Goal: Check status: Check status

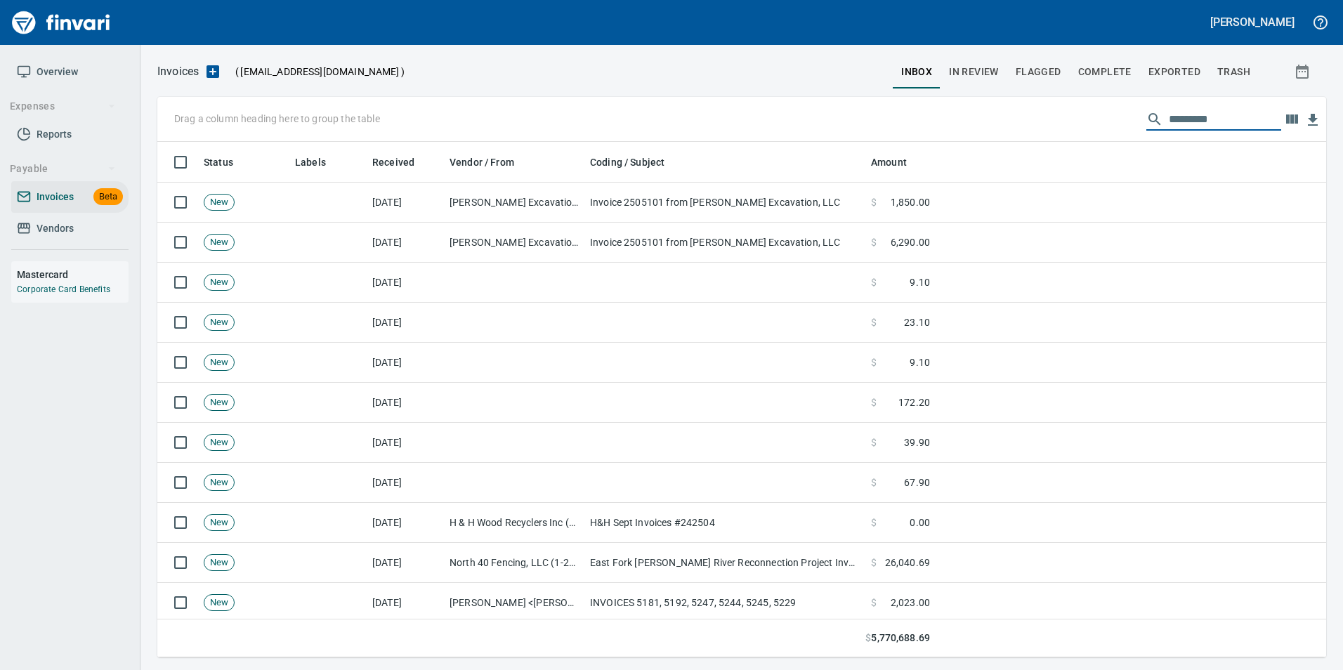
scroll to position [505, 1147]
click at [962, 74] on span "In Review" at bounding box center [974, 72] width 50 height 18
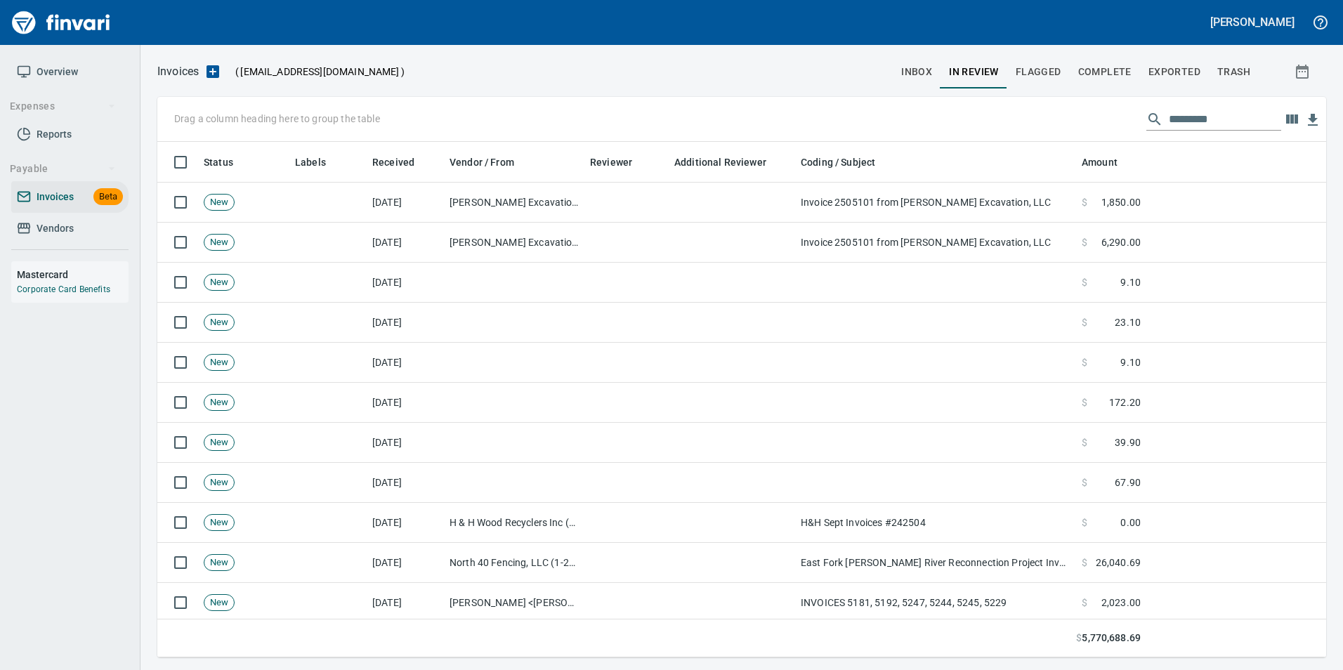
scroll to position [505, 1147]
click at [1202, 112] on input "text" at bounding box center [1224, 119] width 112 height 22
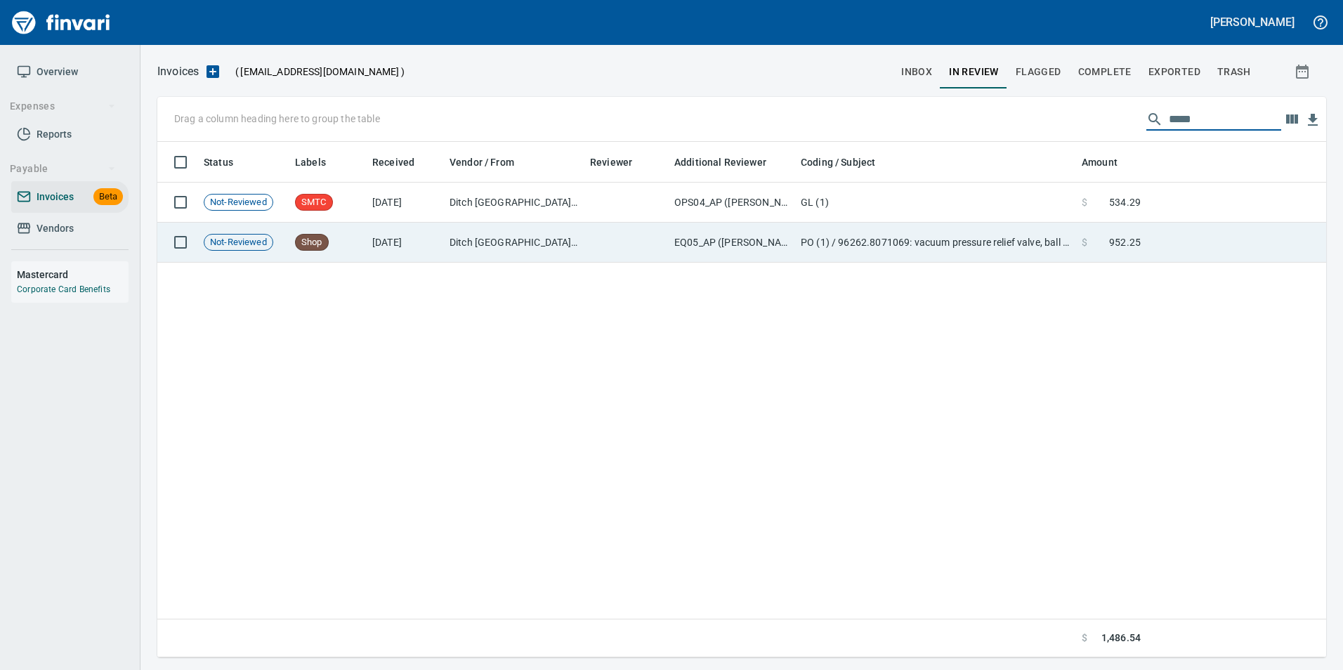
type input "*****"
click at [1080, 228] on td "$ 952.25" at bounding box center [1111, 243] width 70 height 40
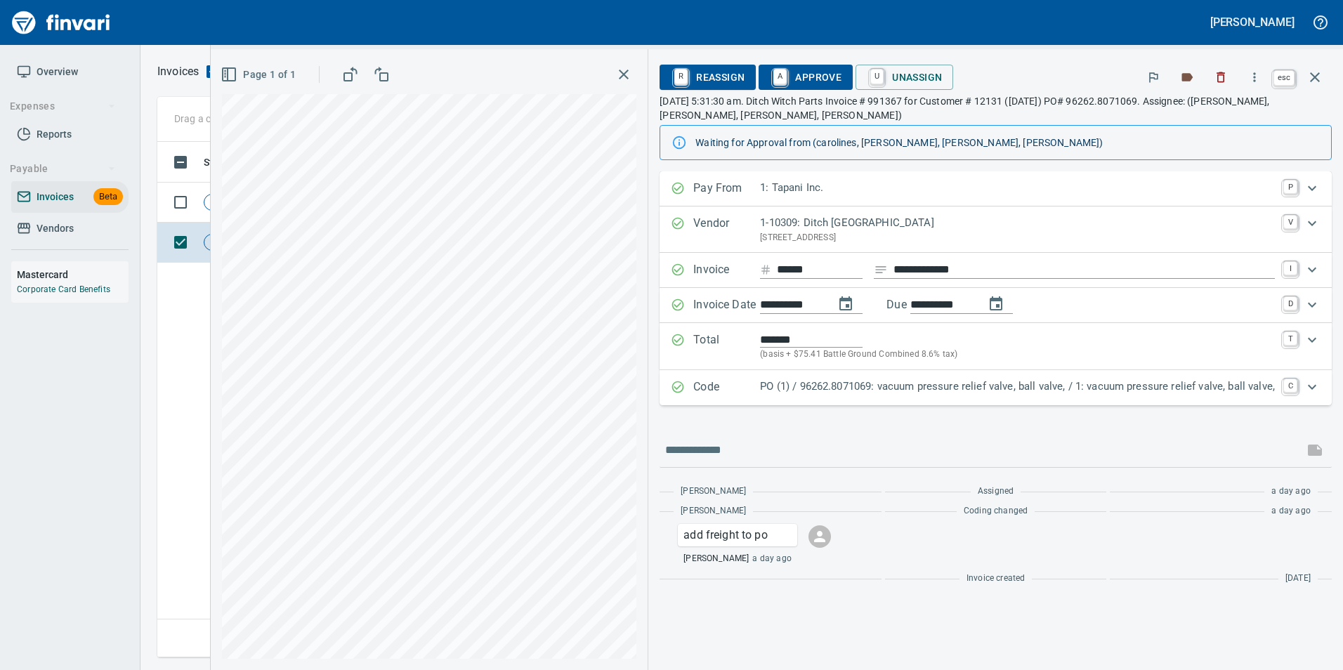
click at [1312, 84] on icon "button" at bounding box center [1314, 77] width 17 height 17
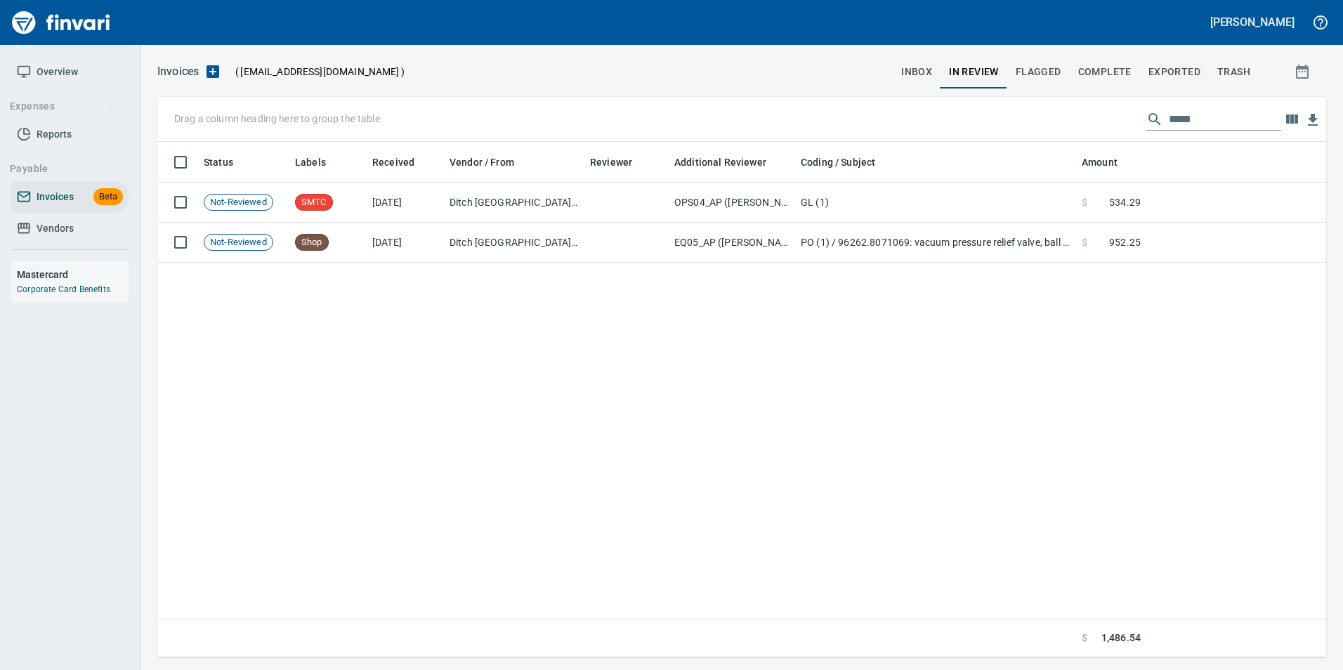
scroll to position [505, 1157]
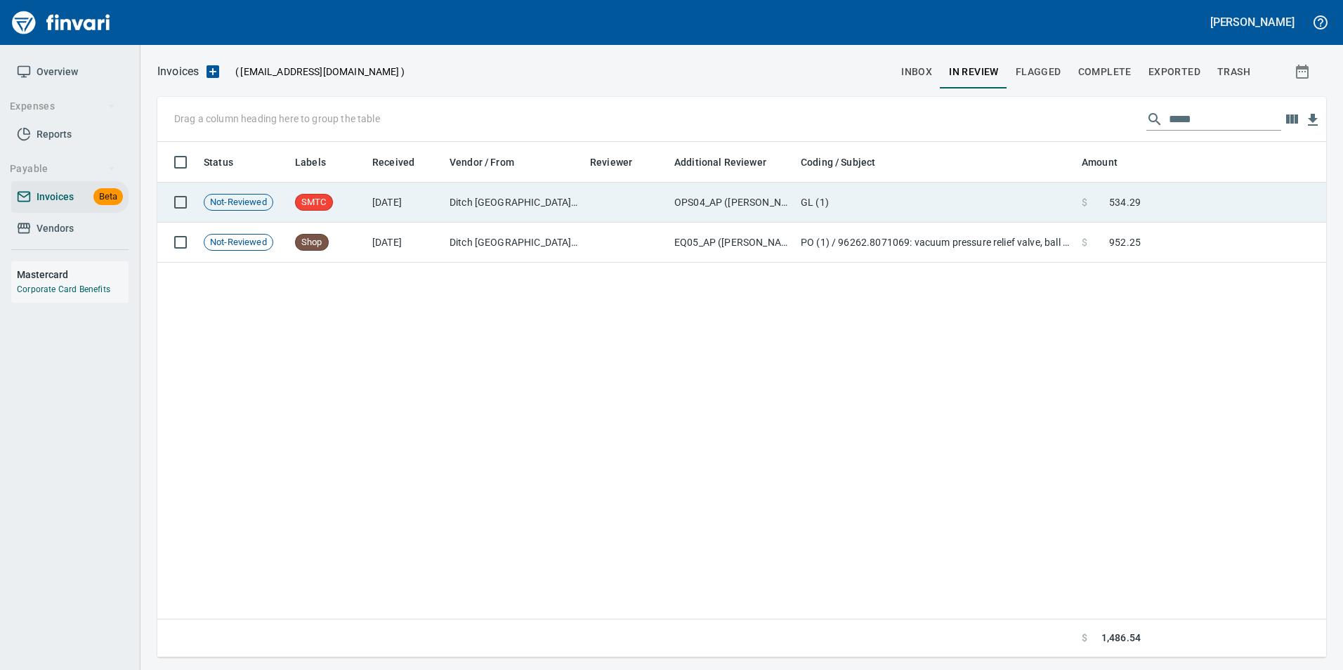
click at [1063, 194] on td "GL (1)" at bounding box center [935, 203] width 281 height 40
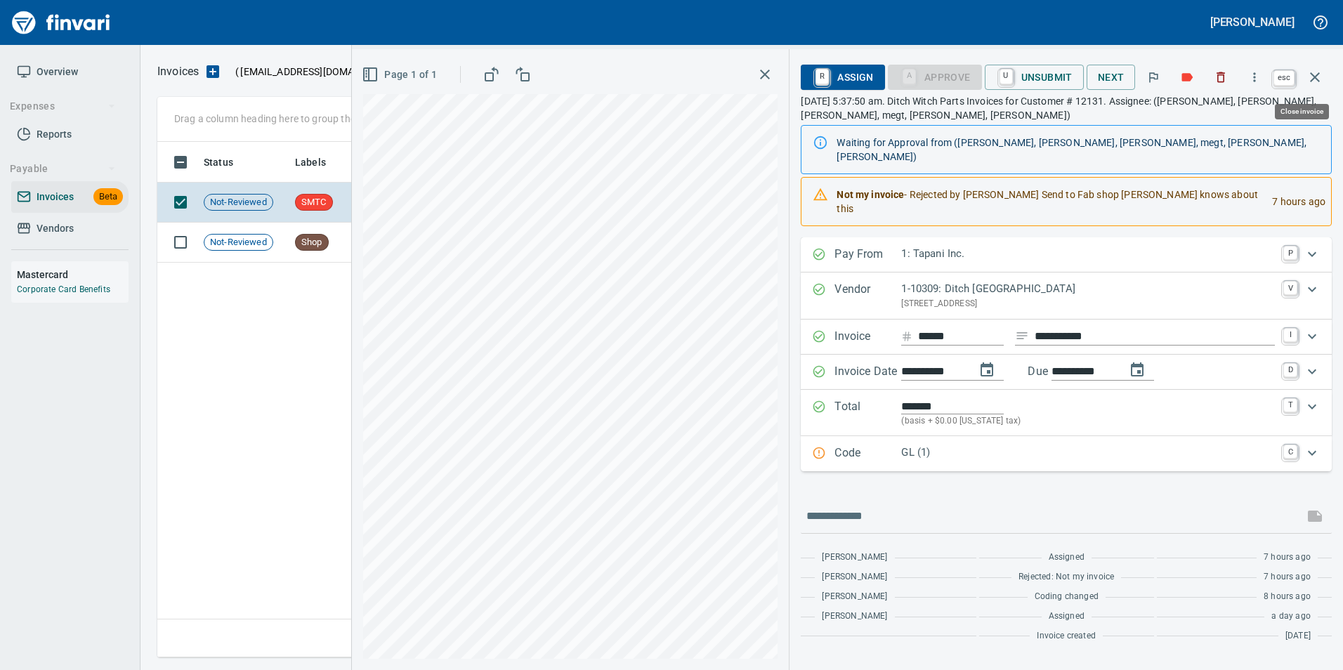
click at [1312, 80] on icon "button" at bounding box center [1315, 77] width 10 height 10
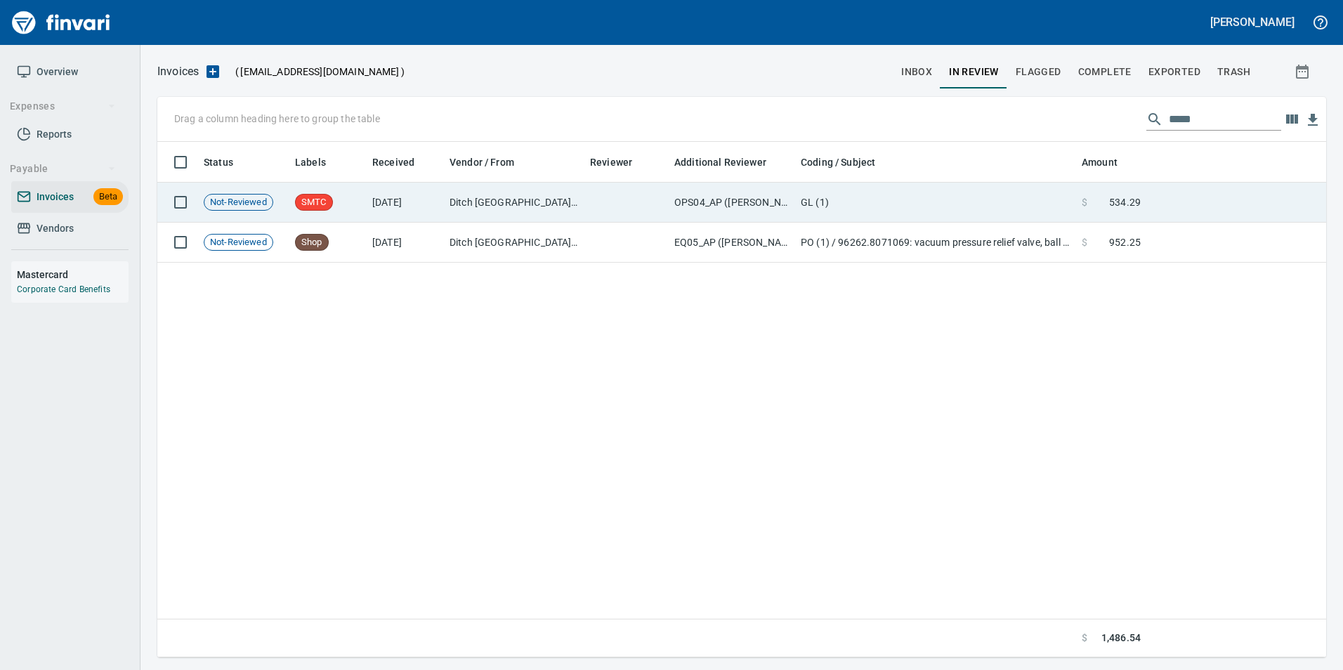
click at [1153, 188] on td at bounding box center [1236, 203] width 180 height 40
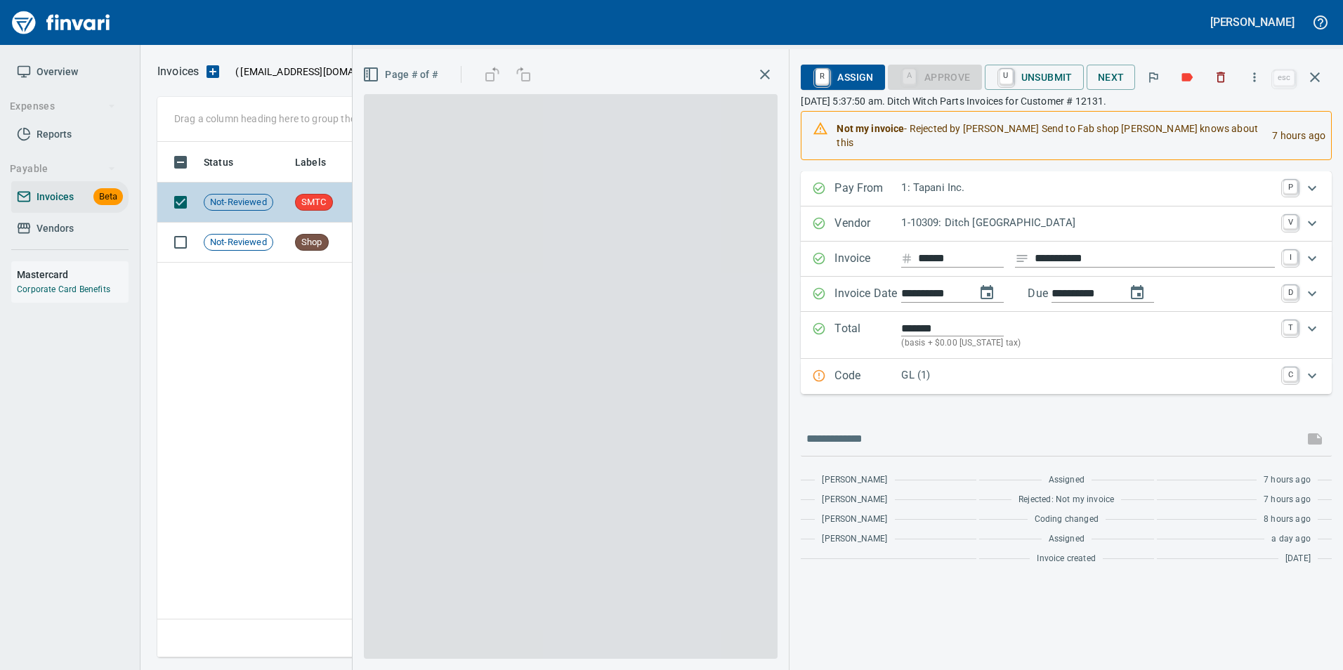
scroll to position [505, 1157]
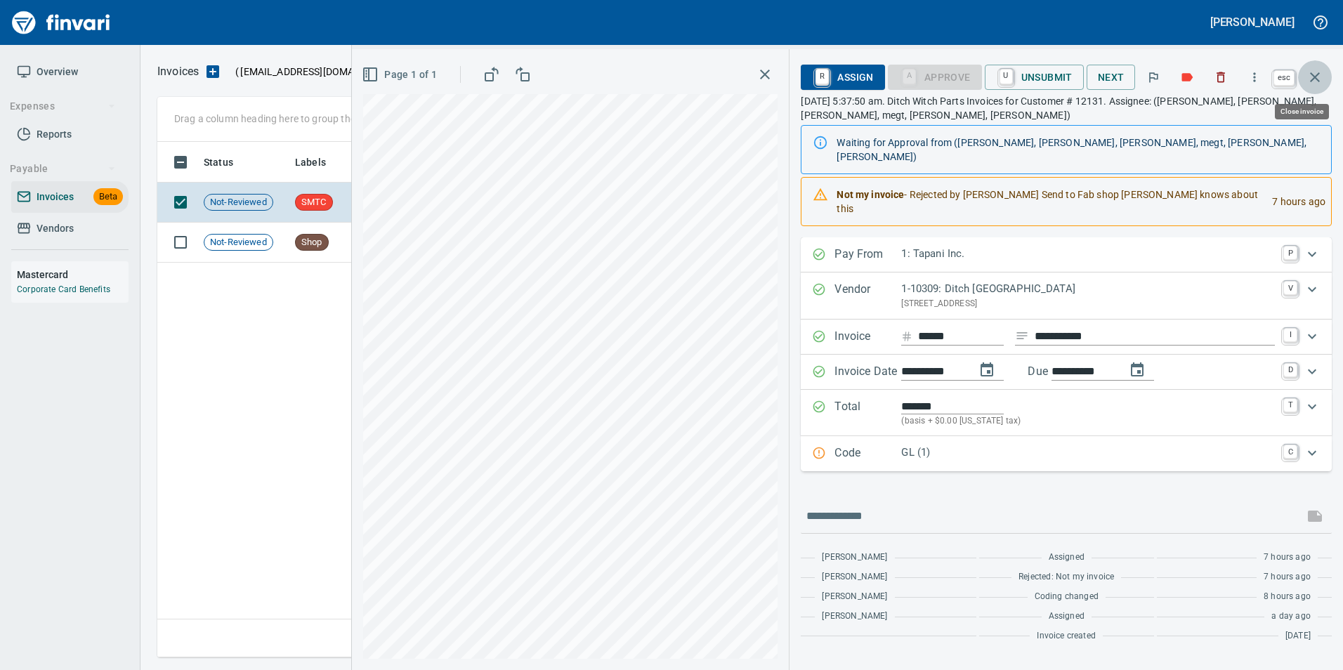
click at [1312, 74] on icon "button" at bounding box center [1315, 77] width 10 height 10
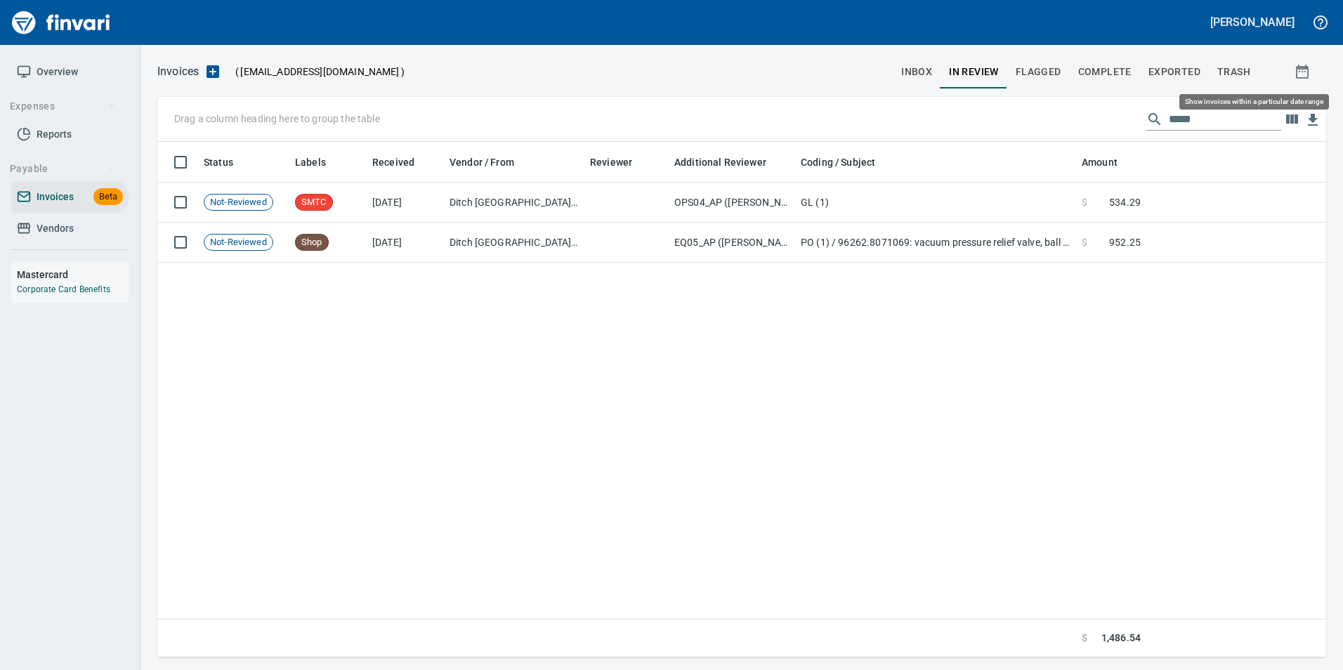
scroll to position [505, 1158]
click at [920, 71] on span "inbox" at bounding box center [916, 72] width 31 height 18
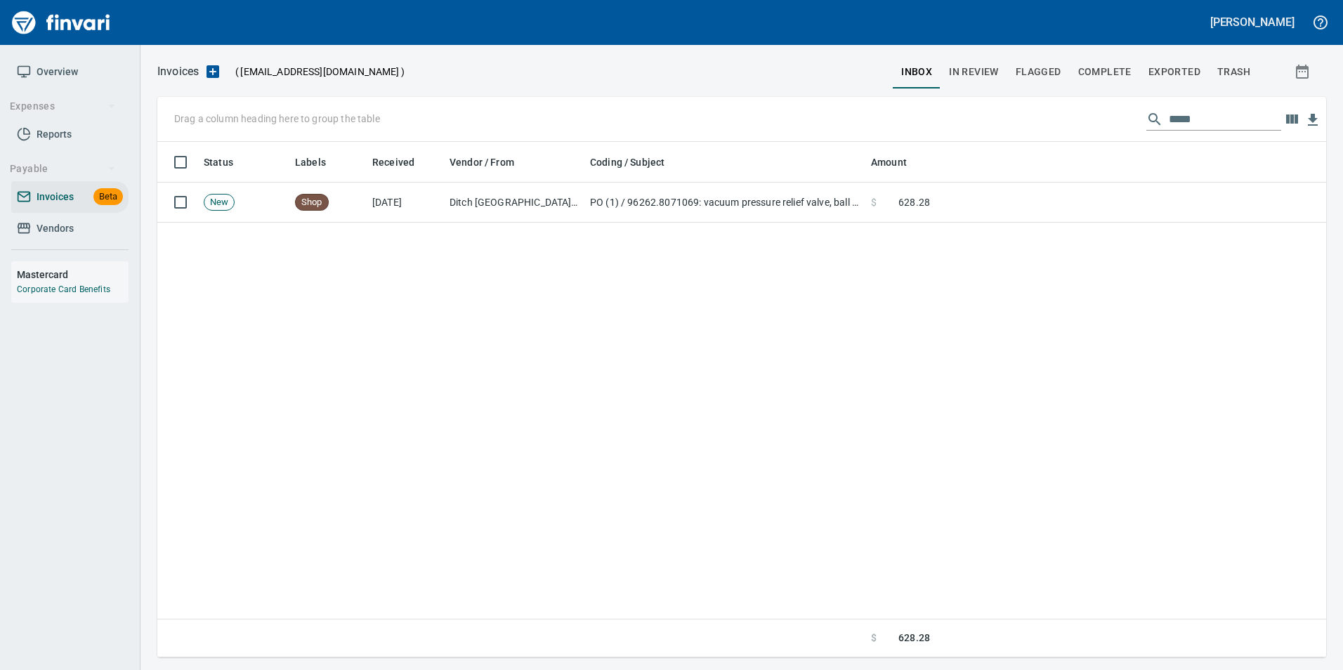
scroll to position [505, 1158]
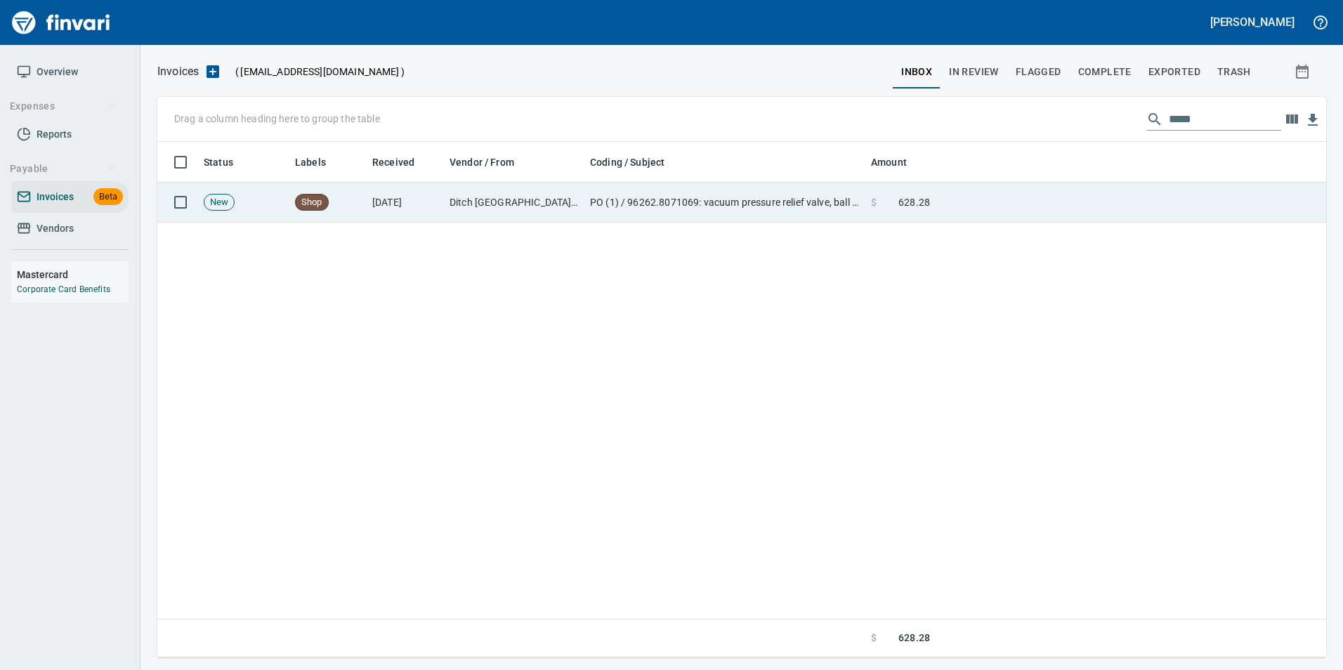
click at [915, 199] on span "628.28" at bounding box center [914, 202] width 32 height 14
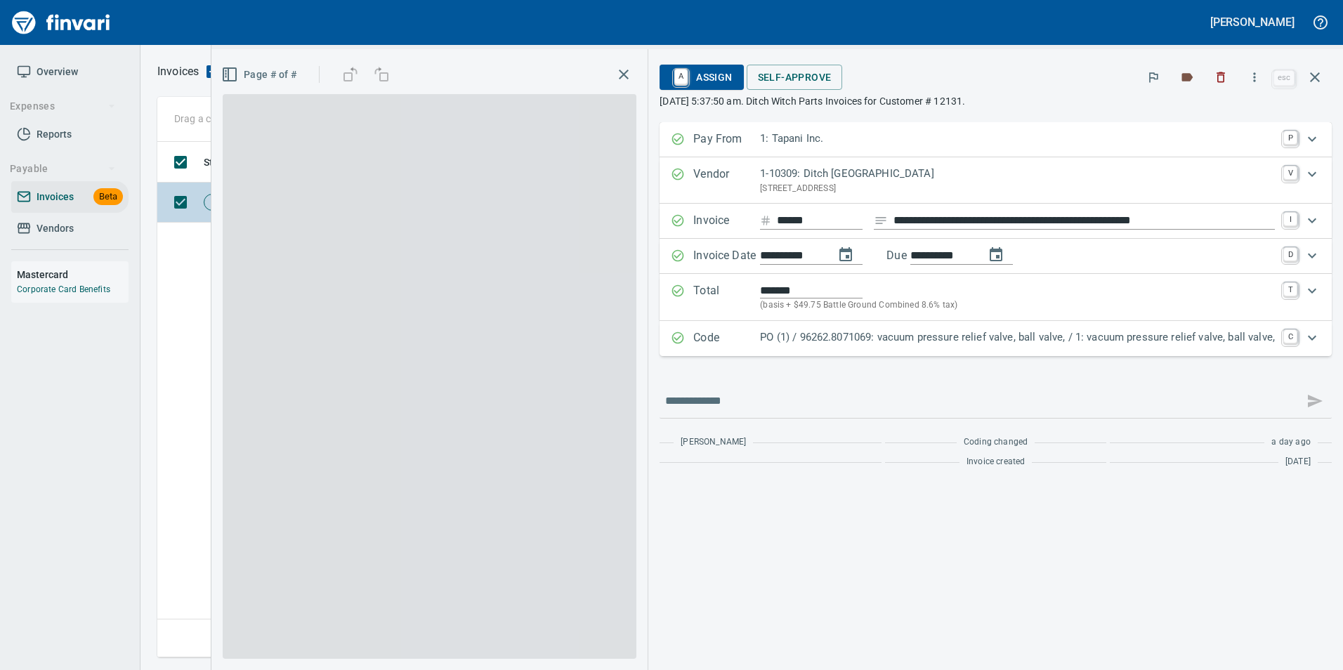
scroll to position [505, 1157]
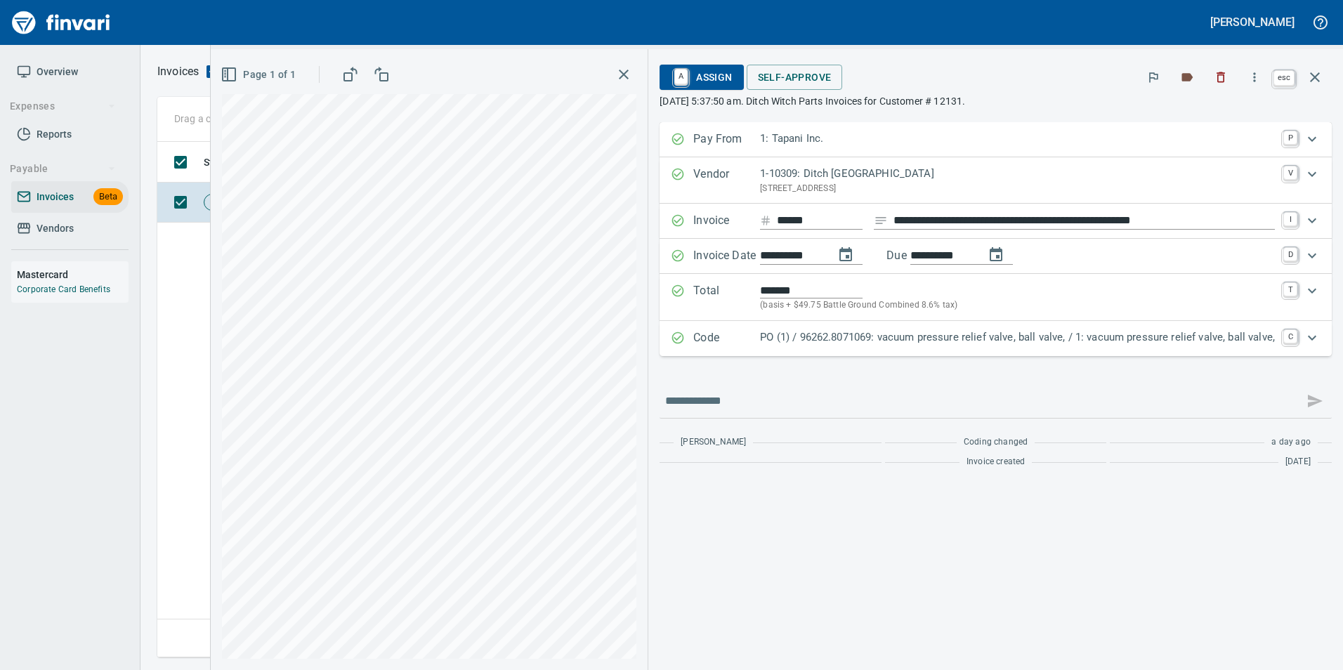
click at [1303, 81] on button "button" at bounding box center [1315, 77] width 34 height 34
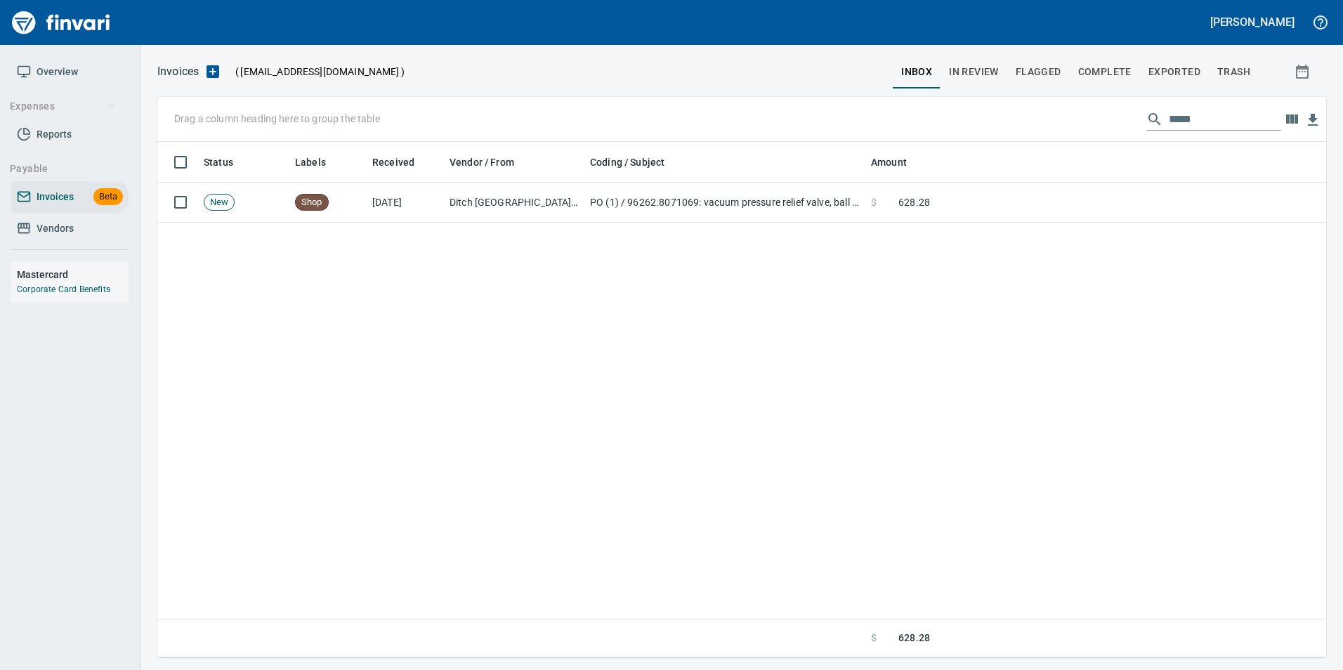
scroll to position [505, 1158]
click at [1190, 121] on input "*****" at bounding box center [1224, 119] width 112 height 22
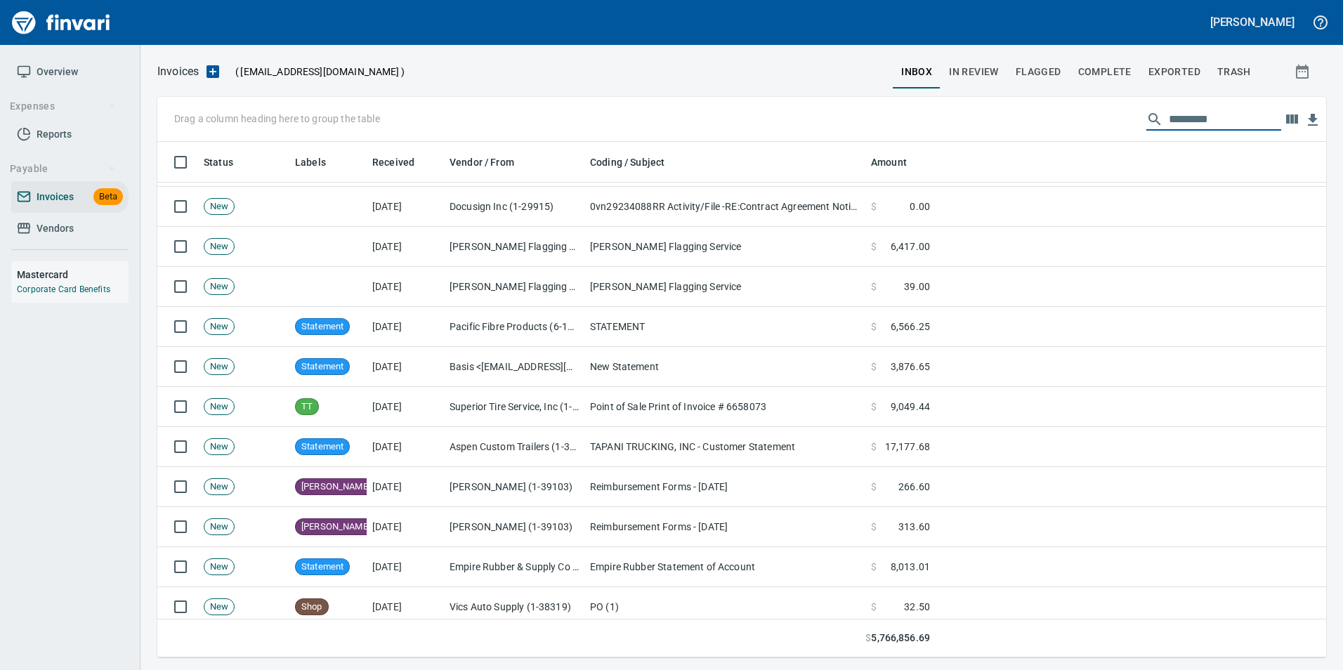
scroll to position [3300, 0]
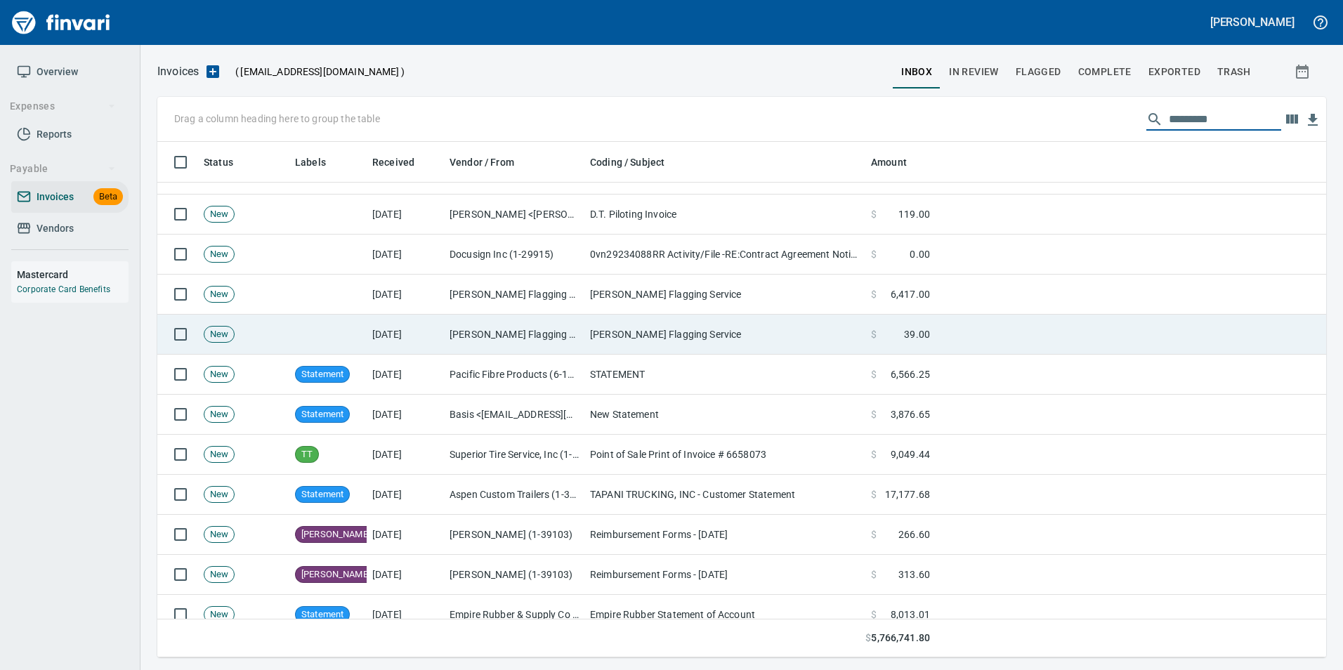
click at [816, 333] on td "Neal's Flagging Service" at bounding box center [724, 335] width 281 height 40
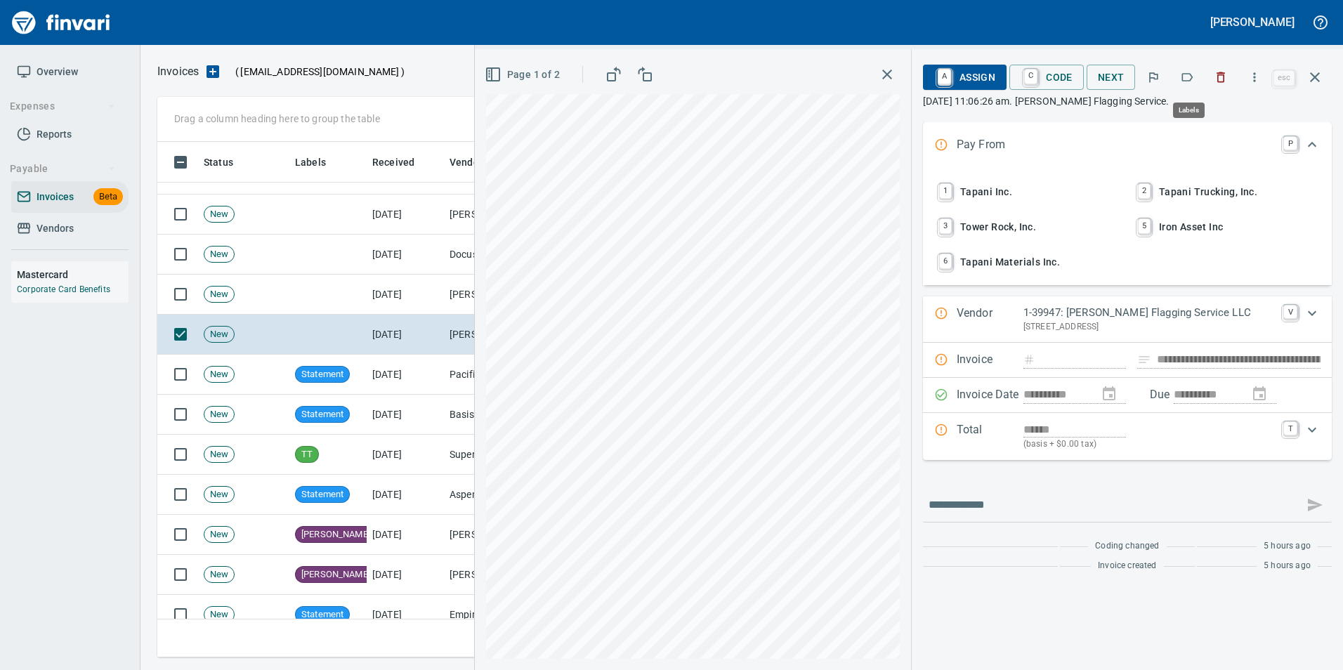
scroll to position [505, 1147]
click at [1180, 81] on button "button" at bounding box center [1186, 77] width 31 height 31
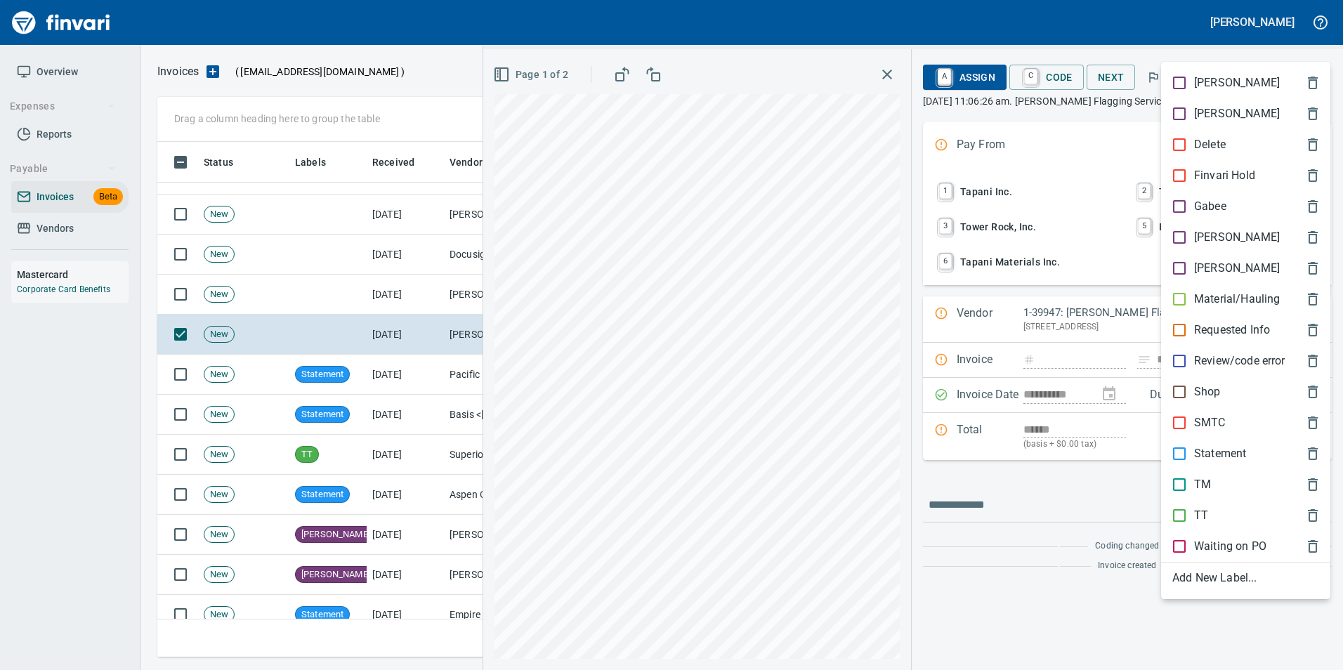
click at [1214, 231] on p "[PERSON_NAME]" at bounding box center [1237, 237] width 86 height 17
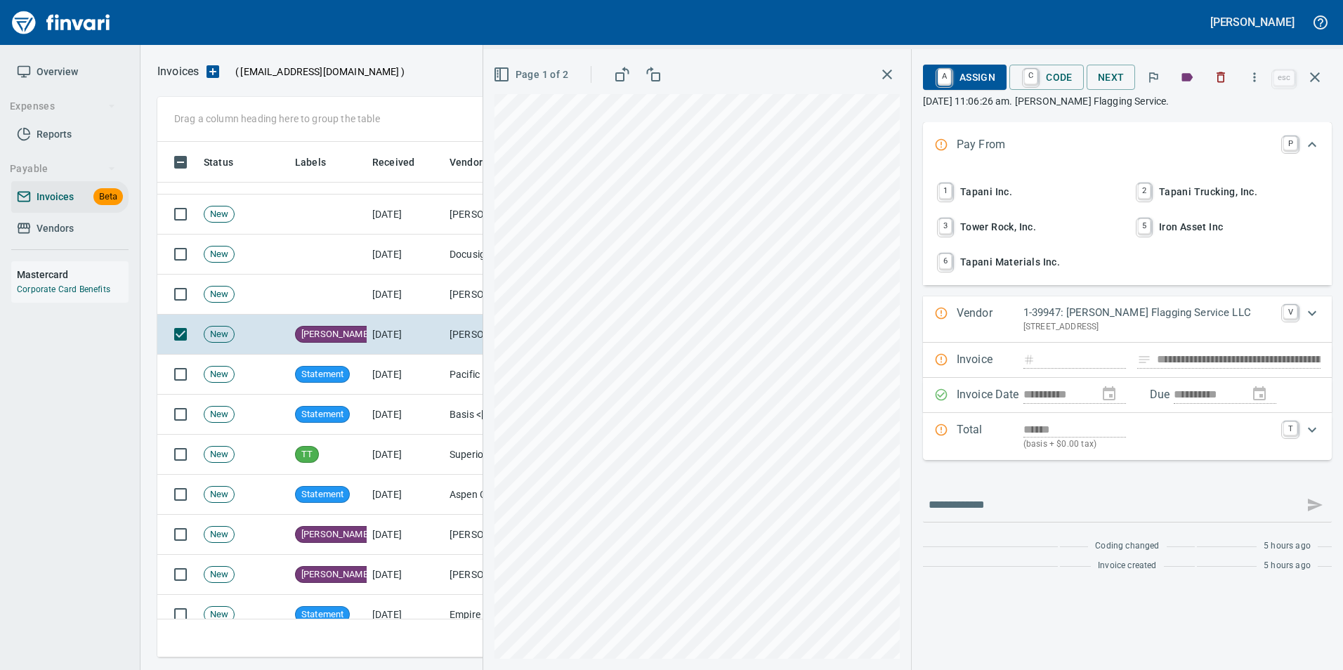
drag, startPoint x: 1319, startPoint y: 80, endPoint x: 1291, endPoint y: 103, distance: 36.0
click at [1319, 79] on icon "button" at bounding box center [1314, 77] width 17 height 17
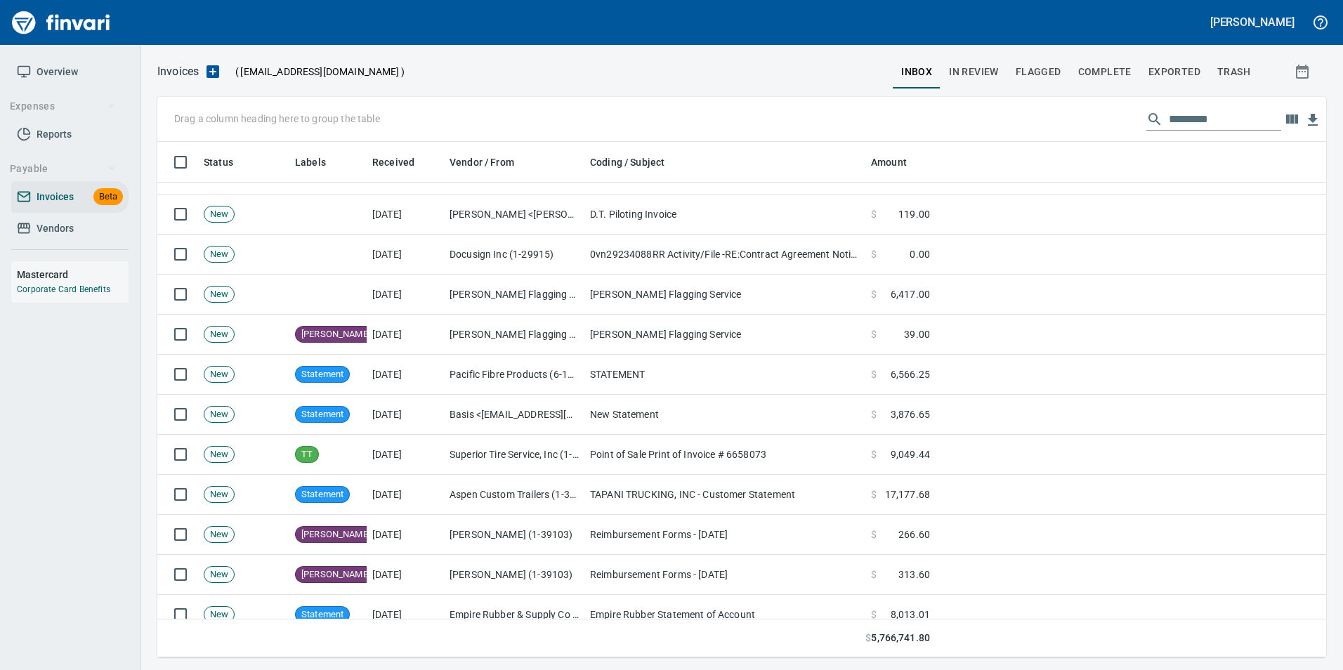
scroll to position [505, 1147]
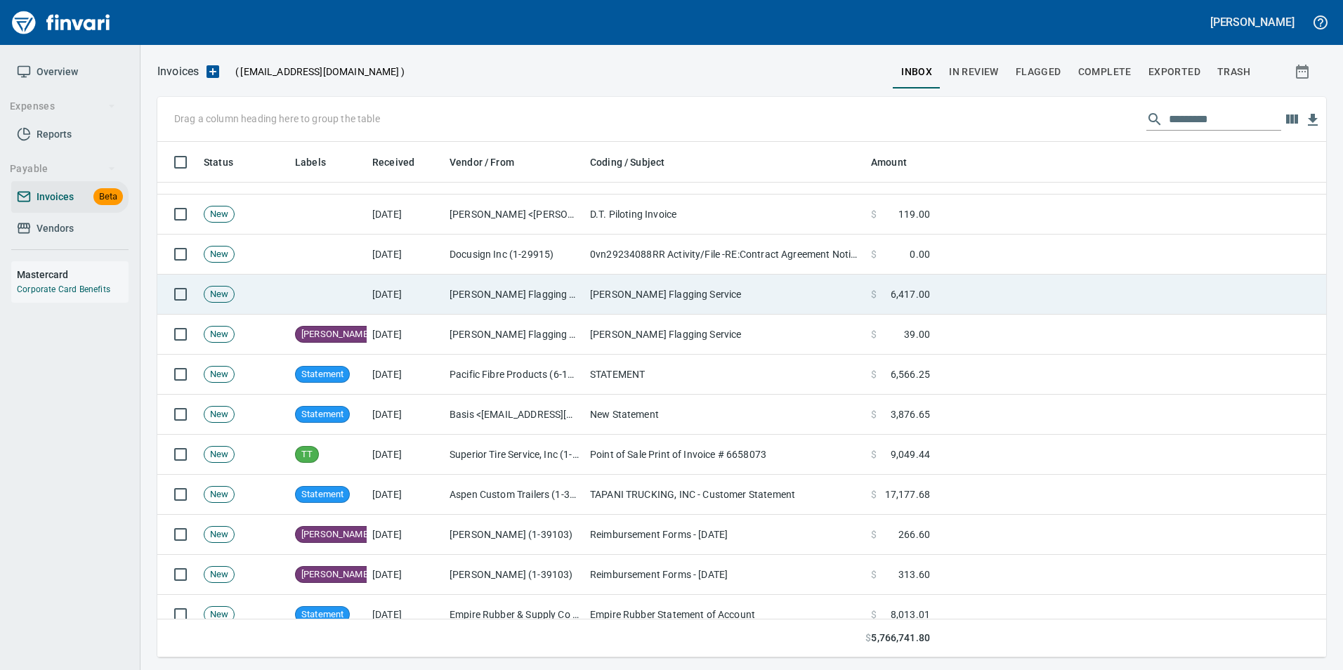
click at [866, 284] on td "$ 6,417.00" at bounding box center [900, 295] width 70 height 40
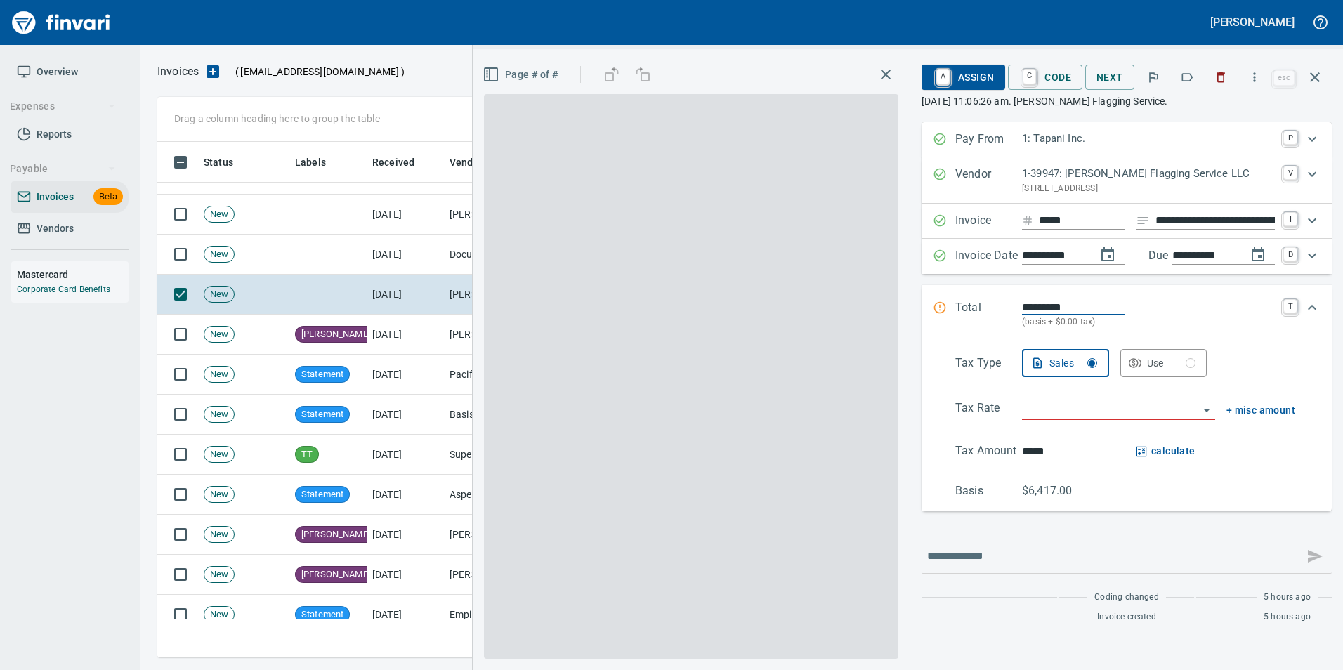
click at [1189, 72] on icon "button" at bounding box center [1187, 77] width 14 height 14
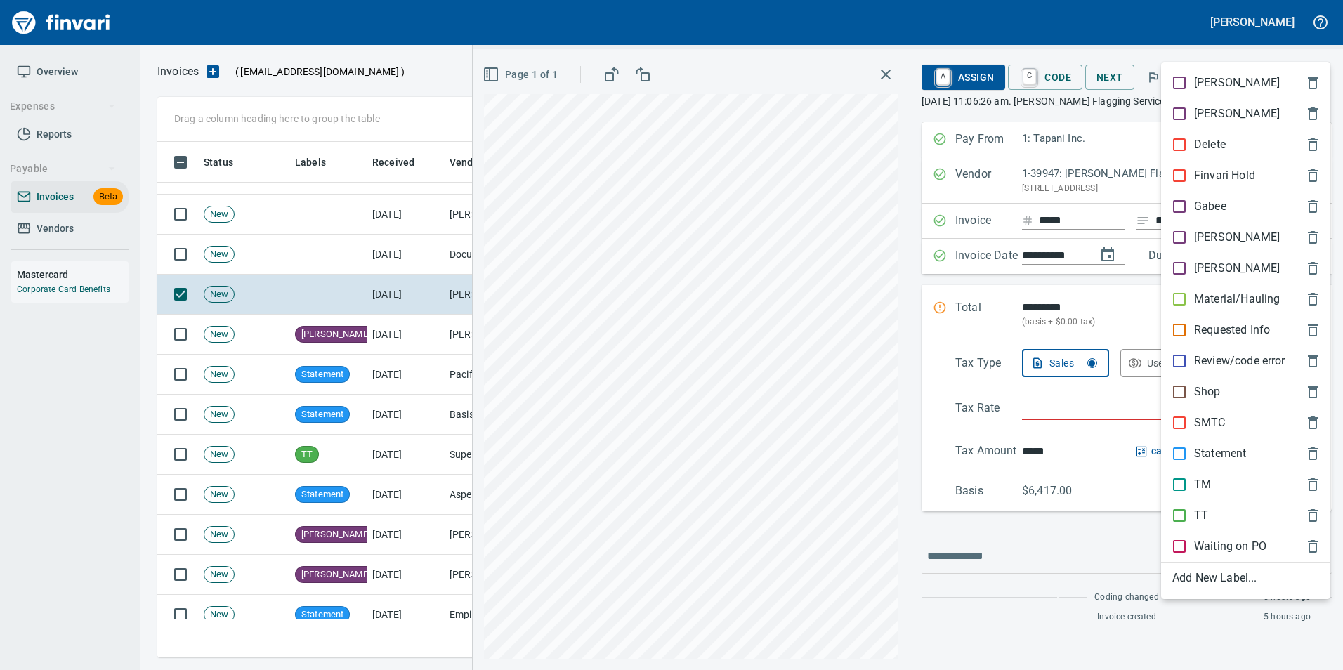
scroll to position [505, 1147]
click at [1183, 226] on div "[PERSON_NAME]" at bounding box center [1245, 237] width 169 height 31
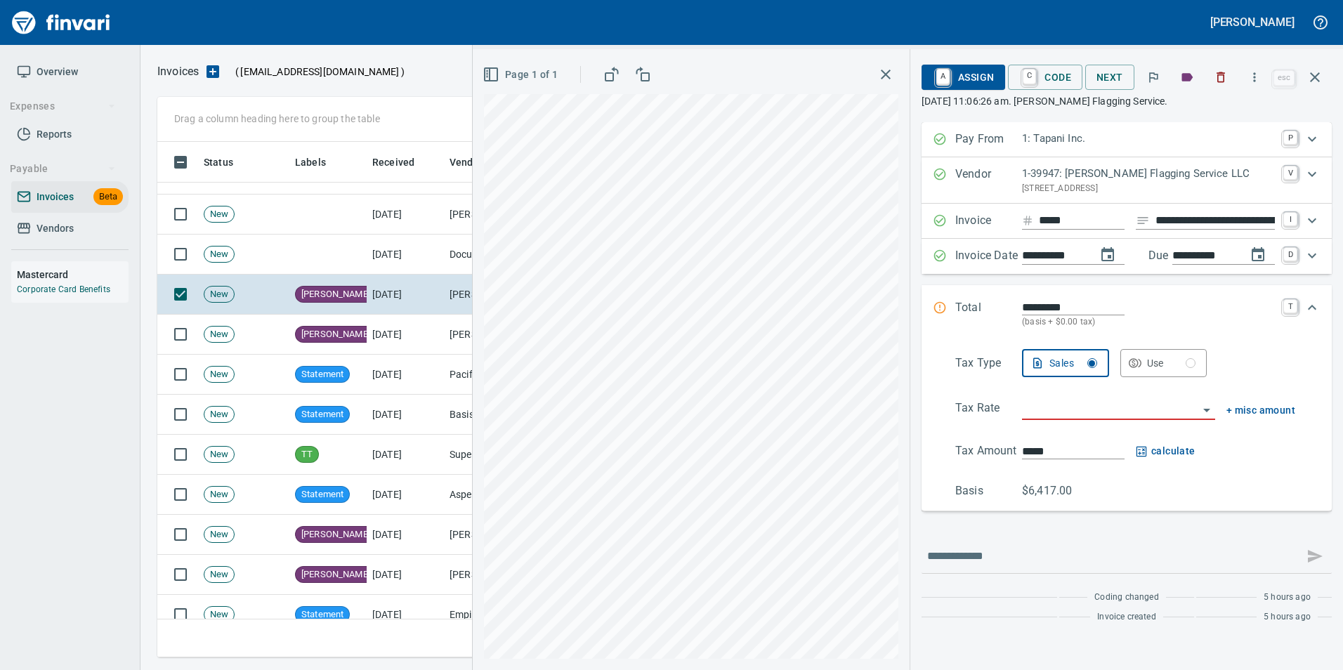
click at [1312, 84] on icon "button" at bounding box center [1314, 77] width 17 height 17
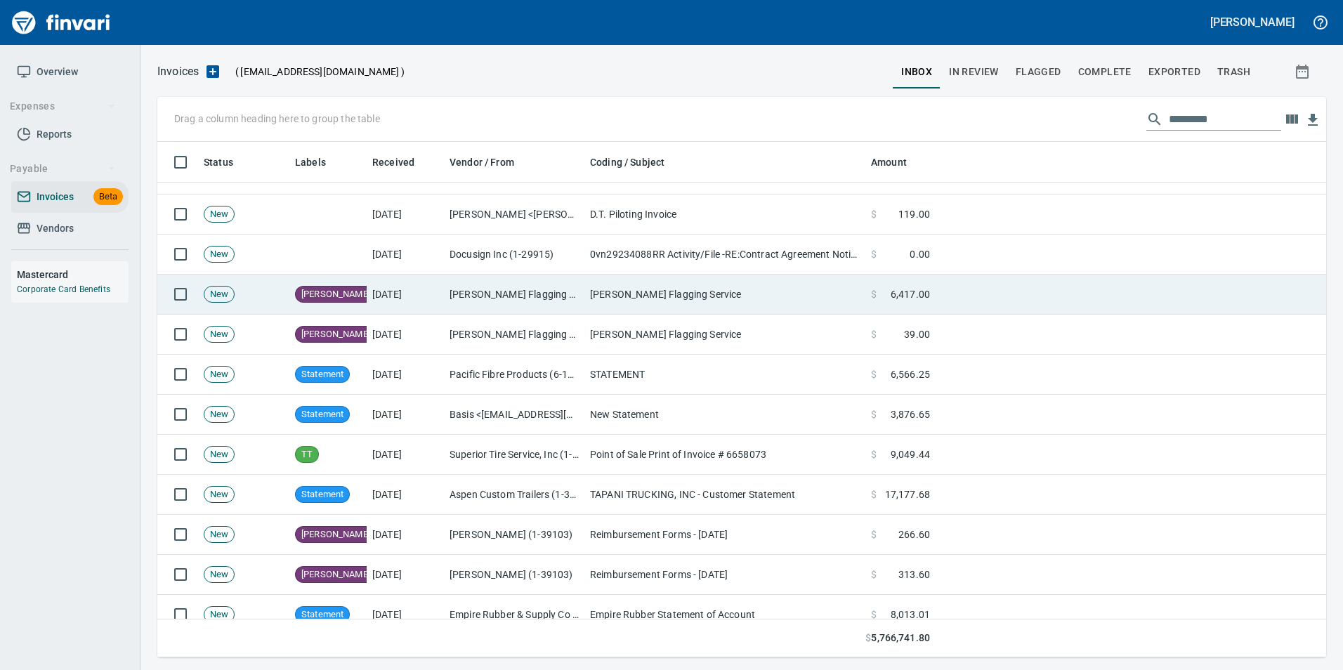
click at [891, 275] on td "$ 6,417.00" at bounding box center [900, 295] width 70 height 40
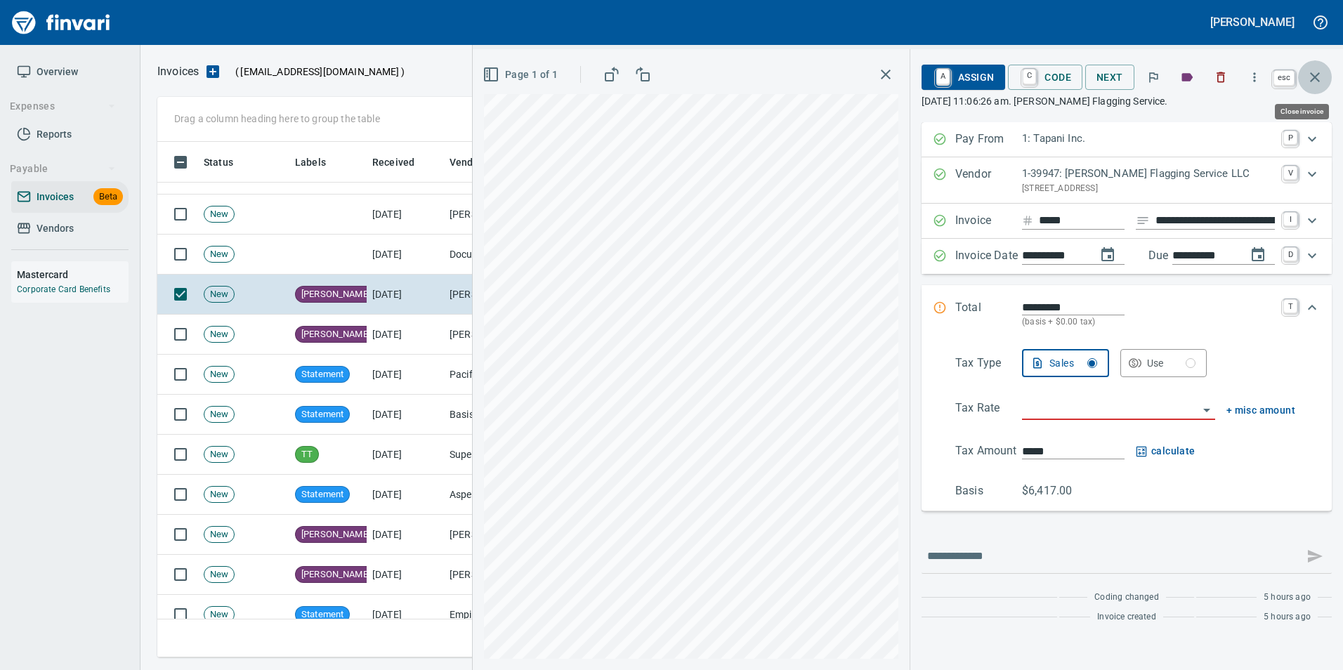
click at [1326, 76] on button "button" at bounding box center [1315, 77] width 34 height 34
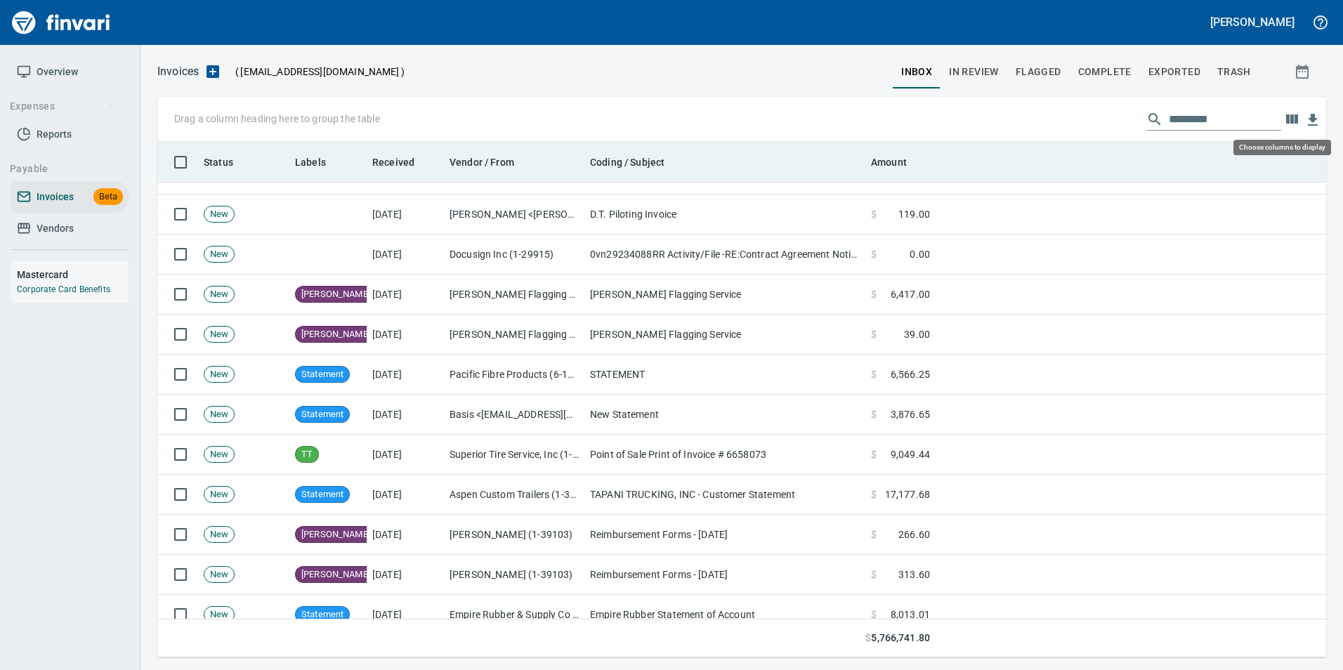
scroll to position [505, 1147]
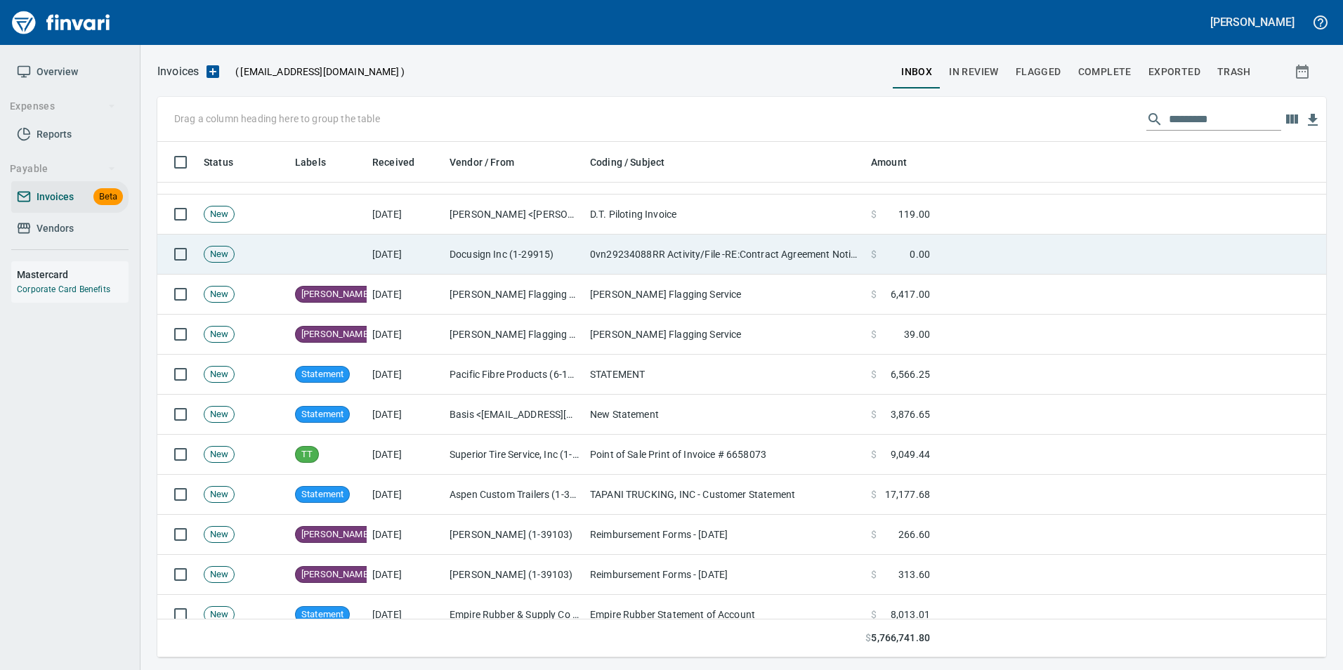
click at [882, 265] on td "$ 0.00" at bounding box center [900, 255] width 70 height 40
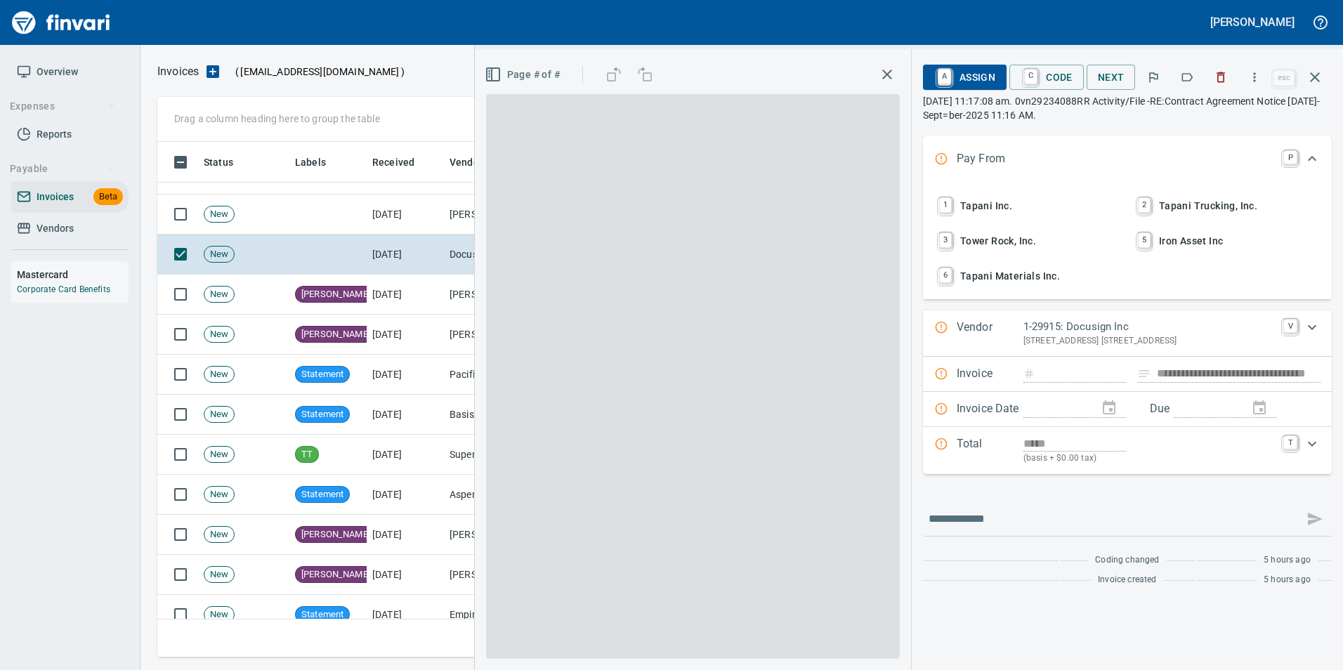
scroll to position [505, 1147]
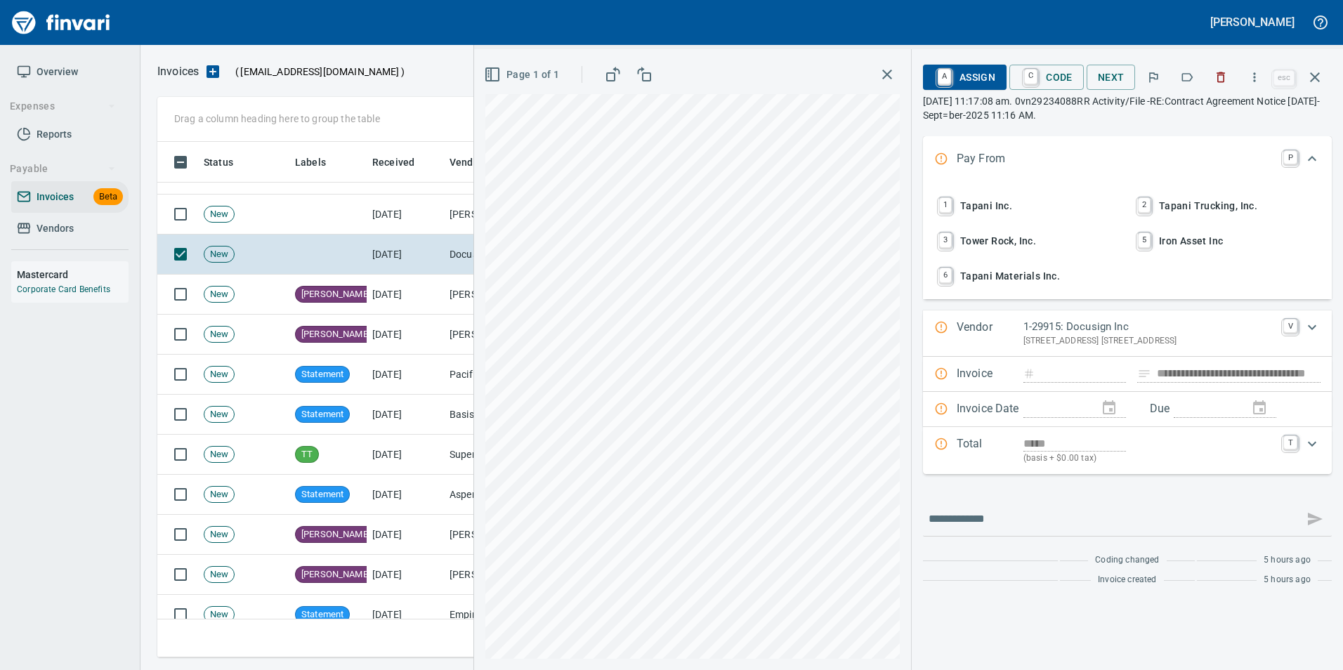
click at [1222, 81] on icon "button" at bounding box center [1220, 77] width 14 height 14
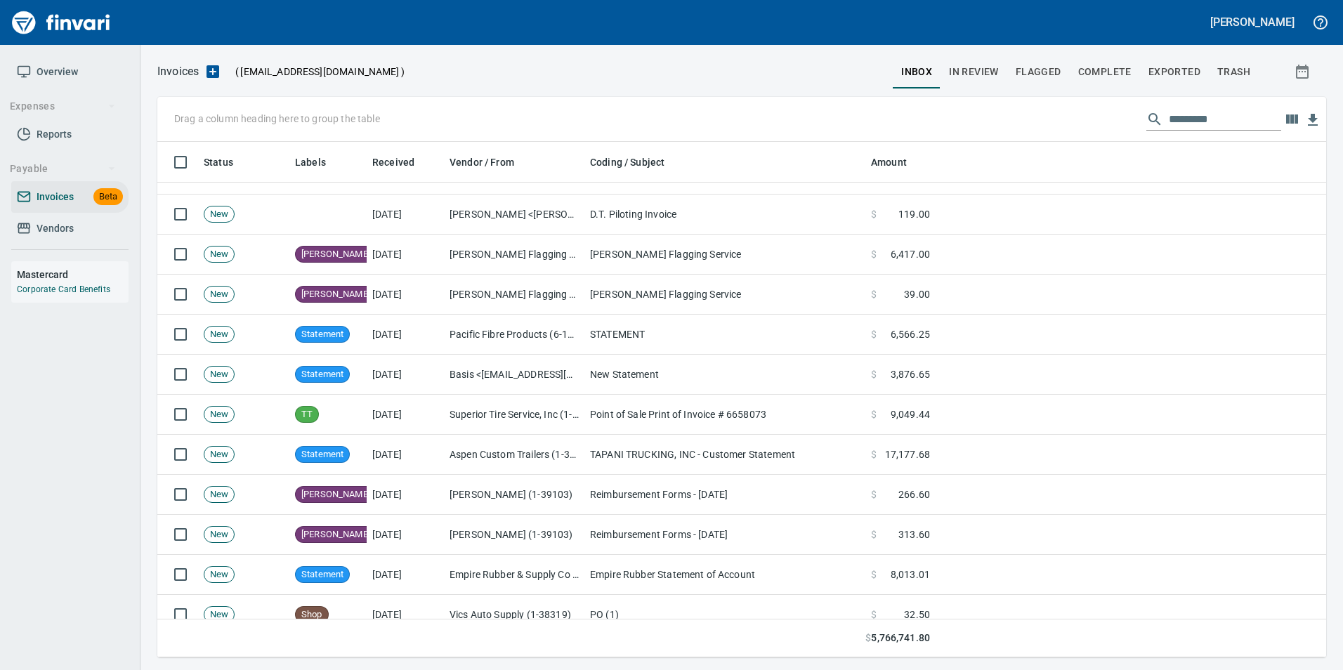
scroll to position [505, 1147]
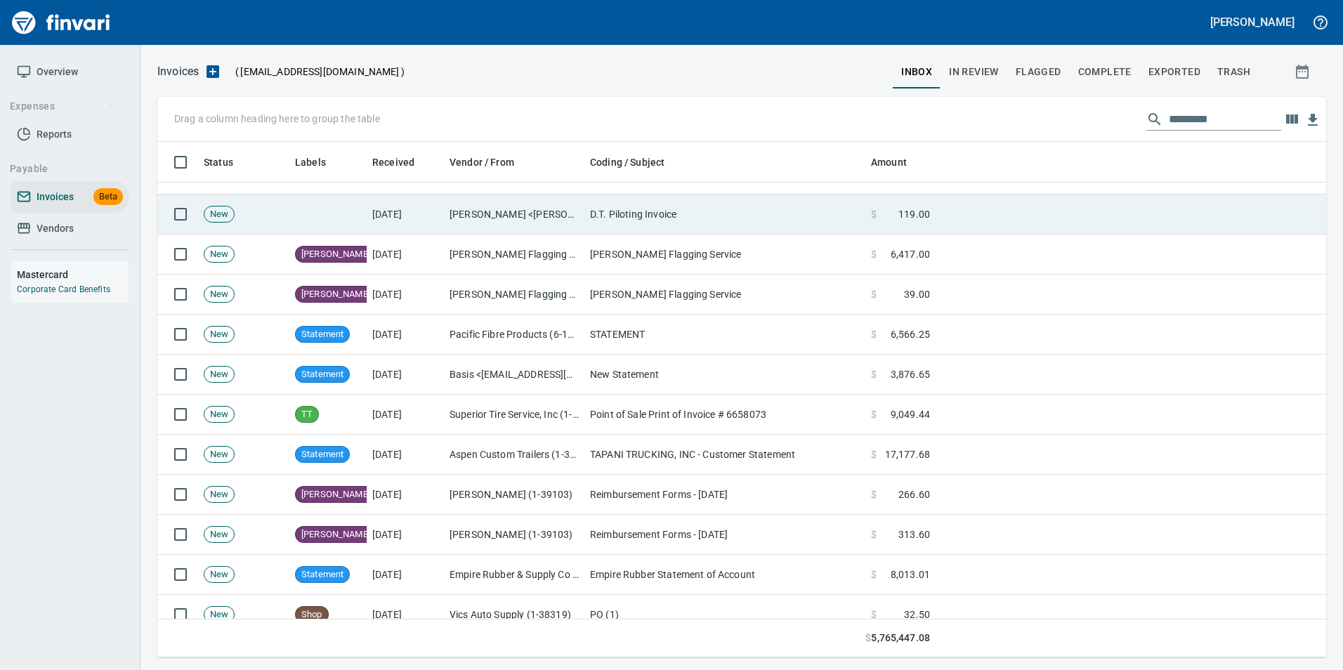
click at [760, 218] on td "D.T. Piloting Invoice" at bounding box center [724, 215] width 281 height 40
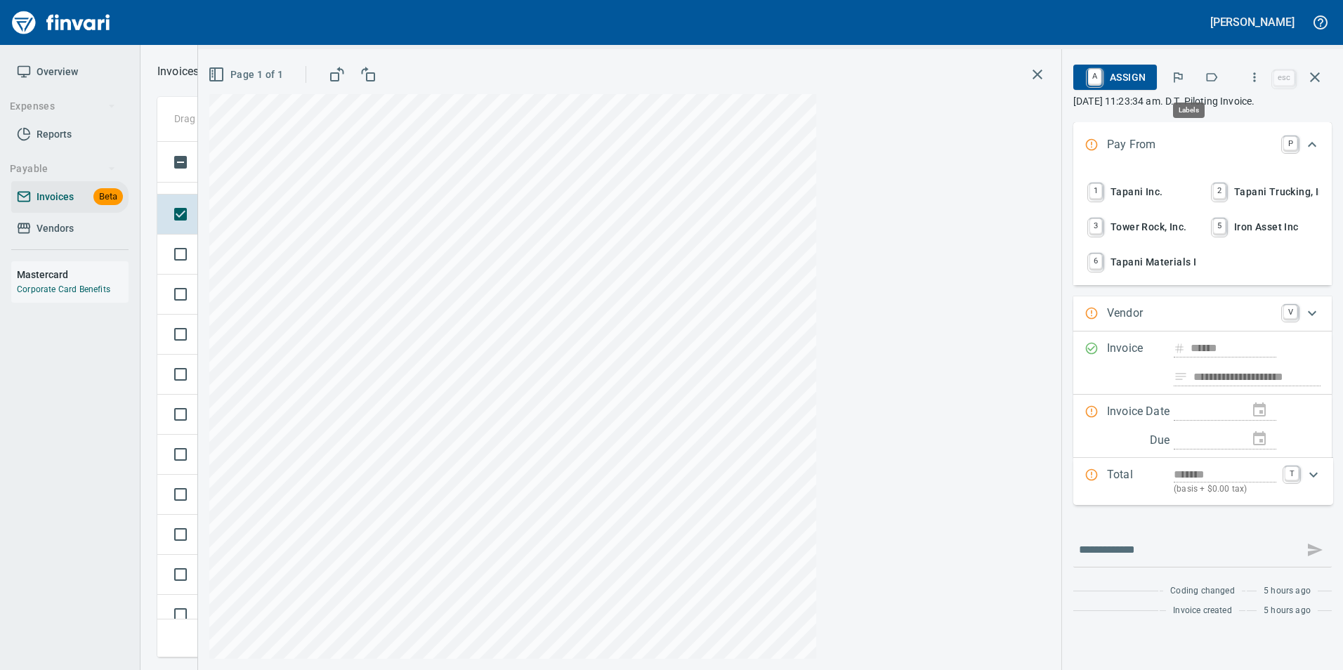
scroll to position [505, 1147]
click at [1195, 84] on div at bounding box center [1199, 77] width 74 height 31
click at [1208, 77] on icon "button" at bounding box center [1211, 77] width 14 height 14
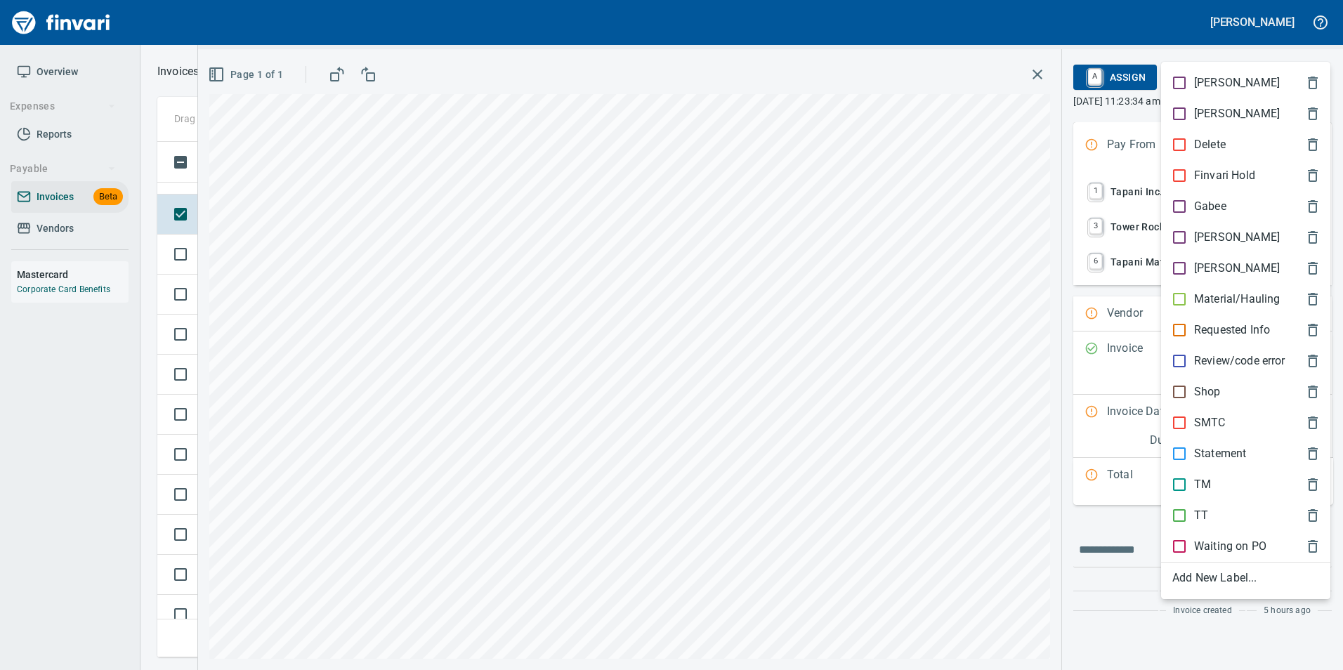
drag, startPoint x: 1201, startPoint y: 386, endPoint x: 1226, endPoint y: 287, distance: 102.0
click at [1201, 385] on p "Shop" at bounding box center [1207, 391] width 27 height 17
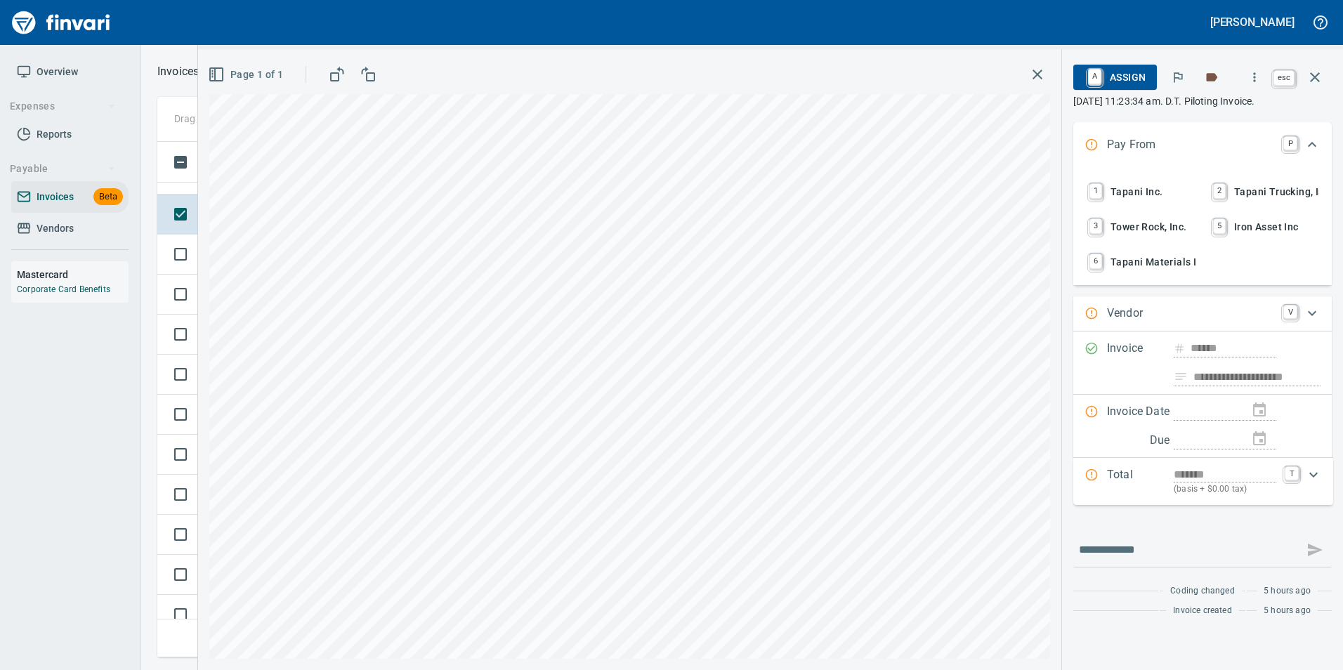
click at [1307, 77] on icon "button" at bounding box center [1314, 77] width 17 height 17
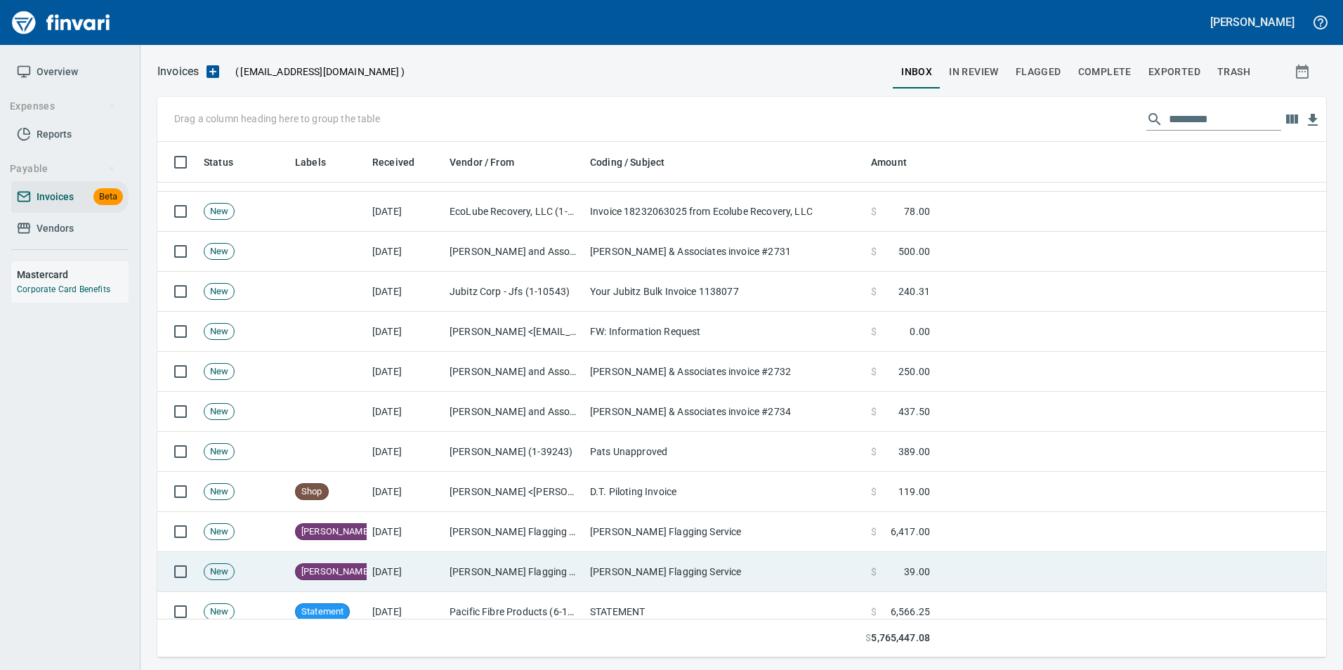
scroll to position [3019, 0]
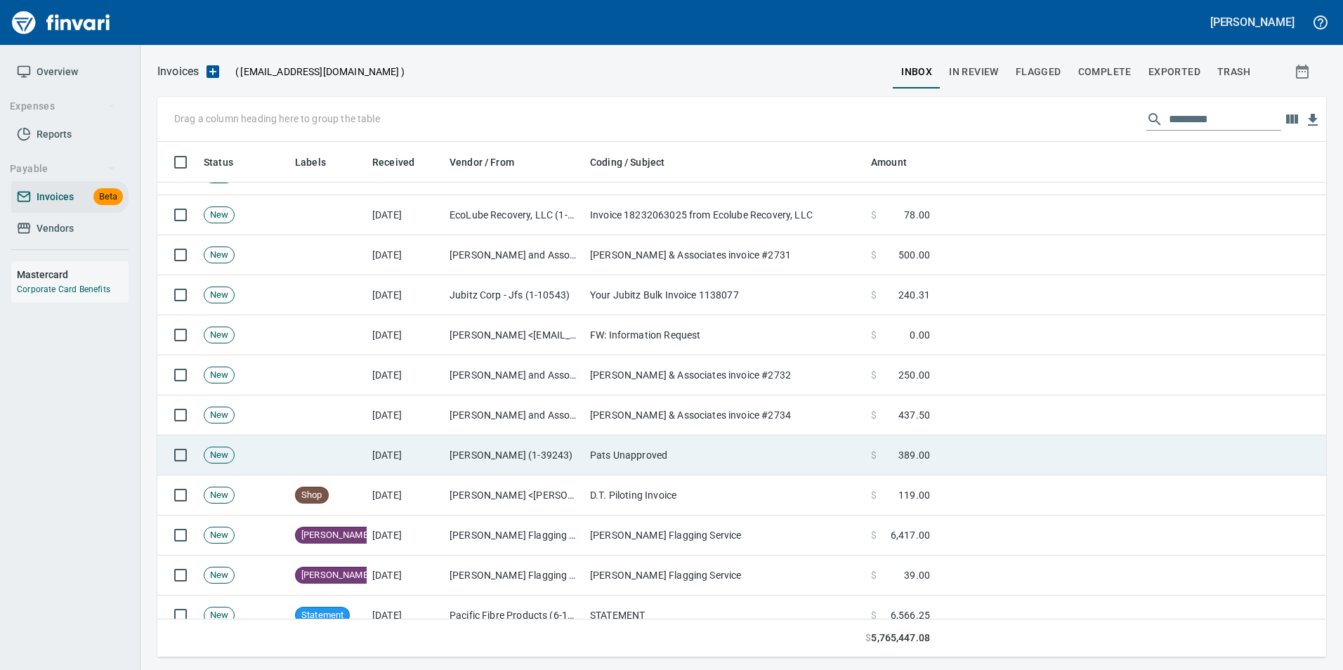
click at [611, 454] on td "Pats Unapproved" at bounding box center [724, 455] width 281 height 40
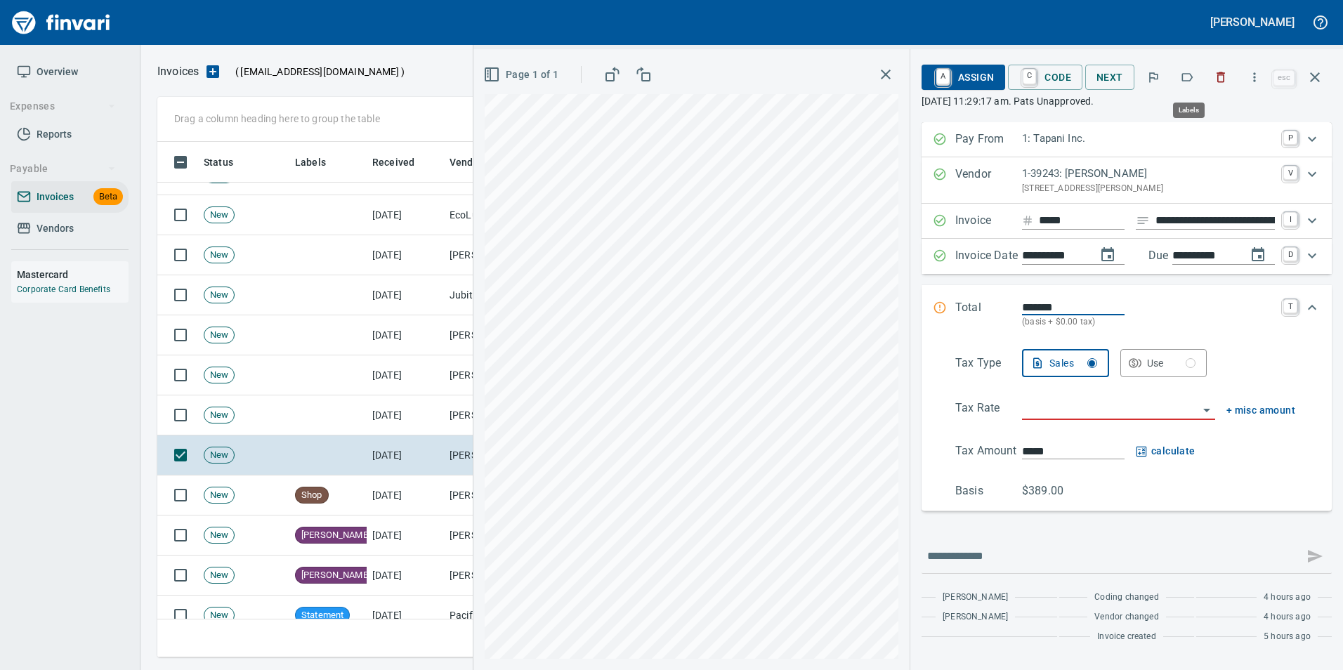
scroll to position [505, 1147]
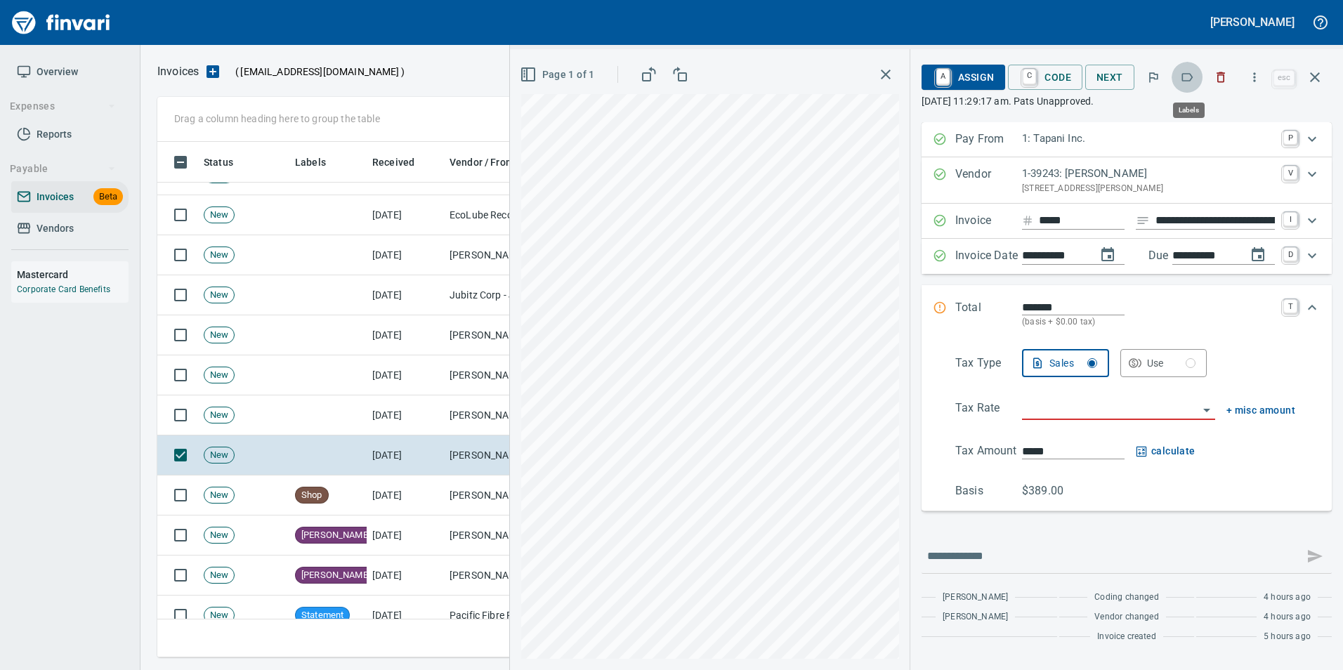
click at [1185, 81] on icon "button" at bounding box center [1187, 77] width 11 height 8
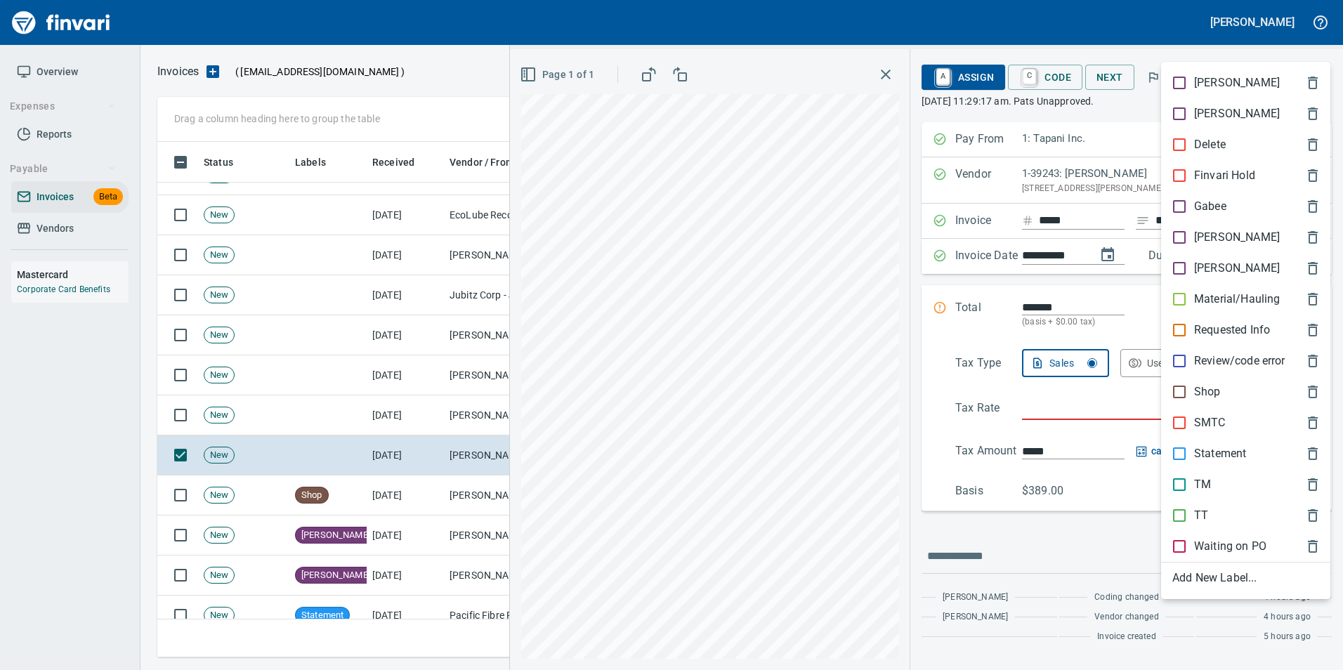
click at [1198, 239] on p "[PERSON_NAME]" at bounding box center [1237, 237] width 86 height 17
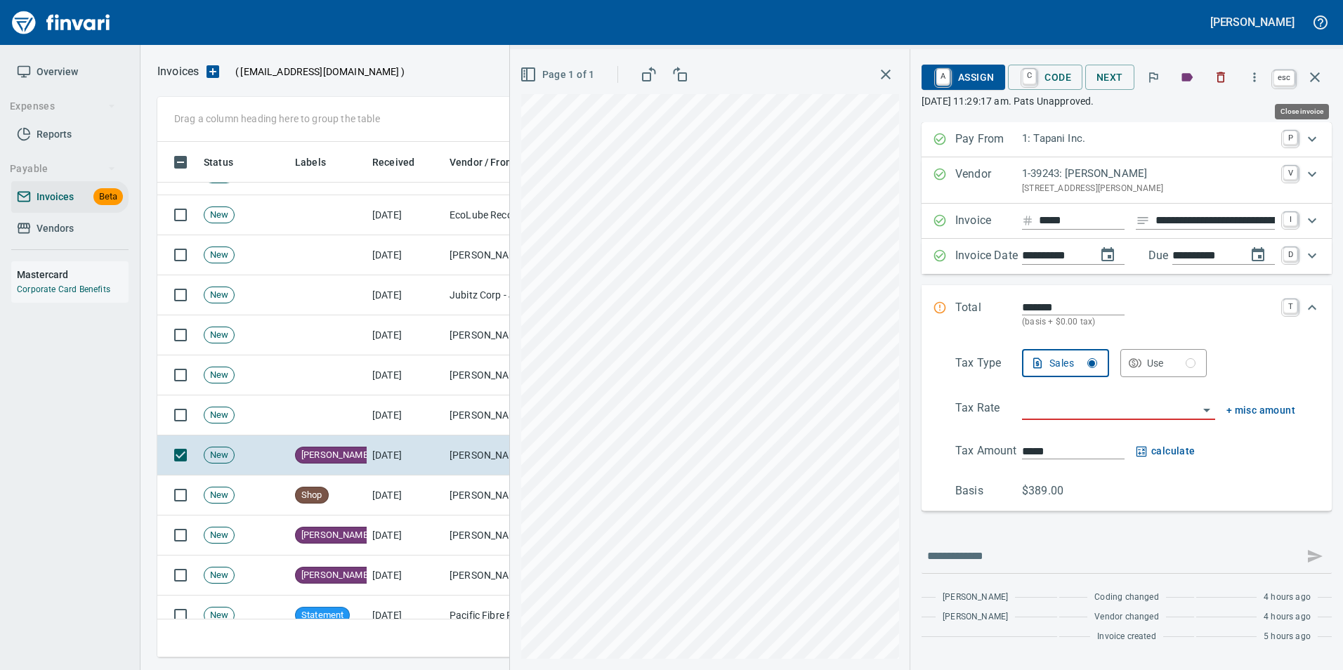
click at [1324, 74] on button "button" at bounding box center [1315, 77] width 34 height 34
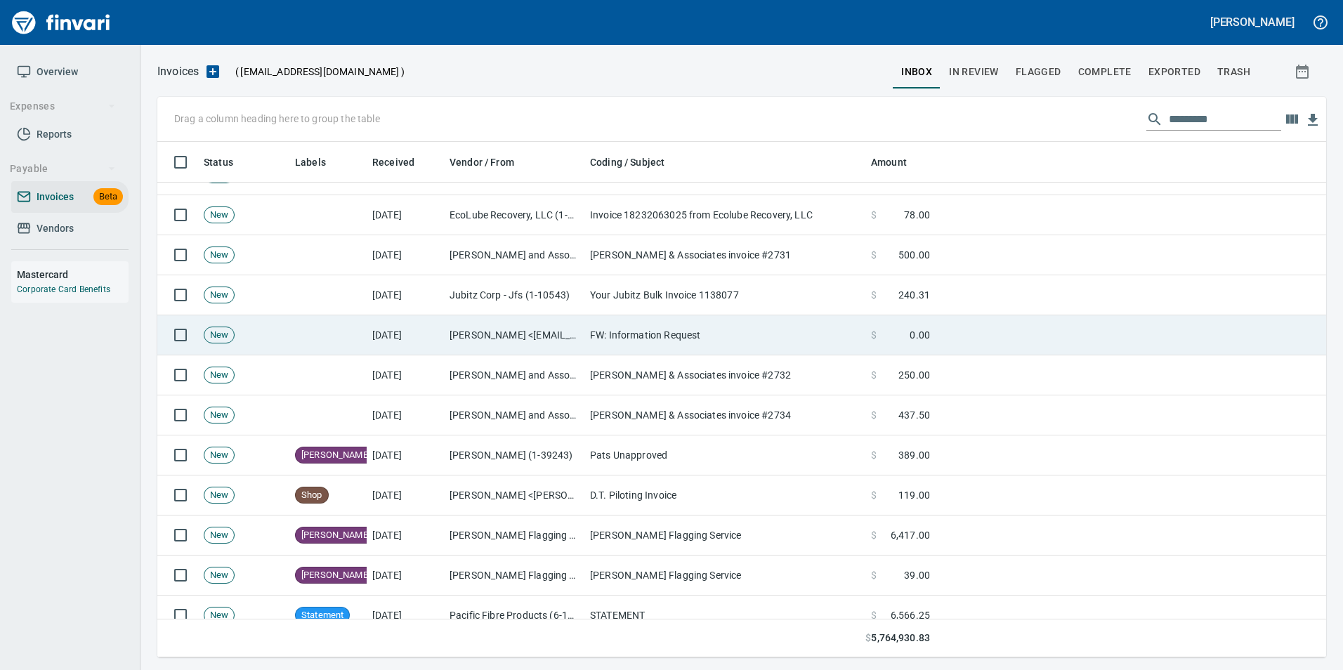
scroll to position [505, 1147]
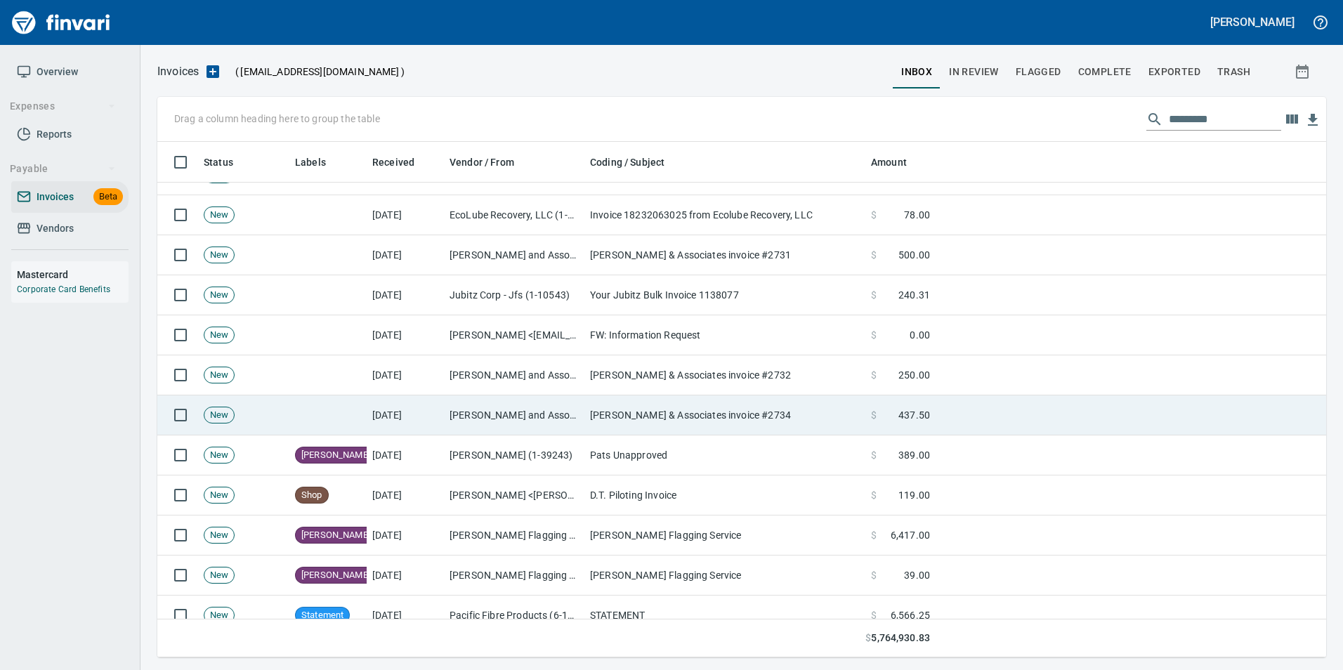
click at [665, 416] on td "Hayward Uskoski & Associates invoice #2734" at bounding box center [724, 415] width 281 height 40
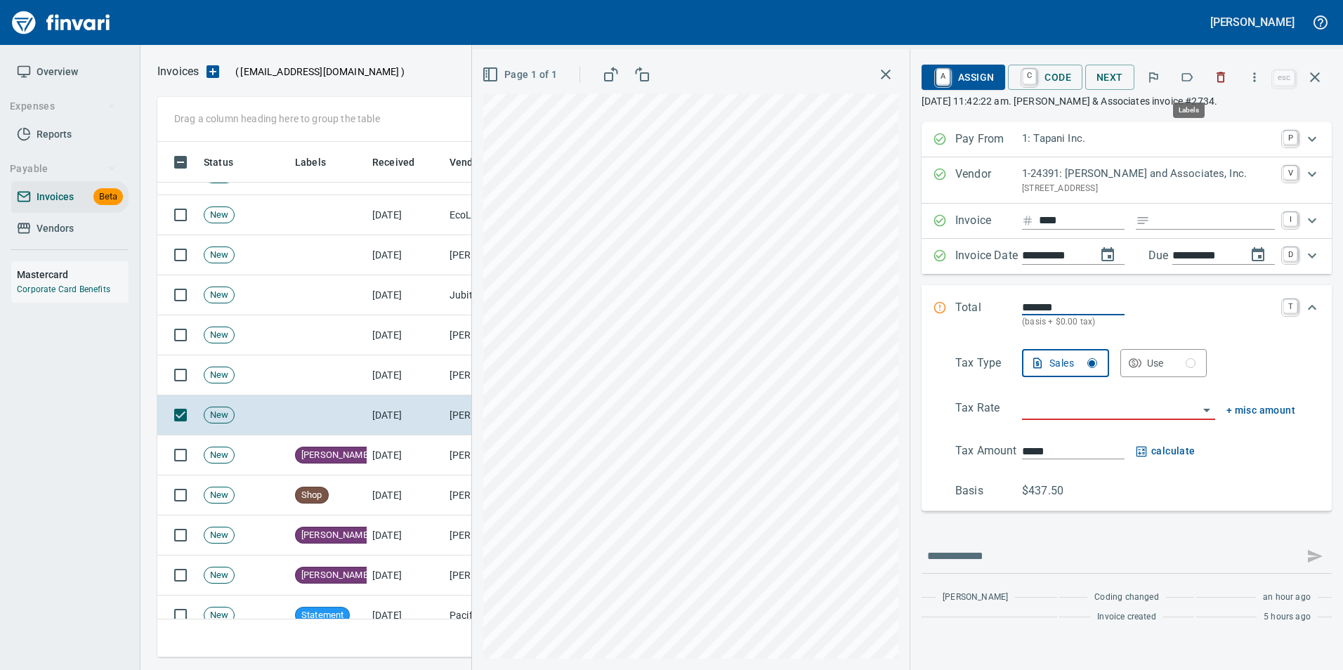
click at [1197, 77] on button "button" at bounding box center [1186, 77] width 31 height 31
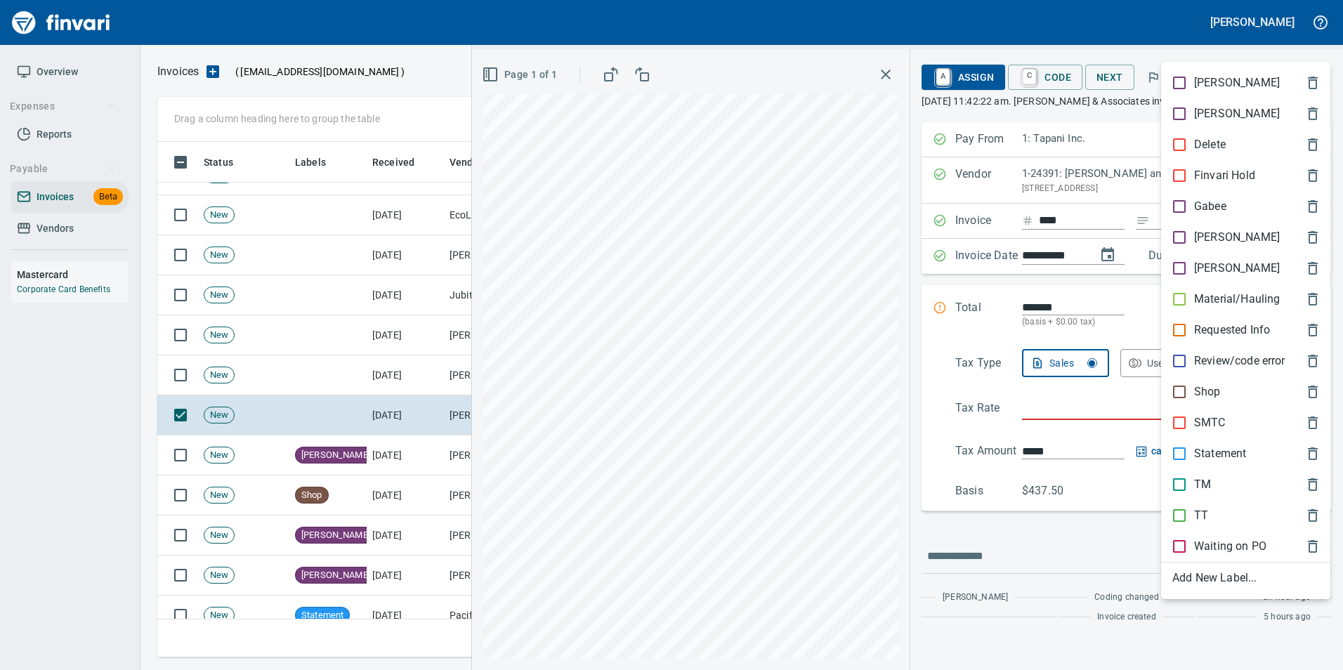
scroll to position [505, 1147]
click at [1225, 231] on span "[PERSON_NAME]" at bounding box center [1234, 237] width 124 height 17
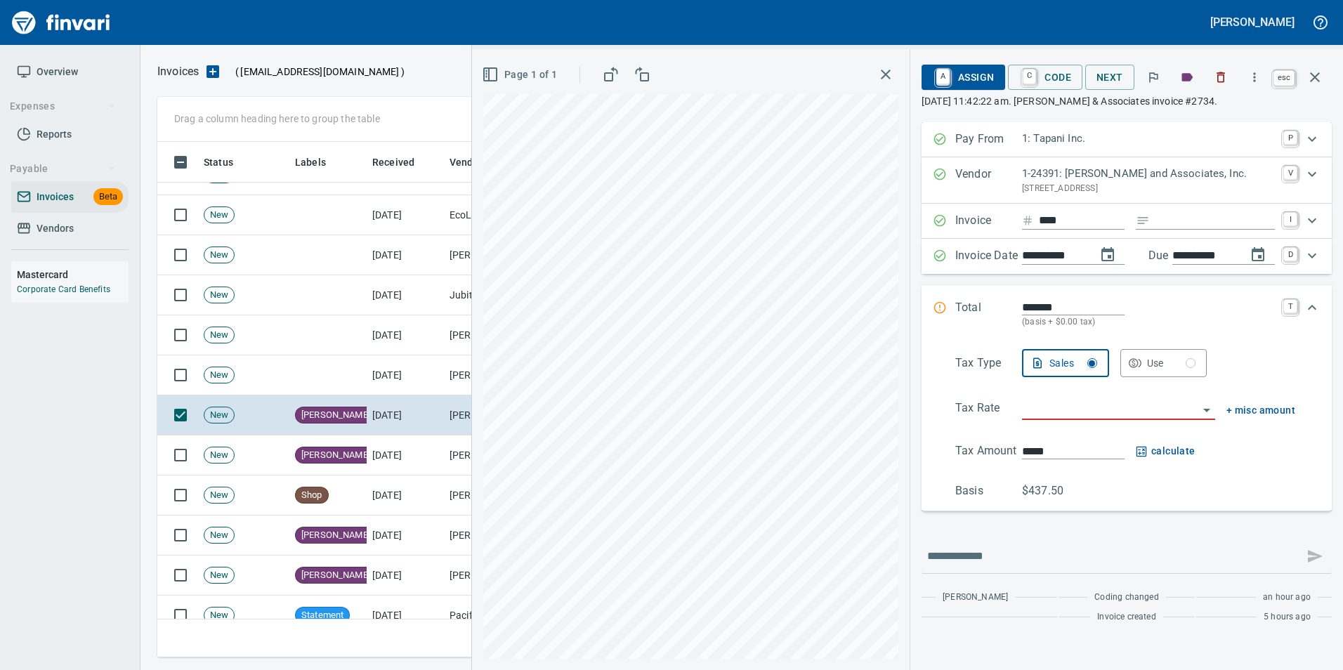
click at [1326, 73] on button "button" at bounding box center [1315, 77] width 34 height 34
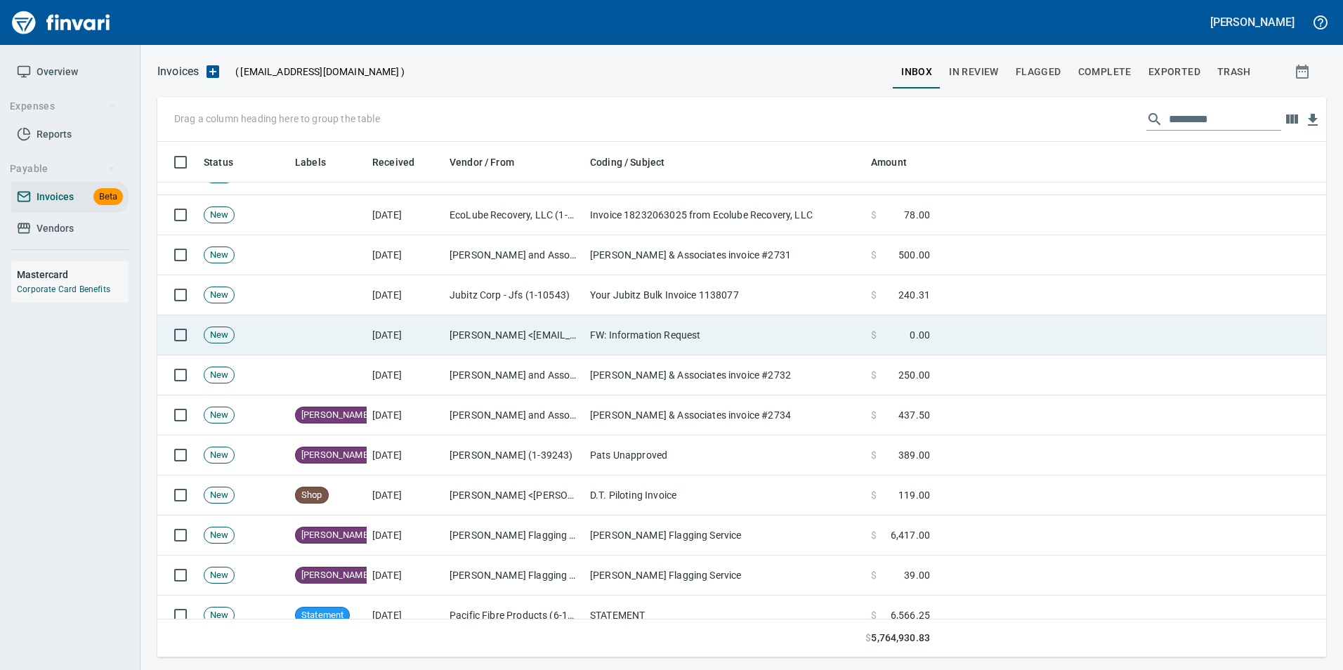
scroll to position [505, 1147]
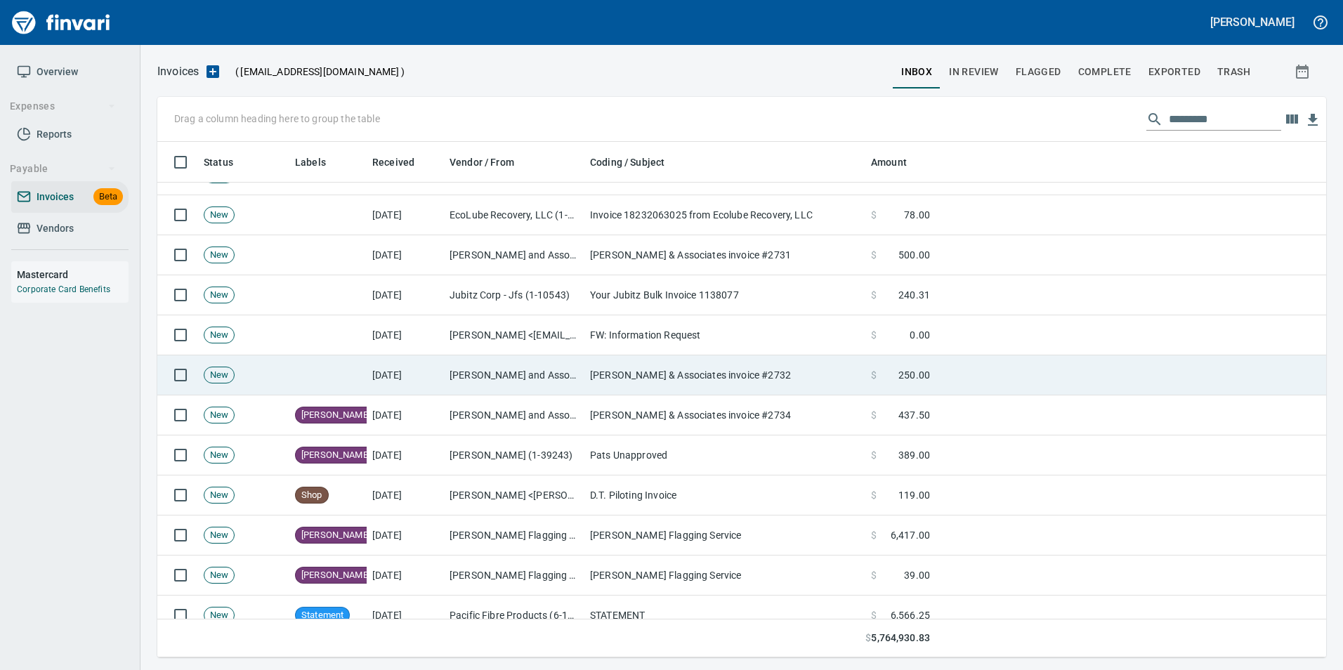
click at [707, 362] on td "Hayward Uskoski & Associates invoice #2732" at bounding box center [724, 375] width 281 height 40
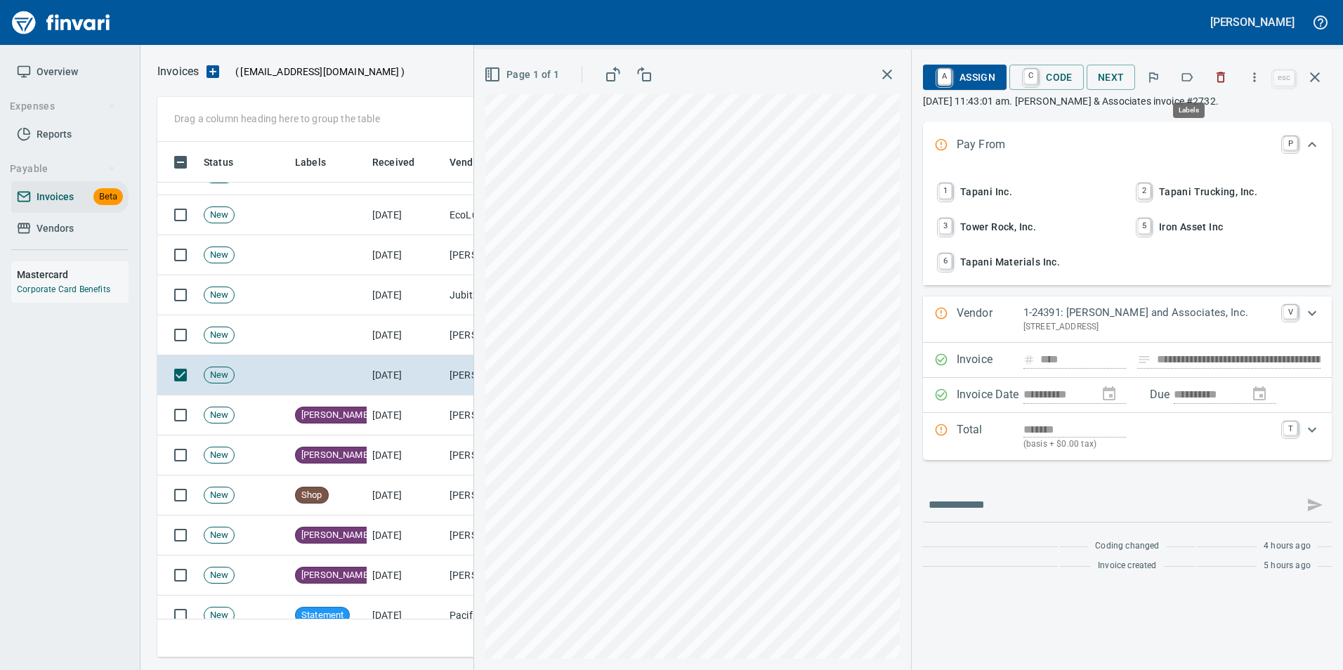
click at [1187, 84] on button "button" at bounding box center [1186, 77] width 31 height 31
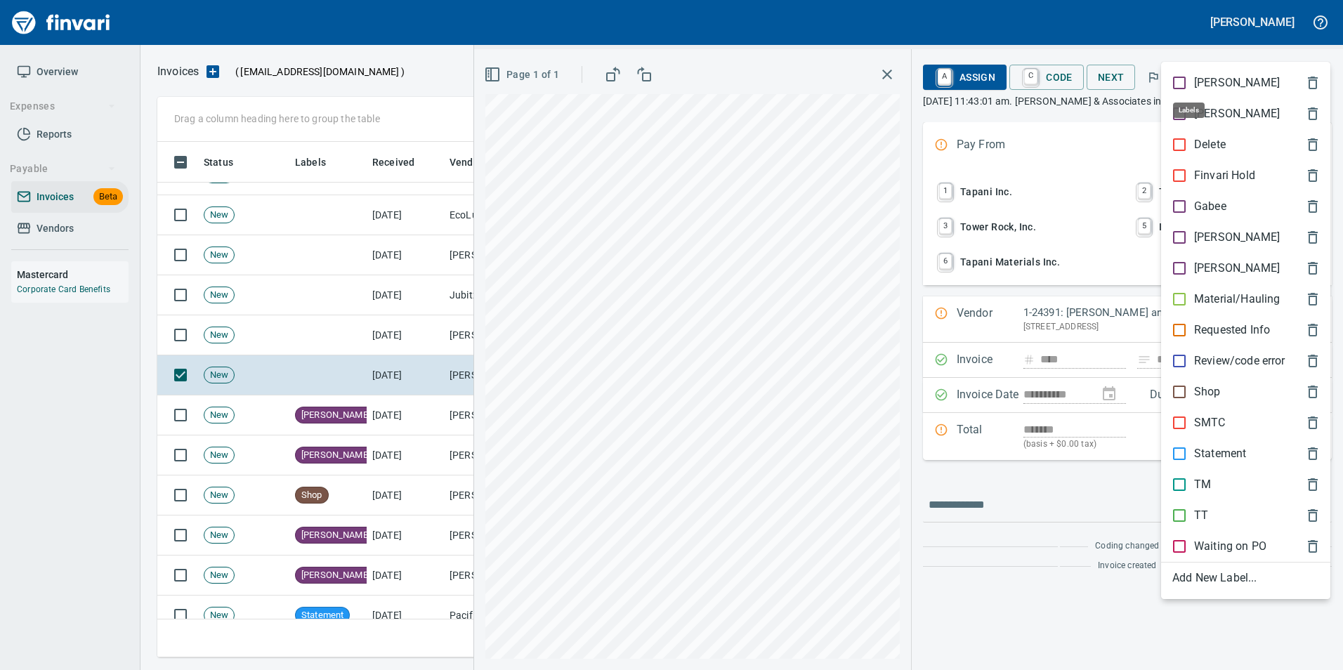
scroll to position [505, 1147]
drag, startPoint x: 1203, startPoint y: 480, endPoint x: 1265, endPoint y: 331, distance: 160.8
click at [1203, 477] on p "TM" at bounding box center [1202, 484] width 17 height 17
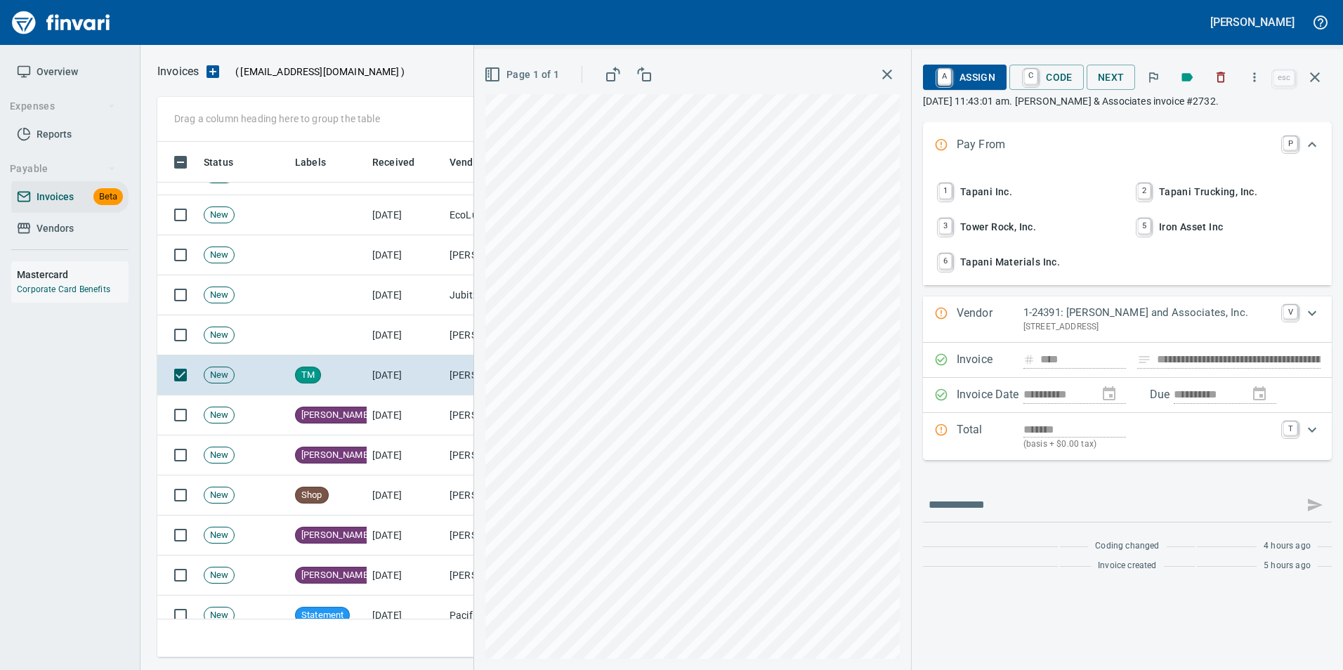
click at [1319, 76] on icon "button" at bounding box center [1314, 77] width 17 height 17
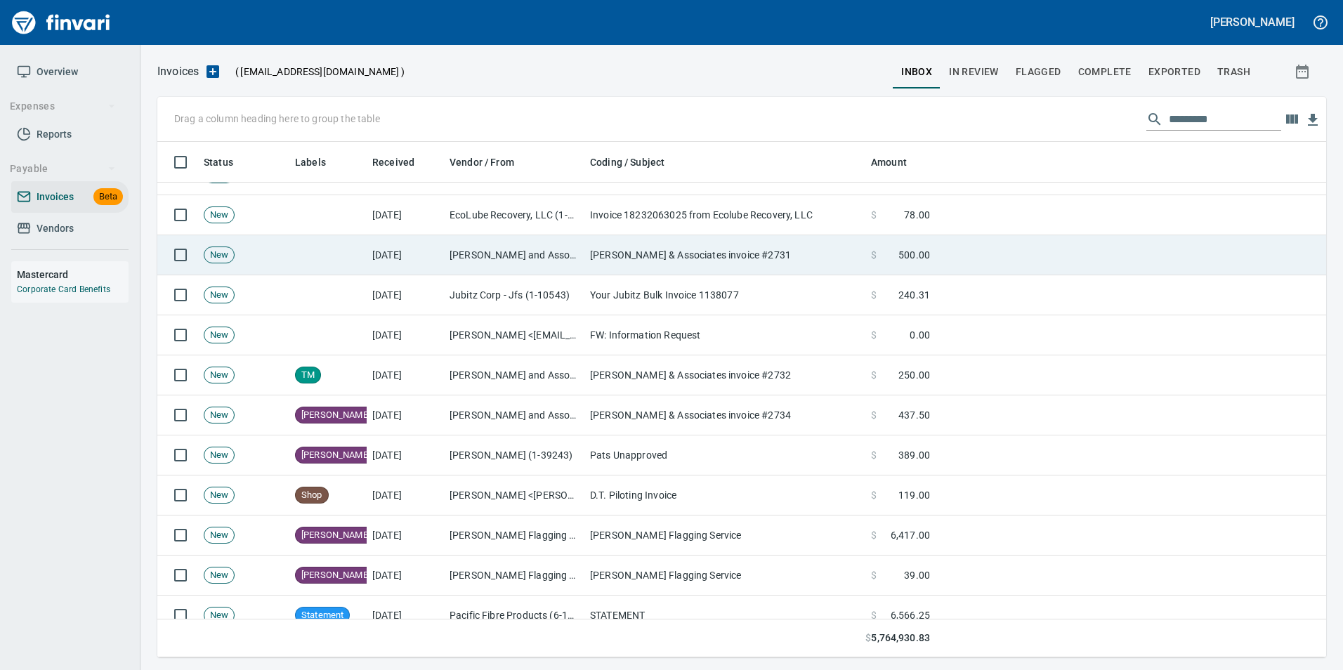
scroll to position [505, 1147]
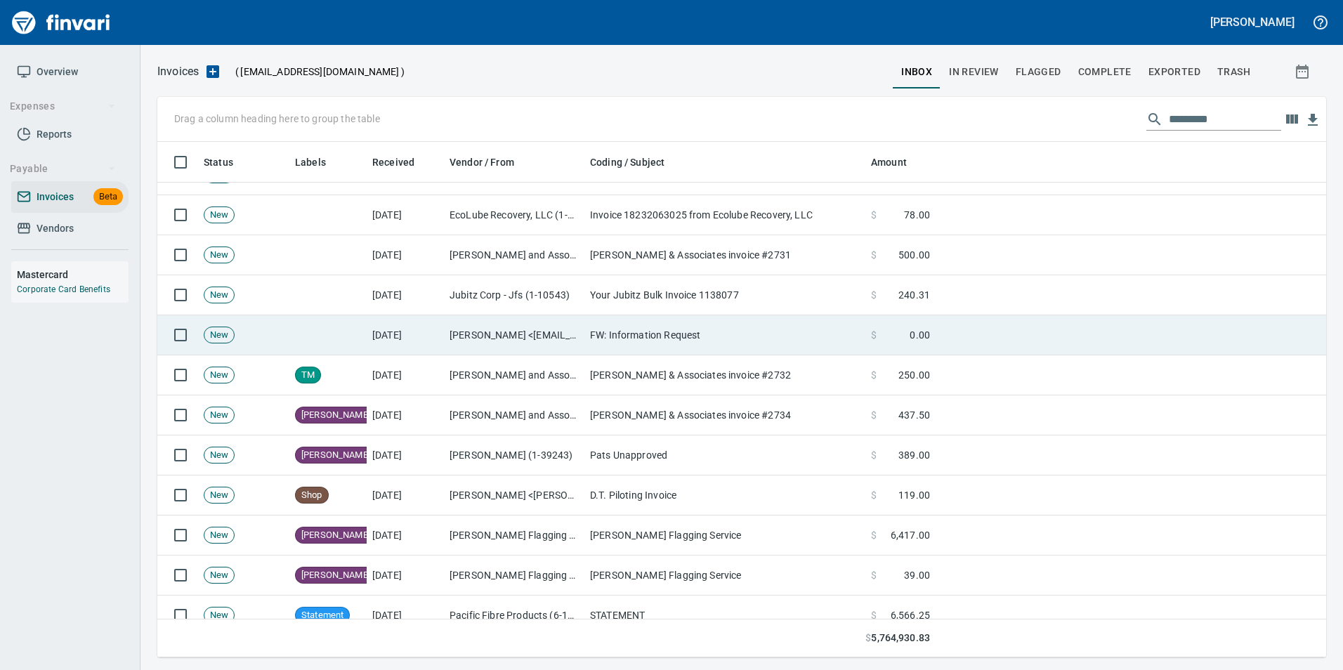
click at [756, 338] on td "FW: Information Request" at bounding box center [724, 335] width 281 height 40
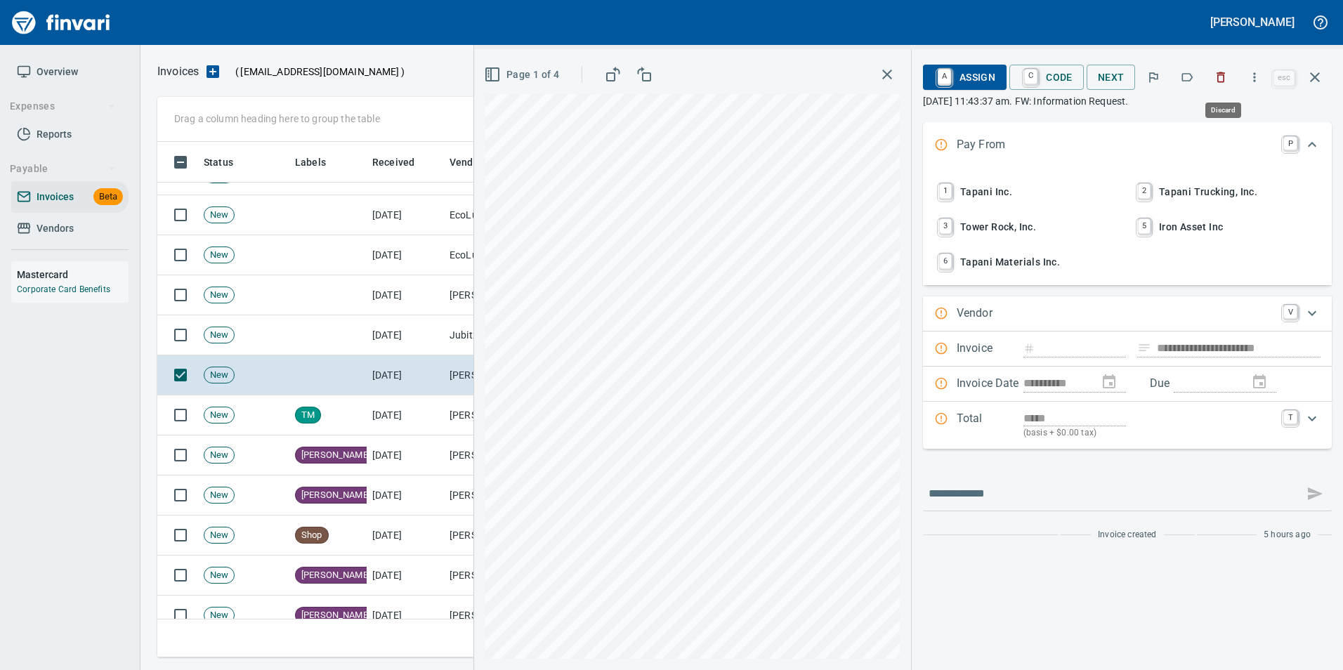
click at [1227, 78] on icon "button" at bounding box center [1220, 77] width 14 height 14
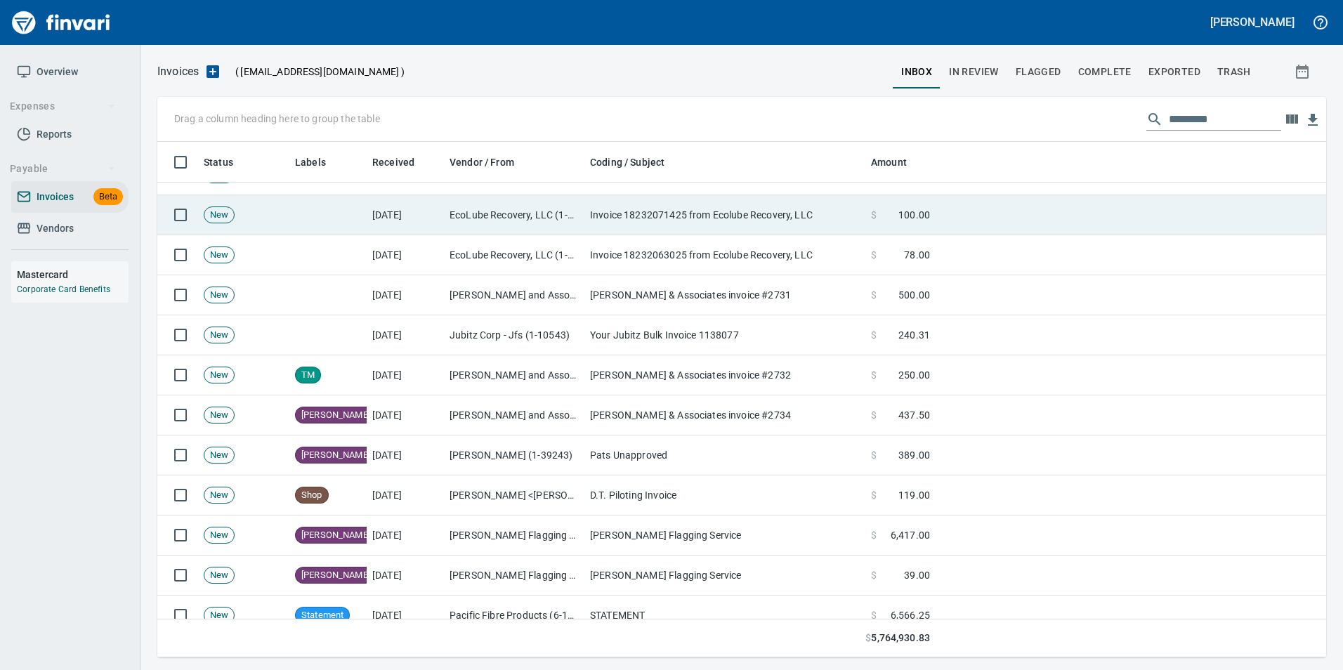
scroll to position [505, 1147]
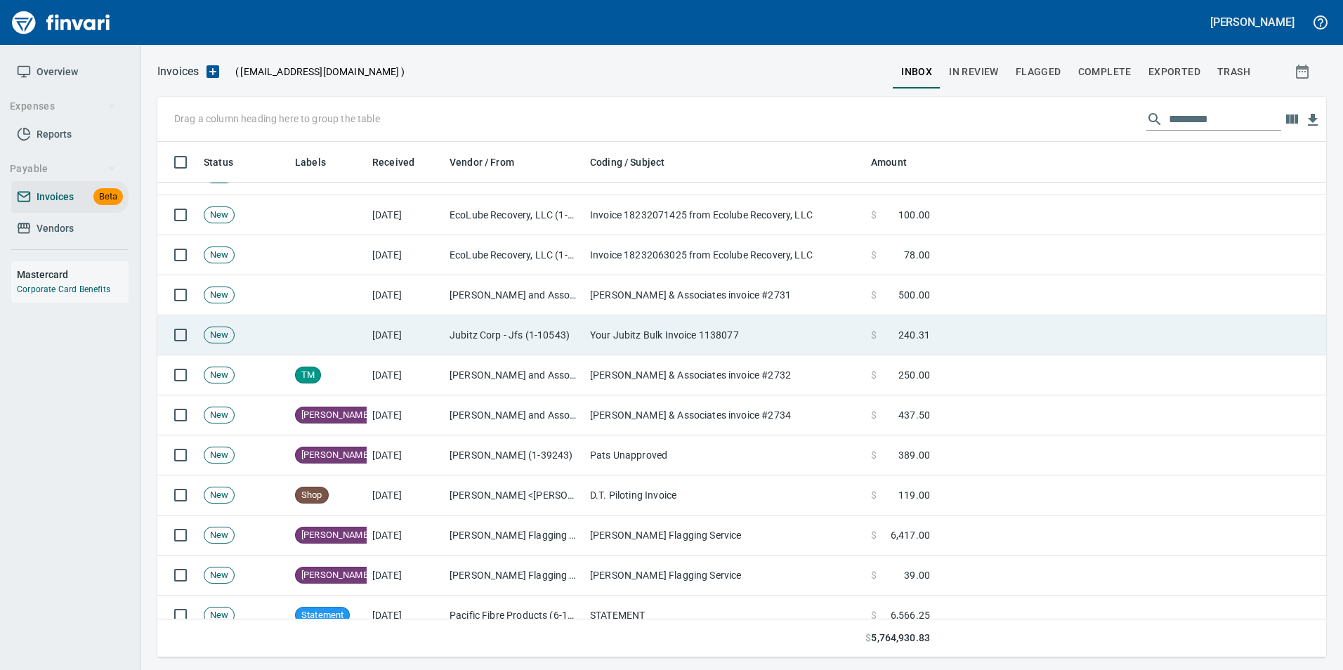
click at [842, 330] on td "Your Jubitz Bulk Invoice 1138077" at bounding box center [724, 335] width 281 height 40
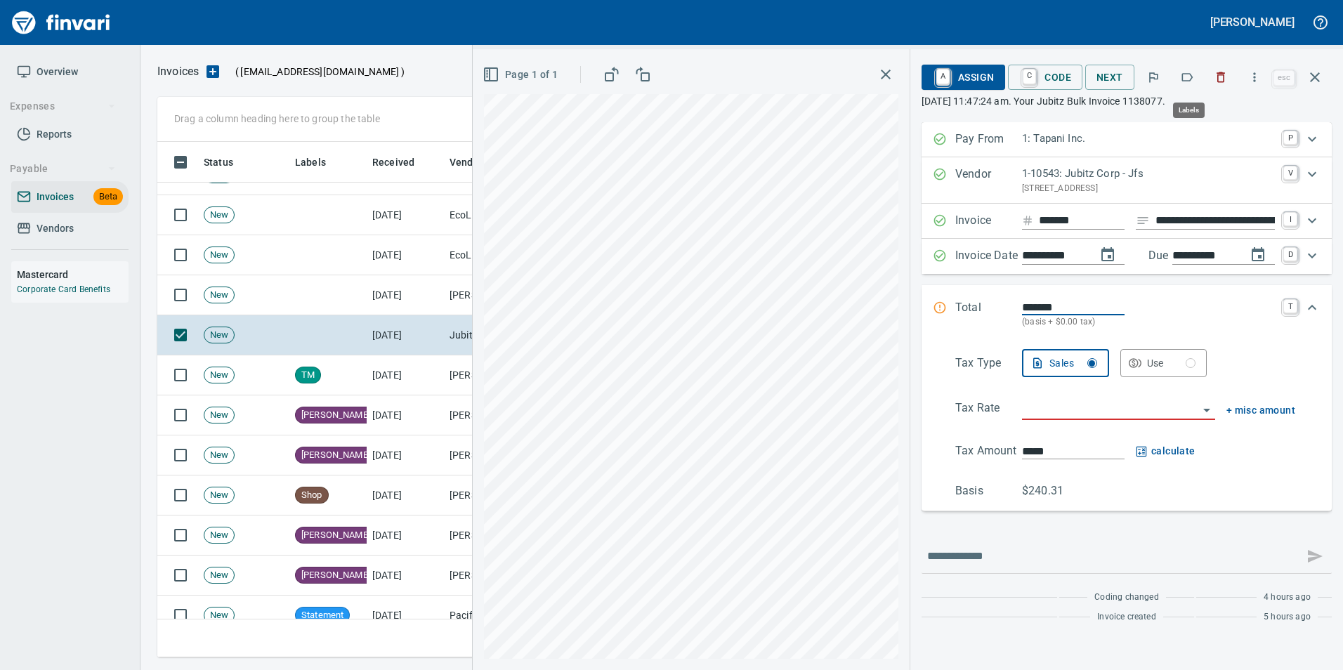
click at [1196, 81] on button "button" at bounding box center [1186, 77] width 31 height 31
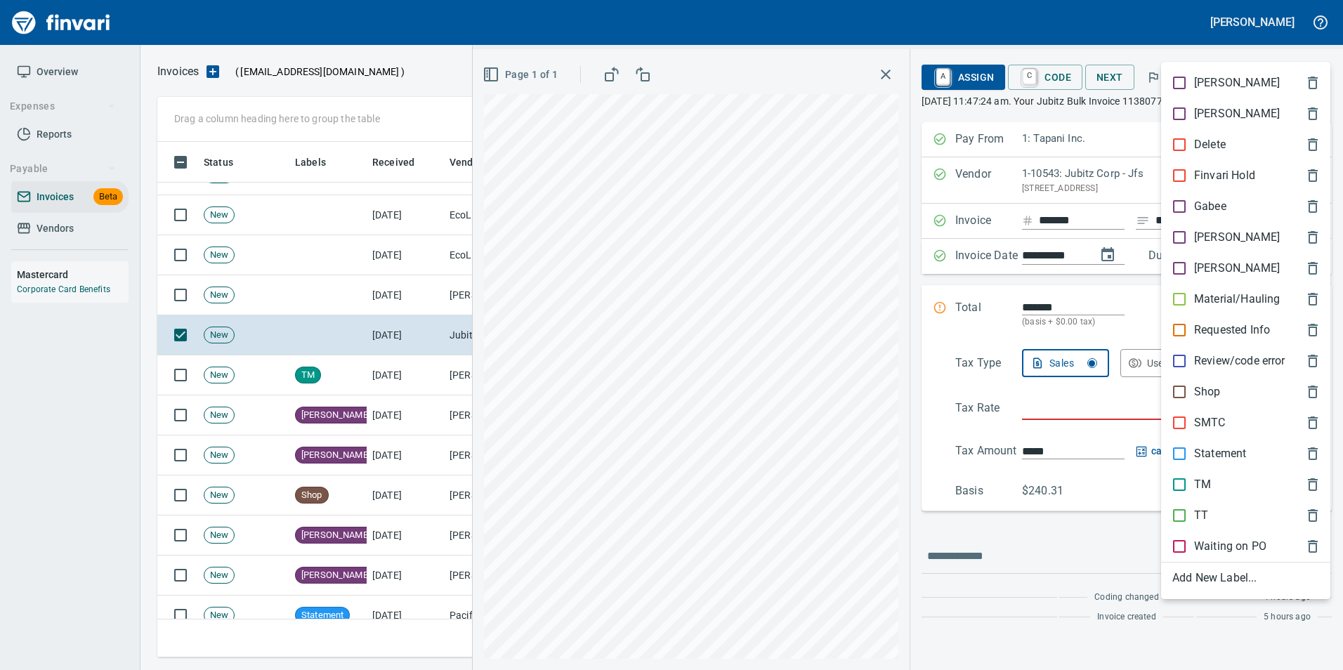
scroll to position [505, 1147]
drag, startPoint x: 1217, startPoint y: 393, endPoint x: 1230, endPoint y: 317, distance: 77.0
click at [1215, 390] on p "Shop" at bounding box center [1207, 391] width 27 height 17
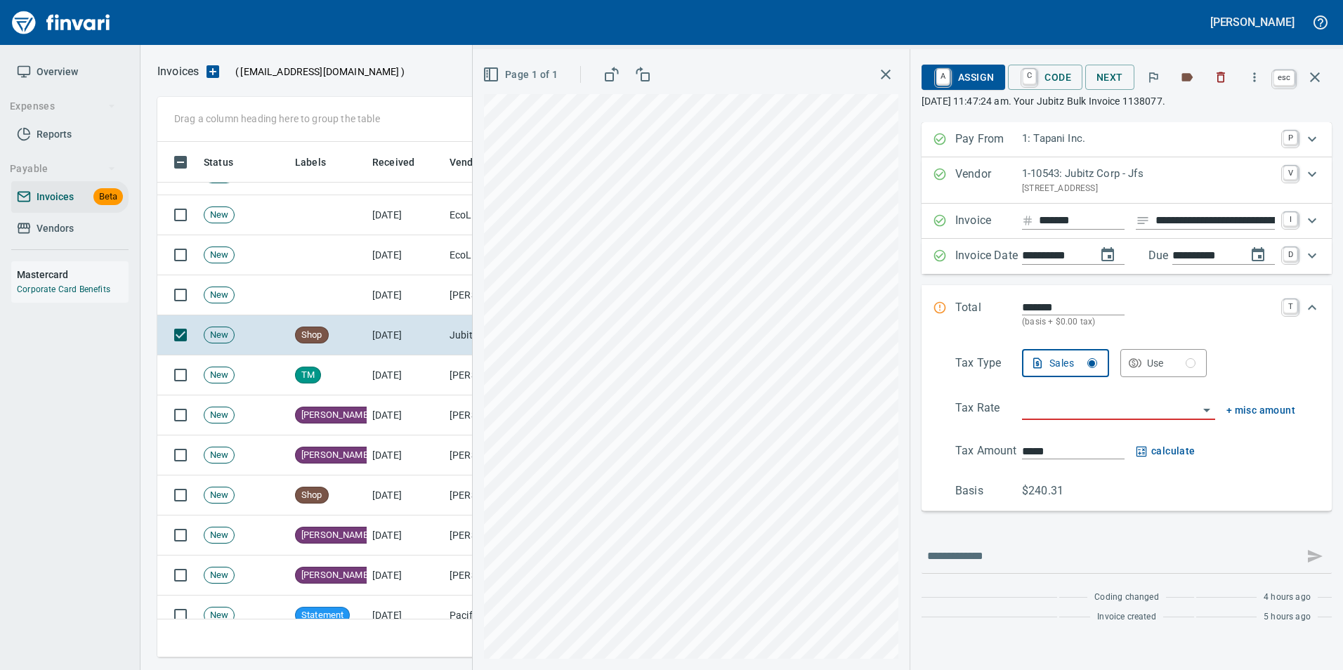
click at [1319, 81] on icon "button" at bounding box center [1314, 77] width 17 height 17
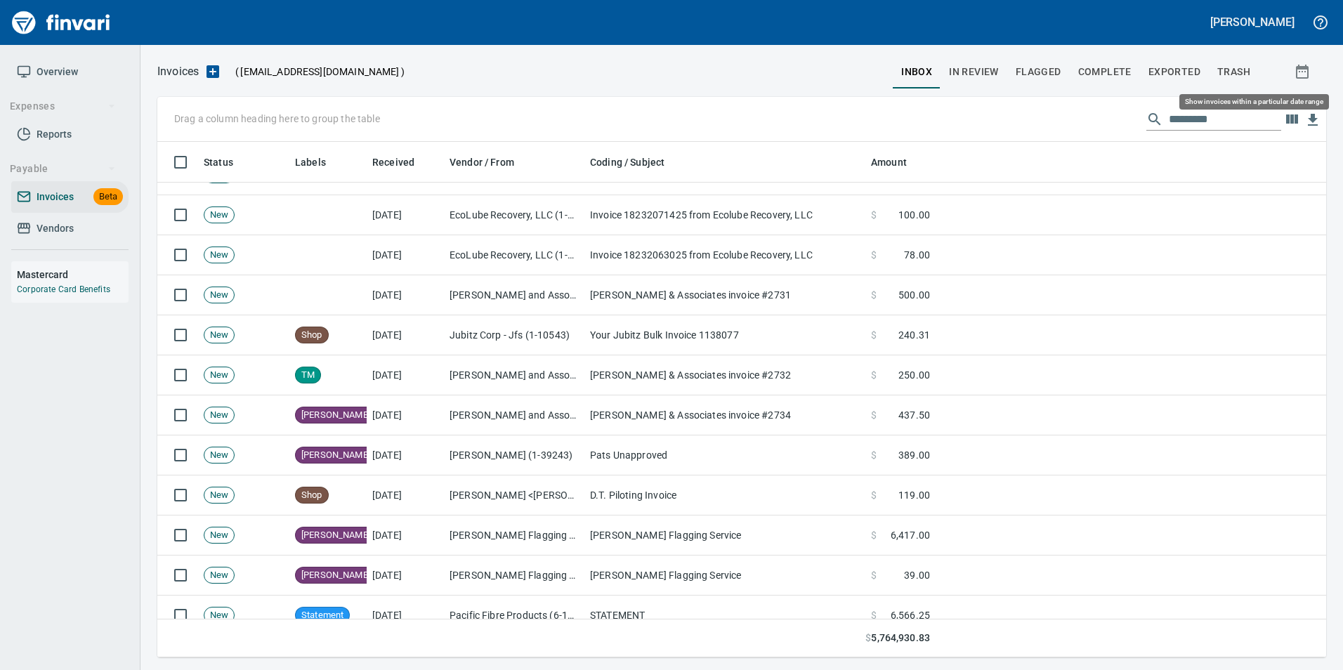
scroll to position [505, 1147]
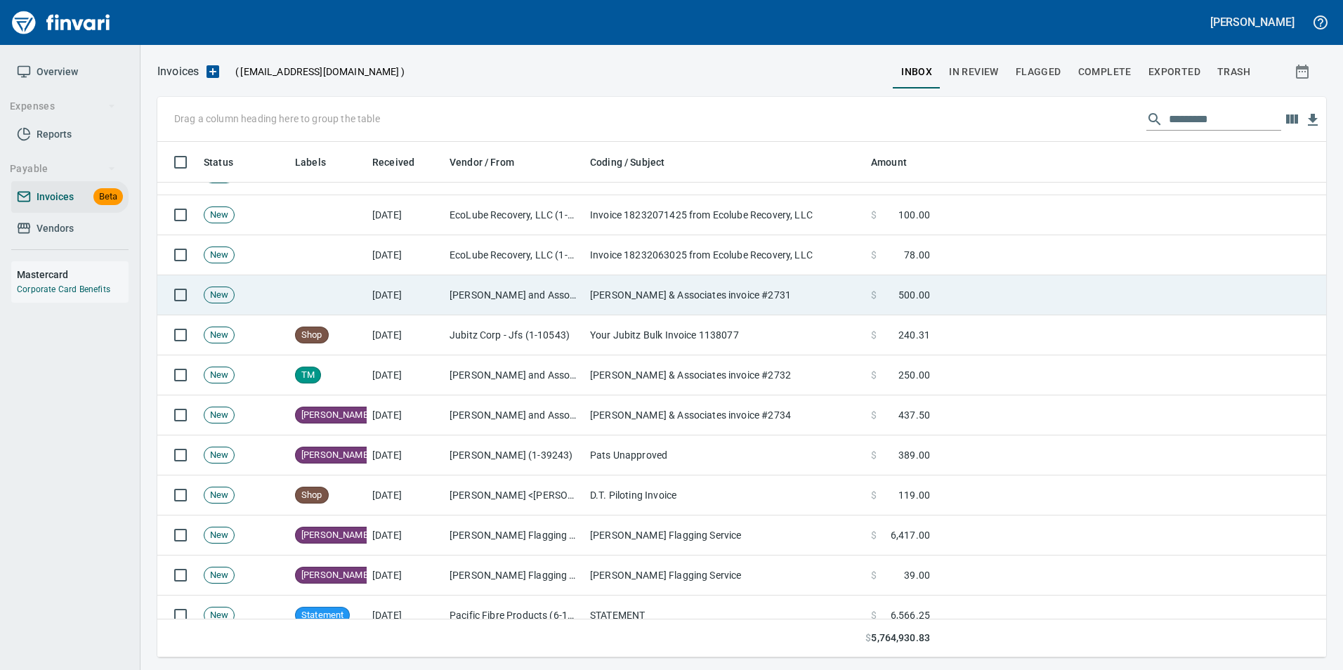
click at [849, 288] on td "Hayward Uskoski & Associates invoice #2731" at bounding box center [724, 295] width 281 height 40
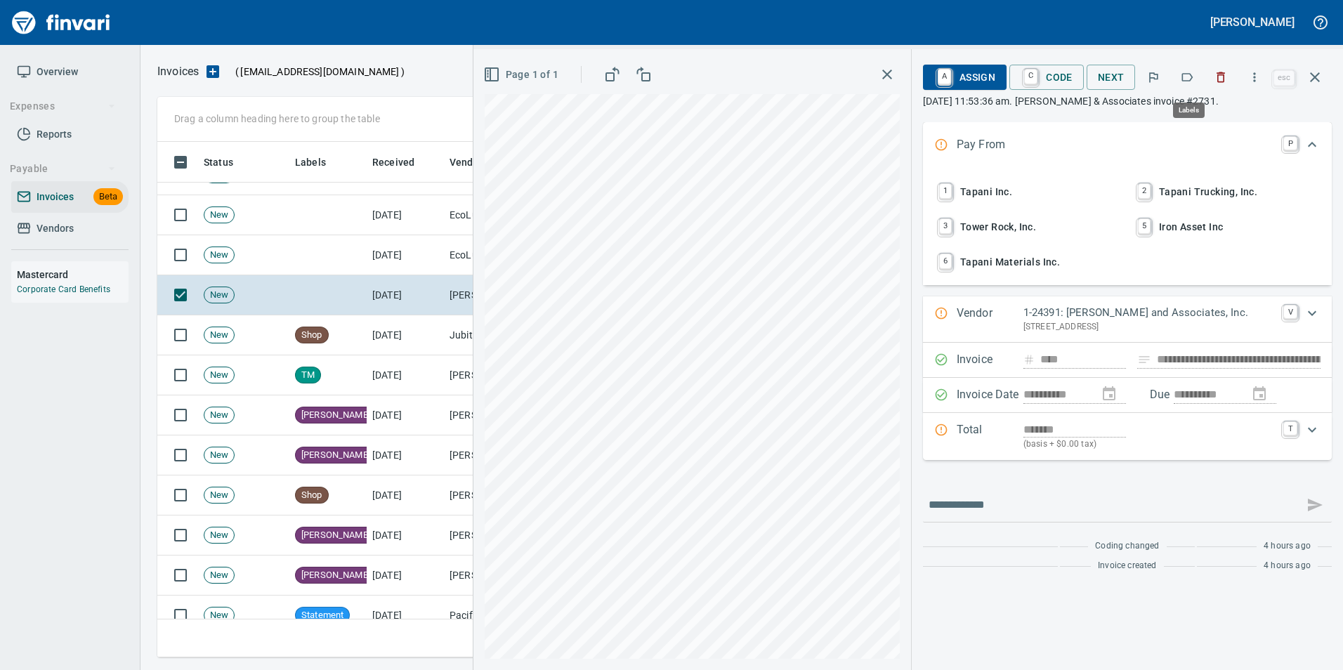
click at [1185, 72] on icon "button" at bounding box center [1187, 77] width 14 height 14
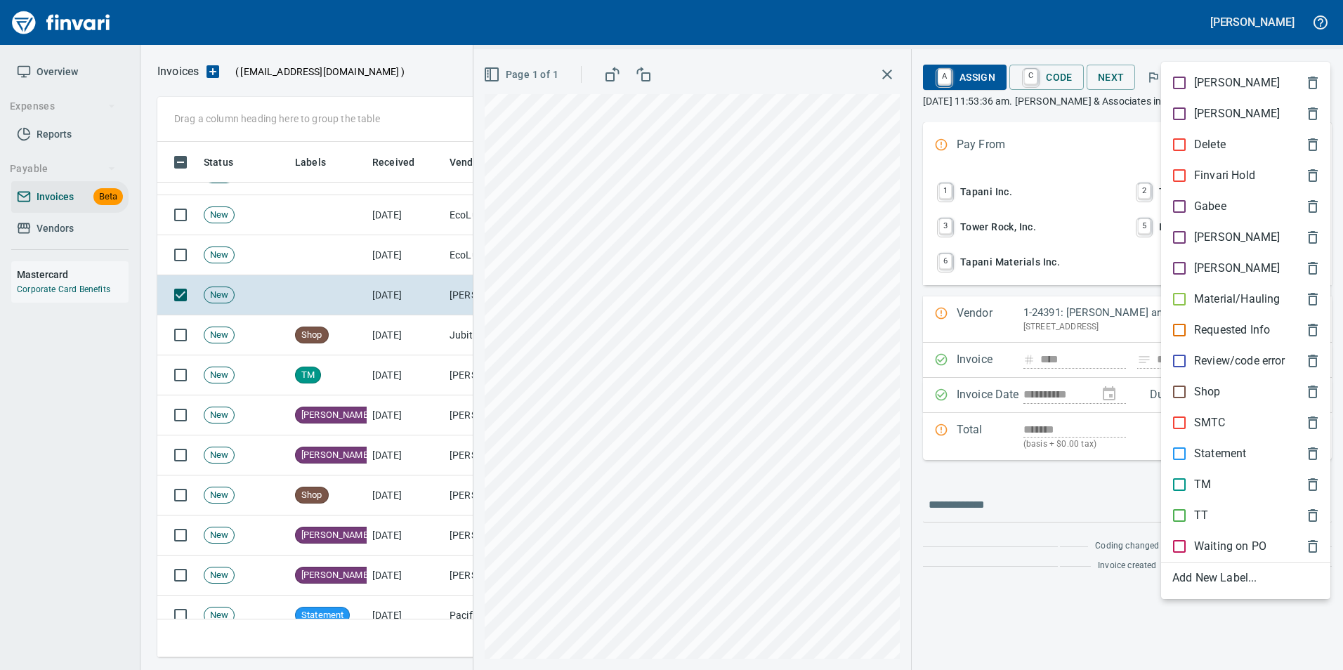
scroll to position [505, 1147]
drag, startPoint x: 1206, startPoint y: 482, endPoint x: 1205, endPoint y: 454, distance: 28.8
click at [1206, 480] on p "TM" at bounding box center [1202, 484] width 17 height 17
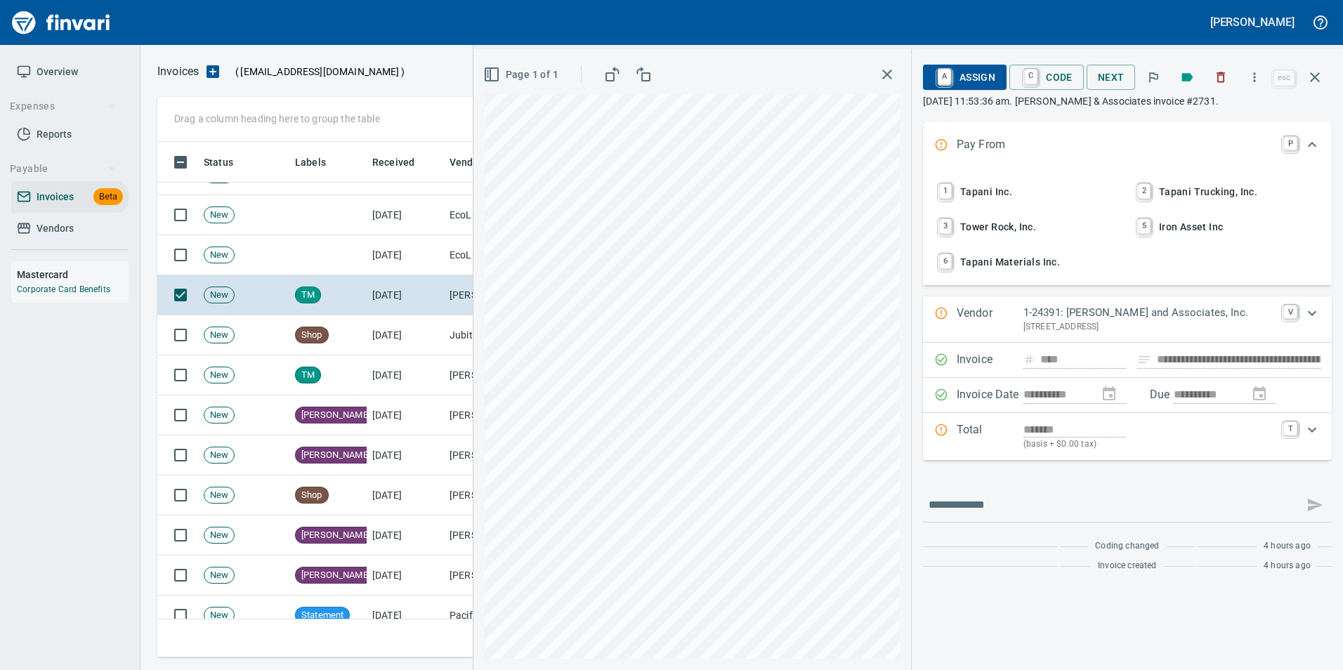
click at [1319, 74] on icon "button" at bounding box center [1314, 77] width 17 height 17
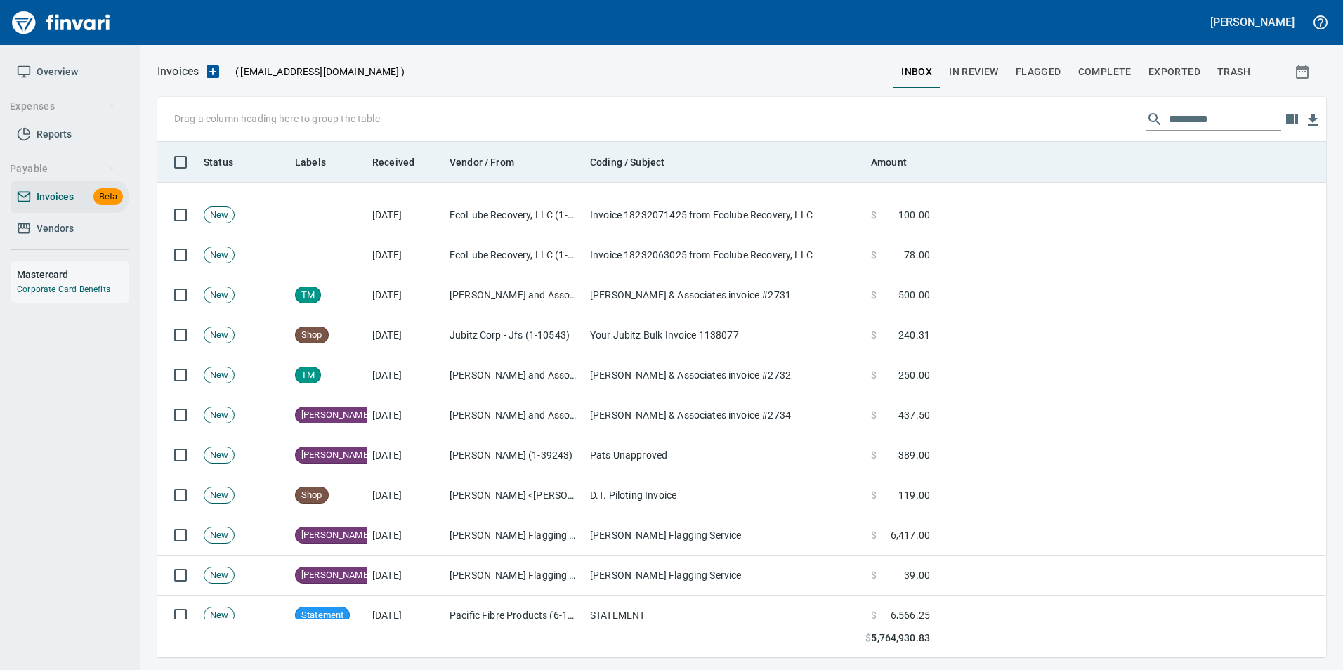
scroll to position [505, 1147]
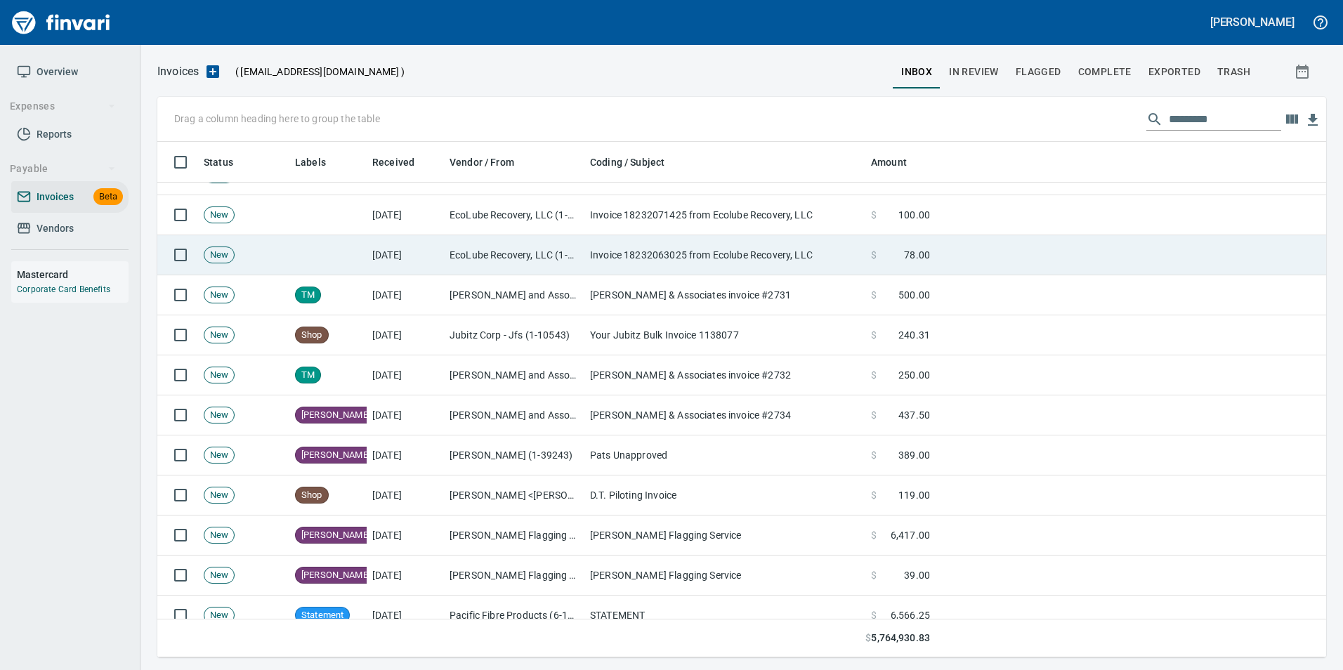
click at [839, 242] on td "Invoice 18232063025 from Ecolube Recovery, LLC" at bounding box center [724, 255] width 281 height 40
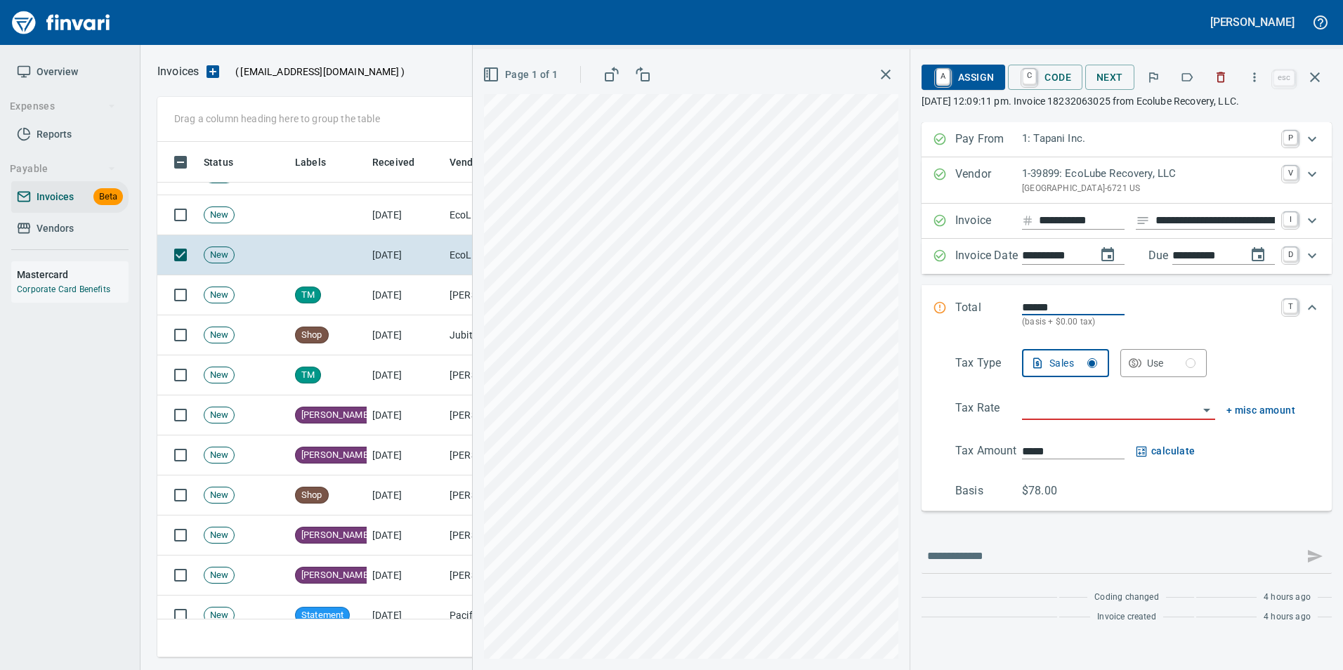
scroll to position [505, 1147]
click at [1189, 78] on icon "button" at bounding box center [1187, 77] width 14 height 14
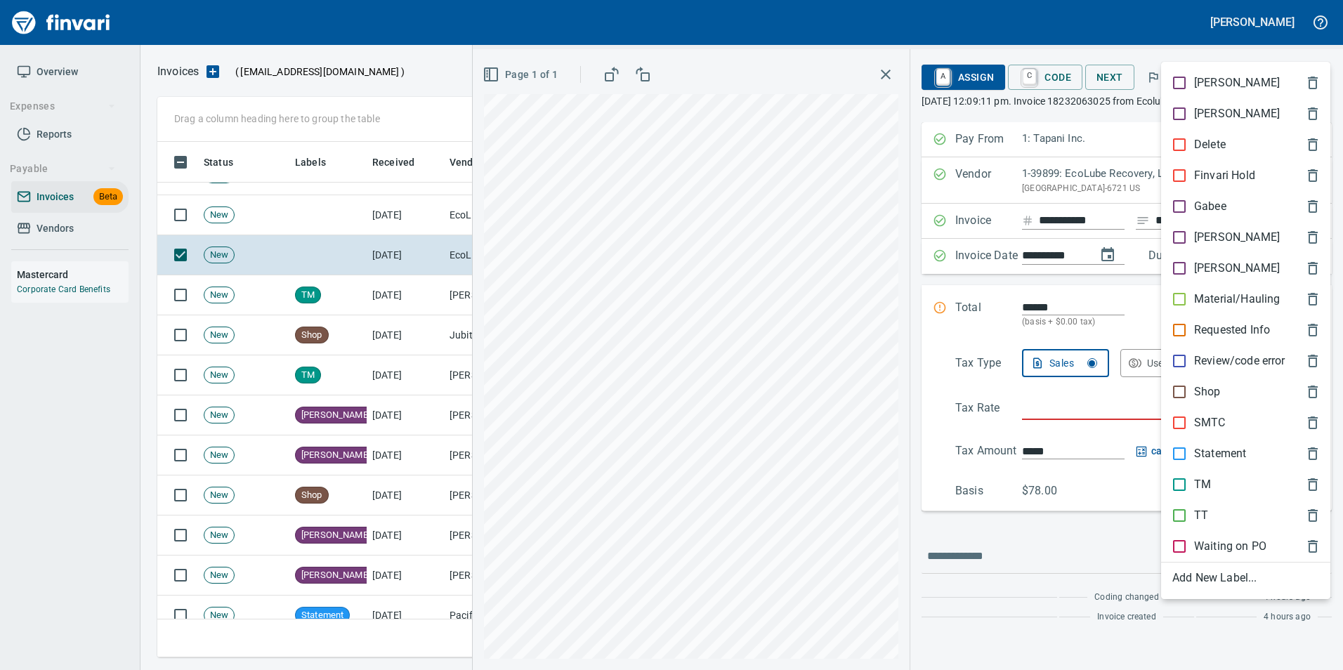
click at [1201, 383] on div "Shop" at bounding box center [1245, 391] width 169 height 31
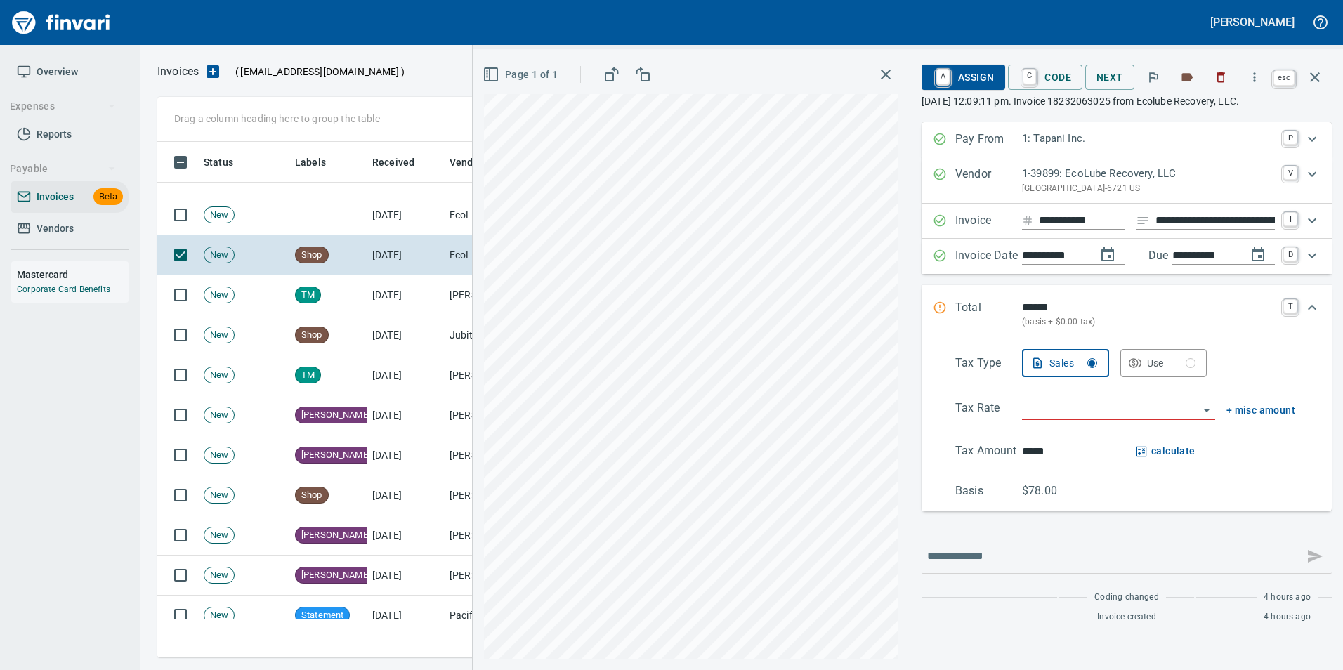
click at [1317, 88] on button "button" at bounding box center [1315, 77] width 34 height 34
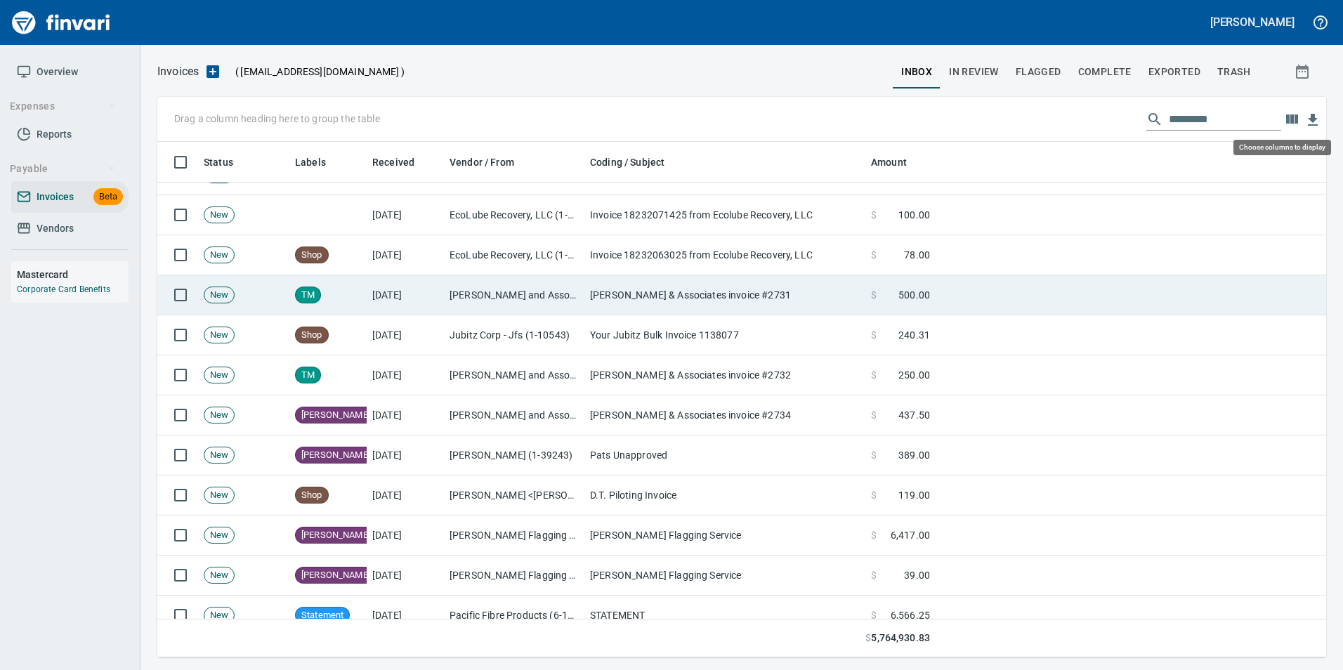
scroll to position [505, 1147]
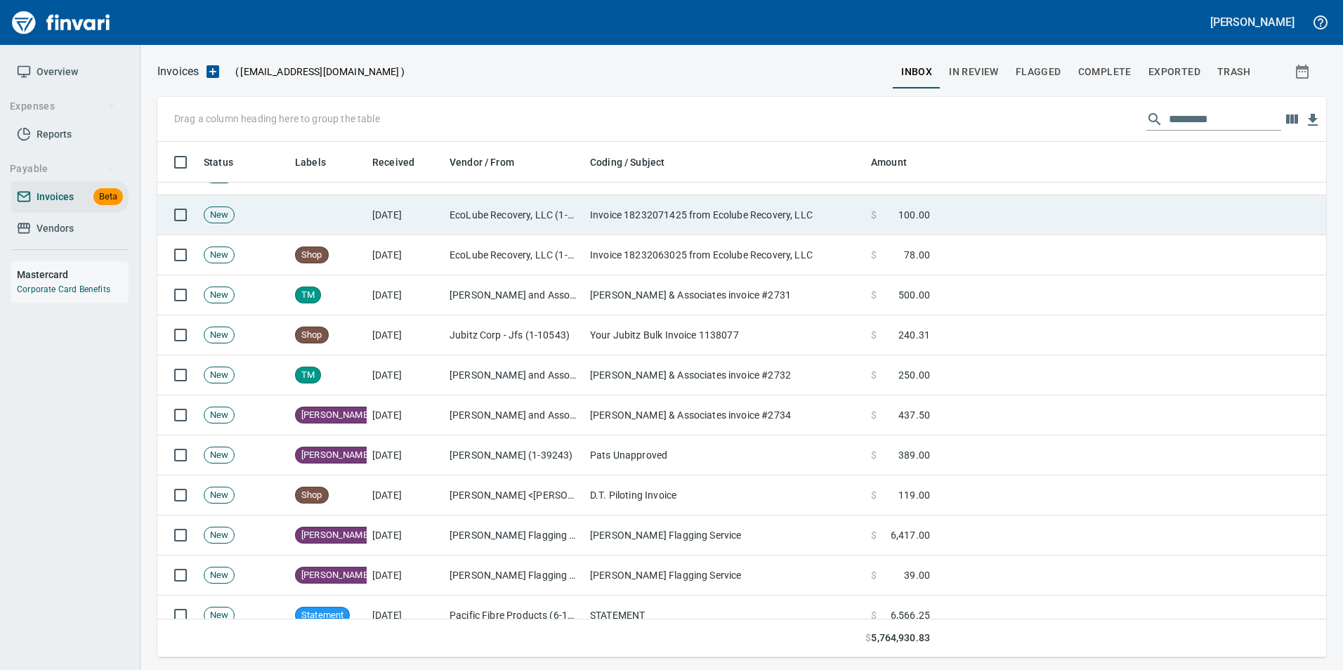
click at [528, 216] on td "EcoLube Recovery, LLC (1-39899)" at bounding box center [514, 215] width 140 height 40
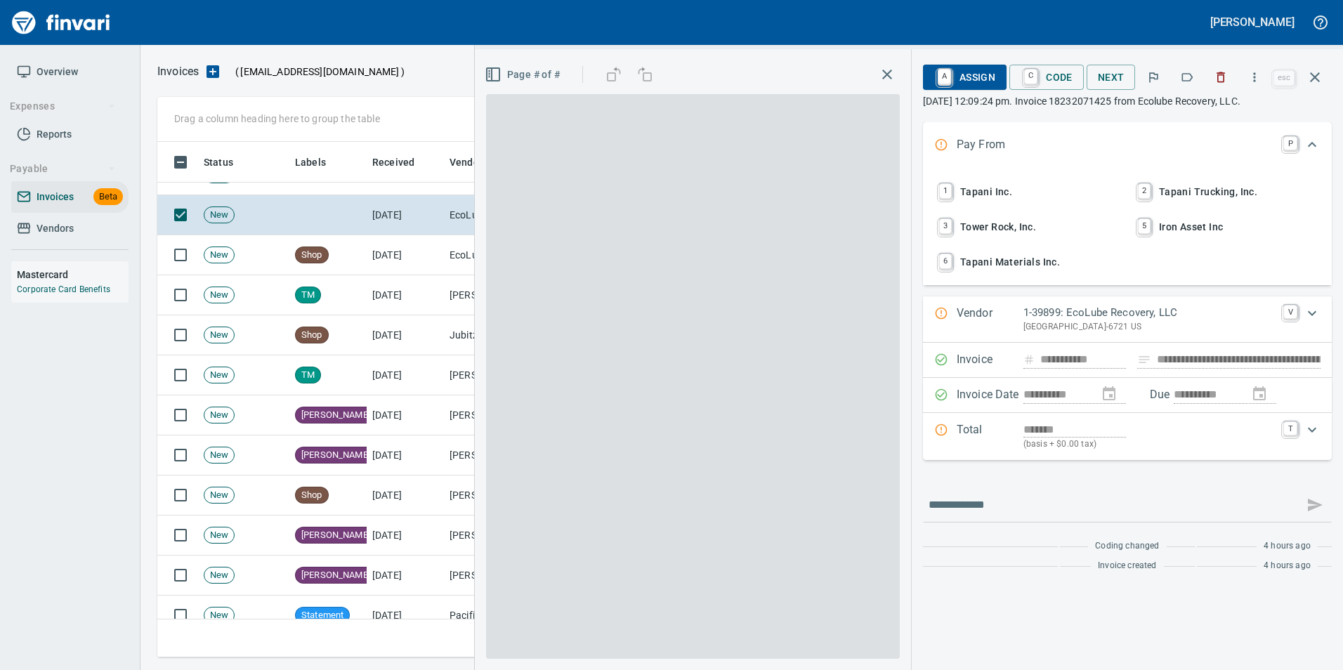
scroll to position [505, 1147]
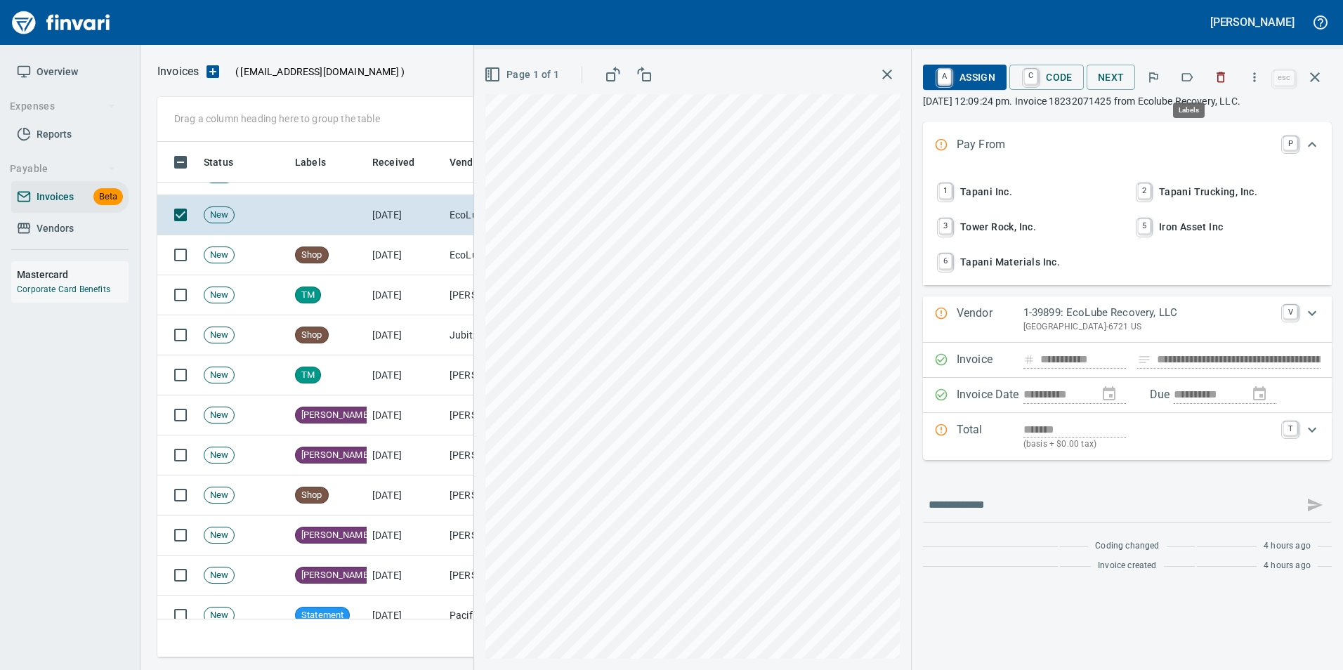
click at [1190, 71] on icon "button" at bounding box center [1187, 77] width 14 height 14
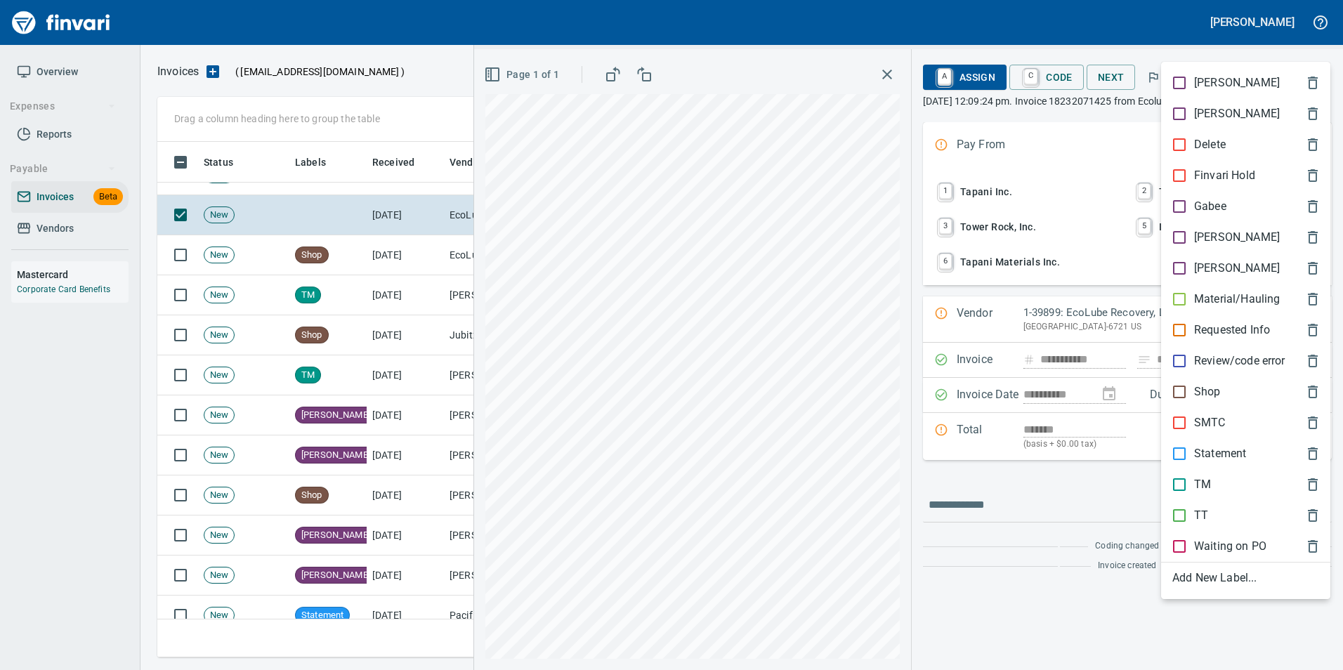
click at [1216, 385] on p "Shop" at bounding box center [1207, 391] width 27 height 17
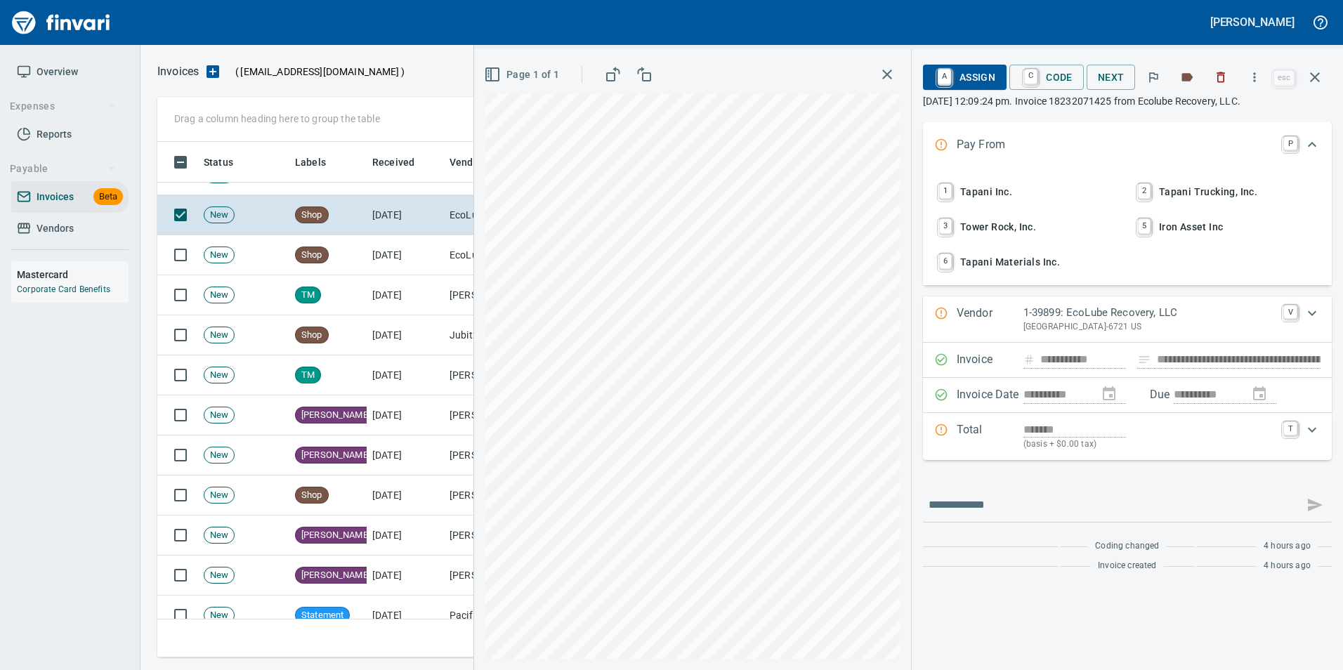
drag, startPoint x: 1328, startPoint y: 77, endPoint x: 1310, endPoint y: 95, distance: 25.3
click at [1325, 78] on button "button" at bounding box center [1315, 77] width 34 height 34
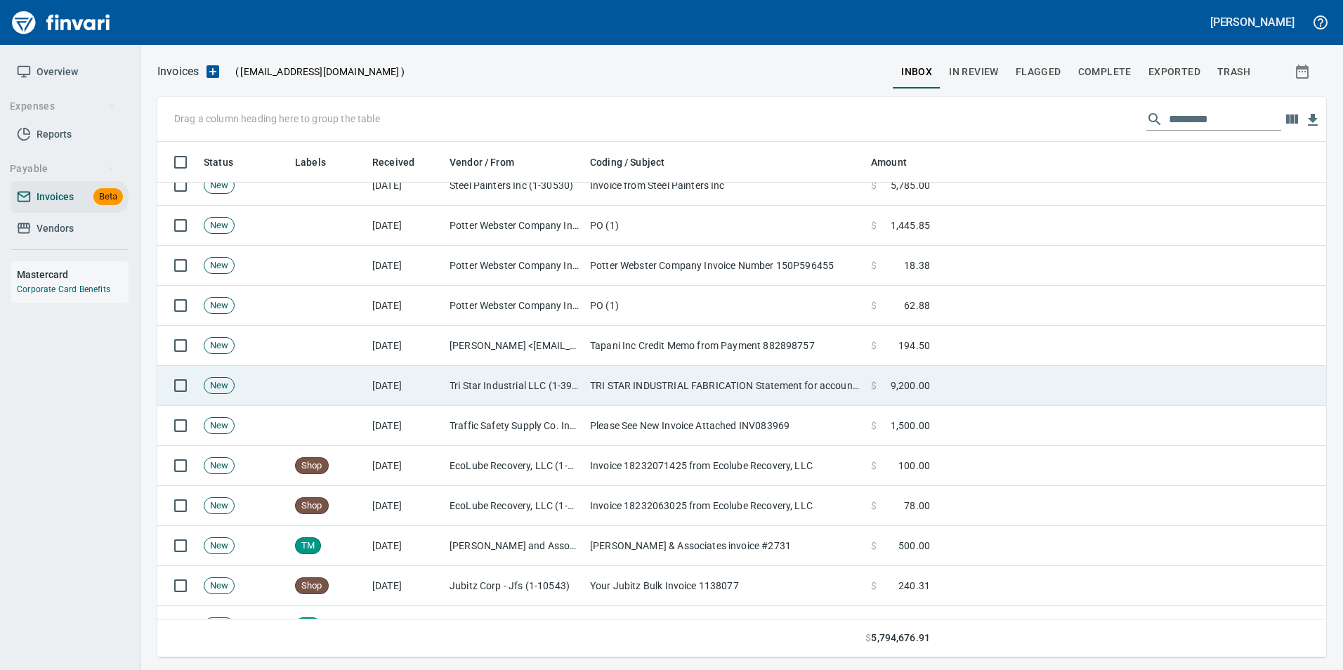
scroll to position [2739, 0]
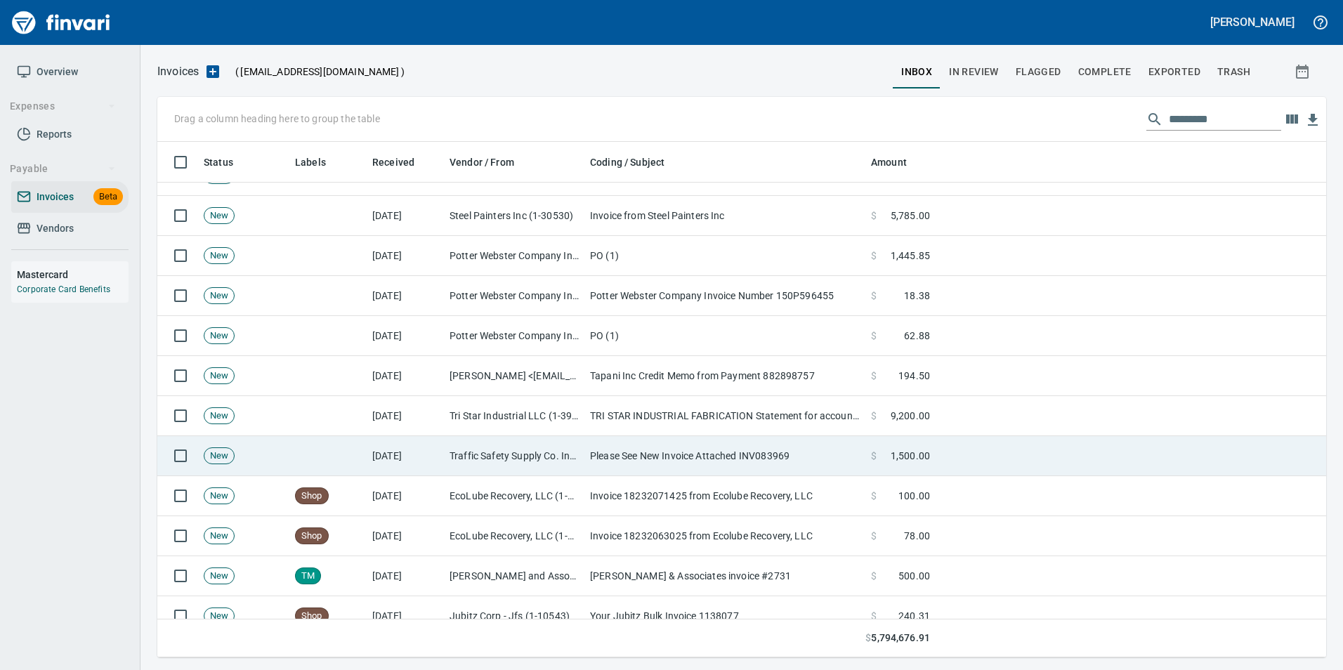
click at [664, 460] on td "Please See New Invoice Attached INV083969" at bounding box center [724, 456] width 281 height 40
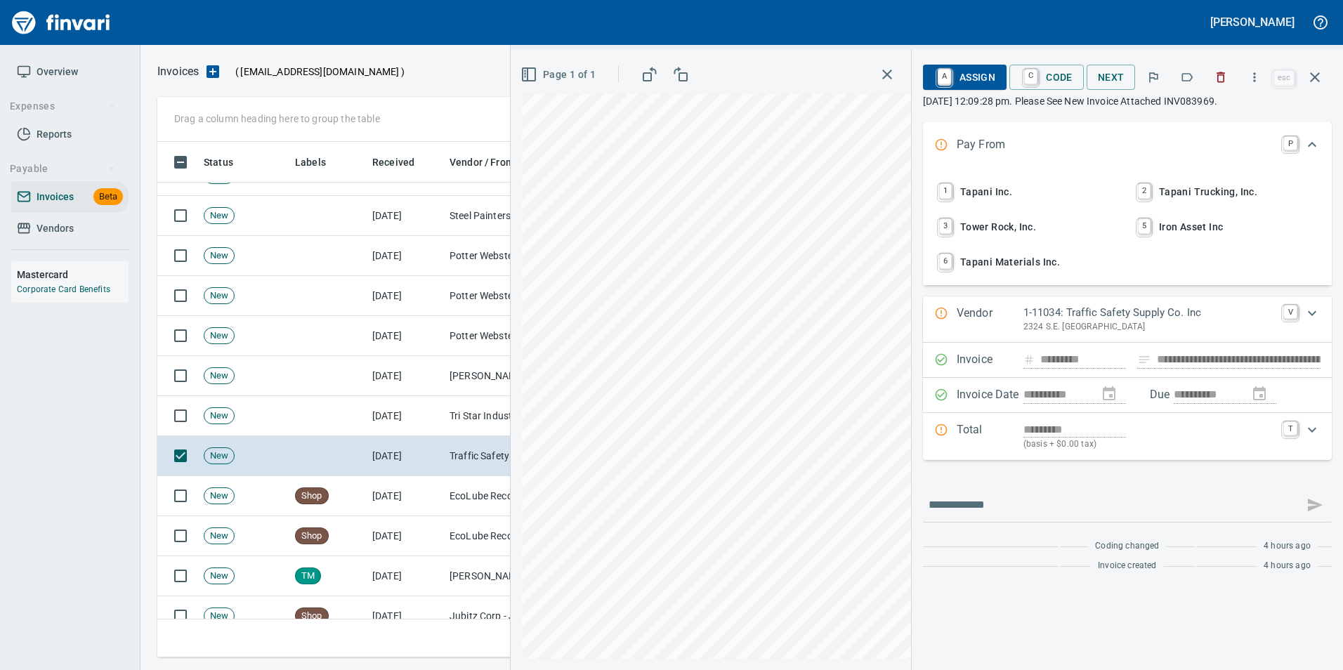
scroll to position [505, 1147]
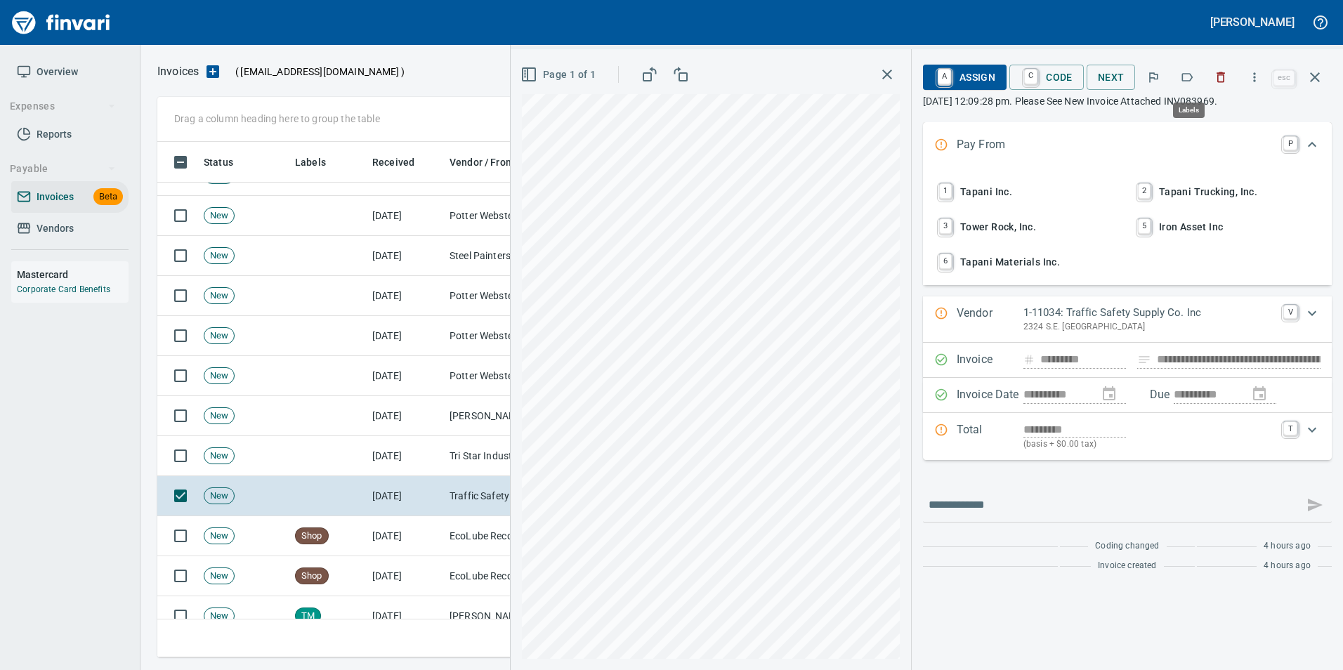
click at [1192, 77] on icon "button" at bounding box center [1187, 77] width 14 height 14
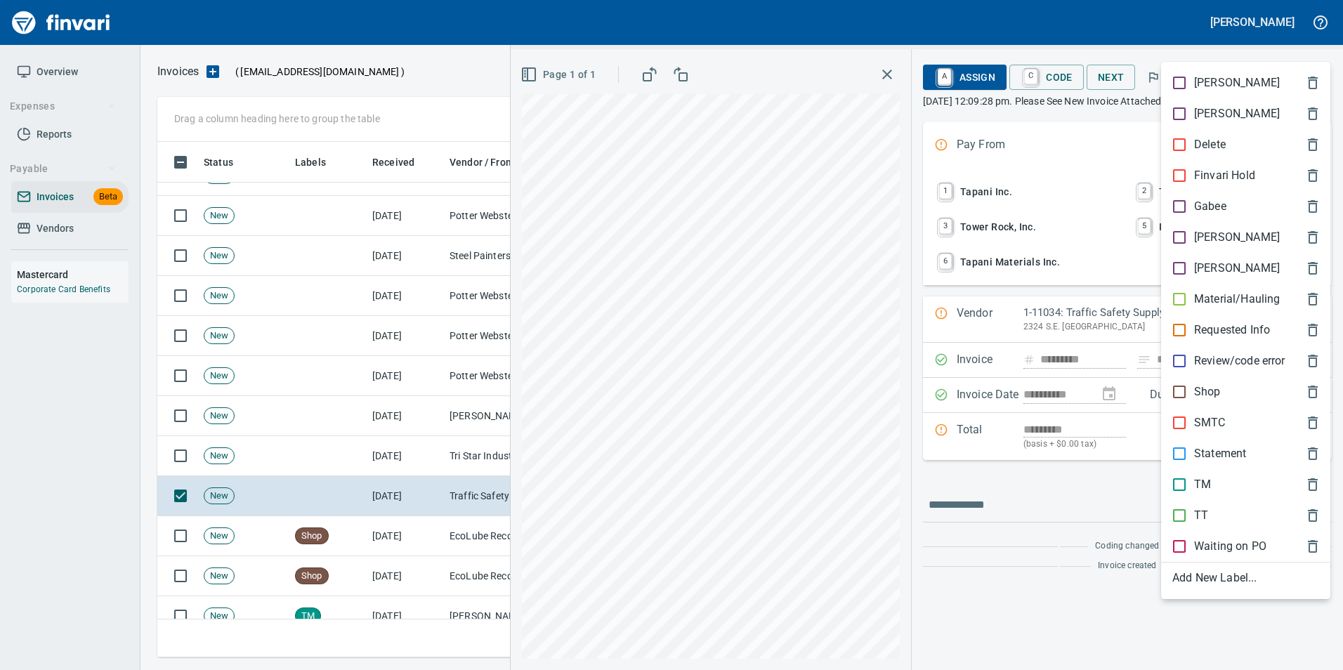
click at [1225, 229] on span "[PERSON_NAME]" at bounding box center [1234, 237] width 124 height 17
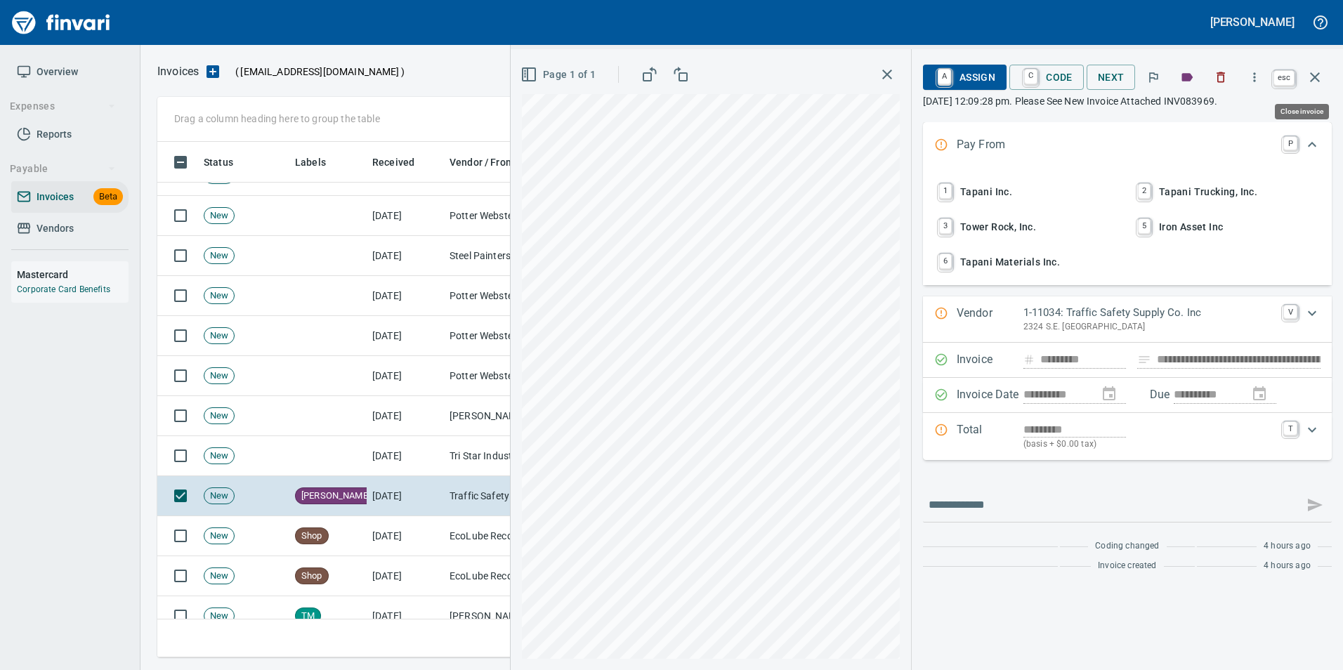
click at [1318, 83] on icon "button" at bounding box center [1314, 77] width 17 height 17
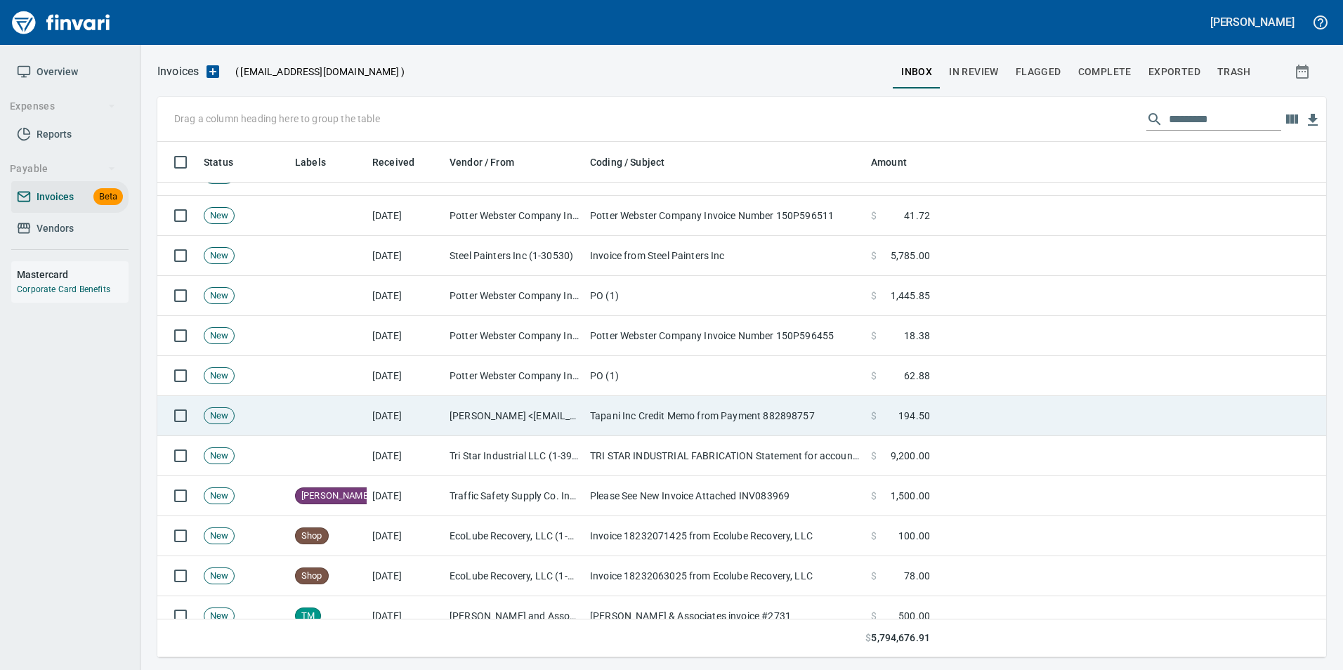
scroll to position [505, 1147]
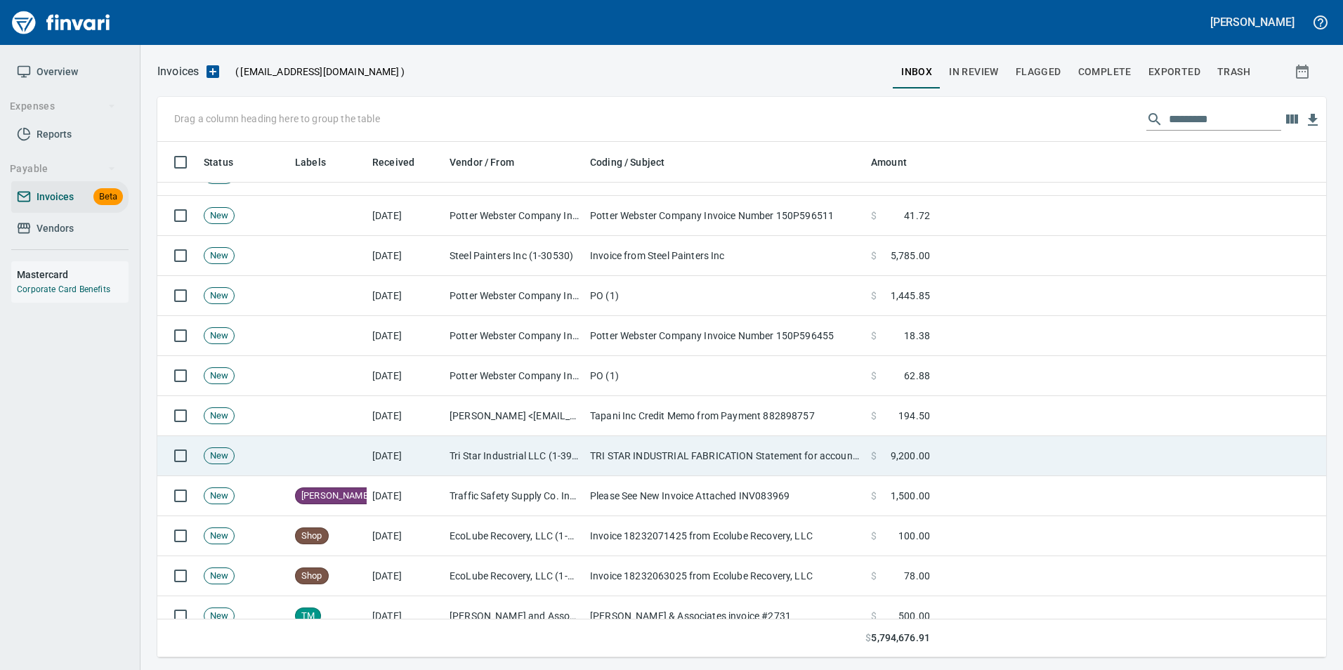
click at [679, 447] on td "TRI STAR INDUSTRIAL FABRICATION Statement for account 21690" at bounding box center [724, 456] width 281 height 40
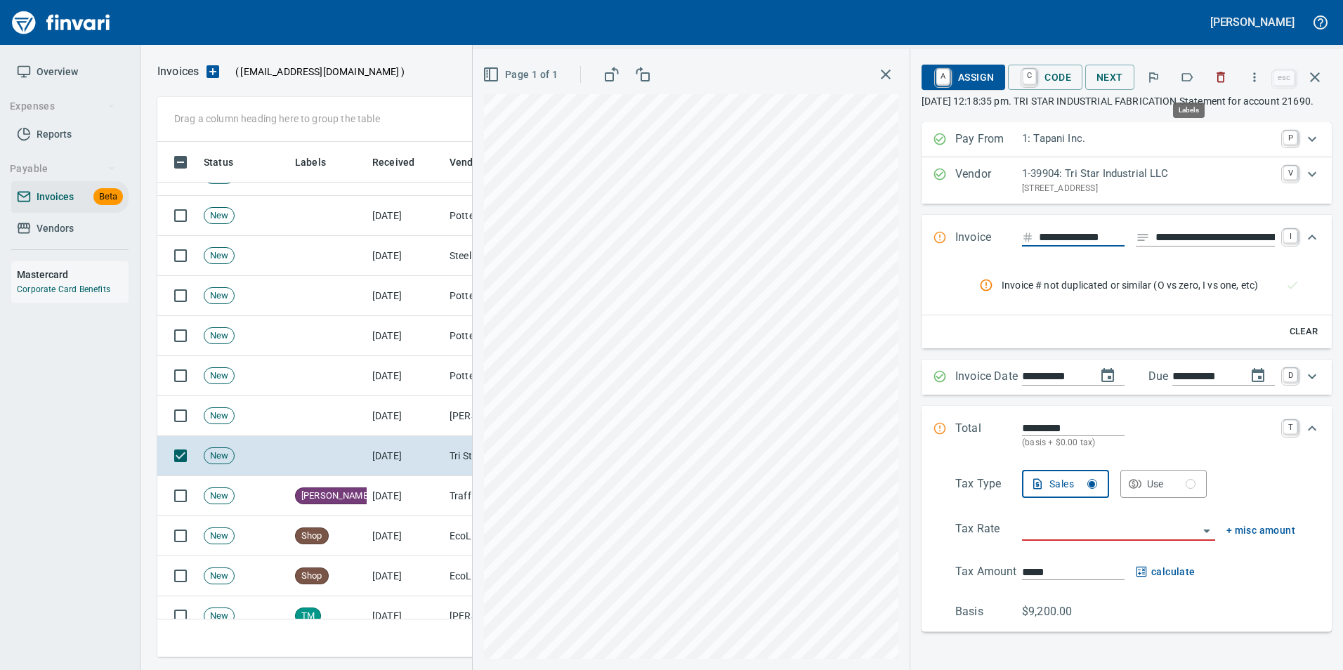
scroll to position [505, 1147]
click at [1186, 79] on icon "button" at bounding box center [1187, 77] width 14 height 14
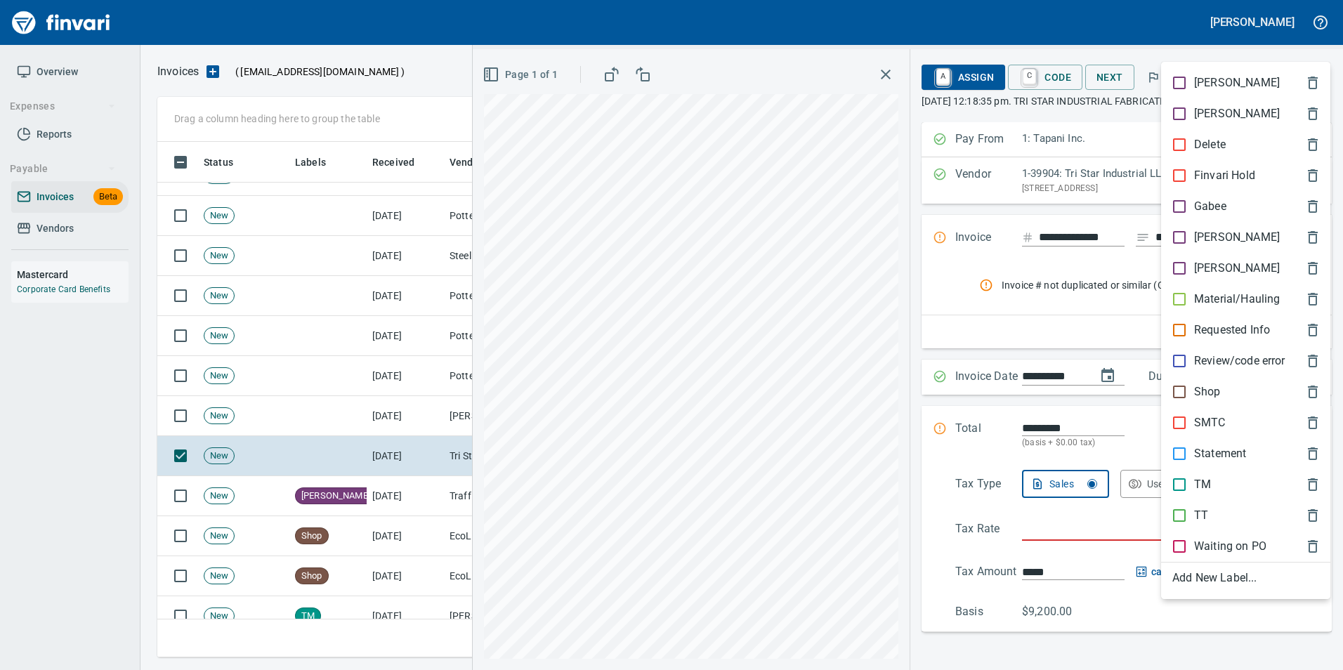
drag, startPoint x: 1215, startPoint y: 452, endPoint x: 1222, endPoint y: 367, distance: 84.5
click at [1215, 451] on p "Statement" at bounding box center [1220, 453] width 52 height 17
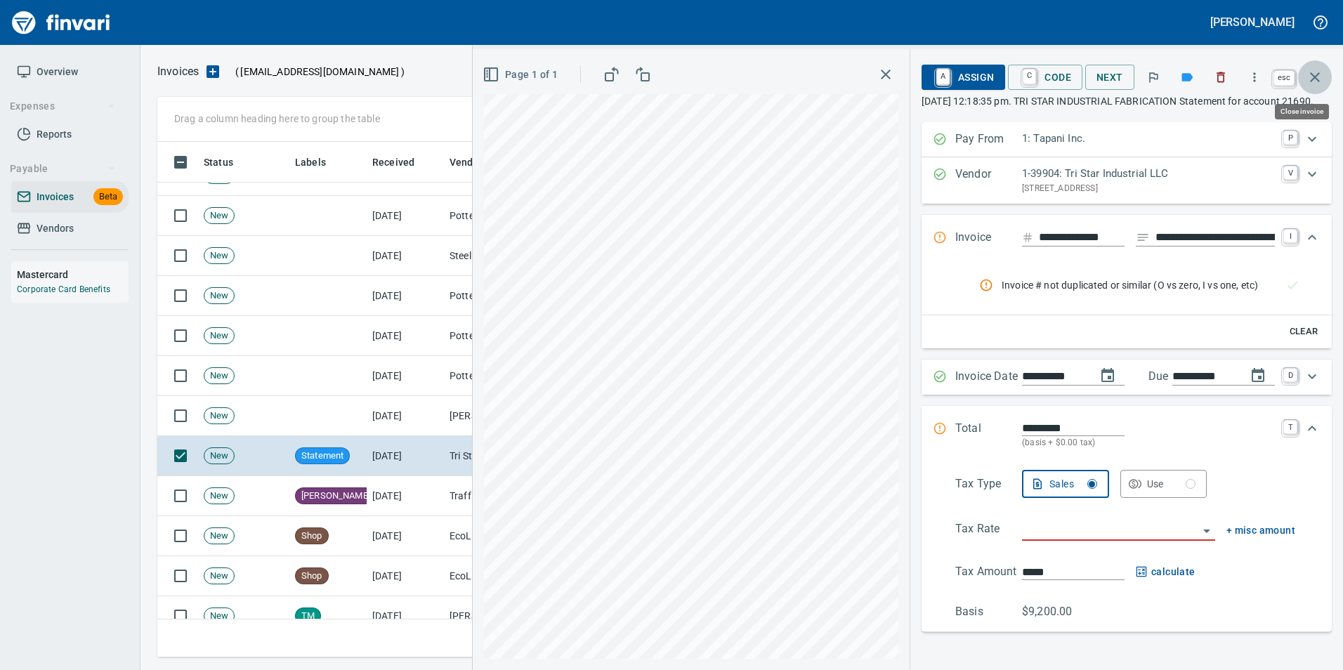
click at [1316, 73] on icon "button" at bounding box center [1314, 77] width 17 height 17
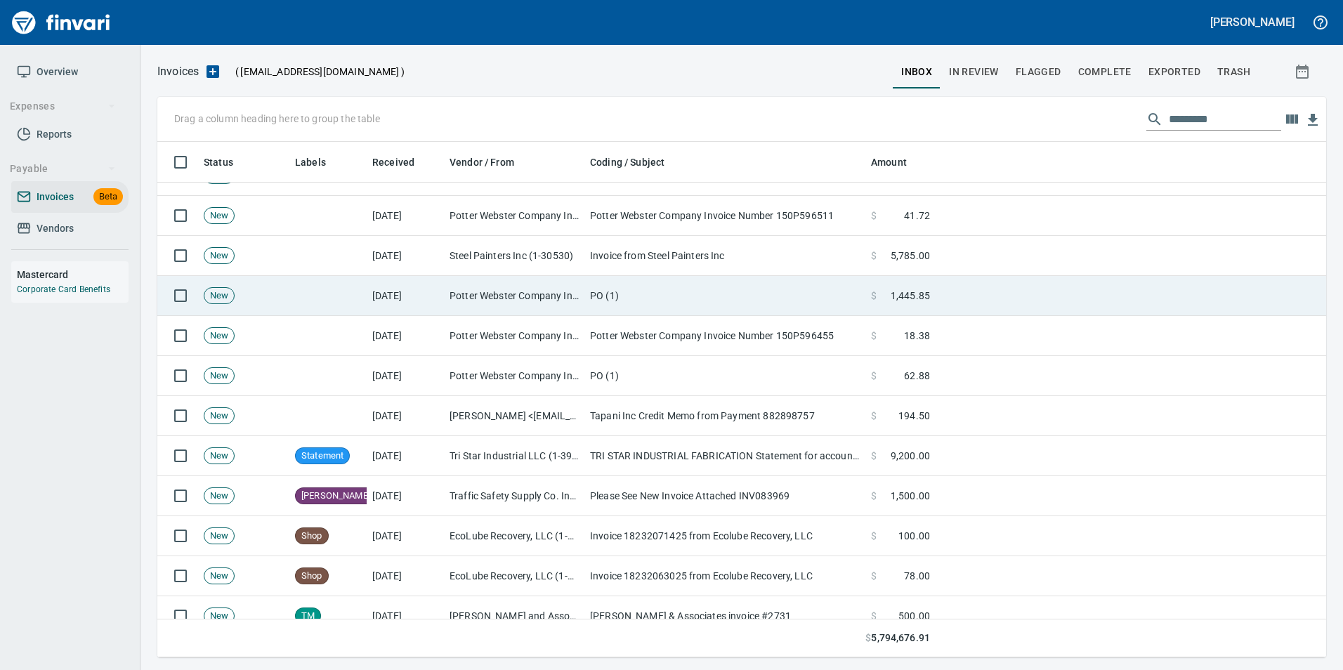
scroll to position [505, 1147]
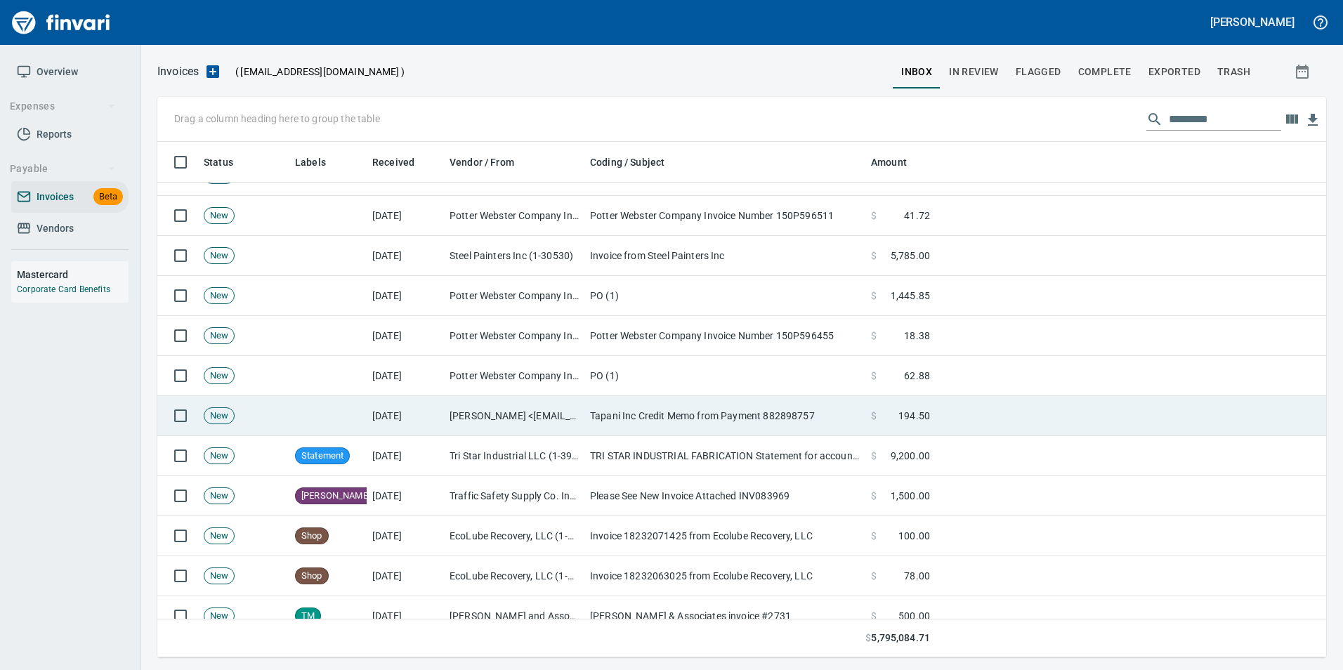
click at [883, 419] on span at bounding box center [887, 416] width 22 height 14
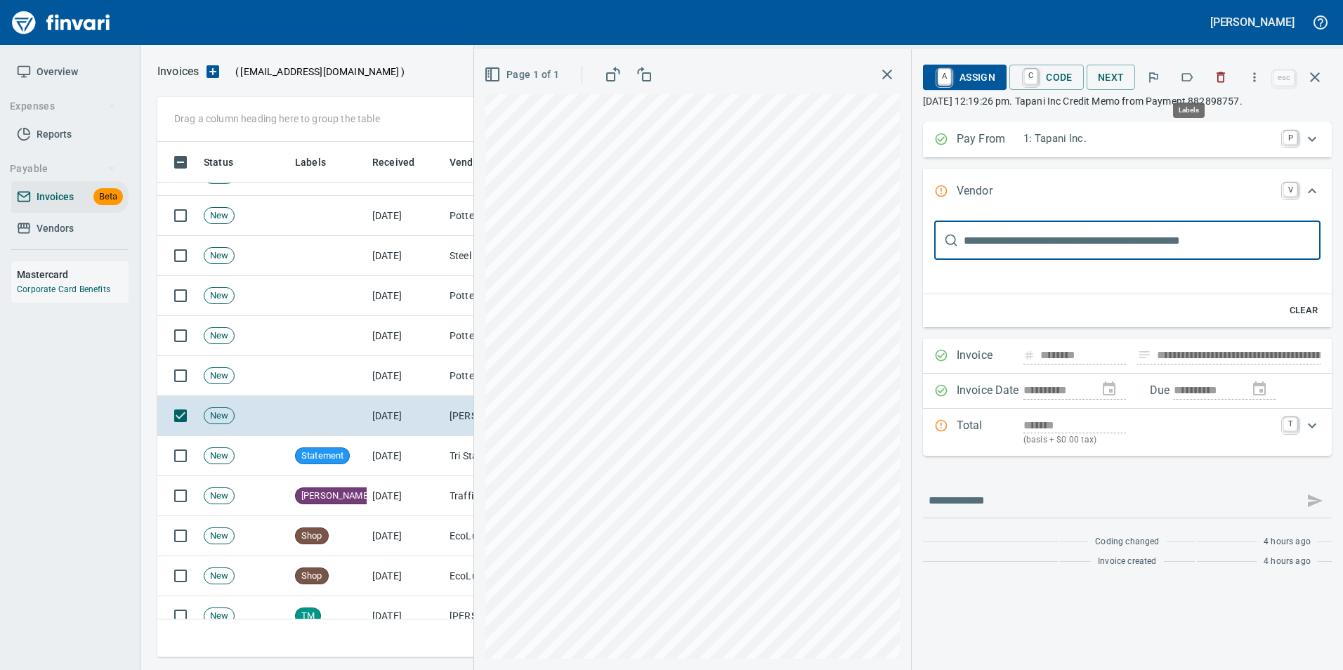
scroll to position [505, 1147]
click at [1188, 77] on icon "button" at bounding box center [1187, 77] width 14 height 14
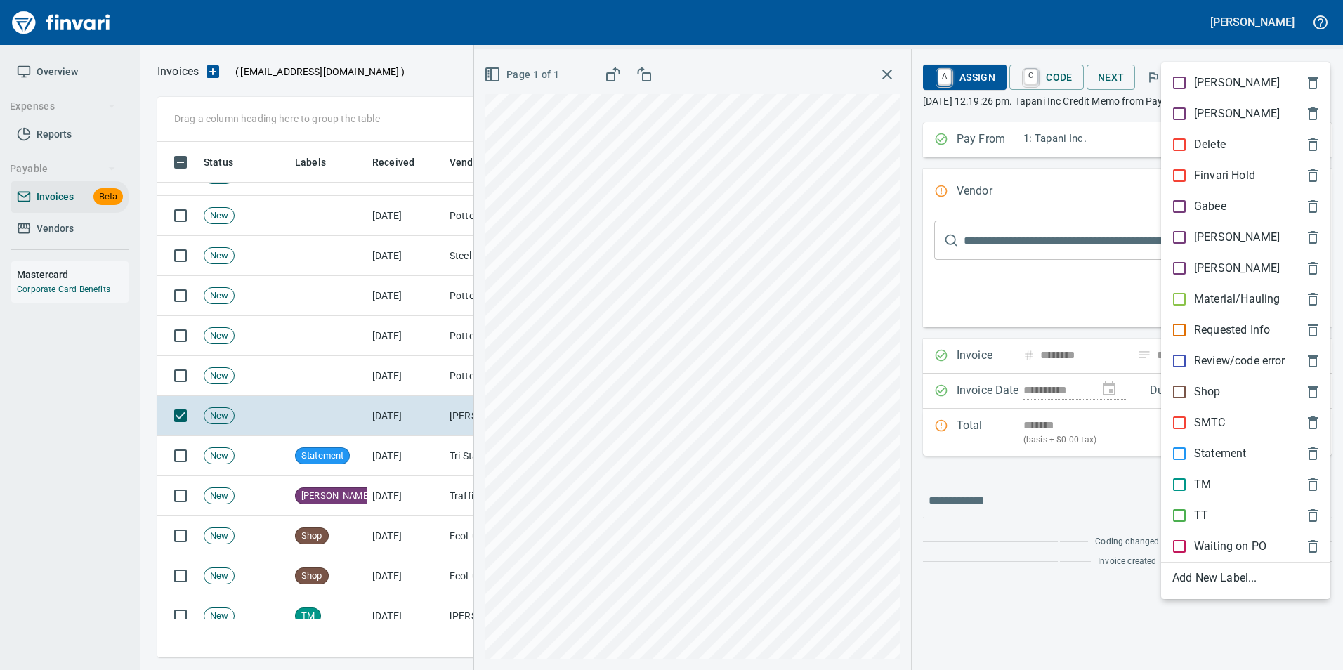
click at [1267, 53] on div at bounding box center [671, 335] width 1343 height 670
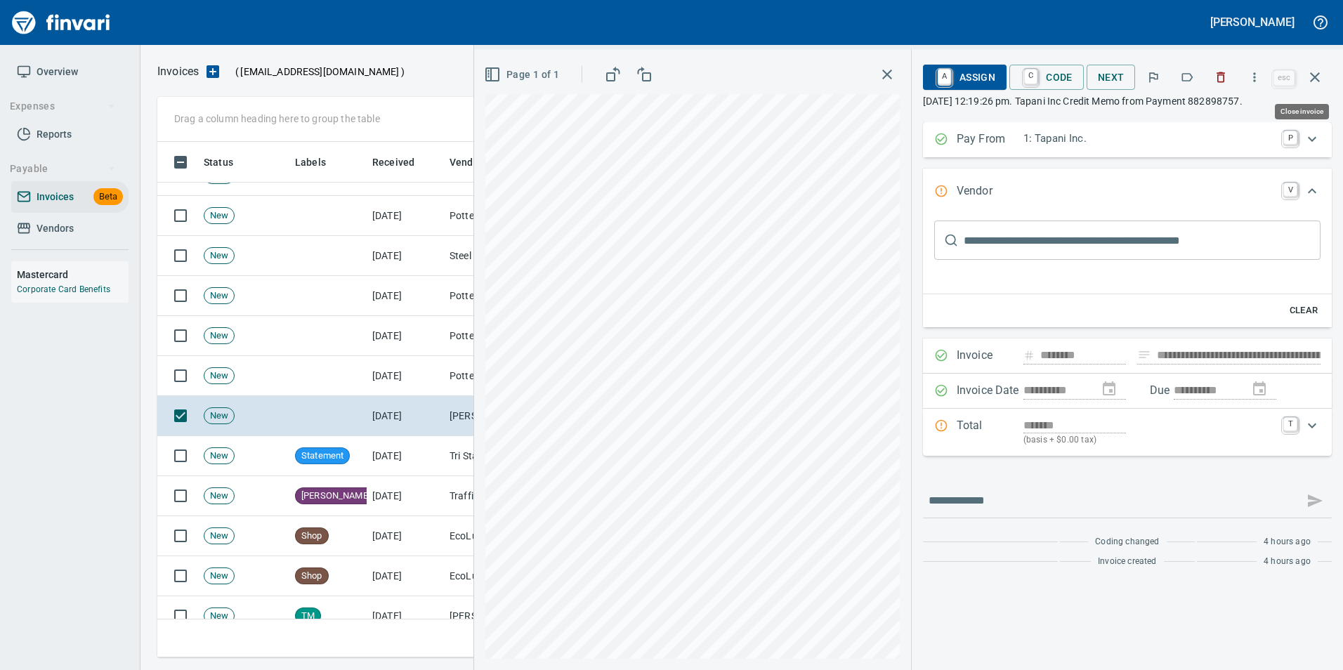
click at [1312, 77] on icon "button" at bounding box center [1314, 77] width 17 height 17
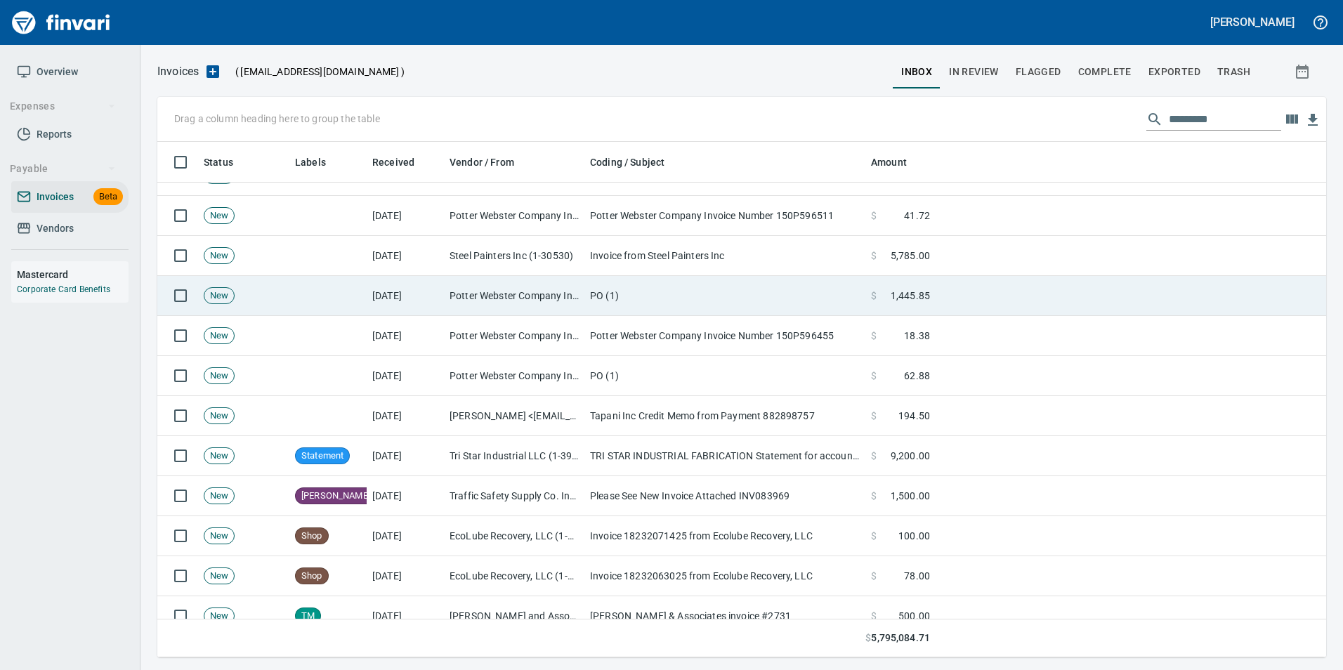
scroll to position [505, 1147]
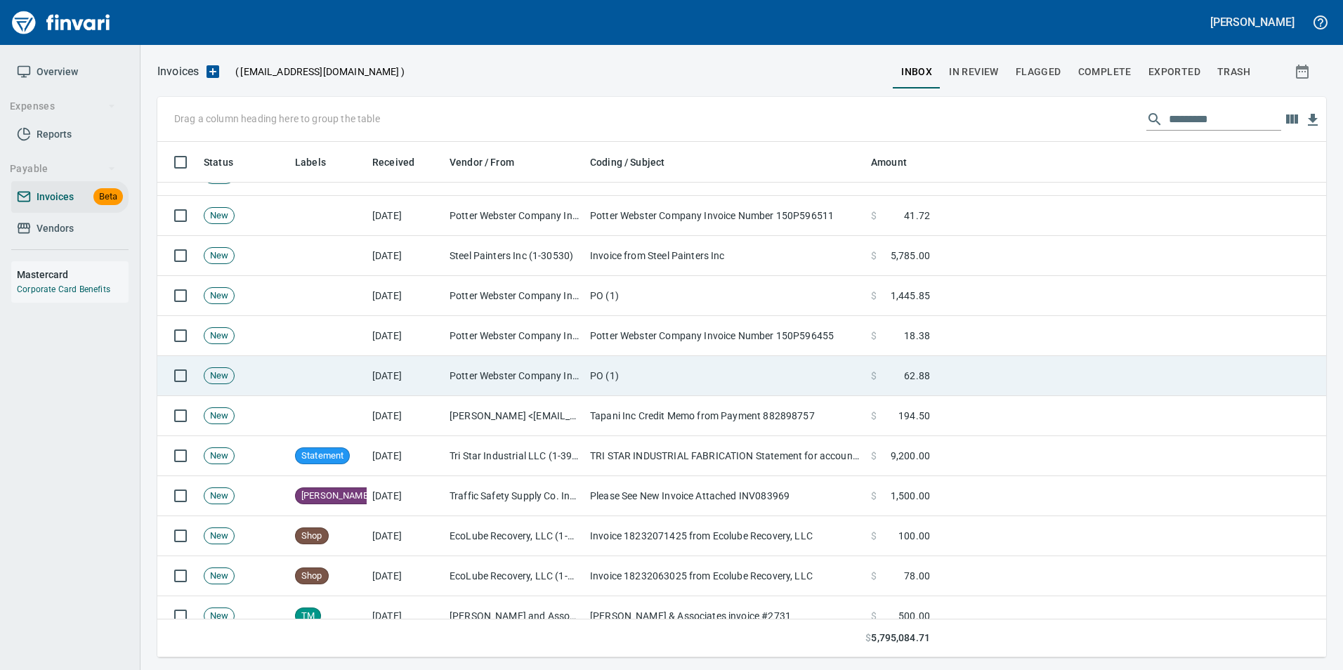
click at [645, 371] on td "PO (1)" at bounding box center [724, 376] width 281 height 40
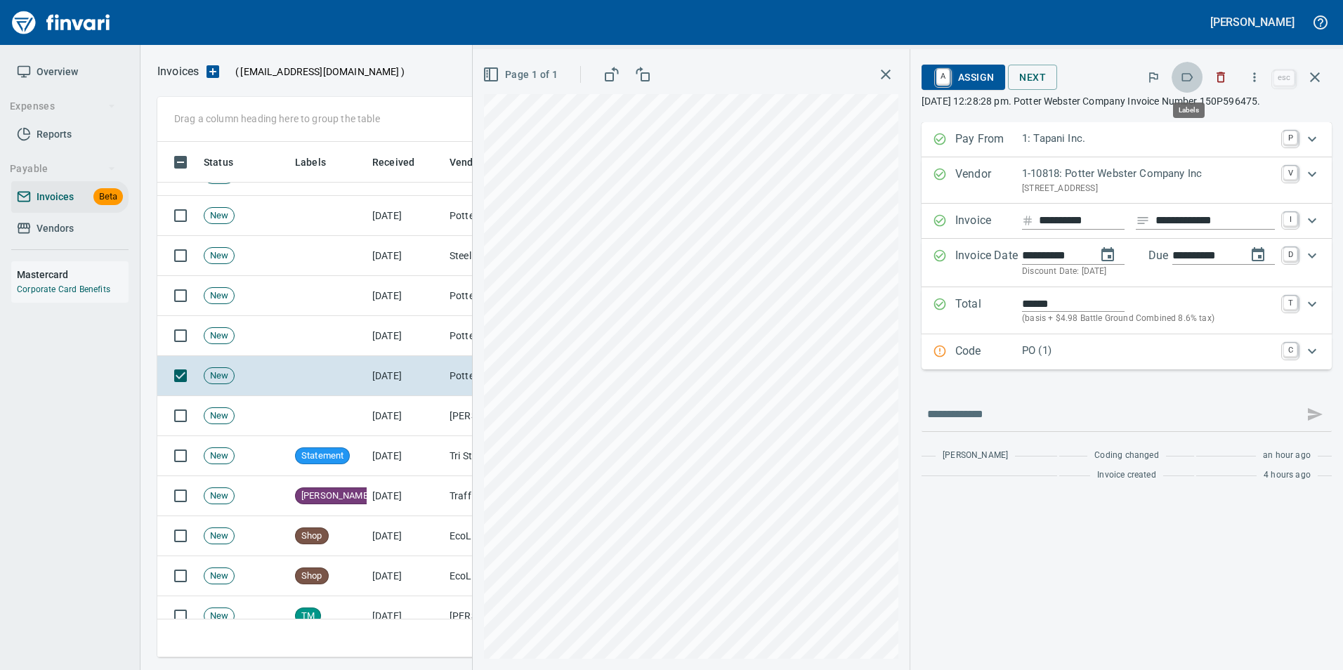
click at [1193, 78] on icon "button" at bounding box center [1187, 77] width 11 height 8
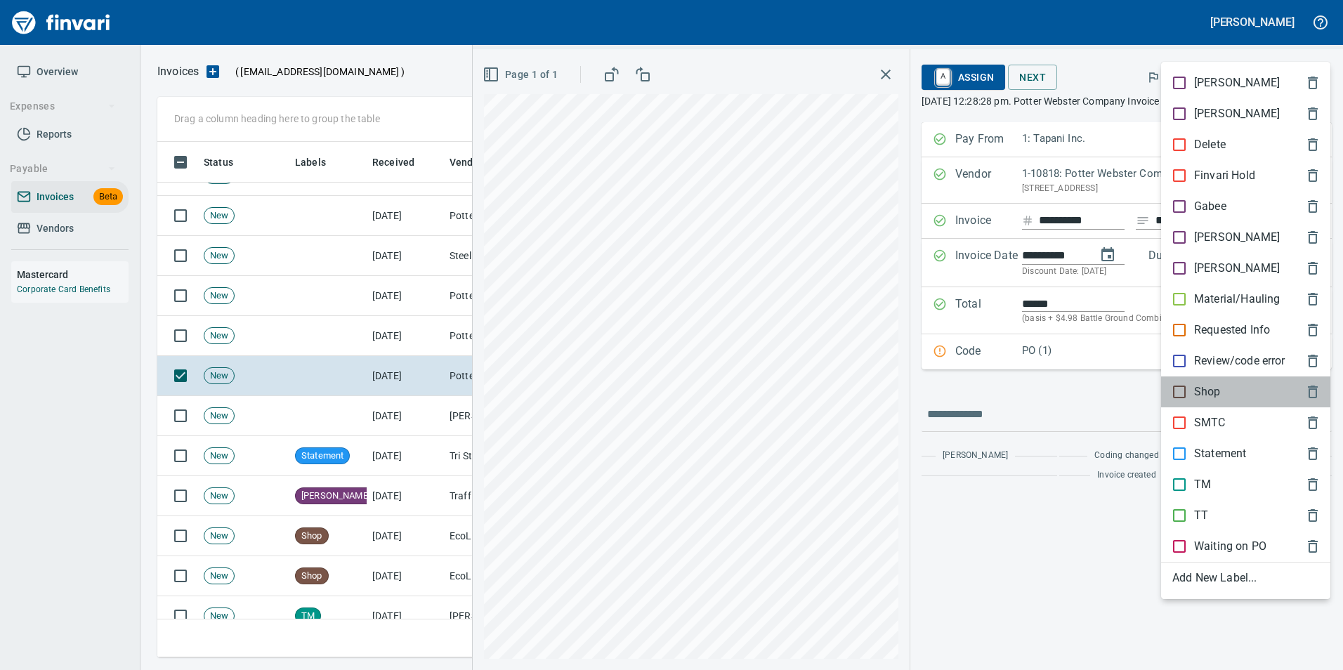
drag, startPoint x: 1220, startPoint y: 389, endPoint x: 1223, endPoint y: 357, distance: 32.5
click at [1219, 389] on p "Shop" at bounding box center [1207, 391] width 27 height 17
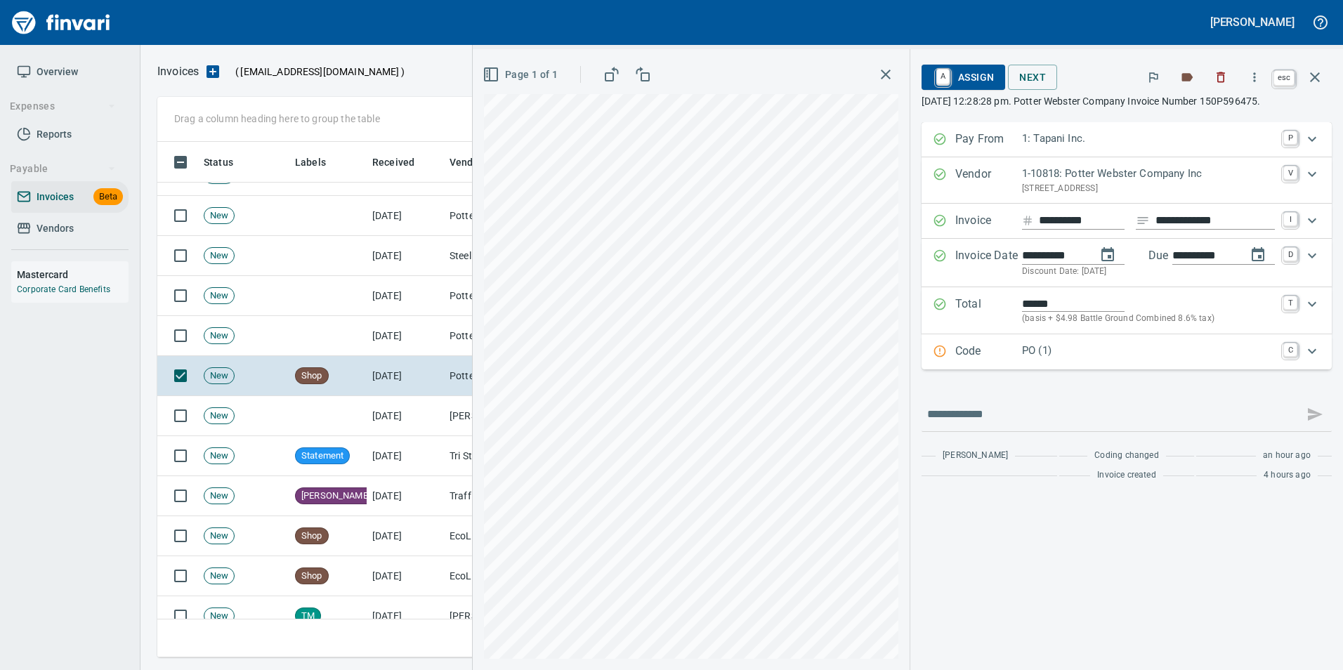
click at [1326, 72] on button "button" at bounding box center [1315, 77] width 34 height 34
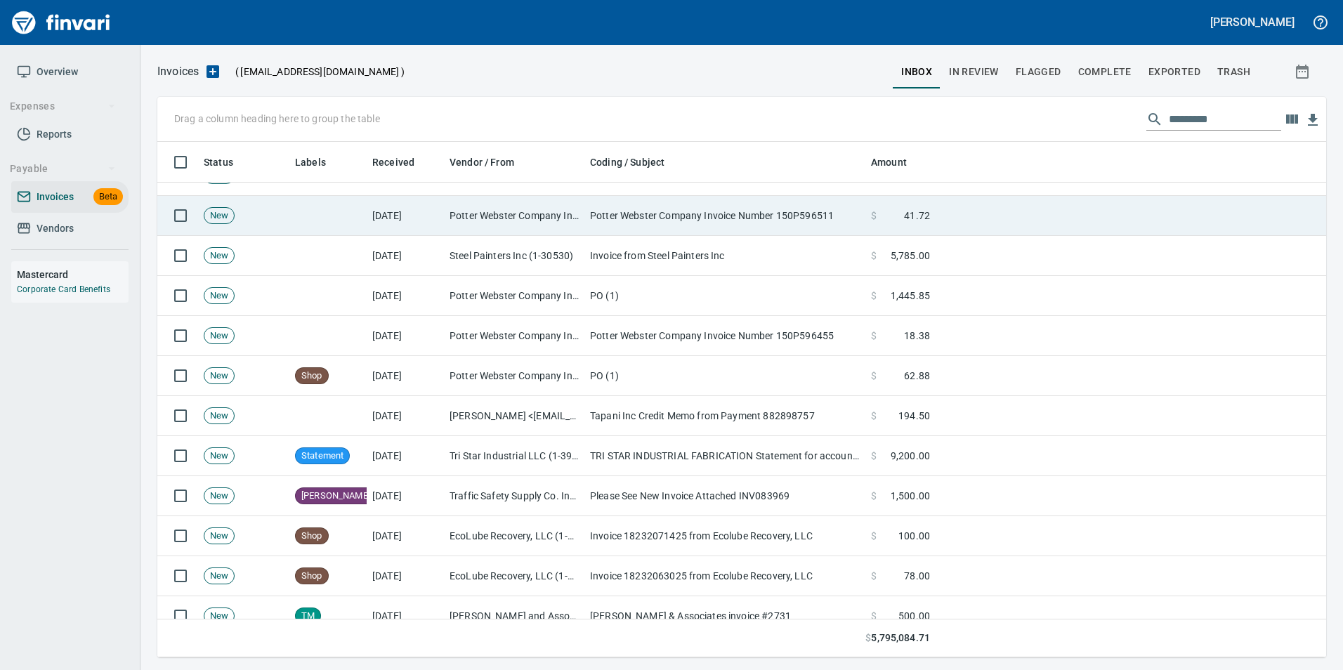
scroll to position [505, 1147]
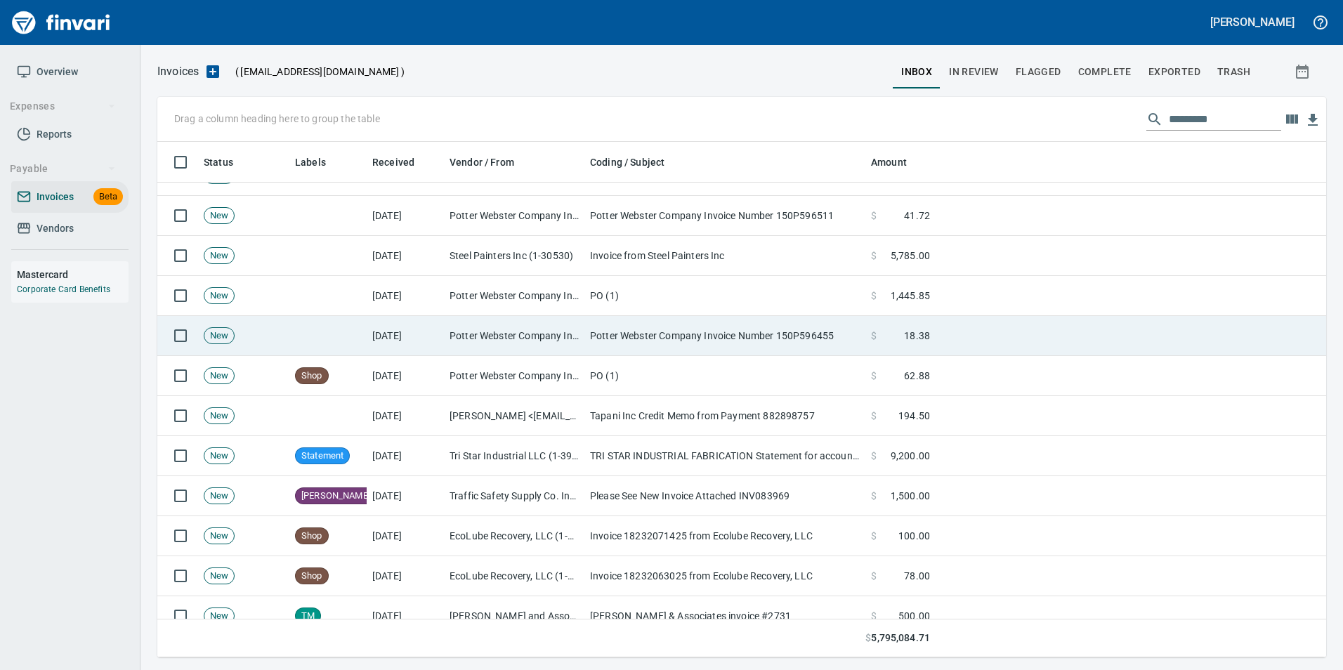
click at [709, 324] on td "Potter Webster Company Invoice Number 150P596455" at bounding box center [724, 336] width 281 height 40
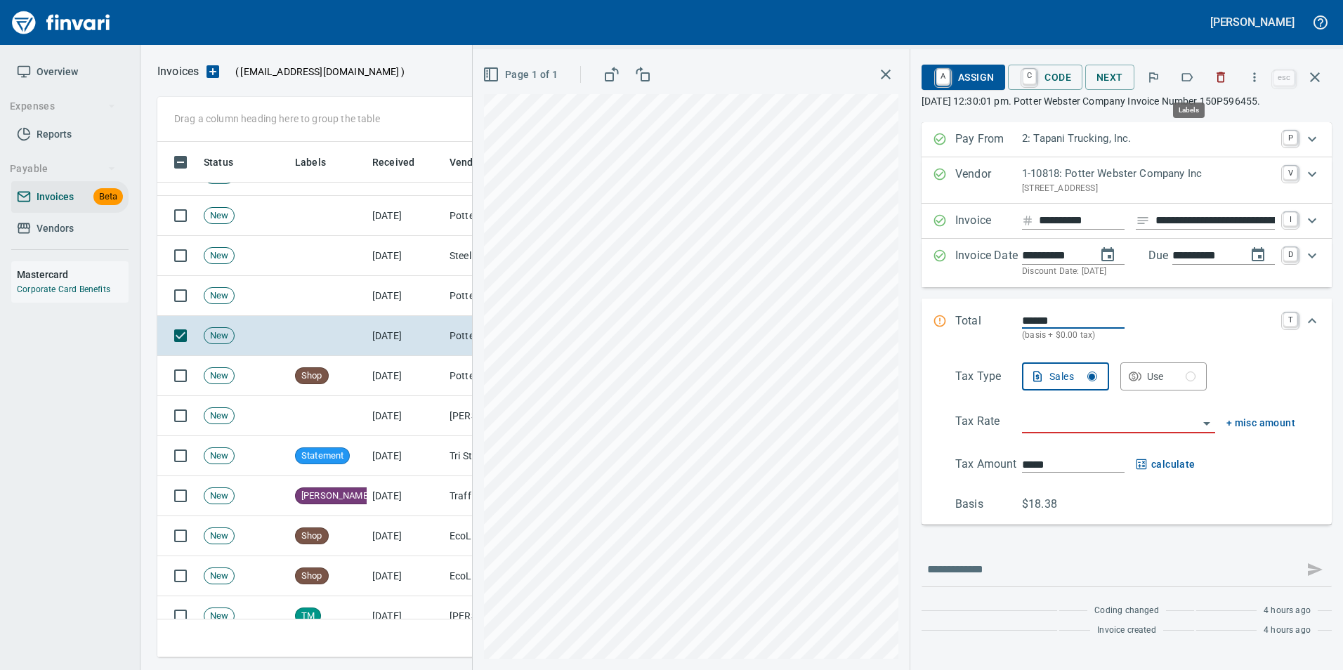
click at [1193, 68] on button "button" at bounding box center [1186, 77] width 31 height 31
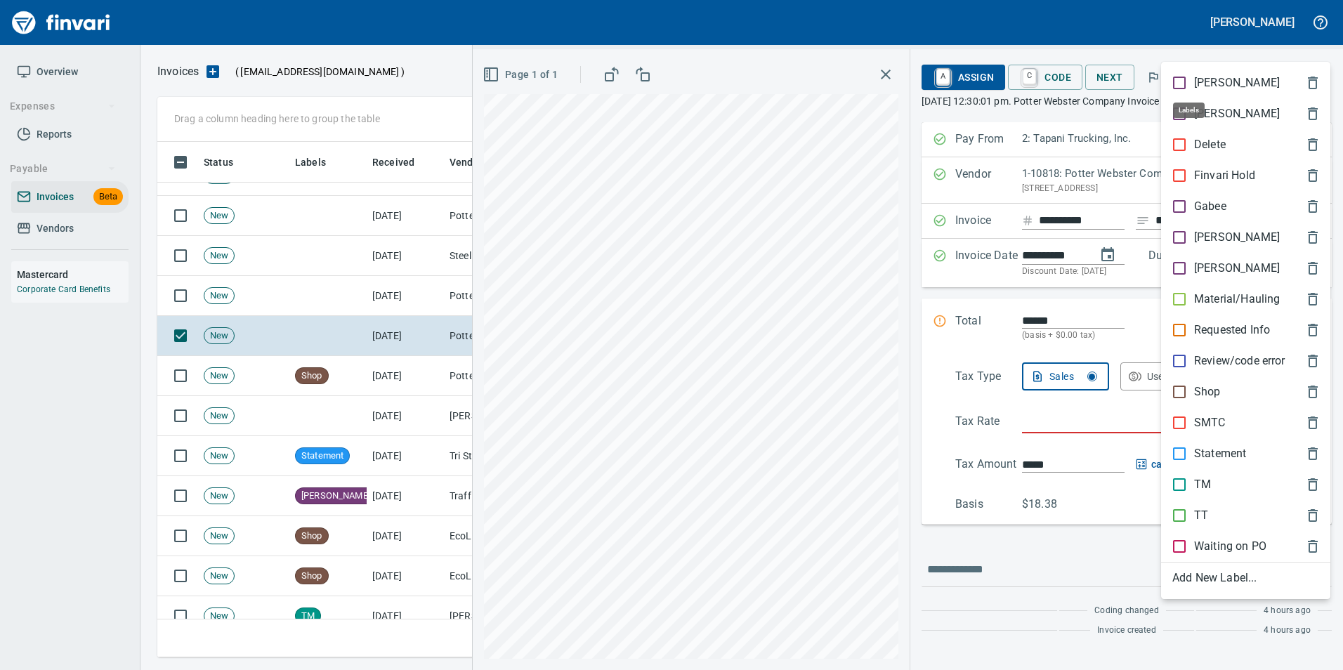
scroll to position [505, 1147]
click at [1201, 518] on p "TT" at bounding box center [1201, 515] width 14 height 17
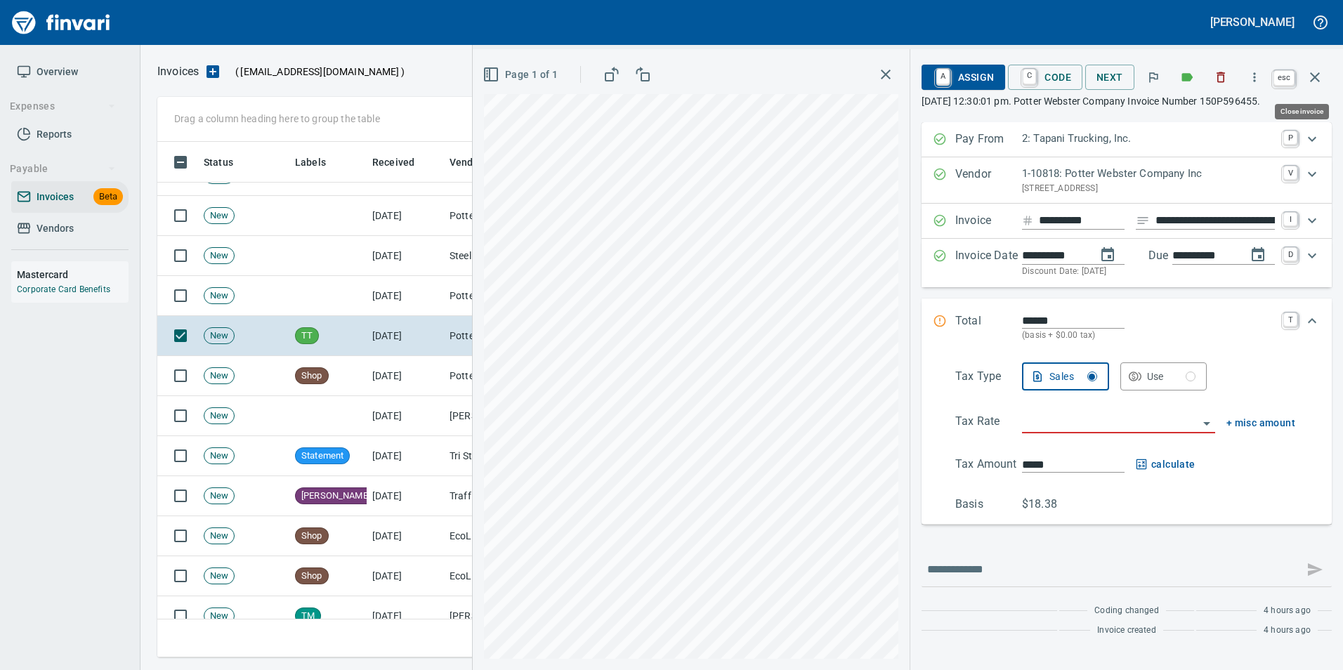
click at [1322, 76] on icon "button" at bounding box center [1314, 77] width 17 height 17
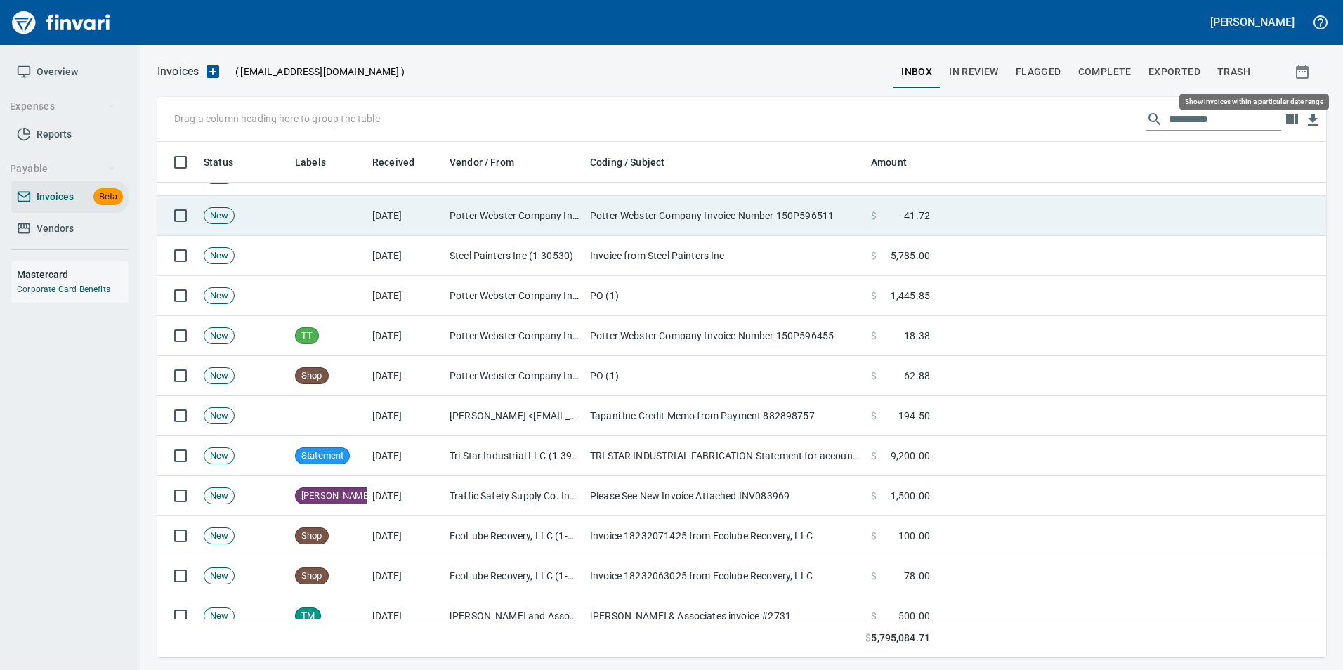
scroll to position [505, 1147]
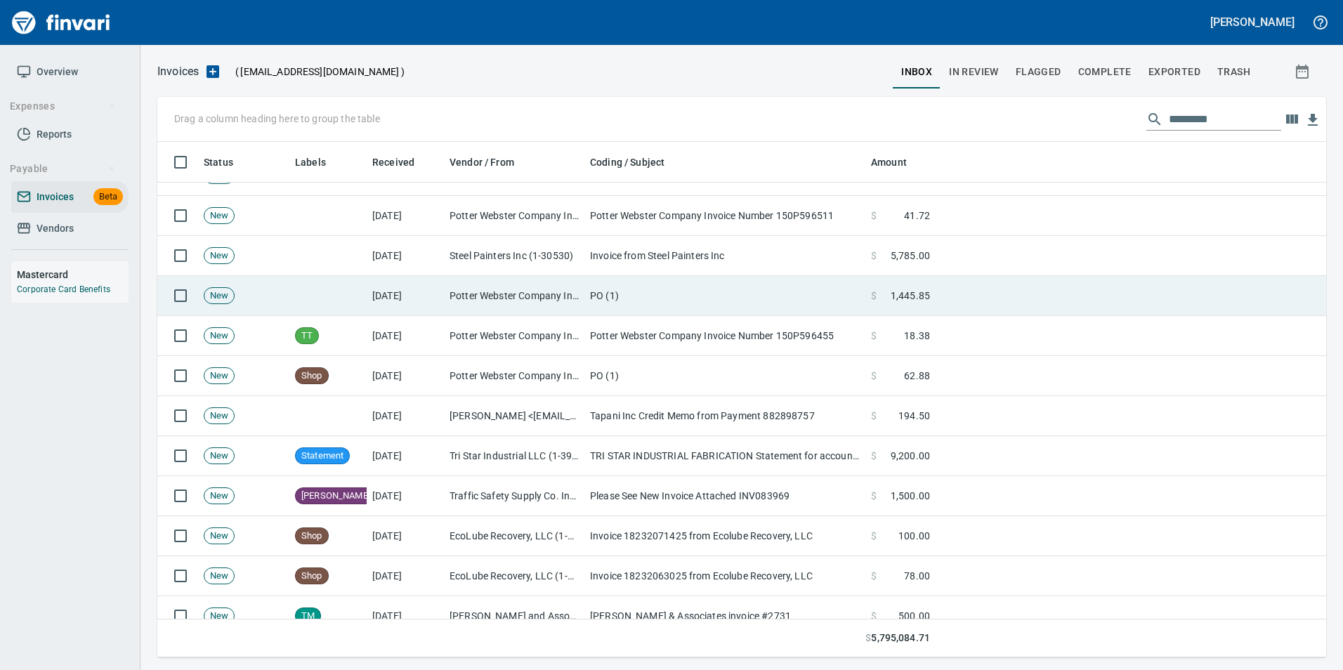
click at [869, 289] on td "$ 1,445.85" at bounding box center [900, 296] width 70 height 40
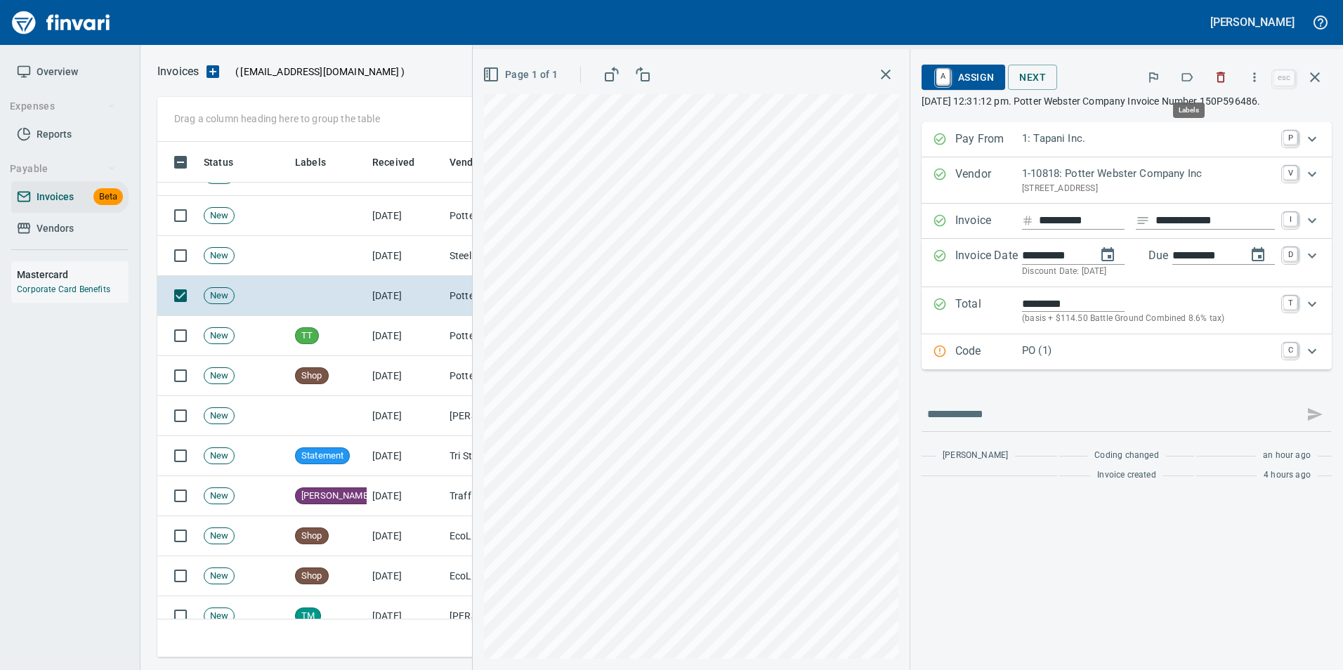
click at [1187, 81] on icon "button" at bounding box center [1187, 77] width 11 height 8
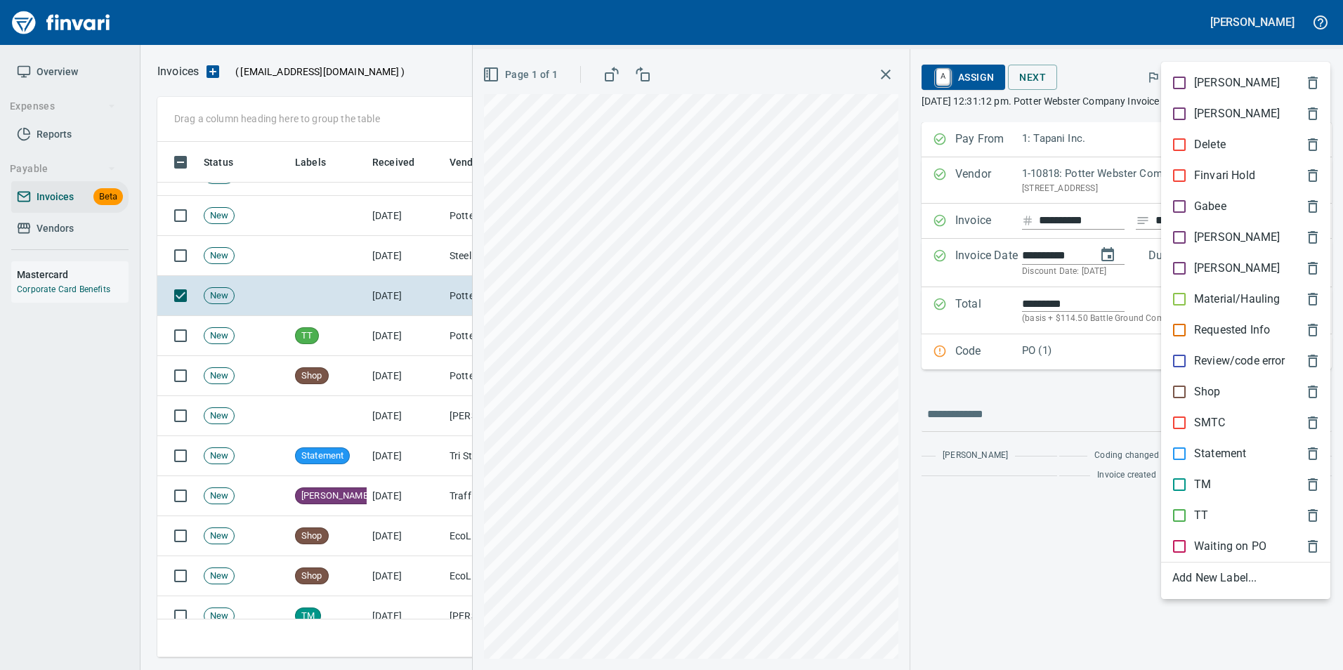
scroll to position [505, 1147]
click at [1215, 402] on div "Shop" at bounding box center [1245, 391] width 169 height 31
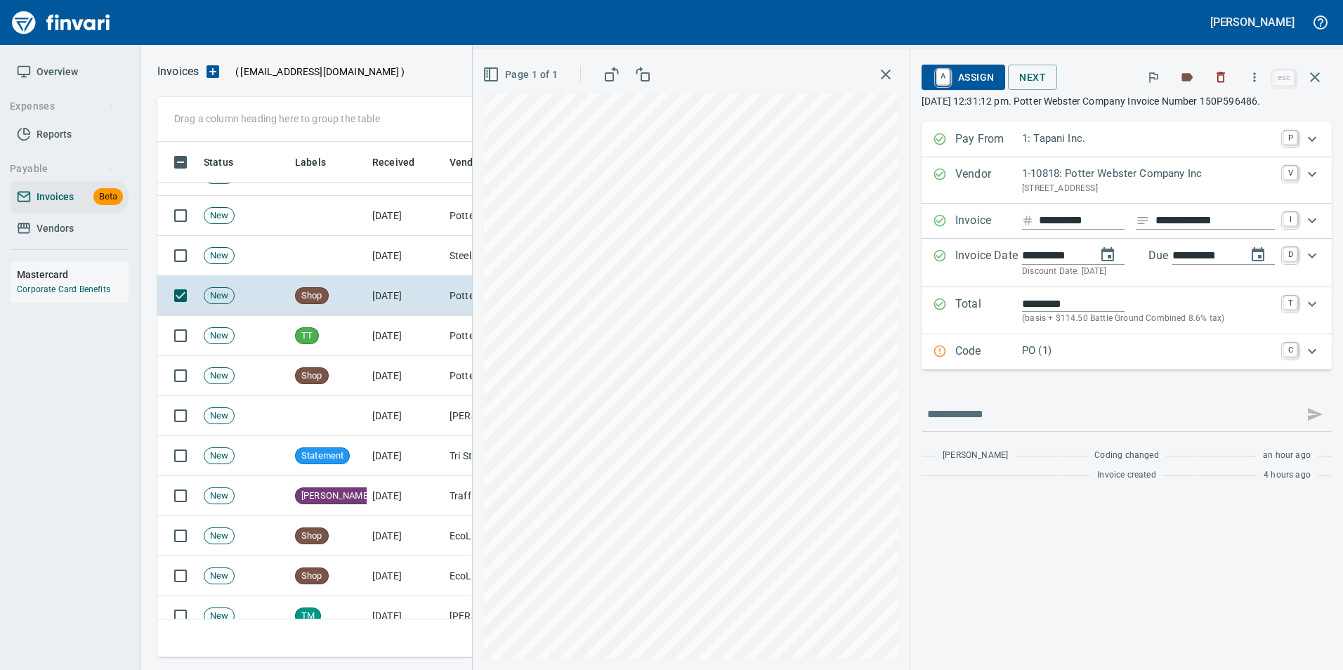
click at [1314, 81] on icon "button" at bounding box center [1314, 77] width 17 height 17
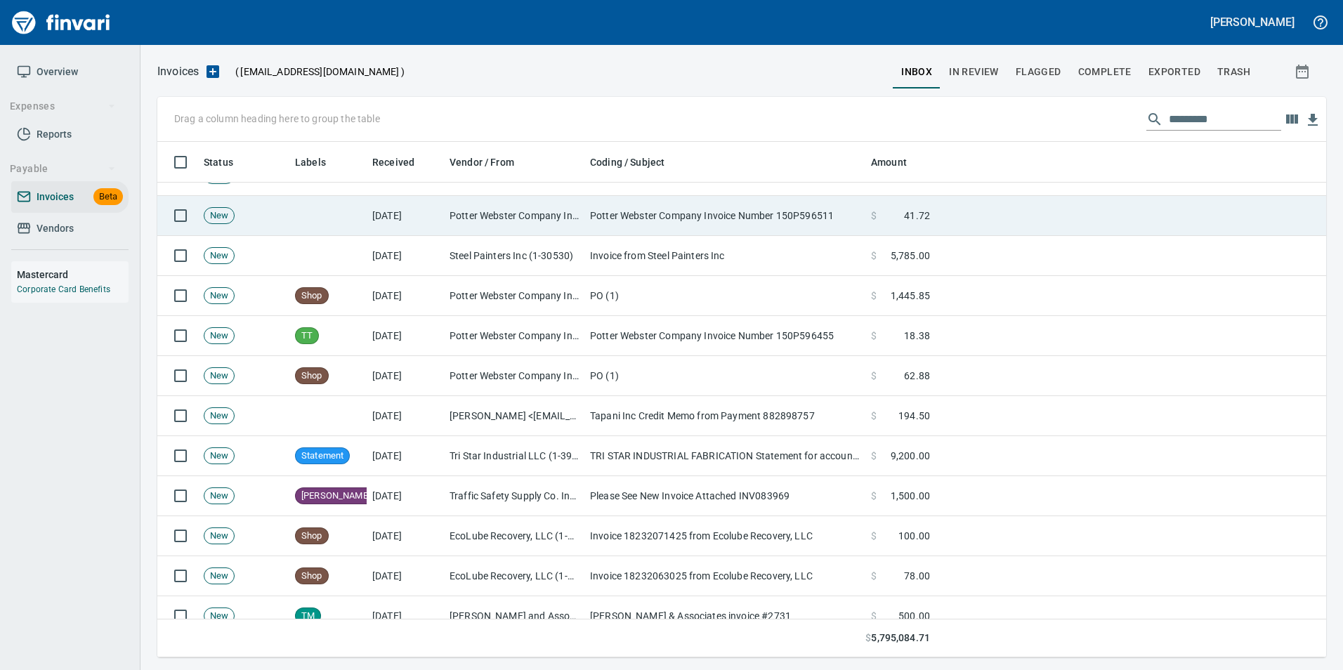
scroll to position [505, 1147]
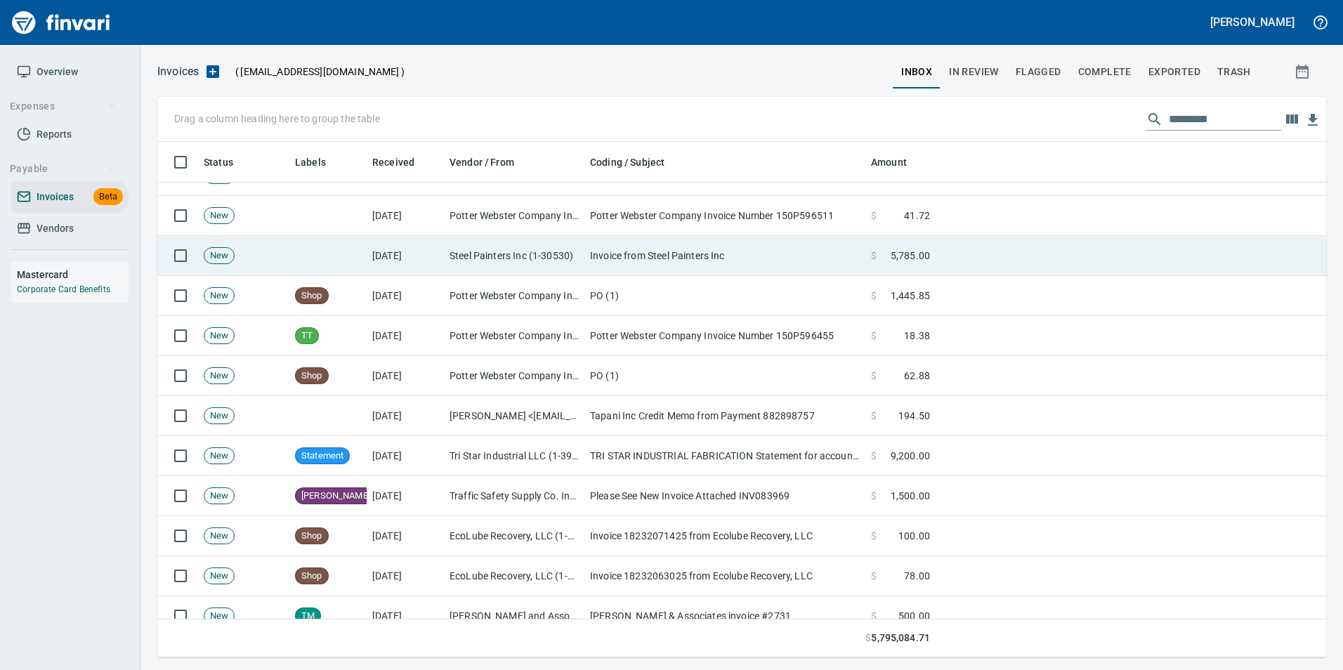
click at [706, 249] on td "Invoice from Steel Painters Inc" at bounding box center [724, 256] width 281 height 40
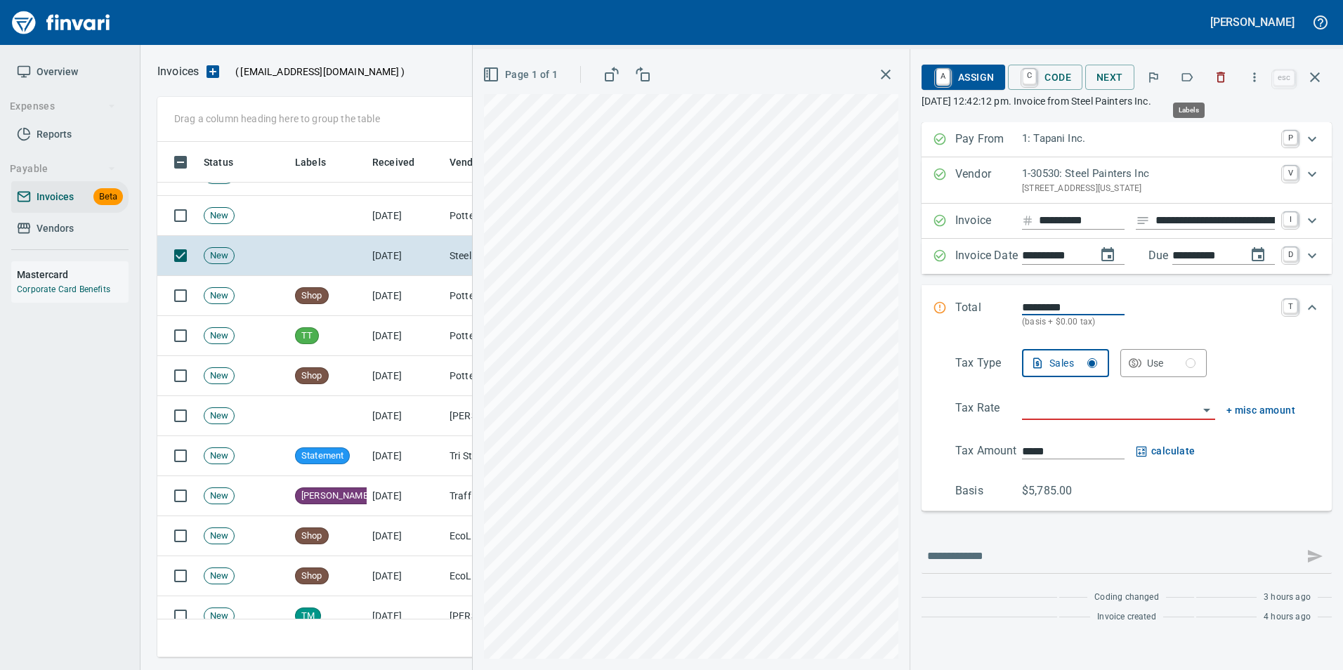
scroll to position [505, 1147]
click at [1313, 74] on icon "button" at bounding box center [1314, 77] width 17 height 17
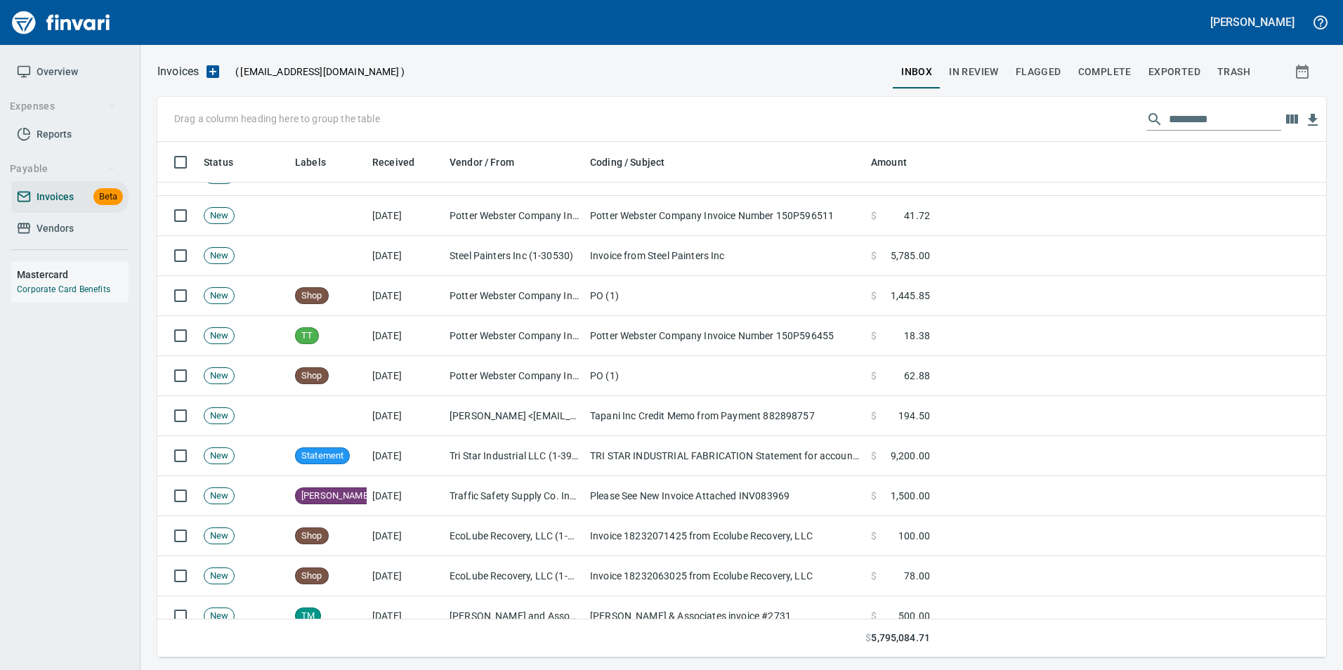
scroll to position [505, 1147]
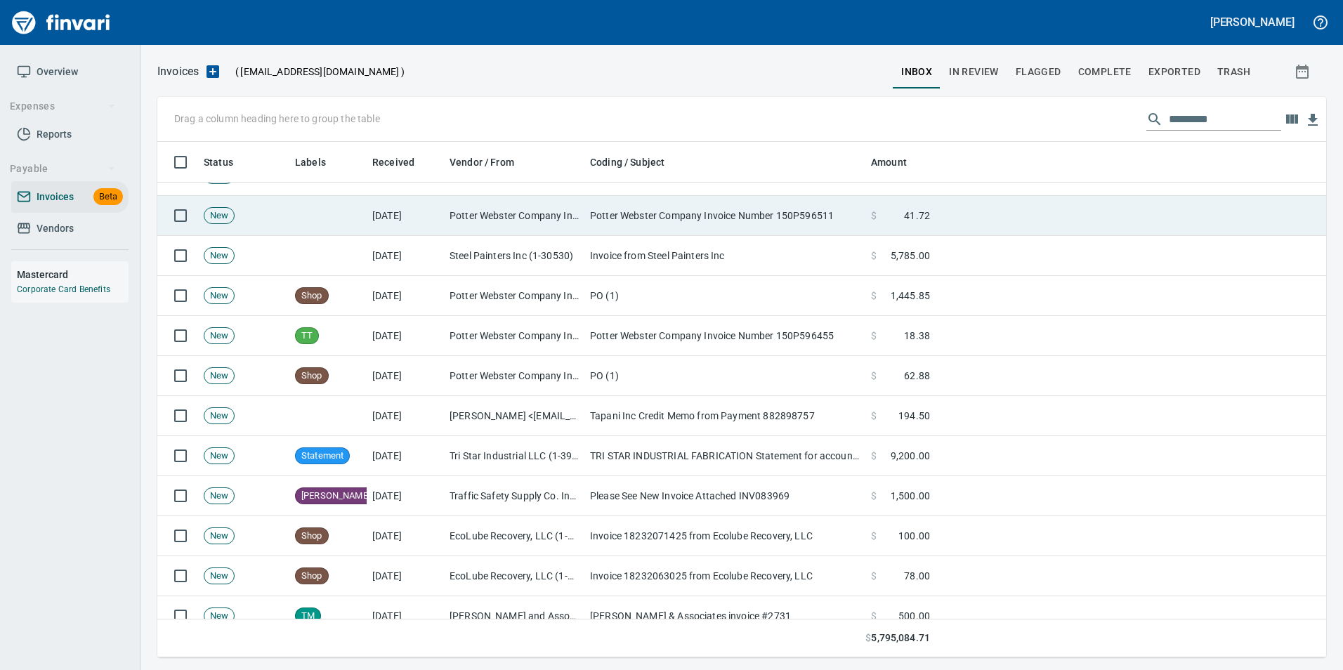
click at [501, 220] on td "Potter Webster Company Inc (1-10818)" at bounding box center [514, 216] width 140 height 40
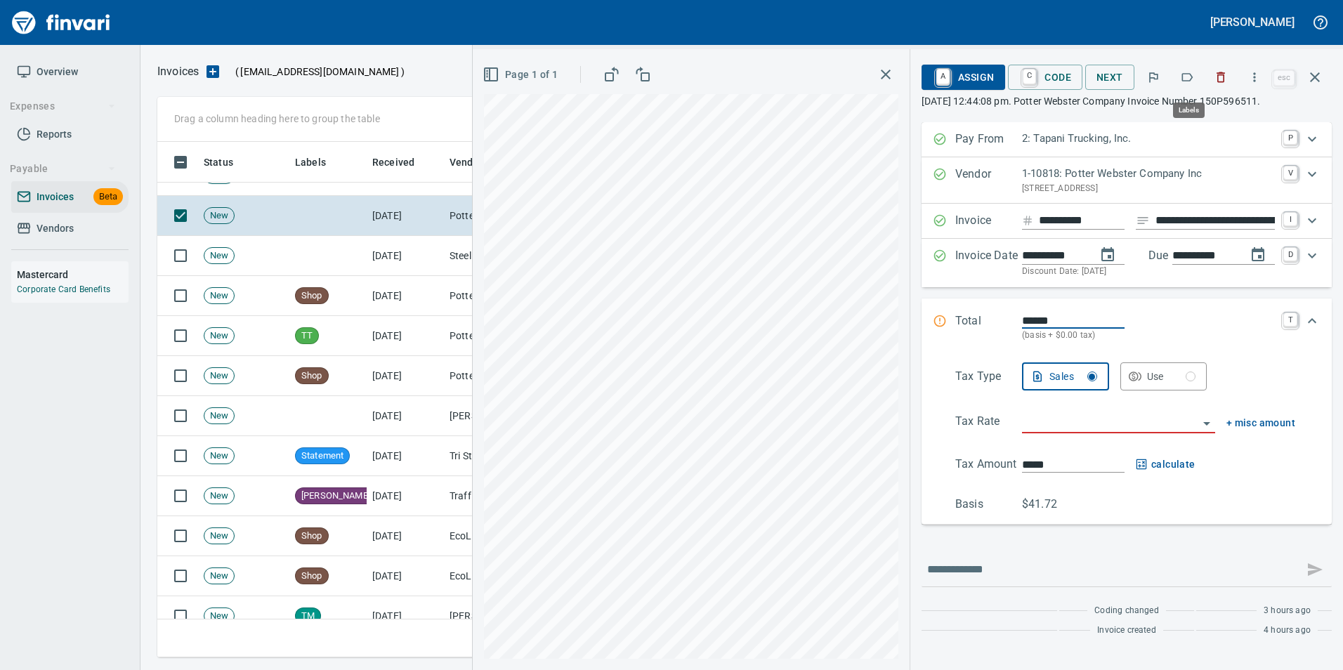
click at [1190, 72] on icon "button" at bounding box center [1187, 77] width 14 height 14
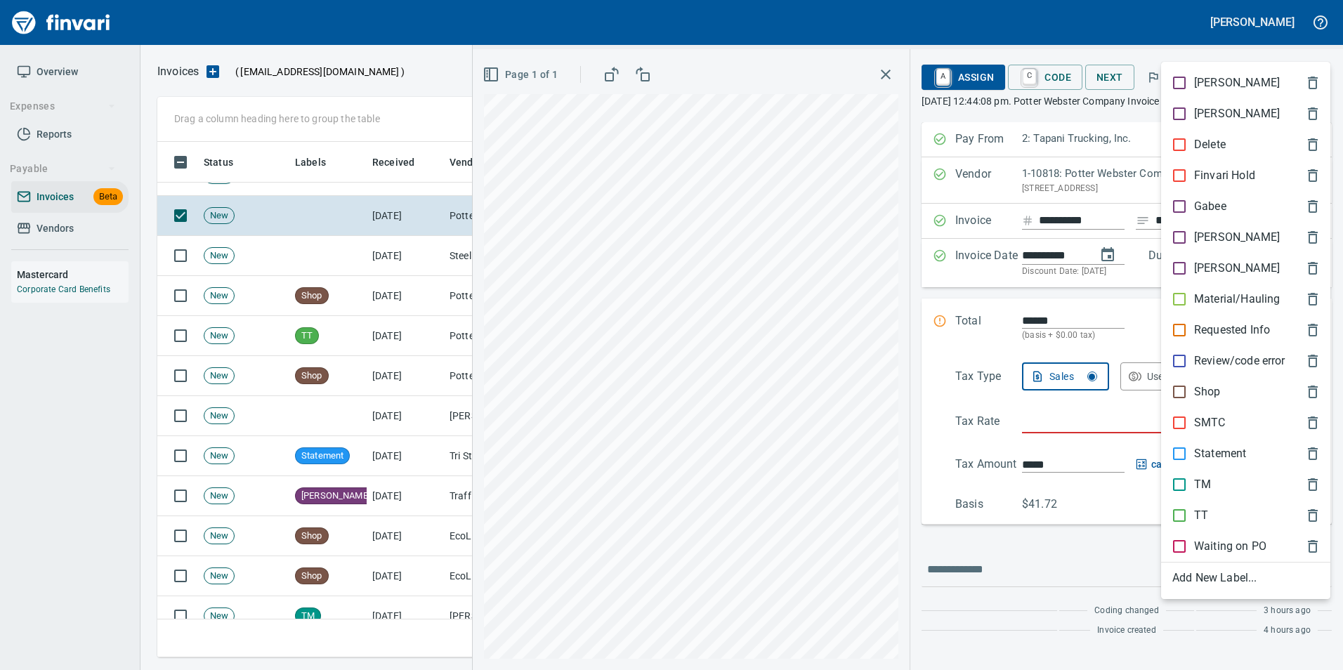
scroll to position [505, 1147]
drag, startPoint x: 1206, startPoint y: 504, endPoint x: 1233, endPoint y: 341, distance: 165.8
click at [1205, 504] on div "TT" at bounding box center [1245, 515] width 169 height 31
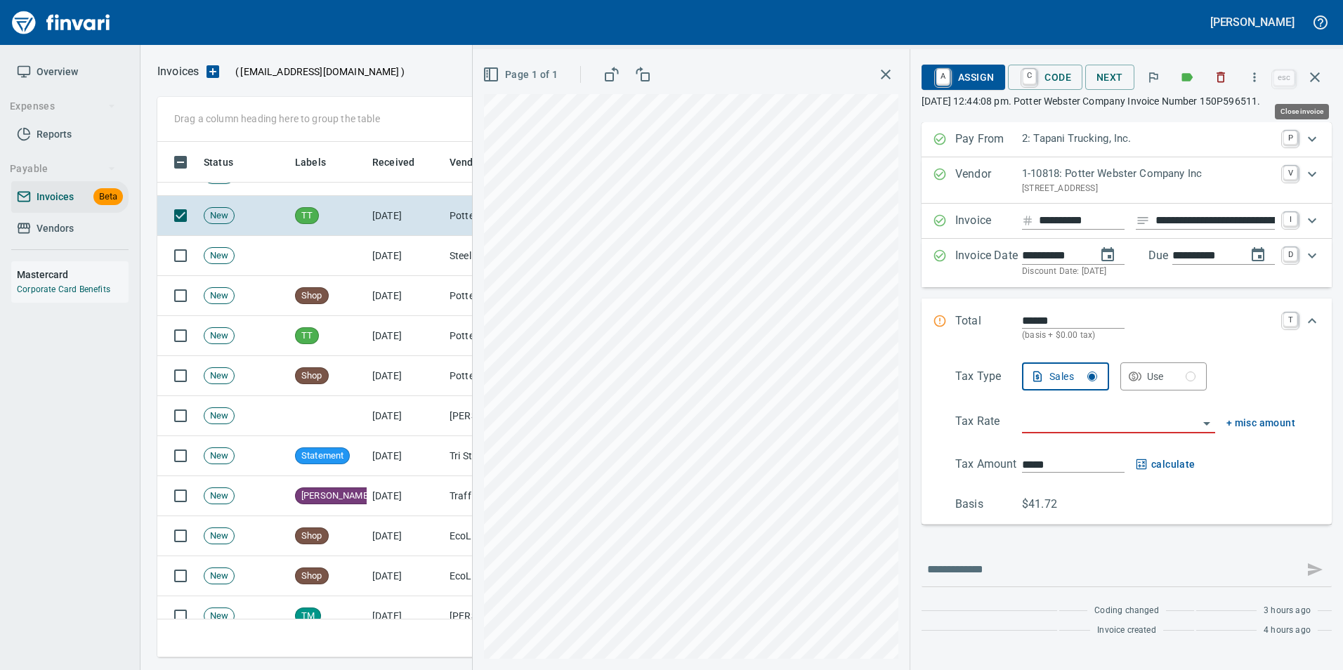
click at [1305, 72] on button "button" at bounding box center [1315, 77] width 34 height 34
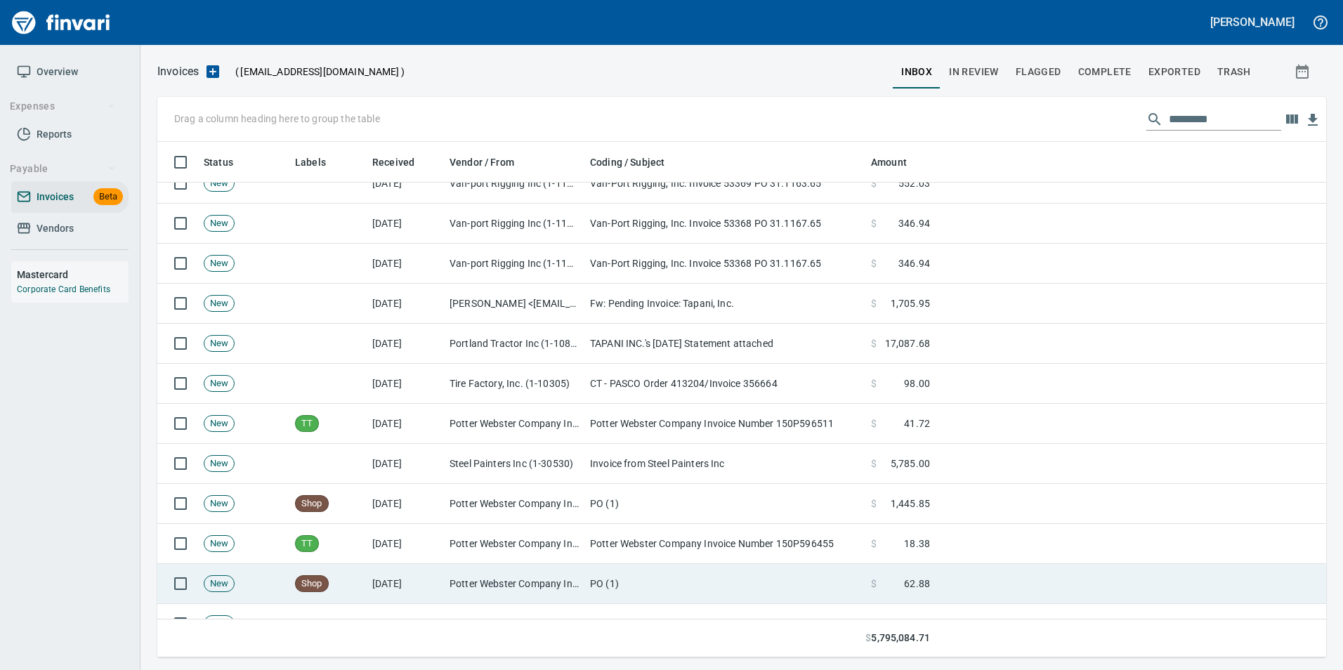
scroll to position [2528, 0]
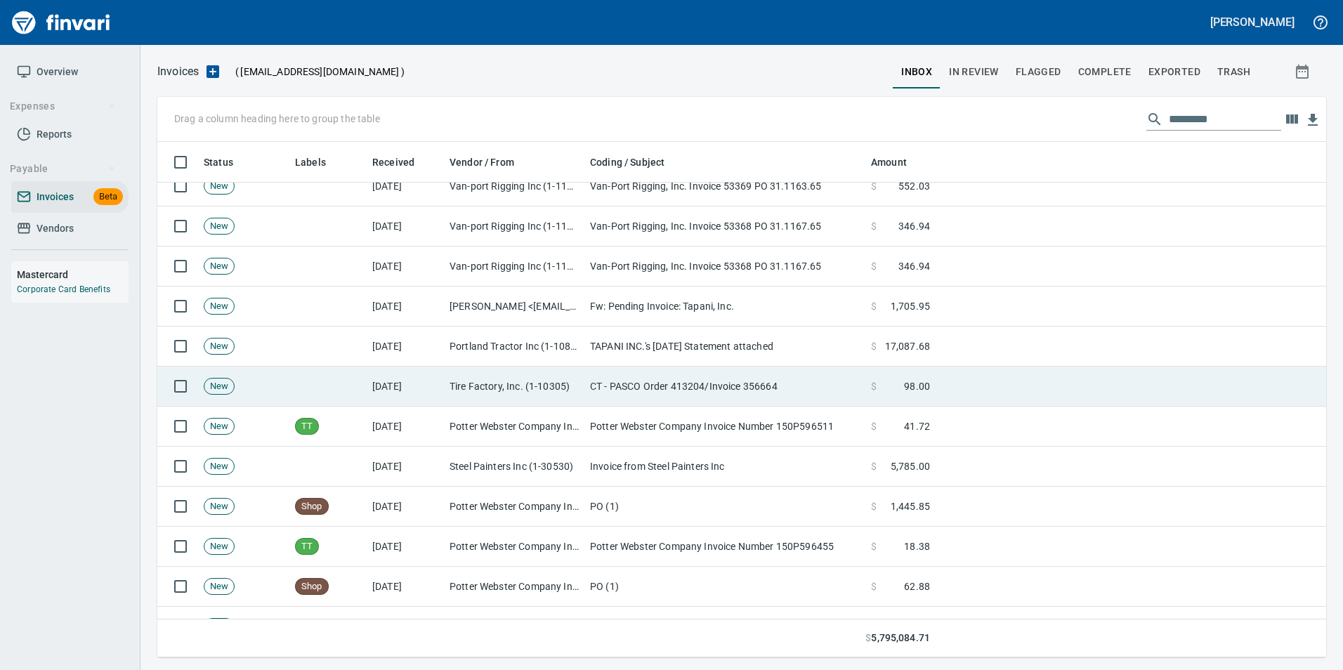
click at [477, 378] on td "Tire Factory, Inc. (1-10305)" at bounding box center [514, 387] width 140 height 40
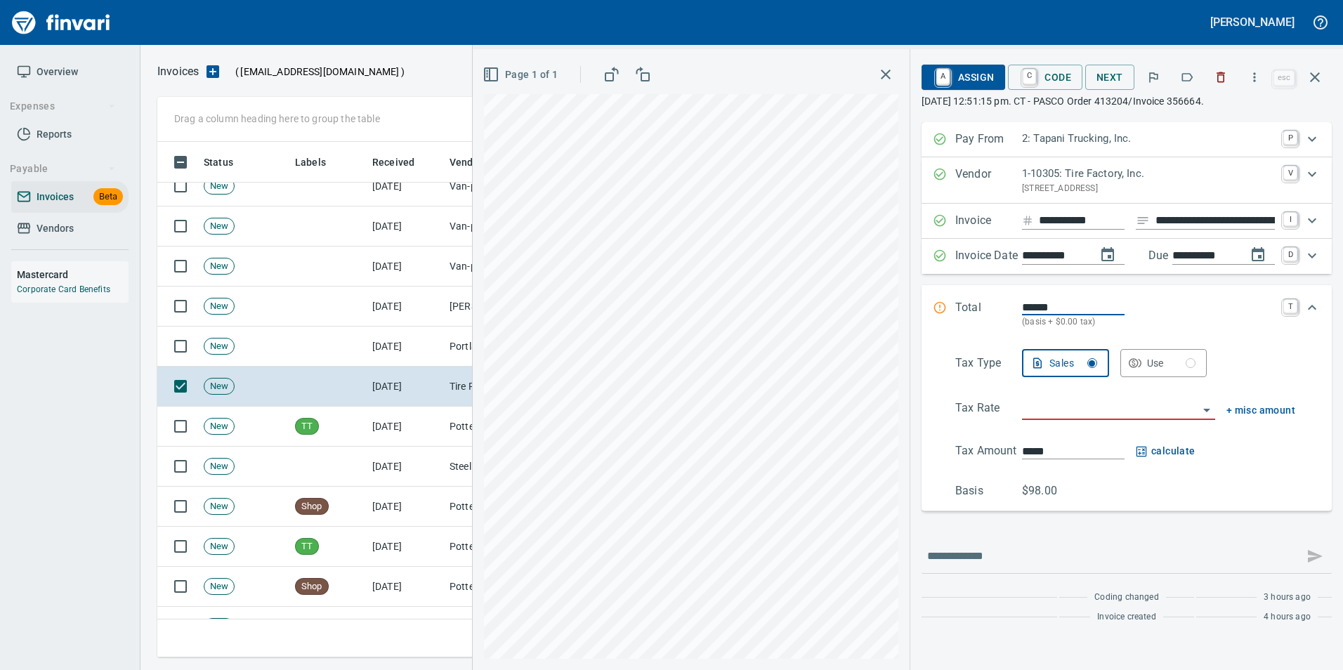
scroll to position [505, 1147]
click at [1186, 76] on icon "button" at bounding box center [1187, 77] width 14 height 14
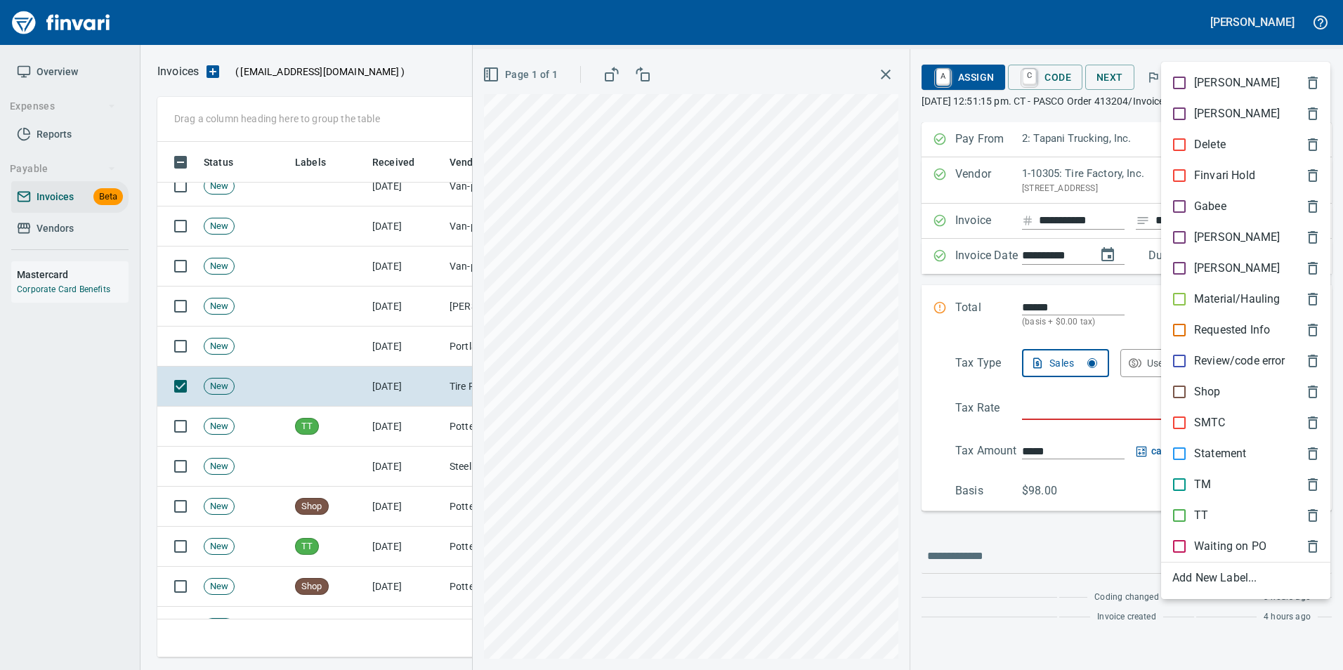
click at [1227, 513] on span "TT" at bounding box center [1234, 515] width 124 height 17
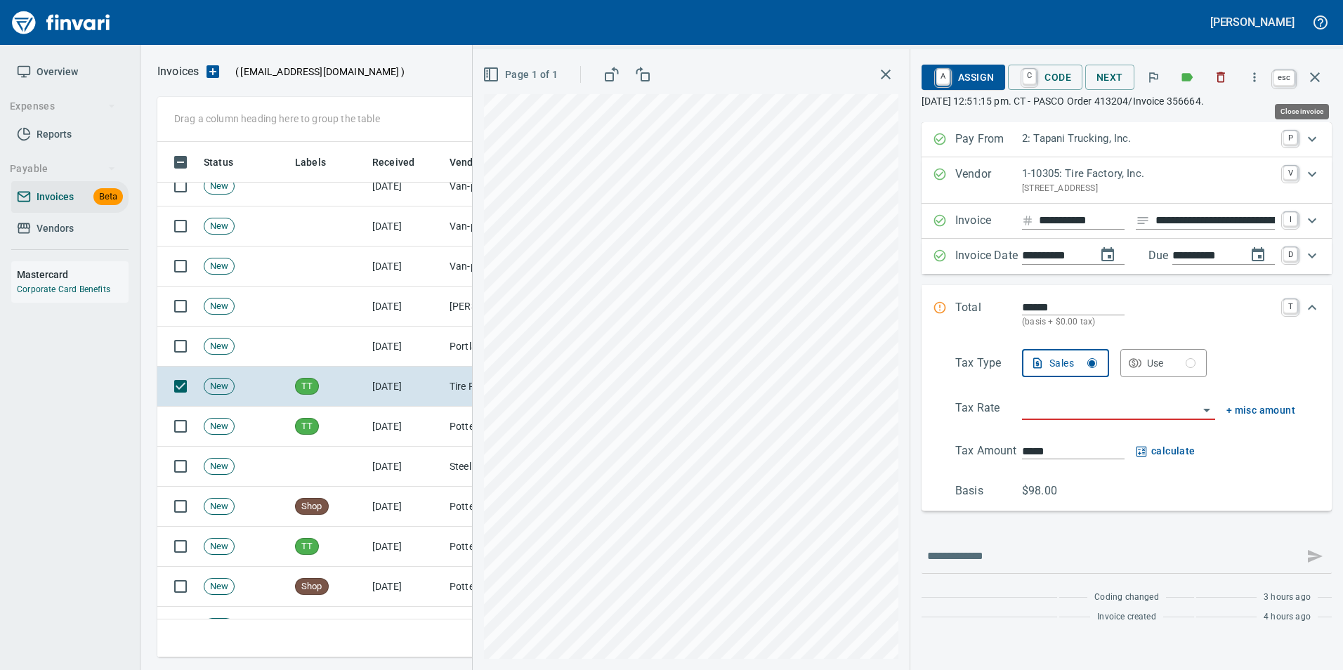
click at [1312, 65] on button "button" at bounding box center [1315, 77] width 34 height 34
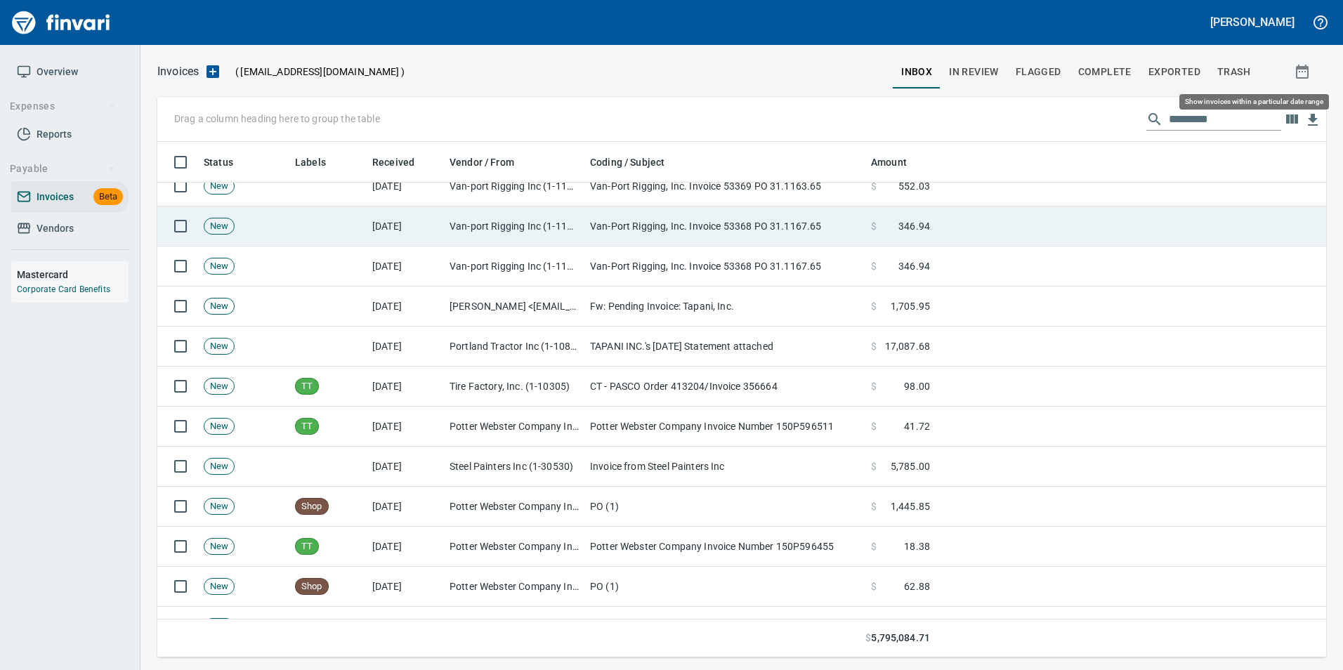
scroll to position [505, 1147]
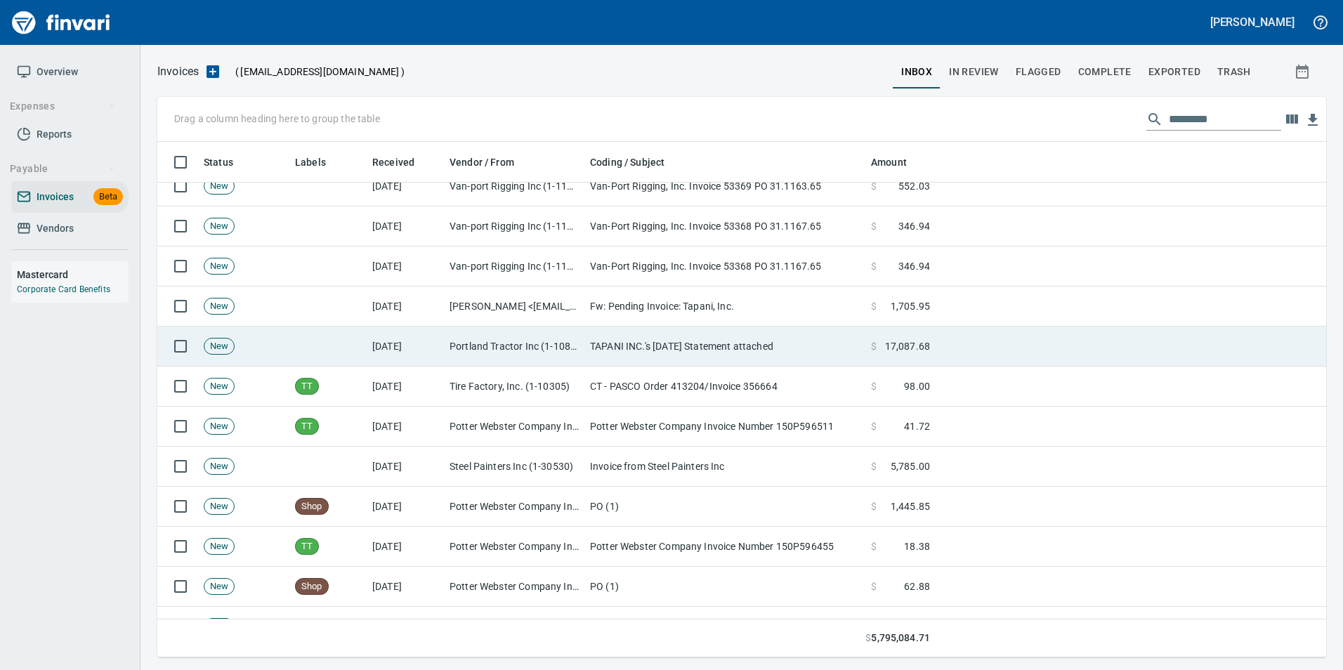
click at [726, 356] on td "TAPANI INC.'s 9/1/2025 Statement attached" at bounding box center [724, 347] width 281 height 40
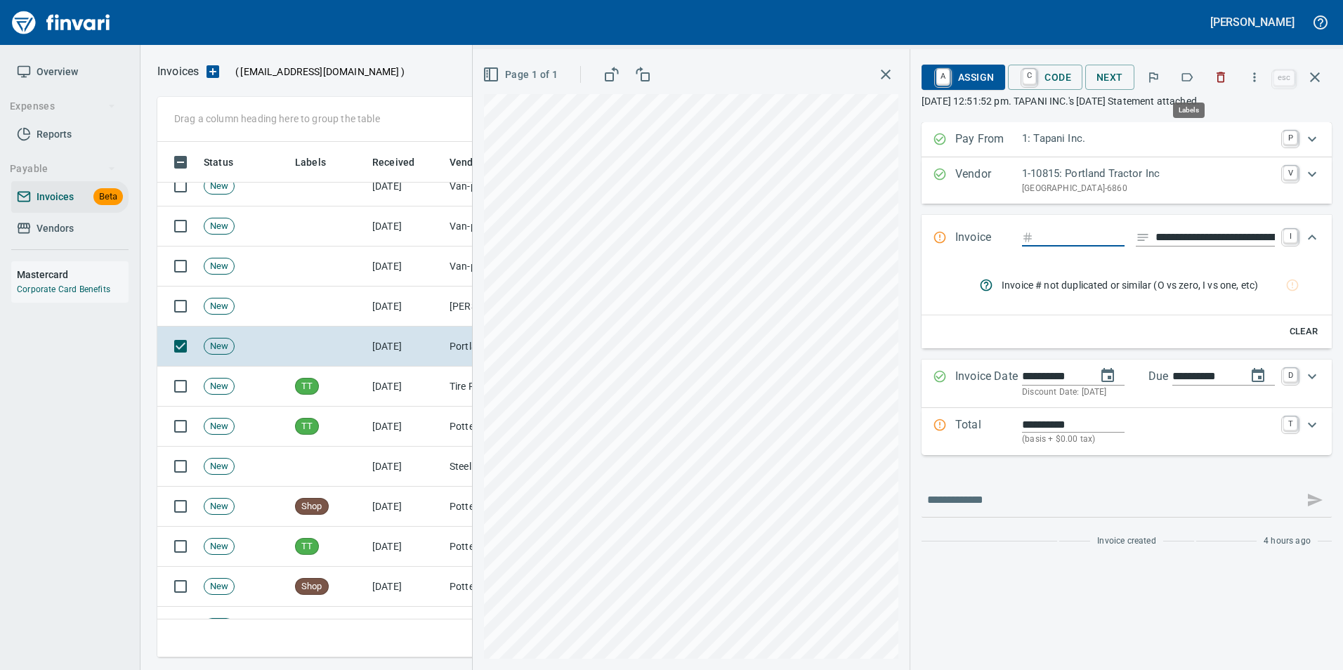
click at [1184, 78] on icon "button" at bounding box center [1187, 77] width 11 height 8
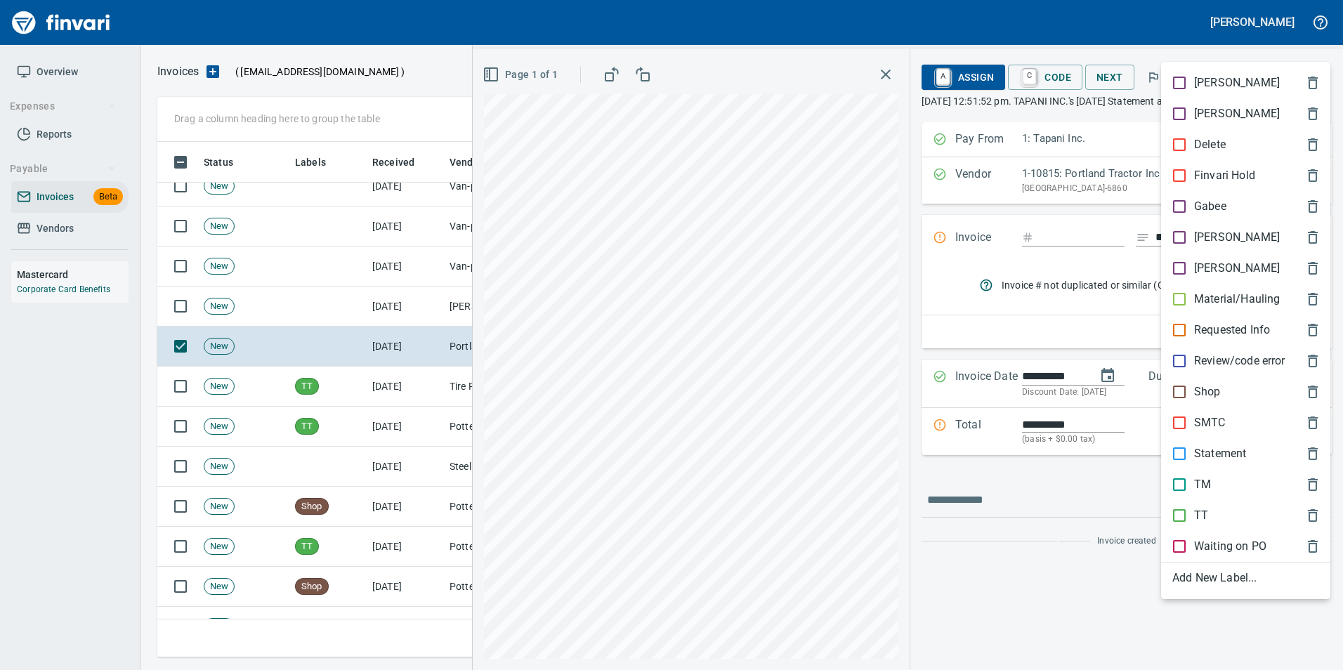
scroll to position [505, 1147]
drag, startPoint x: 1251, startPoint y: 452, endPoint x: 1246, endPoint y: 324, distance: 127.2
click at [1249, 449] on span "Statement" at bounding box center [1234, 453] width 124 height 17
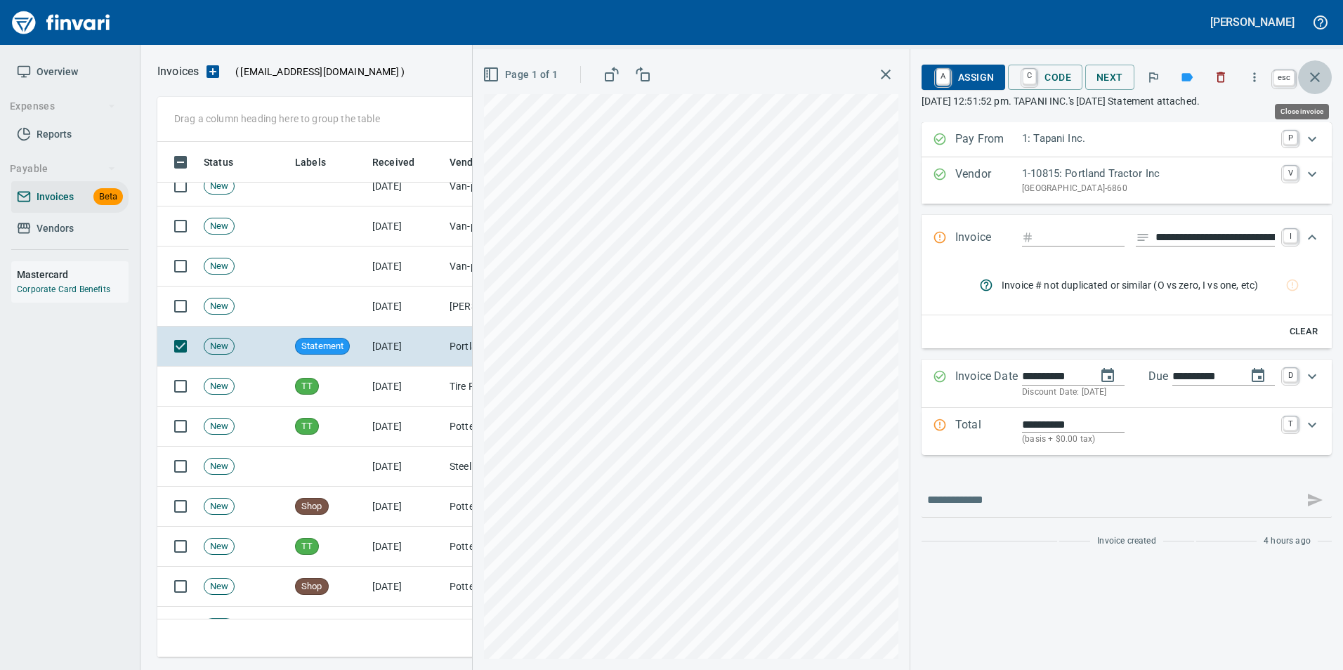
click at [1313, 73] on icon "button" at bounding box center [1314, 77] width 17 height 17
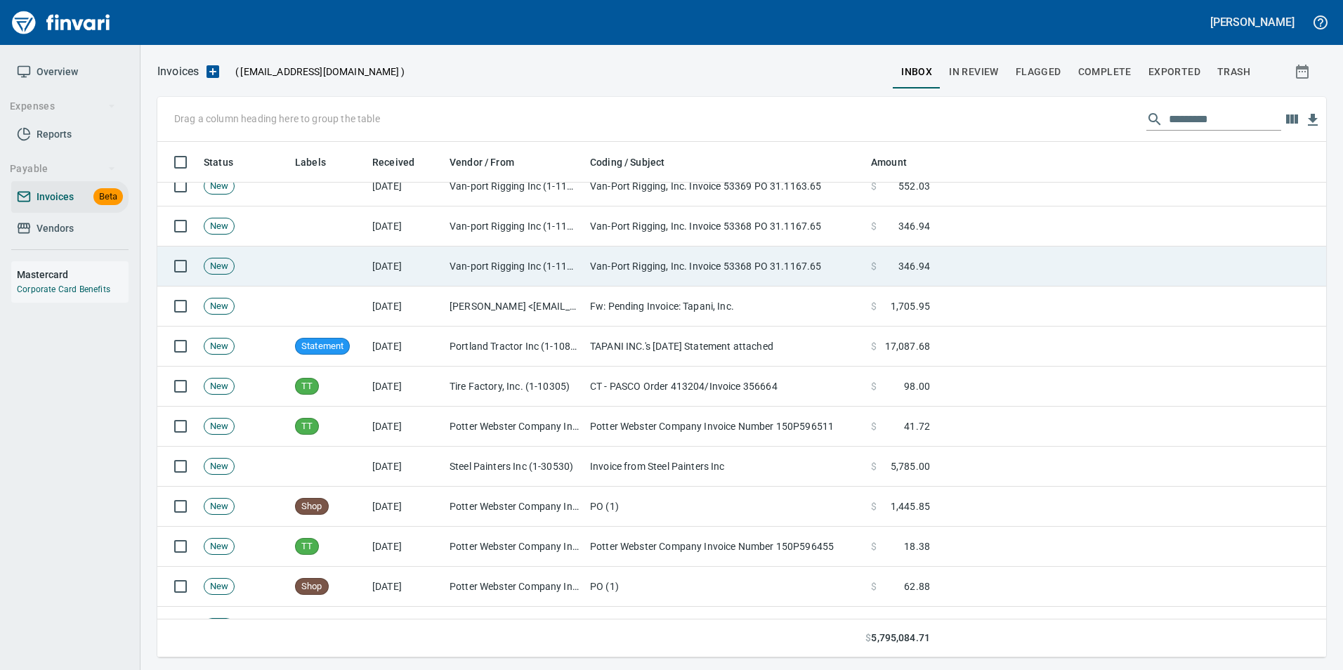
scroll to position [505, 1147]
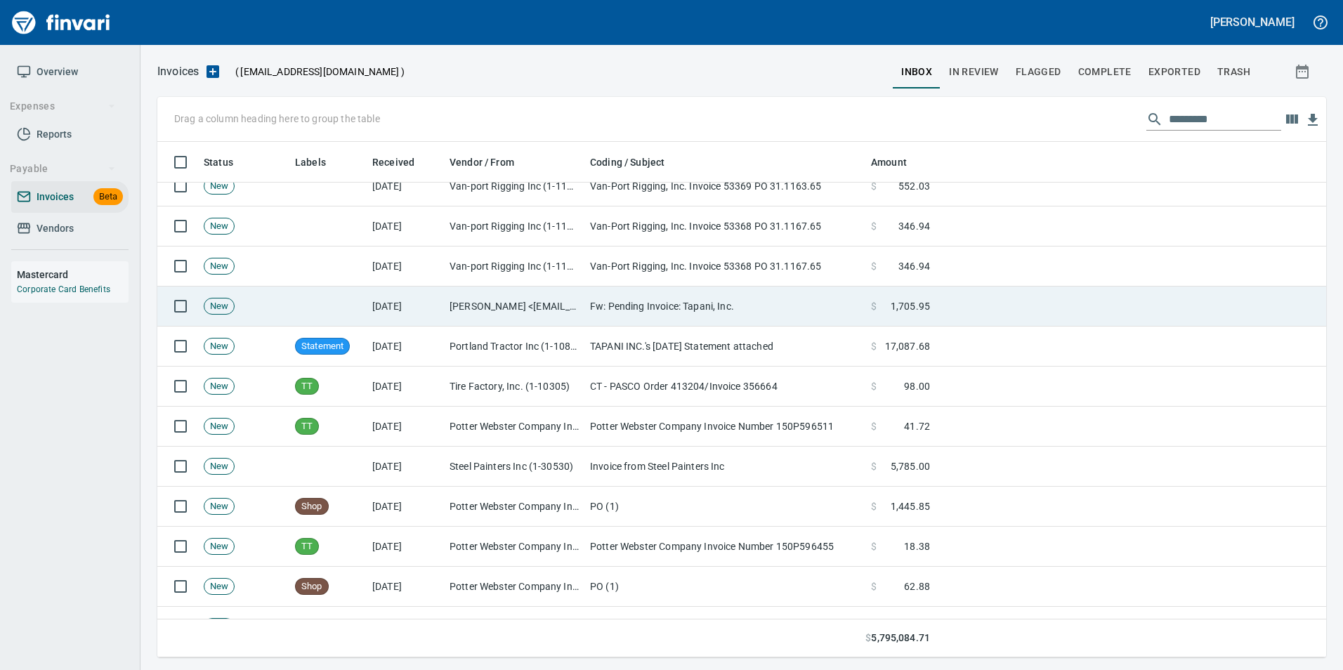
click at [965, 298] on td at bounding box center [1130, 306] width 390 height 40
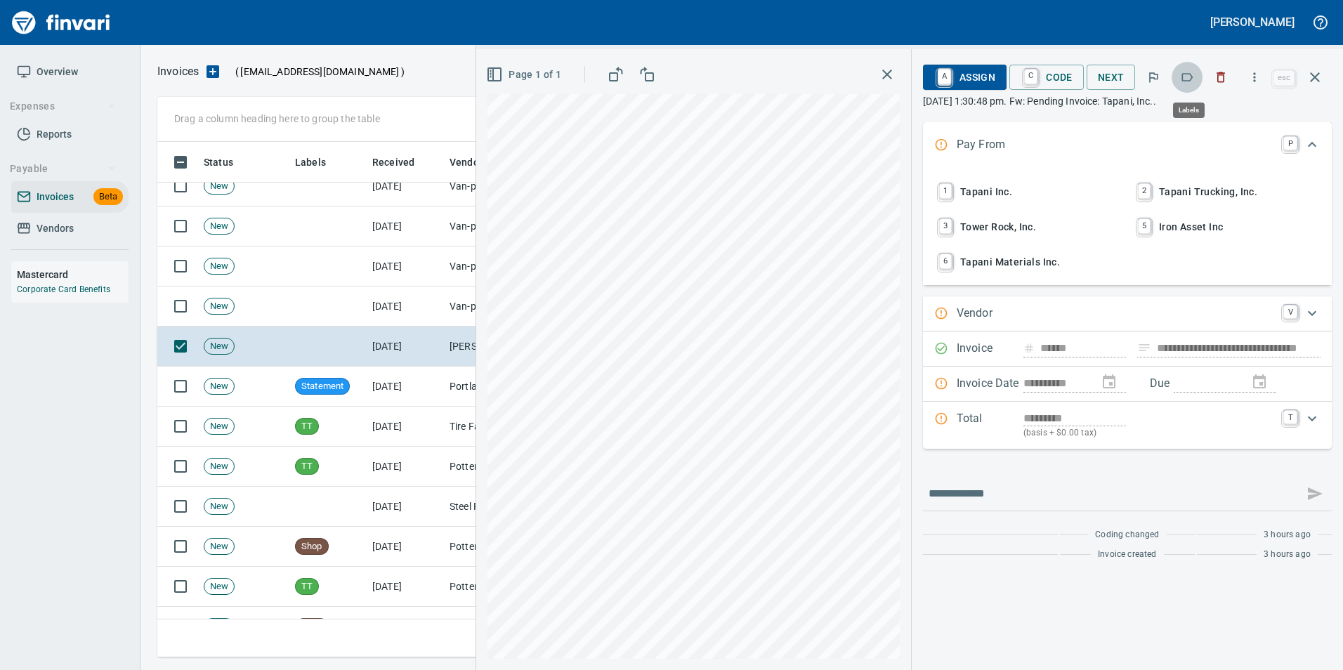
click at [1184, 80] on icon "button" at bounding box center [1187, 77] width 11 height 8
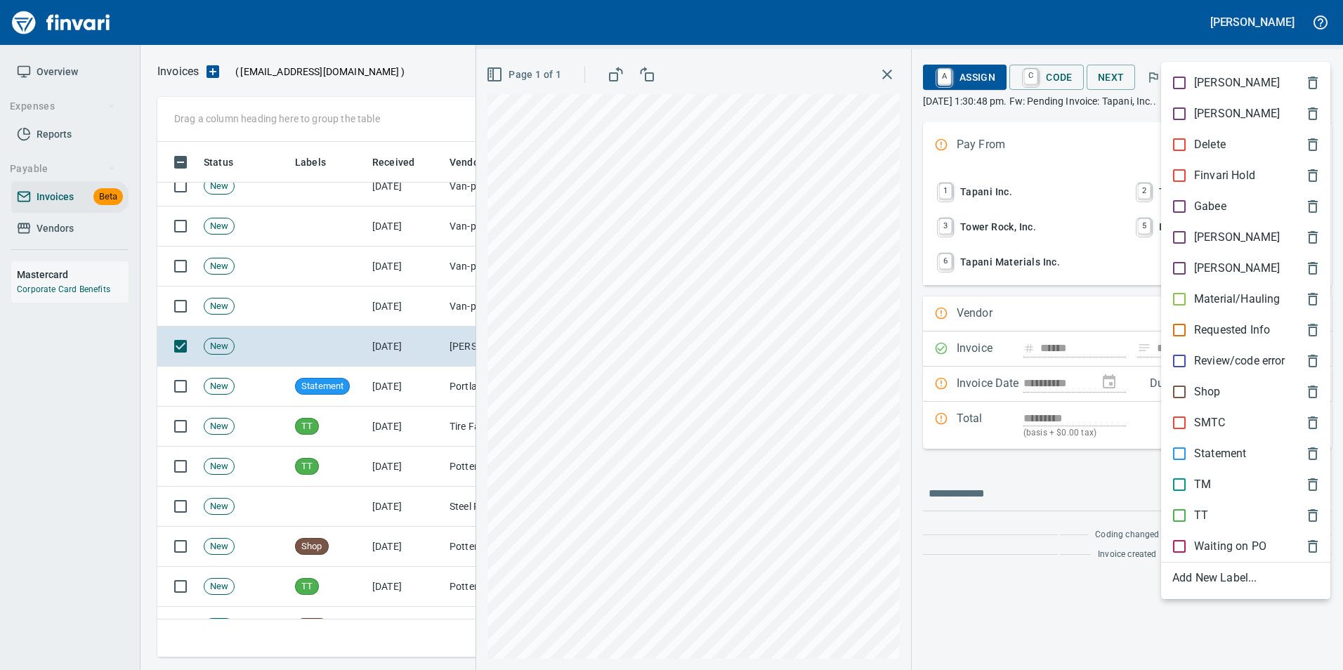
drag, startPoint x: 1246, startPoint y: 244, endPoint x: 1248, endPoint y: 204, distance: 40.1
click at [1244, 244] on span "[PERSON_NAME]" at bounding box center [1234, 237] width 124 height 17
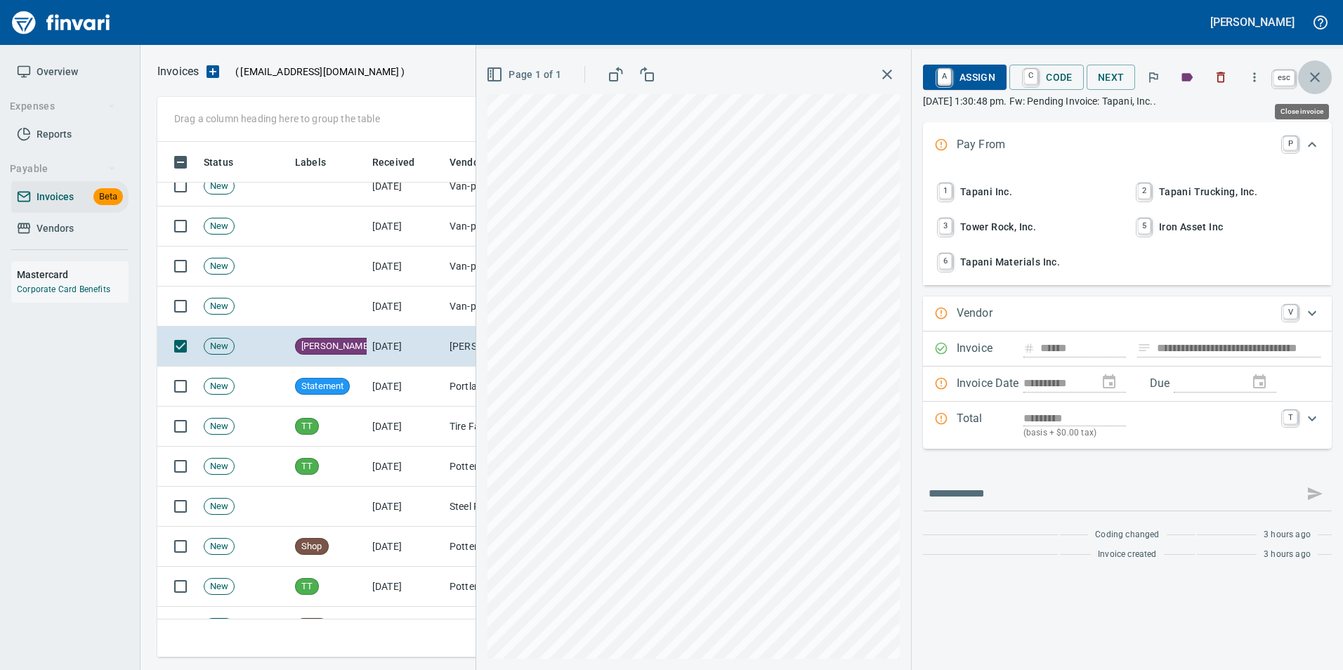
click at [1320, 81] on icon "button" at bounding box center [1314, 77] width 17 height 17
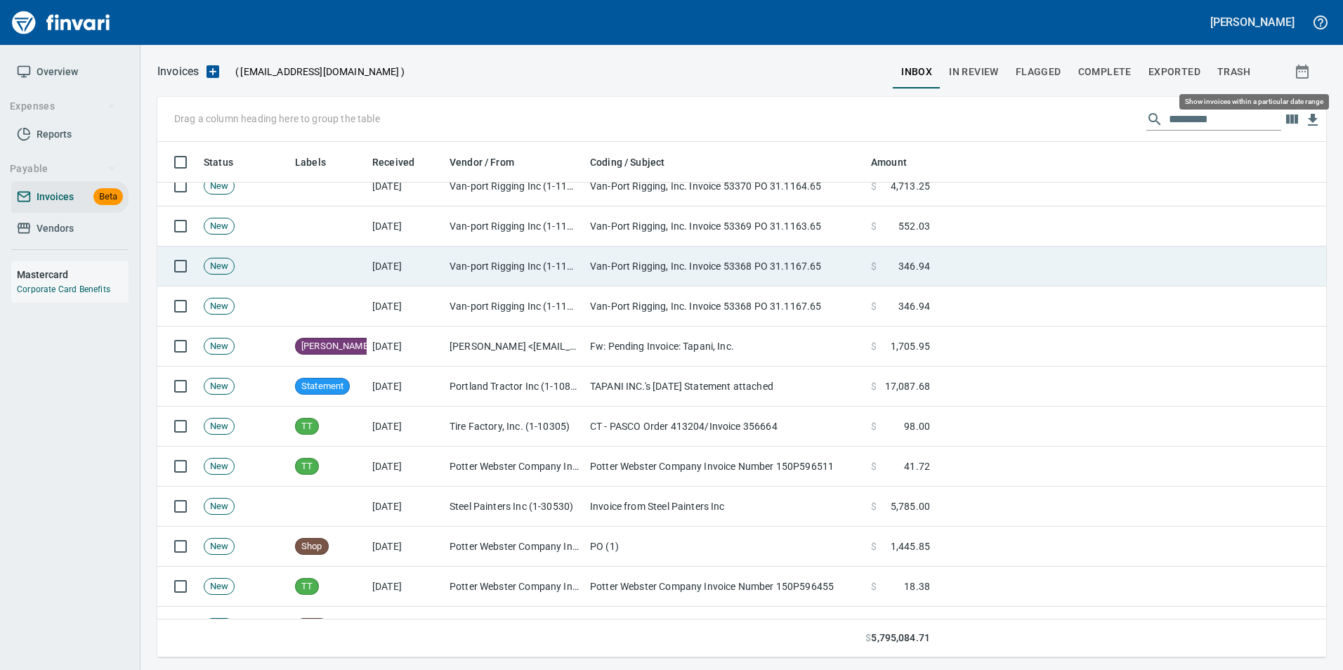
scroll to position [505, 1147]
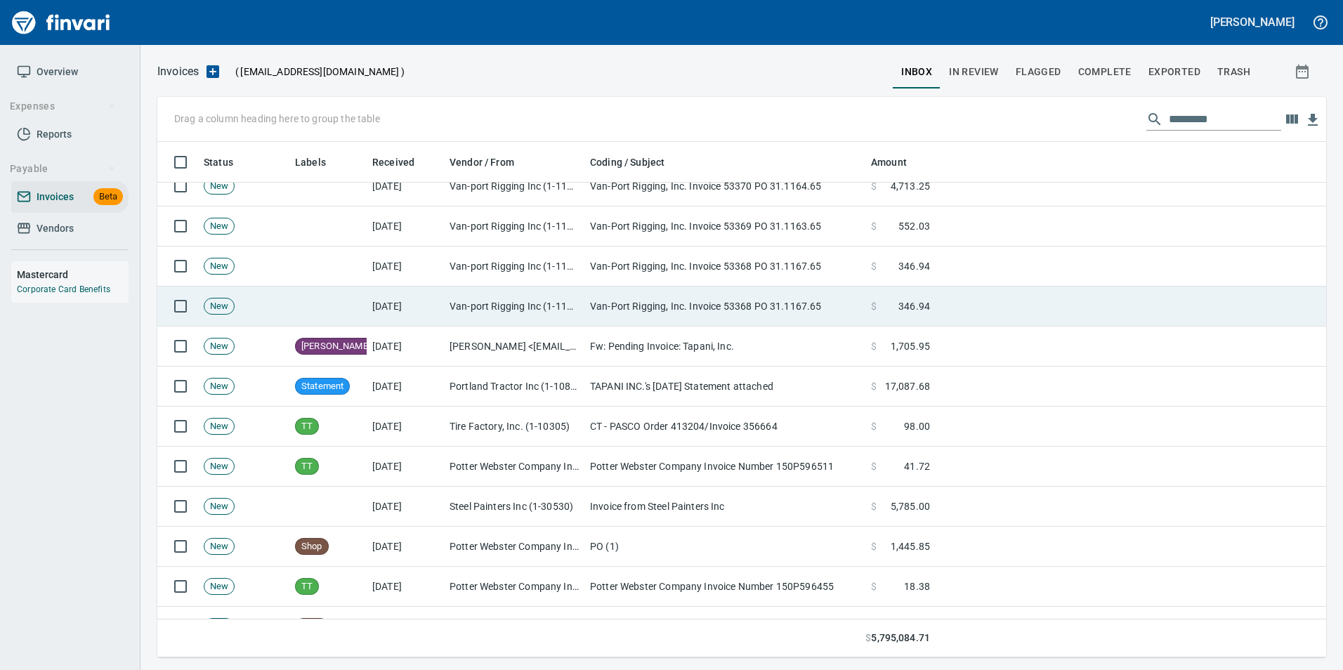
click at [793, 298] on td "Van-Port Rigging, Inc. Invoice 53368 PO 31.1167.65" at bounding box center [724, 306] width 281 height 40
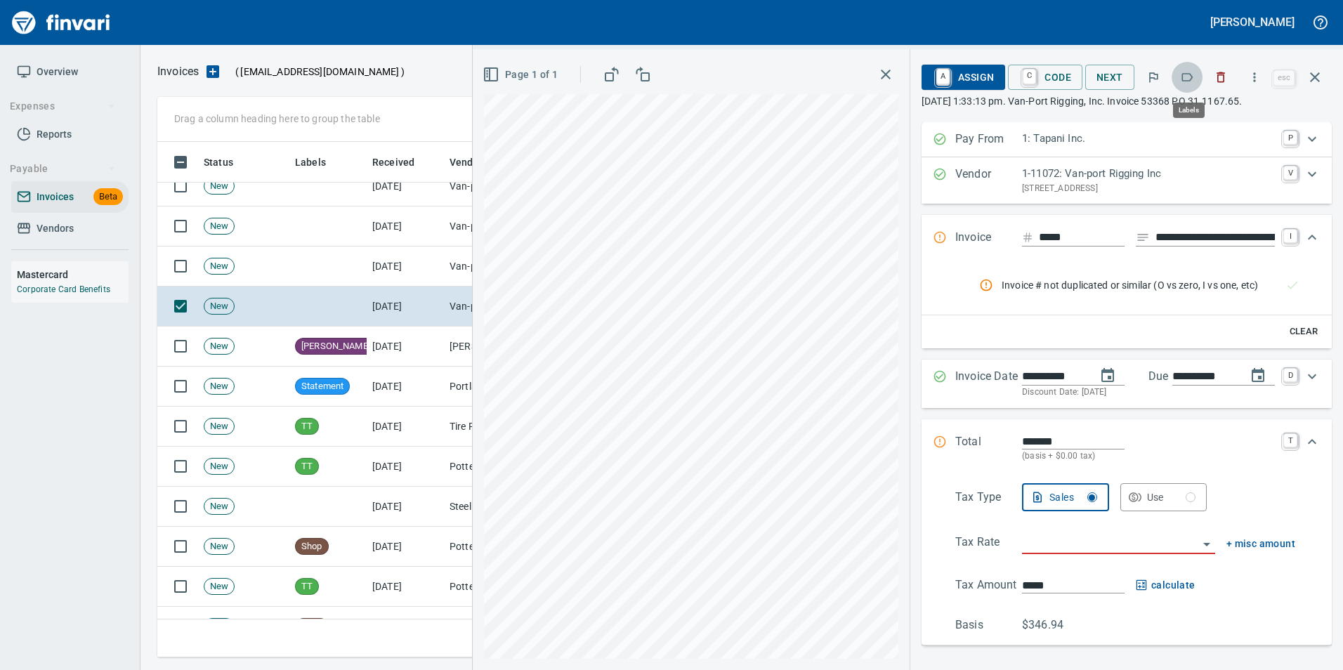
click at [1185, 70] on icon "button" at bounding box center [1187, 77] width 14 height 14
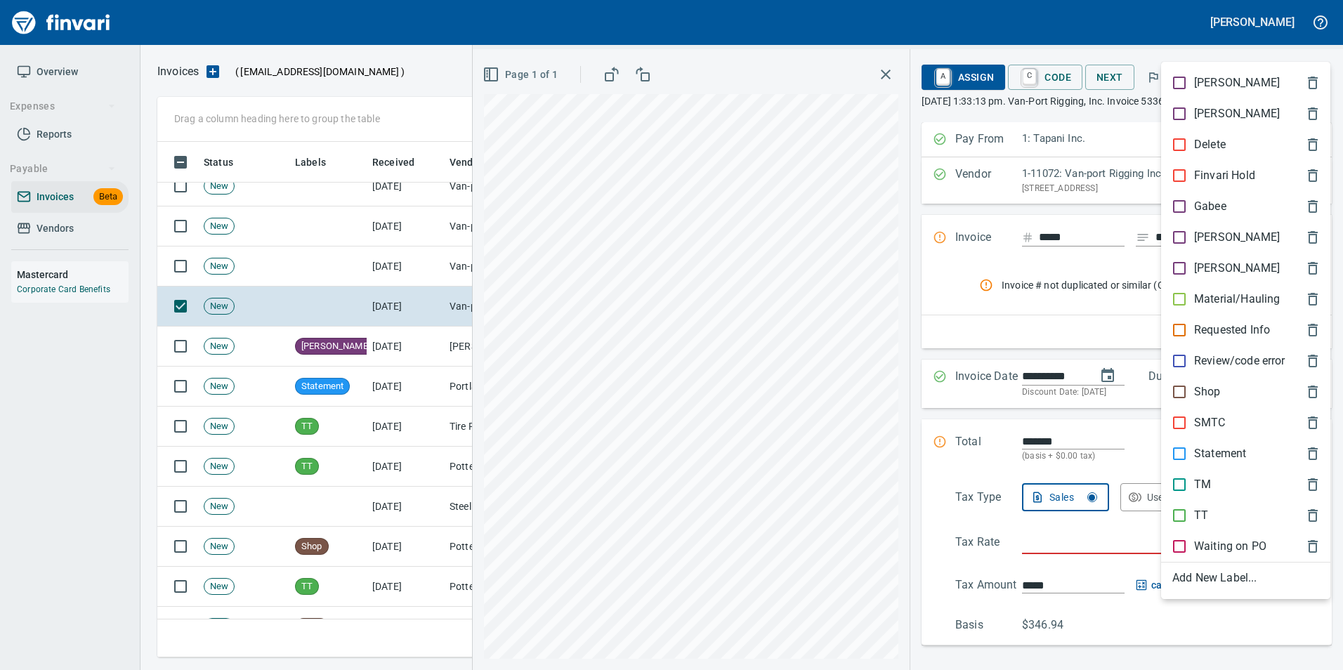
drag, startPoint x: 1218, startPoint y: 429, endPoint x: 1234, endPoint y: 334, distance: 96.2
click at [1216, 422] on p "SMTC" at bounding box center [1210, 422] width 32 height 17
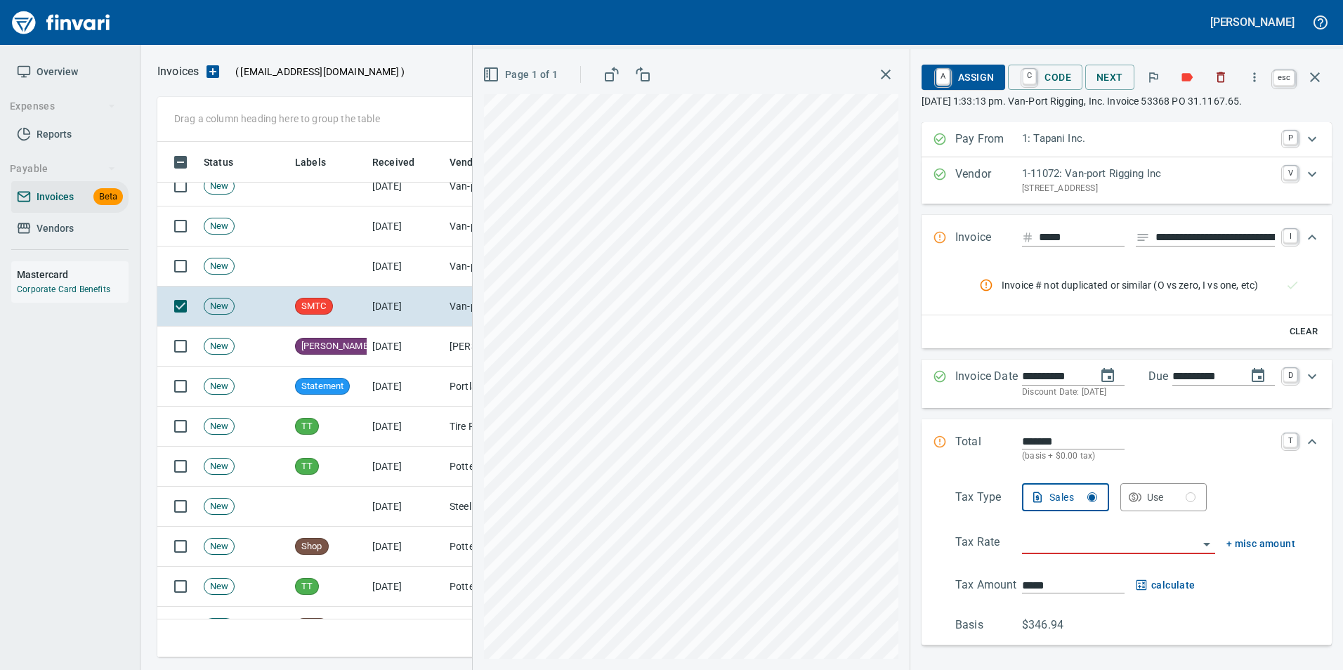
click at [1312, 74] on icon "button" at bounding box center [1315, 77] width 10 height 10
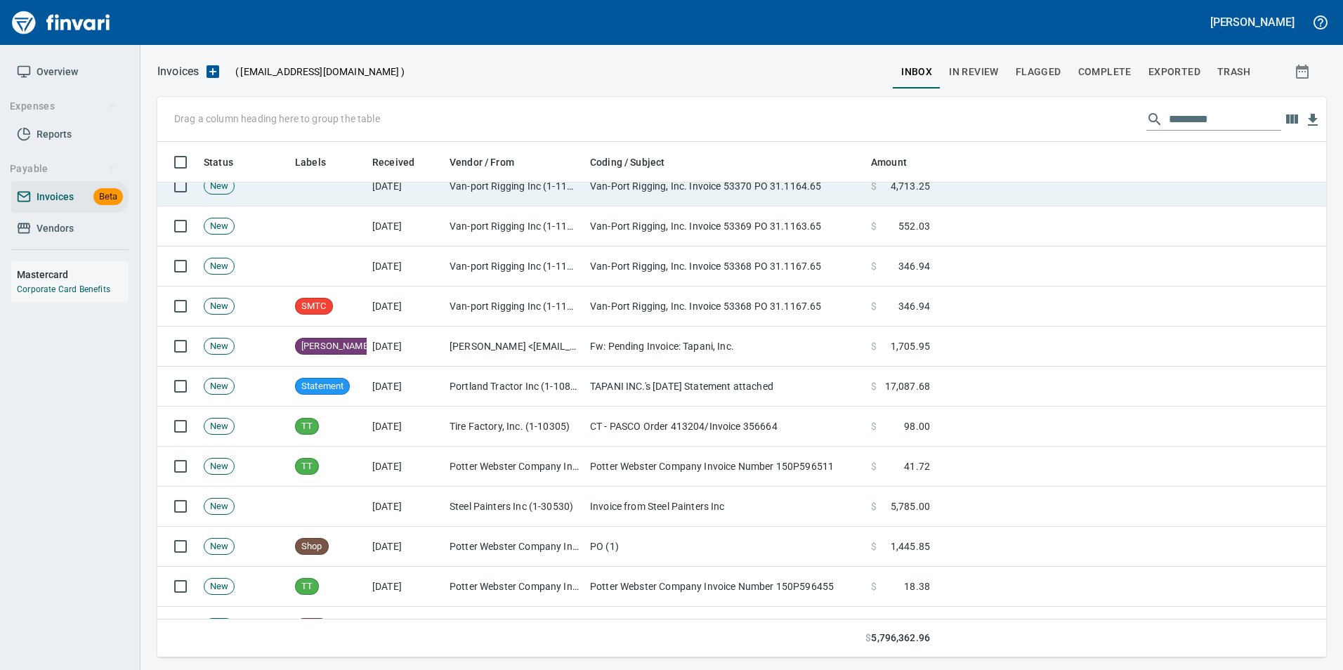
scroll to position [505, 1147]
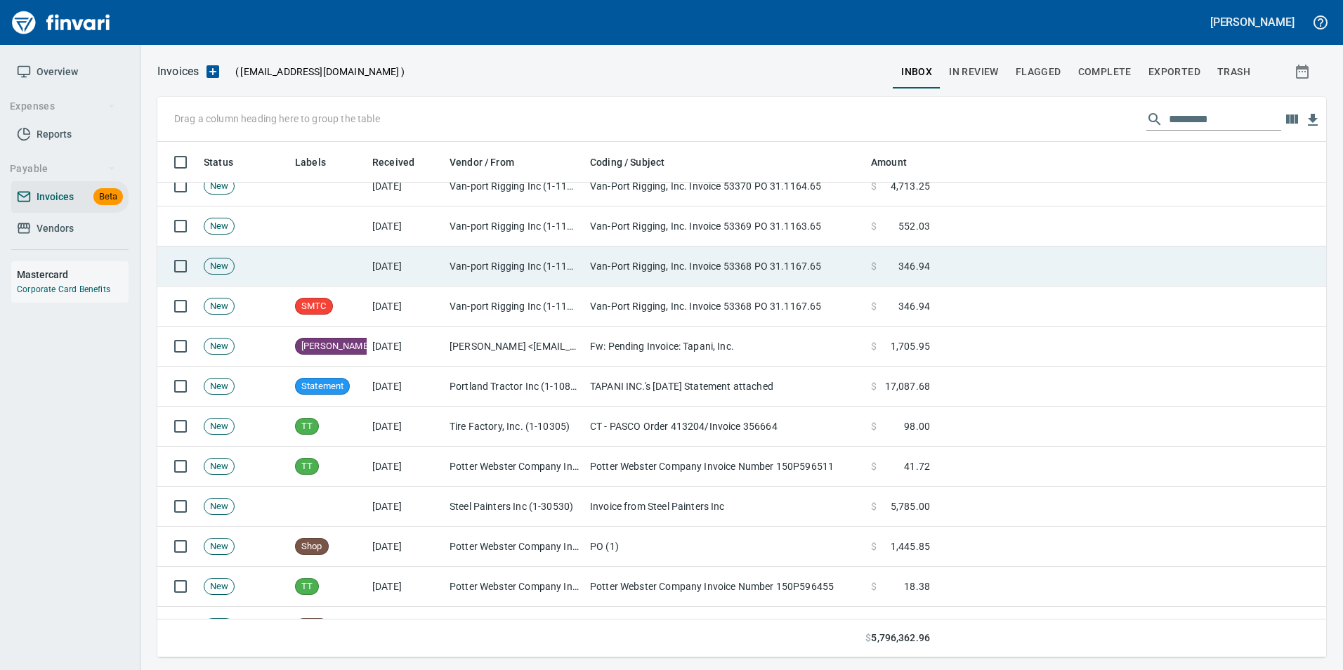
click at [965, 265] on td at bounding box center [1130, 266] width 390 height 40
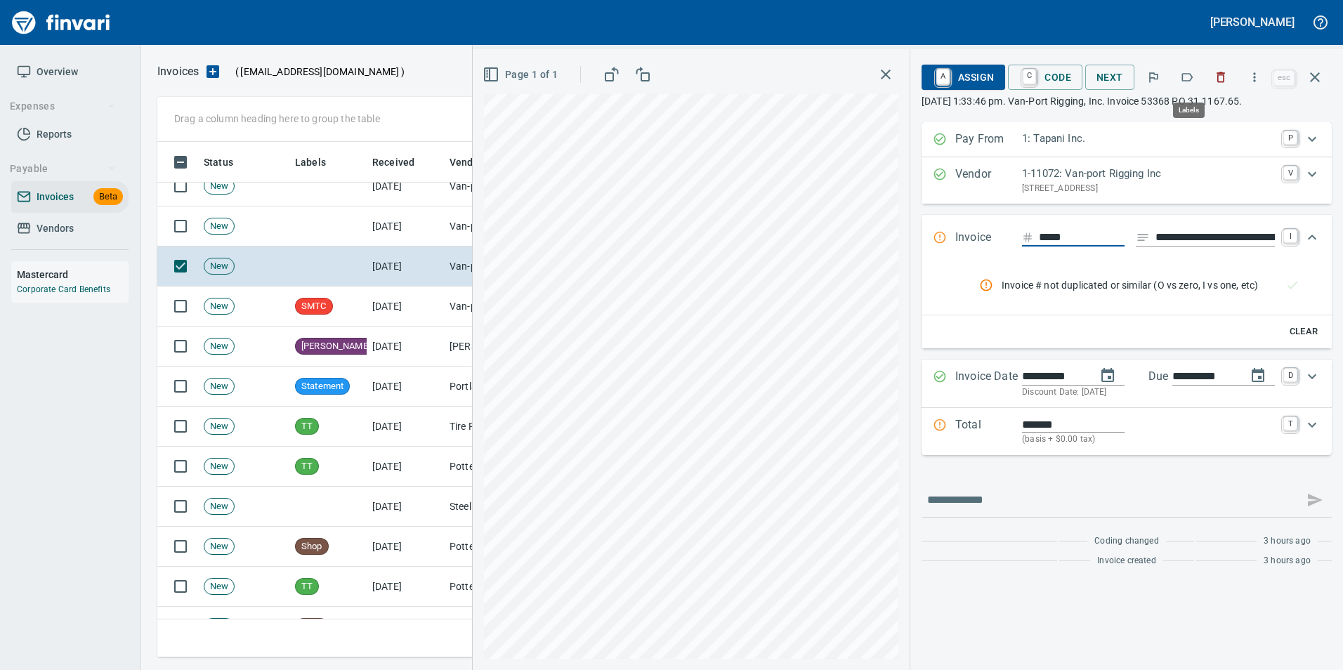
click at [1192, 76] on icon "button" at bounding box center [1187, 77] width 11 height 8
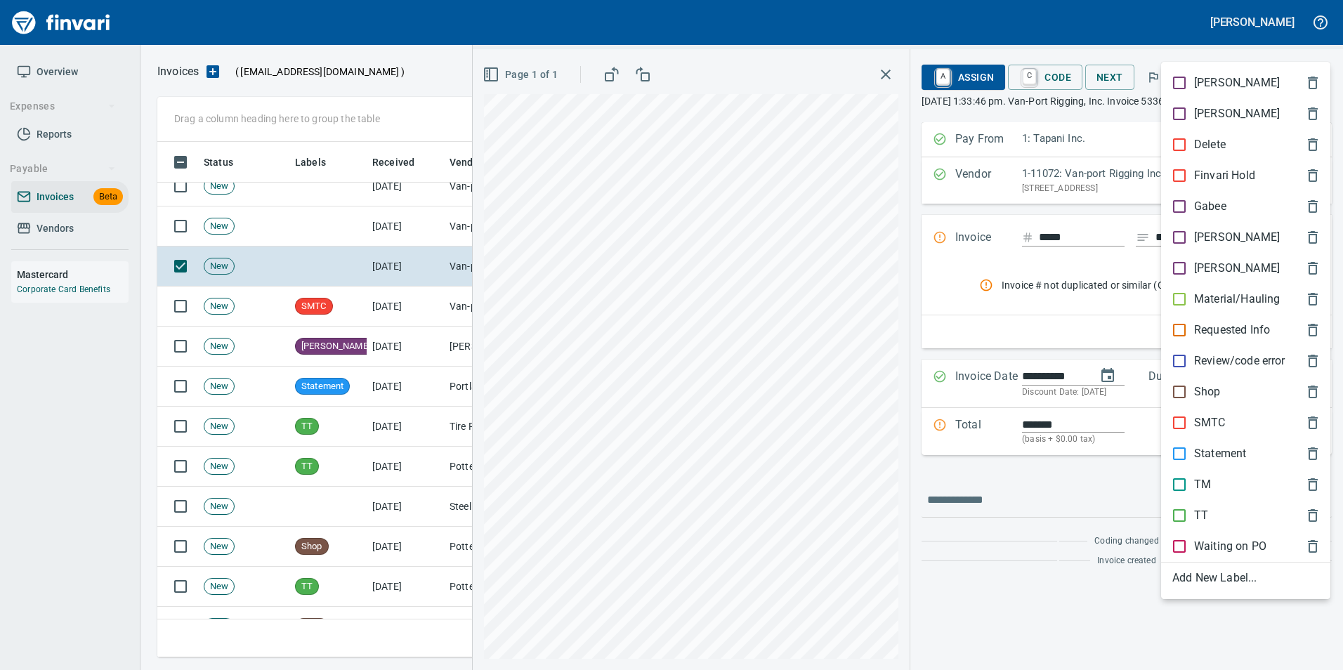
scroll to position [505, 1147]
drag, startPoint x: 1218, startPoint y: 415, endPoint x: 1281, endPoint y: 242, distance: 184.4
click at [1218, 414] on div "SMTC" at bounding box center [1245, 422] width 169 height 31
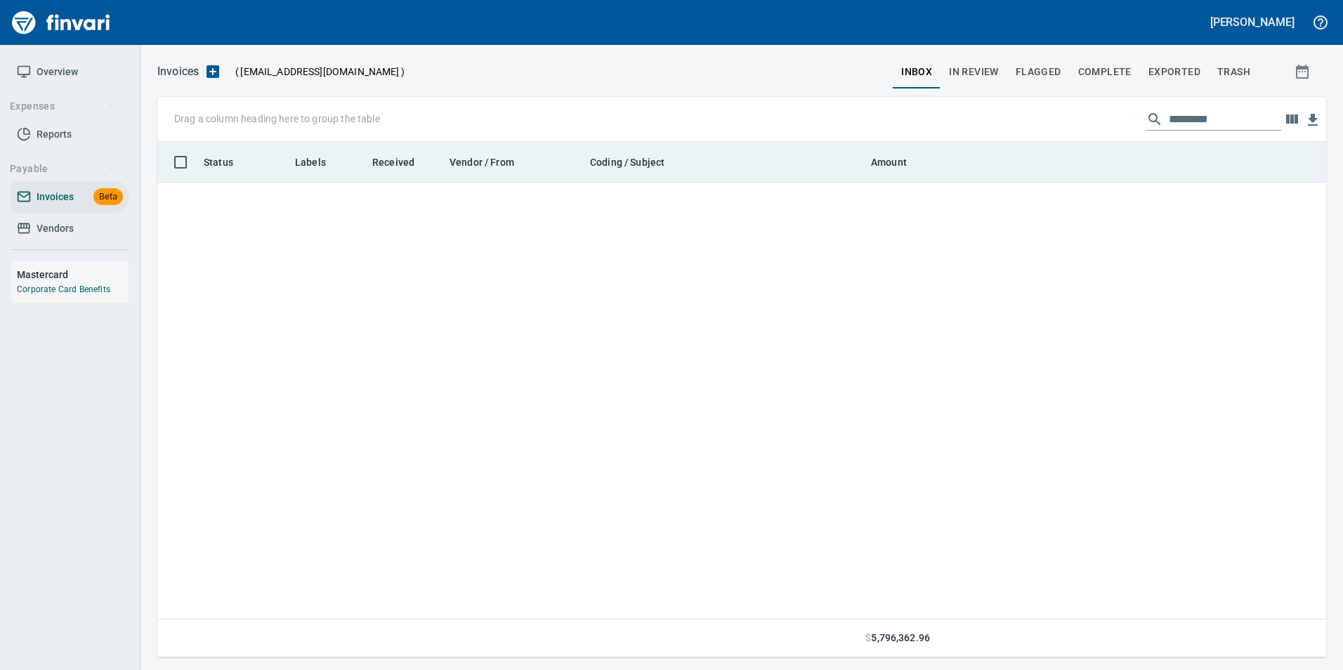
scroll to position [505, 1147]
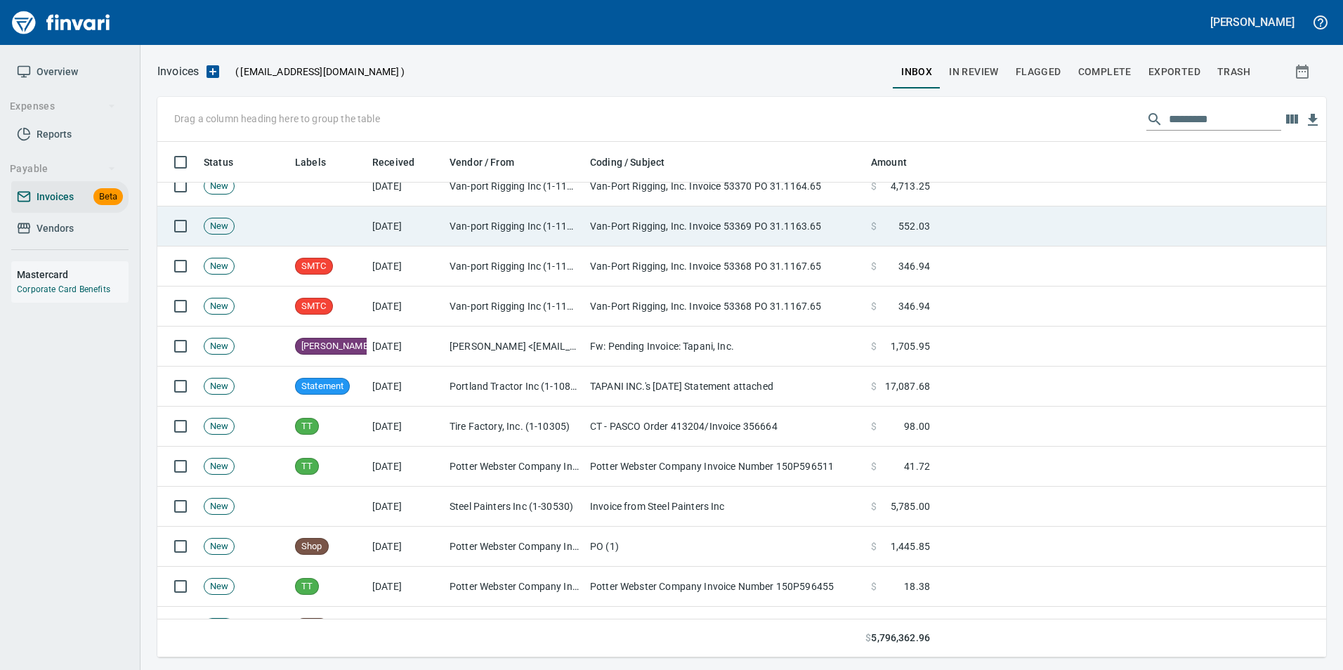
click at [965, 225] on td at bounding box center [1130, 226] width 390 height 40
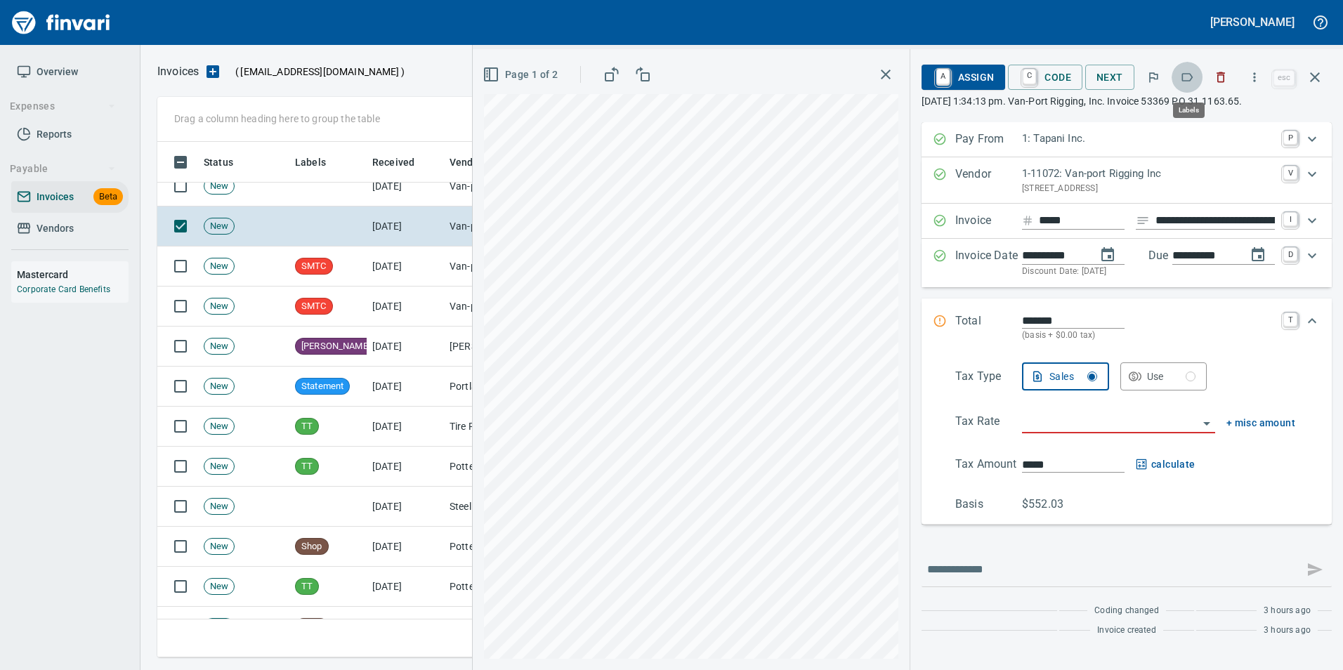
click at [1186, 73] on icon "button" at bounding box center [1187, 77] width 14 height 14
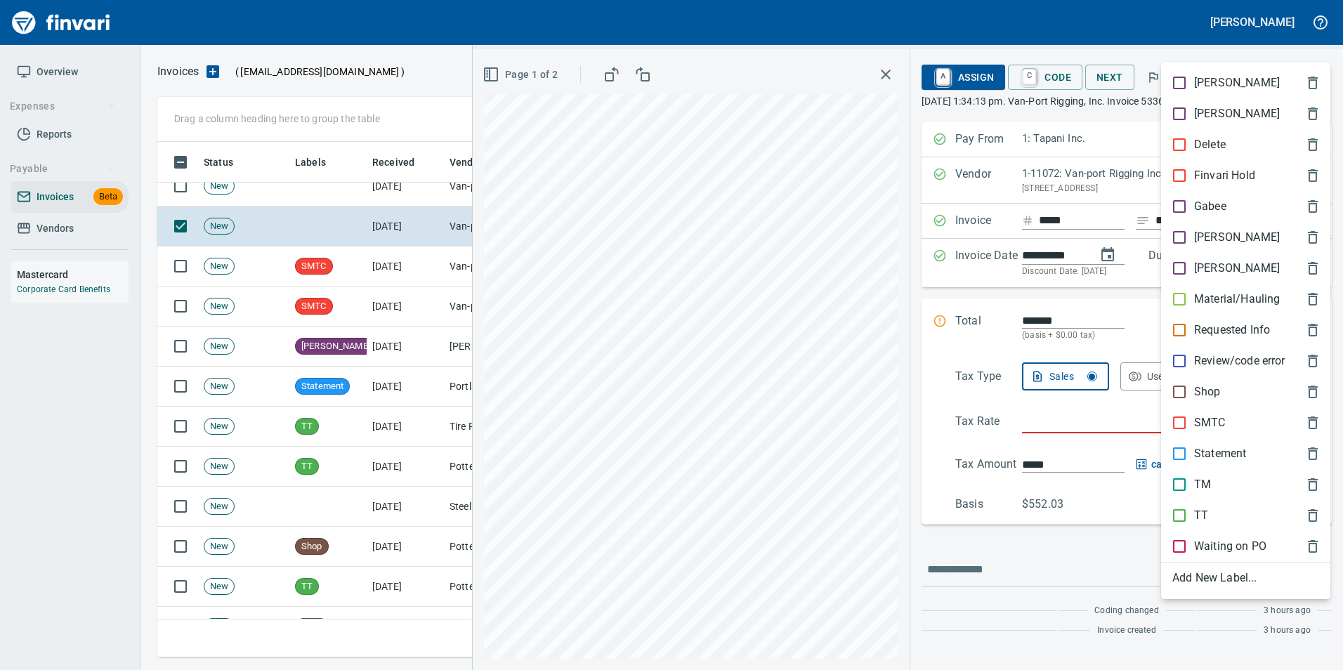
click at [1220, 419] on p "SMTC" at bounding box center [1210, 422] width 32 height 17
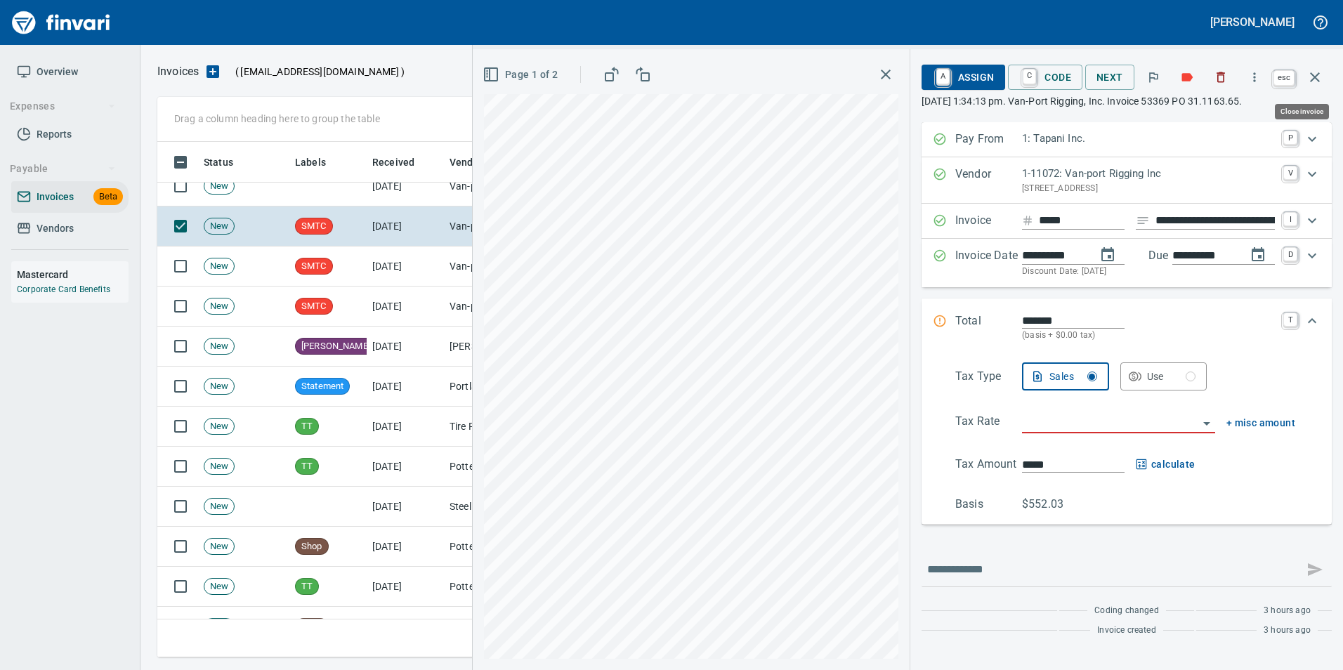
click at [1310, 74] on icon "button" at bounding box center [1315, 77] width 10 height 10
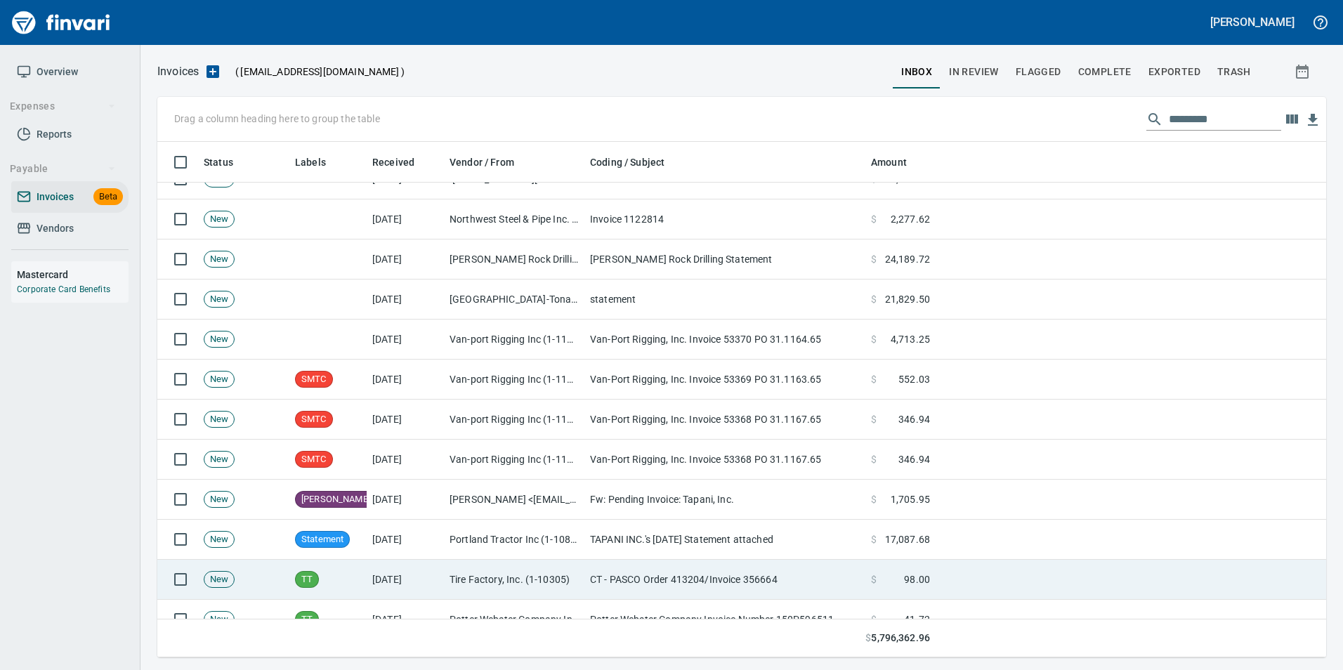
scroll to position [2387, 0]
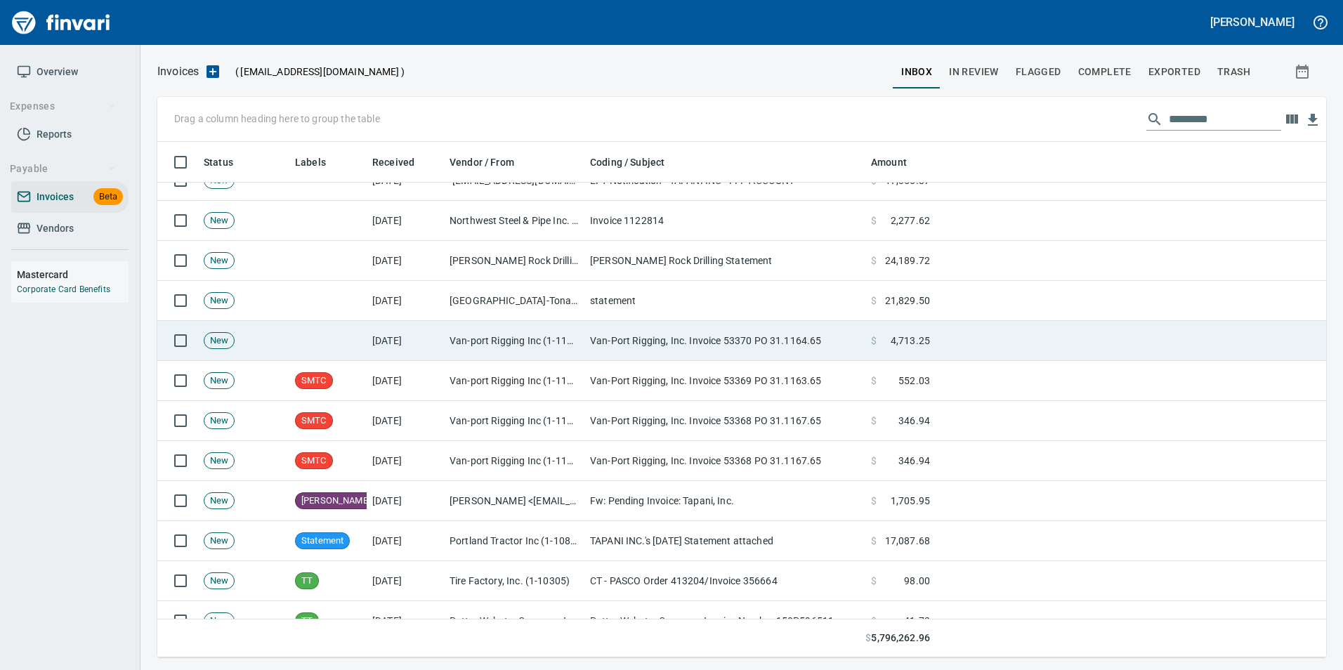
click at [456, 349] on td "Van-port Rigging Inc (1-11072)" at bounding box center [514, 341] width 140 height 40
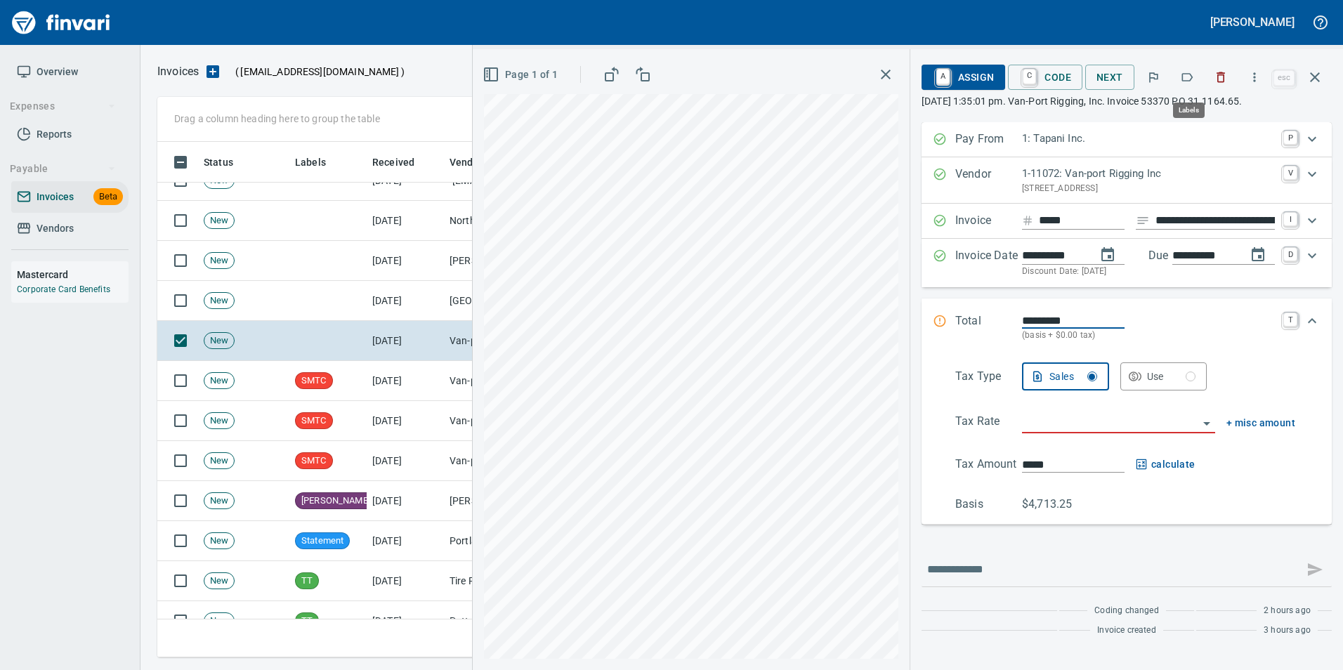
click at [1189, 78] on icon "button" at bounding box center [1187, 77] width 14 height 14
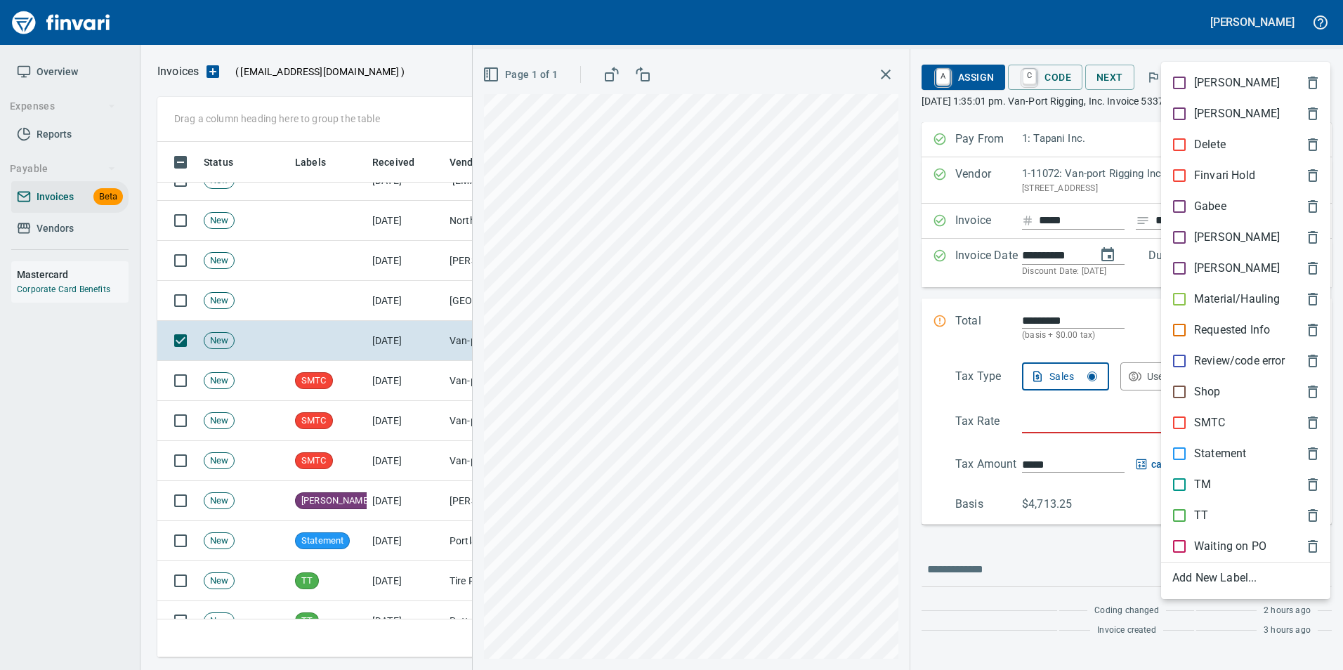
scroll to position [505, 1147]
drag, startPoint x: 1230, startPoint y: 420, endPoint x: 1224, endPoint y: 411, distance: 10.1
click at [1229, 420] on span "SMTC" at bounding box center [1234, 422] width 124 height 17
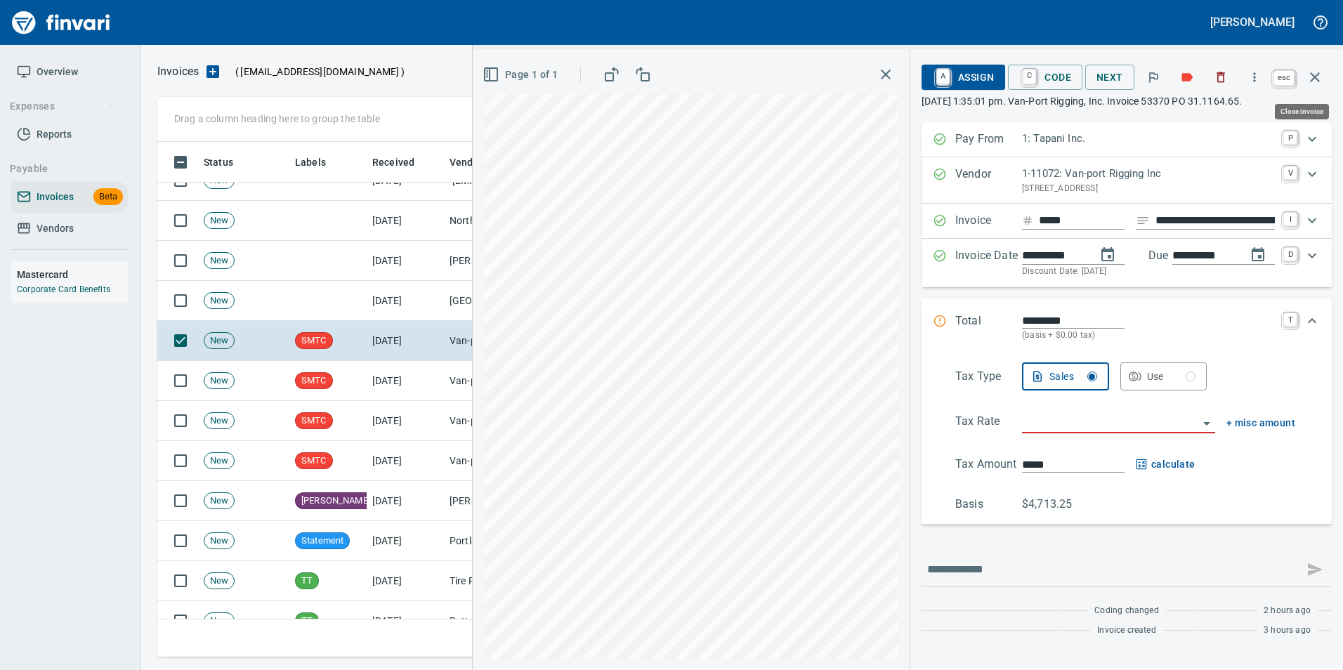
click at [1311, 64] on button "button" at bounding box center [1315, 77] width 34 height 34
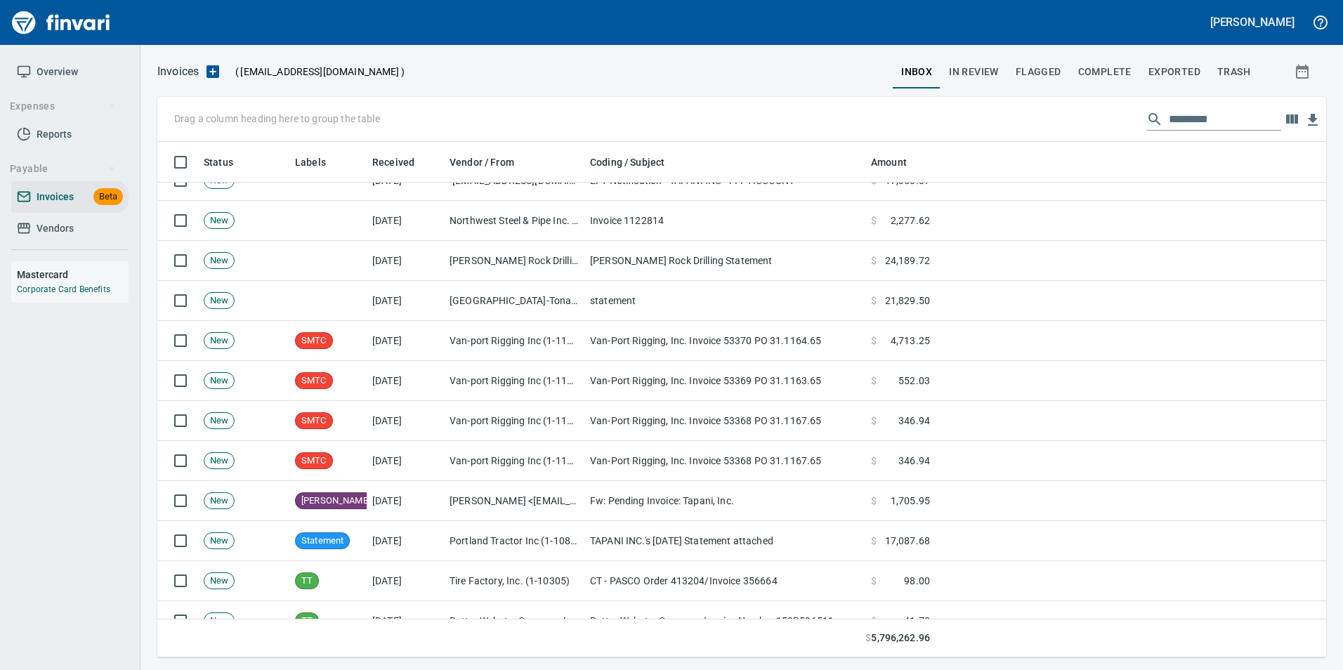
scroll to position [505, 1147]
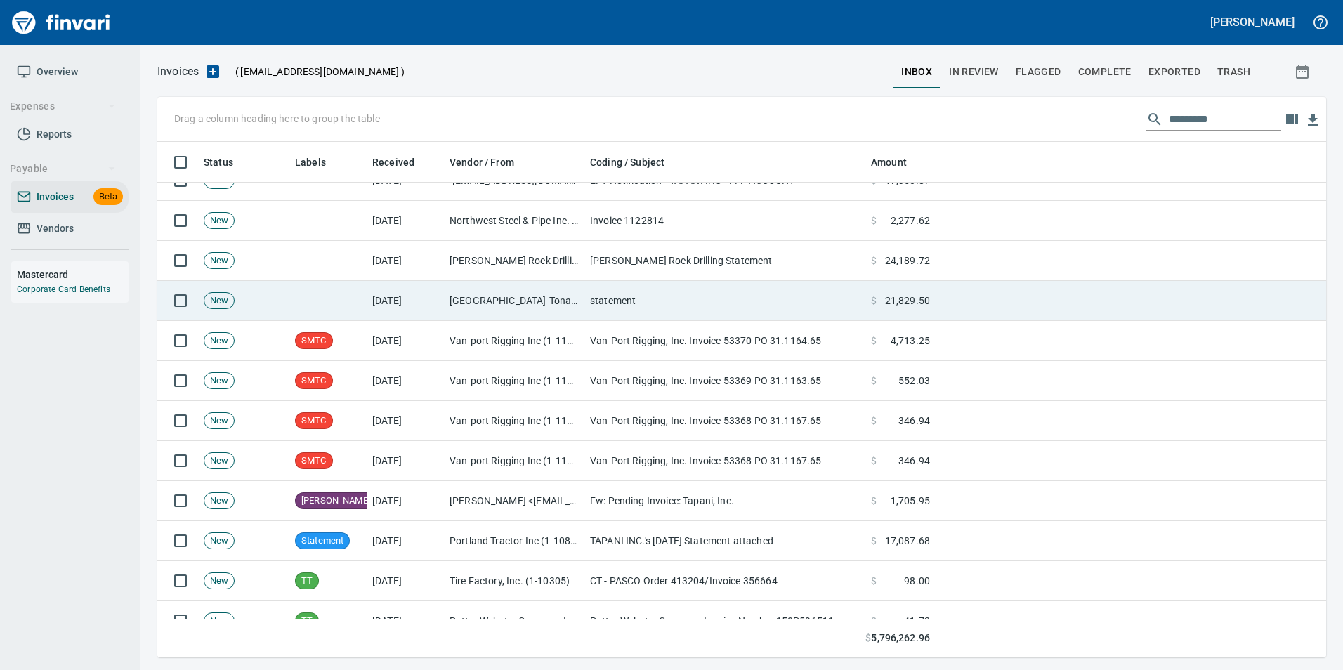
click at [638, 308] on td "statement" at bounding box center [724, 301] width 281 height 40
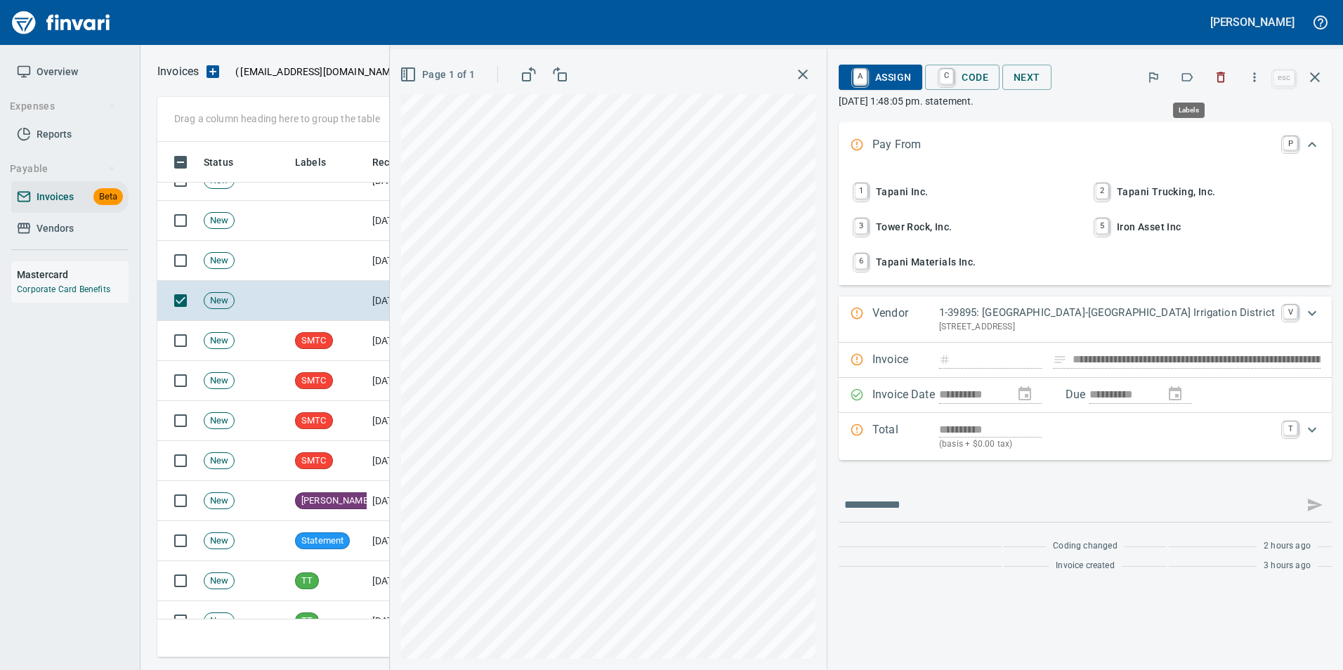
click at [1194, 69] on button "button" at bounding box center [1186, 77] width 31 height 31
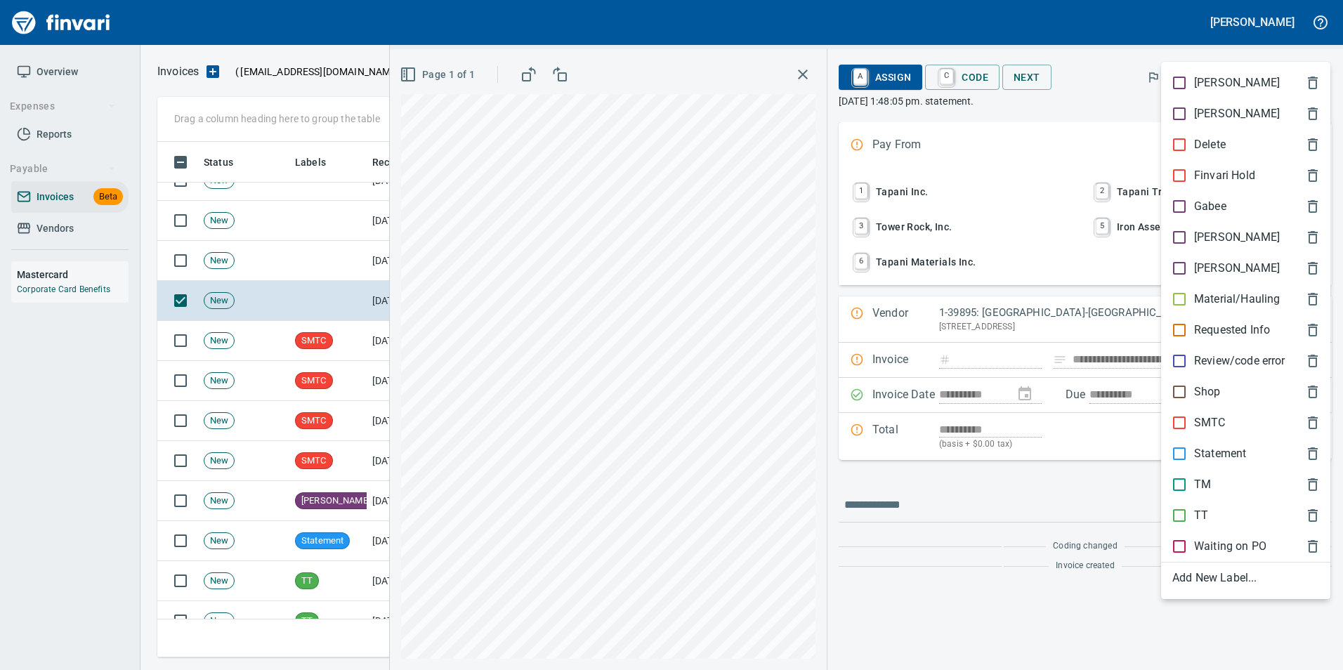
scroll to position [505, 1147]
click at [1236, 450] on p "Statement" at bounding box center [1220, 453] width 52 height 17
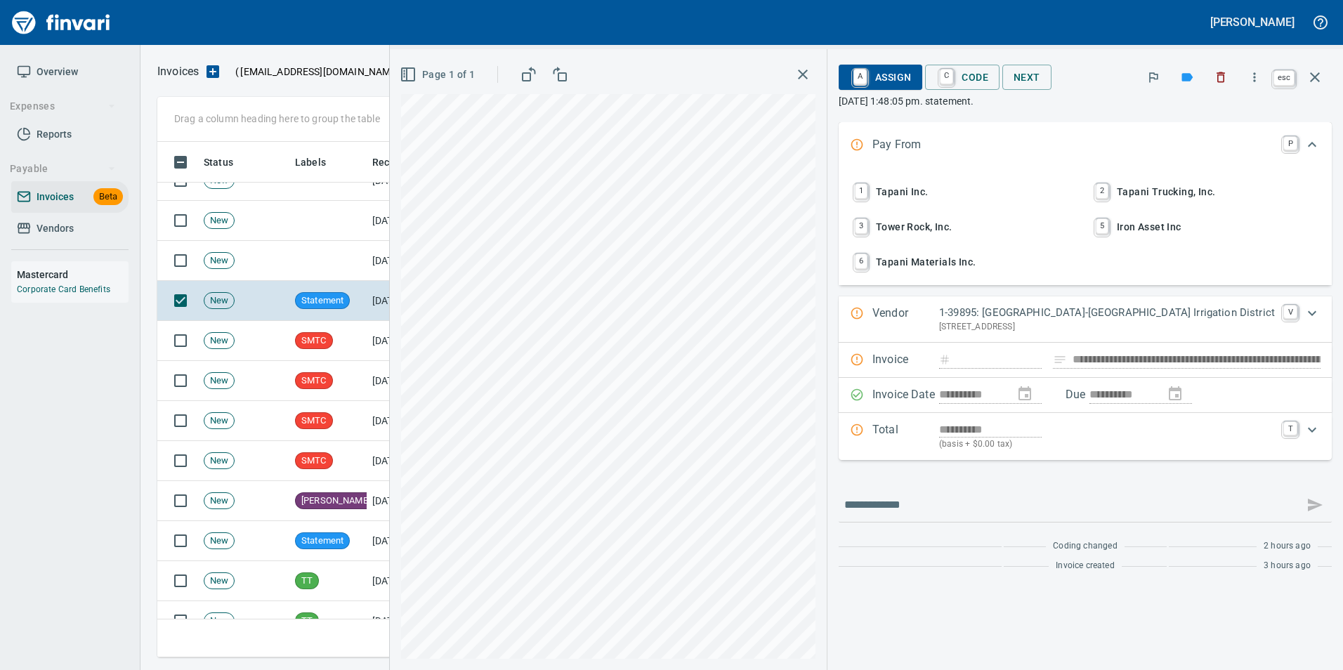
click at [1313, 81] on icon "button" at bounding box center [1314, 77] width 17 height 17
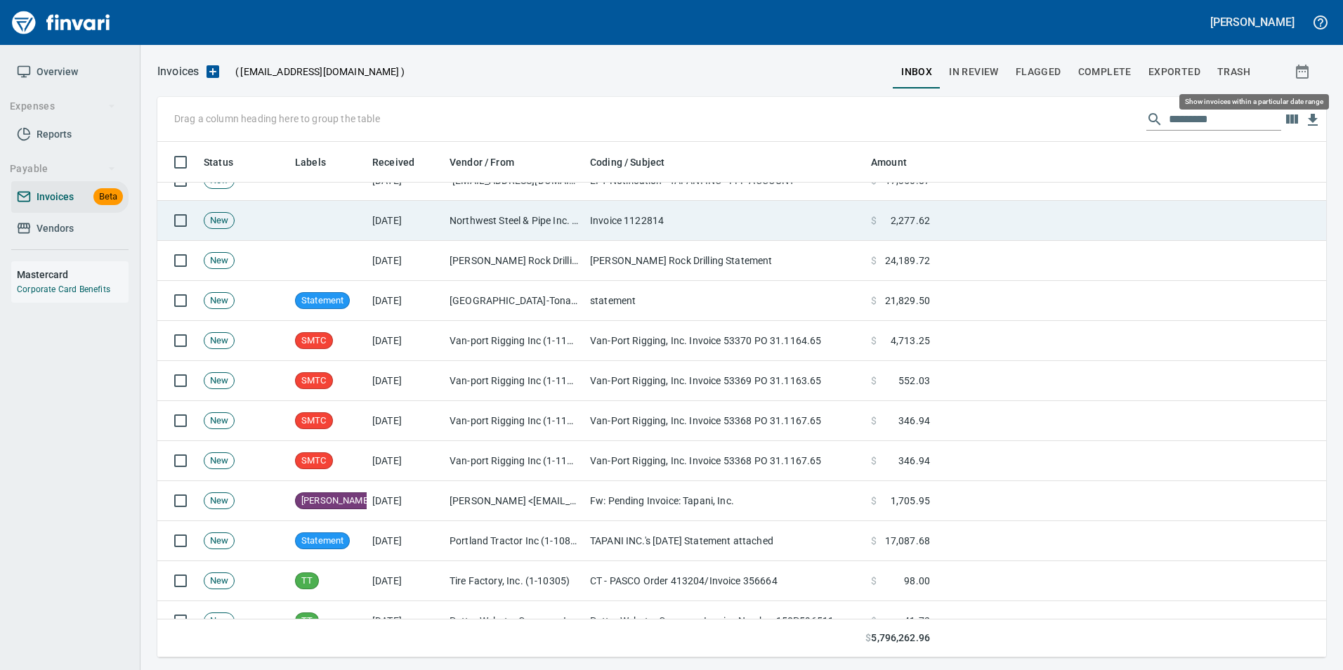
scroll to position [505, 1147]
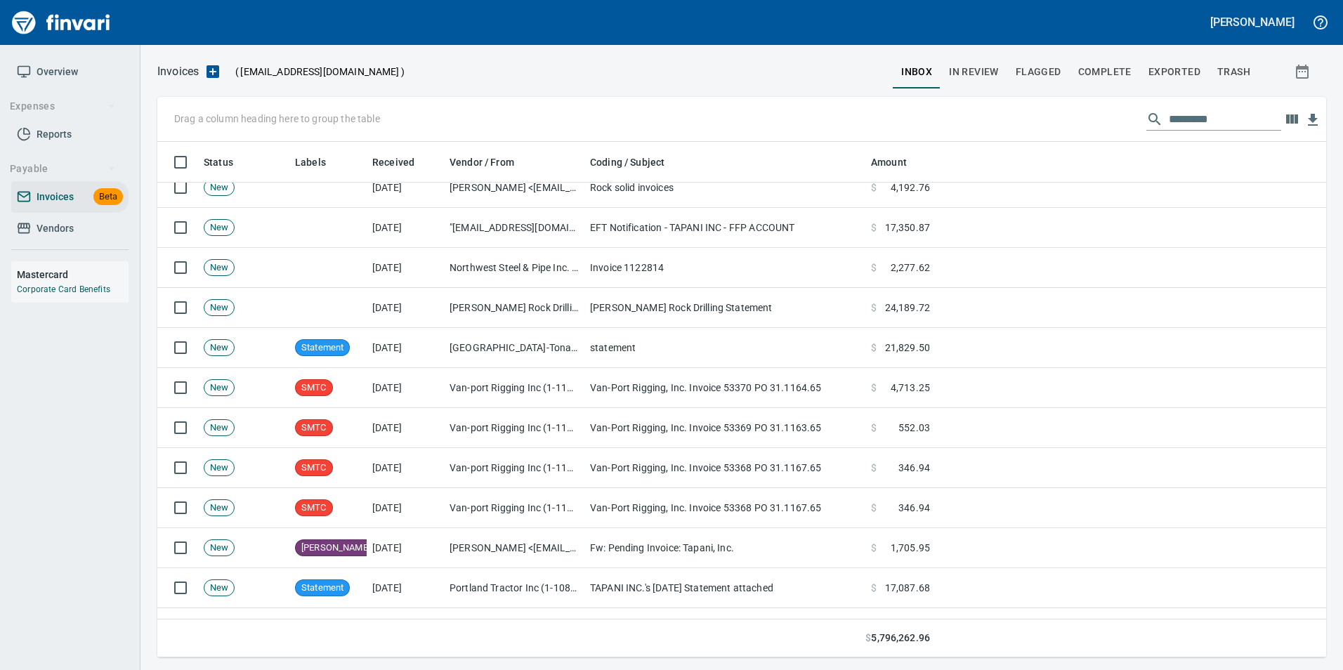
click at [625, 273] on td "Invoice 1122814" at bounding box center [724, 268] width 281 height 40
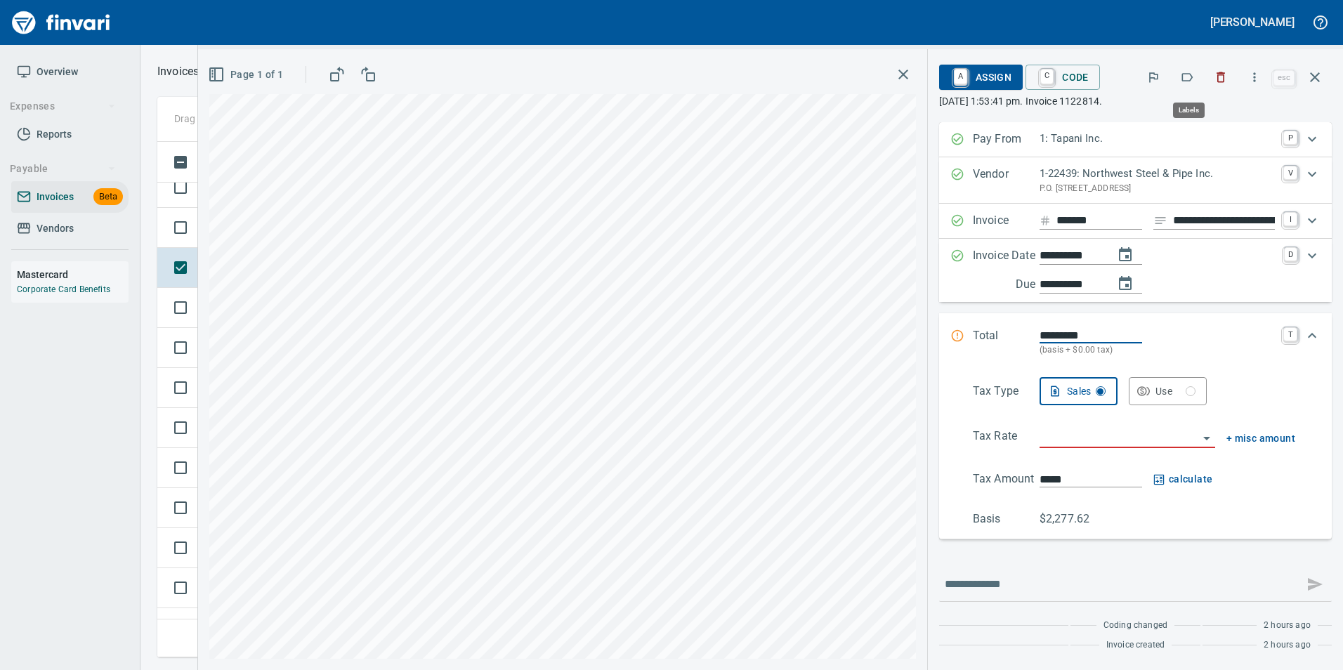
click at [1183, 80] on icon "button" at bounding box center [1187, 77] width 14 height 14
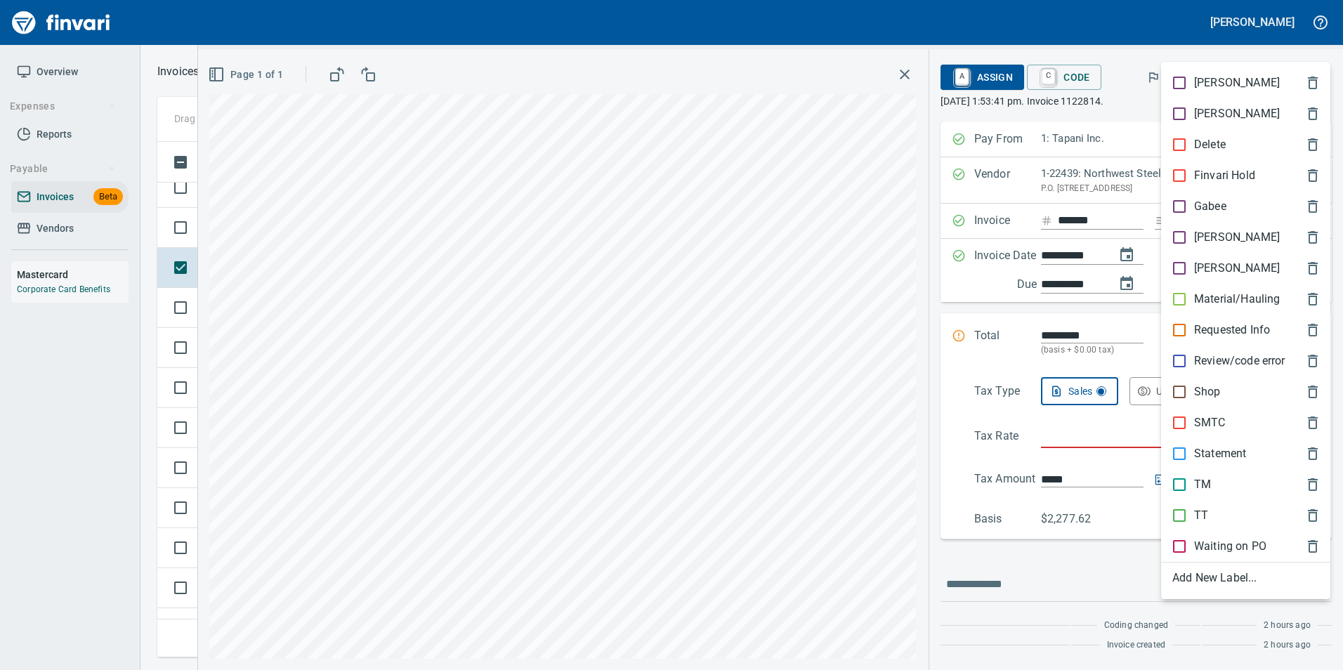
scroll to position [505, 1147]
click at [1228, 387] on span "Shop" at bounding box center [1234, 391] width 124 height 17
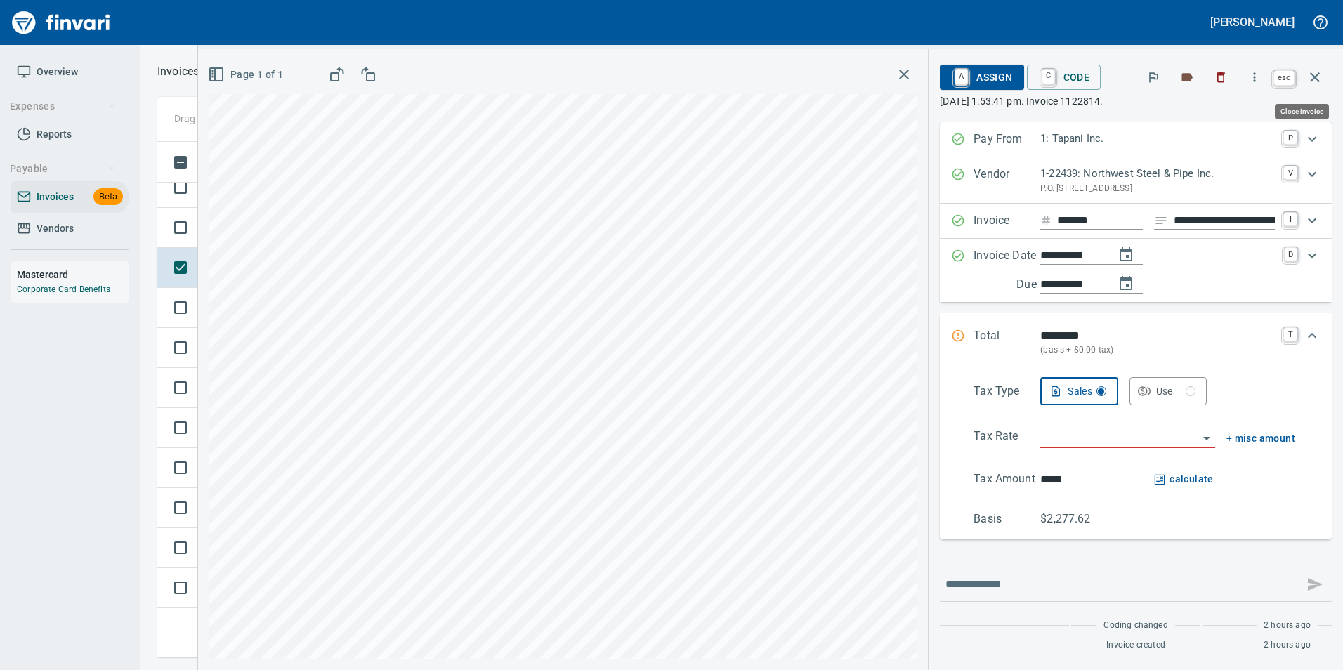
click at [1329, 75] on button "button" at bounding box center [1315, 77] width 34 height 34
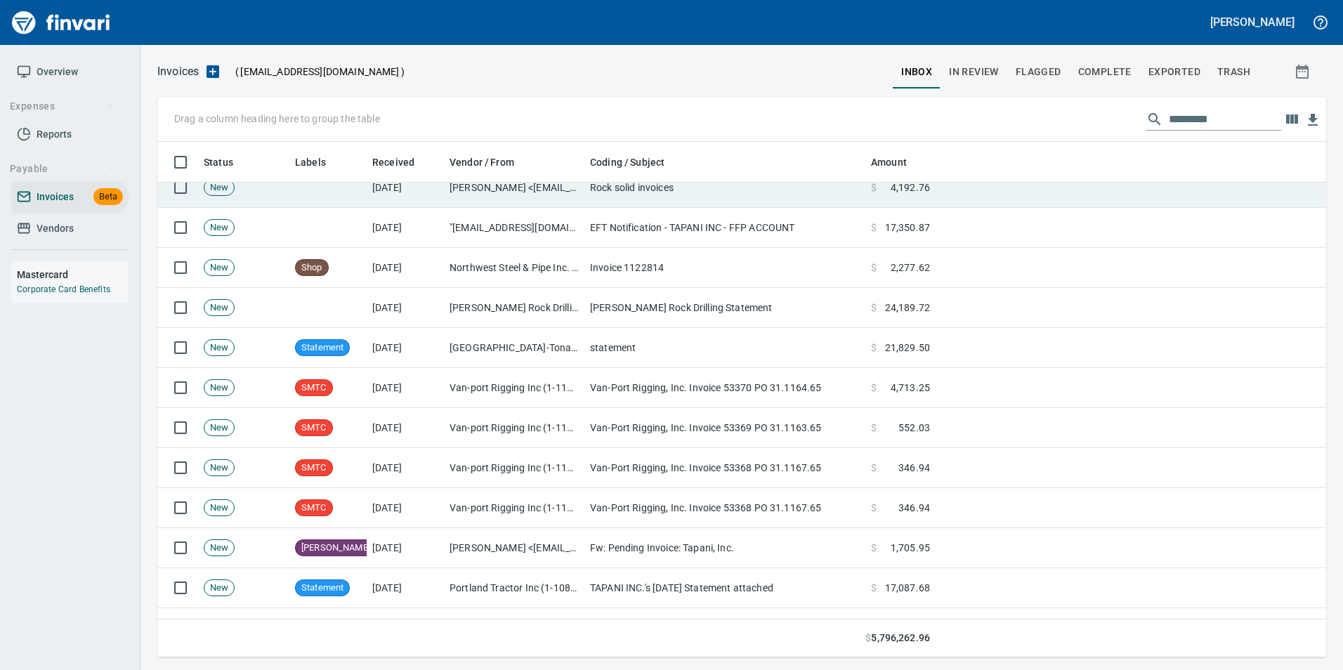
scroll to position [505, 1147]
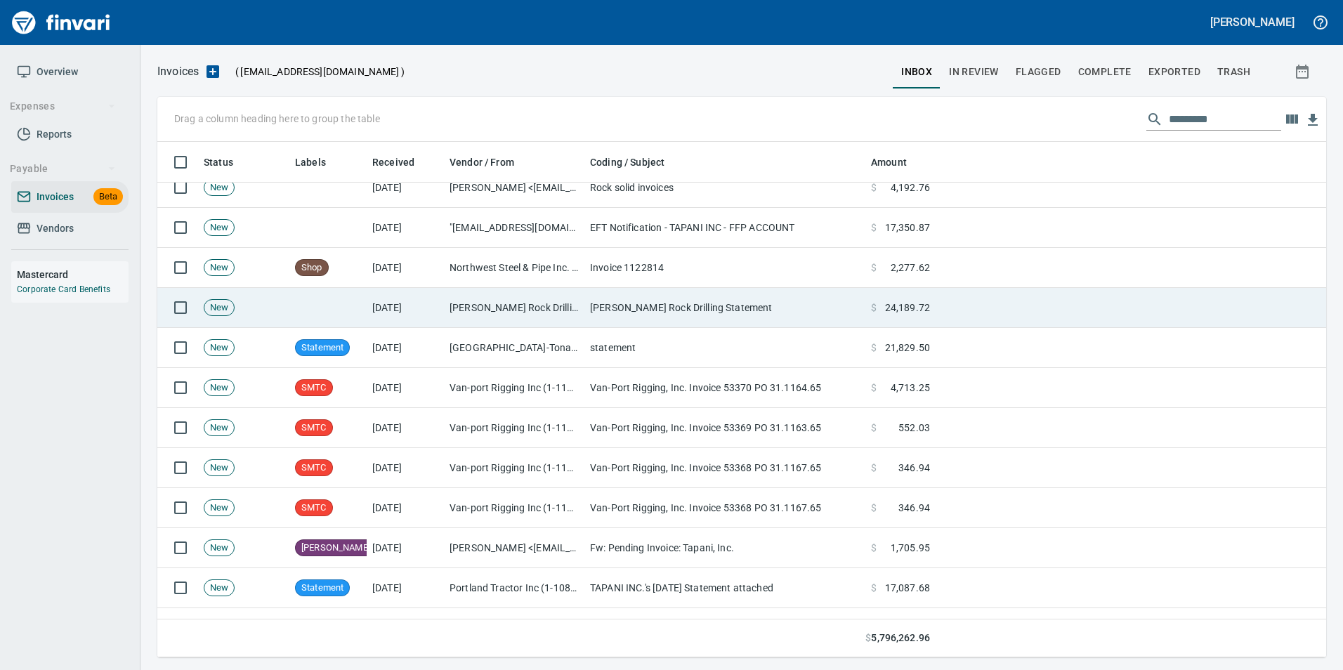
click at [809, 323] on td "McCallum Rock Drilling Statement" at bounding box center [724, 308] width 281 height 40
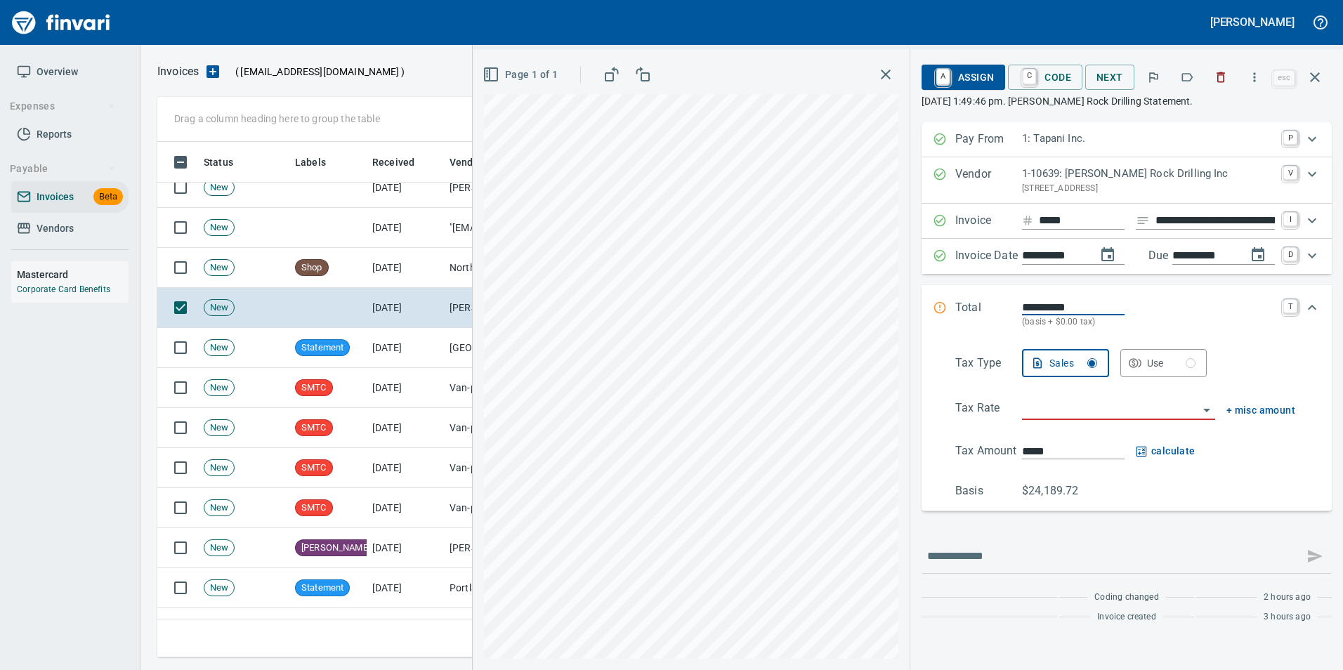
scroll to position [505, 1147]
click at [1199, 72] on button "button" at bounding box center [1186, 77] width 31 height 31
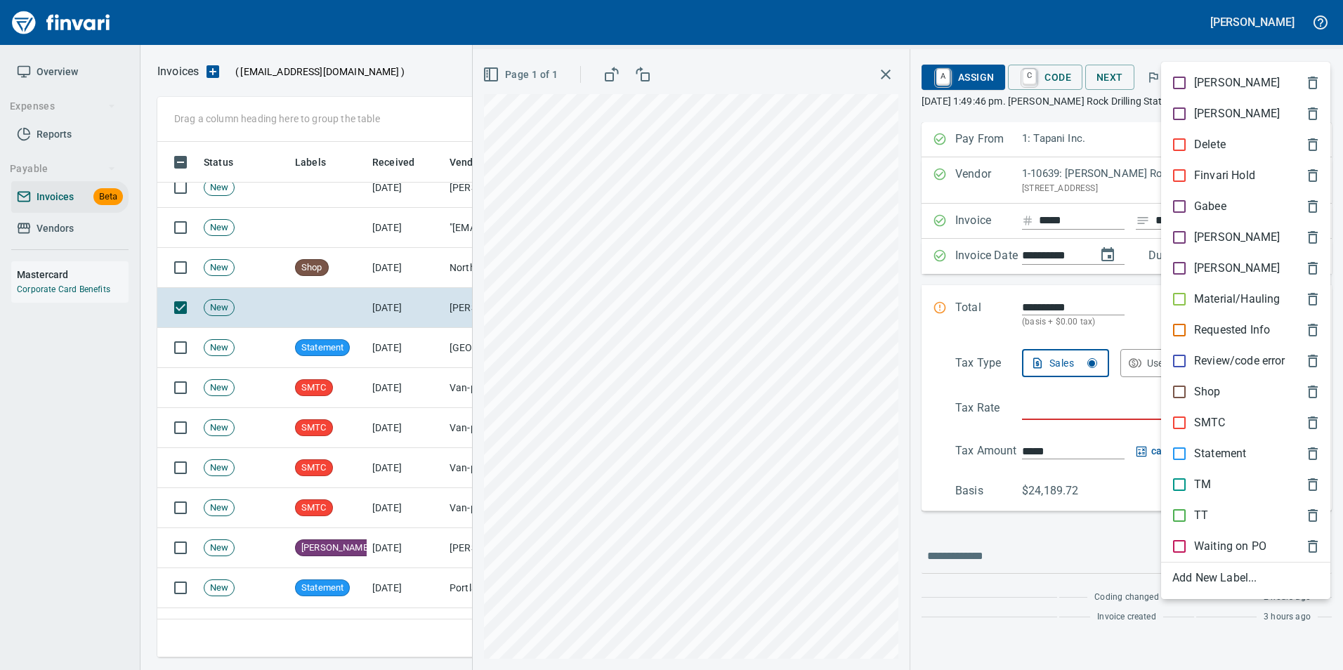
drag, startPoint x: 1225, startPoint y: 452, endPoint x: 1221, endPoint y: 420, distance: 32.5
click at [1223, 451] on p "Statement" at bounding box center [1220, 453] width 52 height 17
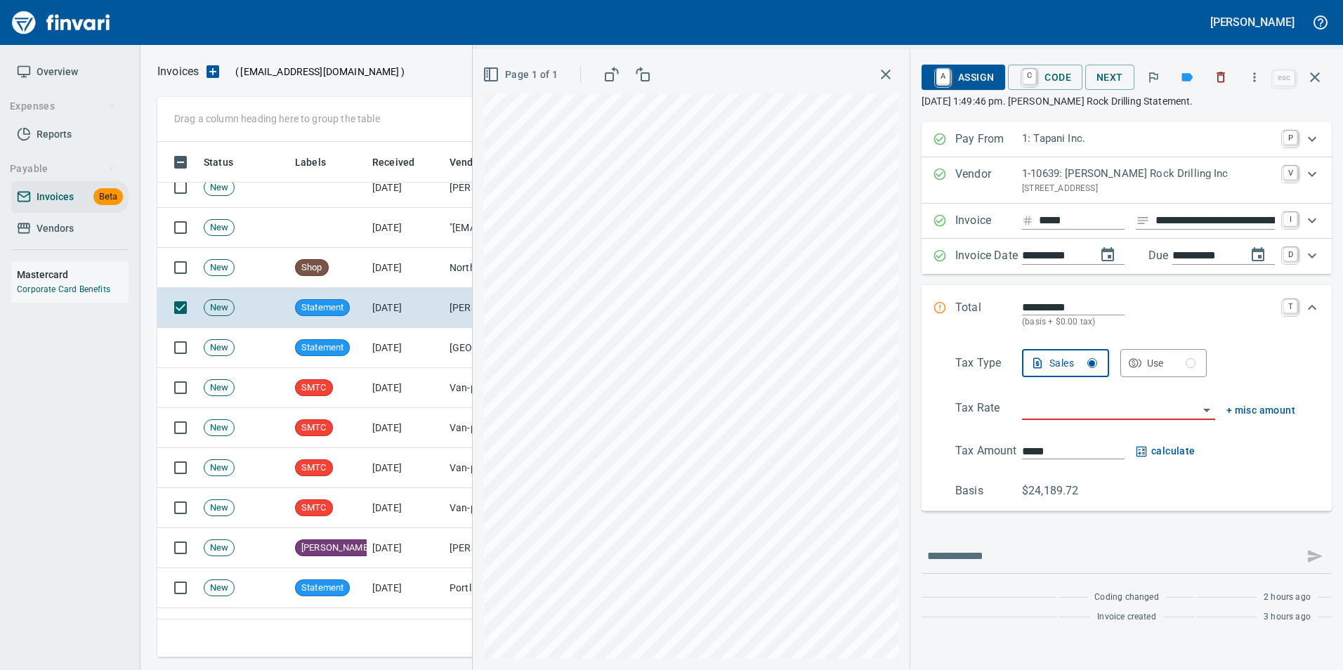
click at [1307, 67] on button "button" at bounding box center [1315, 77] width 34 height 34
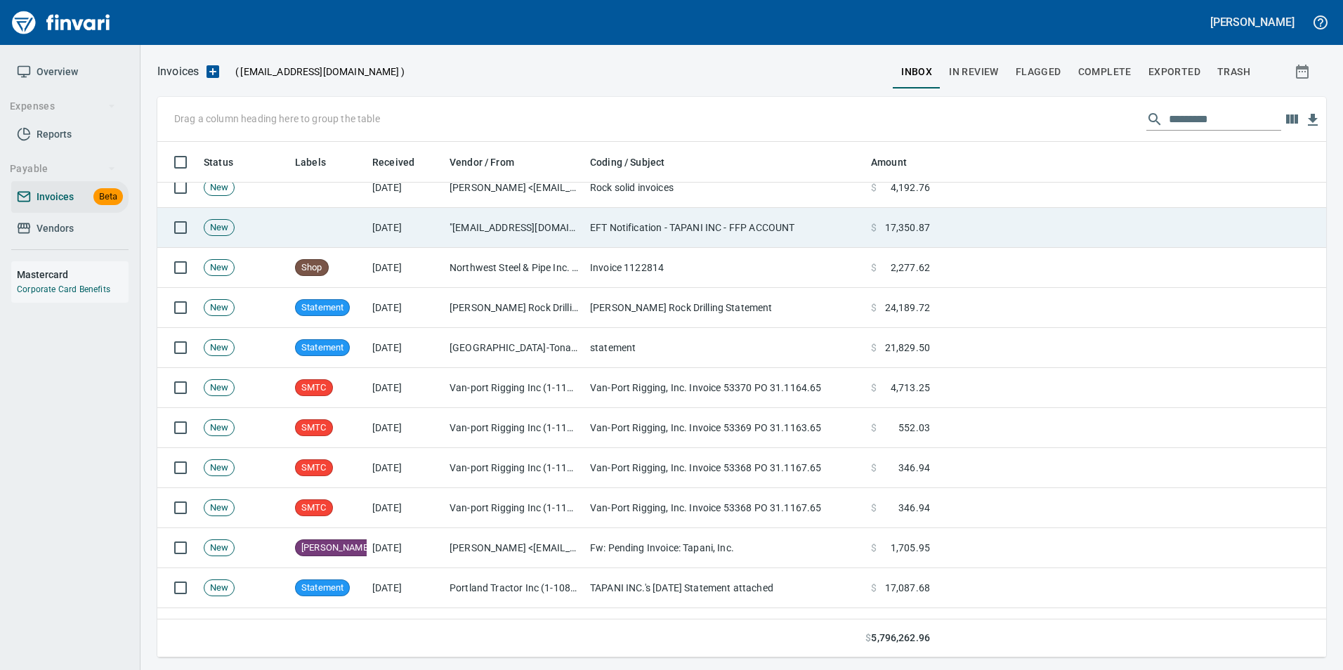
scroll to position [505, 1147]
click at [488, 229] on td ""ebilling@4flyers.com" <ebilling@4flyers.com>" at bounding box center [514, 228] width 140 height 40
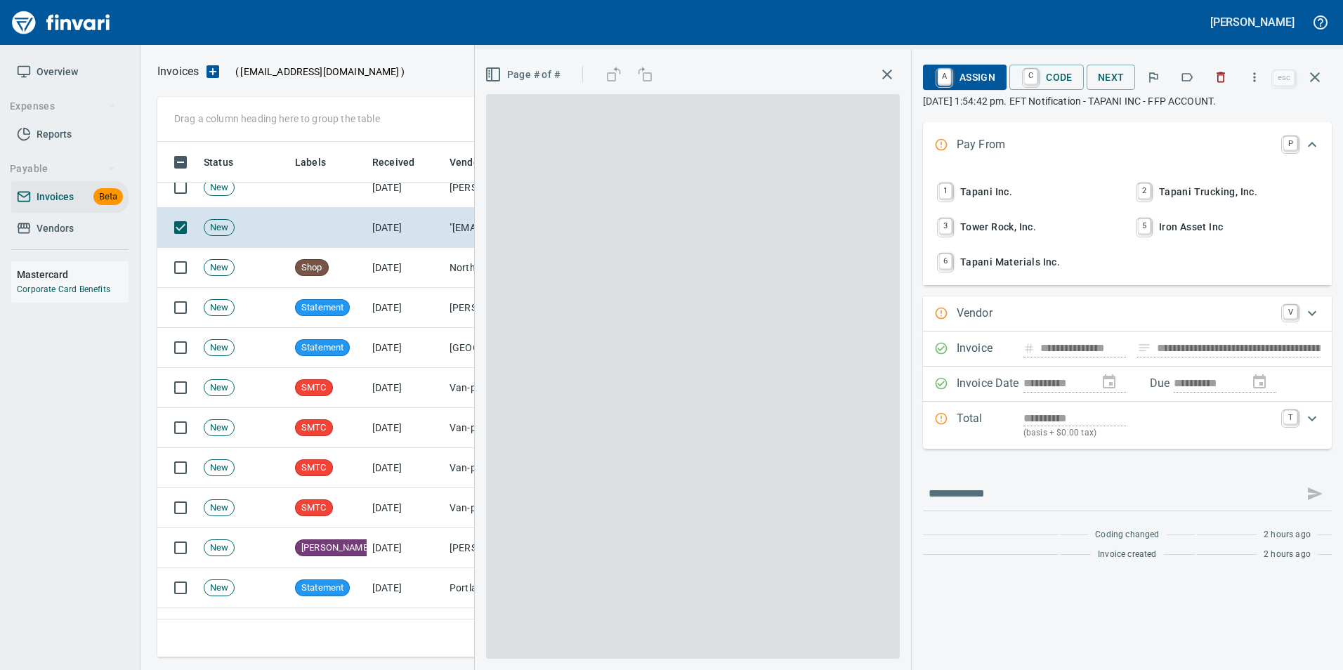
type input "**********"
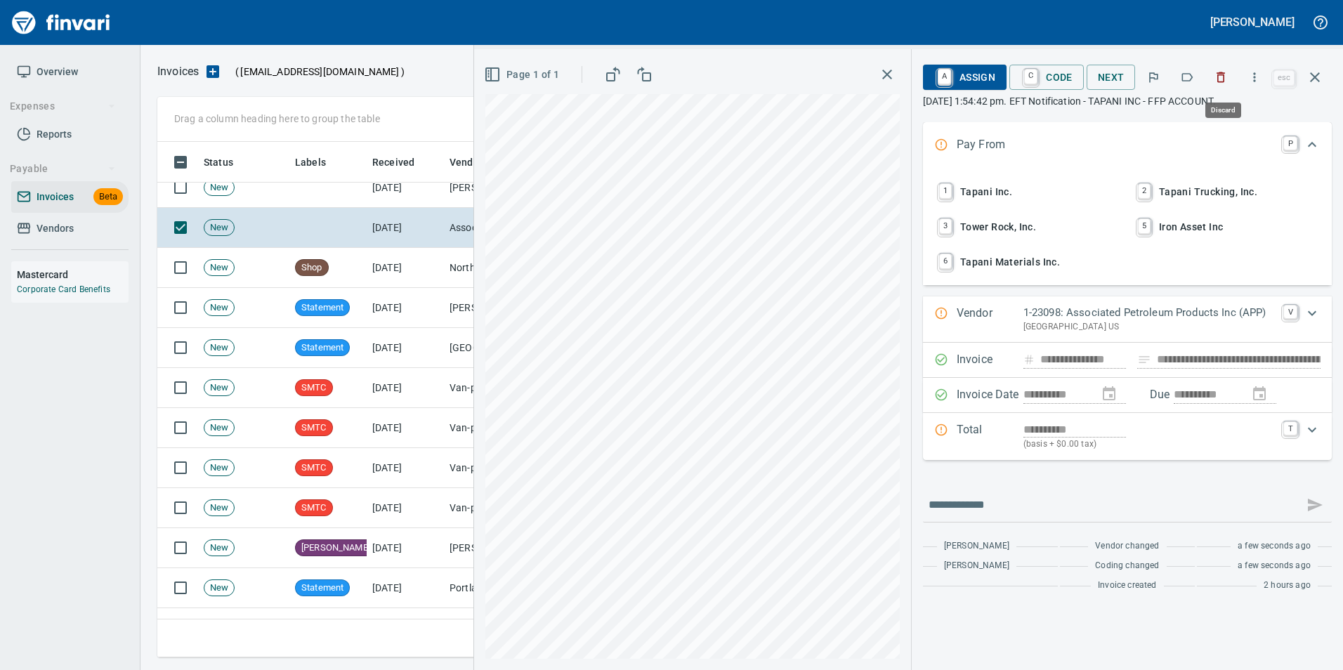
click at [1223, 76] on icon "button" at bounding box center [1220, 77] width 14 height 14
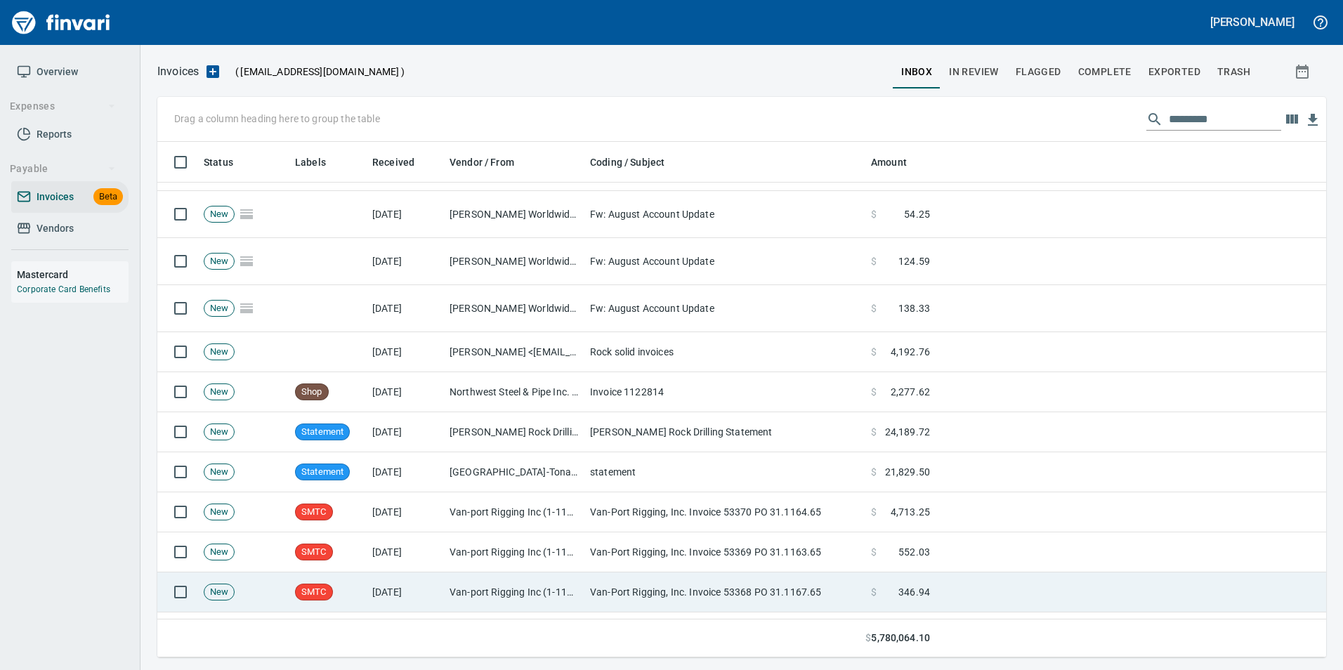
scroll to position [2107, 0]
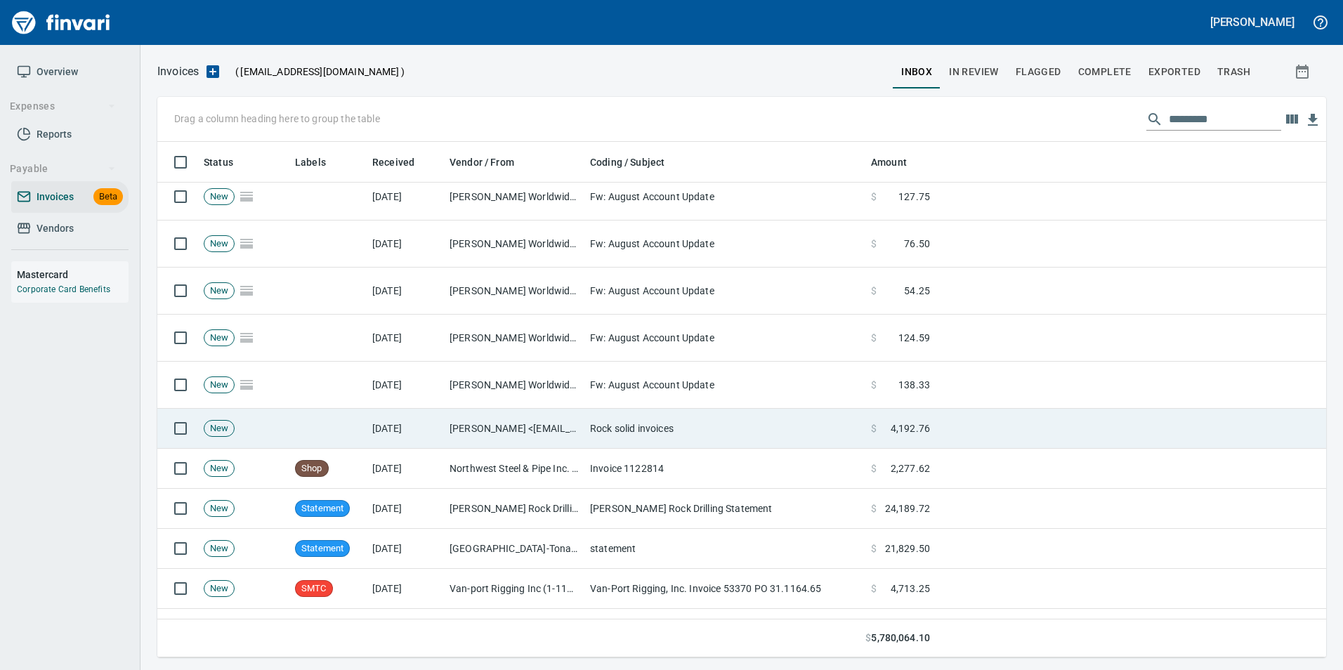
click at [470, 421] on td "[PERSON_NAME] <[EMAIL_ADDRESS][DOMAIN_NAME]>" at bounding box center [514, 429] width 140 height 40
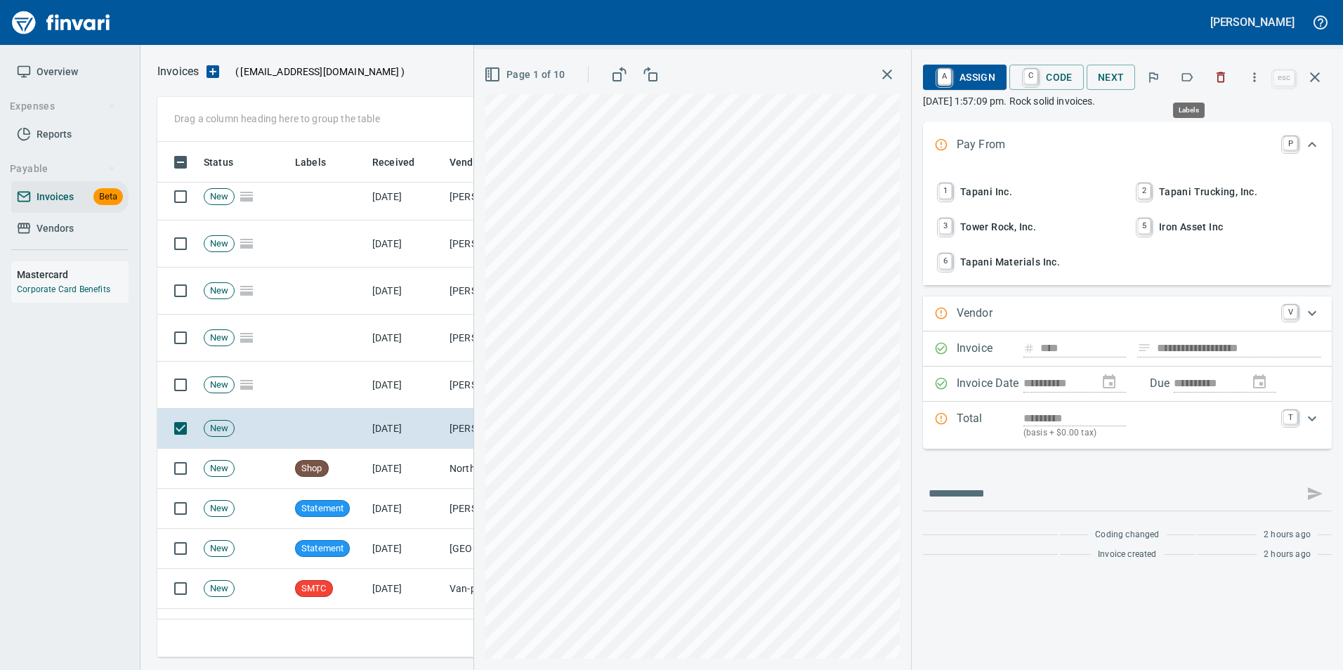
scroll to position [505, 1147]
click at [1192, 74] on icon "button" at bounding box center [1187, 77] width 11 height 8
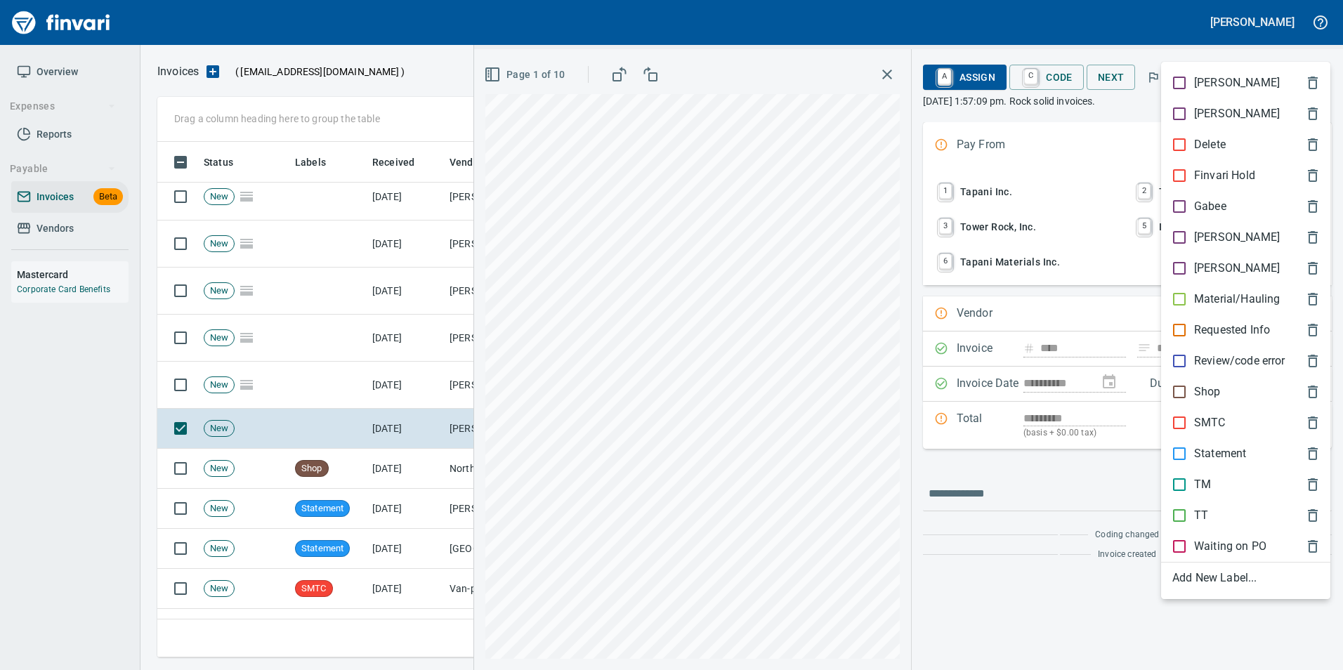
click at [1227, 298] on p "Material/Hauling" at bounding box center [1237, 299] width 86 height 17
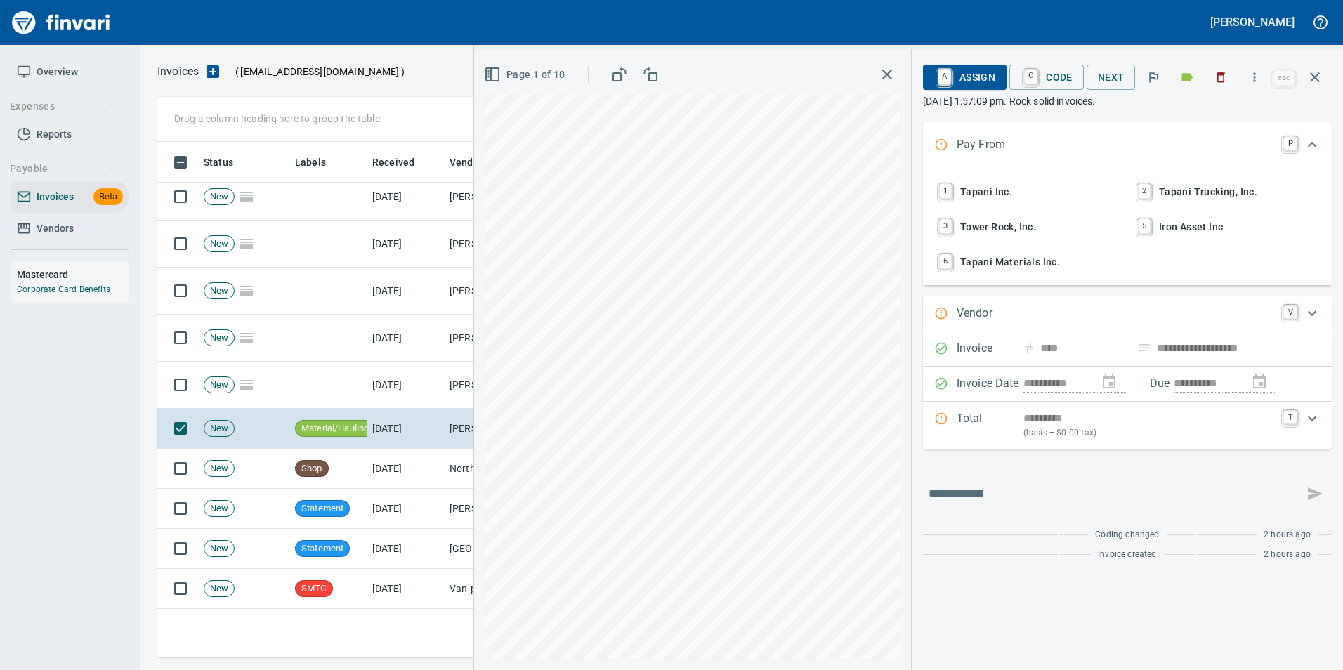
click at [536, 71] on span "Page 1 of 10" at bounding box center [526, 75] width 79 height 18
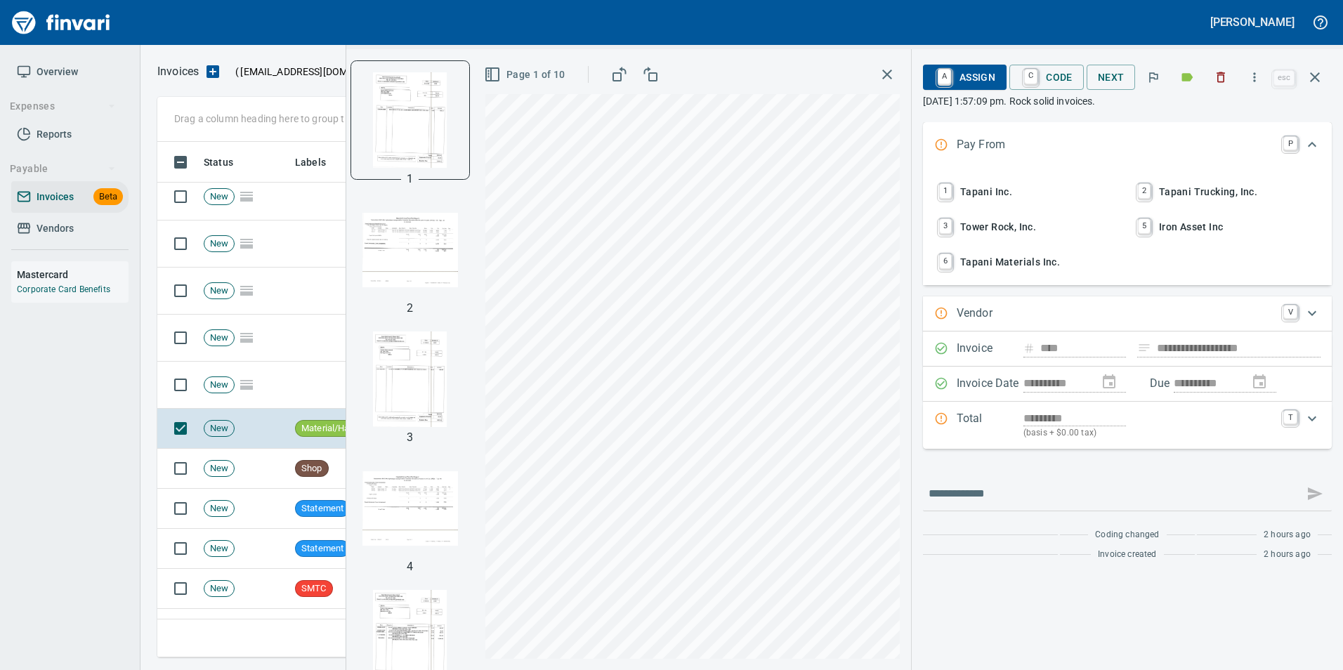
click at [418, 248] on img "button" at bounding box center [409, 249] width 95 height 95
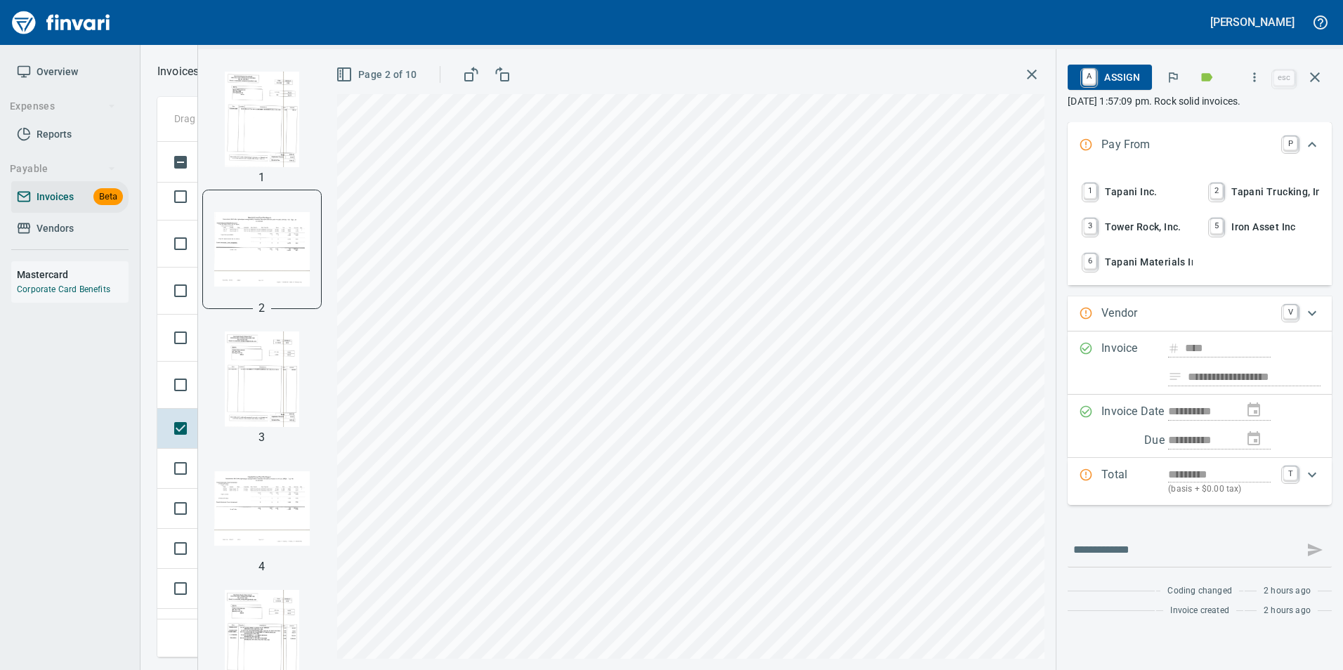
click at [280, 350] on img "button" at bounding box center [261, 378] width 95 height 95
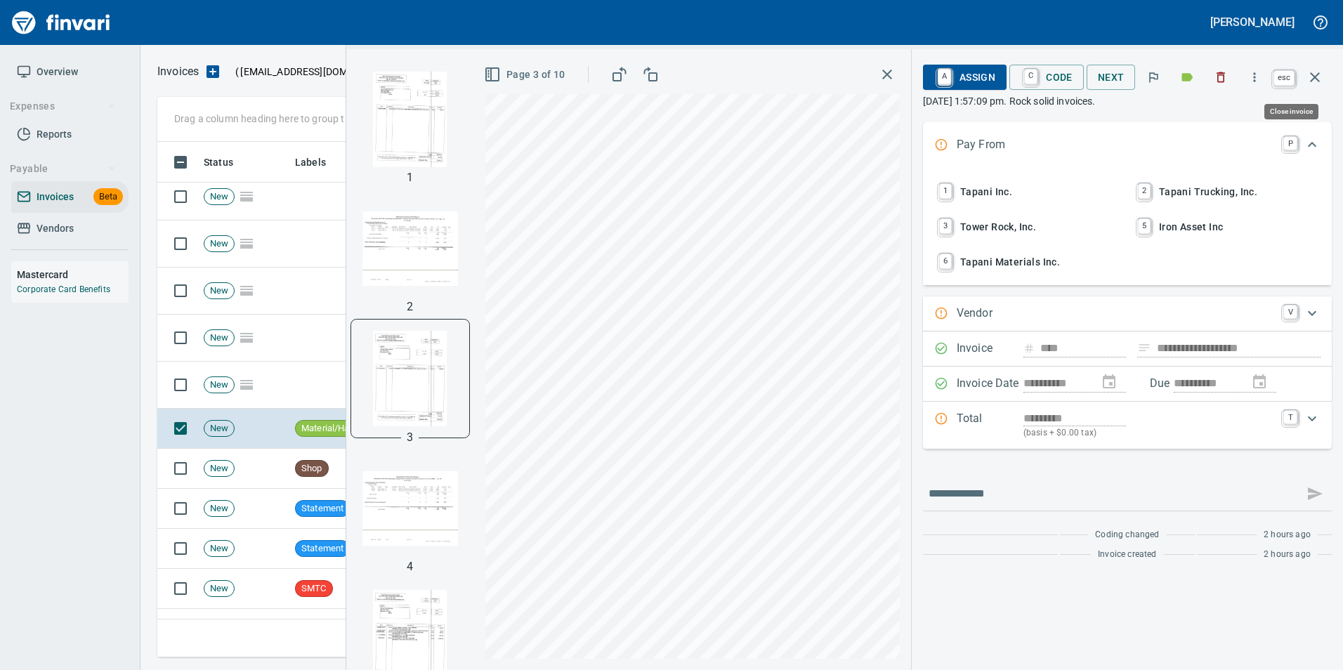
click at [1315, 72] on icon "button" at bounding box center [1314, 77] width 17 height 17
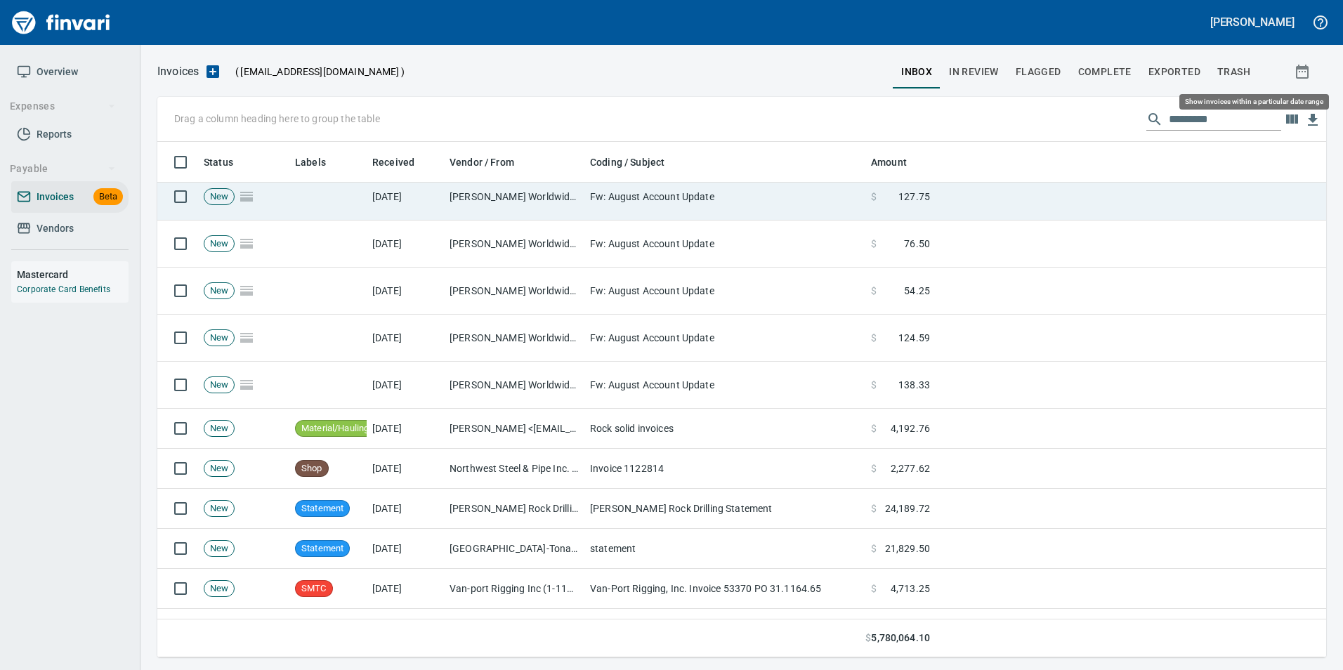
scroll to position [505, 1147]
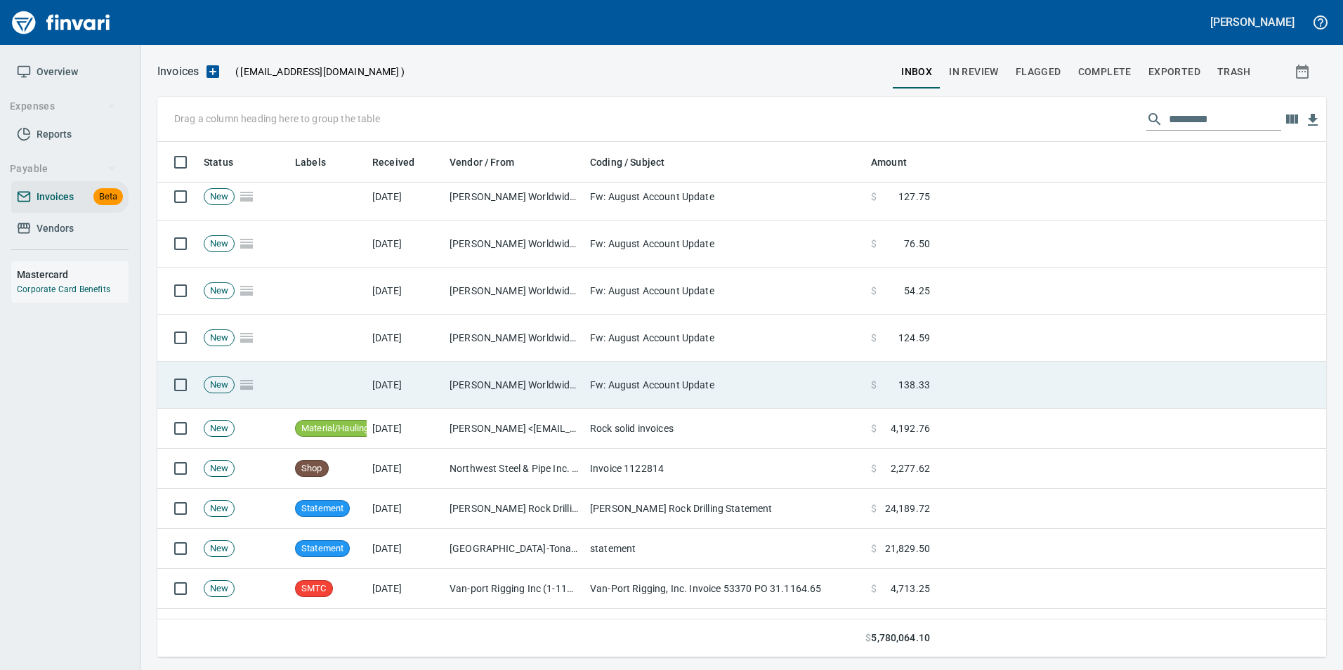
click at [275, 382] on td "New" at bounding box center [243, 385] width 91 height 47
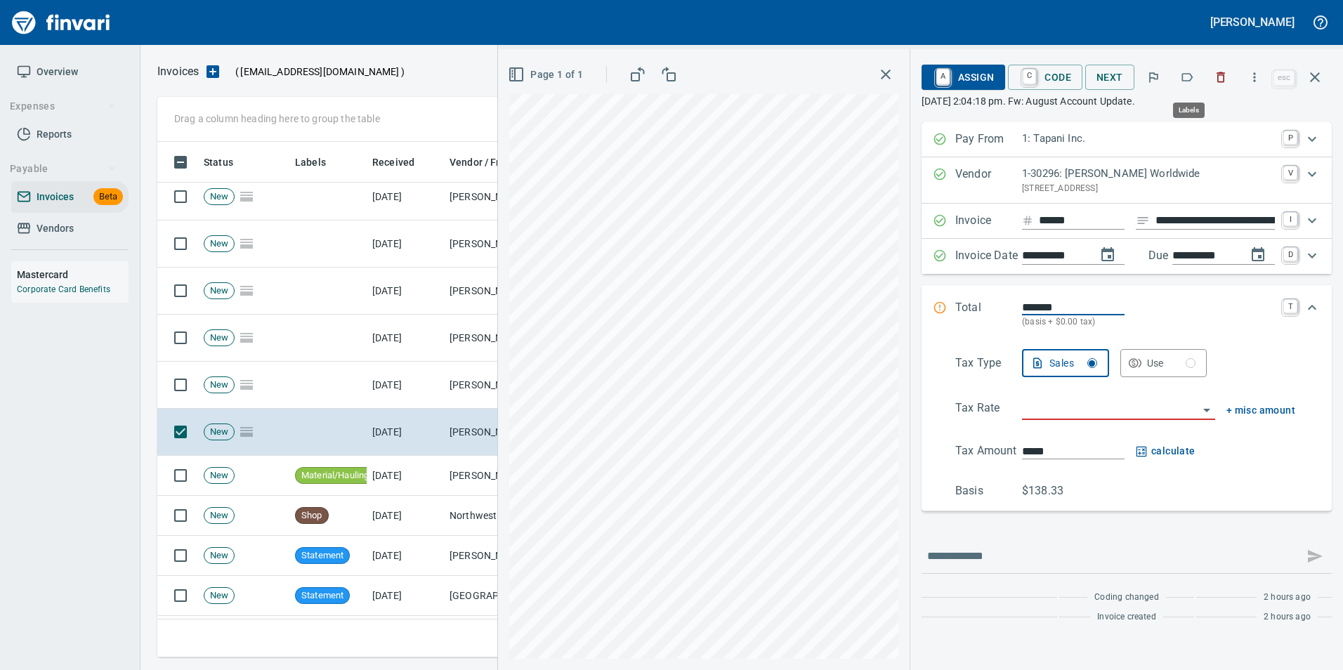
click at [1194, 77] on icon "button" at bounding box center [1187, 77] width 14 height 14
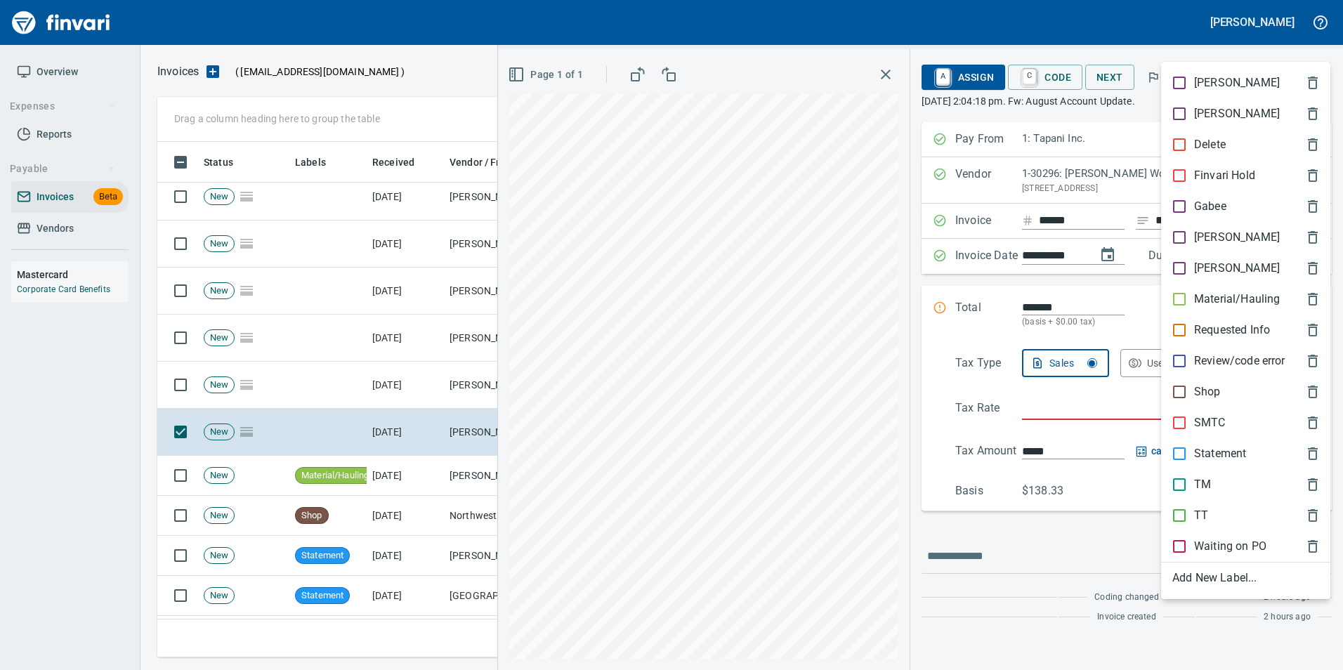
scroll to position [505, 1147]
click at [1208, 234] on p "[PERSON_NAME]" at bounding box center [1237, 237] width 86 height 17
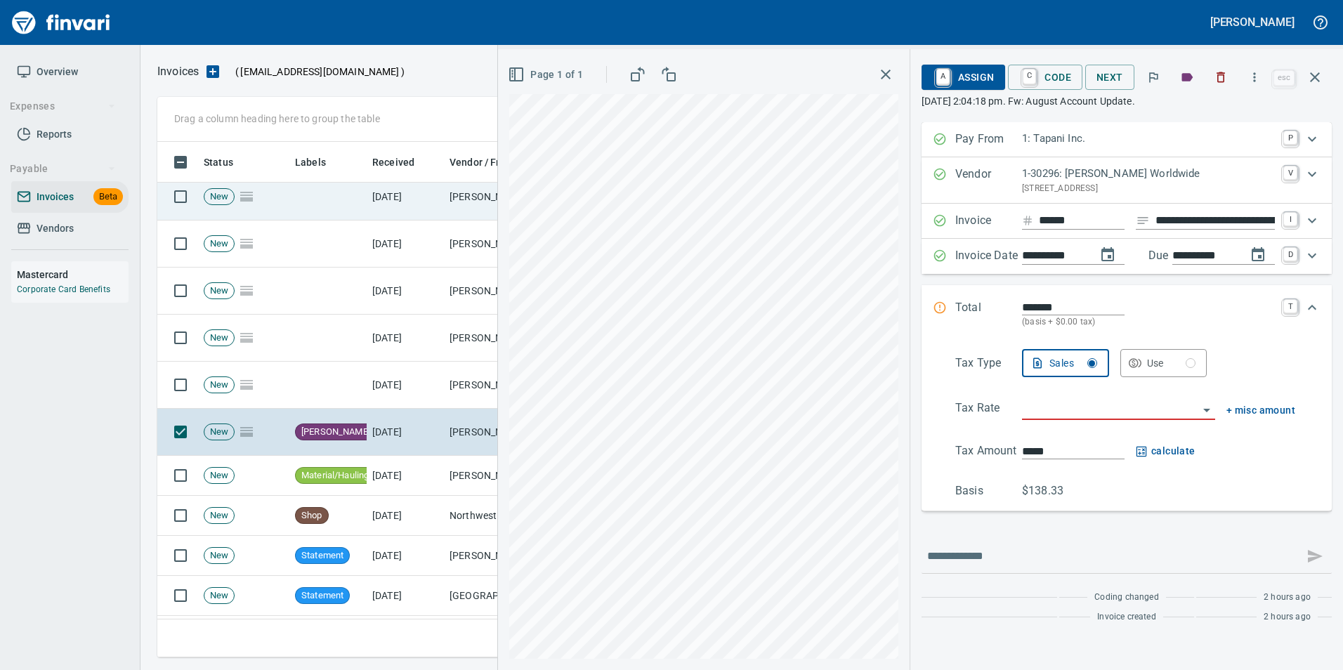
click at [1323, 83] on button "button" at bounding box center [1315, 77] width 34 height 34
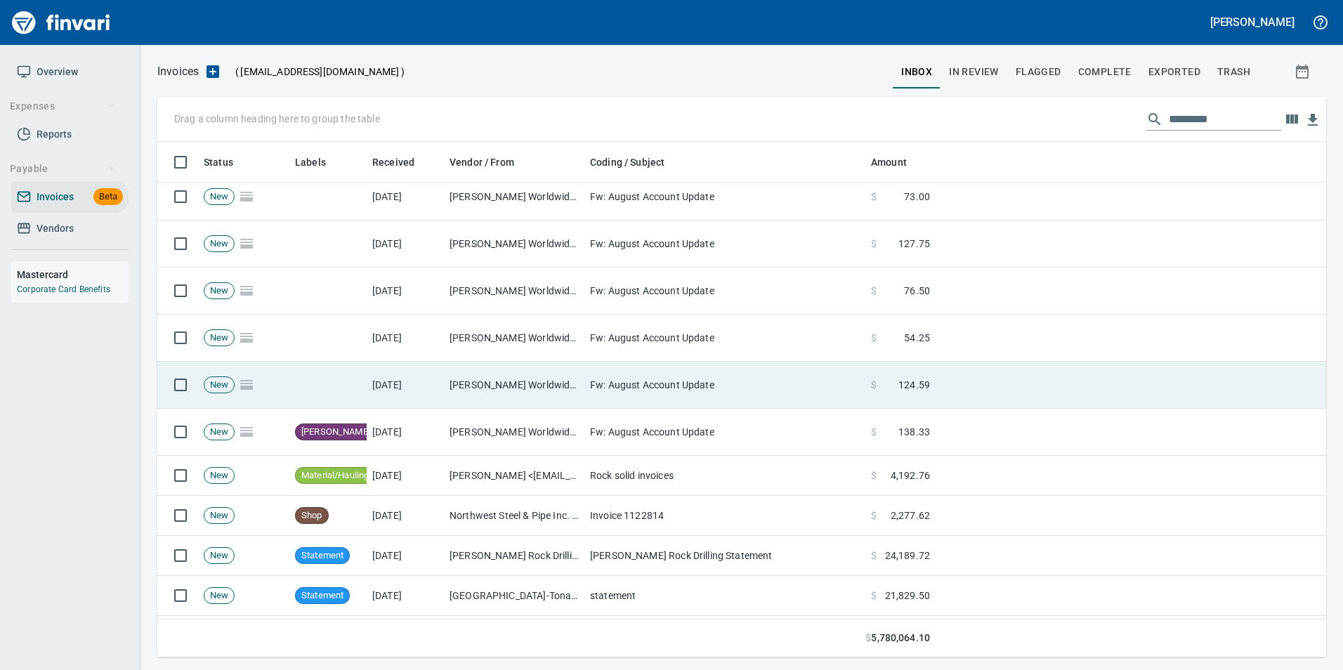
scroll to position [505, 1147]
click at [650, 367] on td "Fw: August Account Update" at bounding box center [724, 385] width 281 height 47
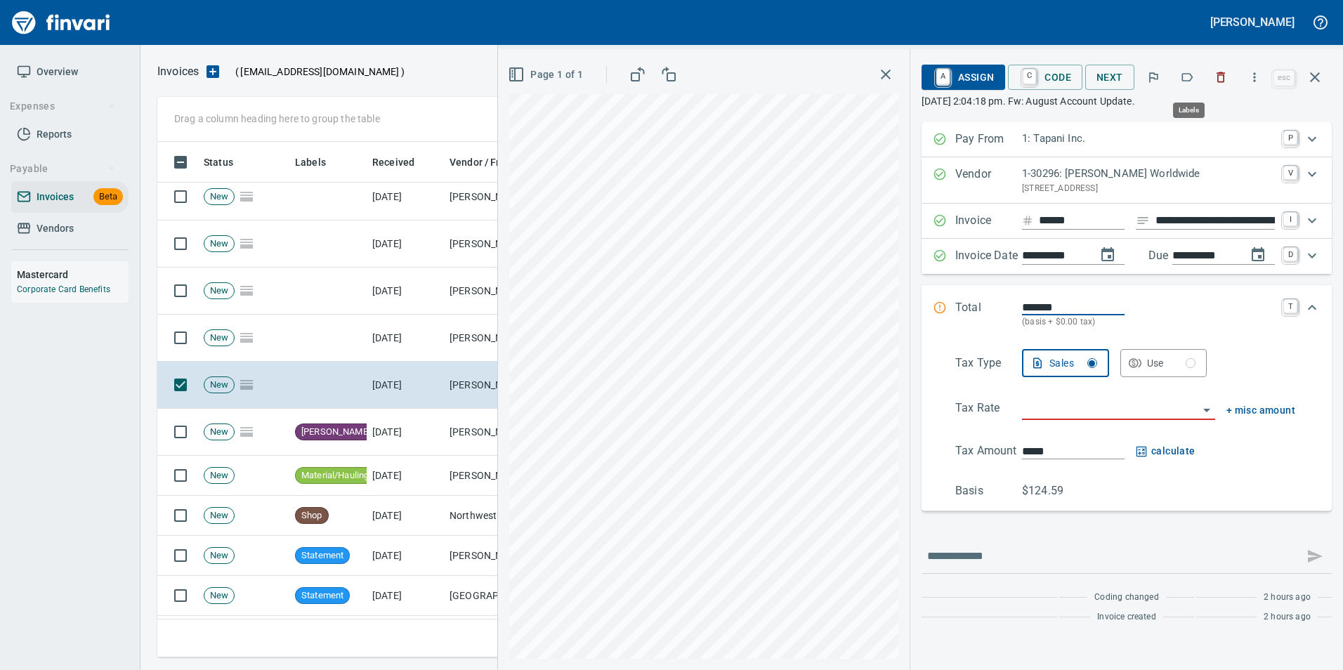
click at [1187, 77] on icon "button" at bounding box center [1187, 77] width 14 height 14
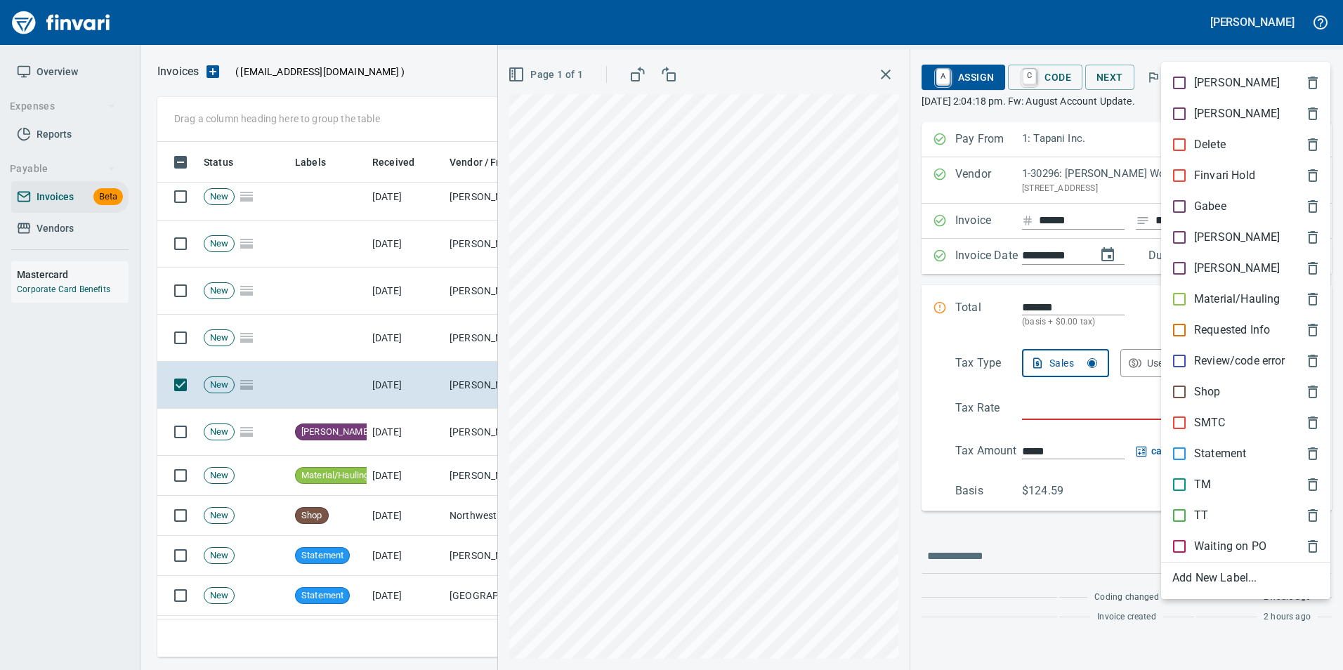
scroll to position [505, 1147]
click at [1219, 232] on p "[PERSON_NAME]" at bounding box center [1237, 237] width 86 height 17
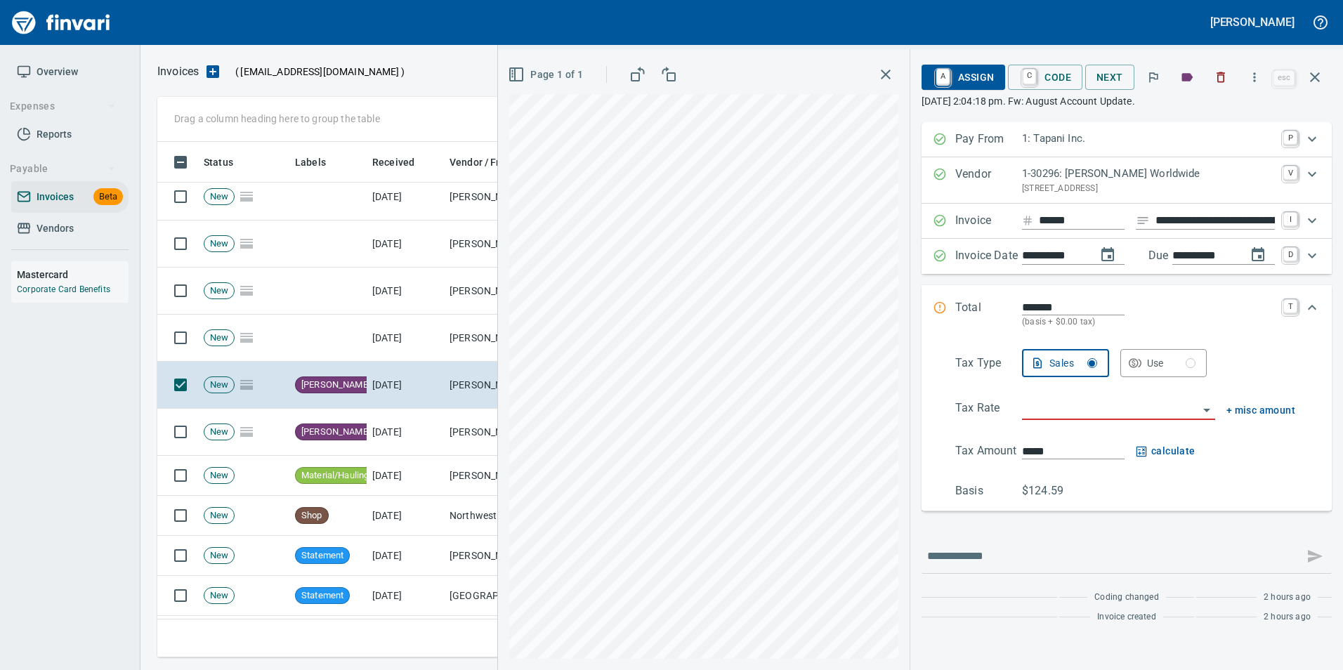
click at [1309, 81] on icon "button" at bounding box center [1314, 77] width 17 height 17
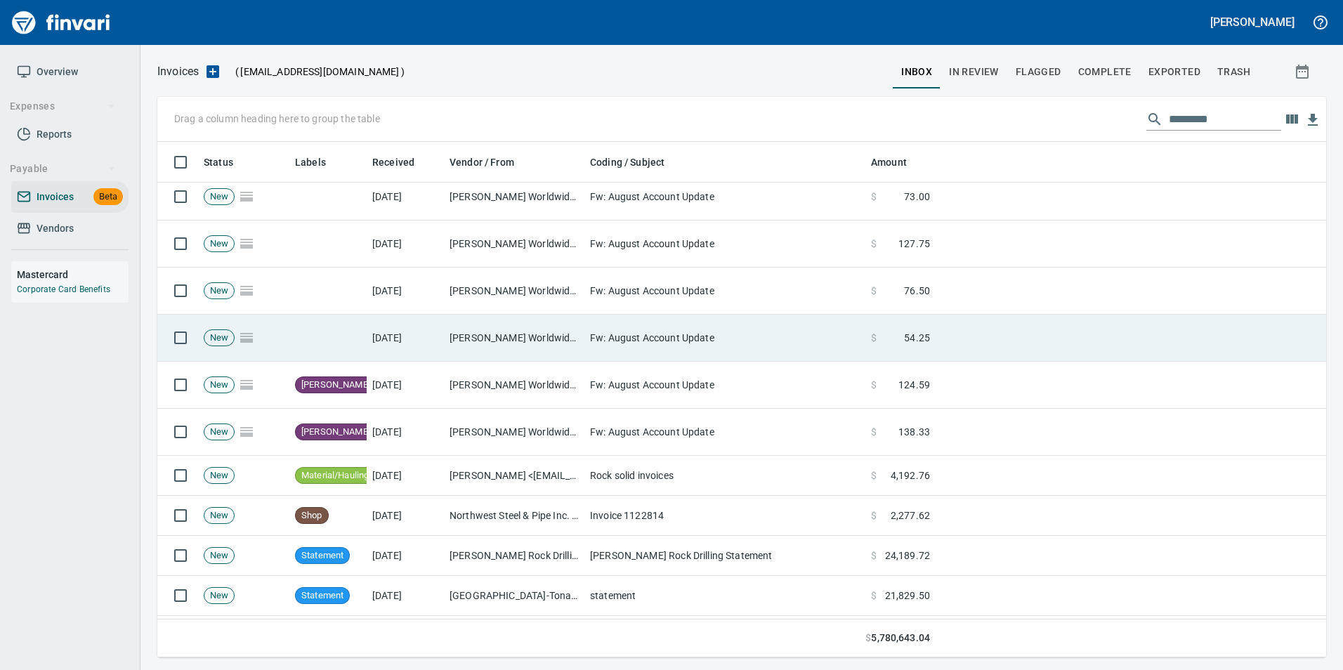
click at [798, 333] on td "Fw: August Account Update" at bounding box center [724, 338] width 281 height 47
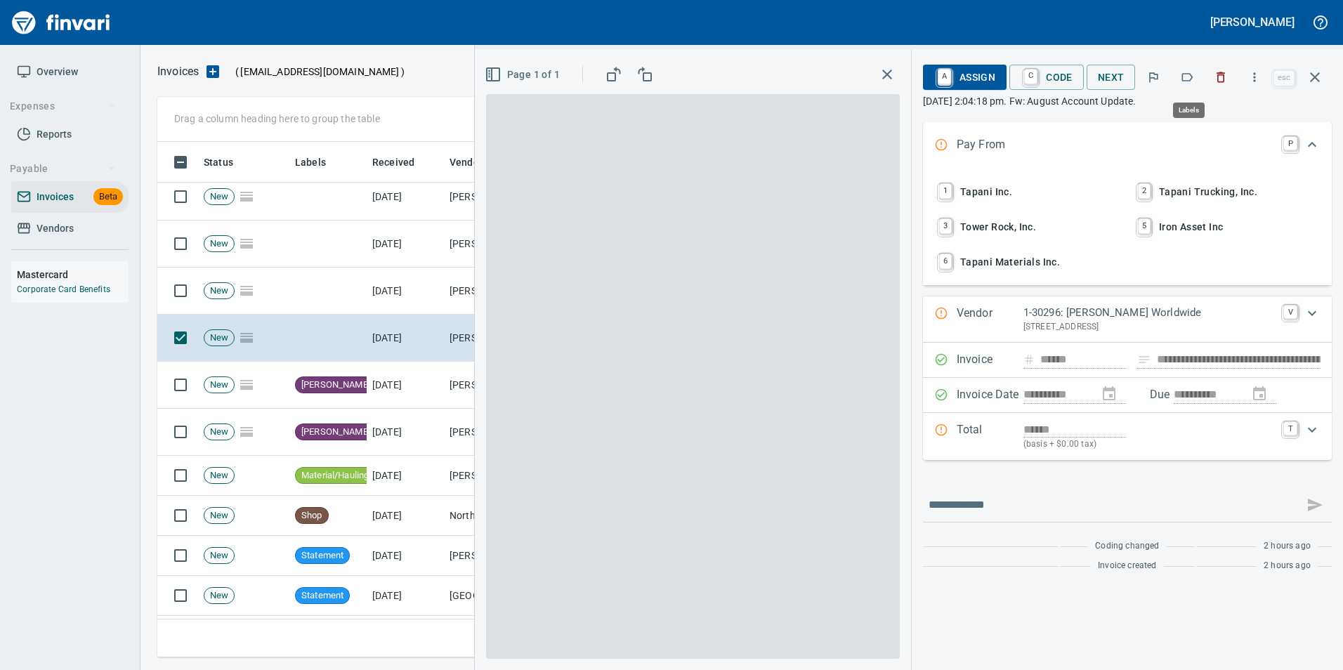
click at [1180, 78] on button "button" at bounding box center [1186, 77] width 31 height 31
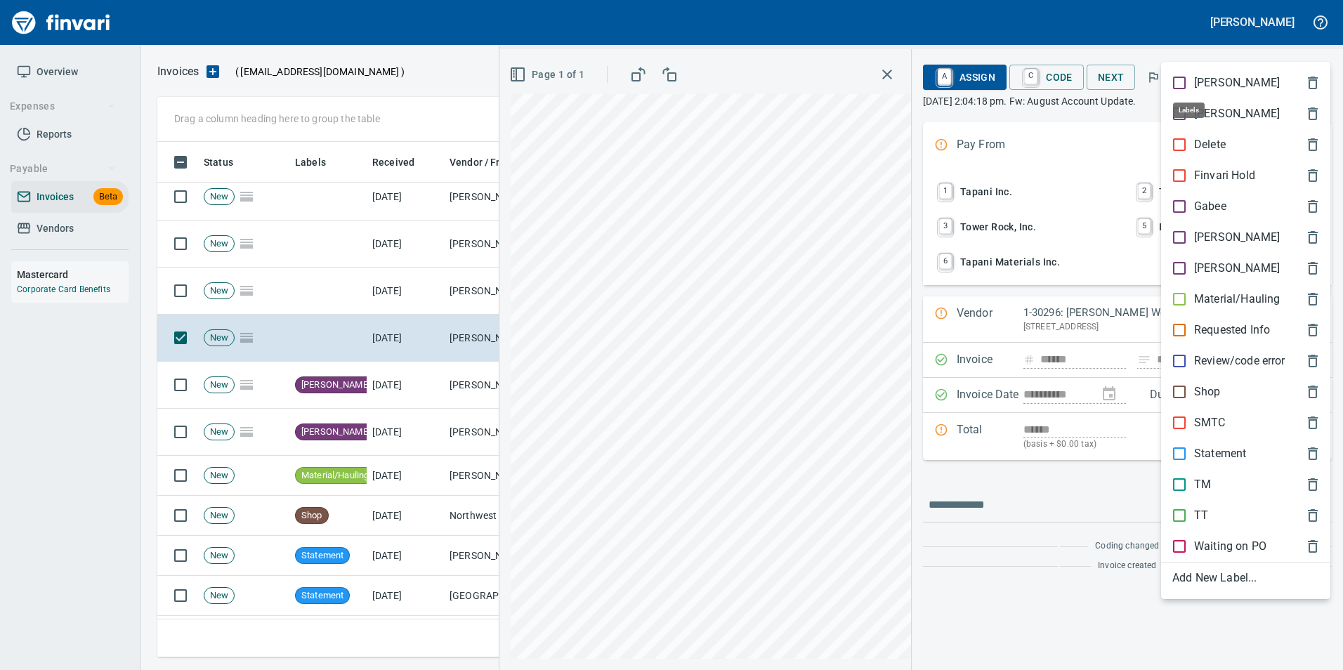
scroll to position [505, 1147]
click at [1198, 229] on p "[PERSON_NAME]" at bounding box center [1237, 237] width 86 height 17
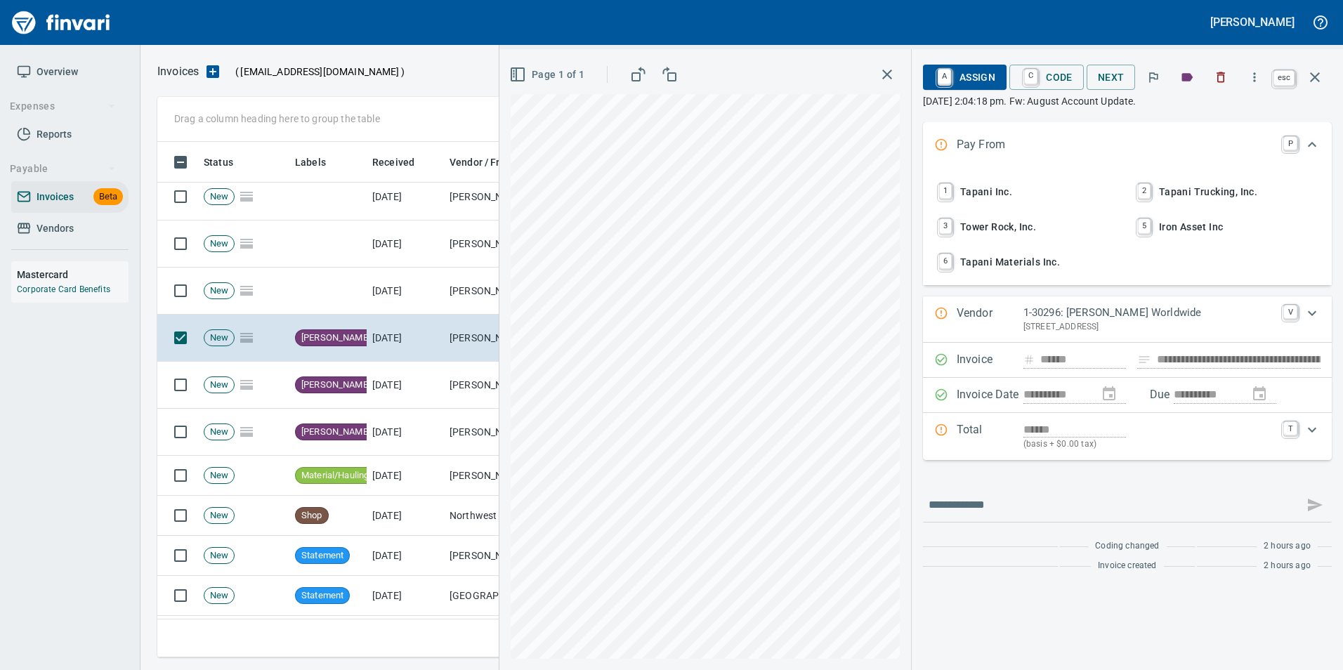
drag, startPoint x: 1314, startPoint y: 77, endPoint x: 1291, endPoint y: 93, distance: 28.2
click at [1314, 77] on icon "button" at bounding box center [1315, 77] width 10 height 10
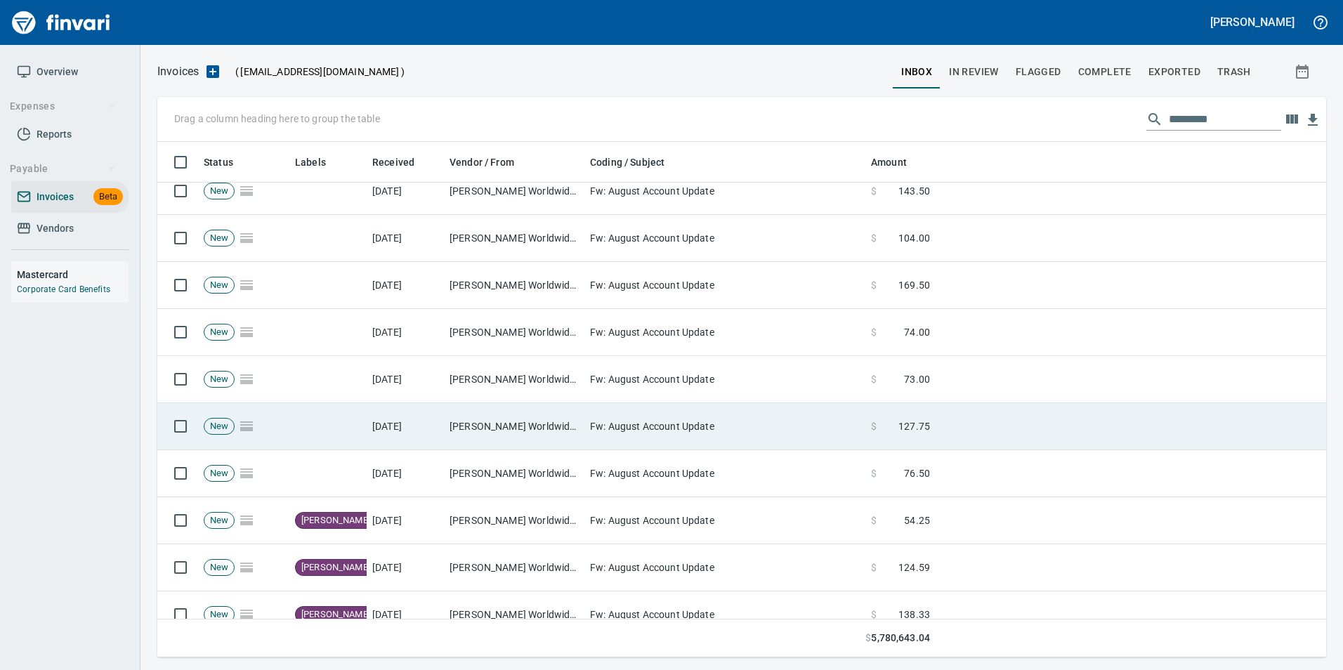
scroll to position [1826, 0]
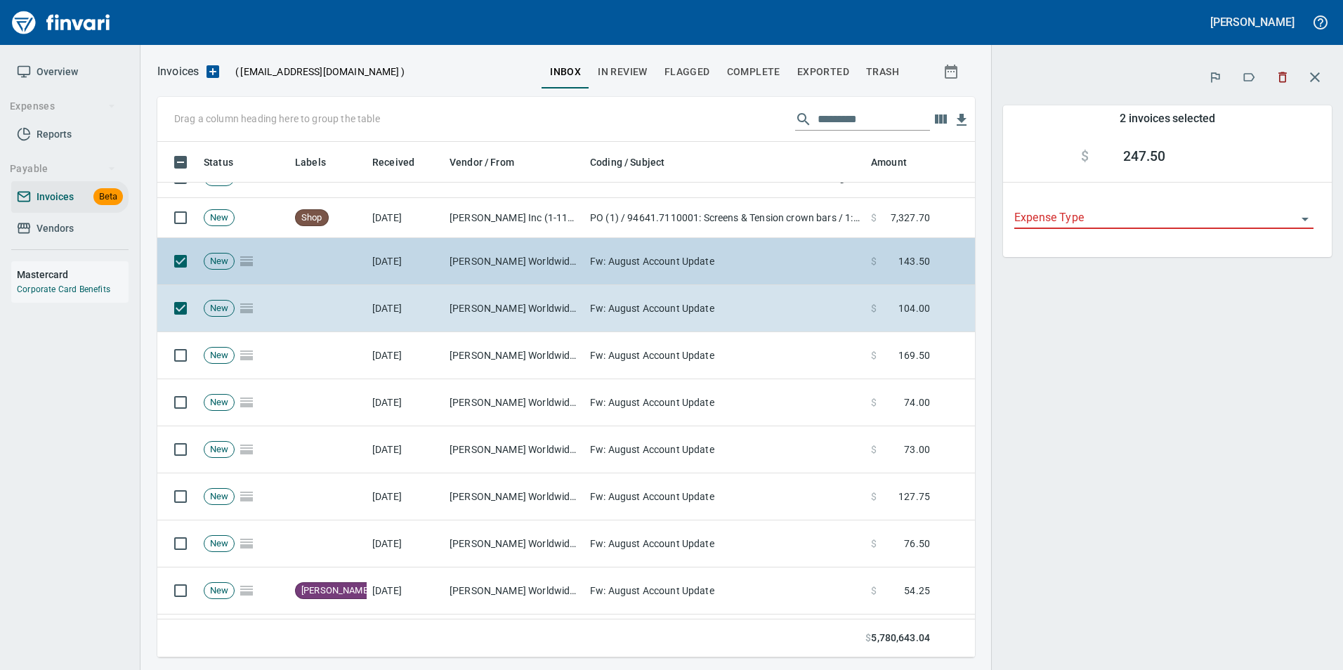
scroll to position [505, 796]
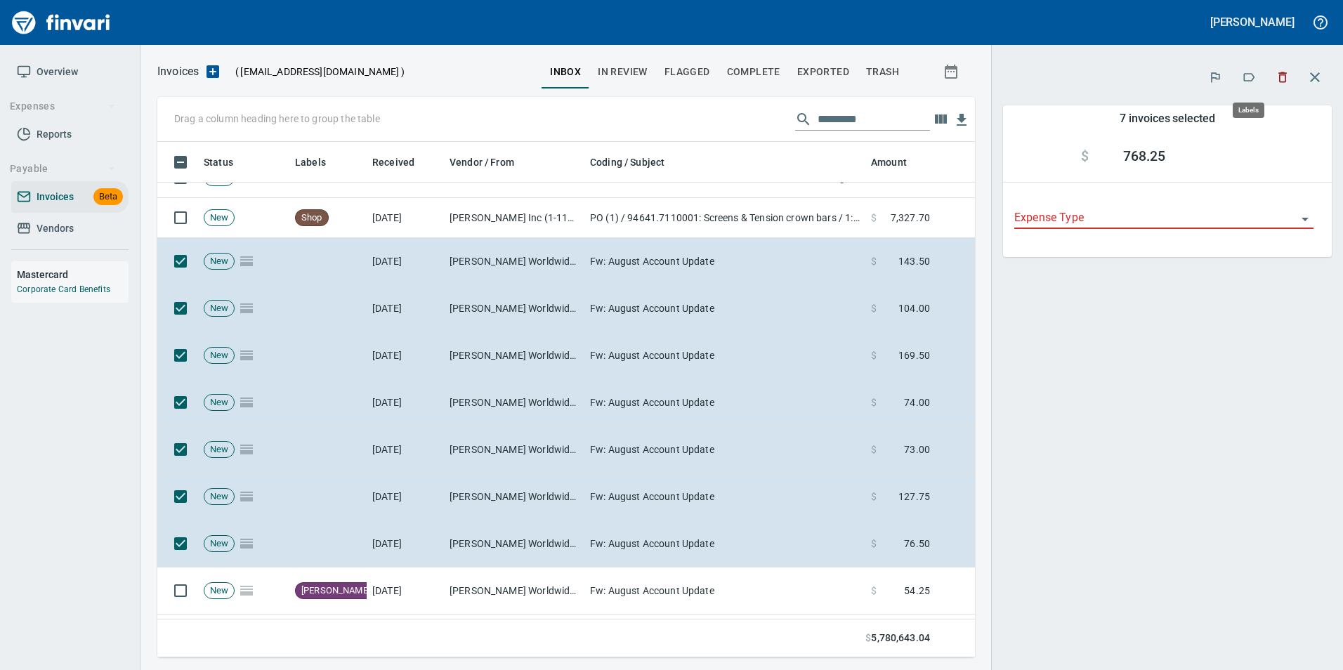
click at [1244, 72] on icon "button" at bounding box center [1248, 77] width 14 height 14
click at [1249, 76] on icon "button" at bounding box center [1248, 77] width 14 height 14
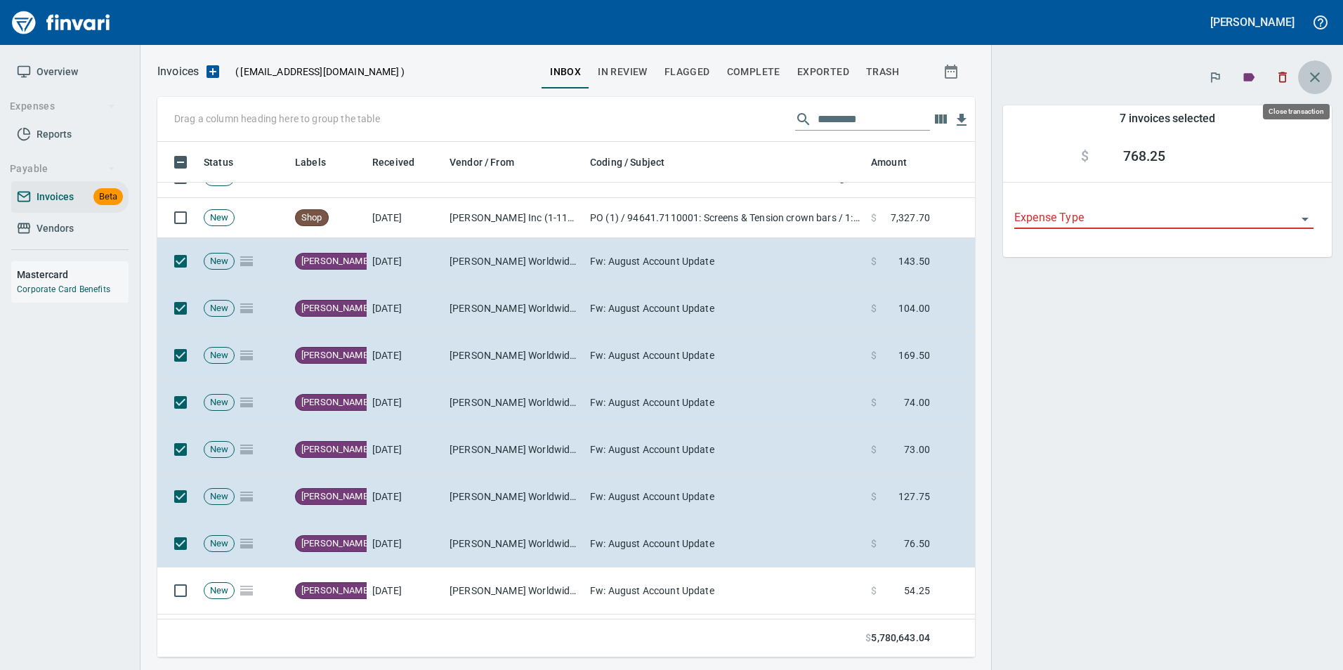
click at [1318, 60] on button "button" at bounding box center [1315, 77] width 34 height 34
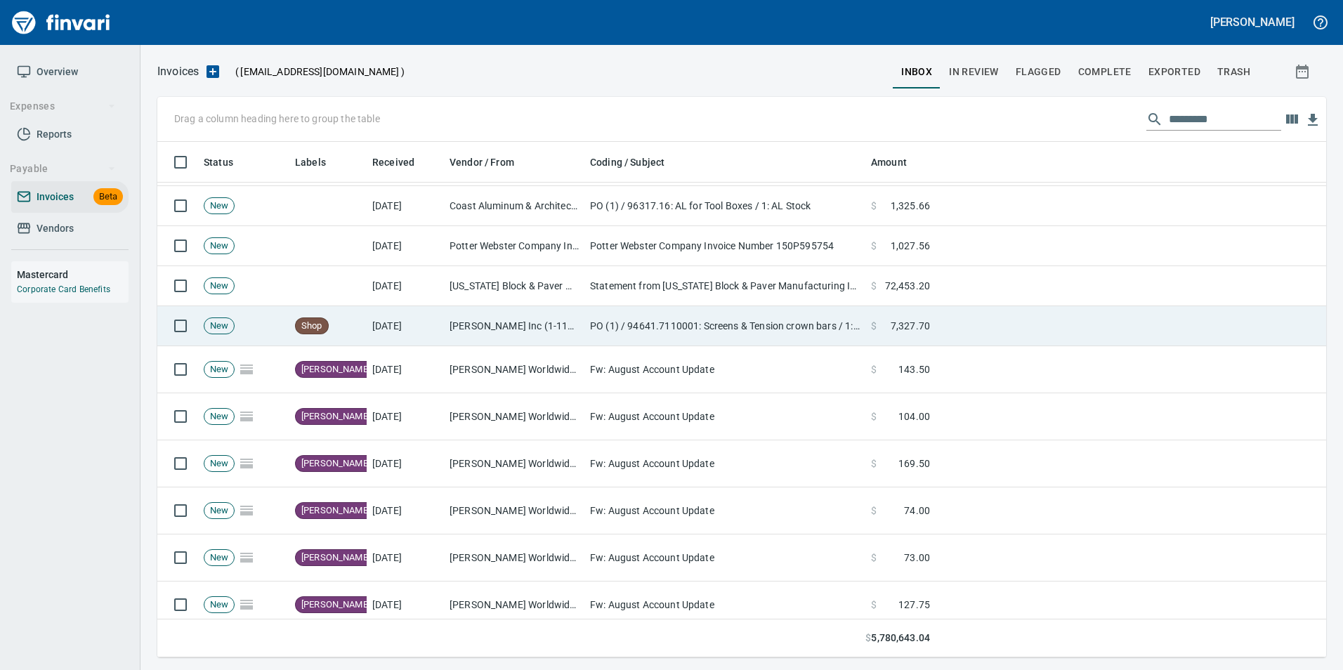
scroll to position [1685, 0]
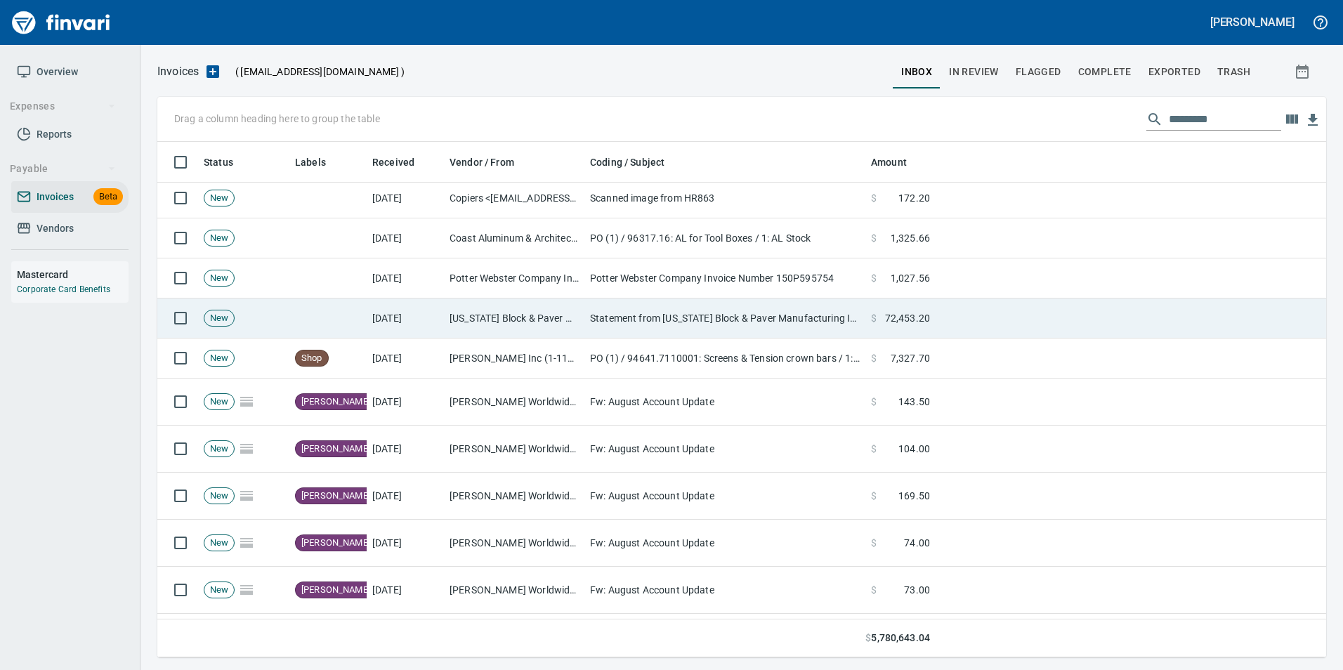
click at [366, 312] on td at bounding box center [327, 318] width 77 height 40
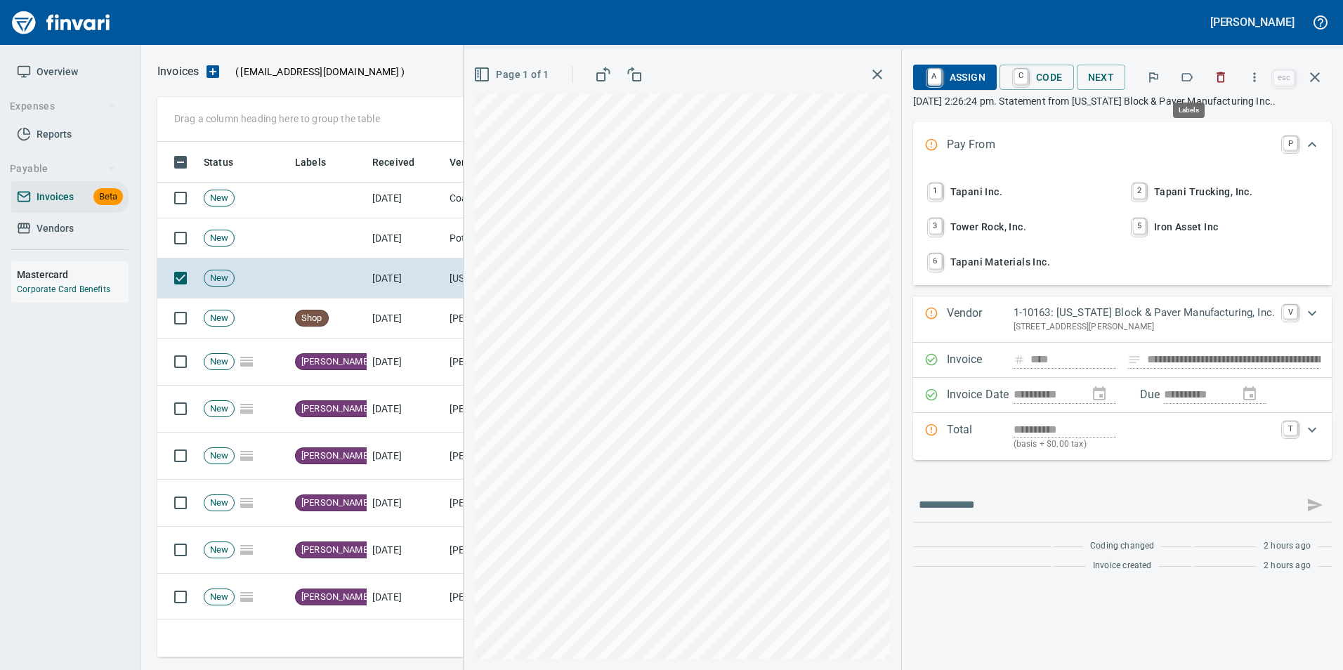
click at [1192, 76] on icon "button" at bounding box center [1187, 77] width 11 height 8
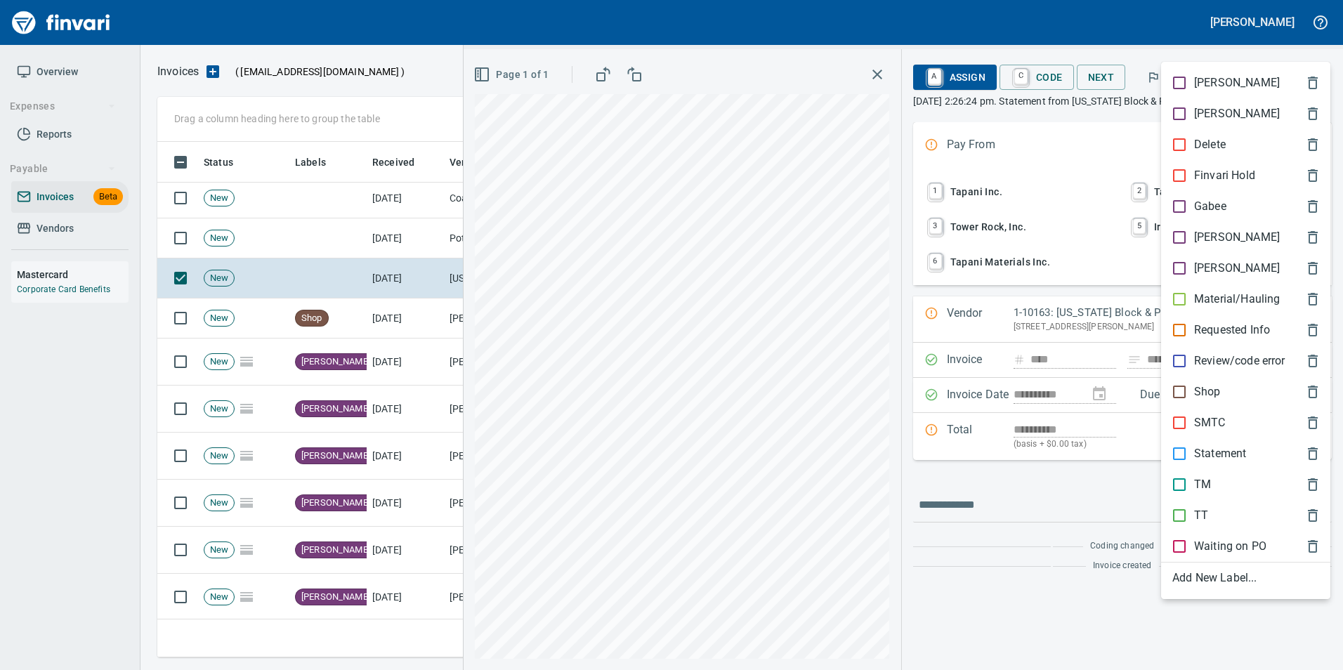
scroll to position [505, 1147]
click at [1217, 455] on p "Statement" at bounding box center [1220, 453] width 52 height 17
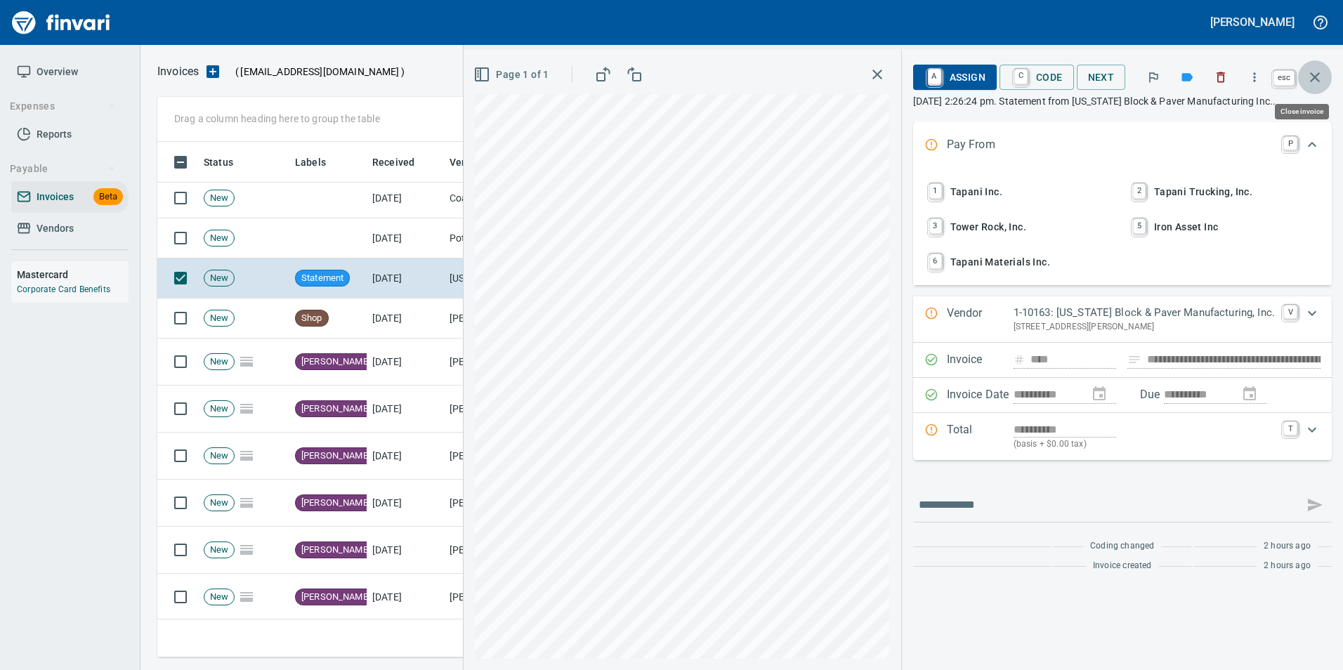
click at [1326, 67] on button "button" at bounding box center [1315, 77] width 34 height 34
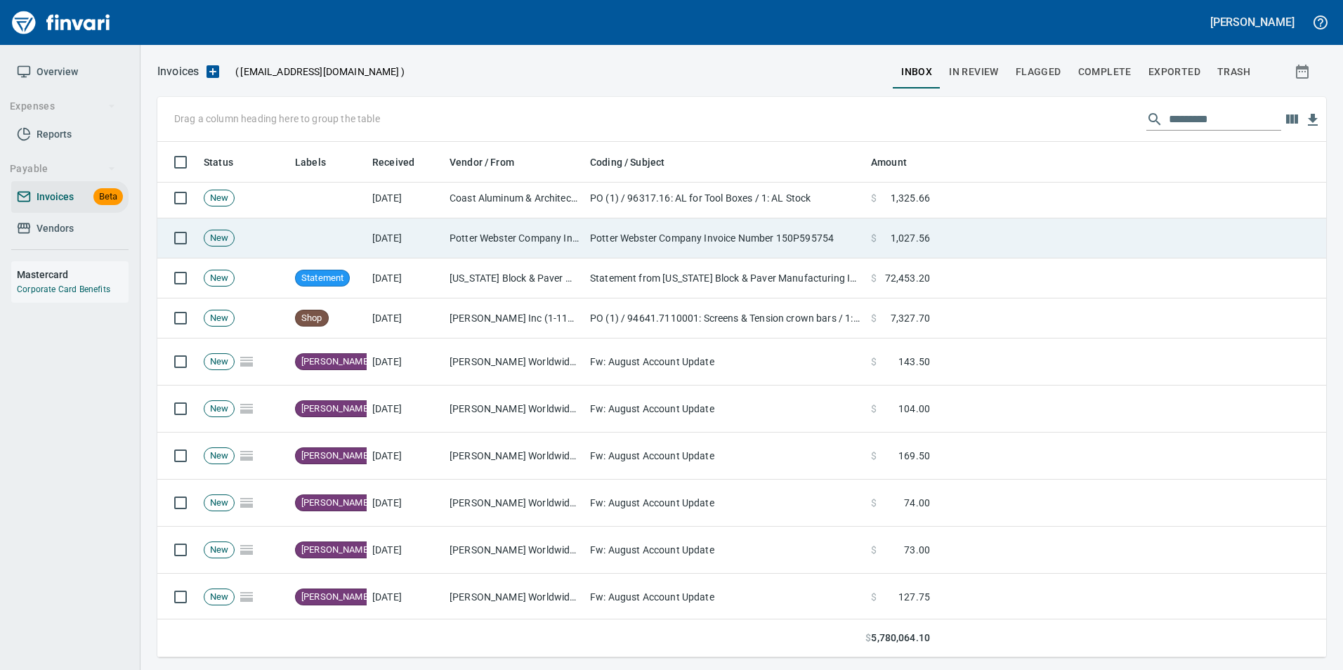
scroll to position [505, 1147]
click at [577, 232] on td "Potter Webster Company Inc (1-10818)" at bounding box center [514, 238] width 140 height 40
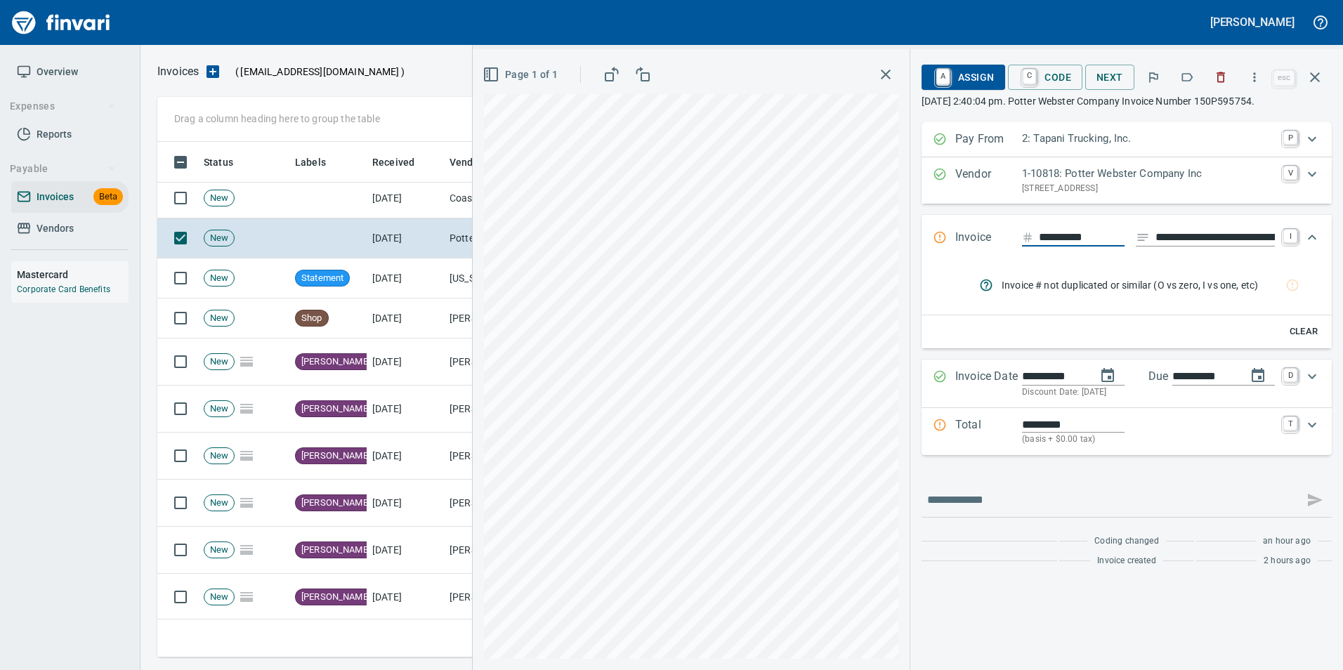
scroll to position [505, 1147]
click at [1189, 81] on icon "button" at bounding box center [1187, 77] width 11 height 8
click at [1314, 76] on icon "button" at bounding box center [1315, 77] width 10 height 10
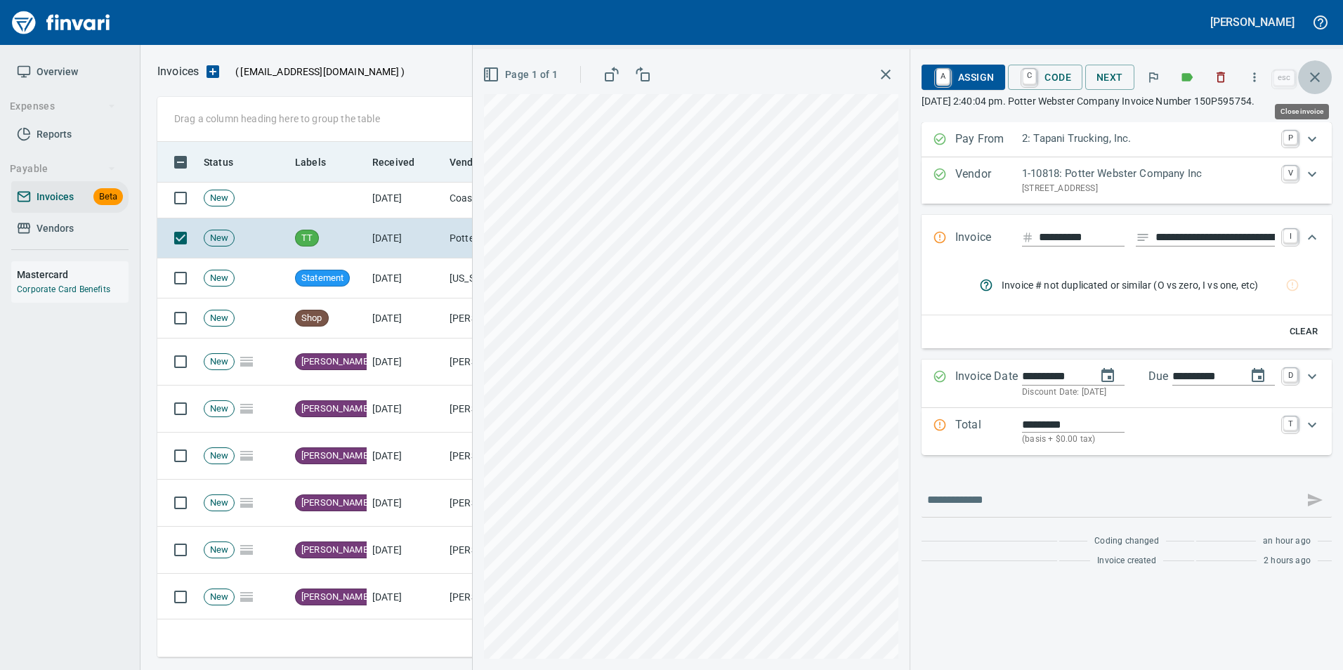
scroll to position [505, 1147]
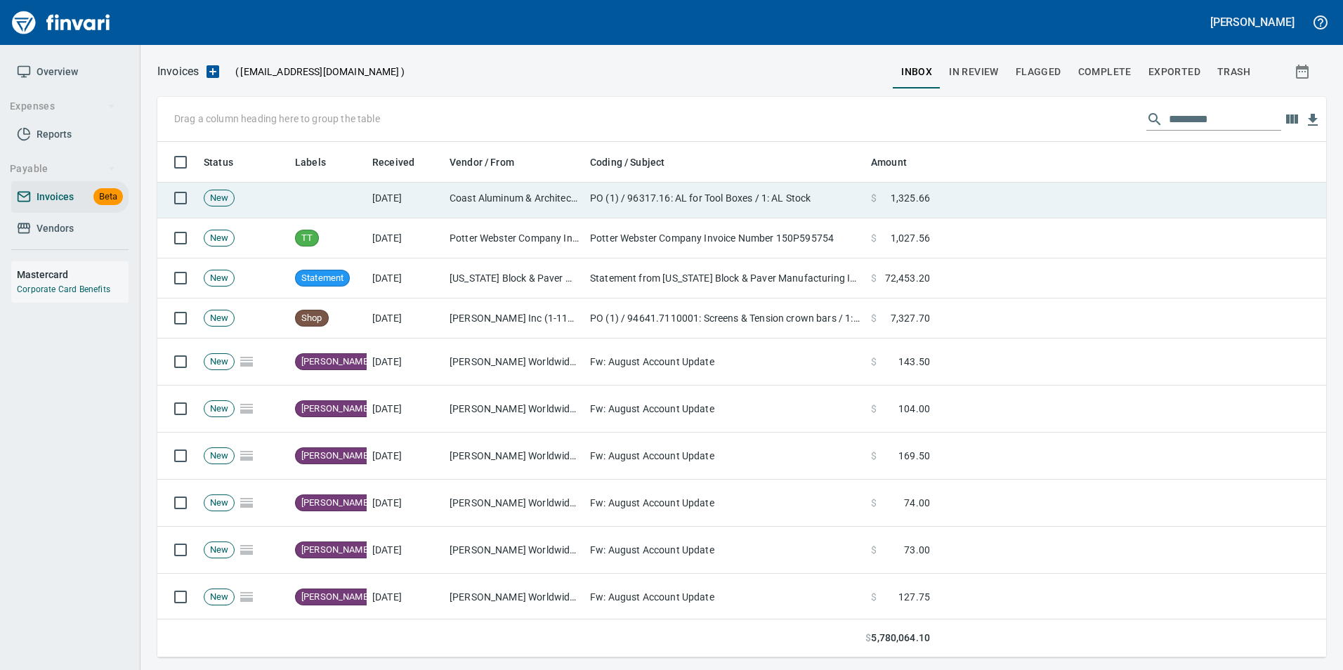
click at [683, 197] on td "PO (1) / 96317.16: AL for Tool Boxes / 1: AL Stock" at bounding box center [724, 198] width 281 height 40
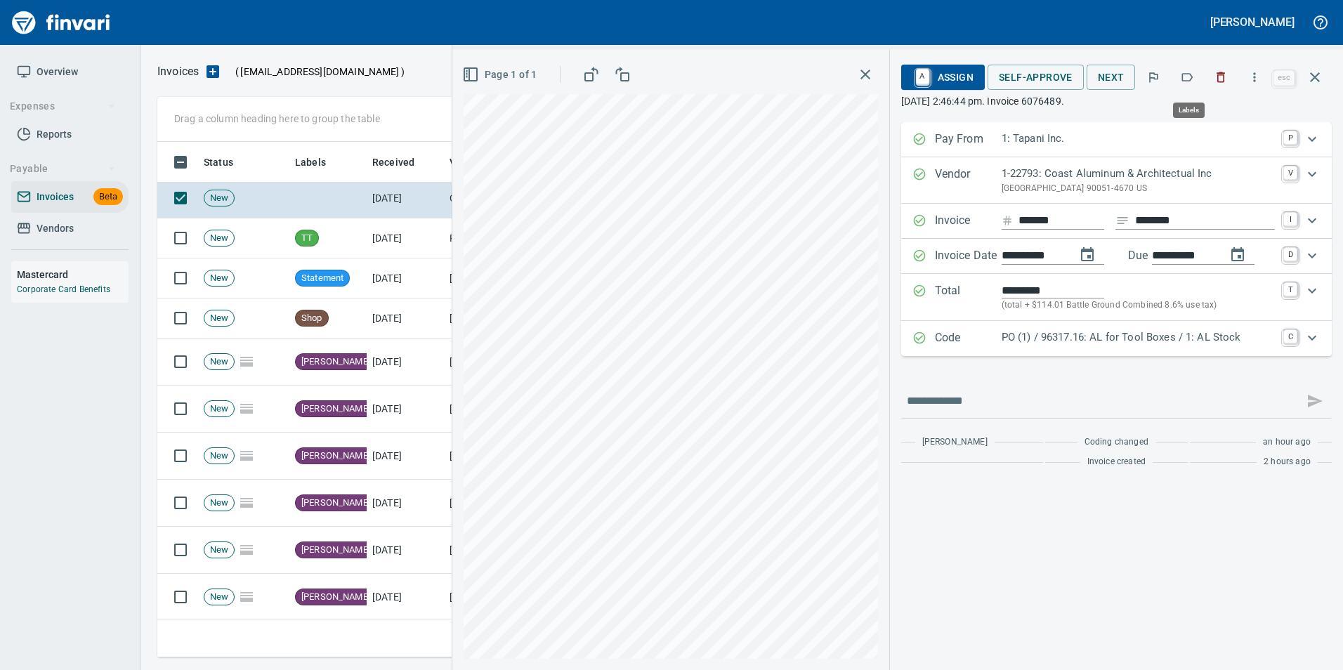
click at [1179, 80] on button "button" at bounding box center [1186, 77] width 31 height 31
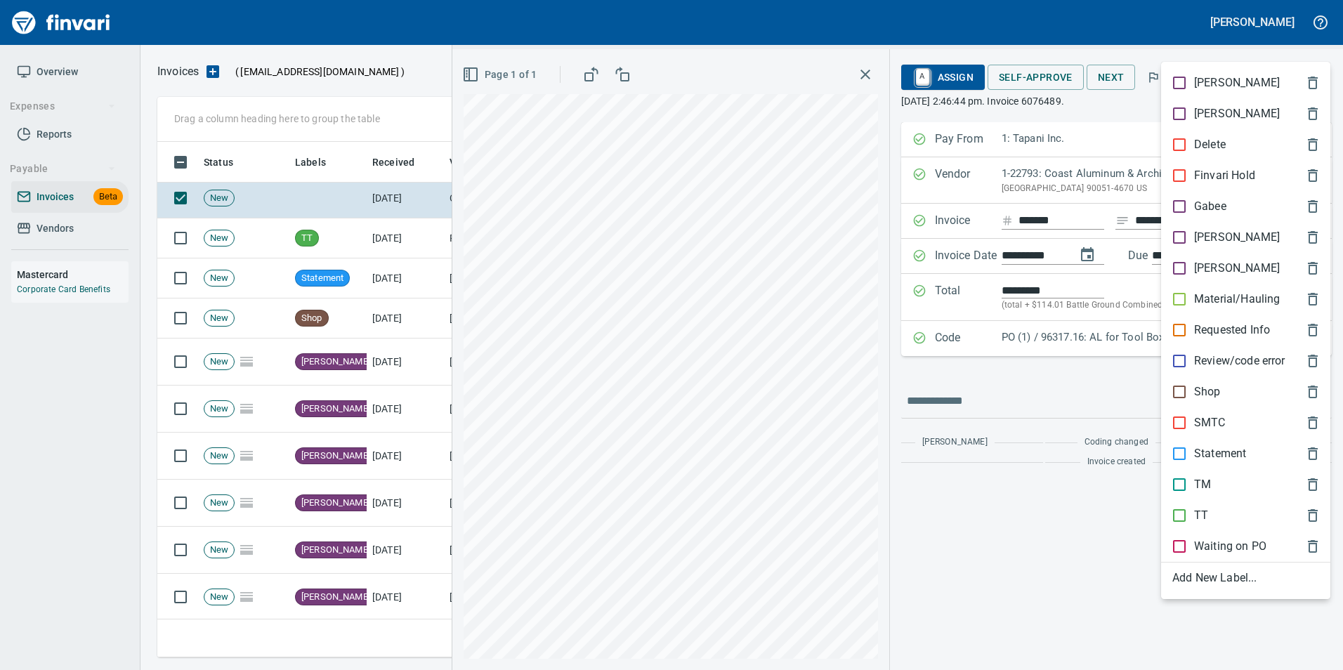
scroll to position [505, 1147]
click at [1217, 395] on p "Shop" at bounding box center [1207, 391] width 27 height 17
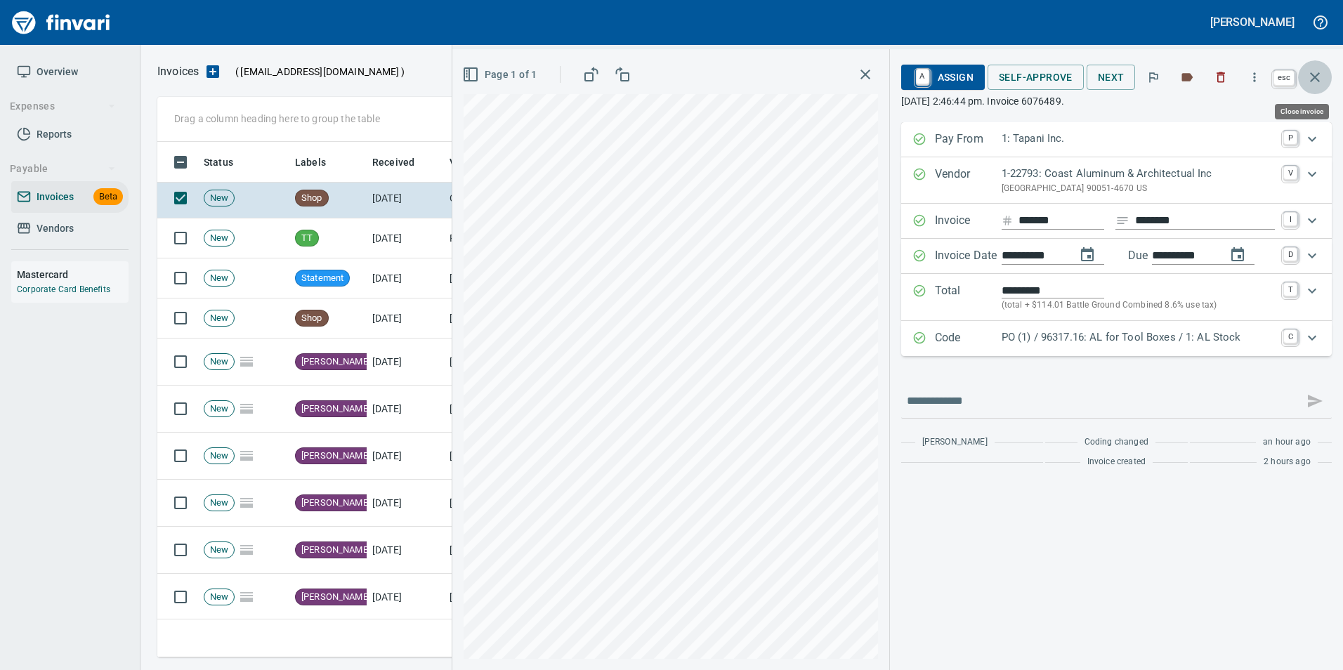
click at [1312, 74] on icon "button" at bounding box center [1314, 77] width 17 height 17
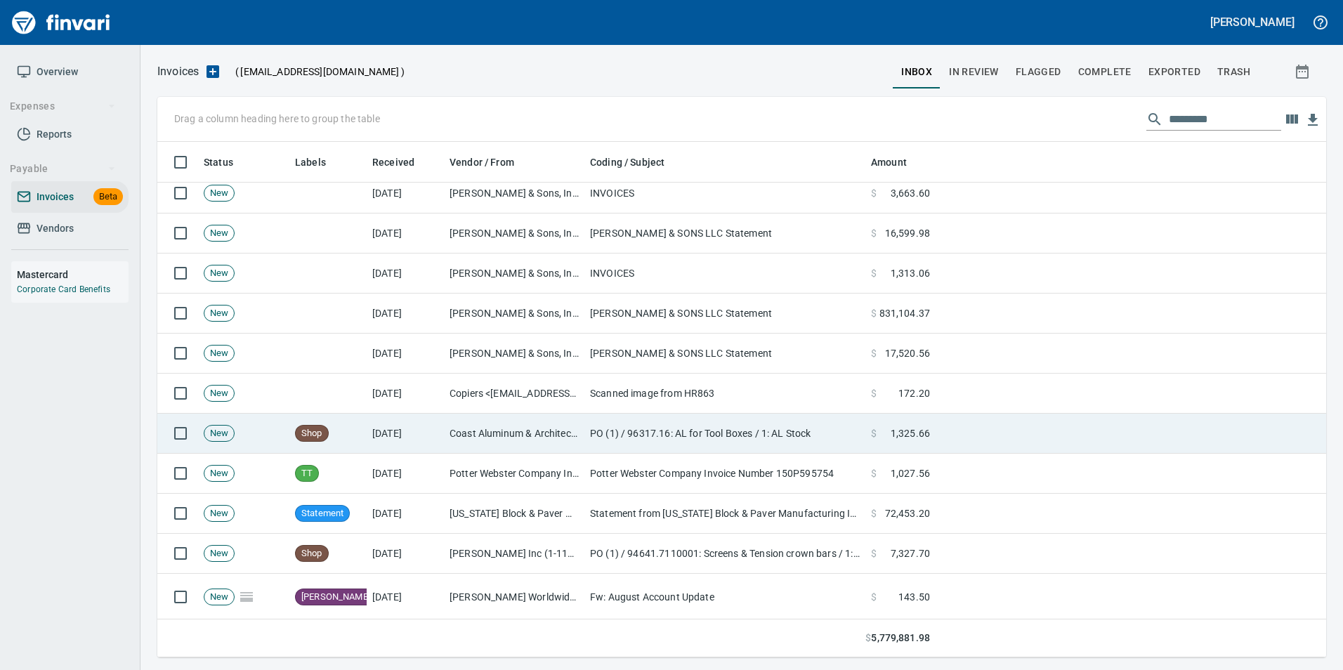
scroll to position [1404, 0]
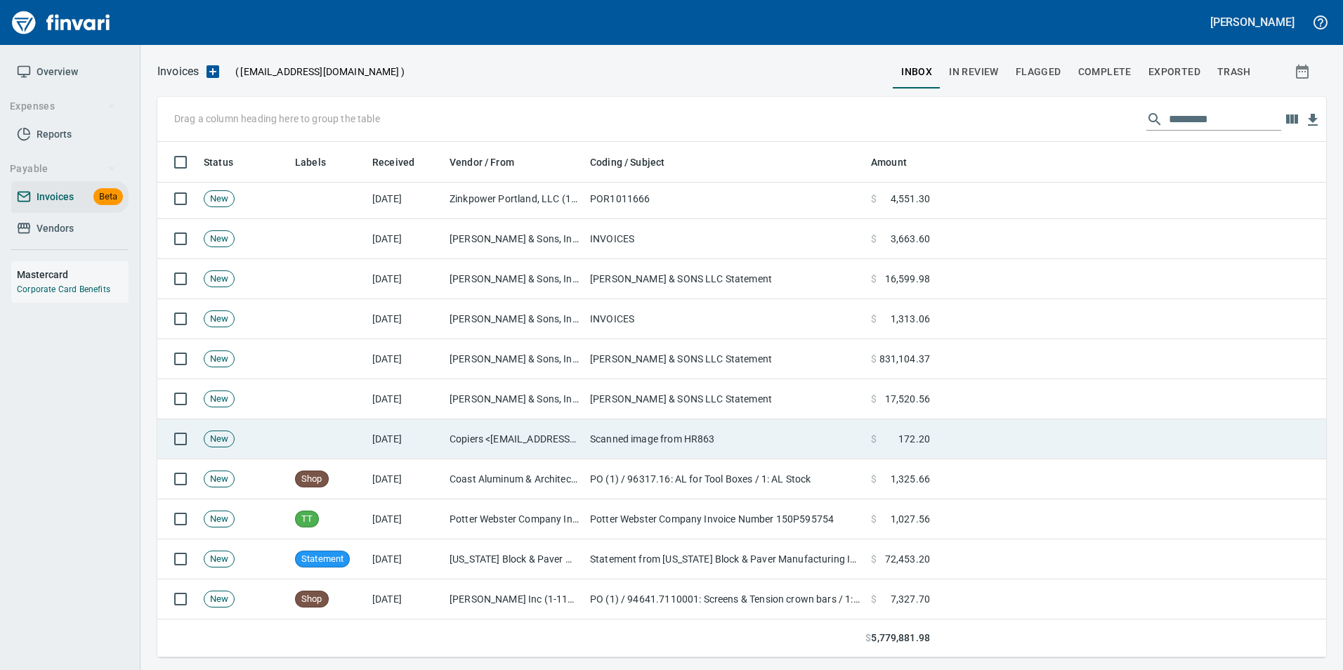
click at [414, 435] on td "[DATE]" at bounding box center [405, 439] width 77 height 40
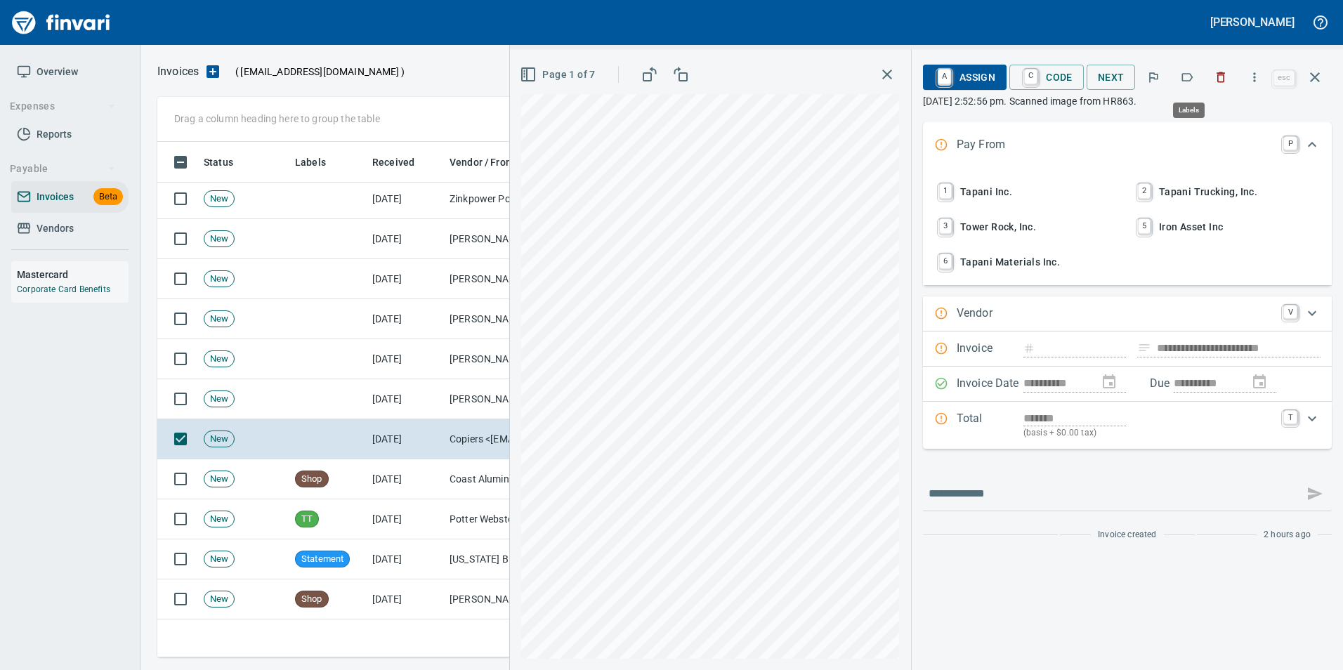
click at [1189, 77] on icon "button" at bounding box center [1187, 77] width 14 height 14
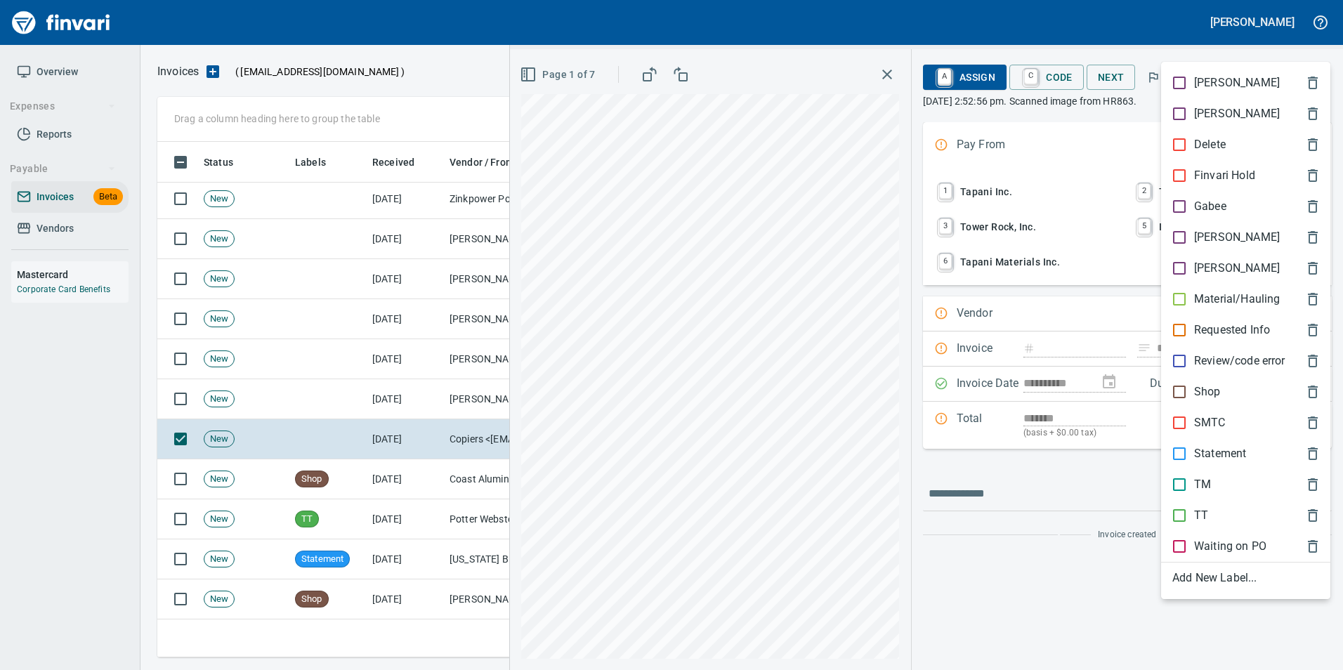
scroll to position [505, 1147]
click at [1211, 235] on p "[PERSON_NAME]" at bounding box center [1237, 237] width 86 height 17
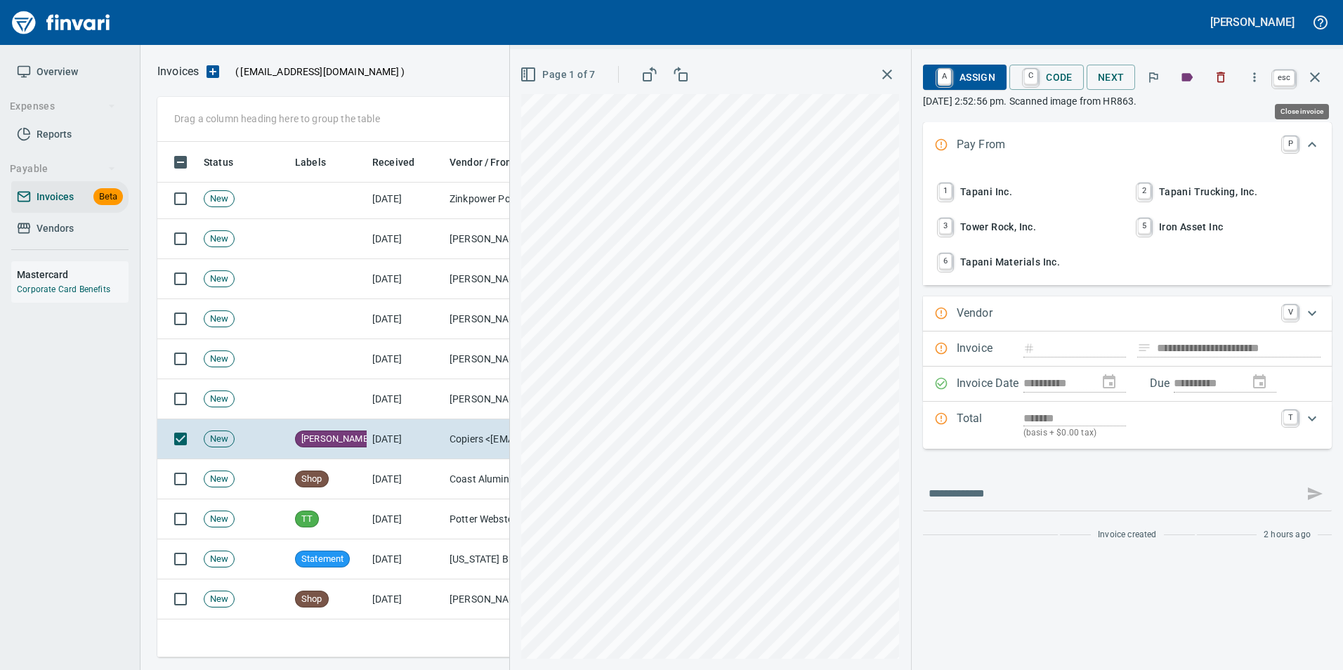
click at [1312, 90] on button "button" at bounding box center [1315, 77] width 34 height 34
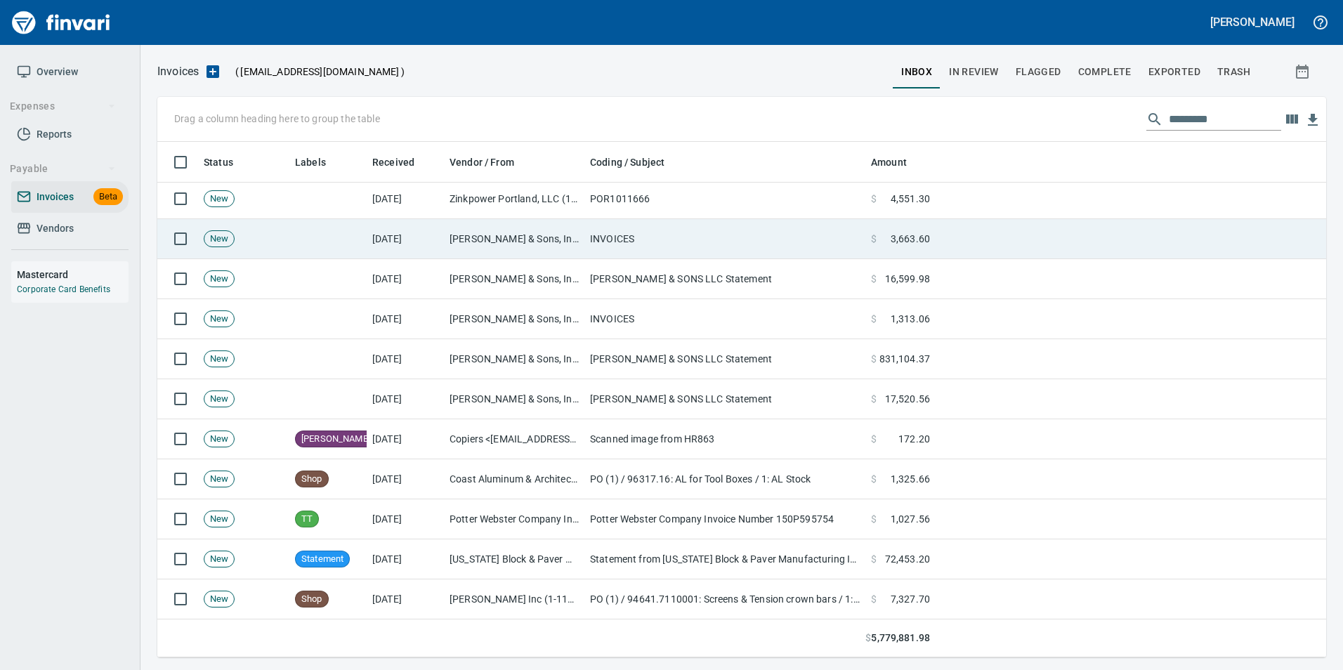
scroll to position [505, 1147]
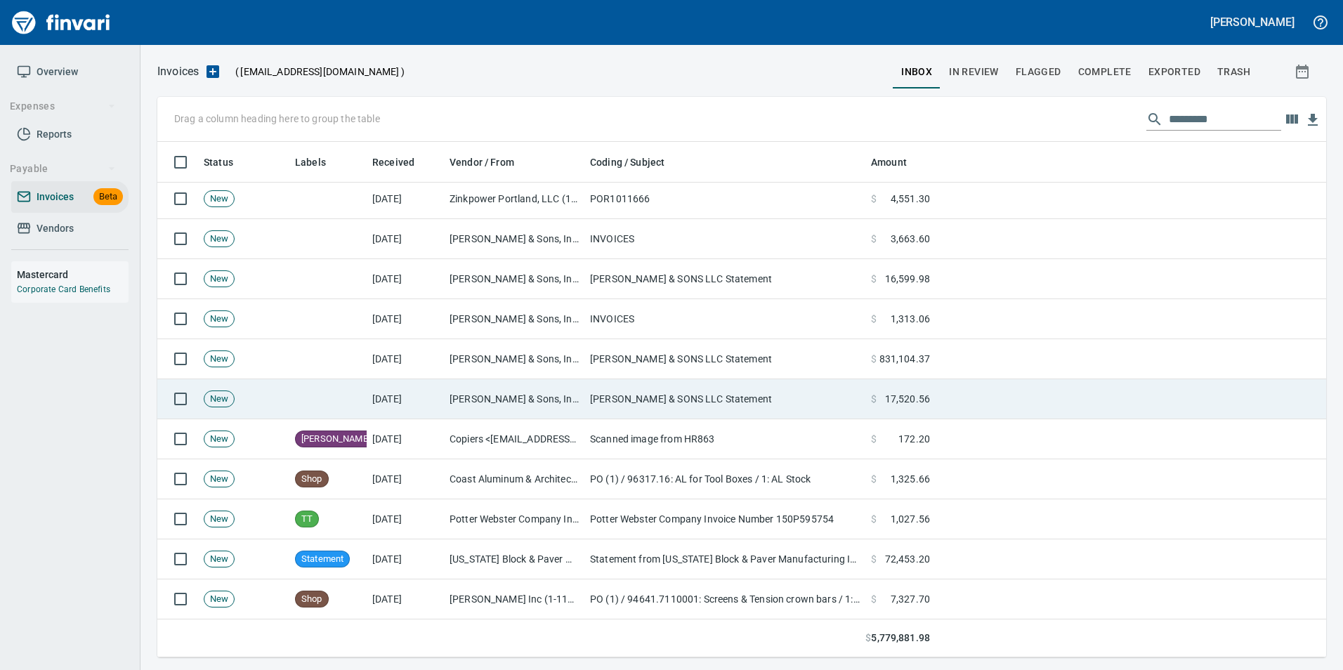
click at [548, 401] on td "JL Storedahl & Sons, Inc (1-10502)" at bounding box center [514, 399] width 140 height 40
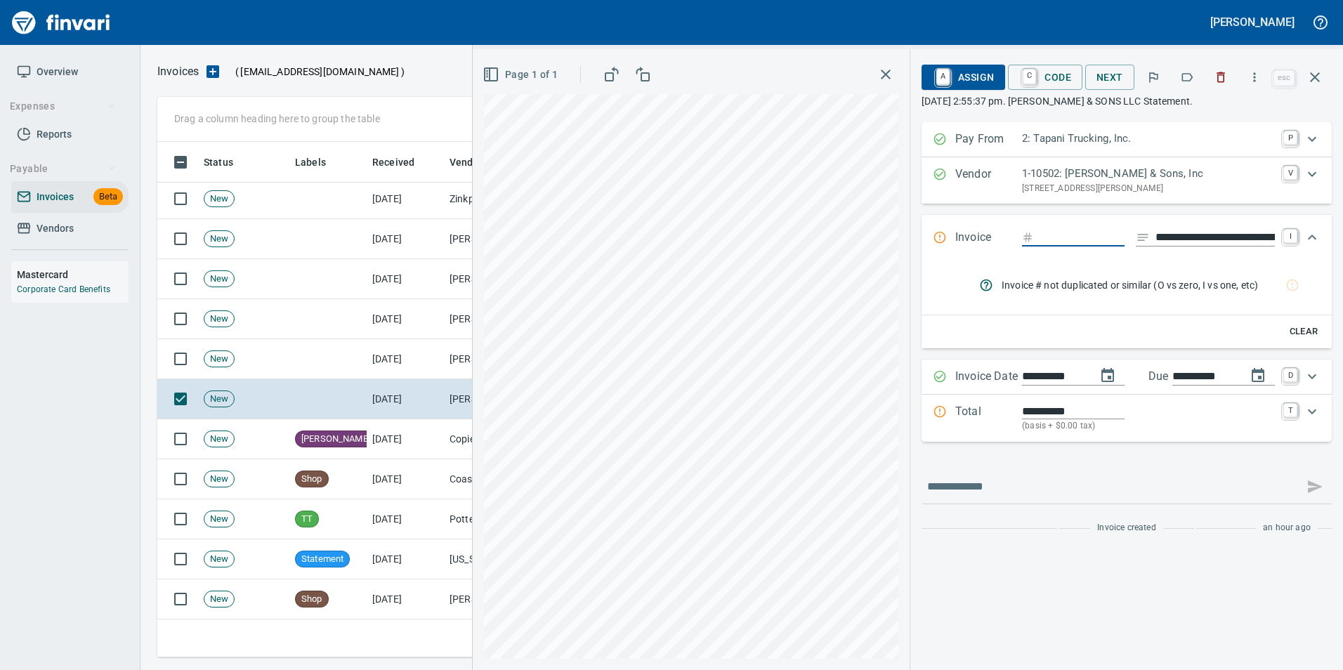
click at [1193, 76] on icon "button" at bounding box center [1187, 77] width 11 height 8
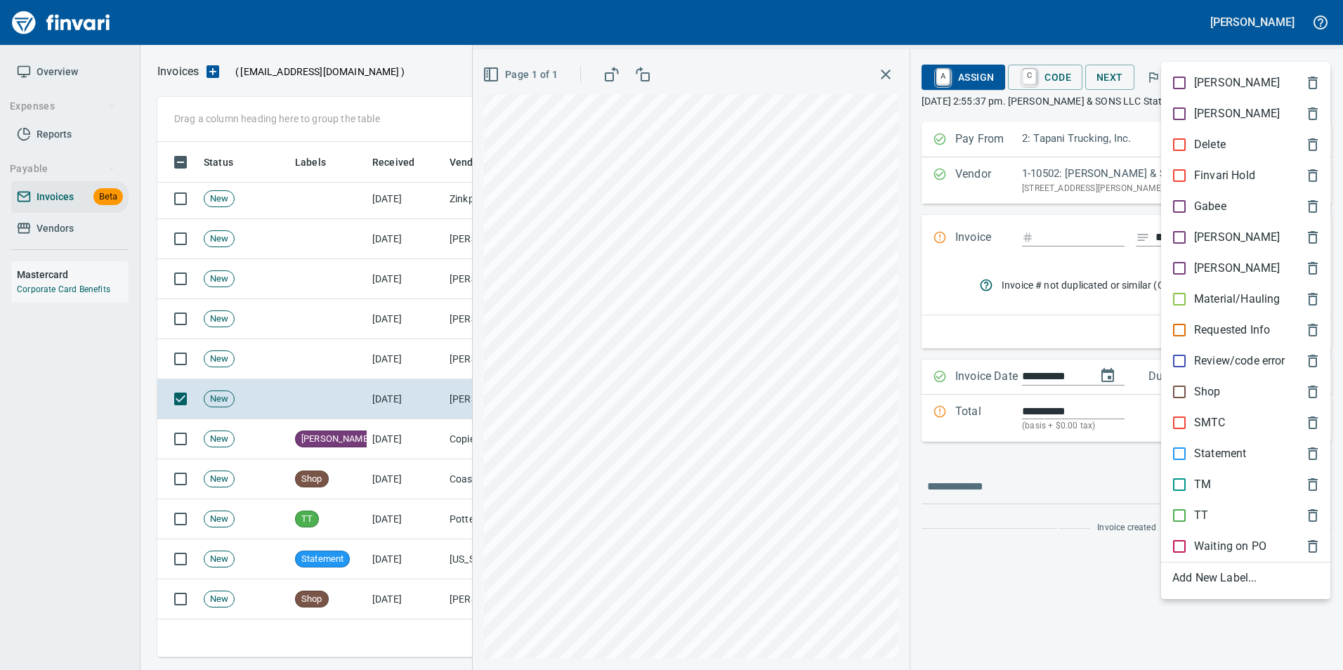
click at [1220, 452] on p "Statement" at bounding box center [1220, 453] width 52 height 17
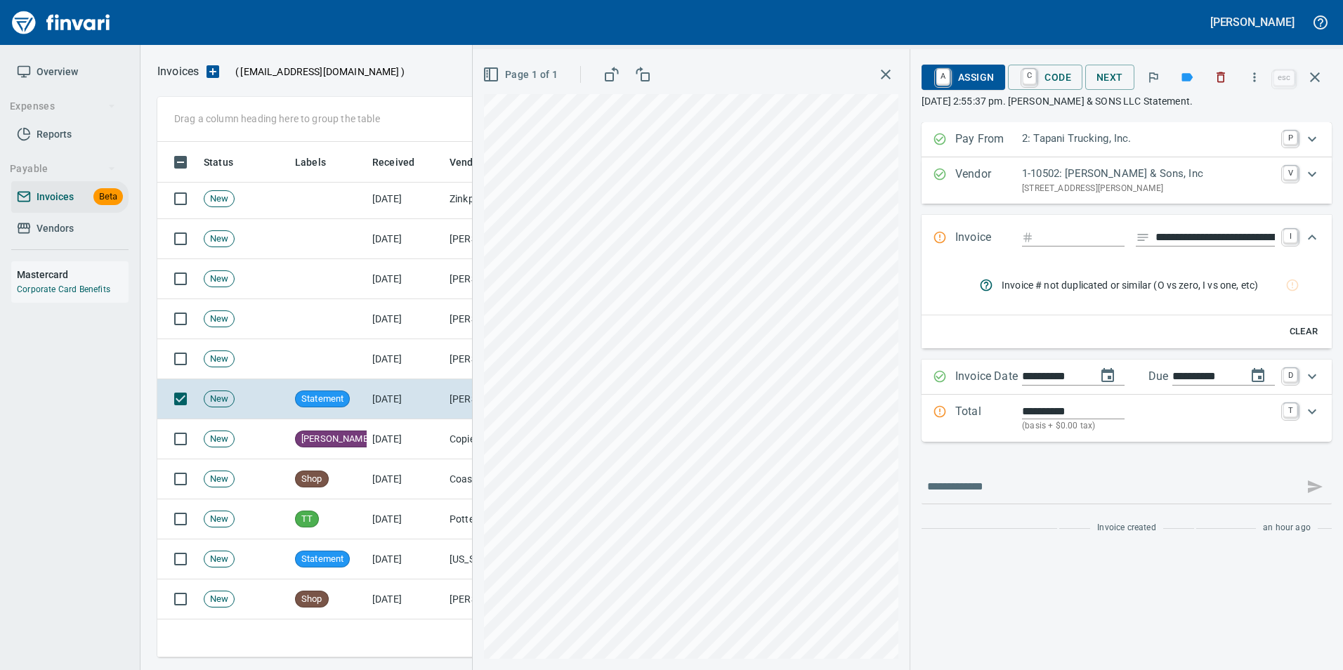
click at [1319, 77] on icon "button" at bounding box center [1314, 77] width 17 height 17
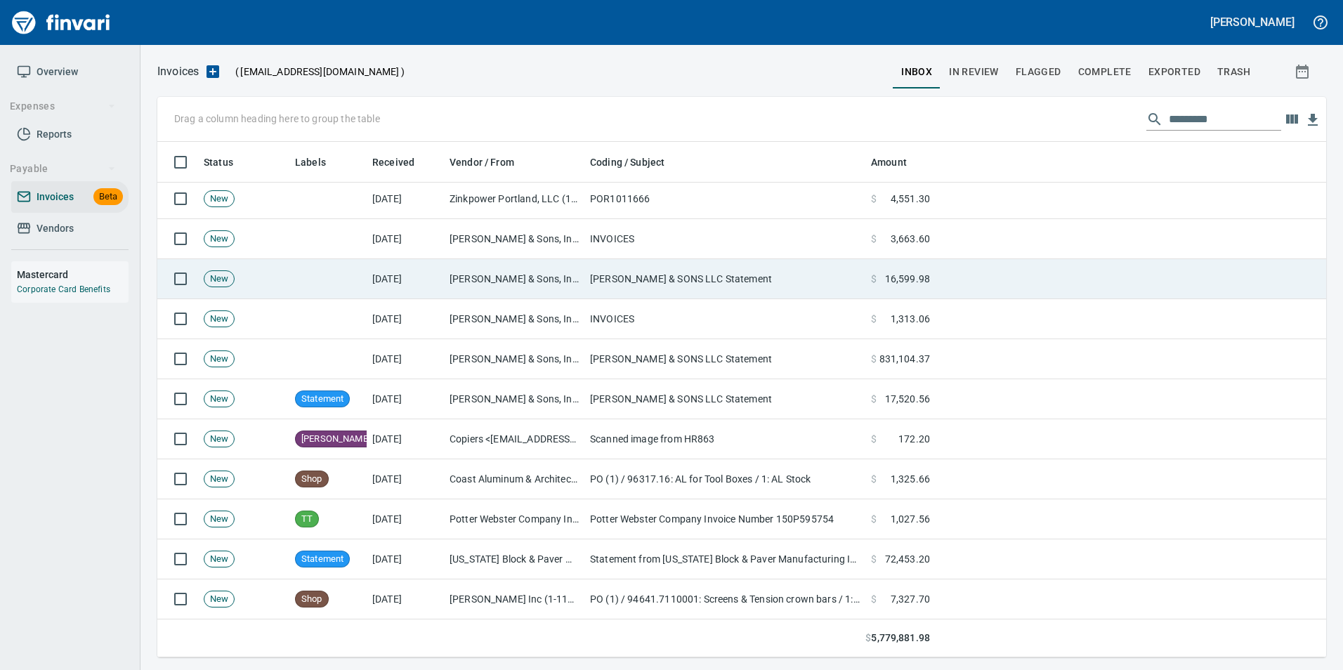
scroll to position [505, 1147]
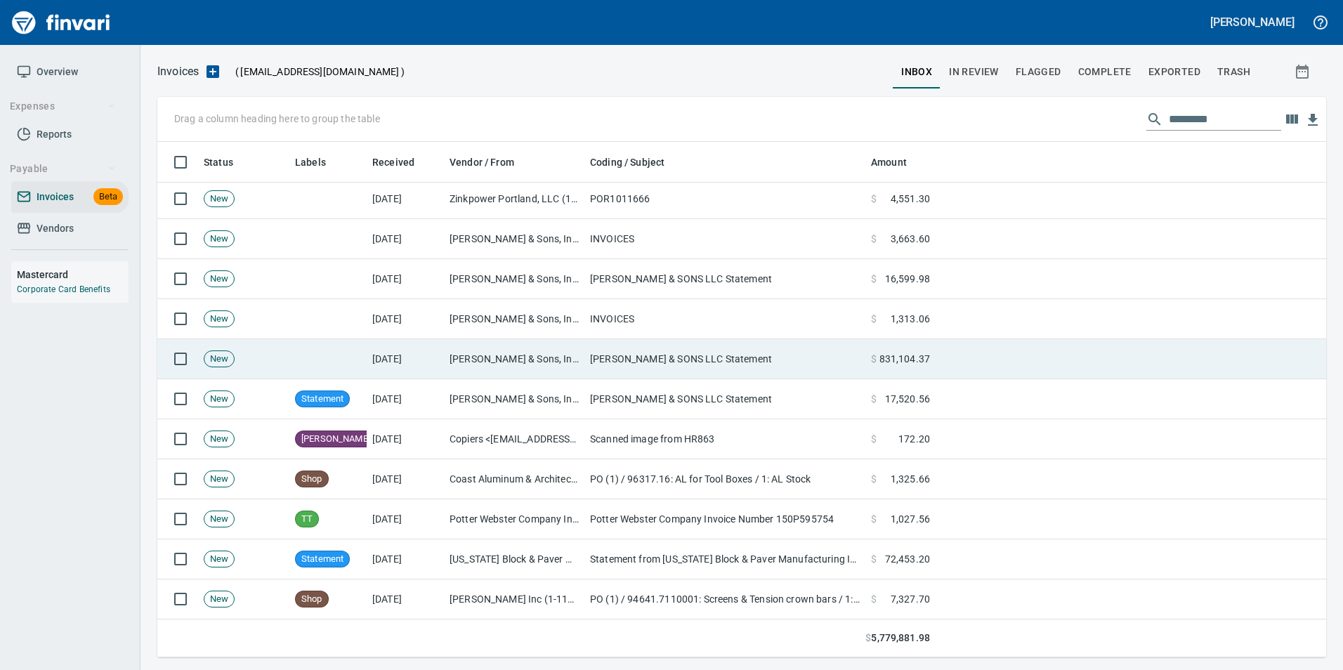
click at [635, 364] on td "J L STOREDAHL & SONS LLC Statement" at bounding box center [724, 359] width 281 height 40
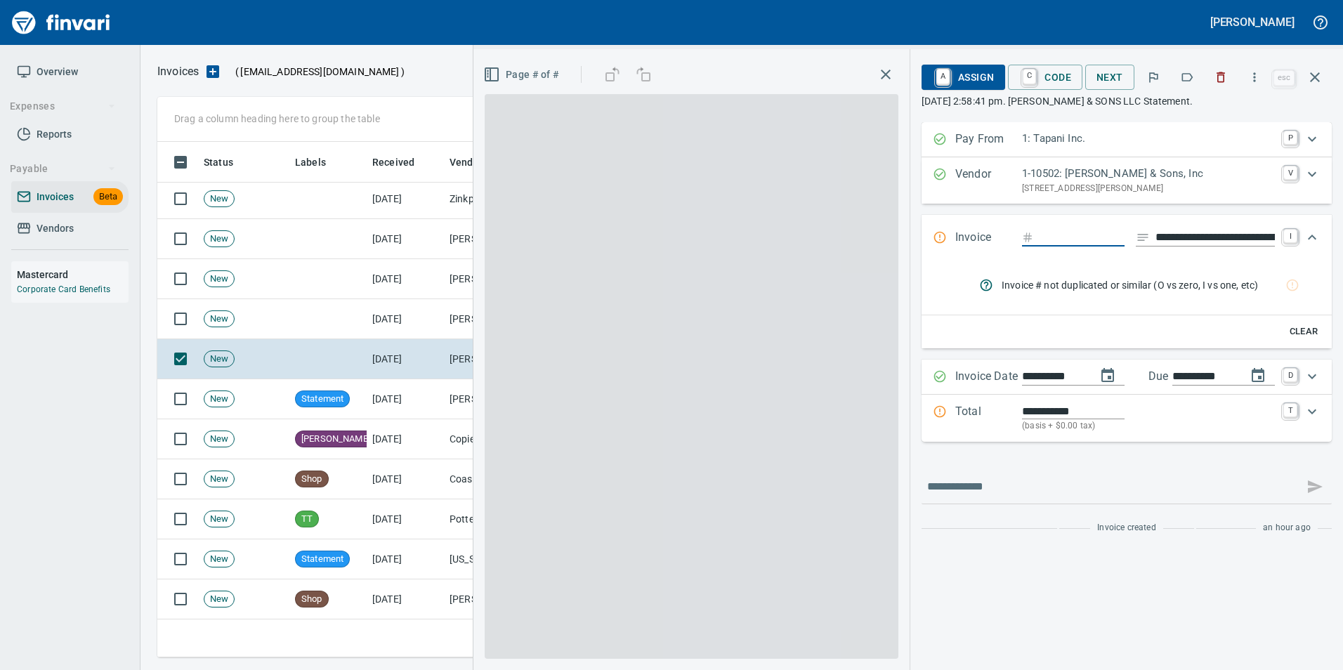
click at [1192, 77] on icon "button" at bounding box center [1187, 77] width 14 height 14
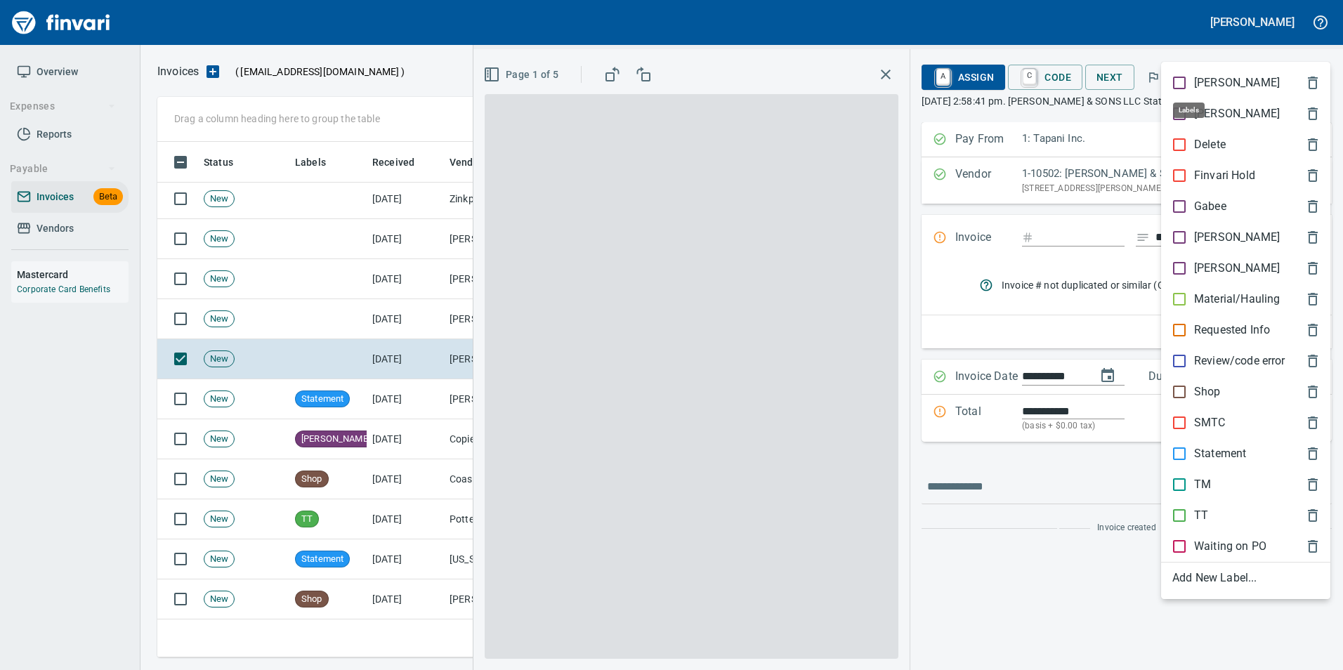
scroll to position [505, 1147]
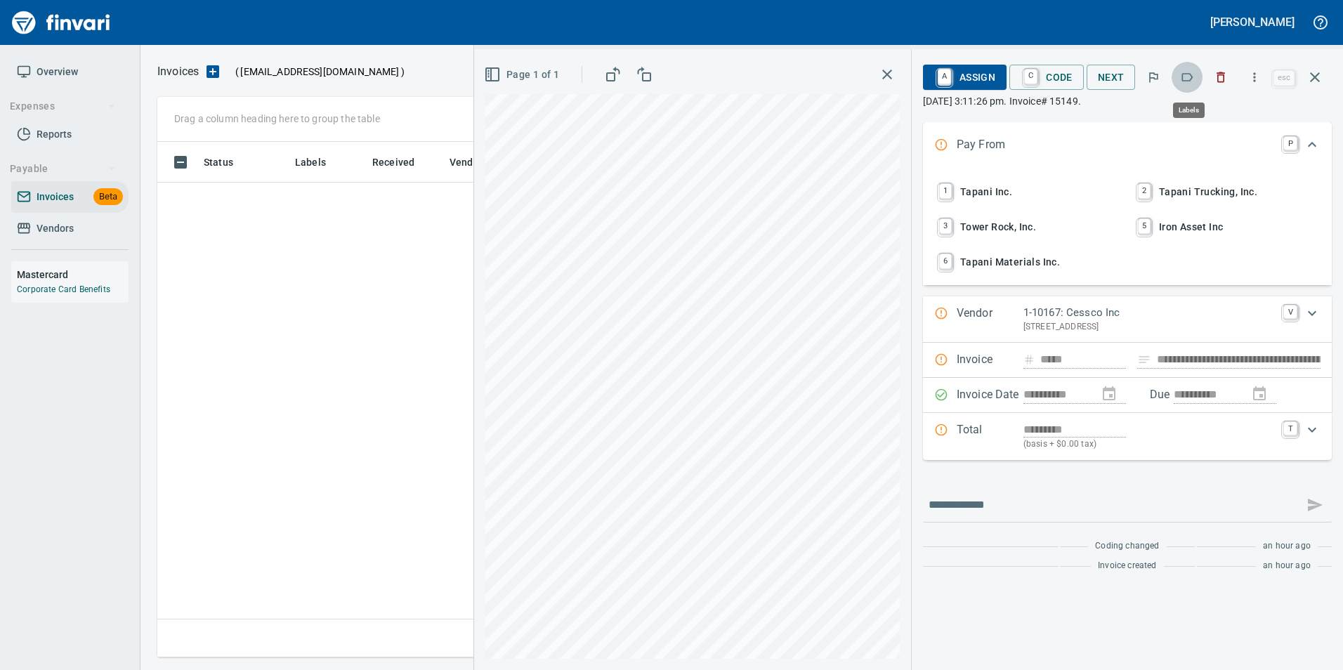
click at [1185, 79] on icon "button" at bounding box center [1187, 77] width 14 height 14
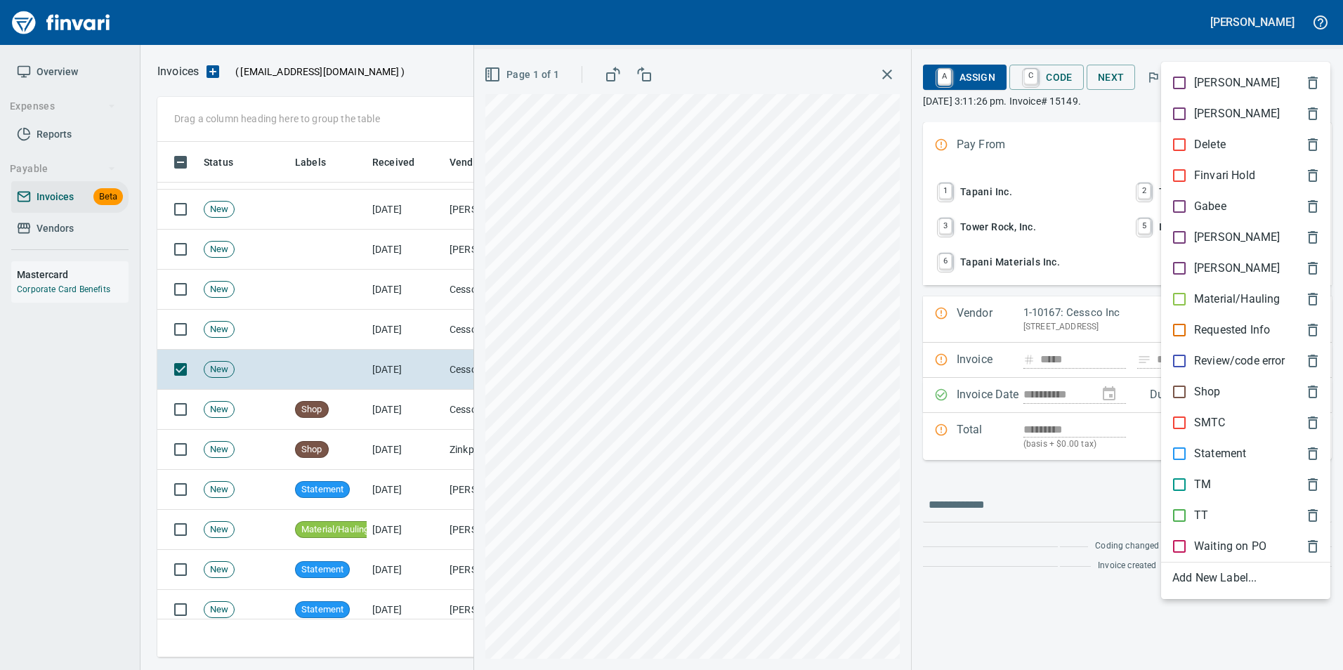
drag, startPoint x: 1215, startPoint y: 397, endPoint x: 1270, endPoint y: 277, distance: 132.9
click at [1213, 397] on p "Shop" at bounding box center [1207, 391] width 27 height 17
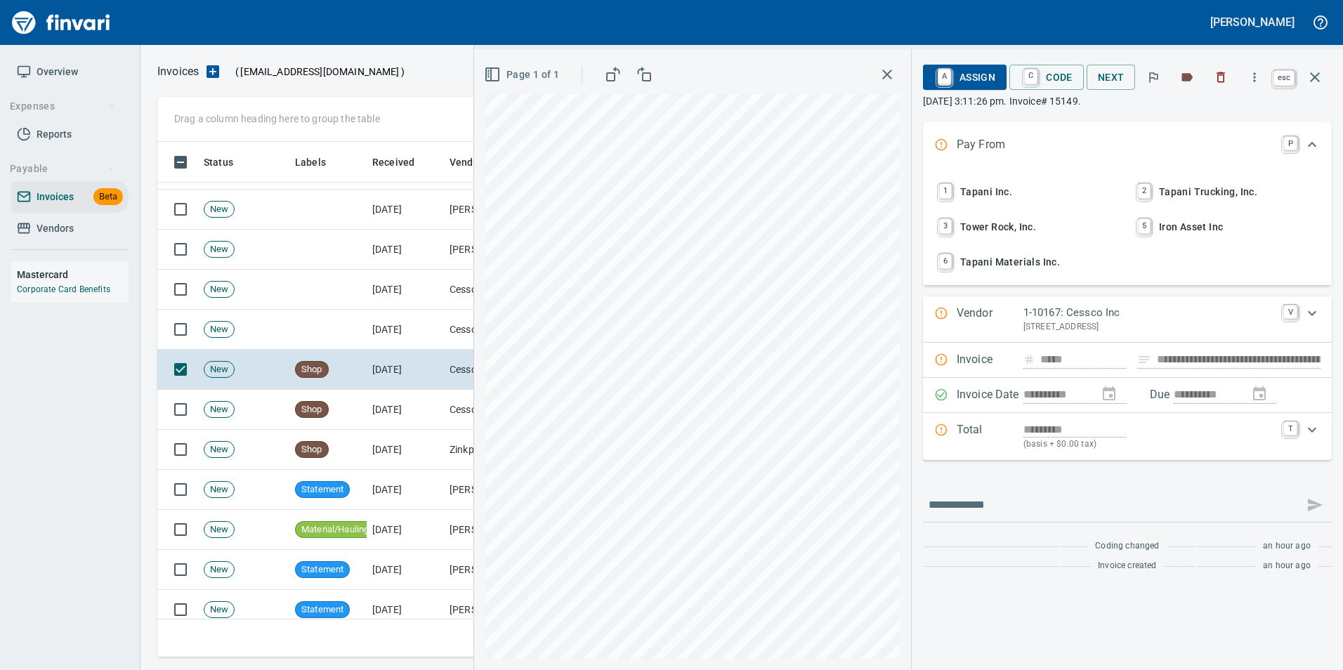
drag, startPoint x: 1324, startPoint y: 77, endPoint x: 1175, endPoint y: 154, distance: 167.7
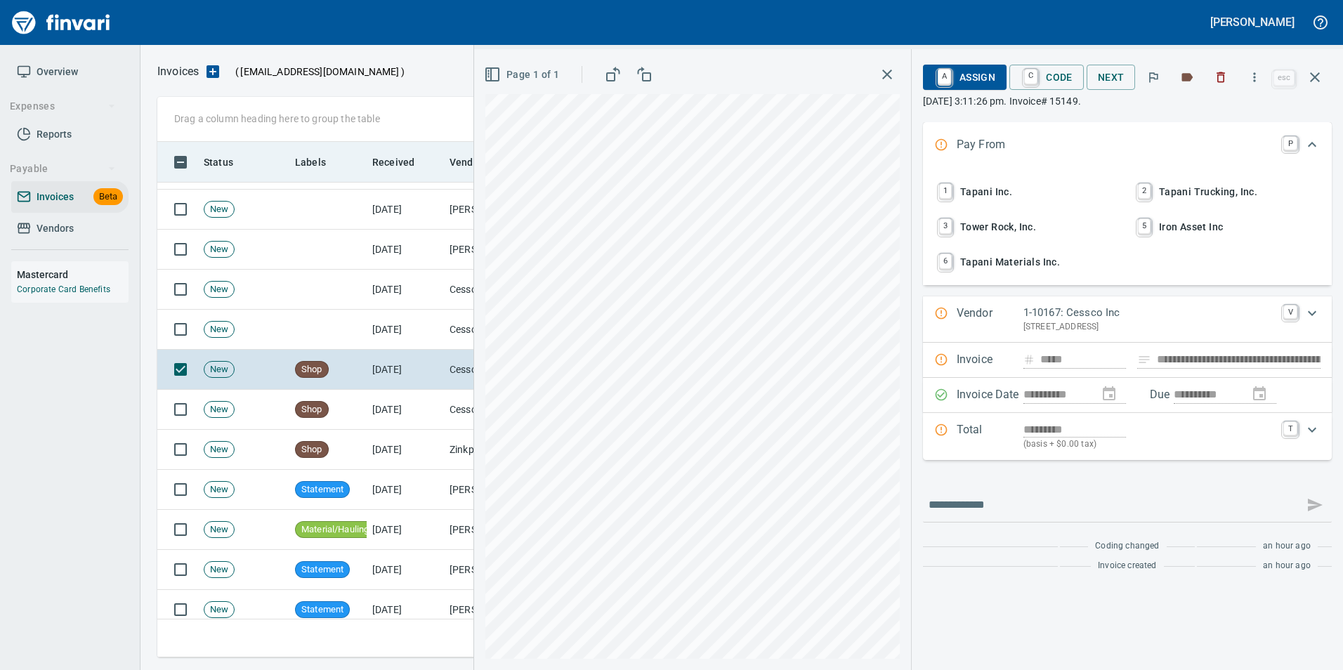
click at [1321, 79] on button "button" at bounding box center [1315, 77] width 34 height 34
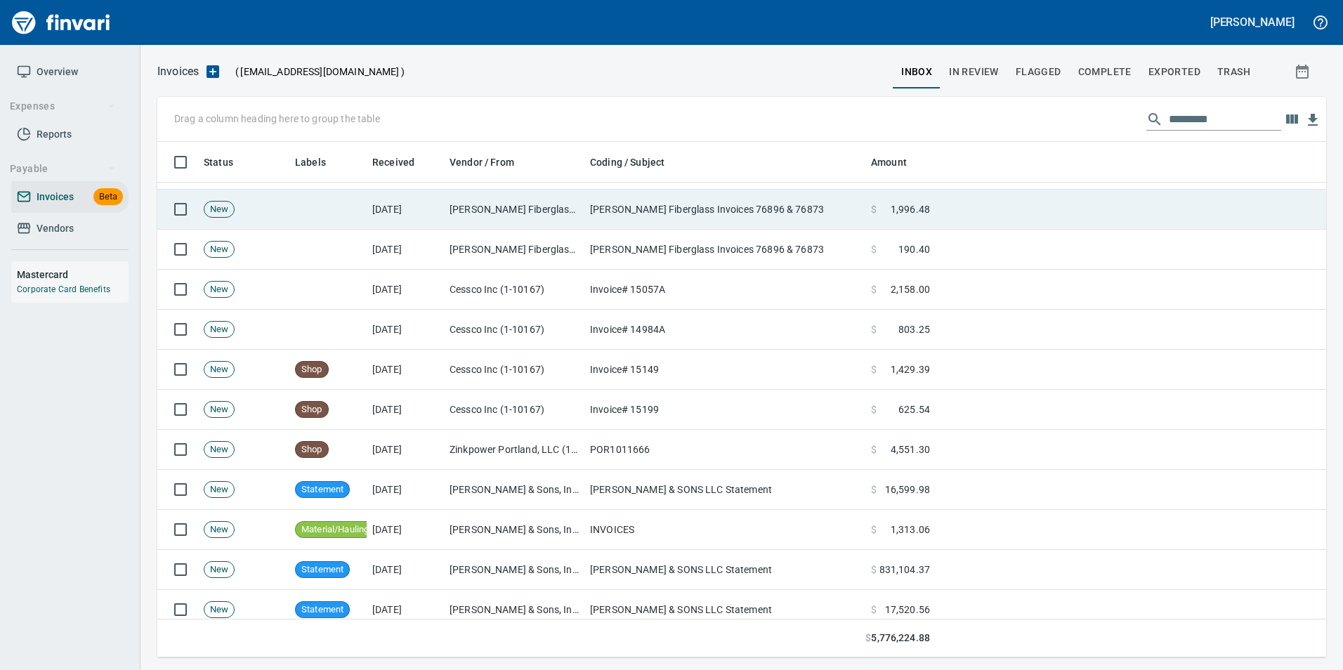
scroll to position [505, 1147]
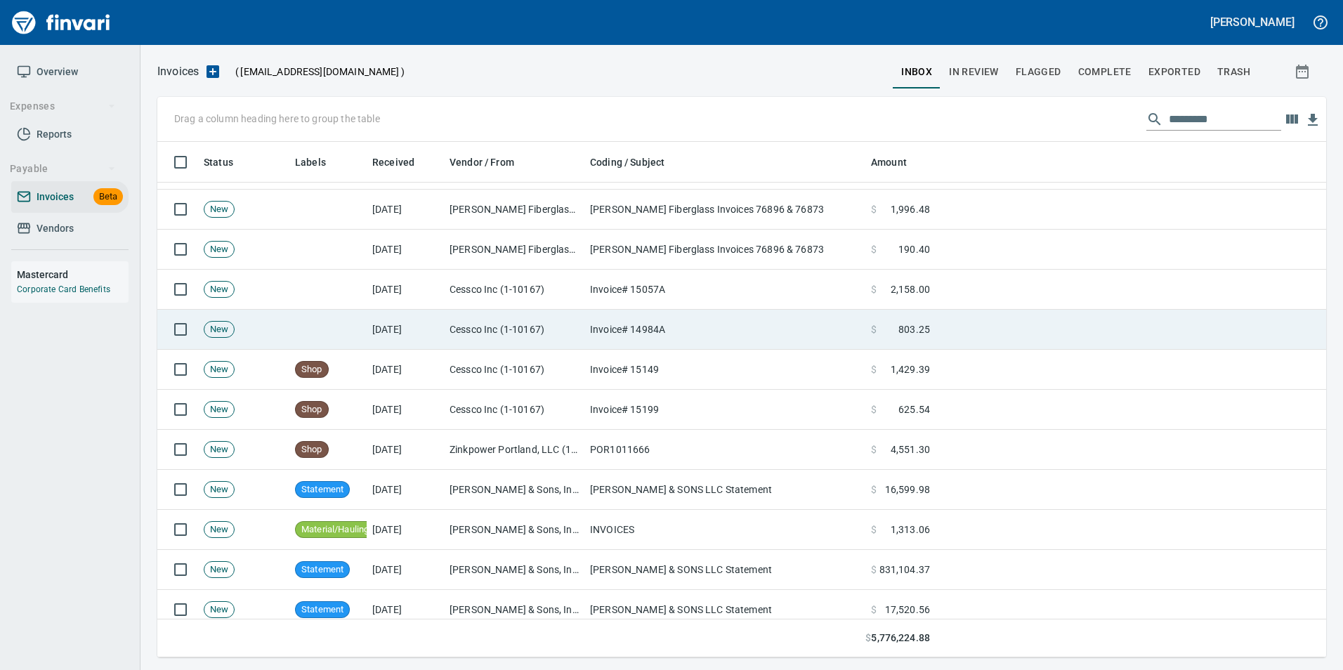
click at [640, 323] on td "Invoice# 14984A" at bounding box center [724, 330] width 281 height 40
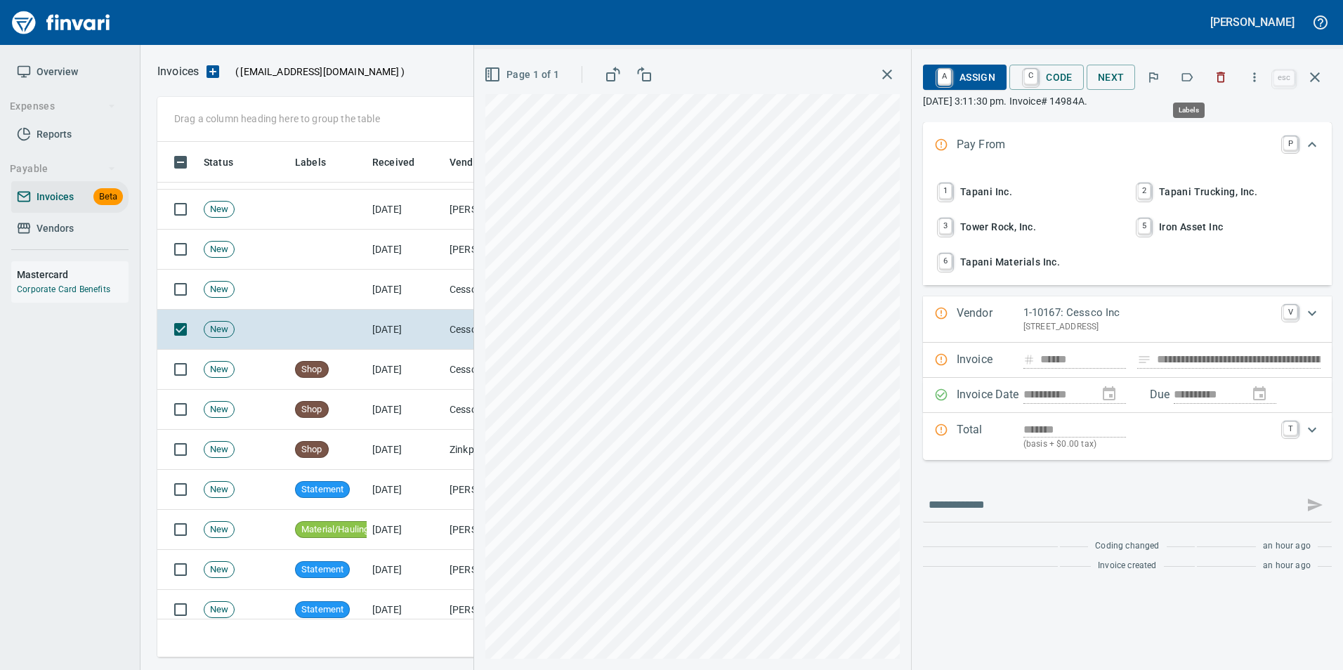
click at [1191, 79] on icon "button" at bounding box center [1187, 77] width 14 height 14
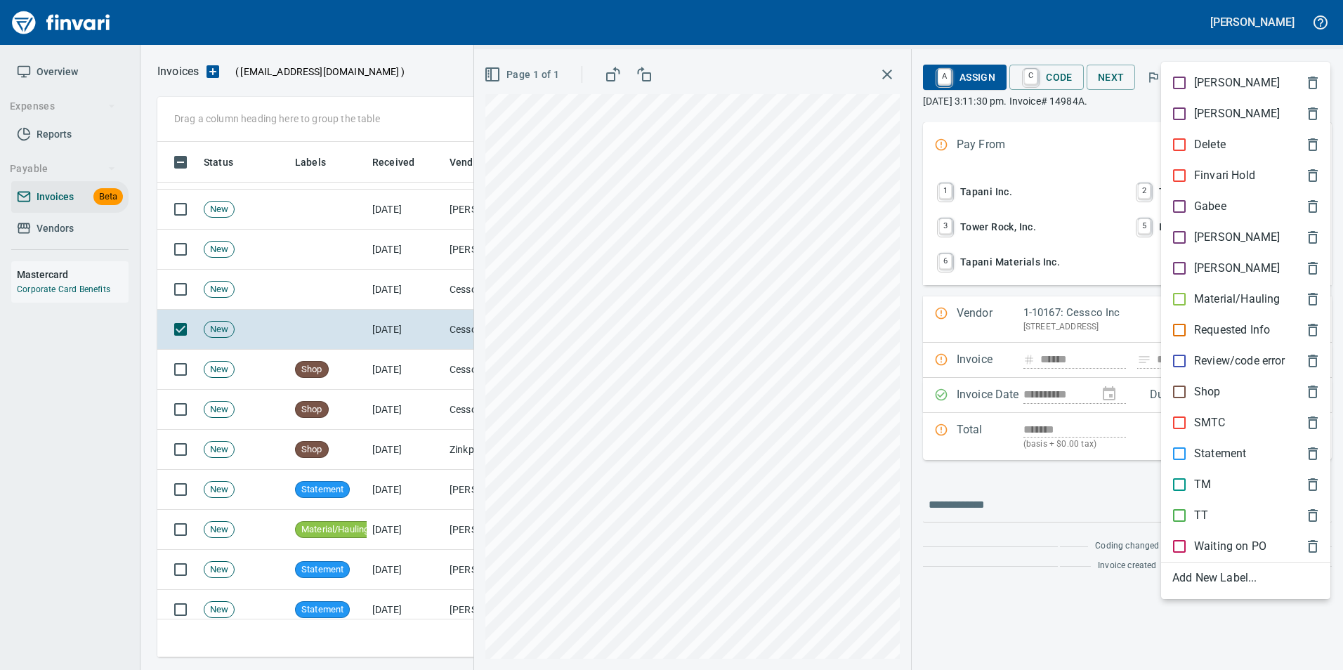
scroll to position [505, 1147]
click at [1220, 420] on p "SMTC" at bounding box center [1210, 422] width 32 height 17
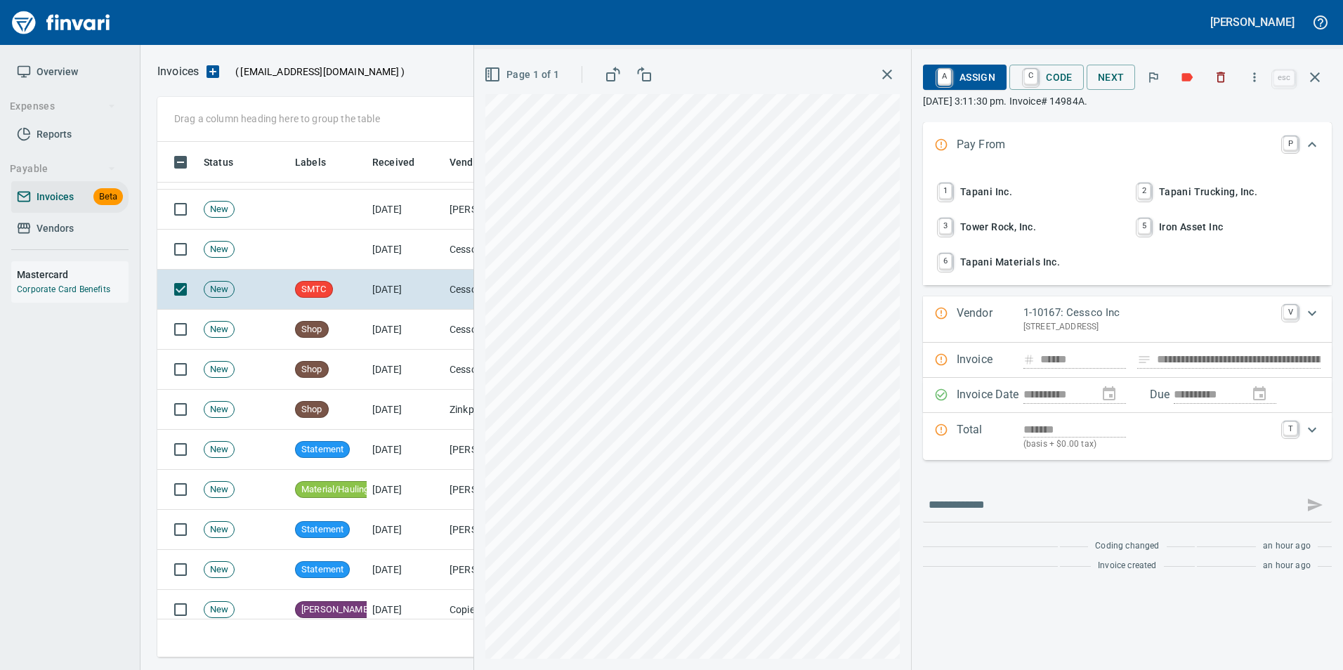
click at [1320, 70] on icon "button" at bounding box center [1314, 77] width 17 height 17
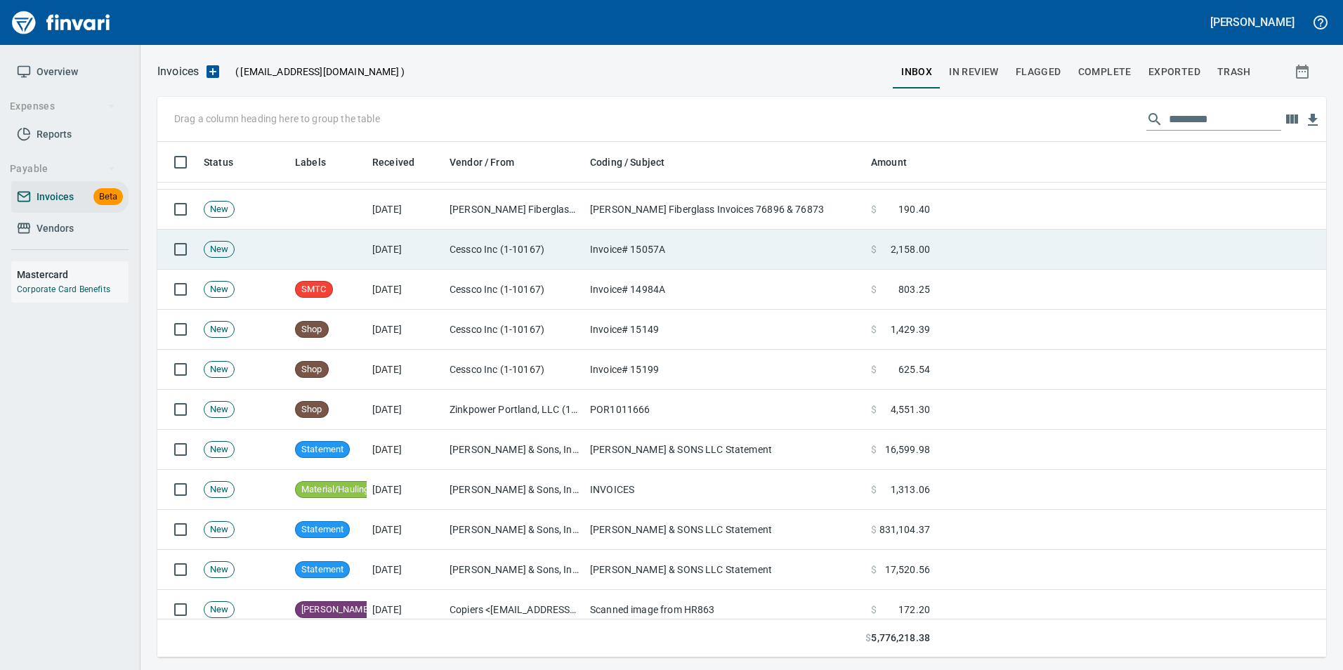
click at [686, 242] on td "Invoice# 15057A" at bounding box center [724, 250] width 281 height 40
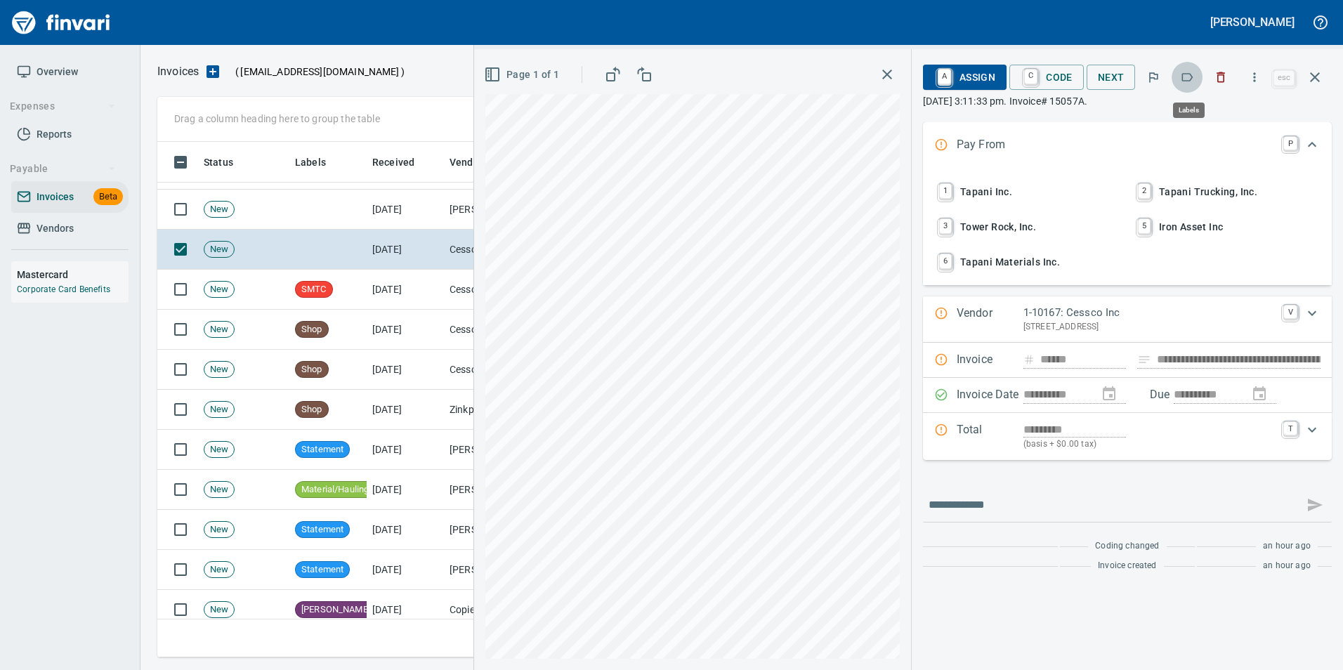
click at [1187, 81] on icon "button" at bounding box center [1187, 77] width 11 height 8
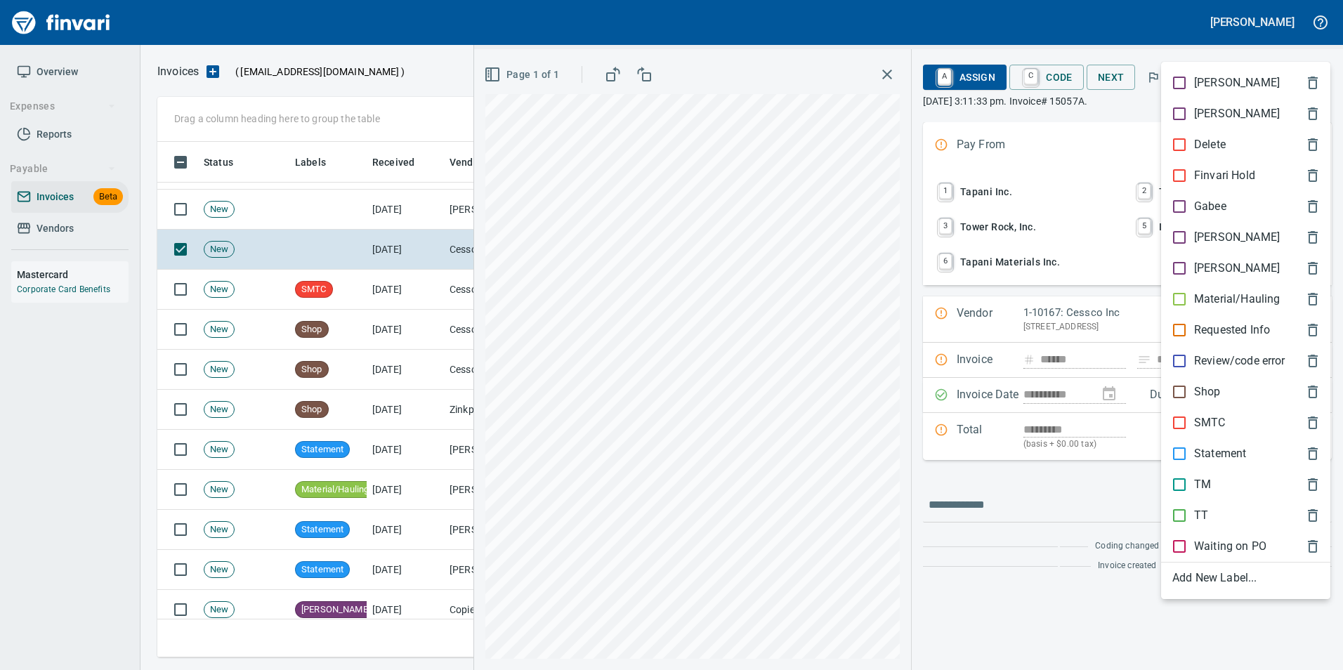
scroll to position [505, 1147]
drag, startPoint x: 1232, startPoint y: 430, endPoint x: 1253, endPoint y: 322, distance: 109.6
click at [1230, 423] on span "SMTC" at bounding box center [1234, 422] width 124 height 17
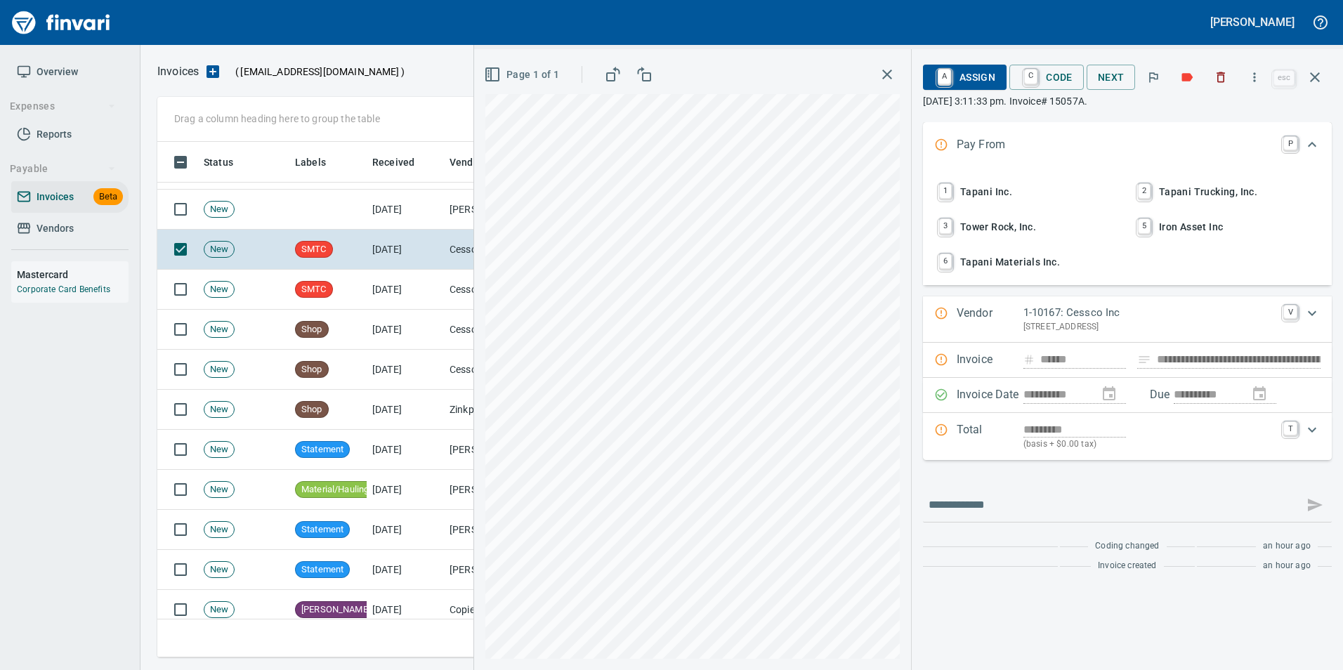
click at [1322, 78] on icon "button" at bounding box center [1314, 77] width 17 height 17
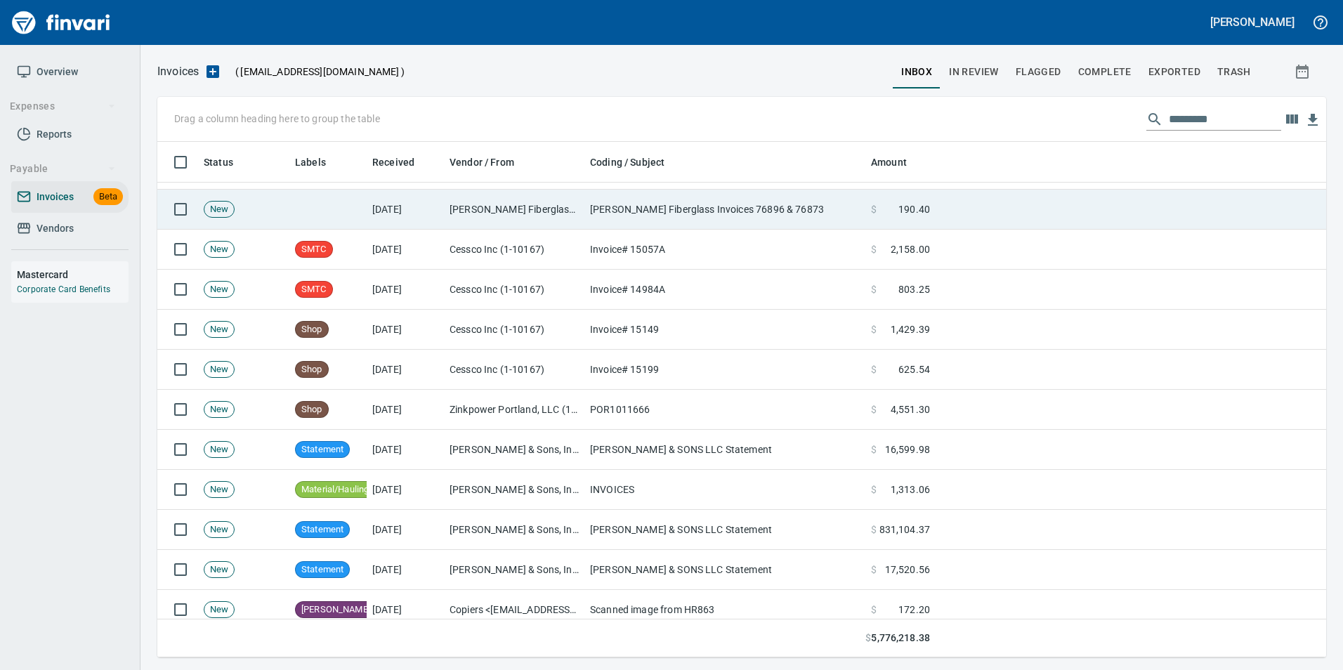
click at [642, 218] on td "[PERSON_NAME] Fiberglass Invoices 76896 & 76873" at bounding box center [724, 210] width 281 height 40
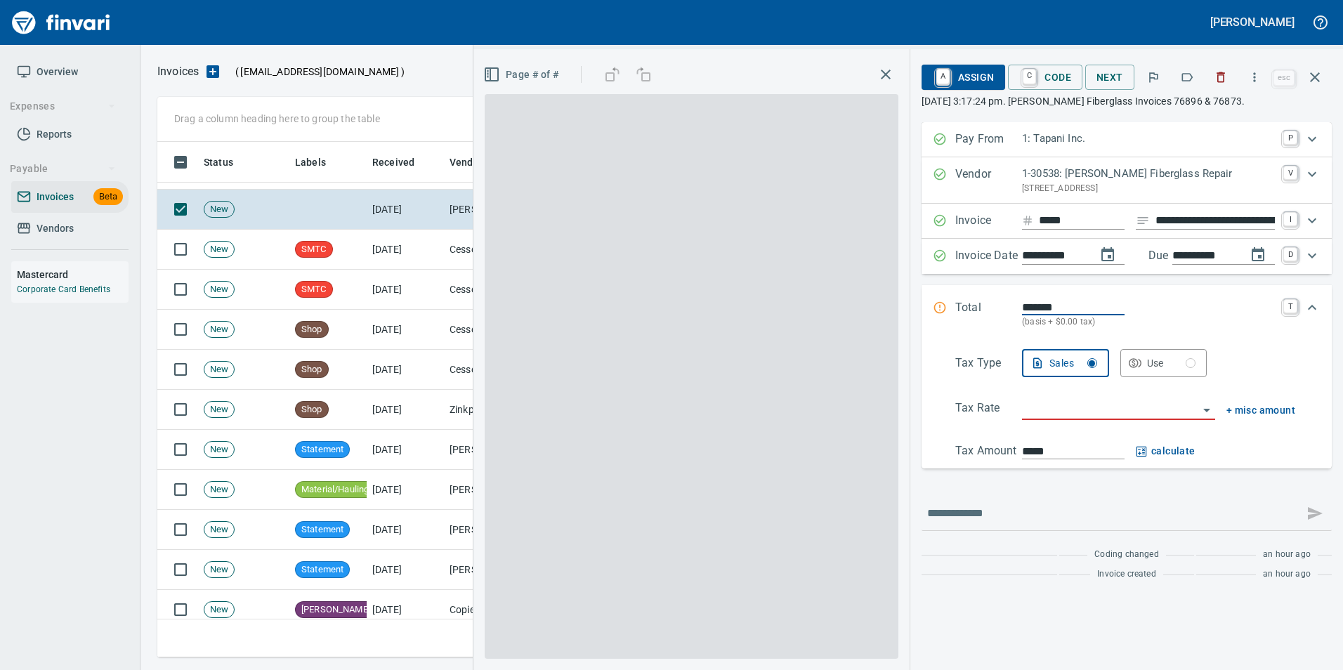
scroll to position [505, 1147]
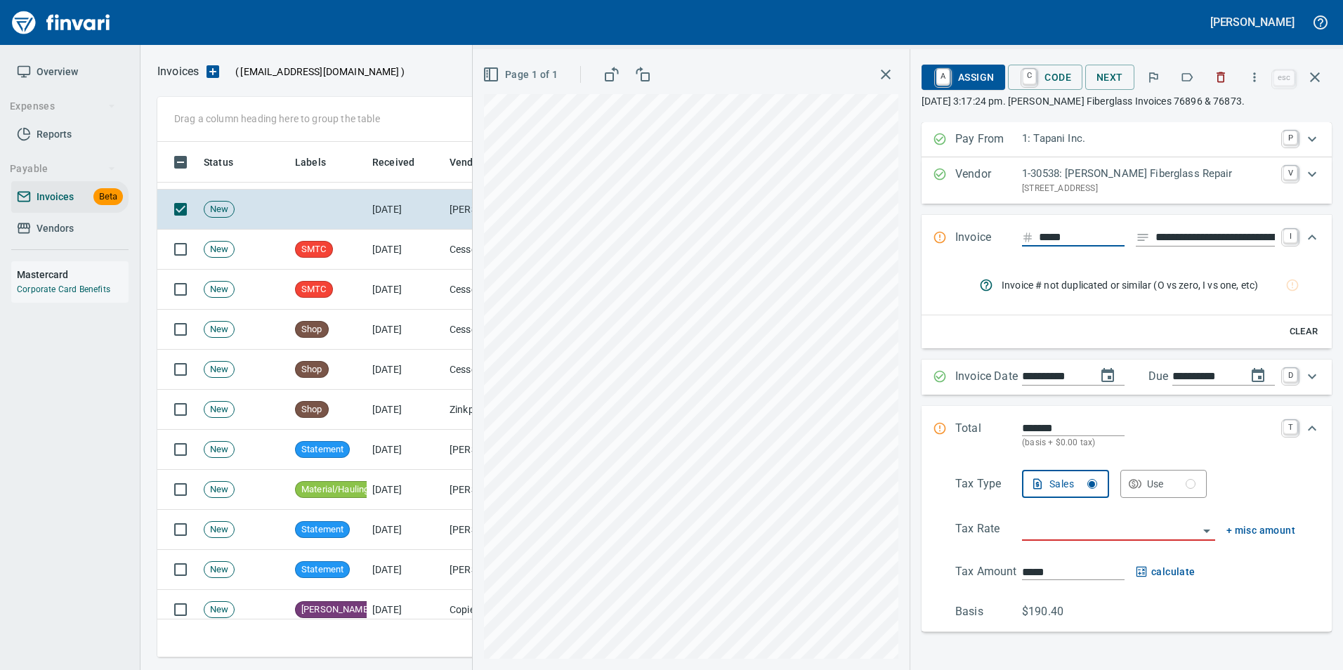
click at [1187, 67] on button "button" at bounding box center [1186, 77] width 31 height 31
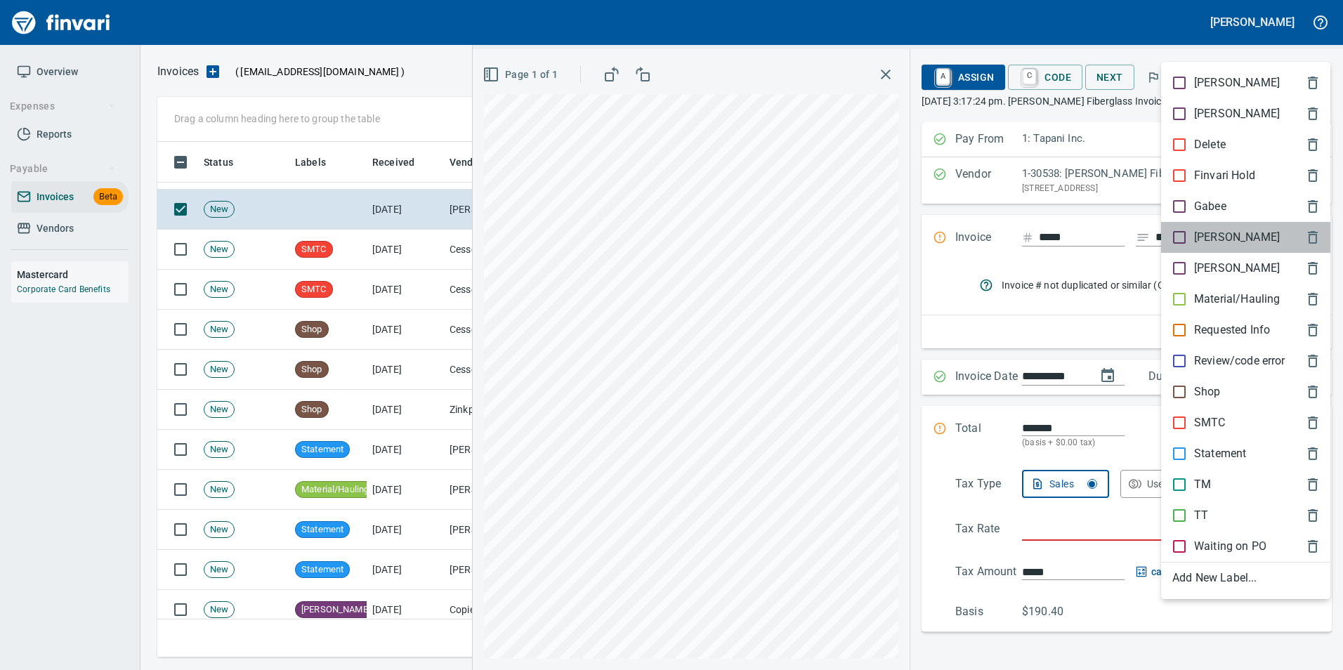
click at [1223, 226] on div "[PERSON_NAME]" at bounding box center [1245, 237] width 169 height 31
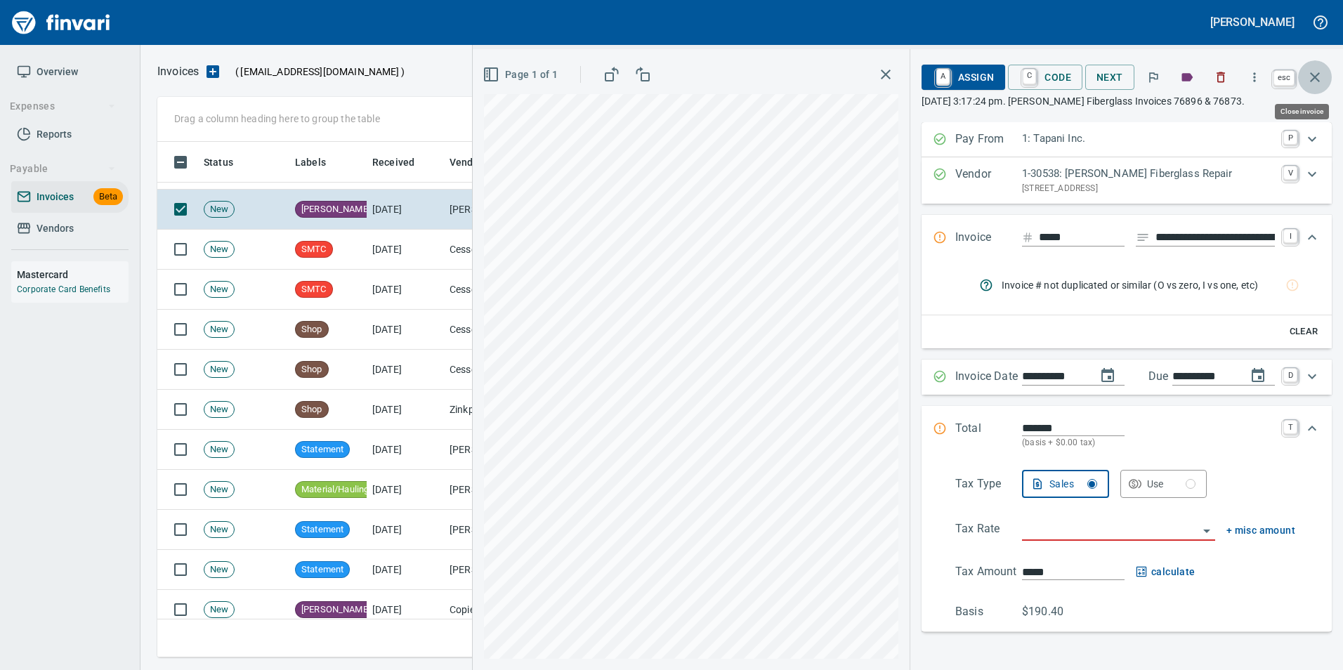
click at [1312, 80] on icon "button" at bounding box center [1315, 77] width 10 height 10
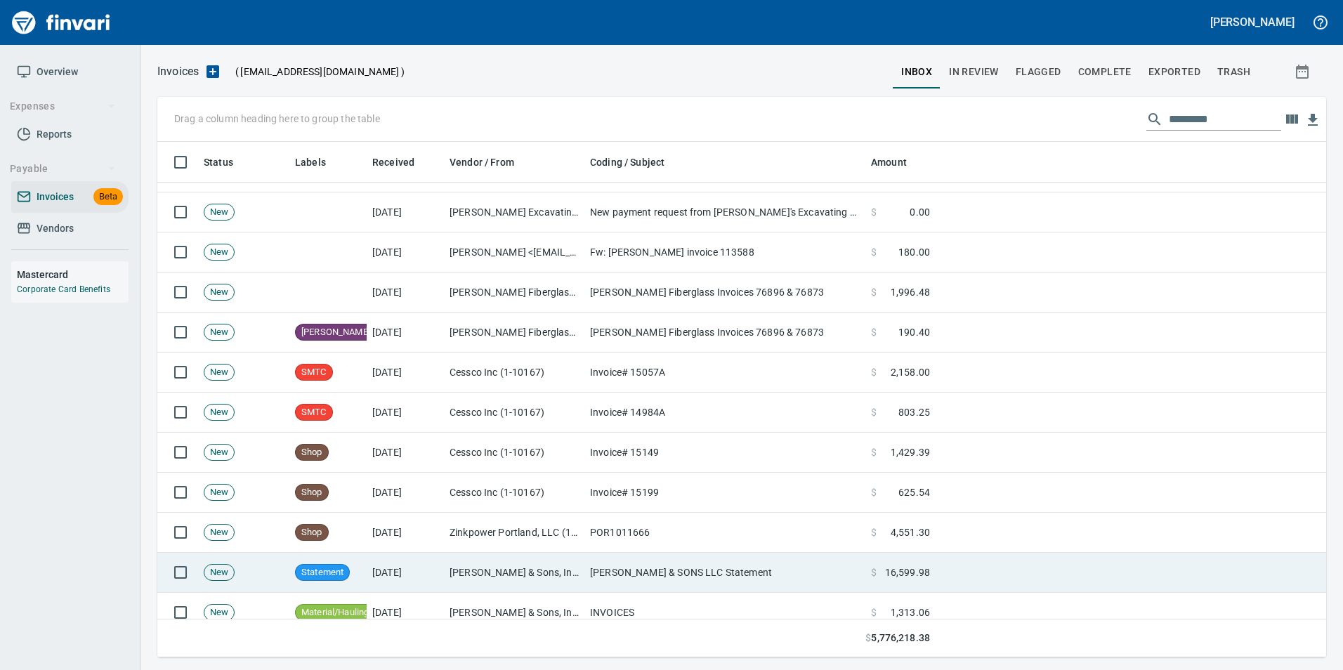
scroll to position [1053, 0]
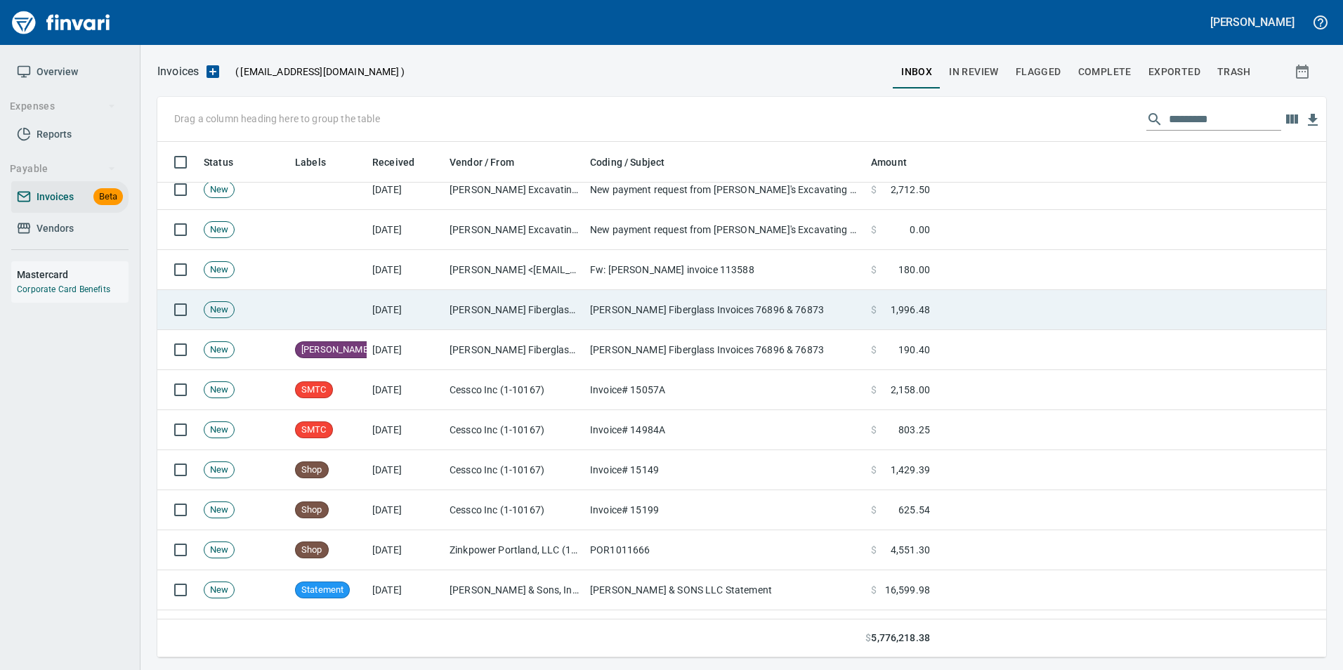
click at [486, 320] on td "[PERSON_NAME] Fiberglass Repair (1-30538)" at bounding box center [514, 310] width 140 height 40
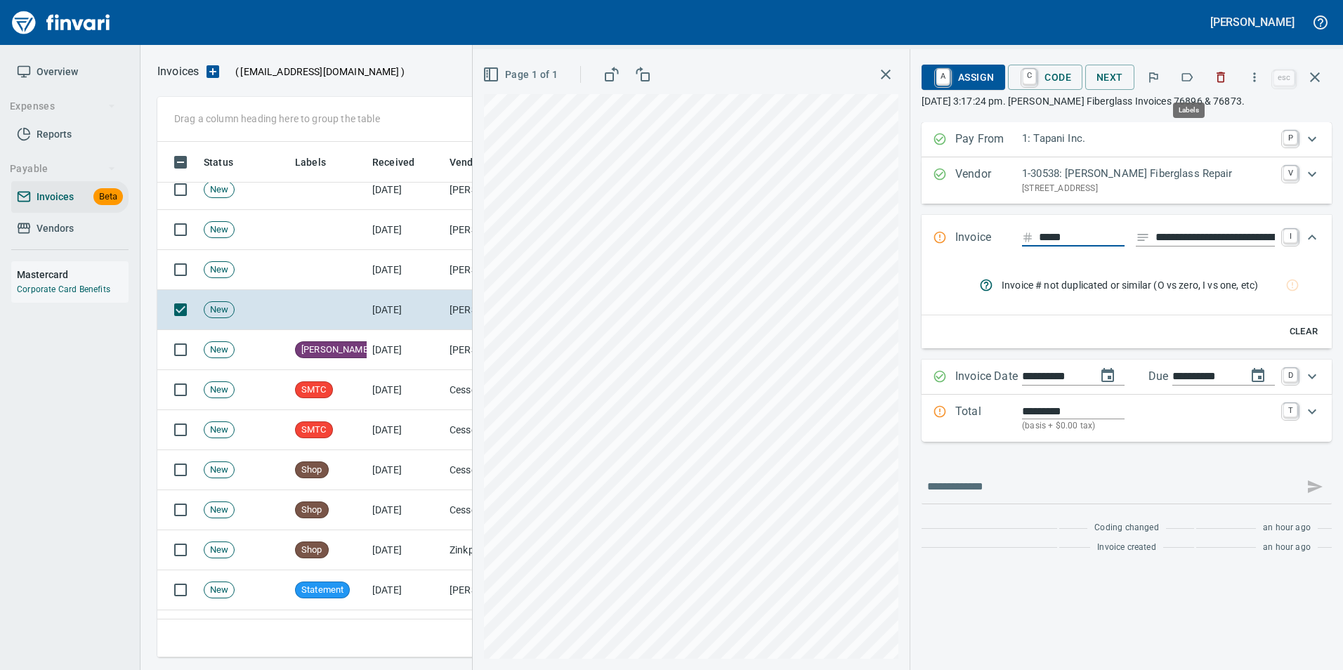
click at [1193, 79] on icon "button" at bounding box center [1187, 77] width 14 height 14
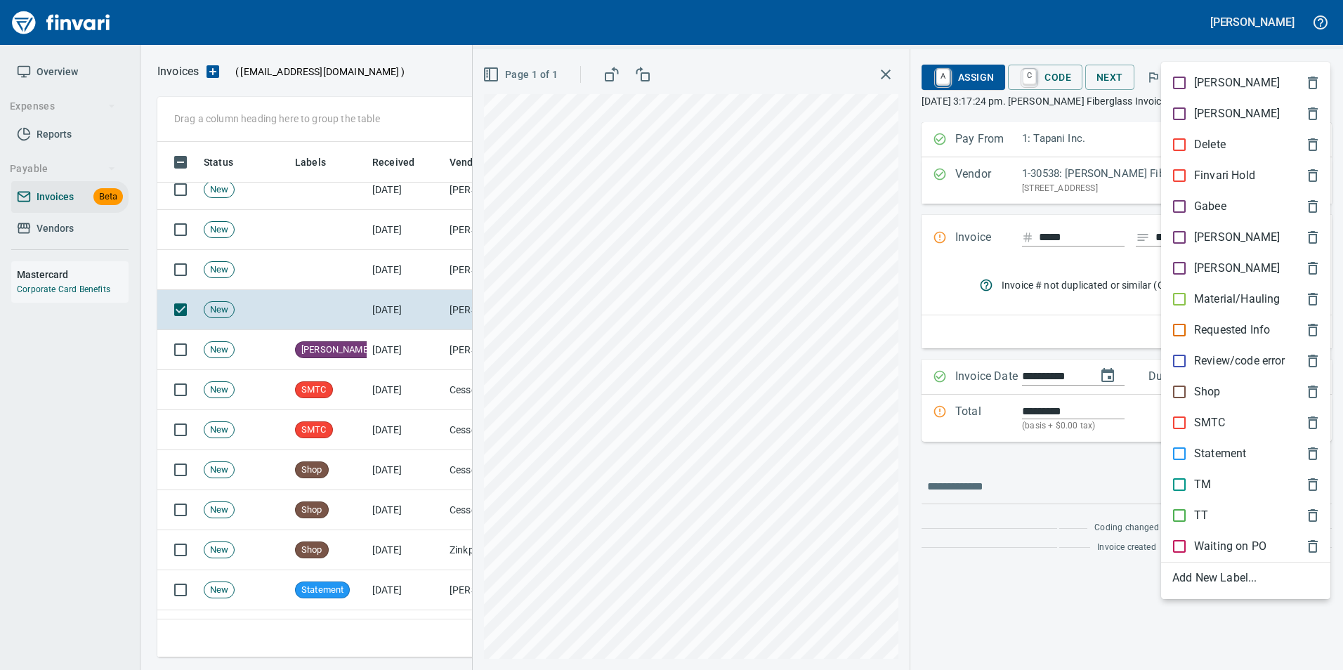
scroll to position [505, 1147]
click at [1232, 249] on div "[PERSON_NAME]" at bounding box center [1245, 237] width 169 height 31
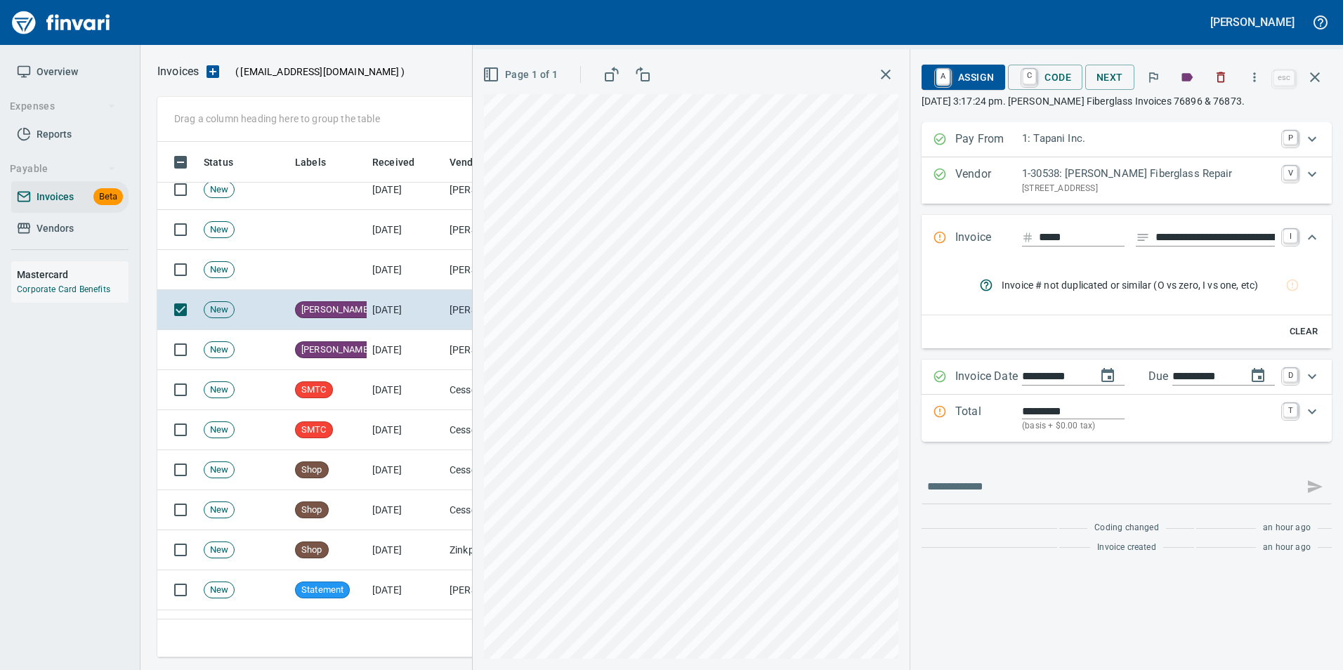
click at [1315, 81] on icon "button" at bounding box center [1314, 77] width 17 height 17
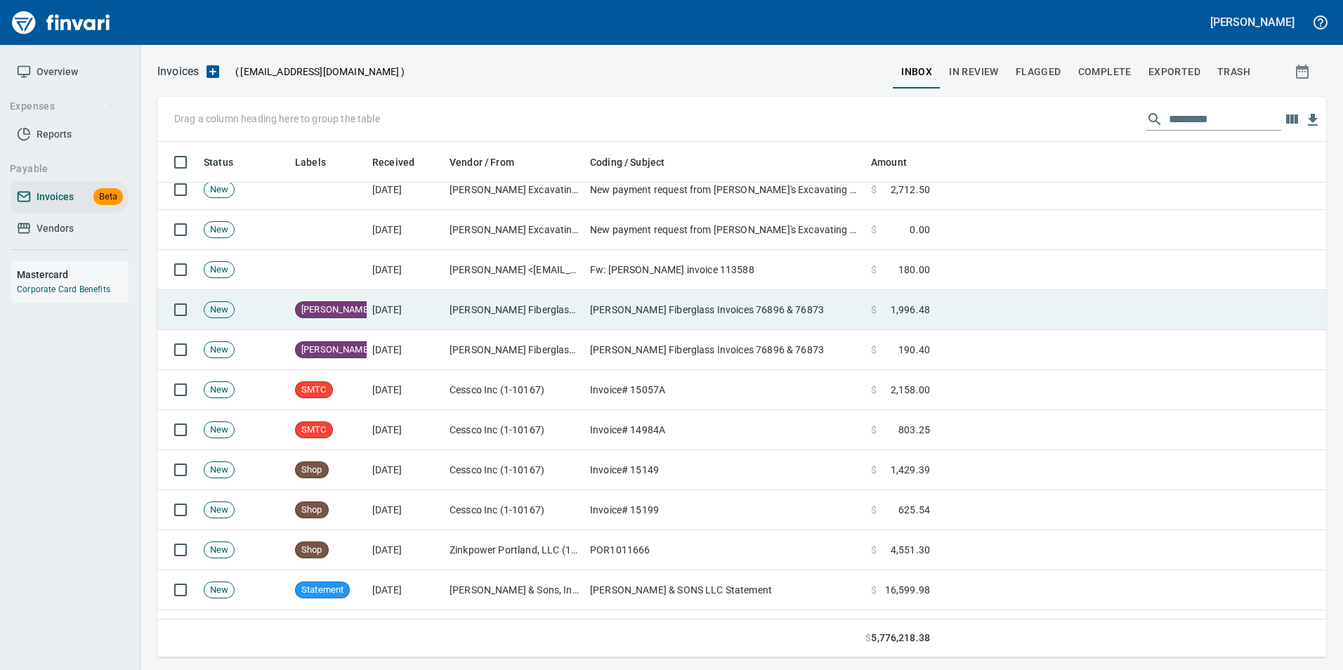
scroll to position [505, 1147]
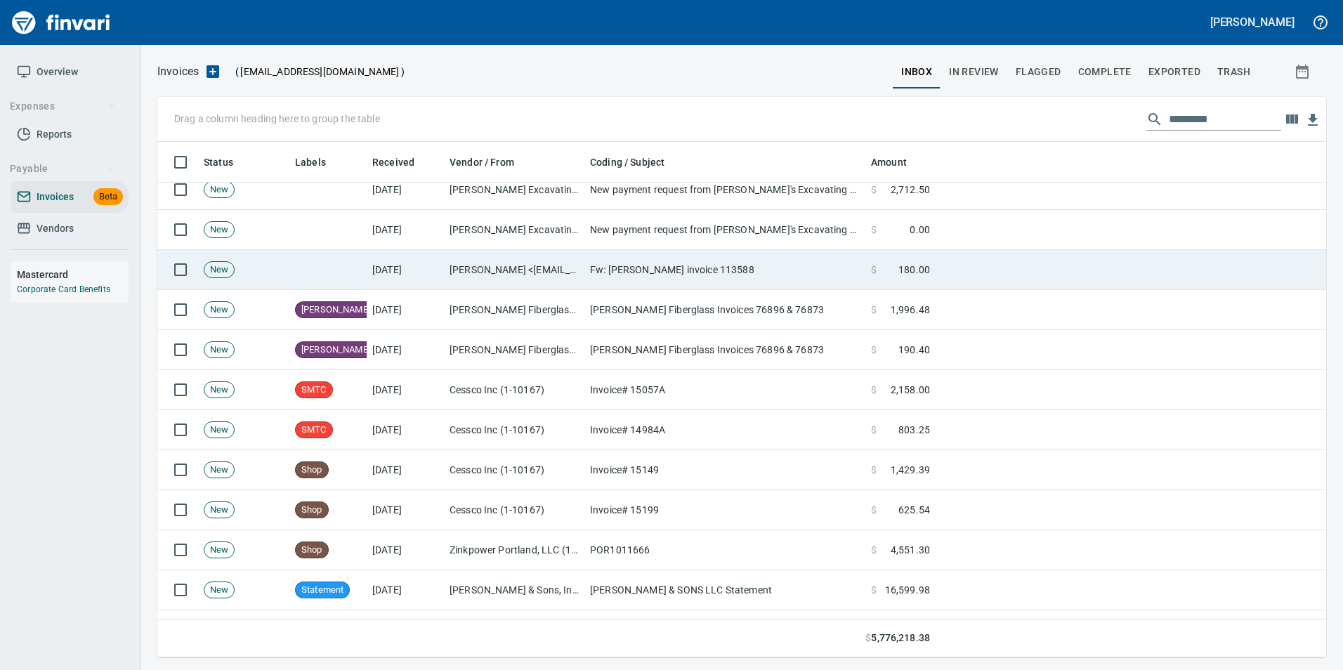
click at [508, 268] on td "Logan Kysar <logank@tapani.com>" at bounding box center [514, 270] width 140 height 40
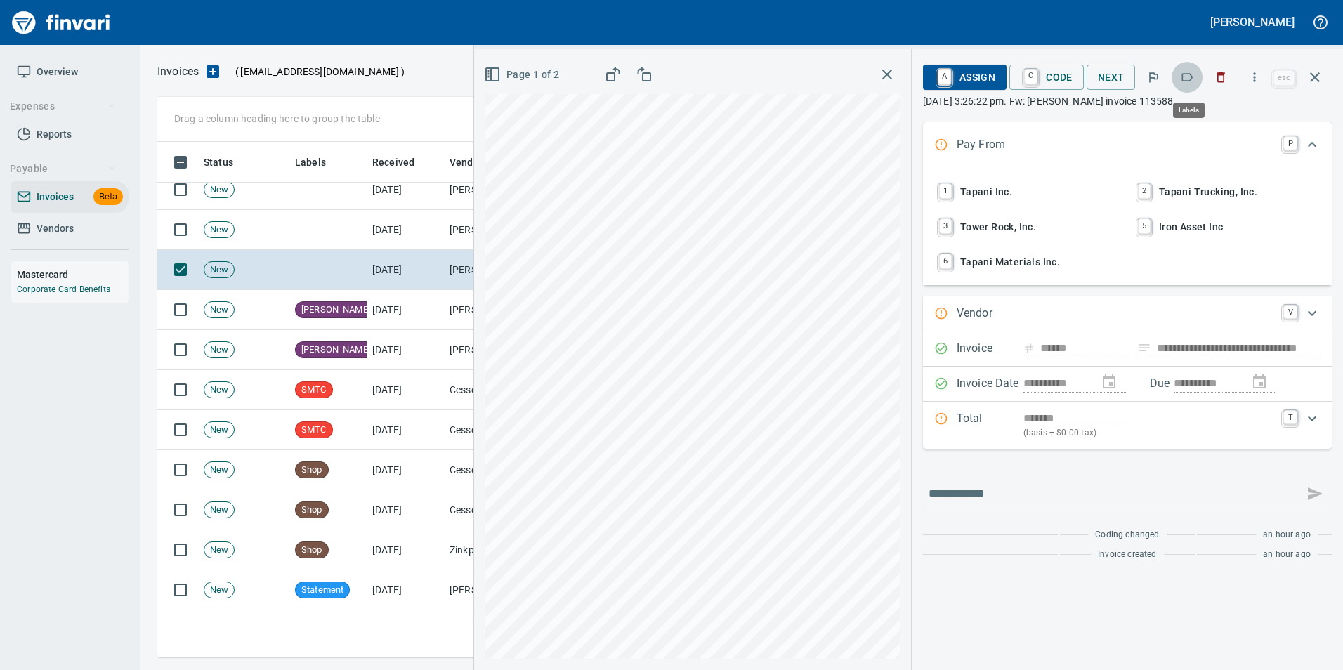
click at [1194, 70] on button "button" at bounding box center [1186, 77] width 31 height 31
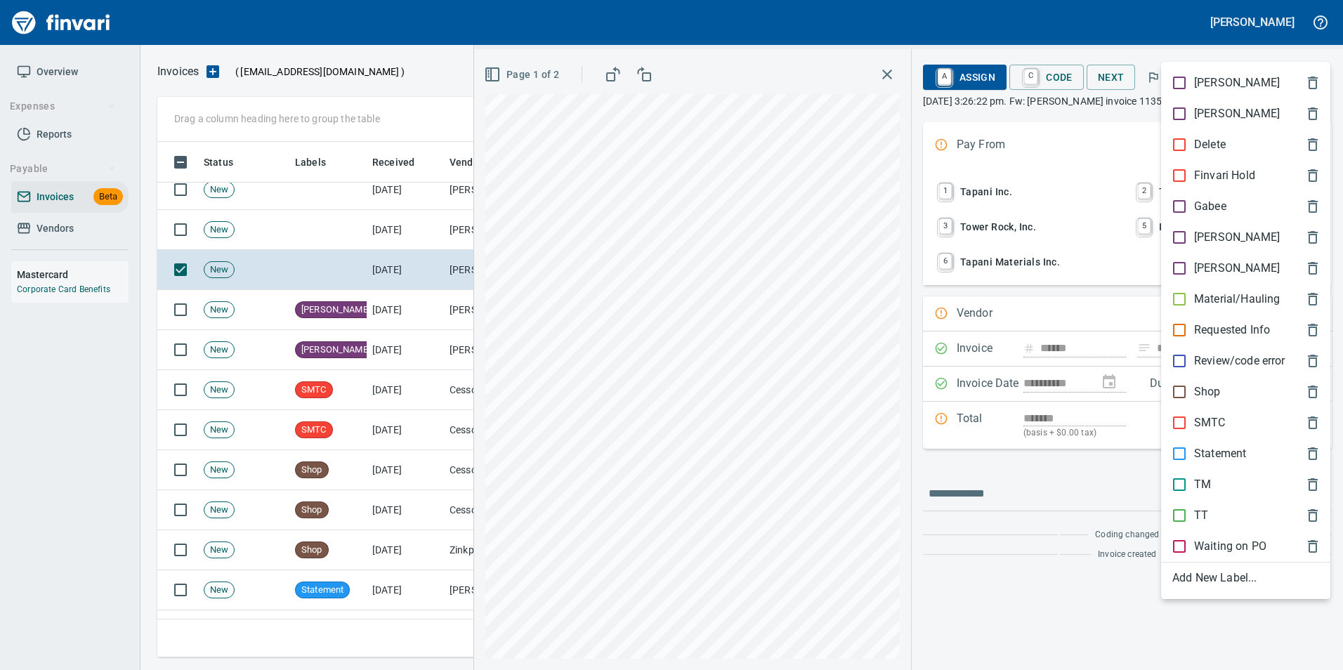
scroll to position [505, 1147]
click at [1234, 238] on span "[PERSON_NAME]" at bounding box center [1234, 237] width 124 height 17
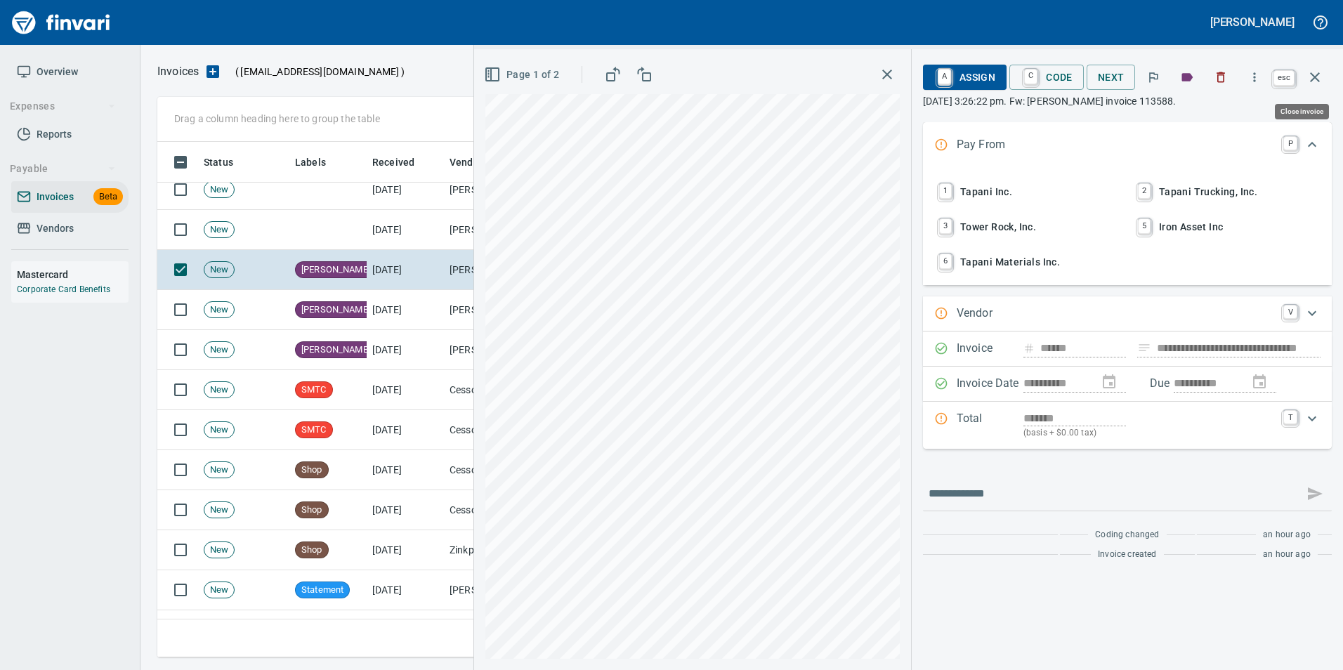
click at [1320, 82] on icon "button" at bounding box center [1314, 77] width 17 height 17
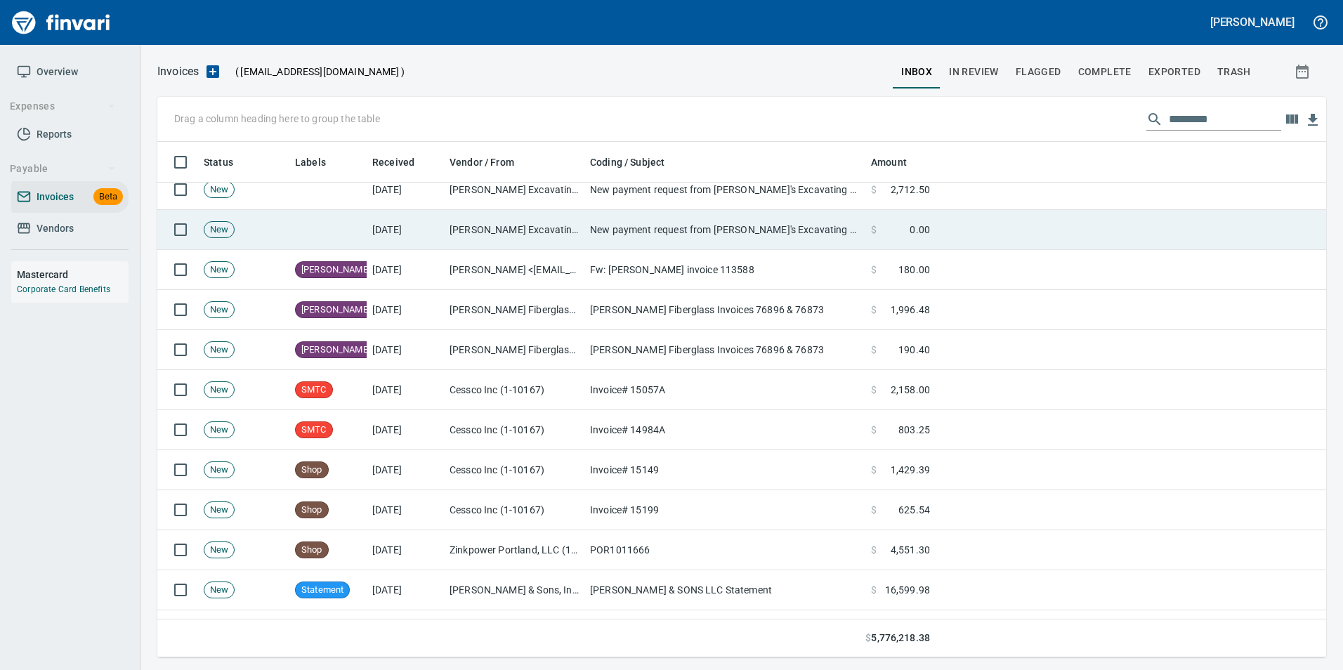
click at [512, 234] on td "Franks Excavating LLC (1-22988)" at bounding box center [514, 230] width 140 height 40
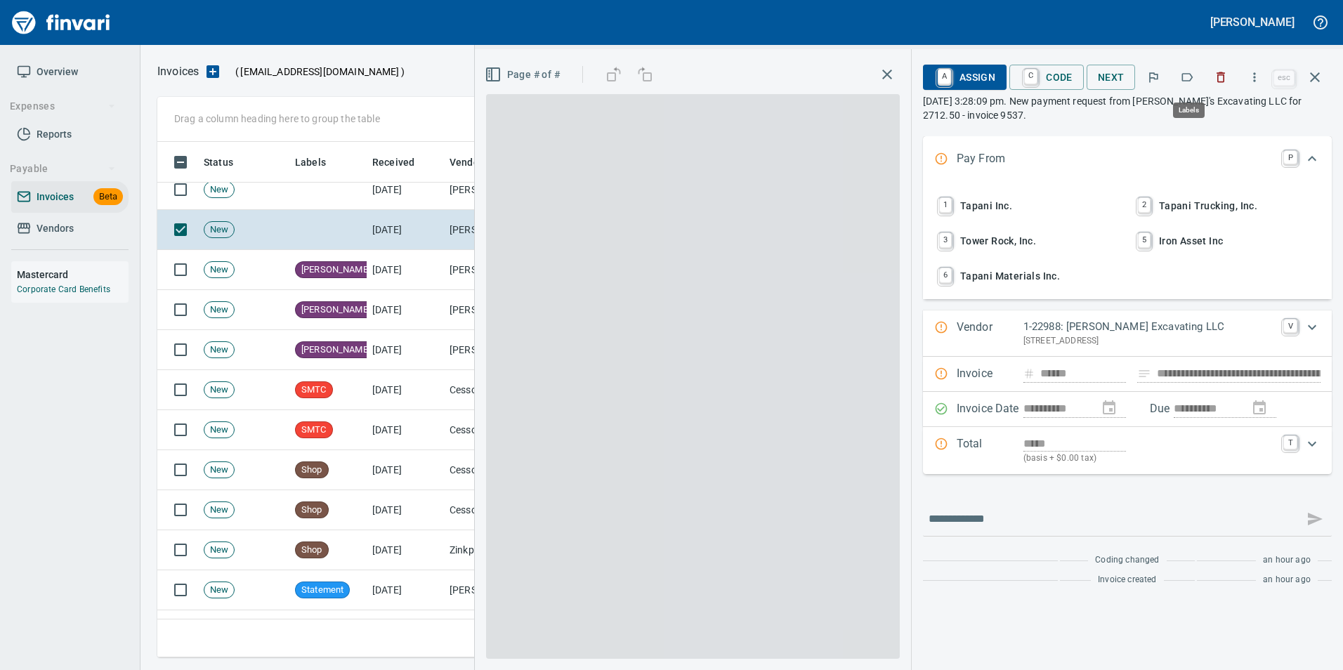
scroll to position [505, 1147]
click at [1188, 82] on icon "button" at bounding box center [1187, 77] width 14 height 14
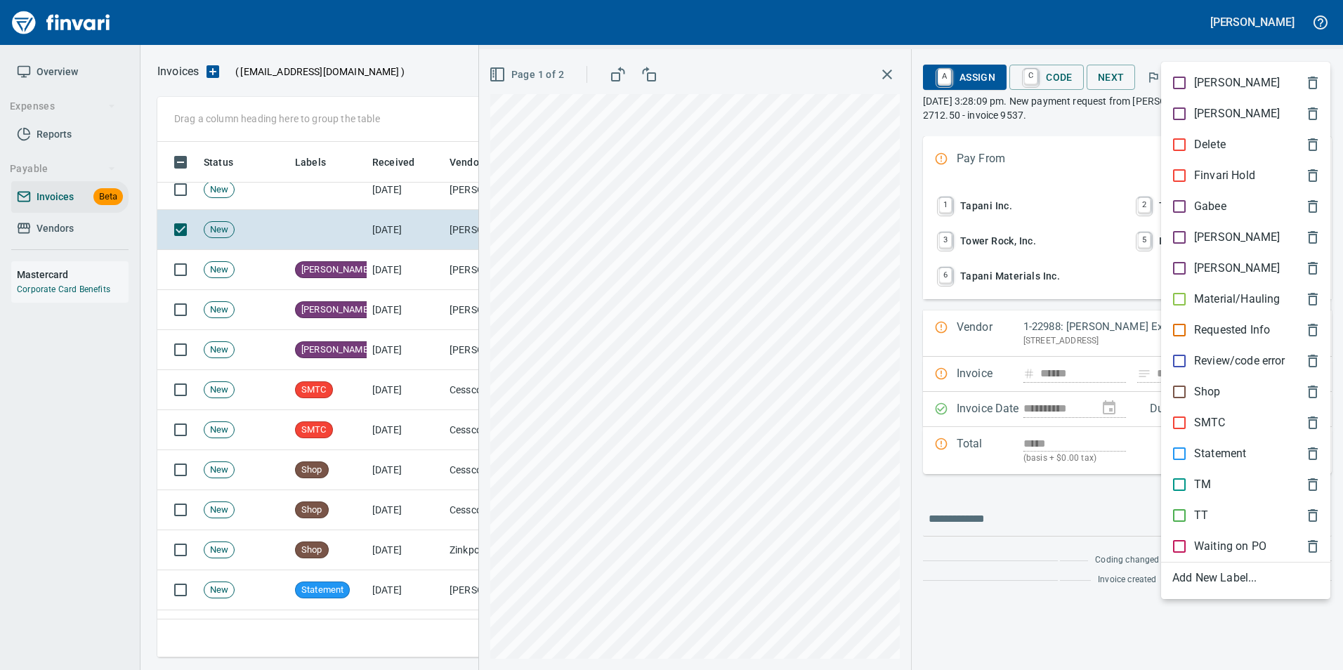
click at [1213, 299] on p "Material/Hauling" at bounding box center [1237, 299] width 86 height 17
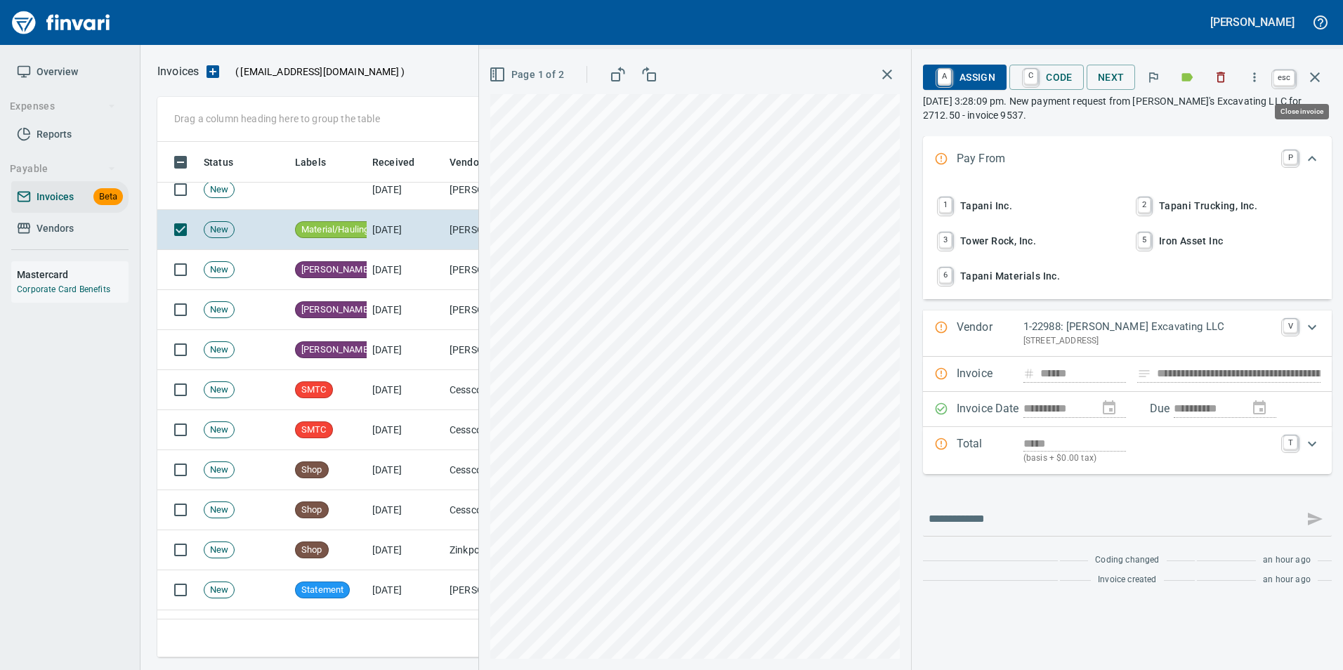
click at [1321, 86] on button "button" at bounding box center [1315, 77] width 34 height 34
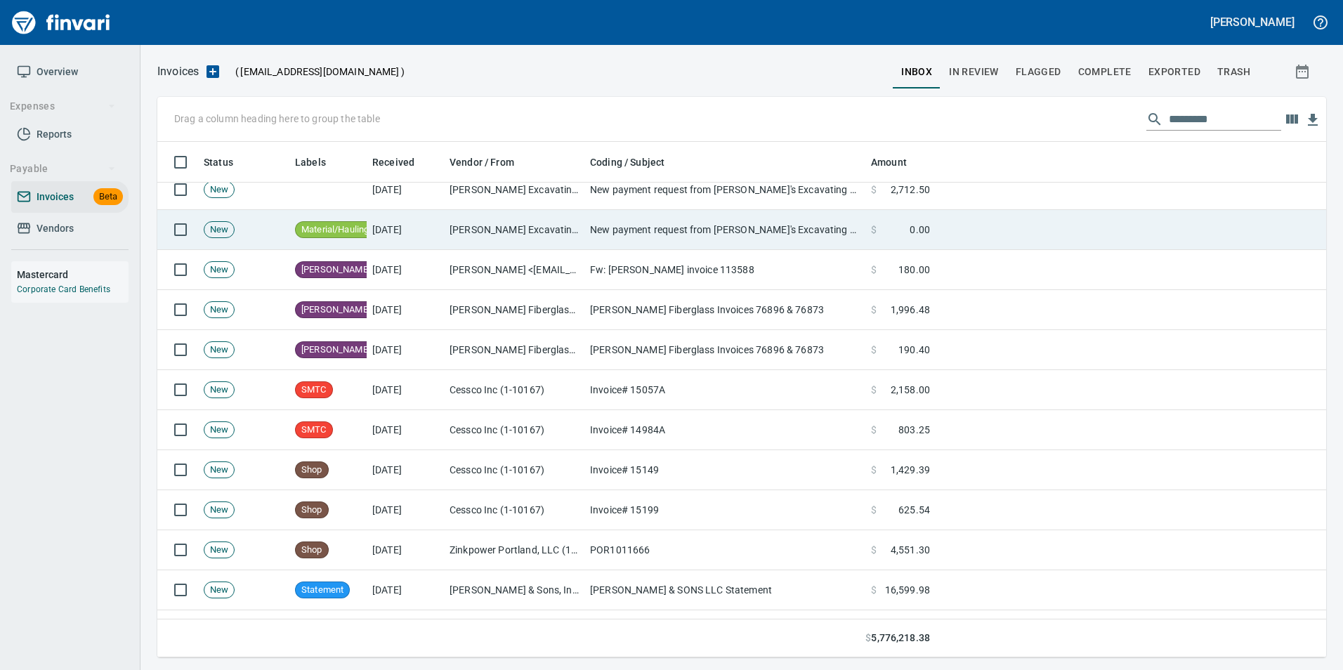
scroll to position [505, 1147]
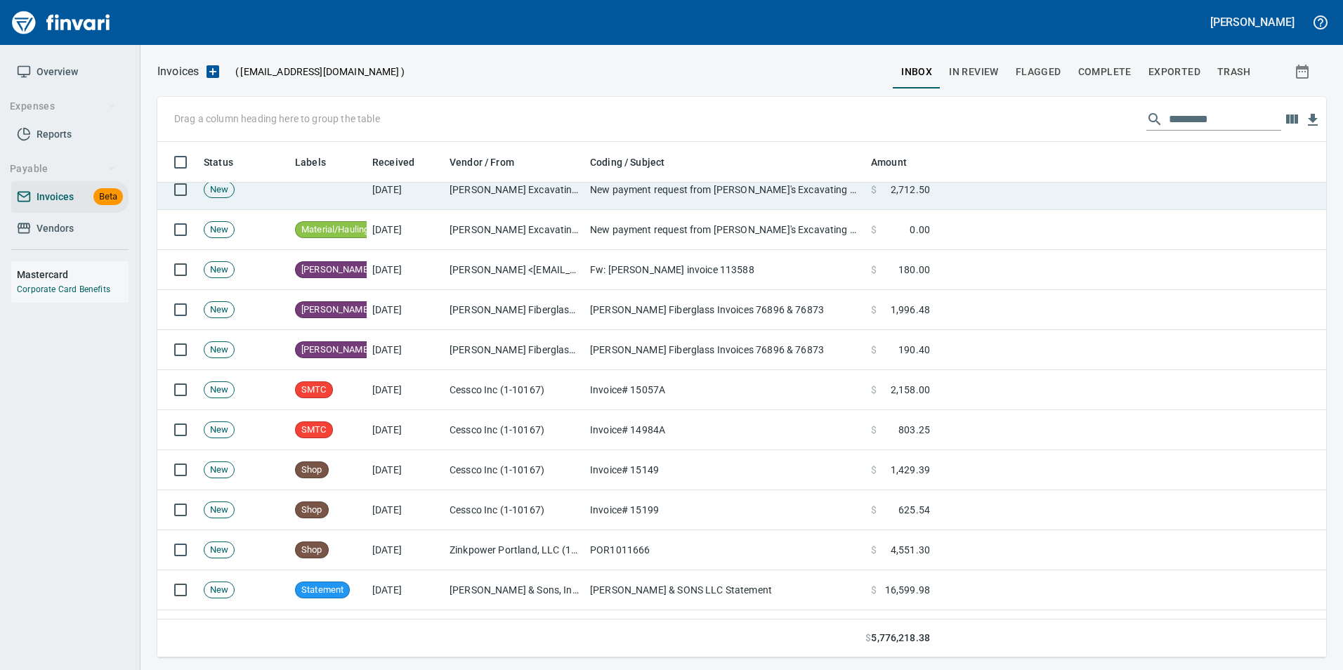
click at [629, 196] on td "New payment request from Frank's Excavating LLC for 2712.50 - invoice 9537" at bounding box center [724, 190] width 281 height 40
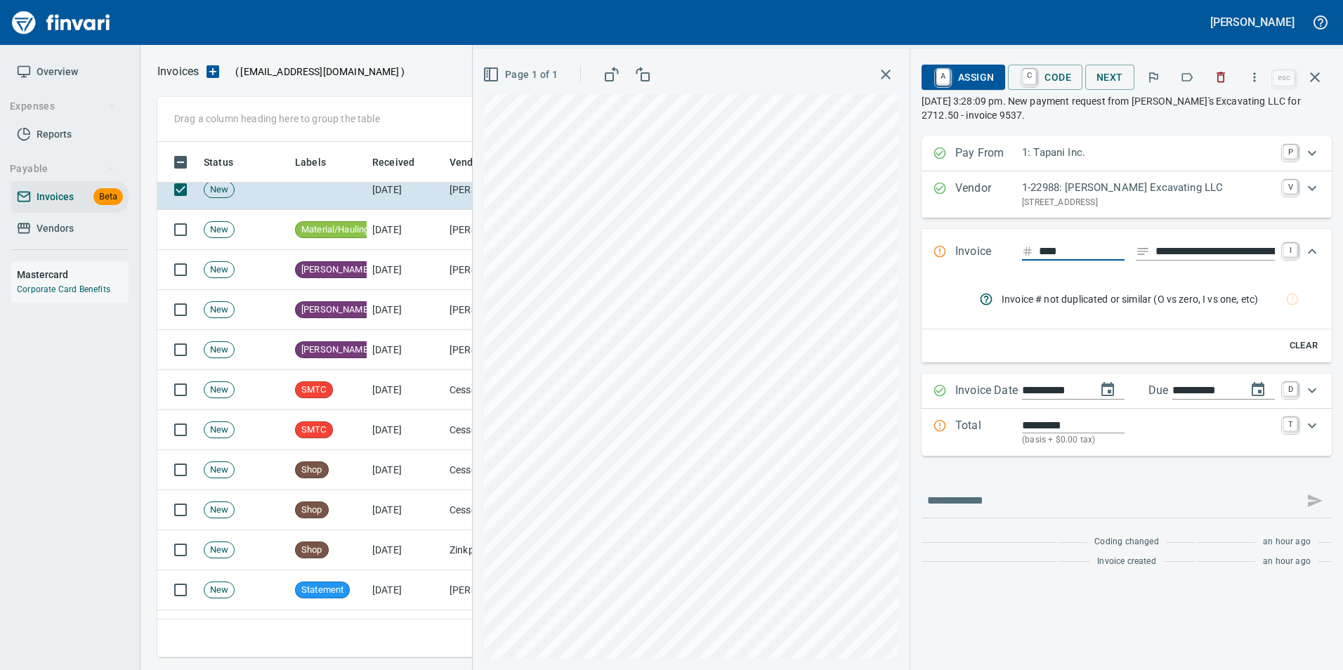
click at [1188, 77] on icon "button" at bounding box center [1187, 77] width 14 height 14
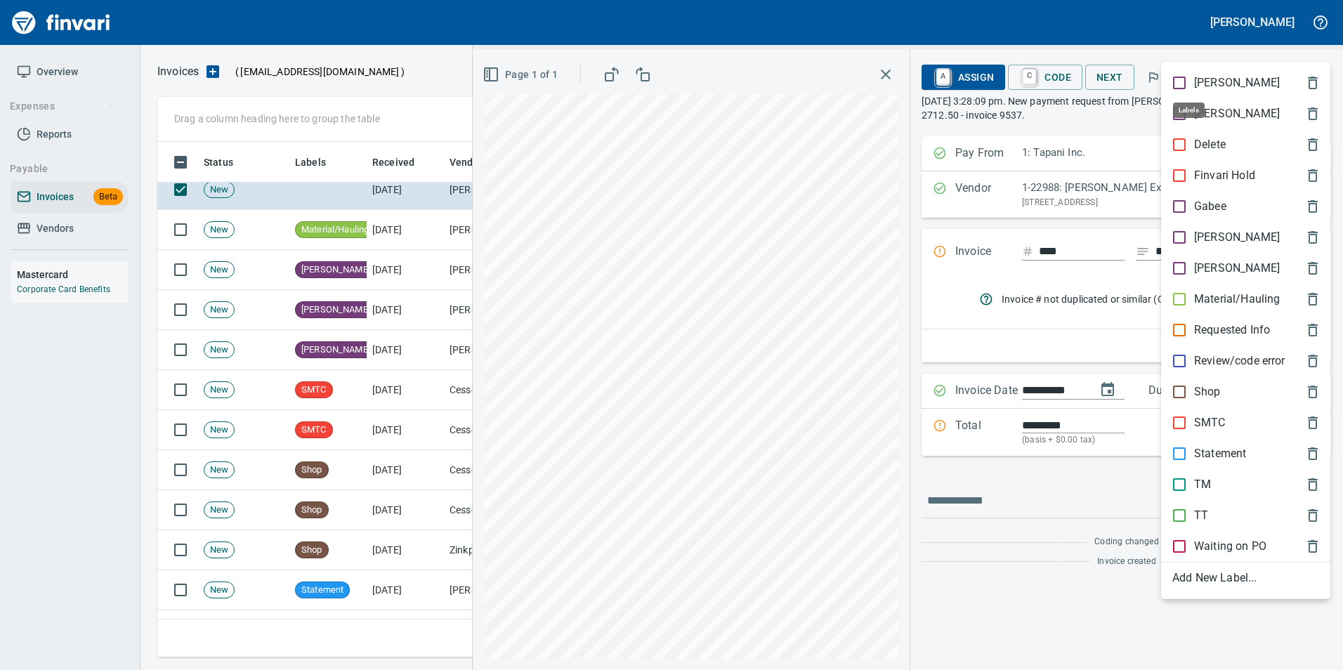
scroll to position [505, 1147]
click at [1232, 289] on div "Material/Hauling" at bounding box center [1245, 299] width 169 height 31
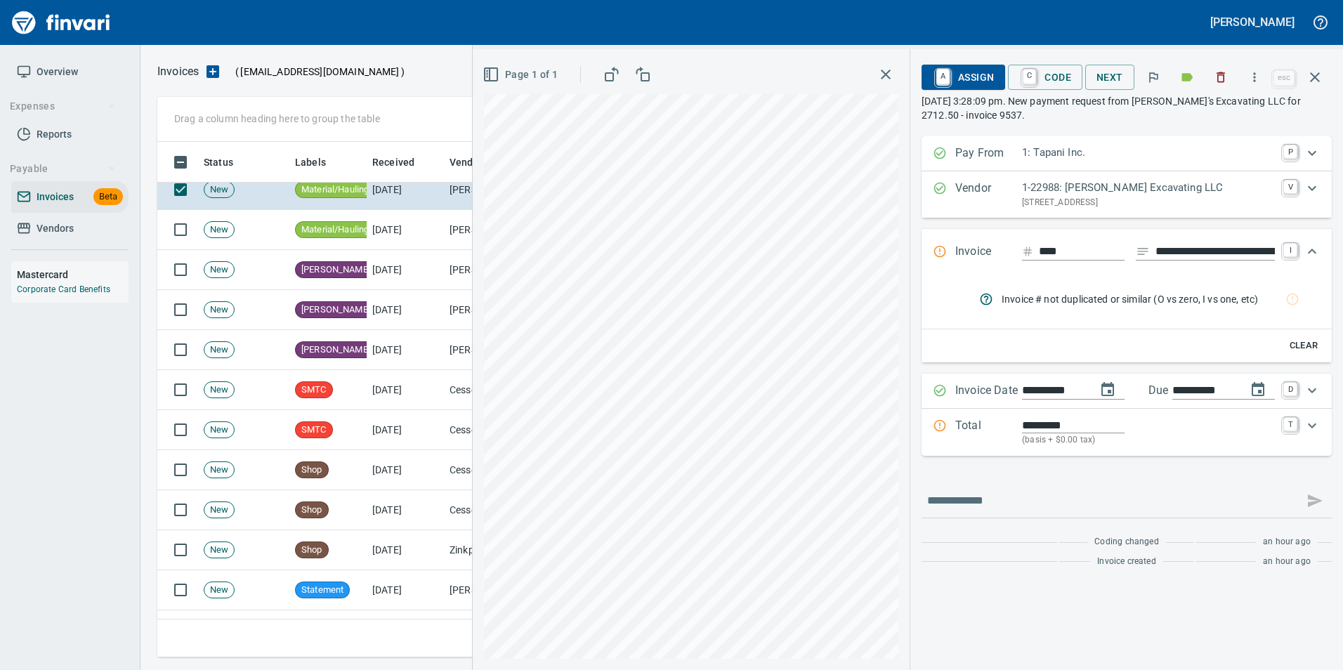
click at [1320, 77] on icon "button" at bounding box center [1314, 77] width 17 height 17
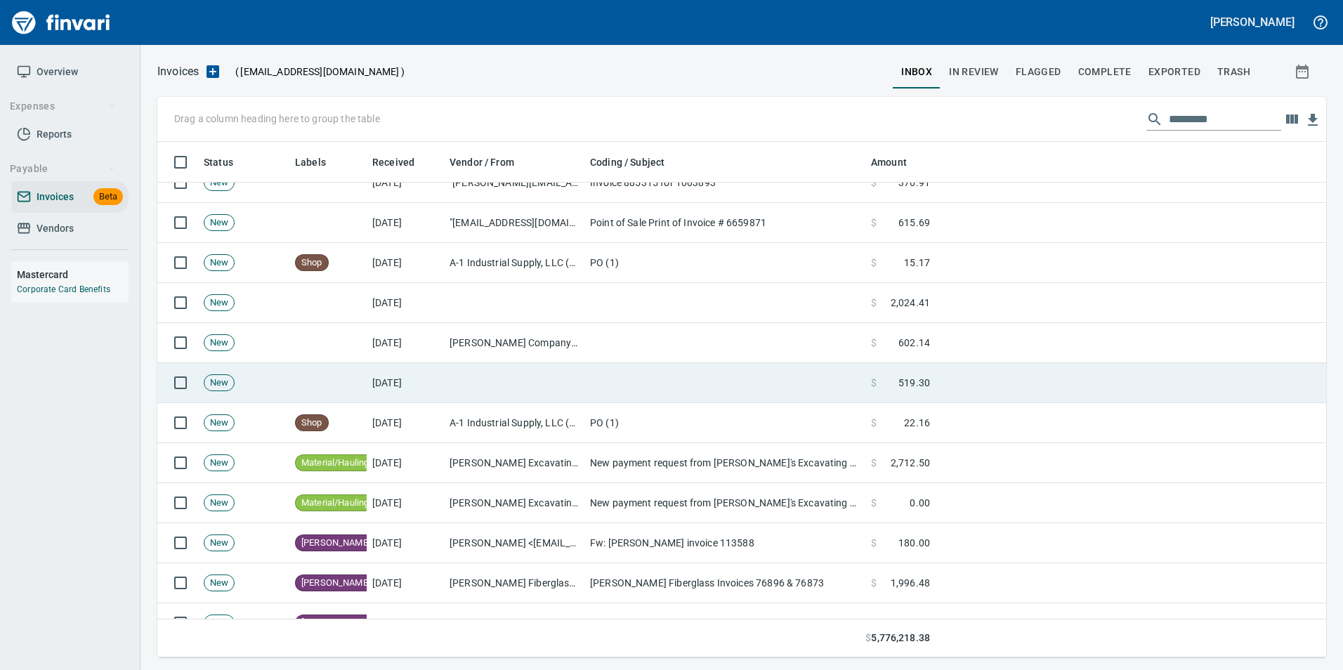
scroll to position [772, 0]
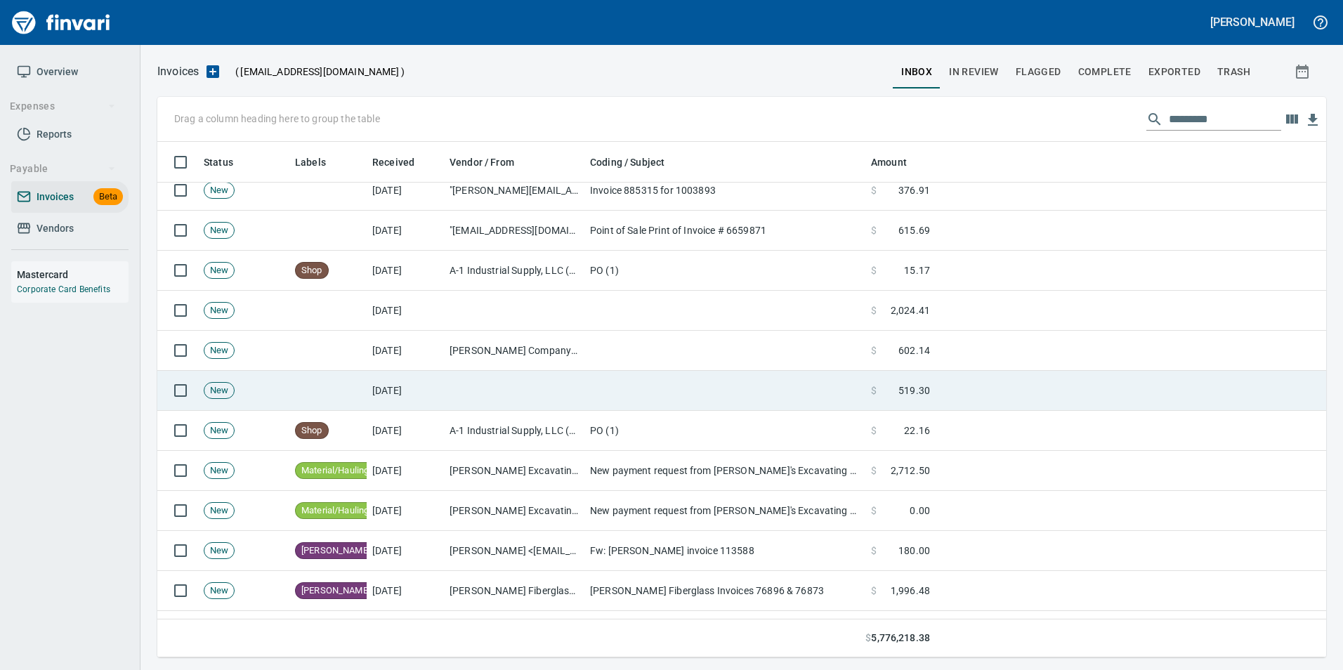
click at [435, 394] on td "[DATE]" at bounding box center [405, 391] width 77 height 40
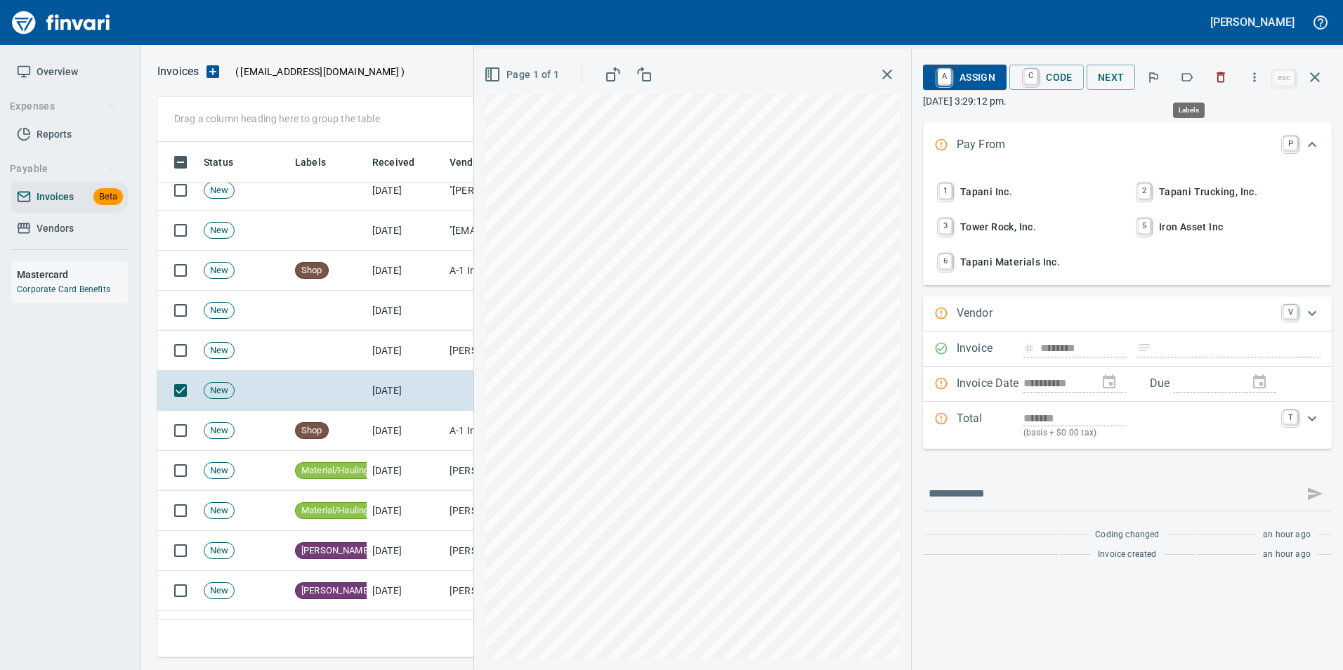
click at [1179, 71] on button "button" at bounding box center [1186, 77] width 31 height 31
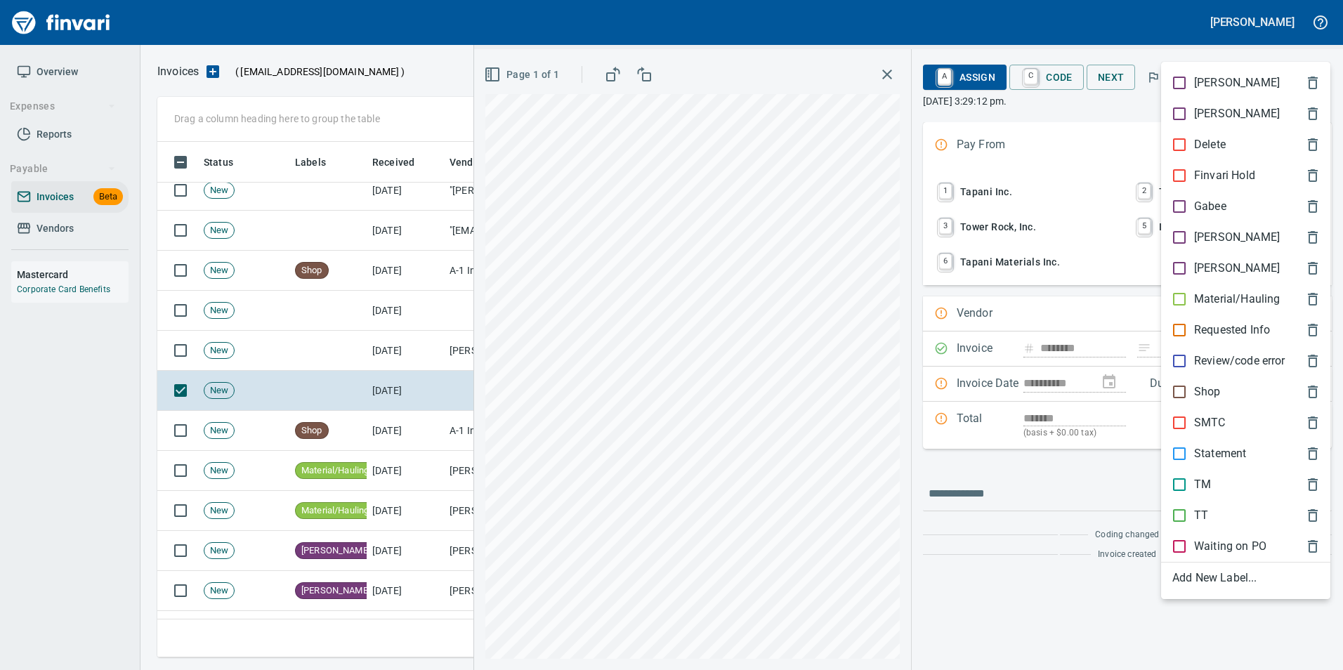
scroll to position [505, 1147]
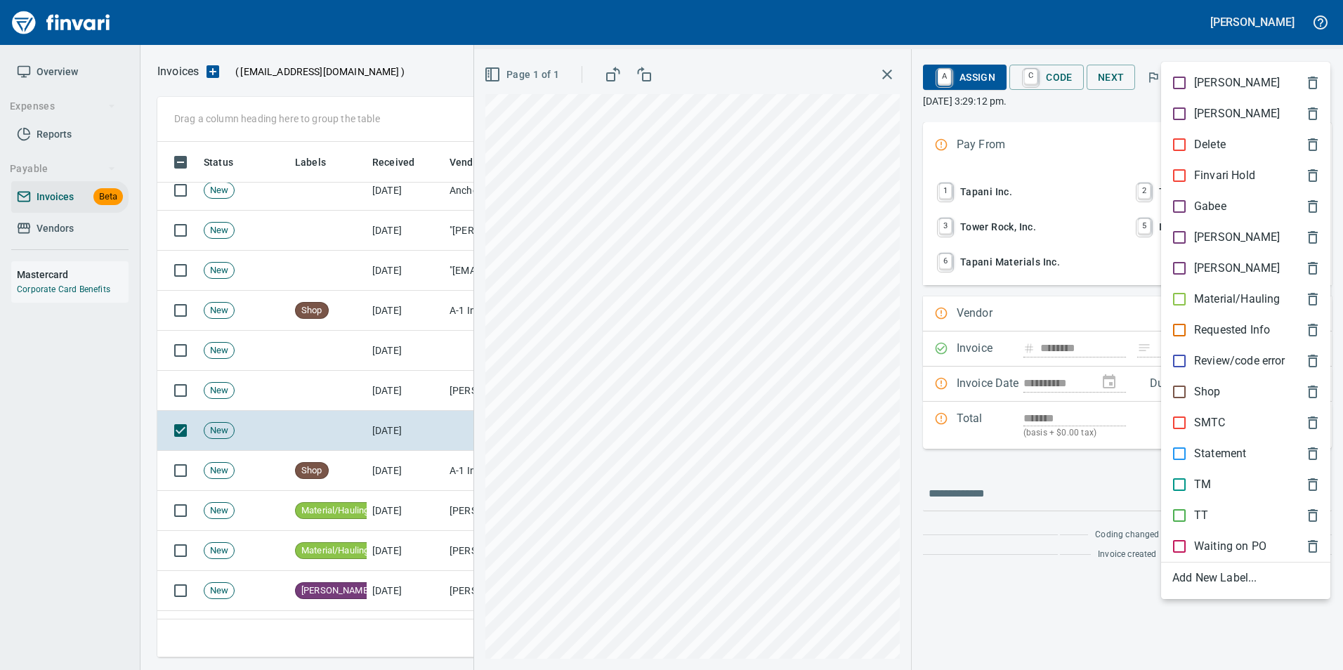
click at [1229, 239] on span "[PERSON_NAME]" at bounding box center [1234, 237] width 124 height 17
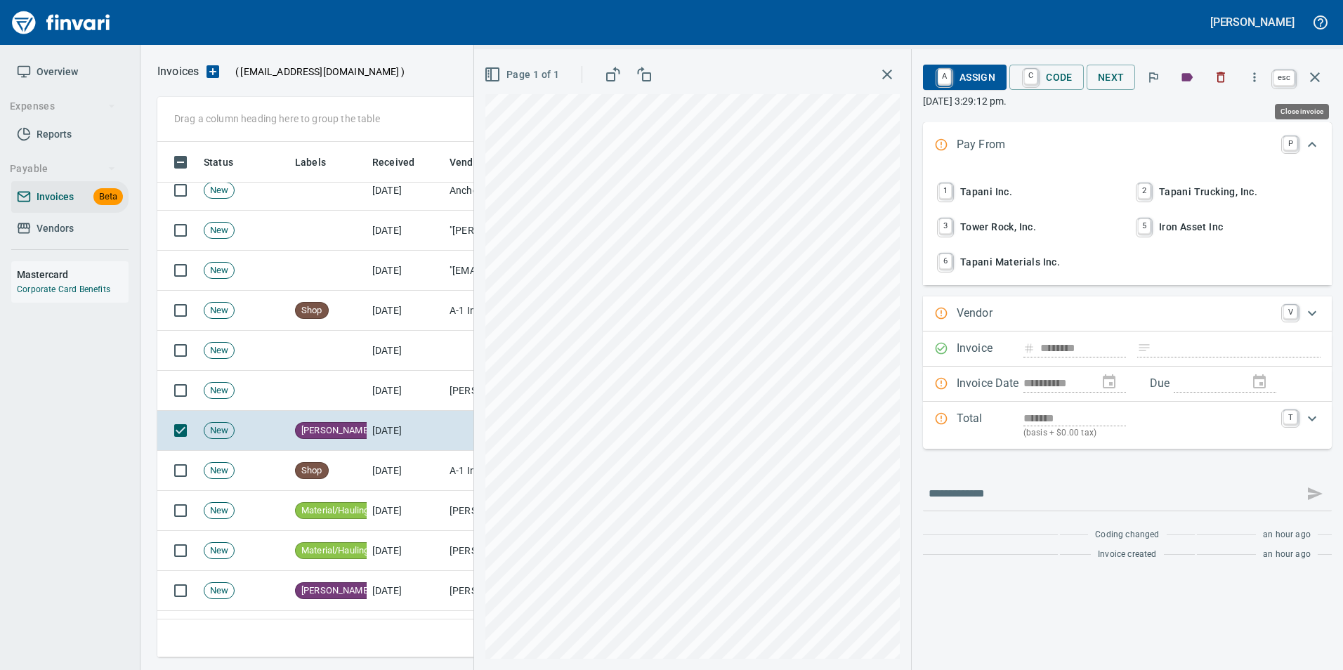
click at [1326, 71] on button "button" at bounding box center [1315, 77] width 34 height 34
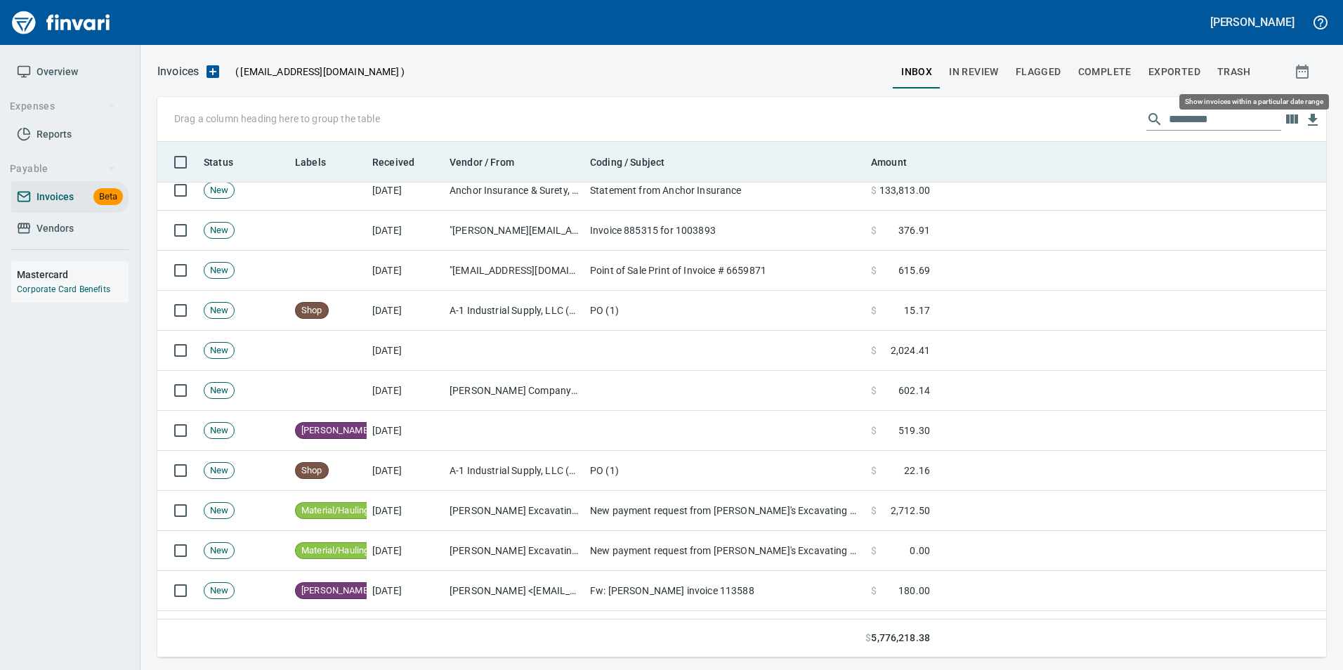
scroll to position [505, 1147]
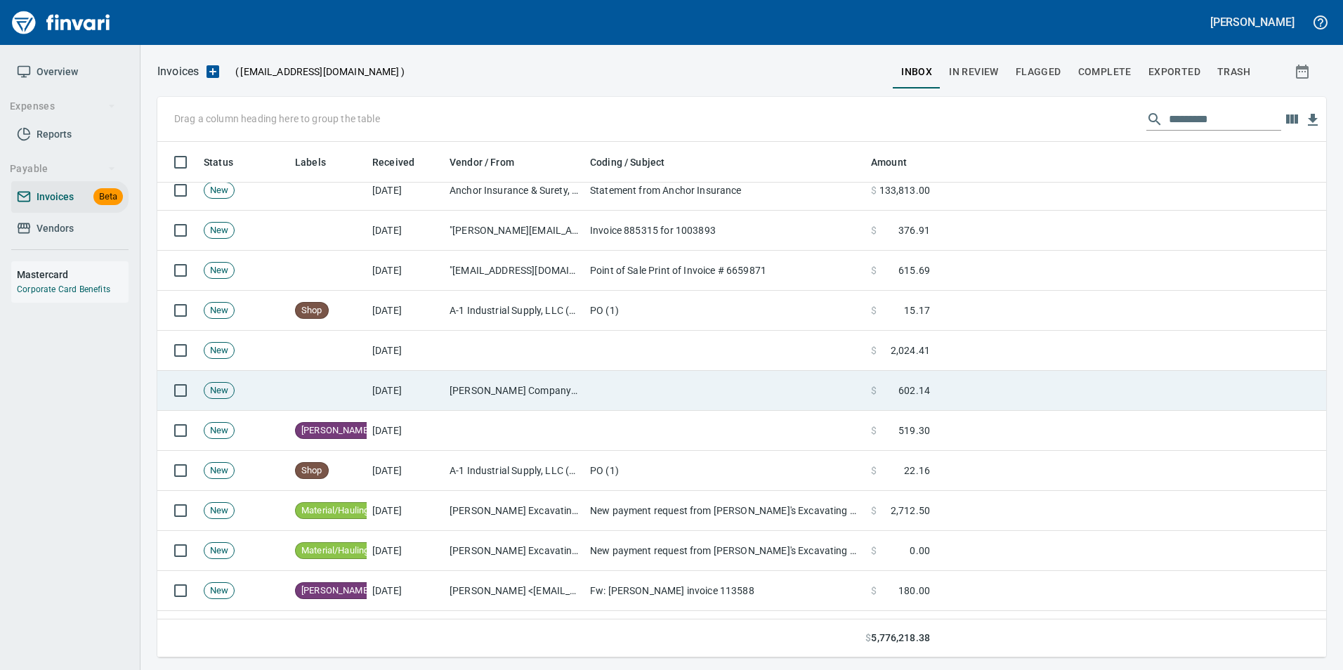
click at [430, 376] on td "[DATE]" at bounding box center [405, 391] width 77 height 40
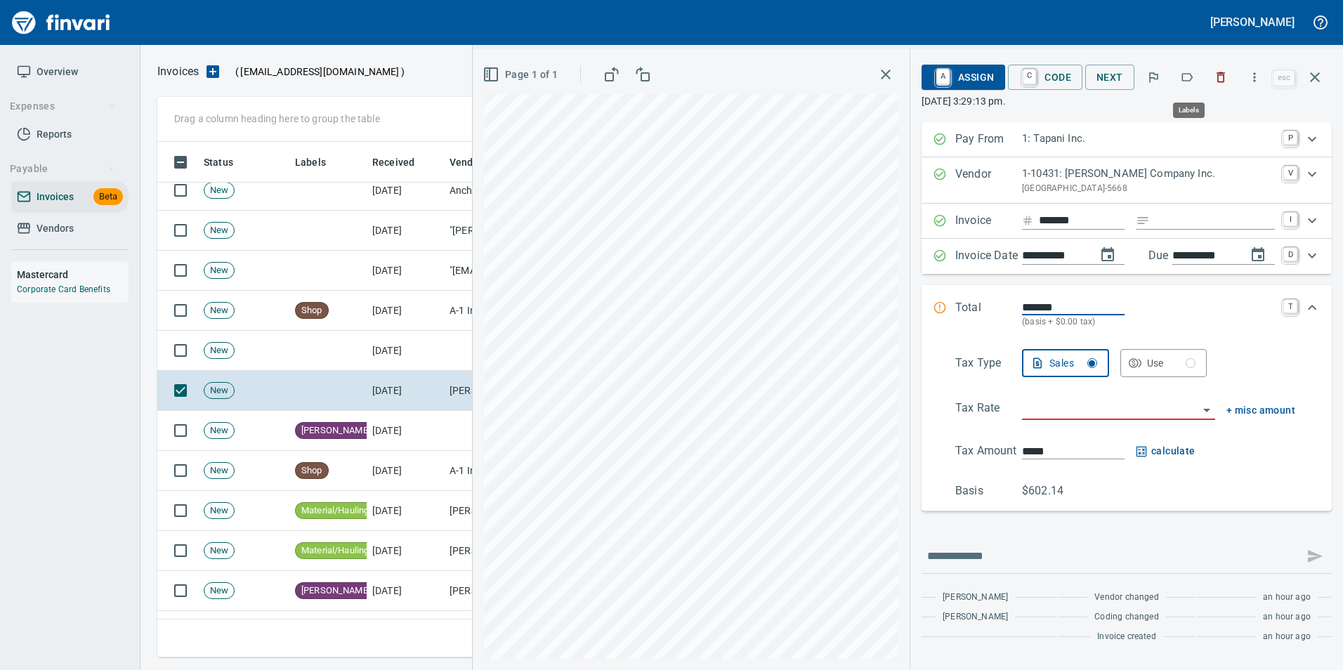
click at [1194, 63] on button "button" at bounding box center [1186, 77] width 31 height 31
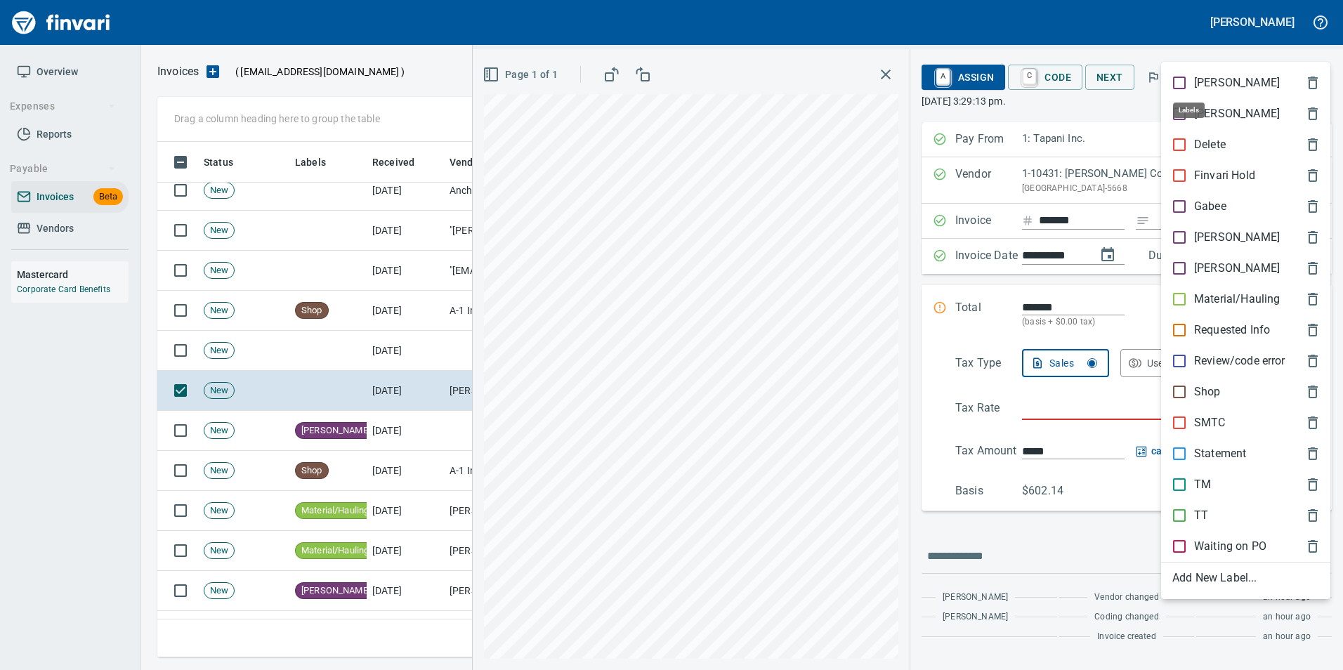
scroll to position [505, 1147]
drag, startPoint x: 1222, startPoint y: 236, endPoint x: 1242, endPoint y: 186, distance: 53.9
click at [1221, 235] on span "[PERSON_NAME]" at bounding box center [1234, 237] width 124 height 17
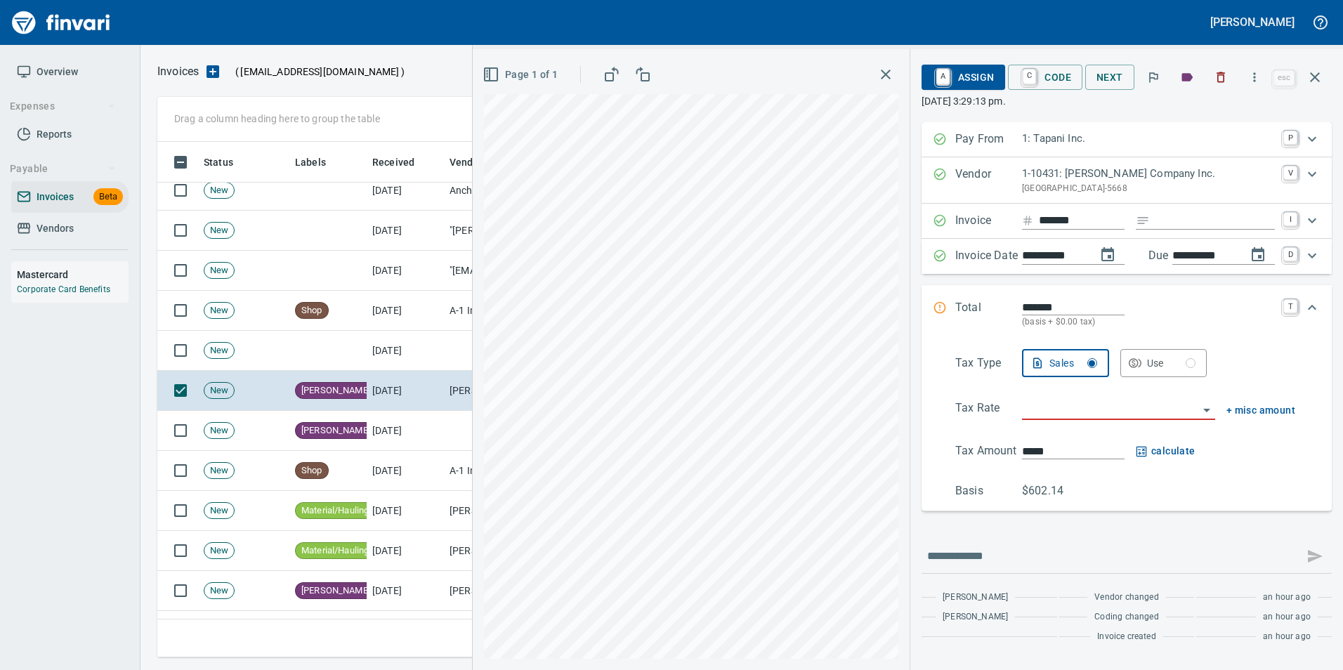
click at [1314, 76] on icon "button" at bounding box center [1314, 77] width 17 height 17
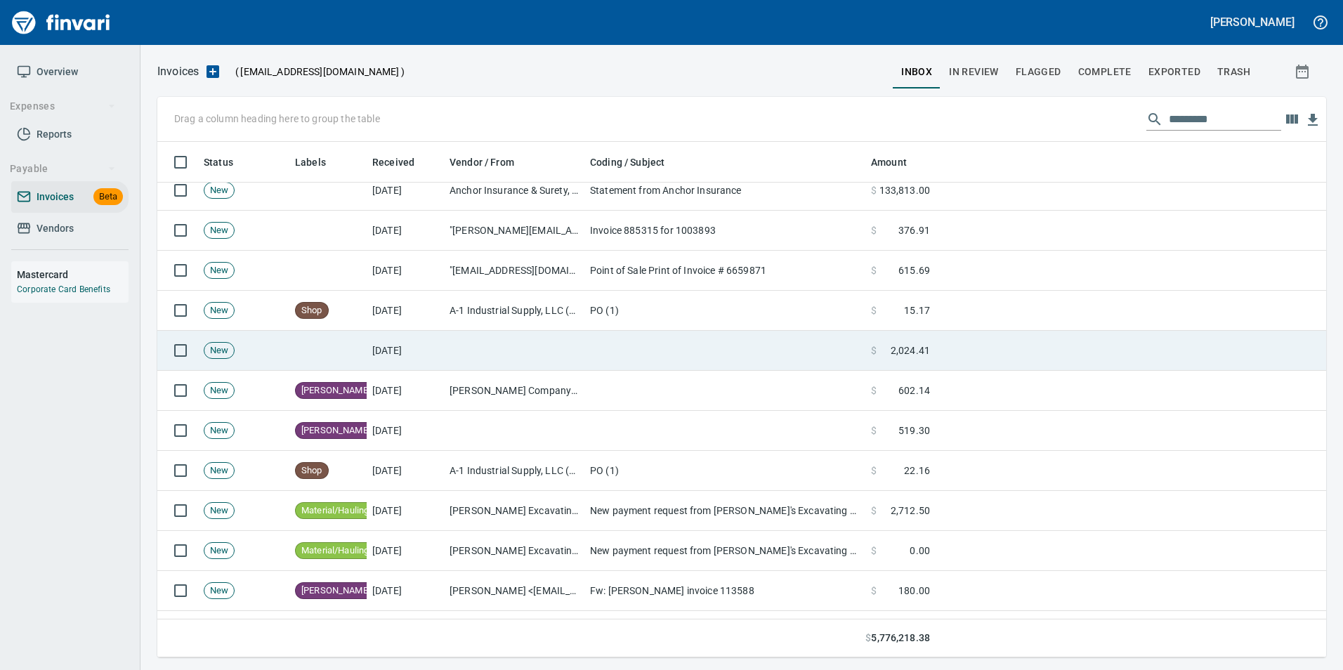
click at [515, 351] on td at bounding box center [514, 351] width 140 height 40
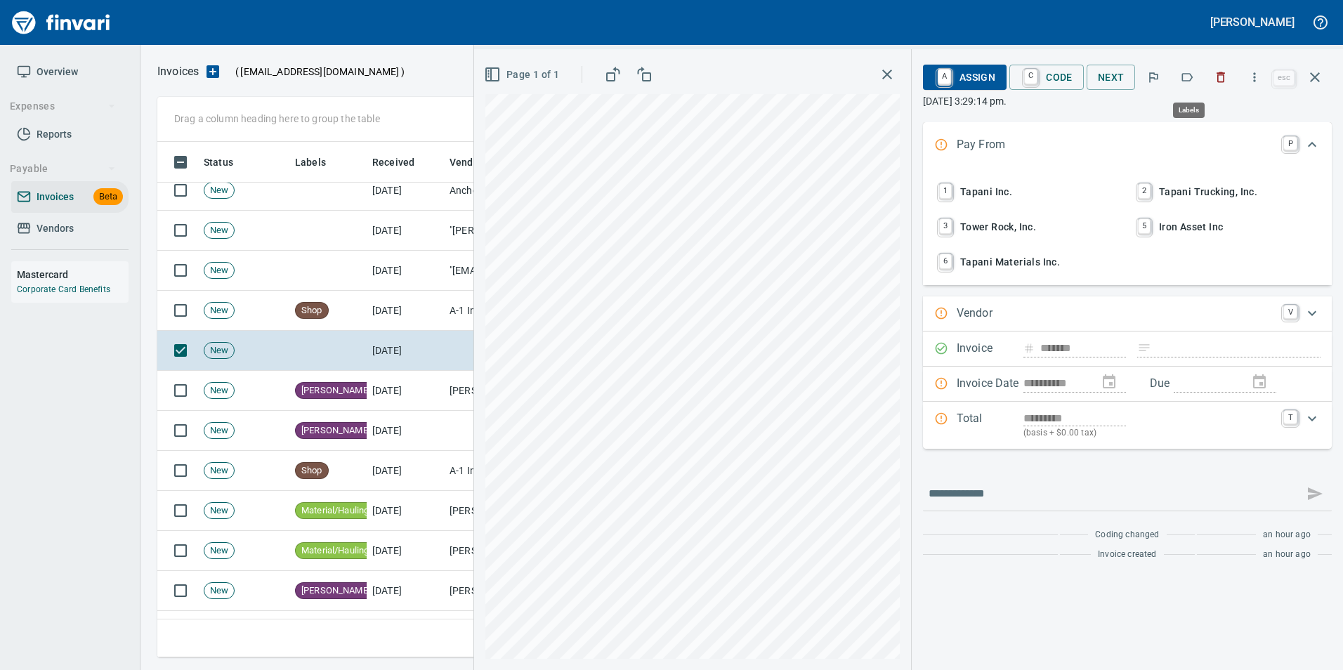
click at [1190, 78] on icon "button" at bounding box center [1187, 77] width 14 height 14
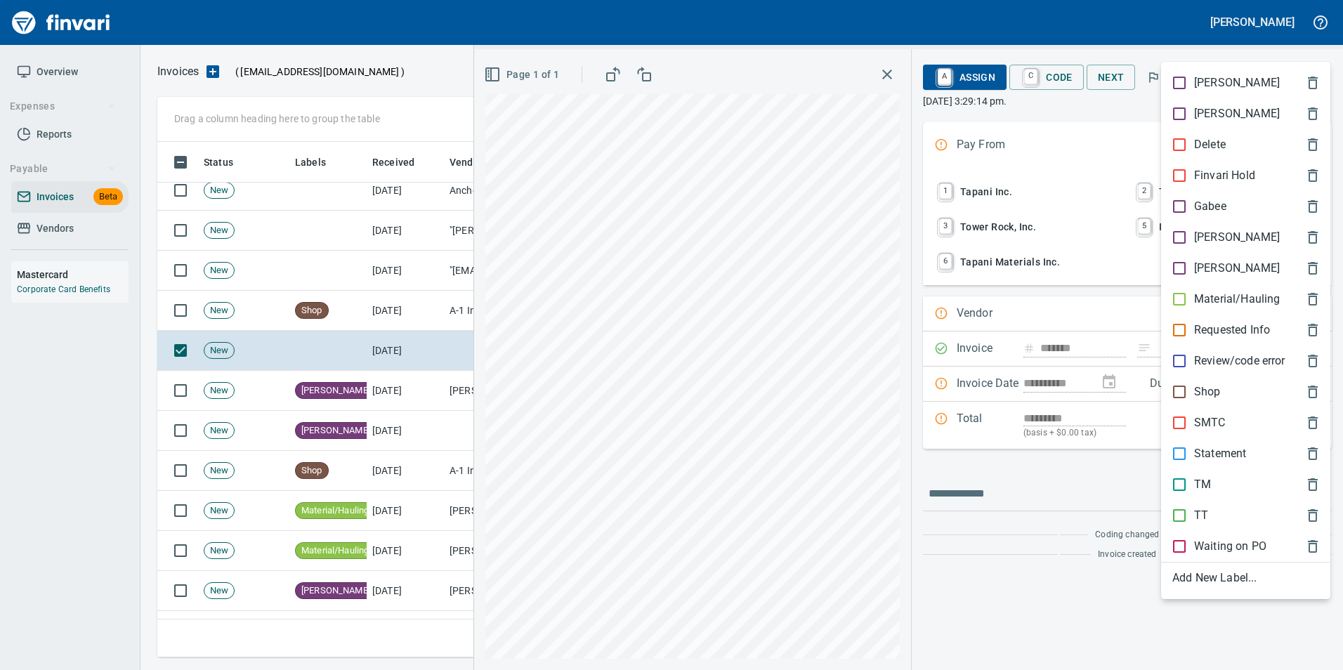
scroll to position [505, 1147]
click at [1260, 232] on span "[PERSON_NAME]" at bounding box center [1234, 237] width 124 height 17
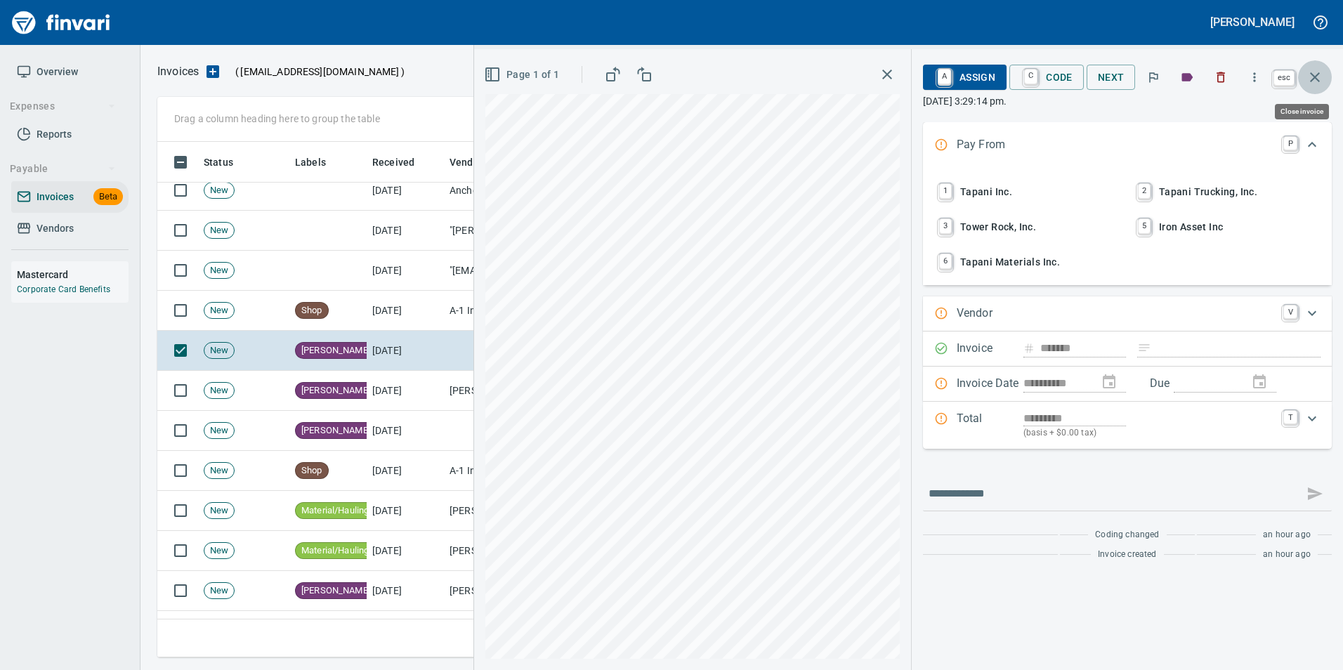
click at [1319, 77] on icon "button" at bounding box center [1314, 77] width 17 height 17
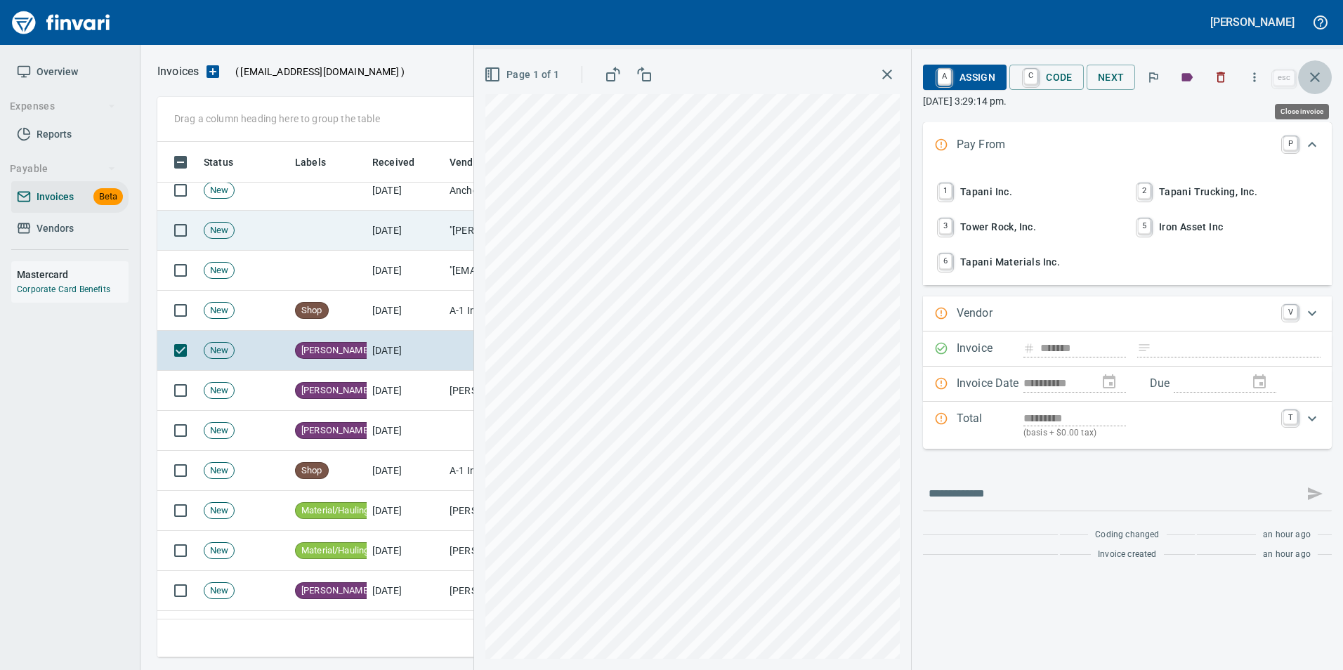
scroll to position [505, 1147]
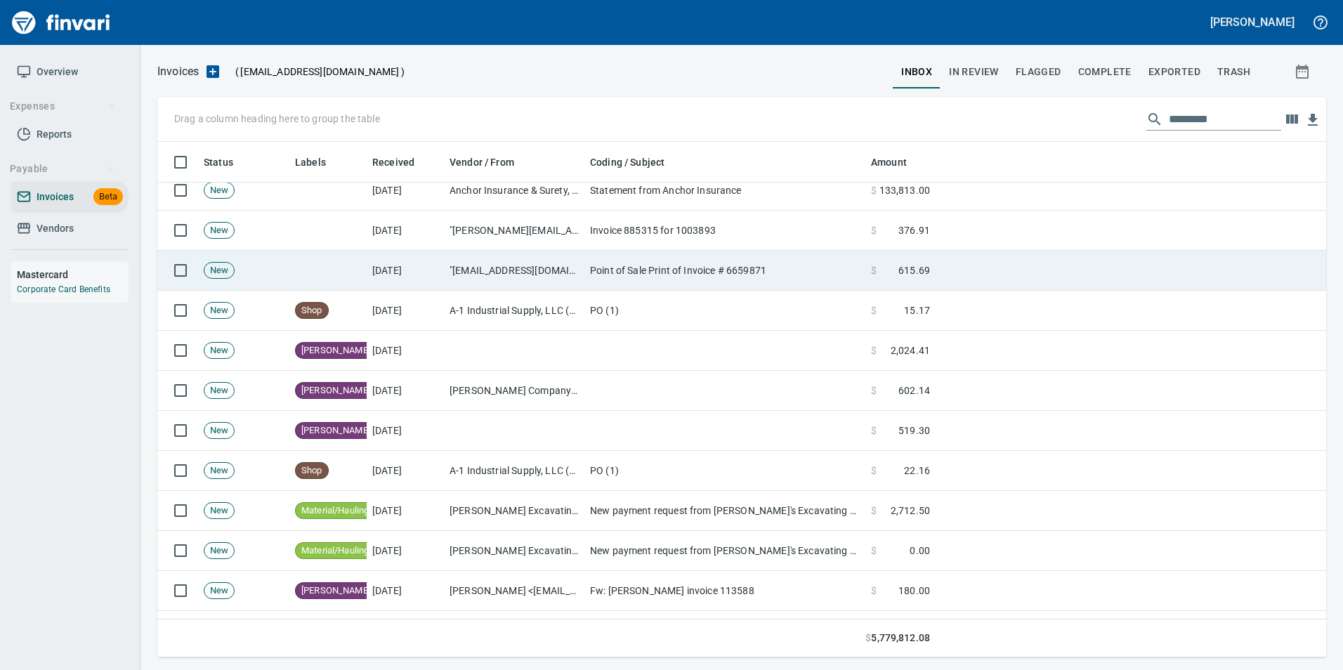
click at [607, 271] on td "Point of Sale Print of Invoice # 6659871" at bounding box center [724, 271] width 281 height 40
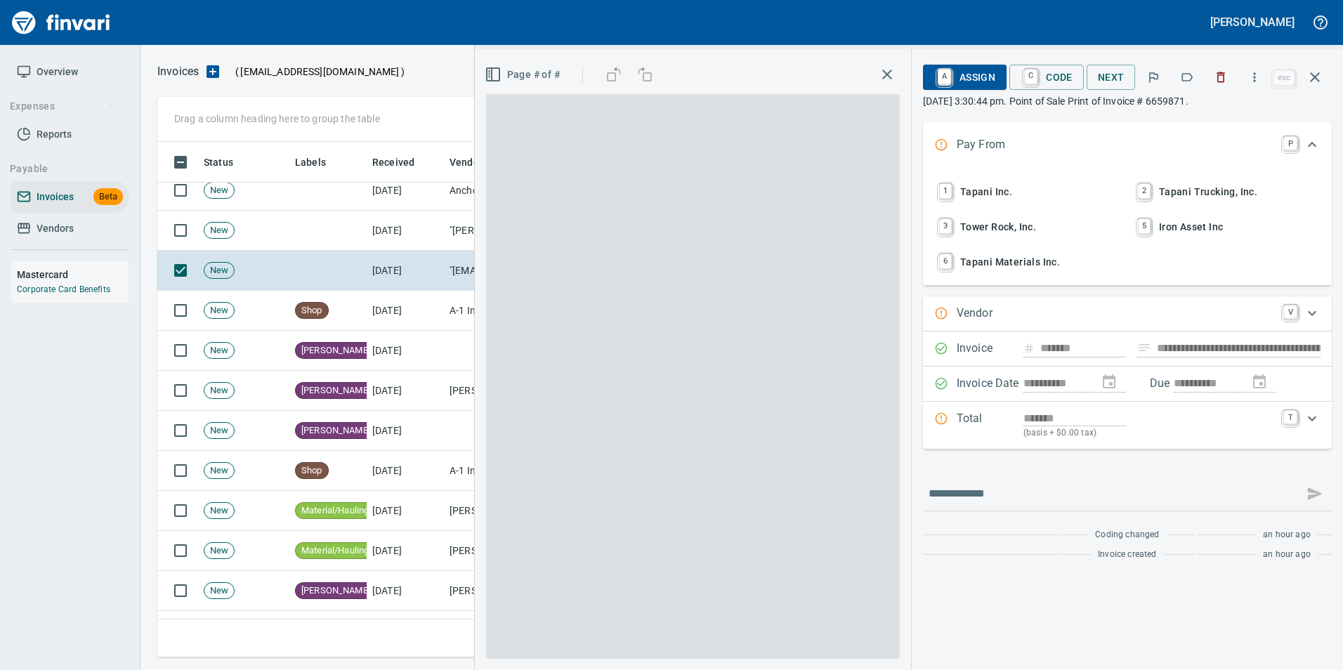
type input "**********"
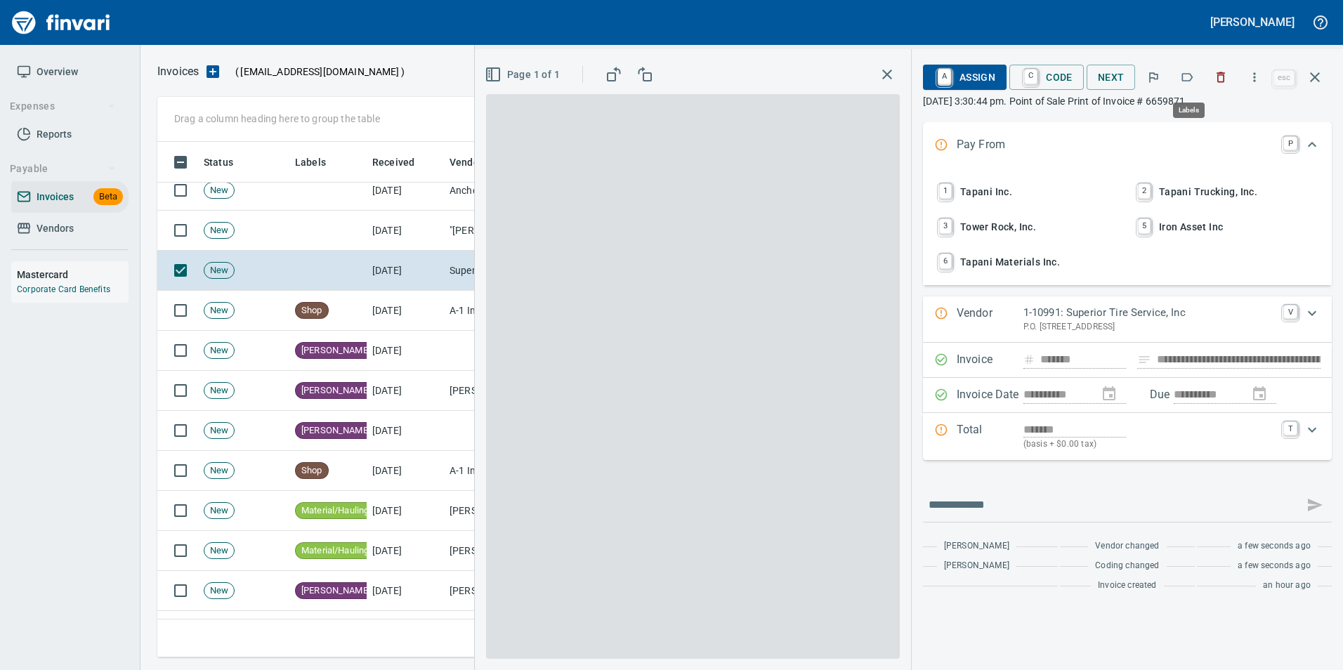
scroll to position [505, 1147]
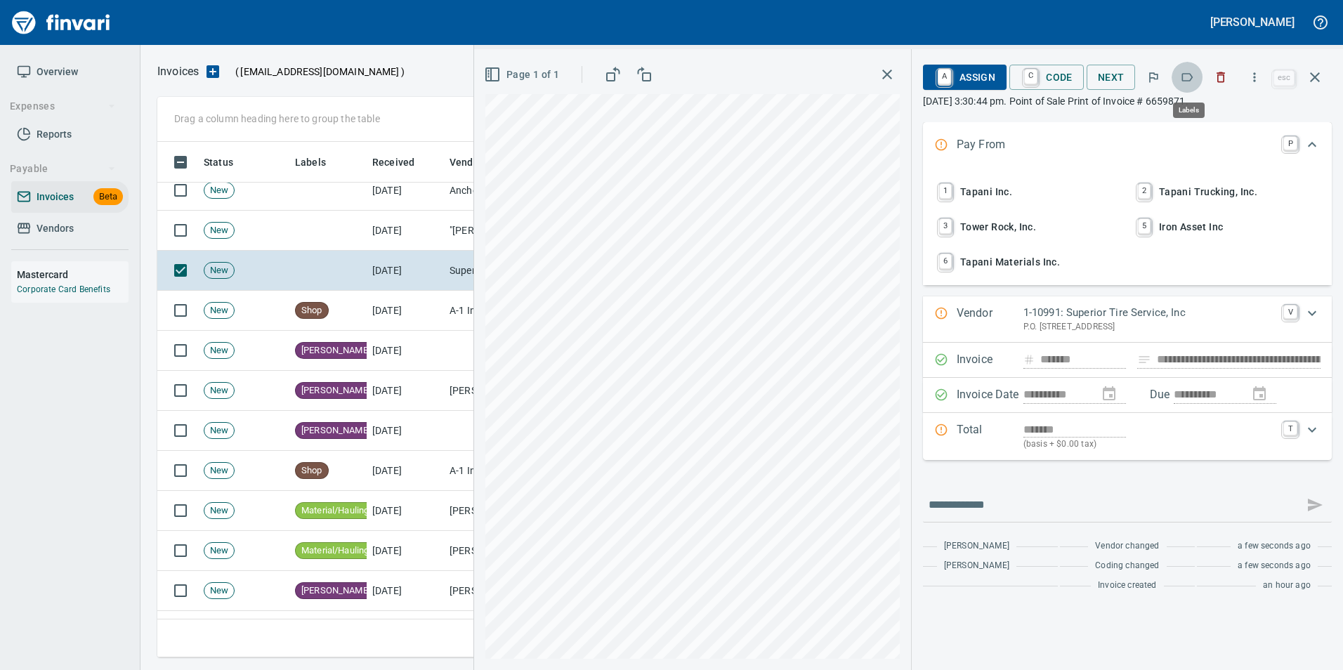
click at [1189, 84] on button "button" at bounding box center [1186, 77] width 31 height 31
drag, startPoint x: 1324, startPoint y: 73, endPoint x: 1102, endPoint y: 176, distance: 244.7
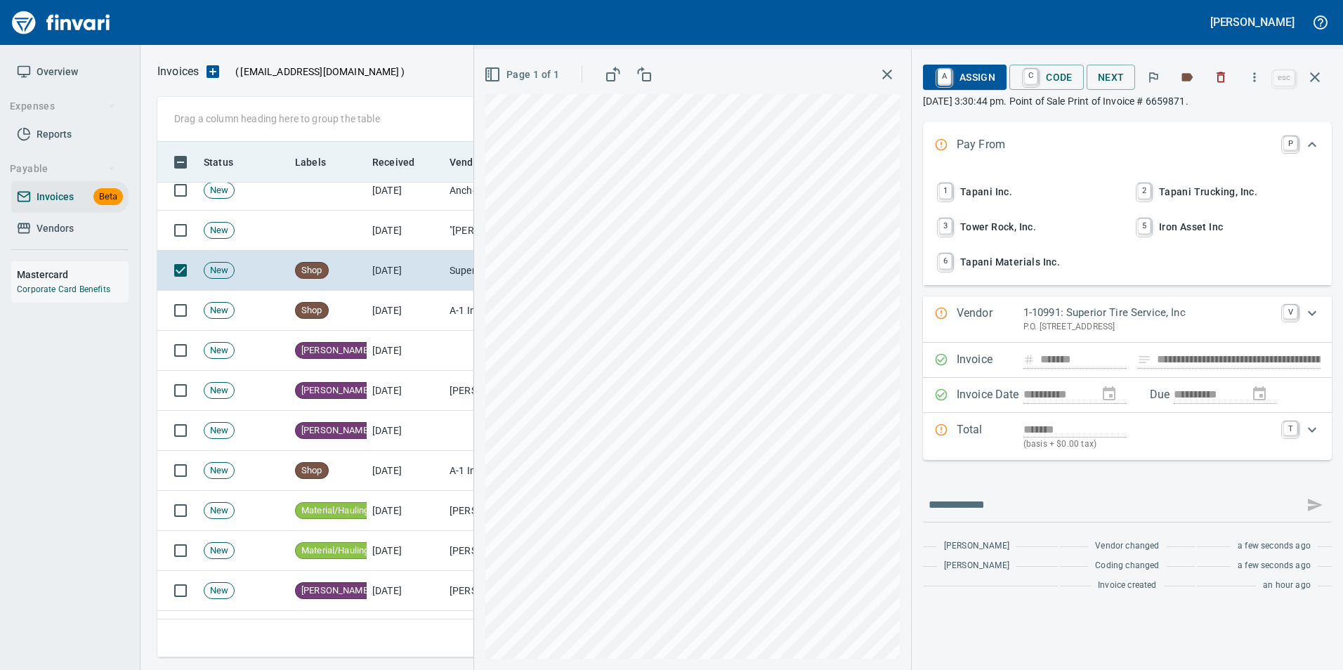
click at [1322, 74] on button "button" at bounding box center [1315, 77] width 34 height 34
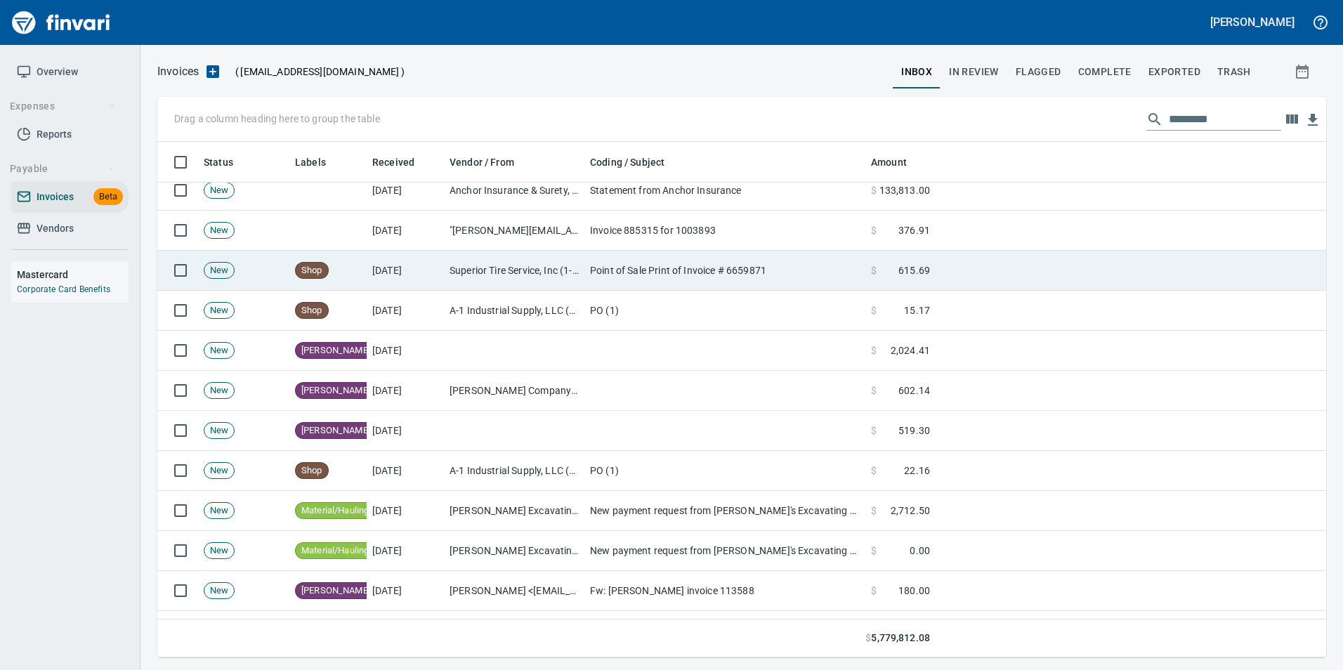
scroll to position [505, 1147]
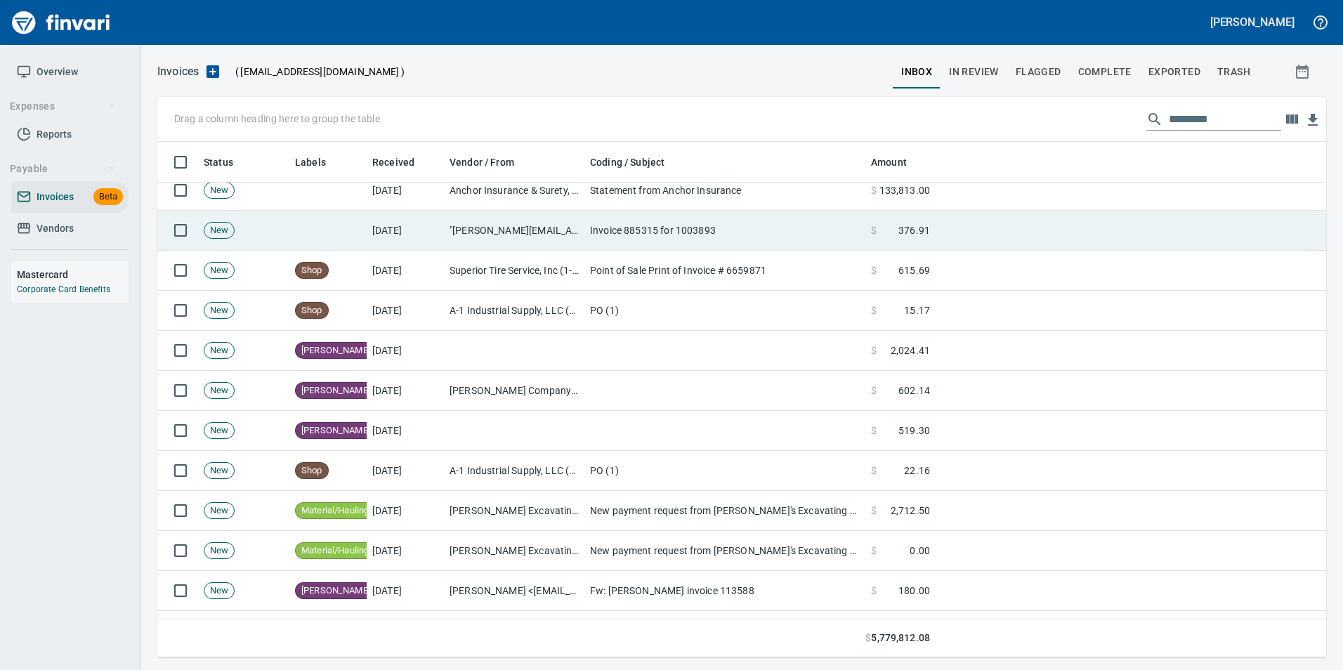
click at [614, 229] on td "Invoice 885315 for 1003893" at bounding box center [724, 231] width 281 height 40
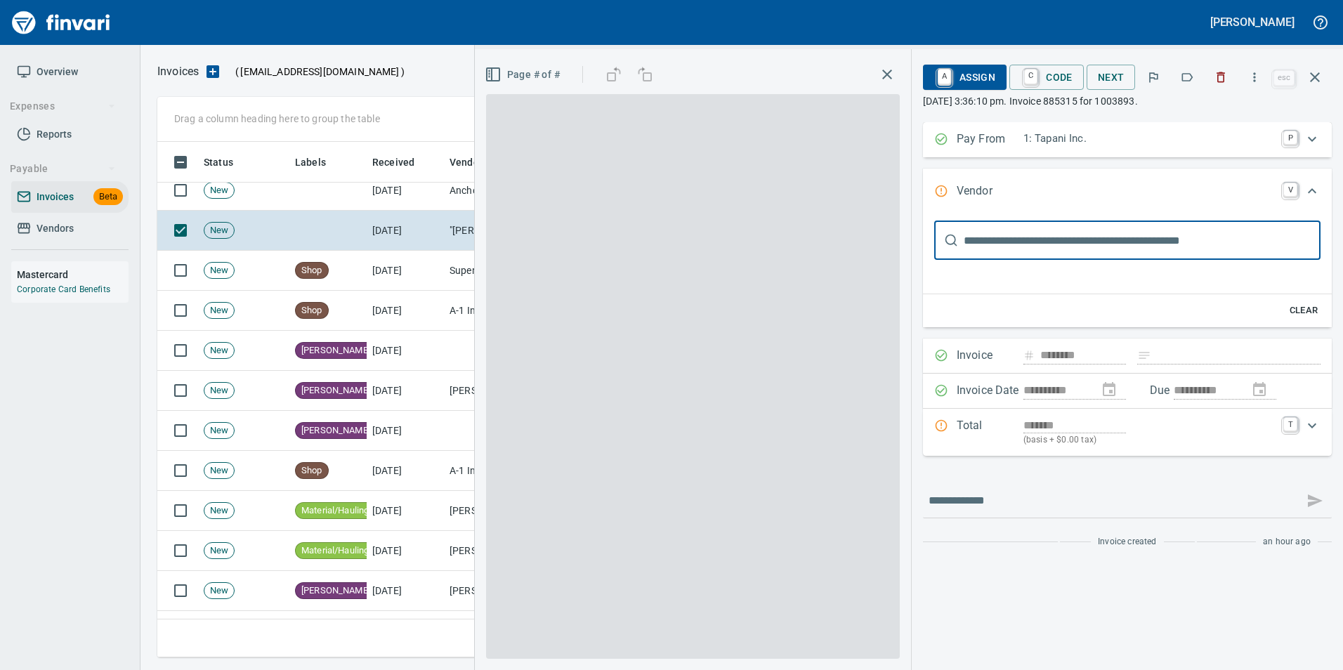
type input "**********"
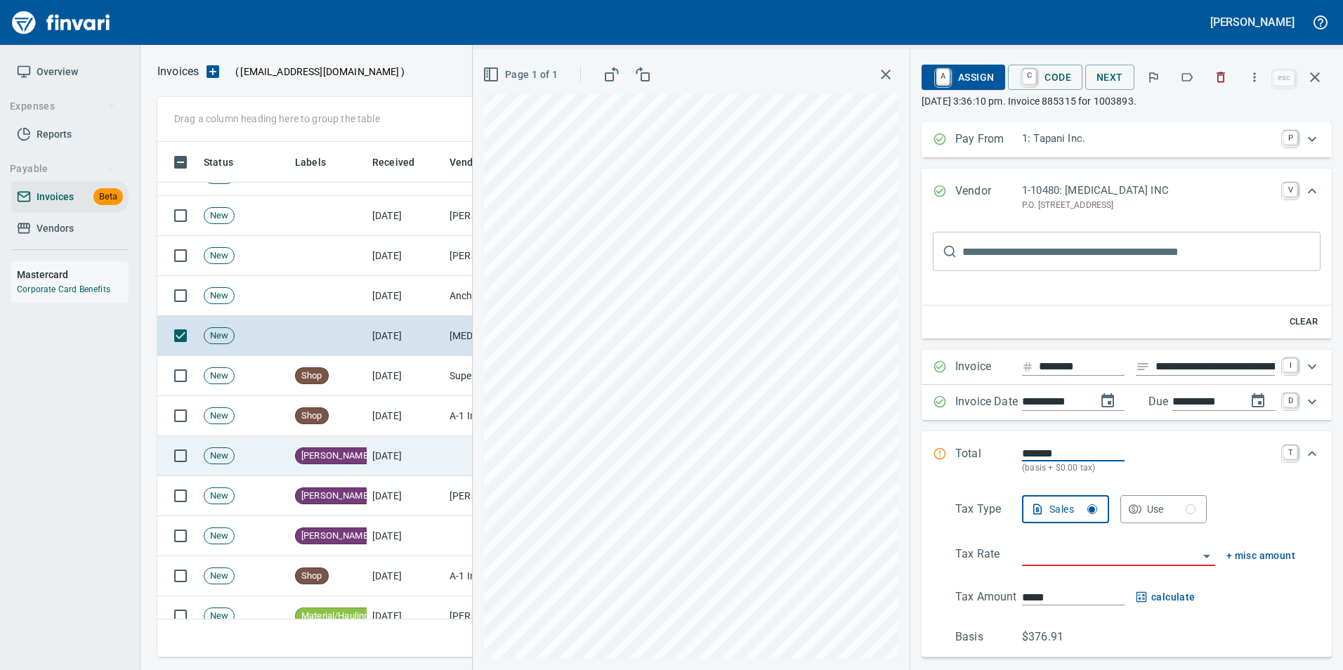
scroll to position [632, 0]
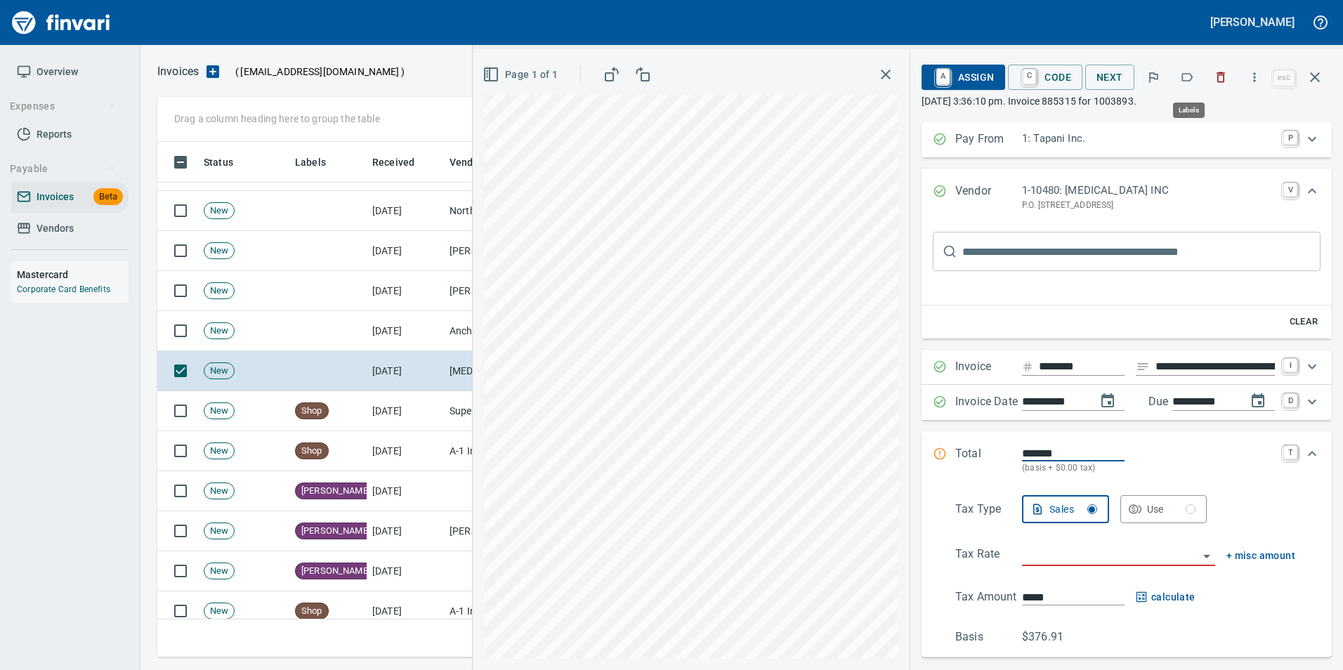
click at [1186, 75] on icon "button" at bounding box center [1187, 77] width 14 height 14
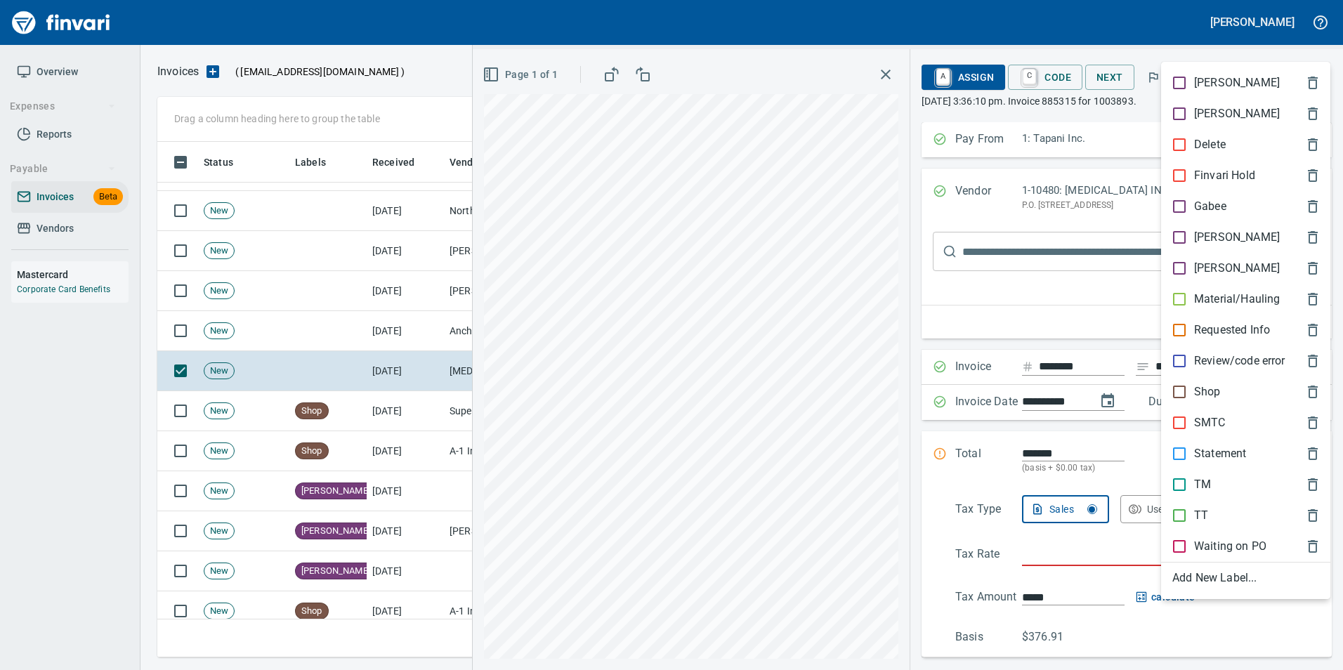
scroll to position [505, 1147]
click at [1205, 392] on p "Shop" at bounding box center [1207, 391] width 27 height 17
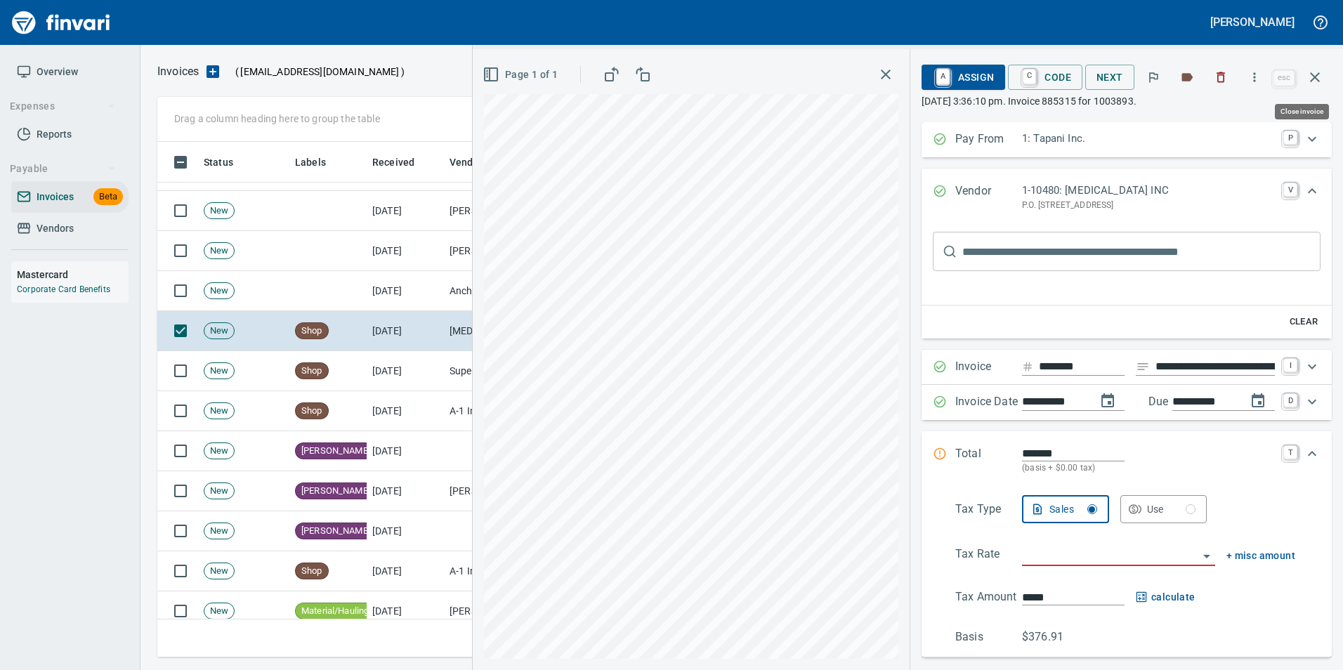
click at [1322, 74] on icon "button" at bounding box center [1314, 77] width 17 height 17
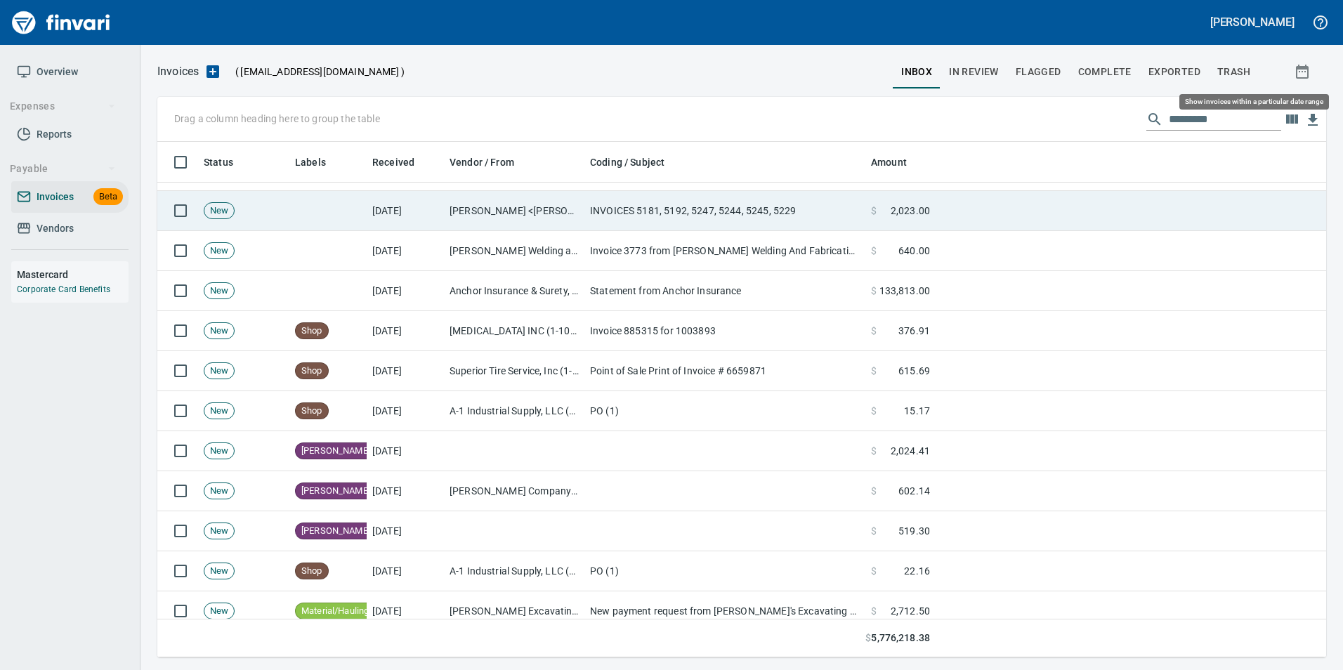
scroll to position [505, 1147]
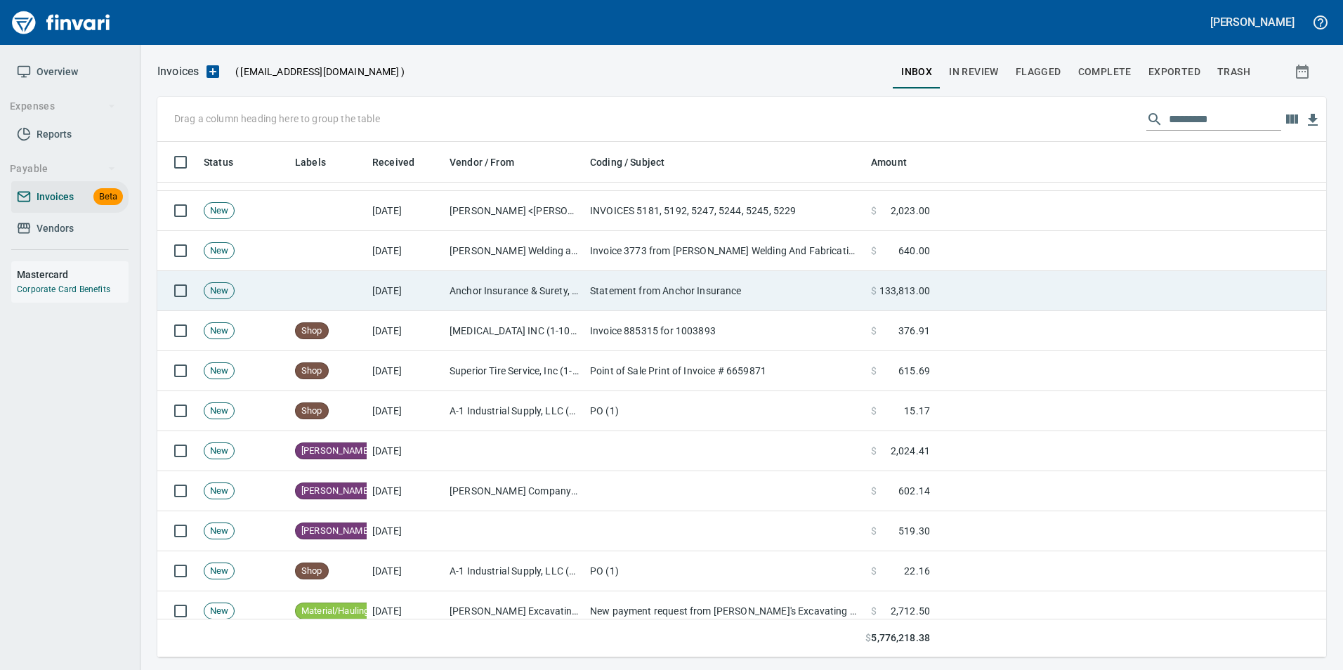
click at [576, 296] on td "Anchor Insurance & Surety, Inc. (1-10058)" at bounding box center [514, 291] width 140 height 40
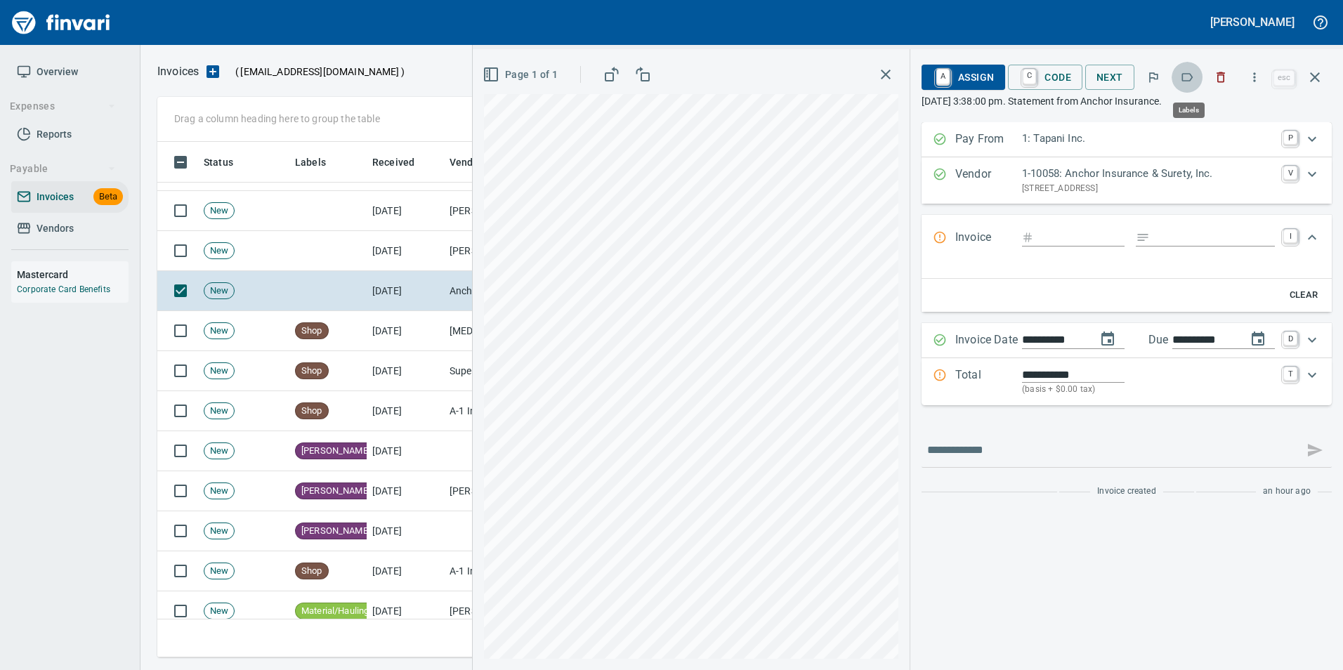
click at [1187, 82] on icon "button" at bounding box center [1187, 77] width 14 height 14
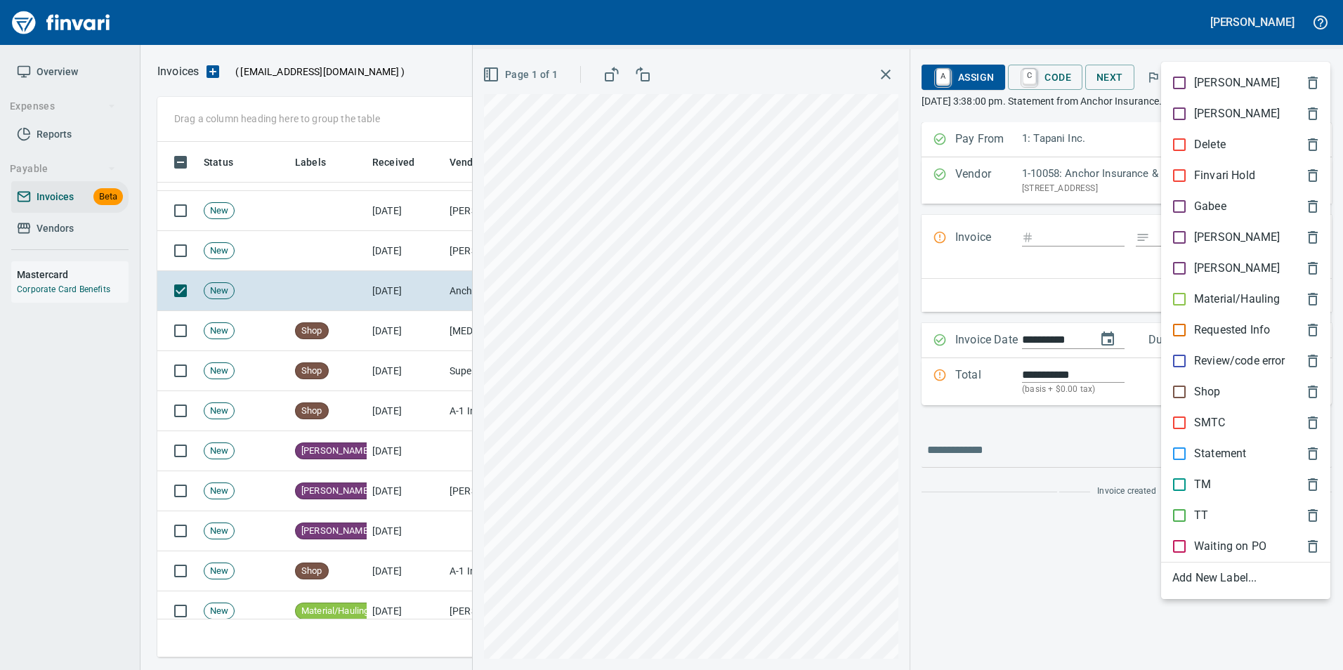
drag, startPoint x: 1219, startPoint y: 451, endPoint x: 1215, endPoint y: 426, distance: 25.6
click at [1218, 447] on p "Statement" at bounding box center [1220, 453] width 52 height 17
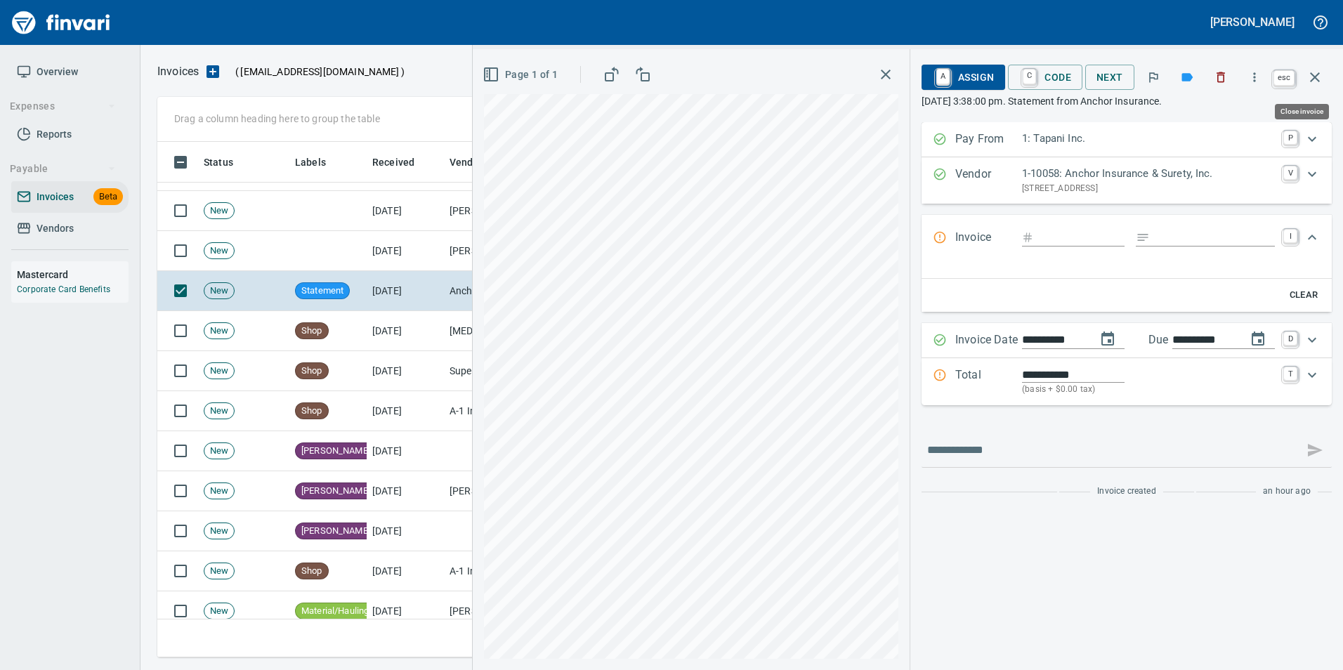
click at [1309, 68] on button "button" at bounding box center [1315, 77] width 34 height 34
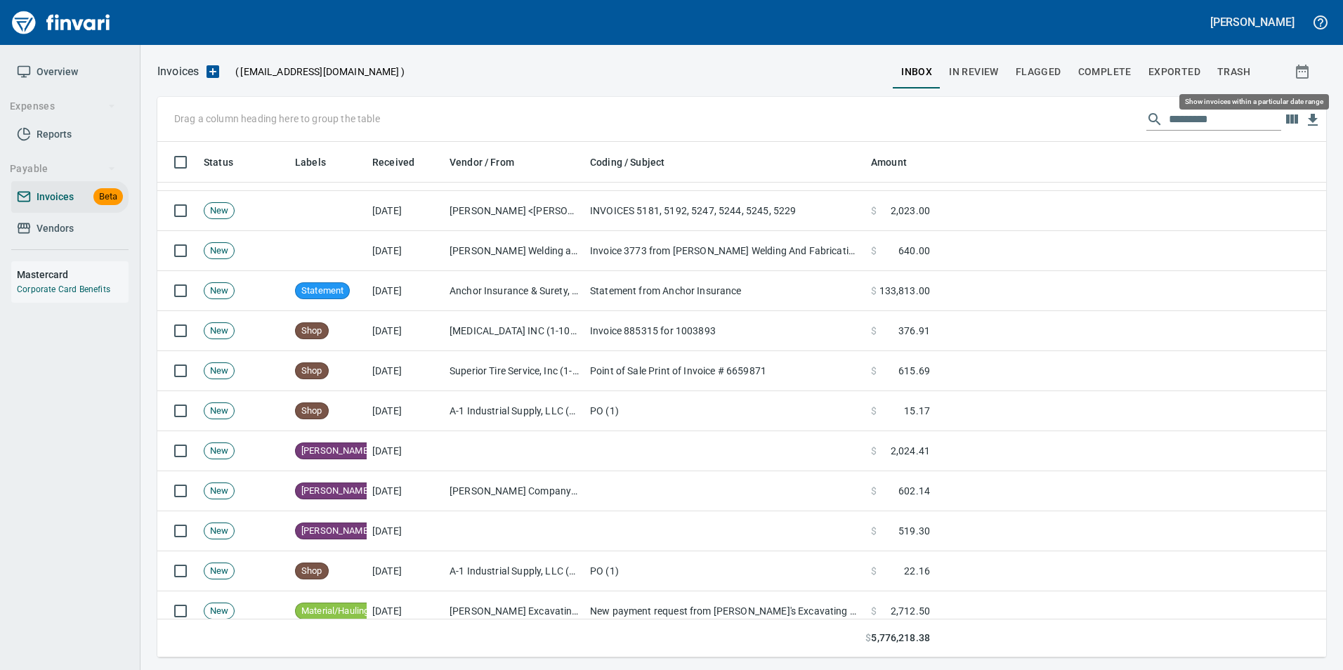
scroll to position [505, 1147]
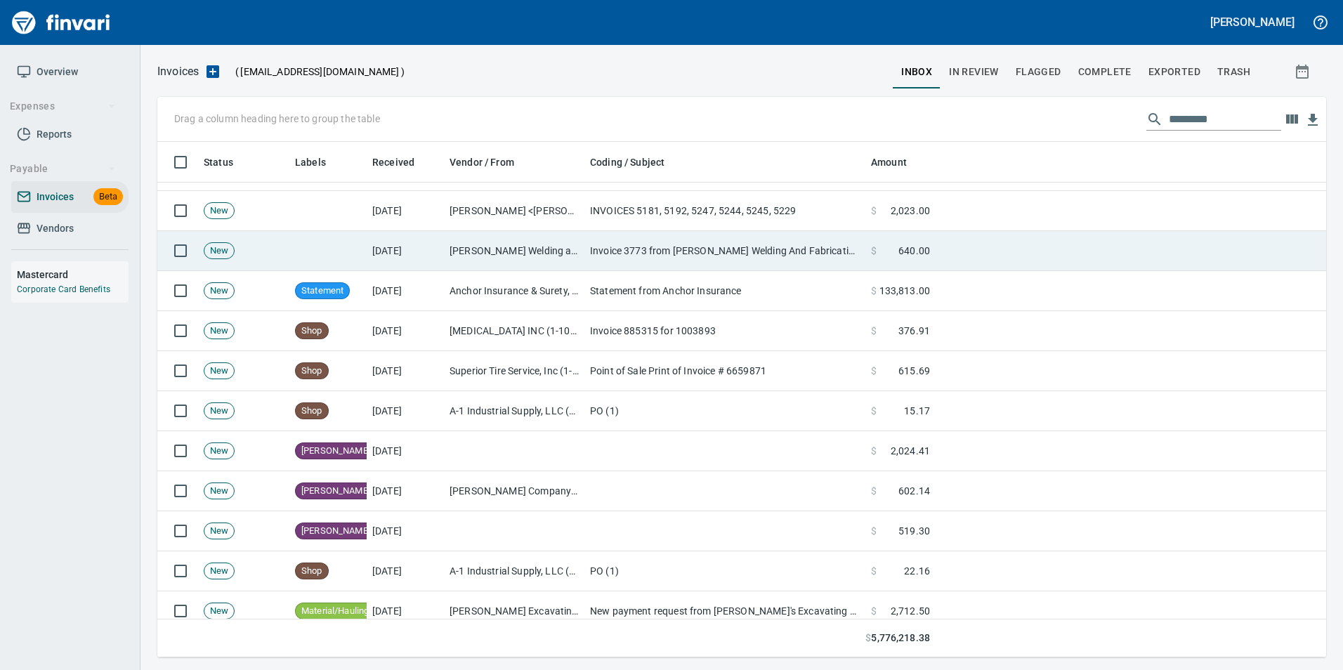
drag, startPoint x: 366, startPoint y: 262, endPoint x: 383, endPoint y: 258, distance: 17.9
click at [367, 260] on td "[DATE]" at bounding box center [405, 251] width 77 height 40
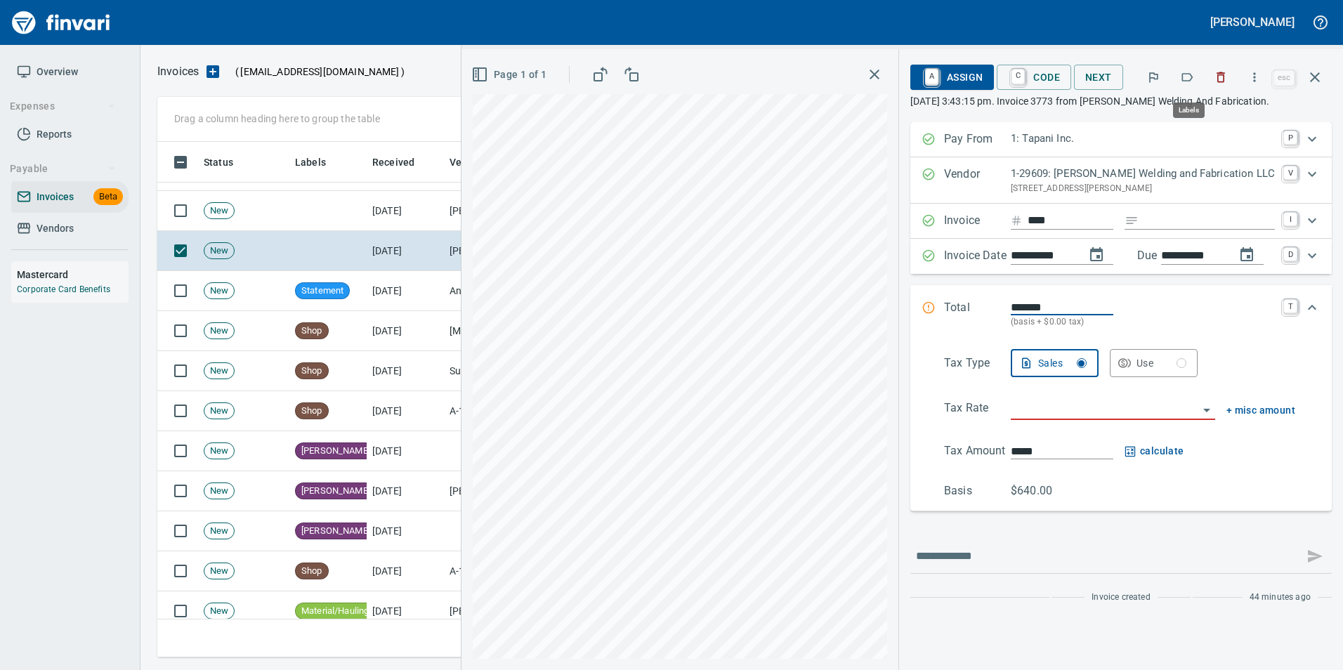
click at [1197, 72] on button "button" at bounding box center [1186, 77] width 31 height 31
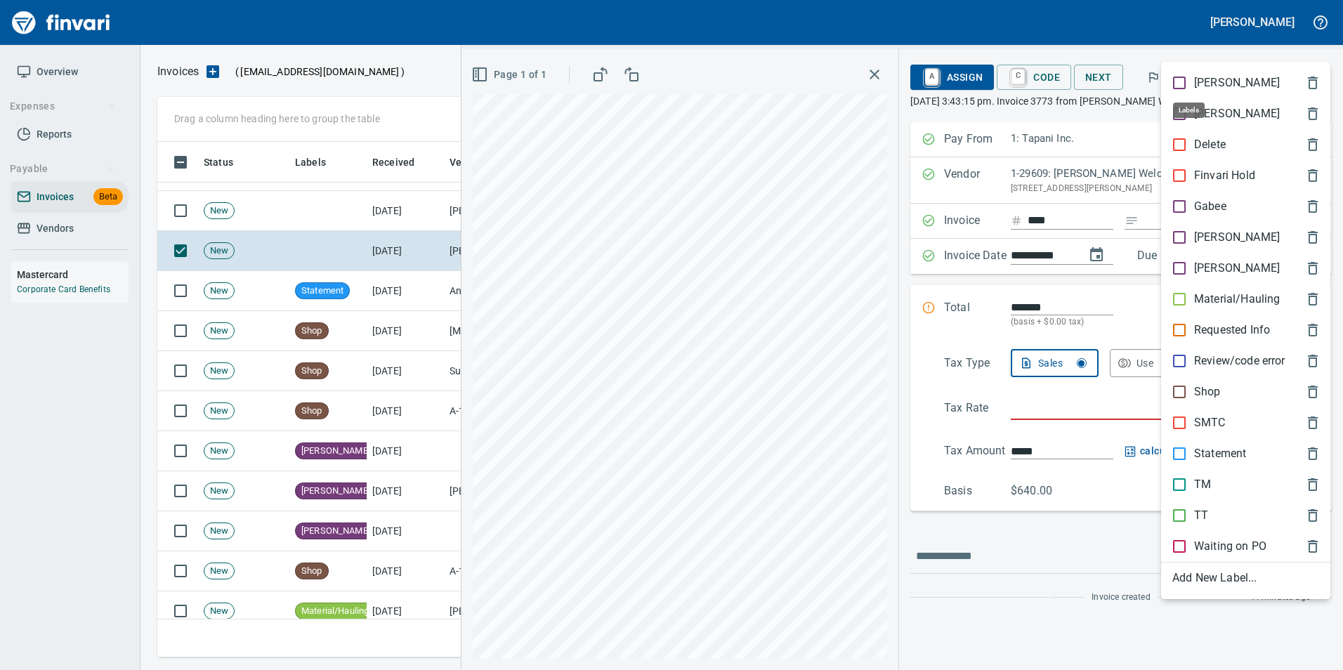
scroll to position [505, 1147]
click at [1239, 239] on span "[PERSON_NAME]" at bounding box center [1234, 237] width 124 height 17
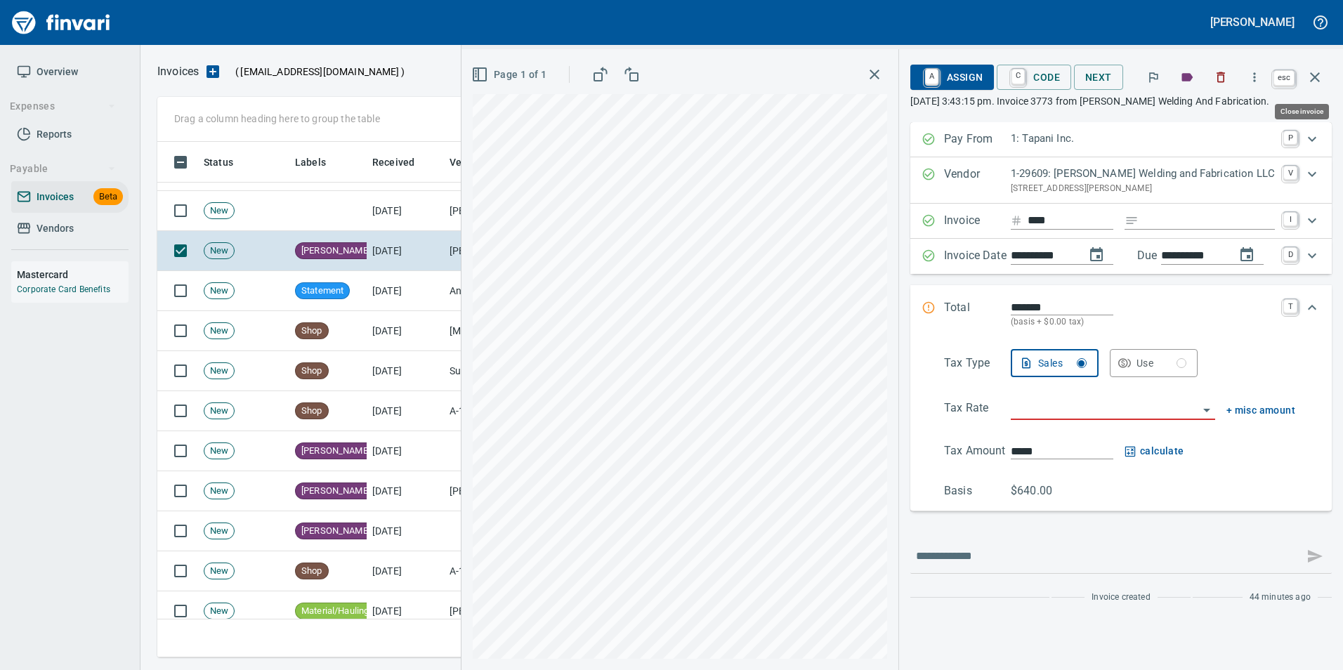
click at [1315, 72] on icon "button" at bounding box center [1314, 77] width 17 height 17
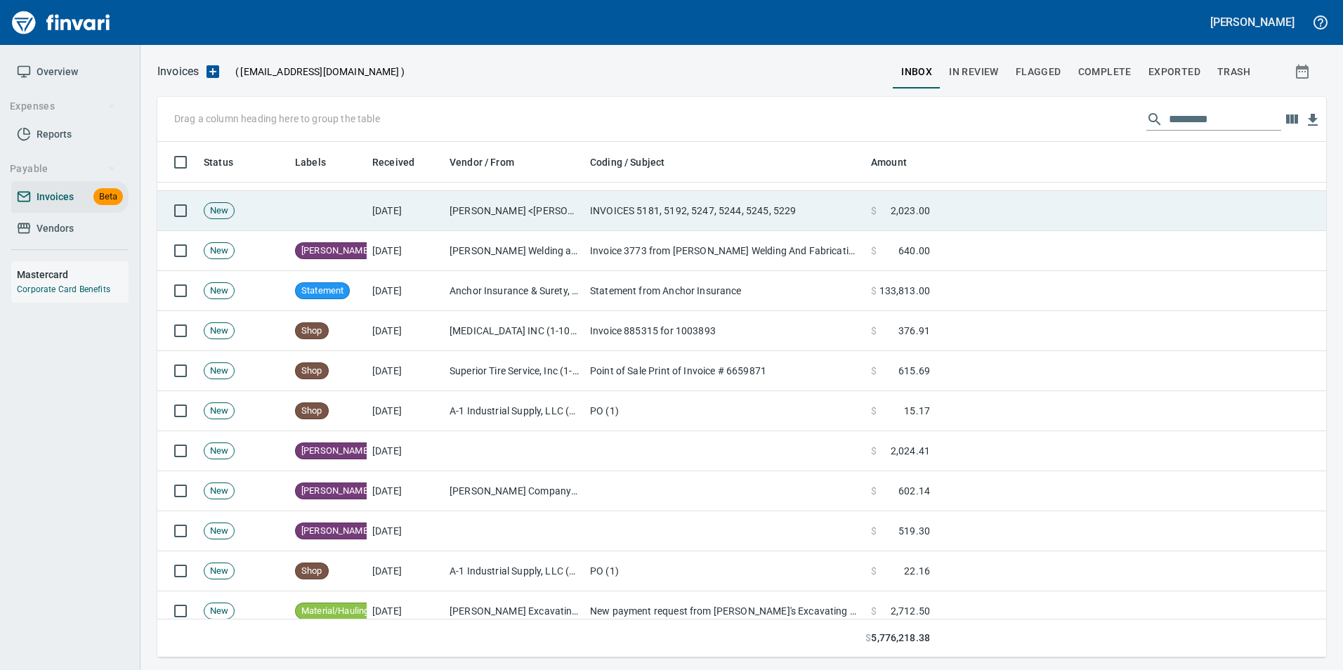
scroll to position [505, 1147]
click at [662, 198] on td "INVOICES 5181, 5192, 5247, 5244, 5245, 5229" at bounding box center [724, 211] width 281 height 40
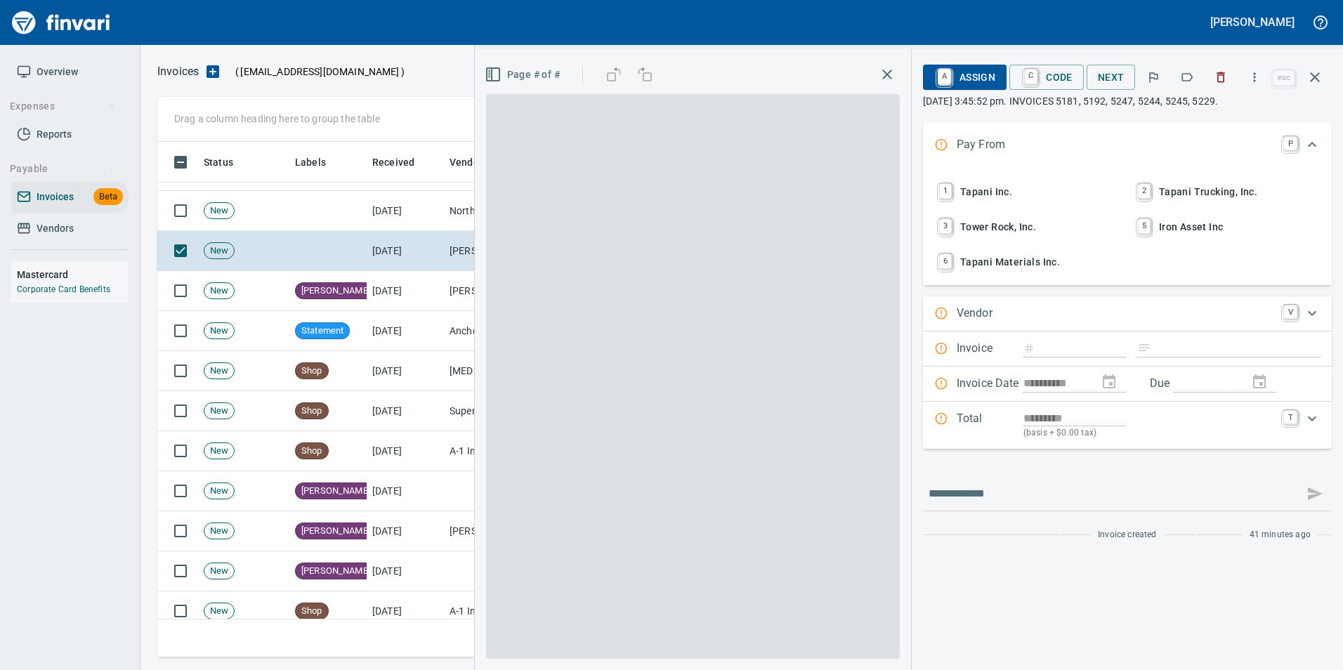
scroll to position [505, 1147]
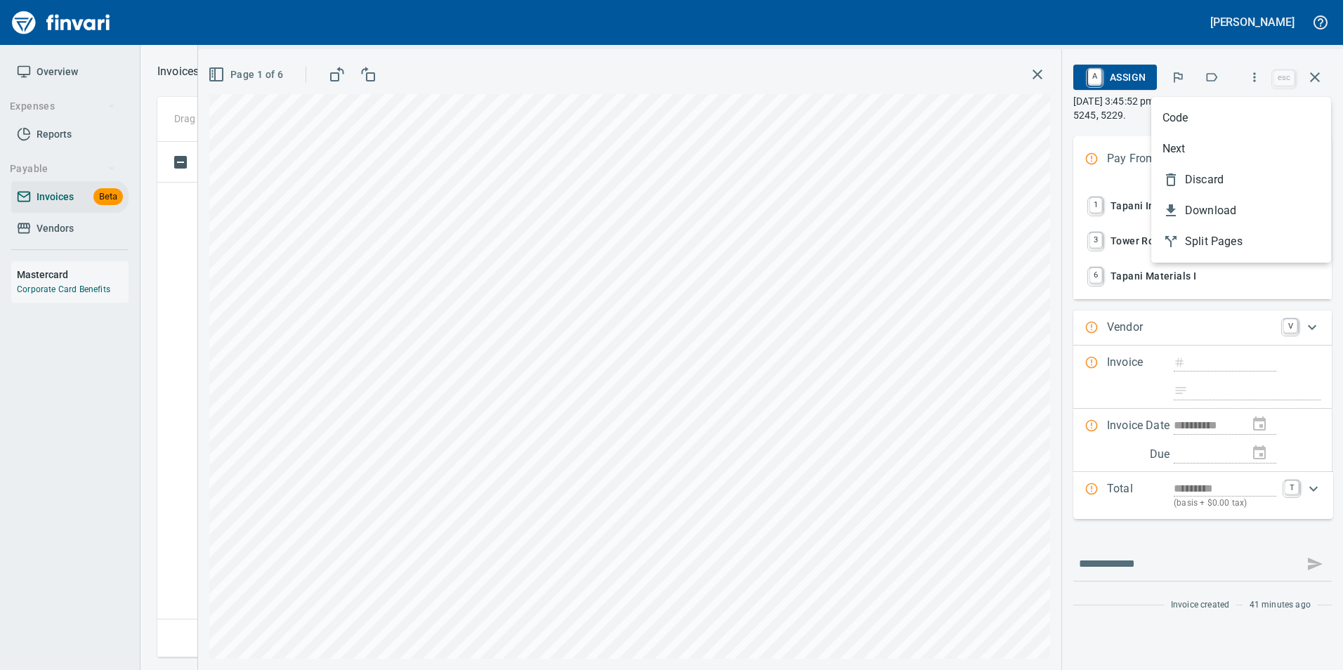
scroll to position [505, 1147]
click at [1218, 185] on span "Discard" at bounding box center [1252, 179] width 135 height 17
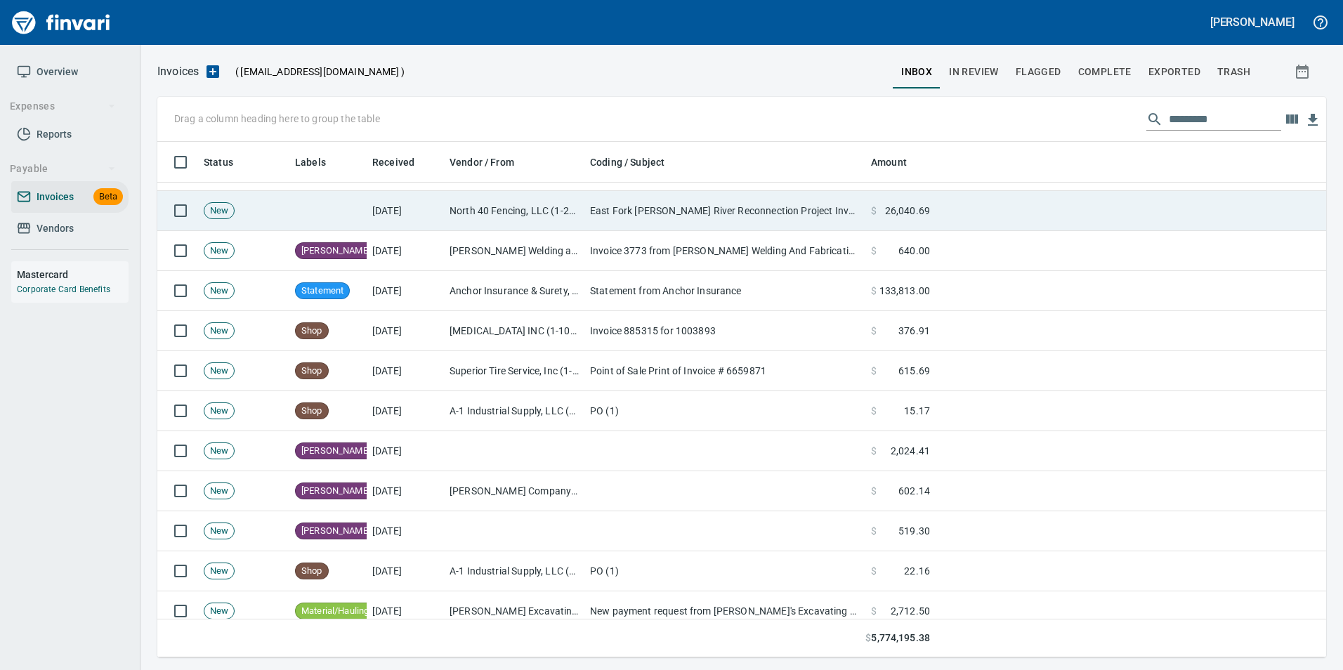
click at [465, 216] on td "North 40 Fencing, LLC (1-22463)" at bounding box center [514, 211] width 140 height 40
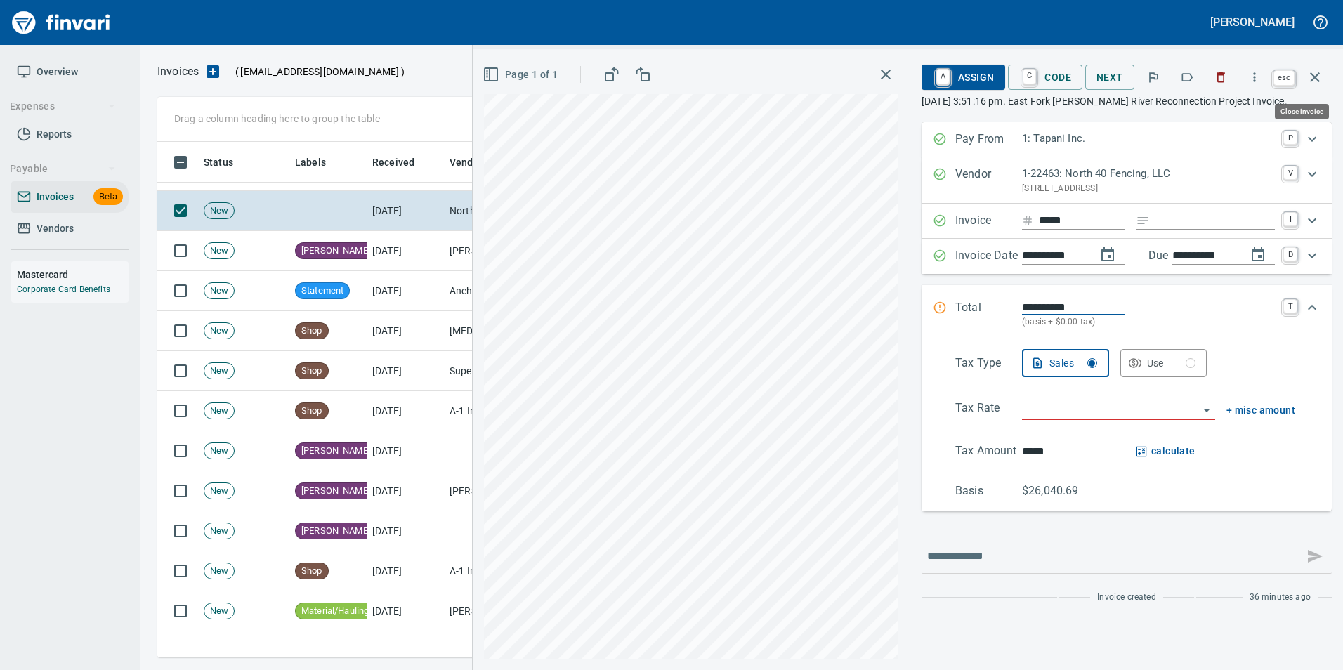
click at [1321, 75] on icon "button" at bounding box center [1314, 77] width 17 height 17
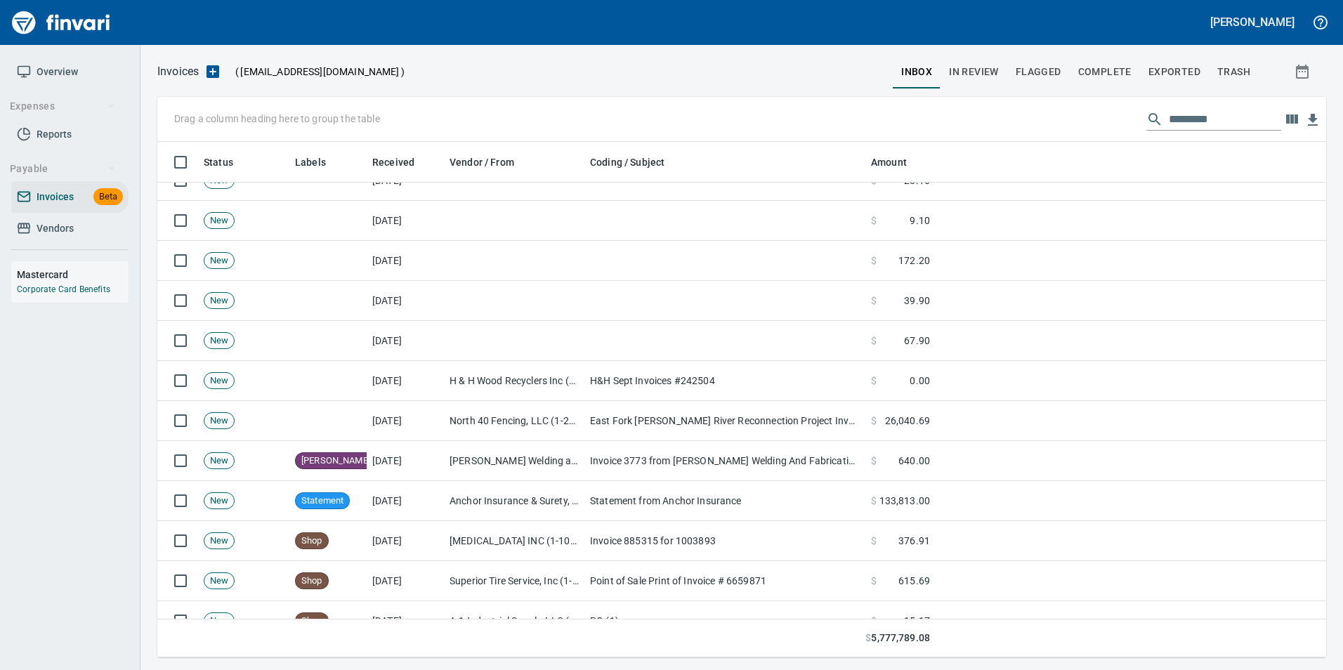
scroll to position [421, 0]
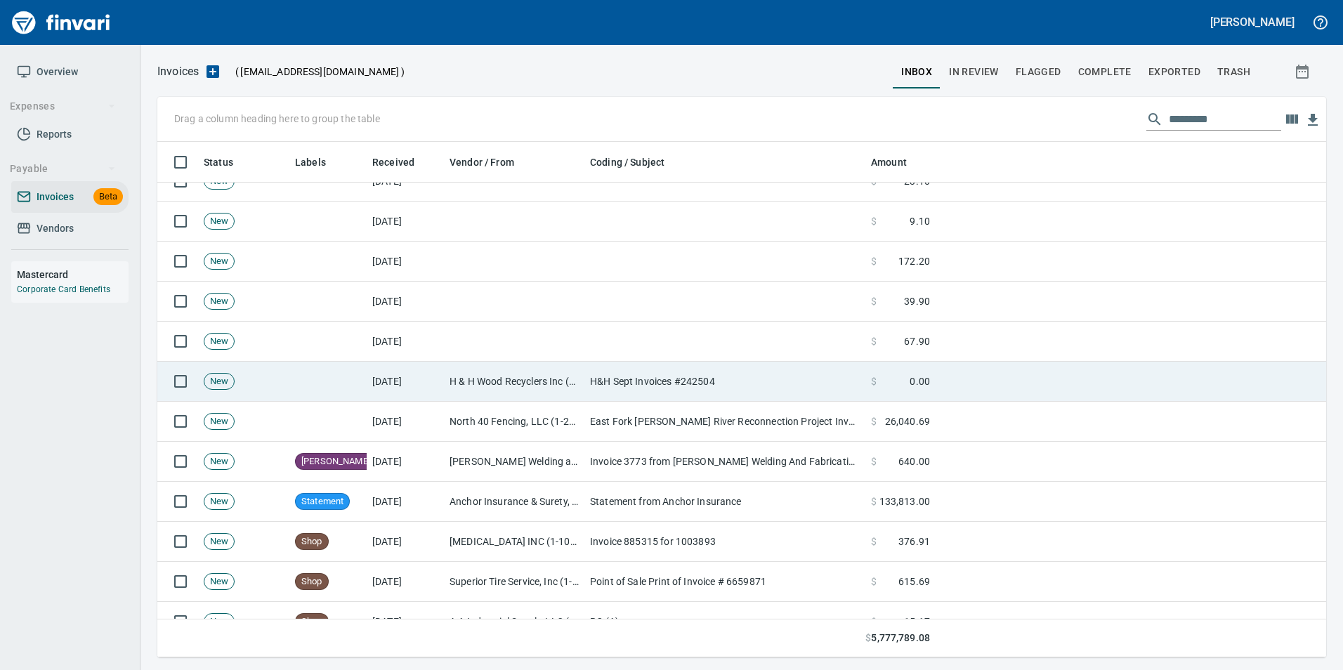
click at [447, 386] on td "H & H Wood Recyclers Inc (1-10430)" at bounding box center [514, 382] width 140 height 40
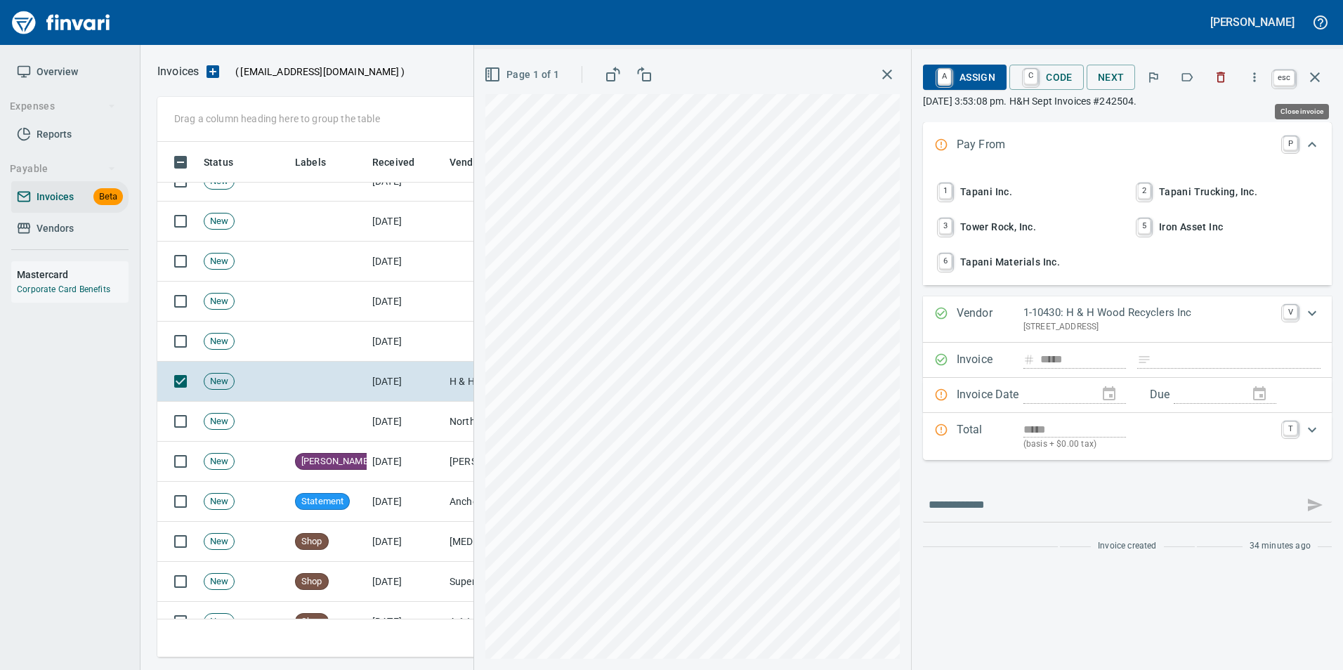
scroll to position [505, 1147]
click at [1326, 91] on span "esc" at bounding box center [1301, 77] width 62 height 34
click at [1323, 81] on button "button" at bounding box center [1315, 77] width 34 height 34
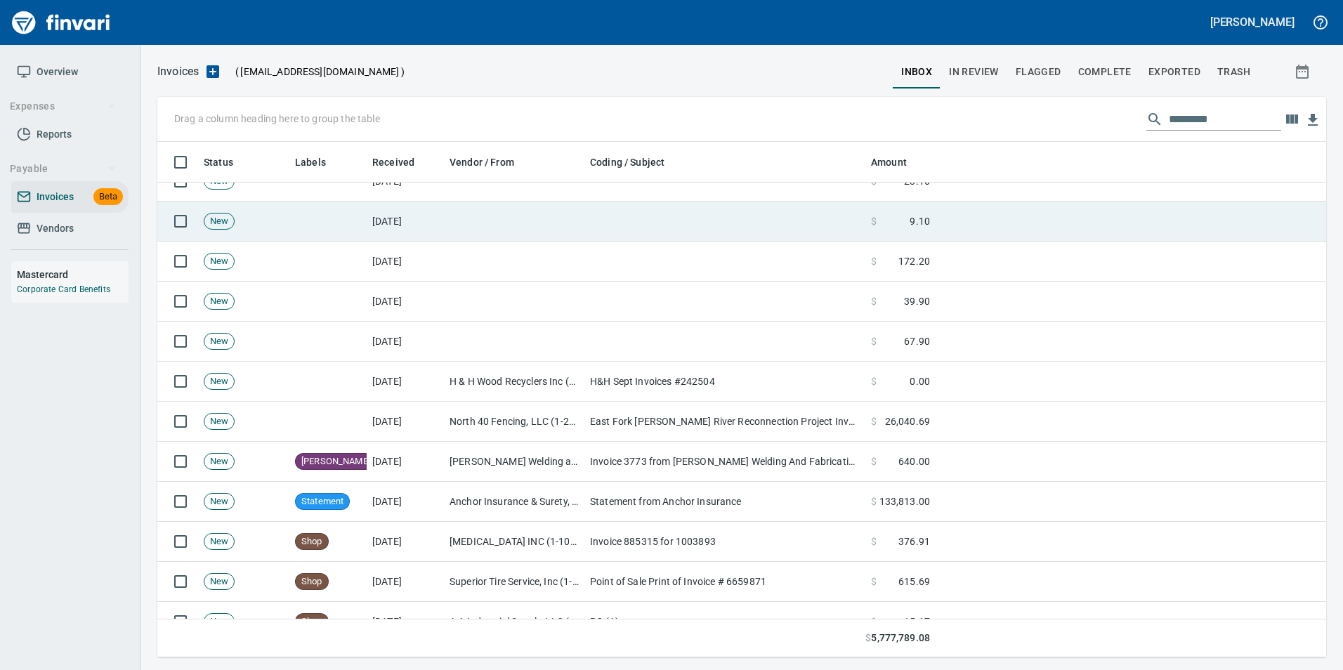
scroll to position [505, 1147]
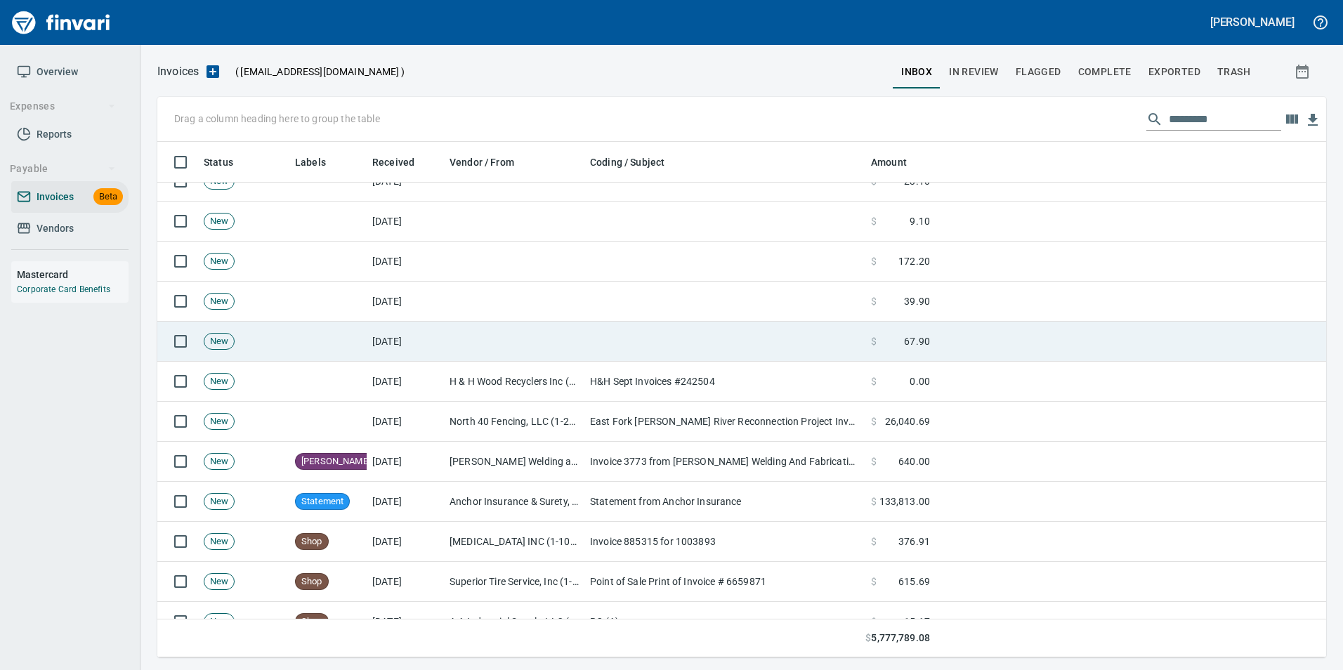
click at [577, 340] on td at bounding box center [514, 342] width 140 height 40
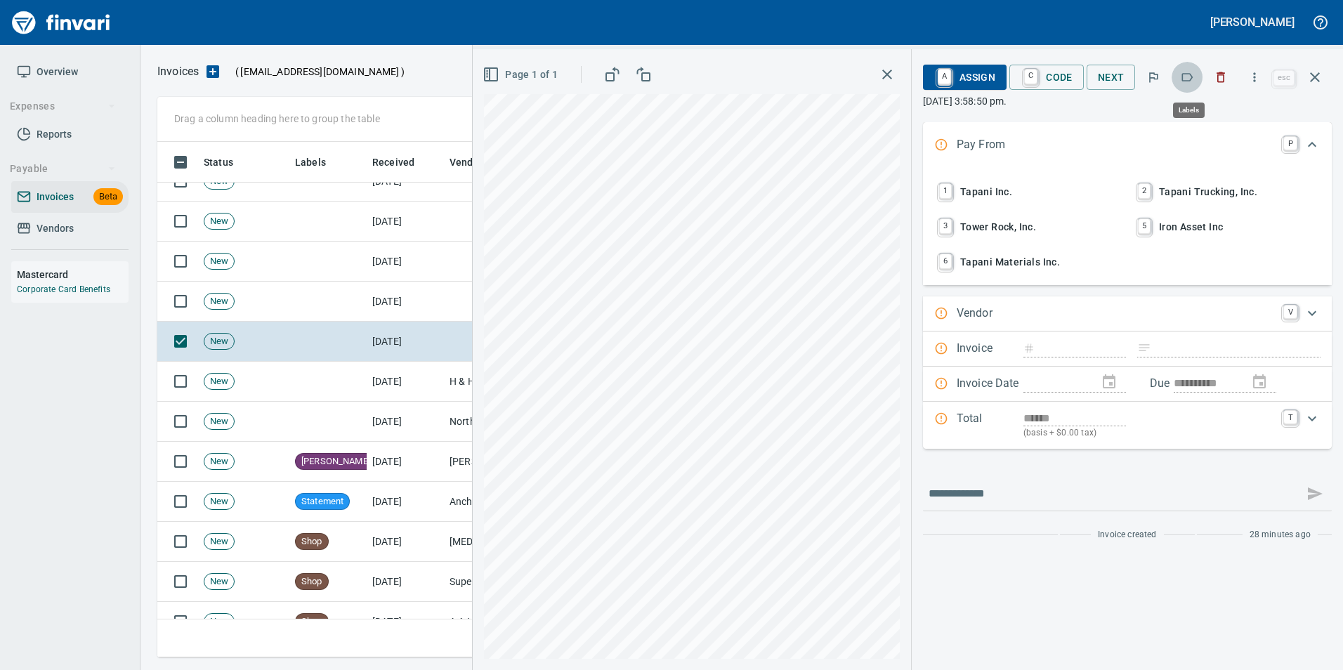
click at [1189, 80] on icon "button" at bounding box center [1187, 77] width 14 height 14
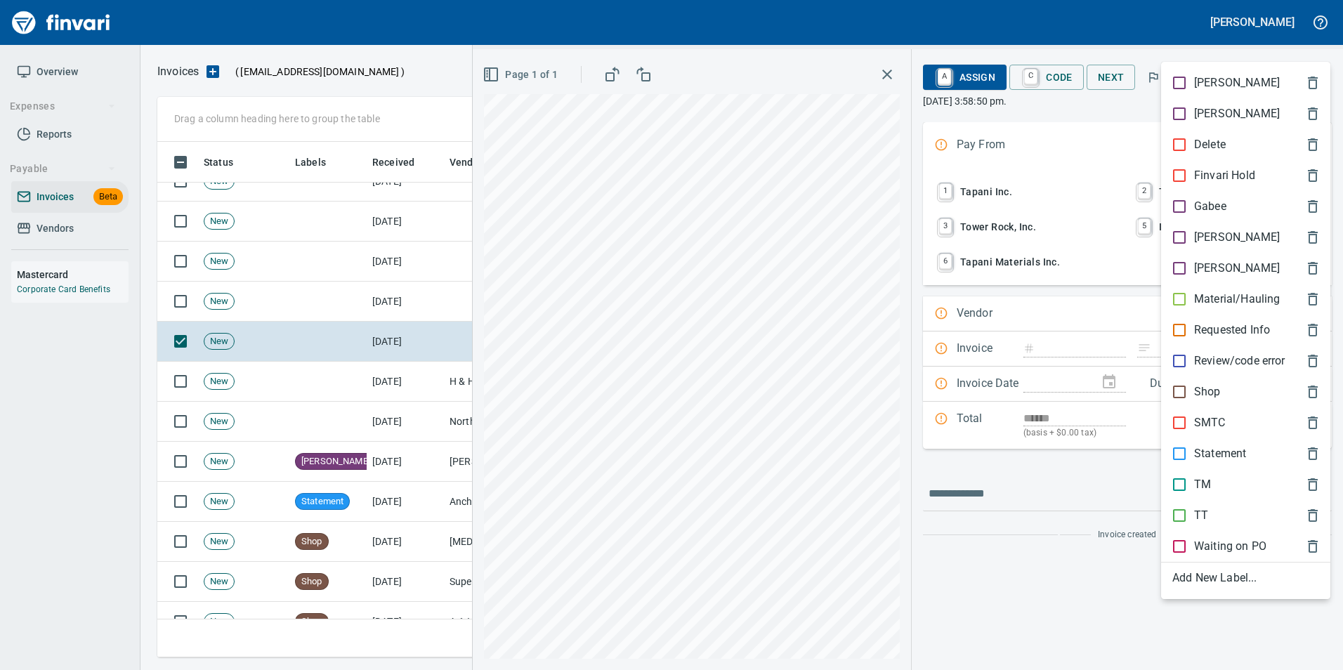
click at [1208, 230] on p "[PERSON_NAME]" at bounding box center [1237, 237] width 86 height 17
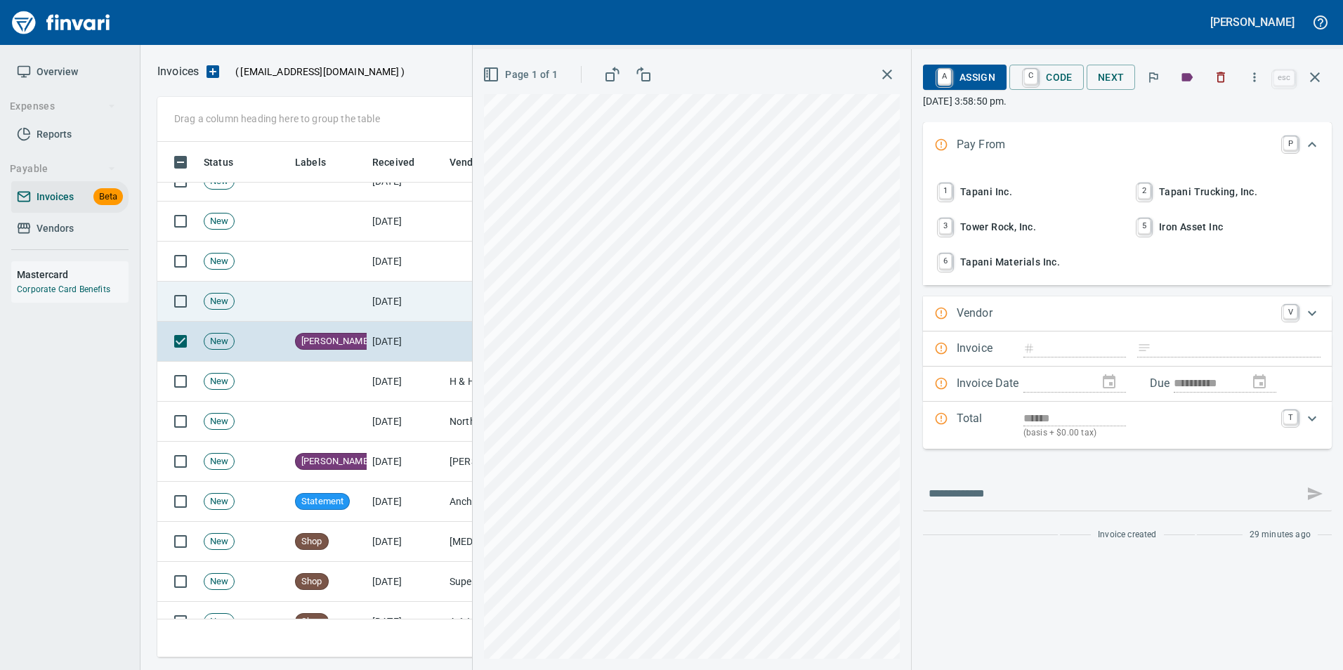
click at [415, 288] on td "[DATE]" at bounding box center [405, 302] width 77 height 40
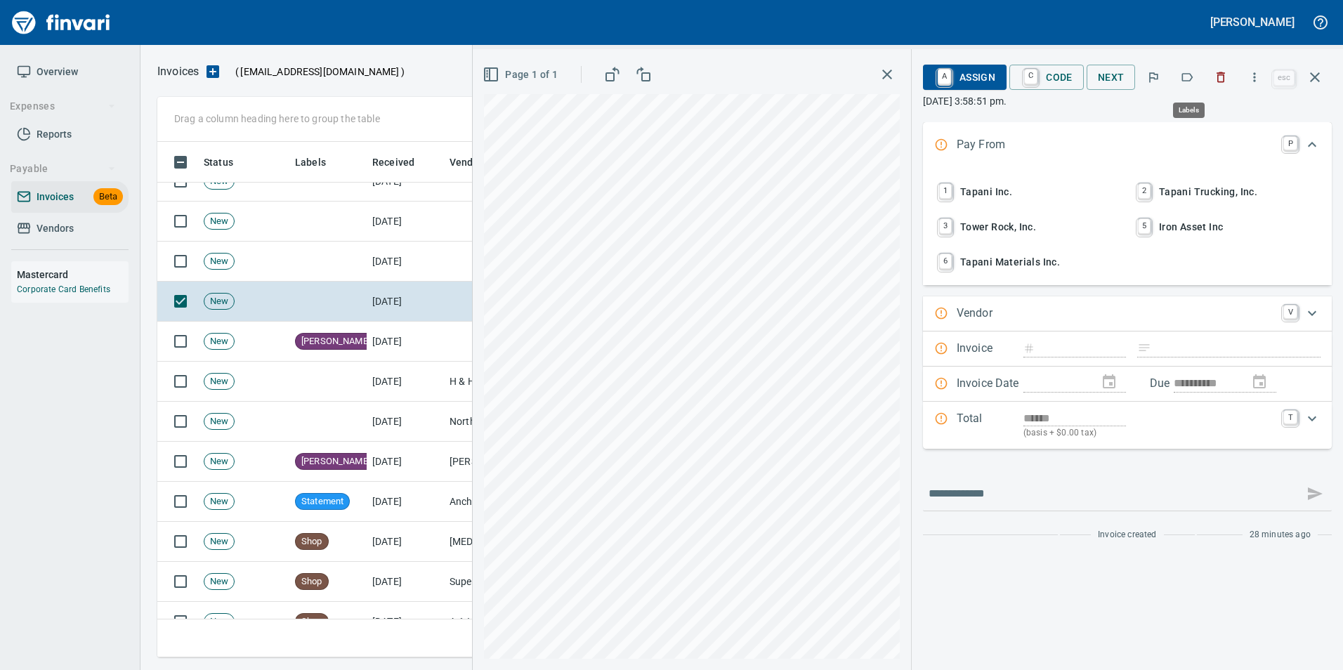
click at [1189, 80] on icon "button" at bounding box center [1187, 77] width 14 height 14
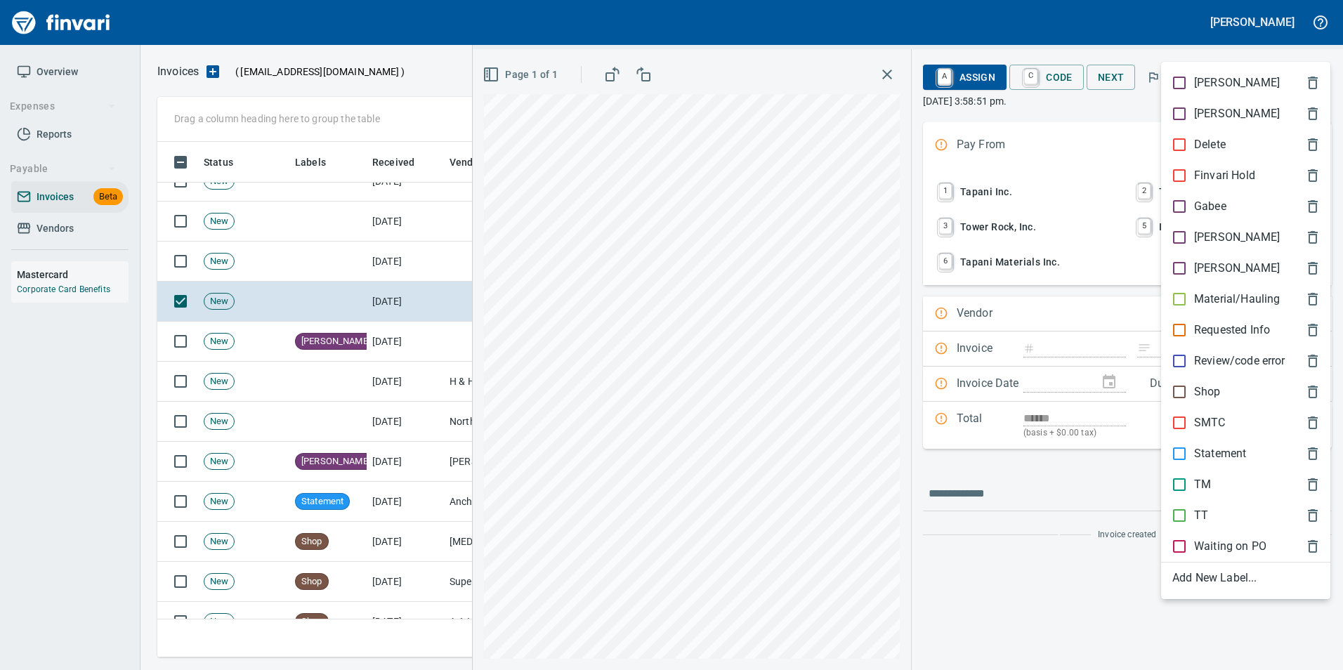
scroll to position [505, 1147]
click at [1215, 225] on div "[PERSON_NAME]" at bounding box center [1245, 237] width 169 height 31
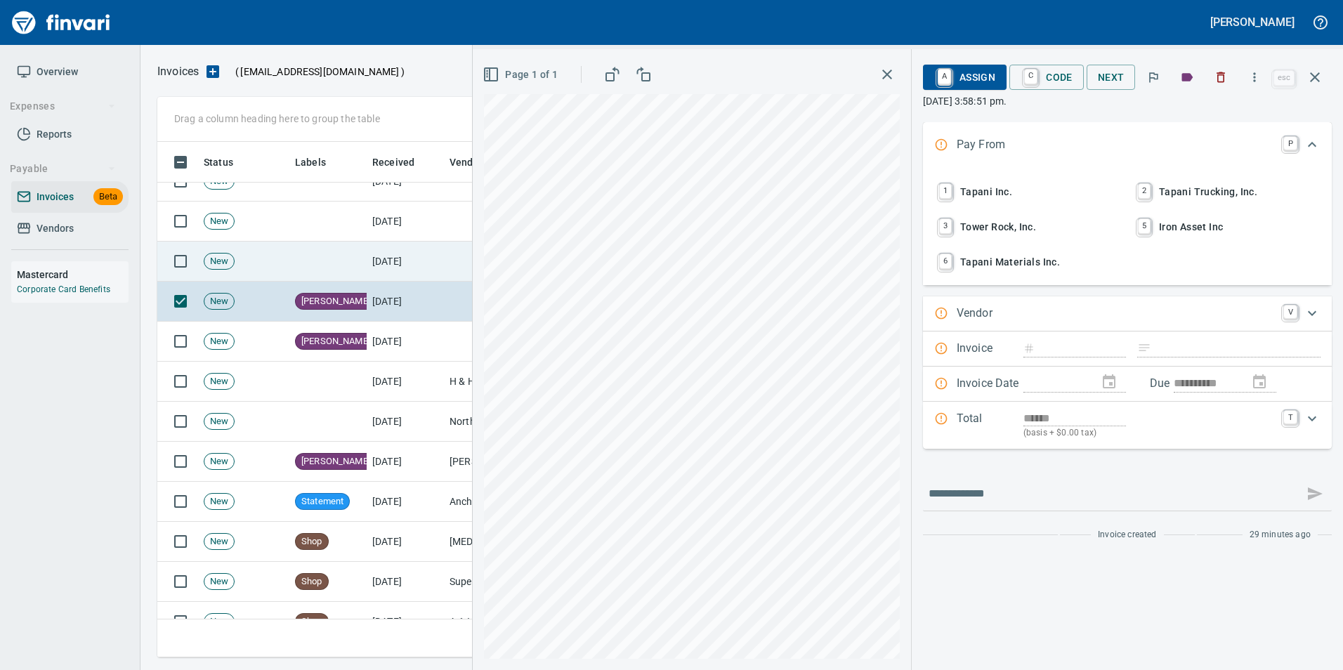
drag, startPoint x: 397, startPoint y: 253, endPoint x: 405, endPoint y: 244, distance: 11.4
click at [396, 253] on td "[DATE]" at bounding box center [405, 262] width 77 height 40
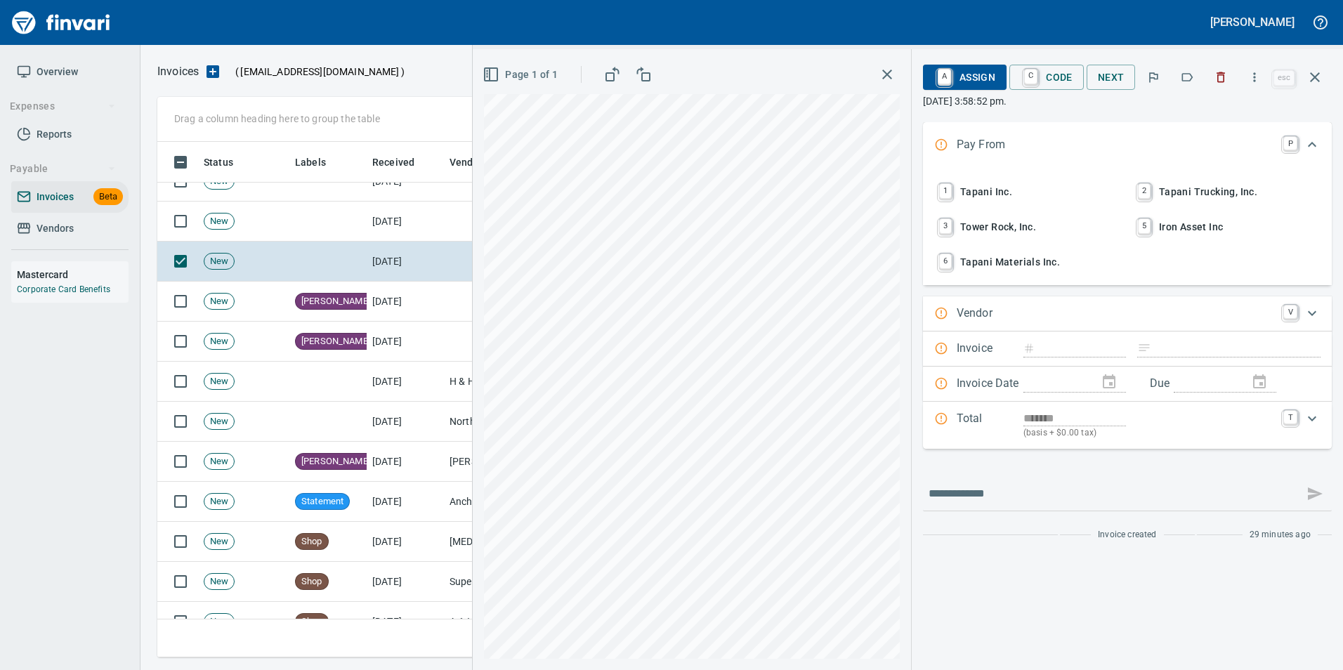
click at [1184, 73] on icon "button" at bounding box center [1187, 77] width 14 height 14
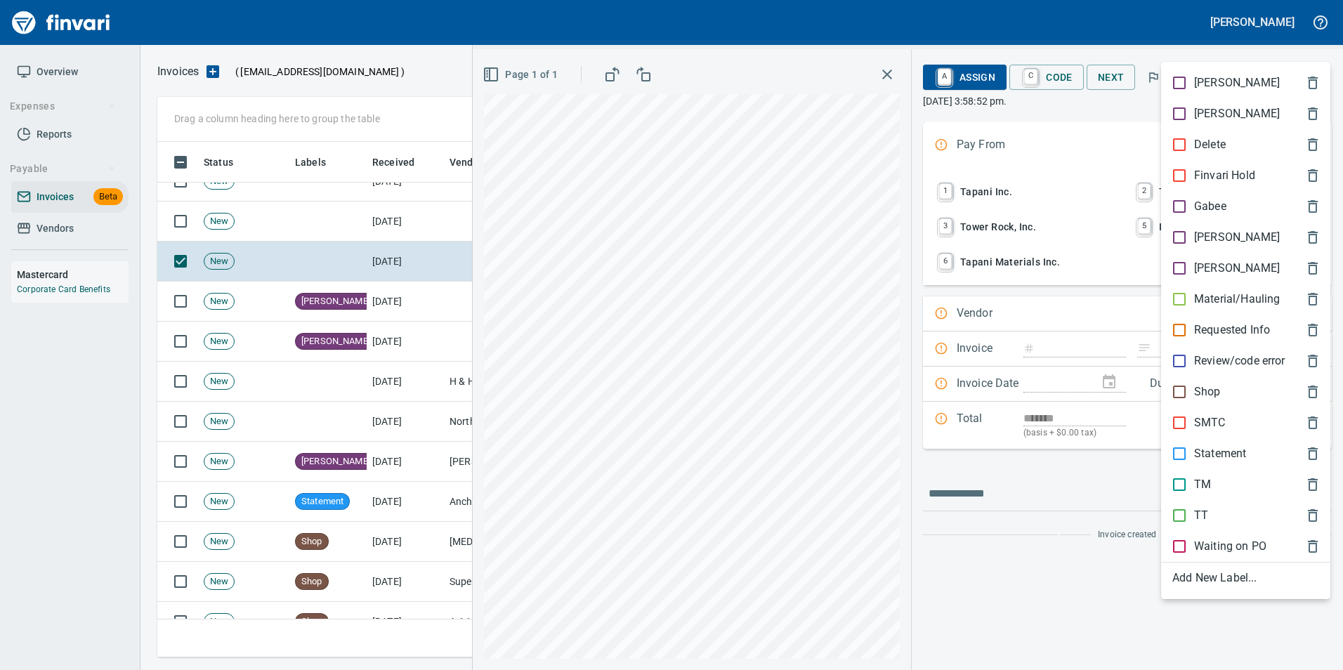
scroll to position [505, 1147]
click at [1222, 238] on span "[PERSON_NAME]" at bounding box center [1234, 237] width 124 height 17
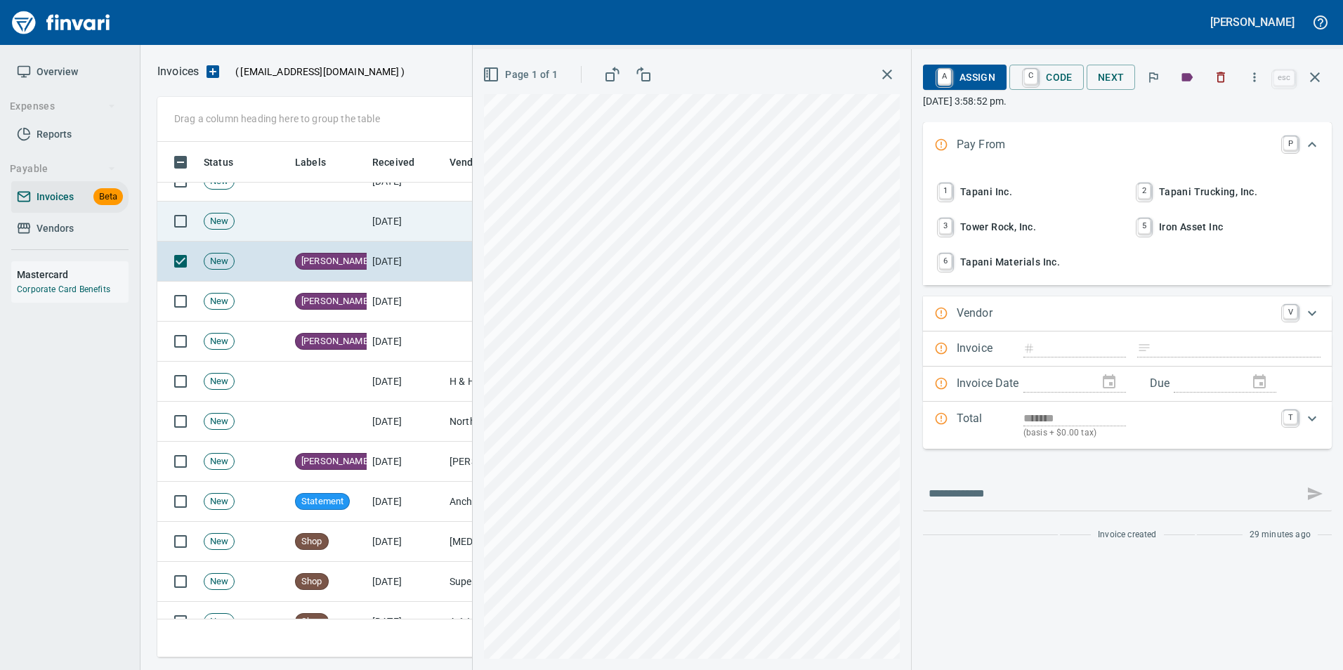
click at [345, 224] on td at bounding box center [327, 222] width 77 height 40
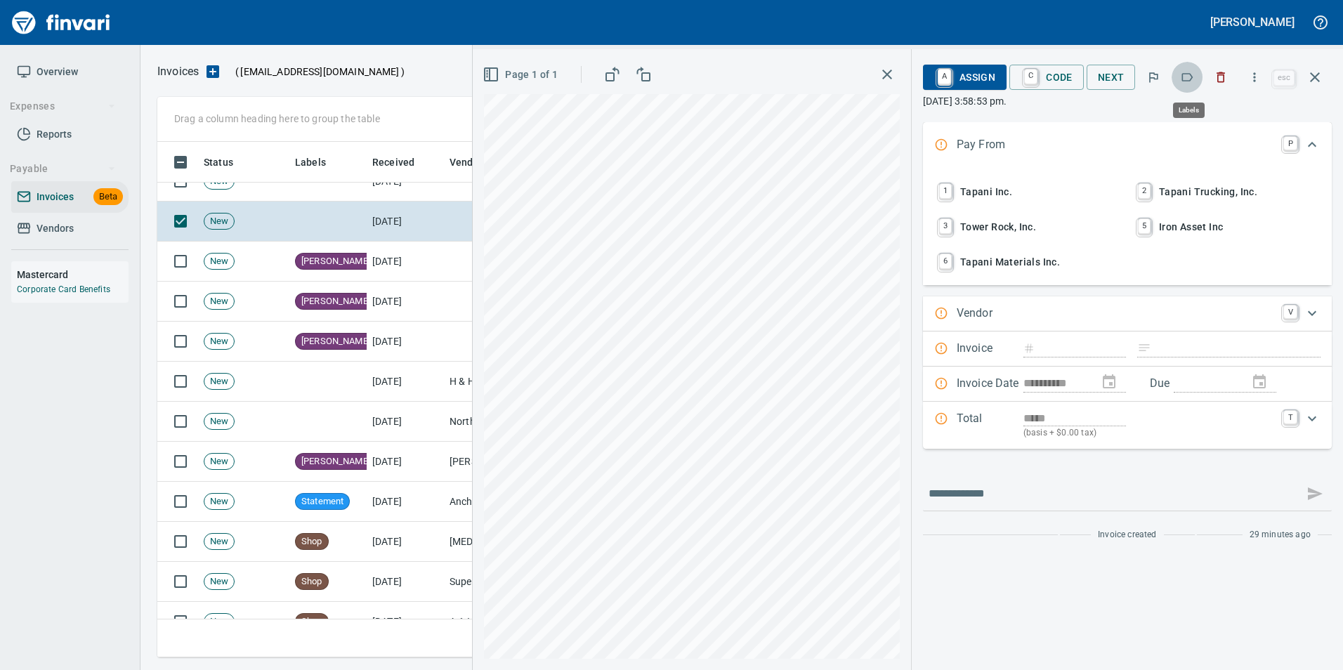
click at [1193, 79] on icon "button" at bounding box center [1187, 77] width 11 height 8
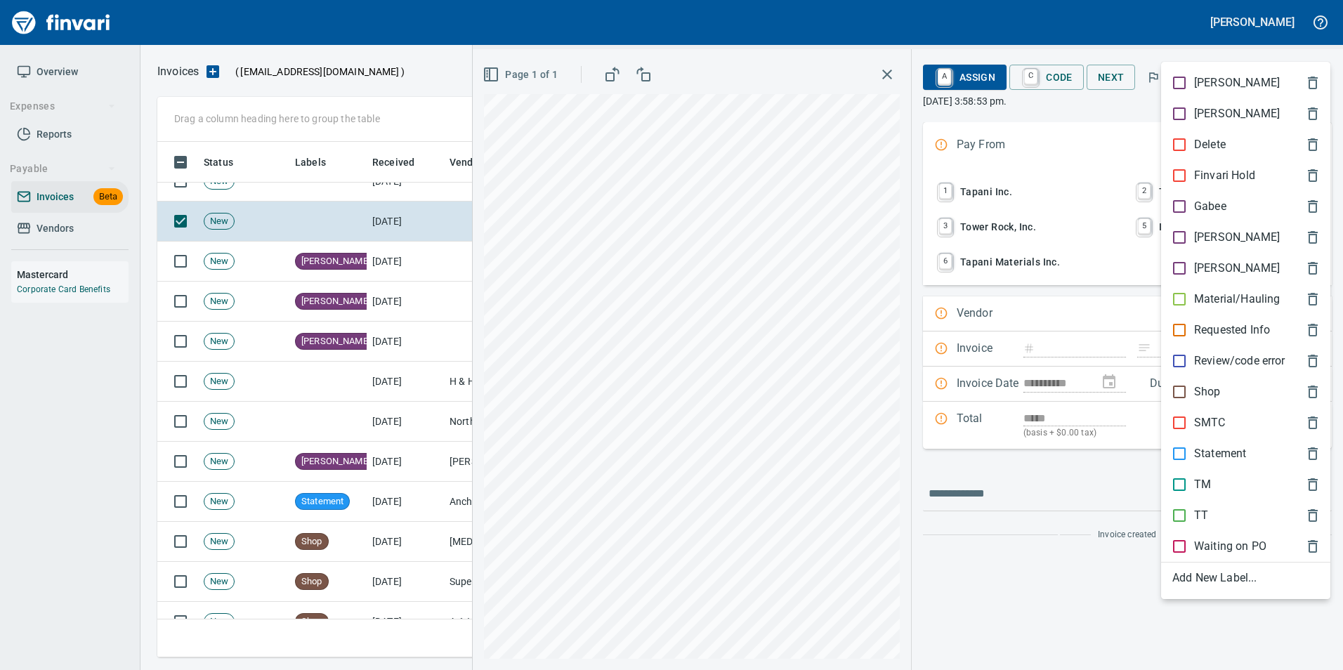
click at [1199, 230] on p "[PERSON_NAME]" at bounding box center [1237, 237] width 86 height 17
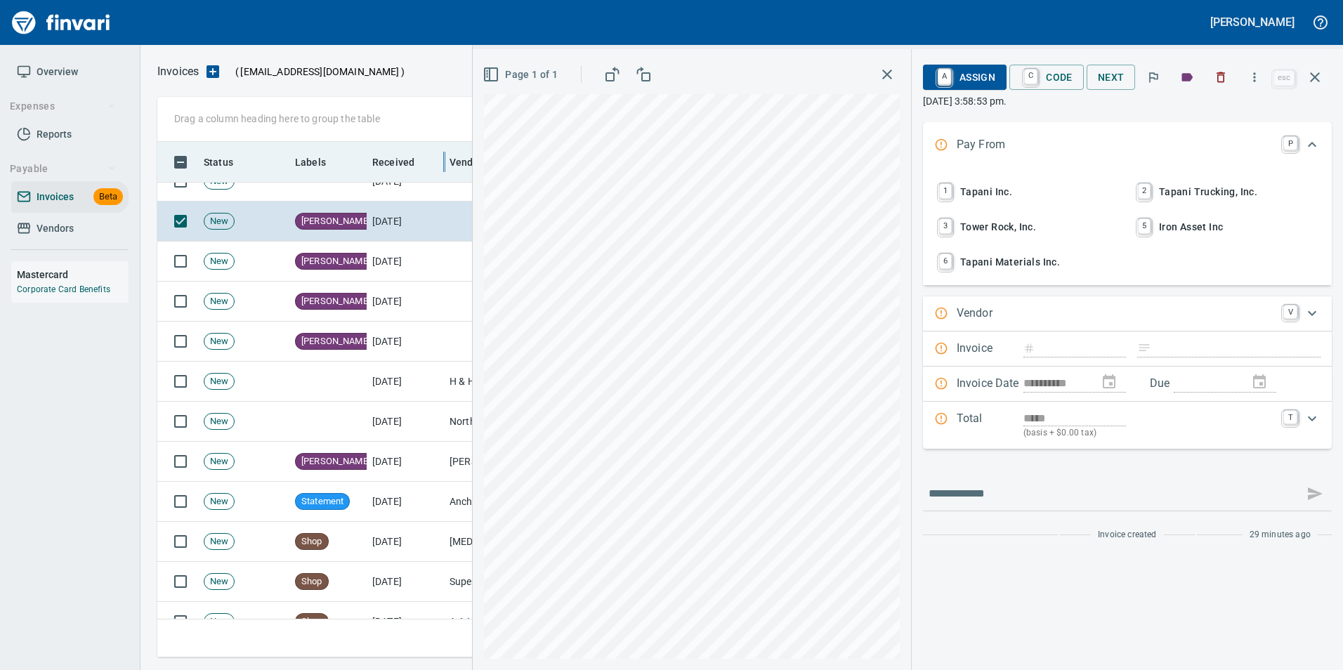
click at [440, 179] on div at bounding box center [443, 162] width 11 height 40
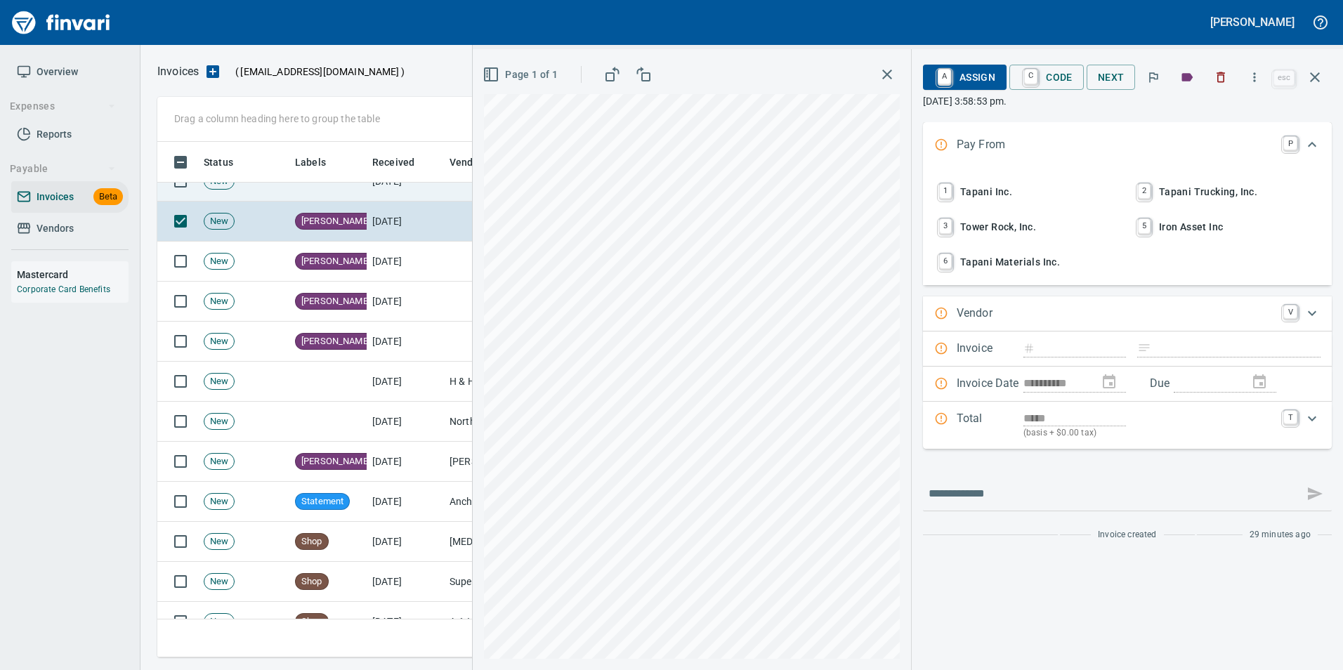
click at [431, 189] on td "[DATE]" at bounding box center [405, 182] width 77 height 40
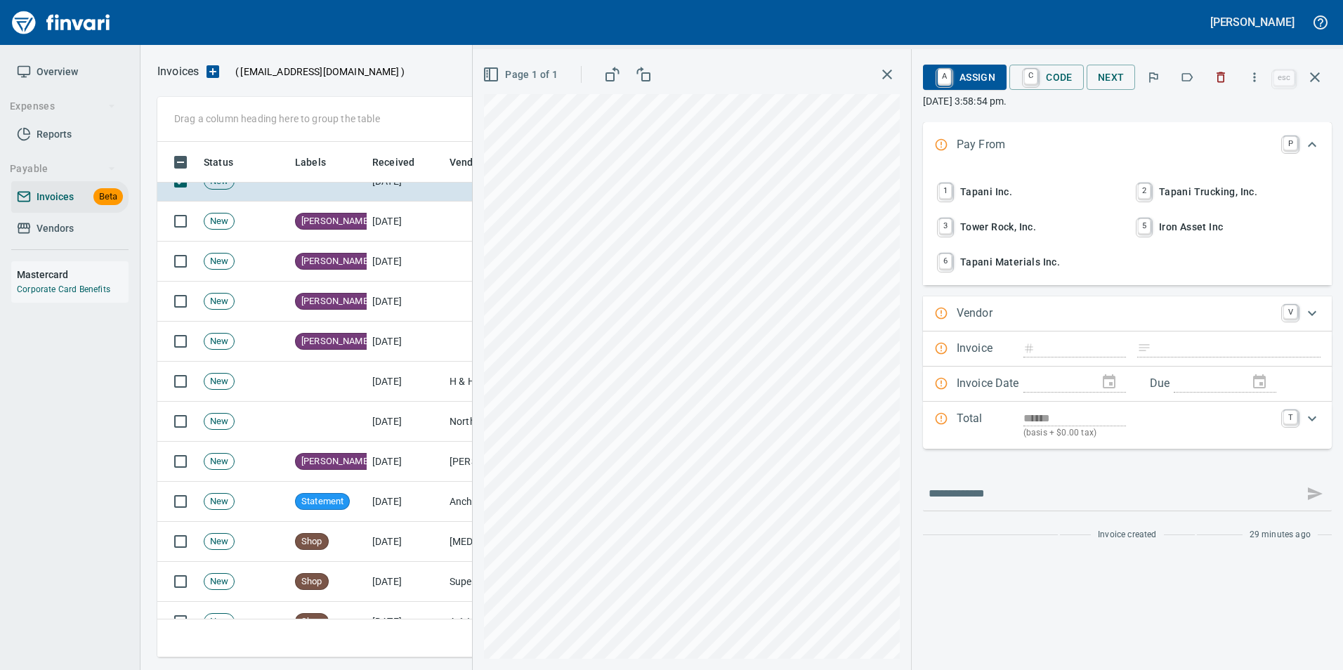
click at [1187, 71] on icon "button" at bounding box center [1187, 77] width 14 height 14
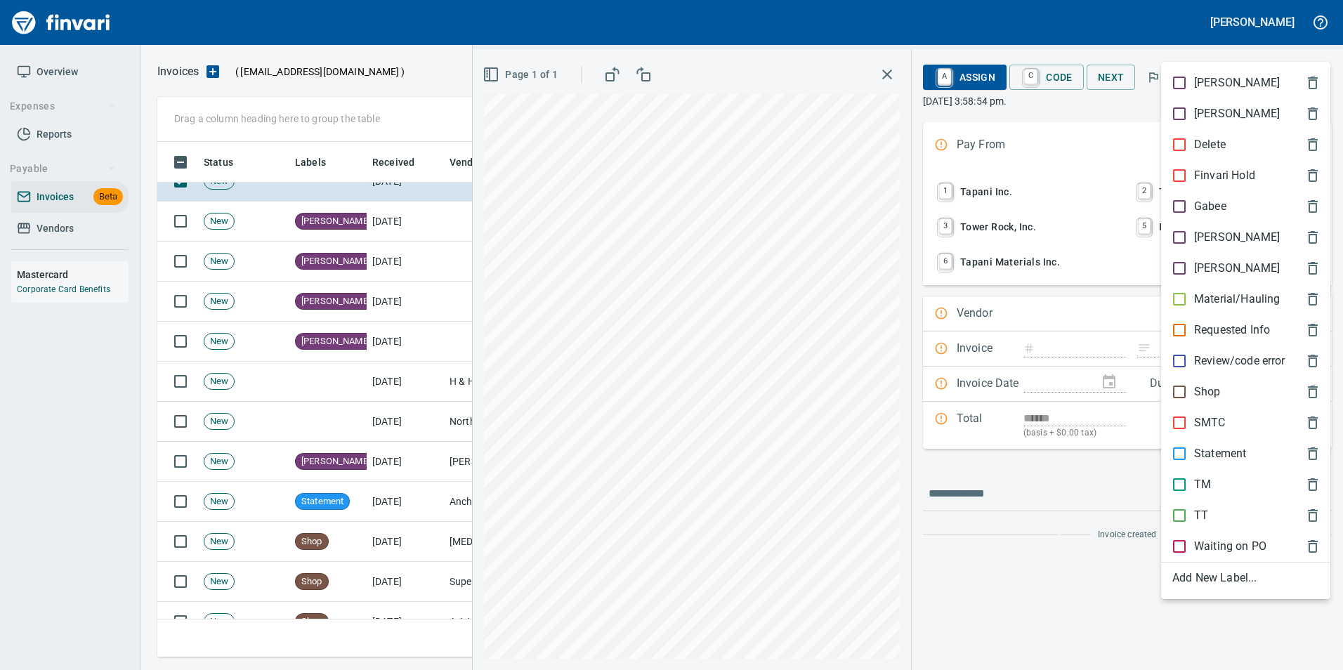
click at [1217, 223] on div "[PERSON_NAME]" at bounding box center [1245, 237] width 169 height 31
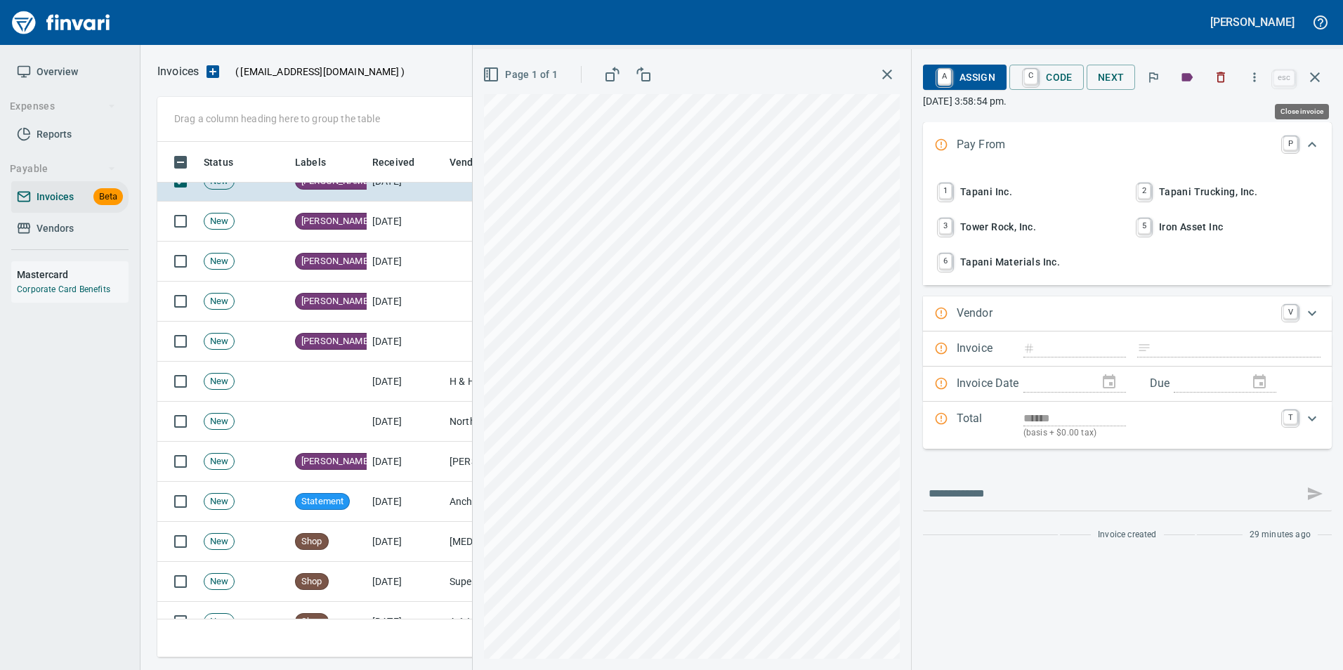
drag, startPoint x: 1317, startPoint y: 65, endPoint x: 1306, endPoint y: 79, distance: 17.4
click at [1318, 65] on button "button" at bounding box center [1315, 77] width 34 height 34
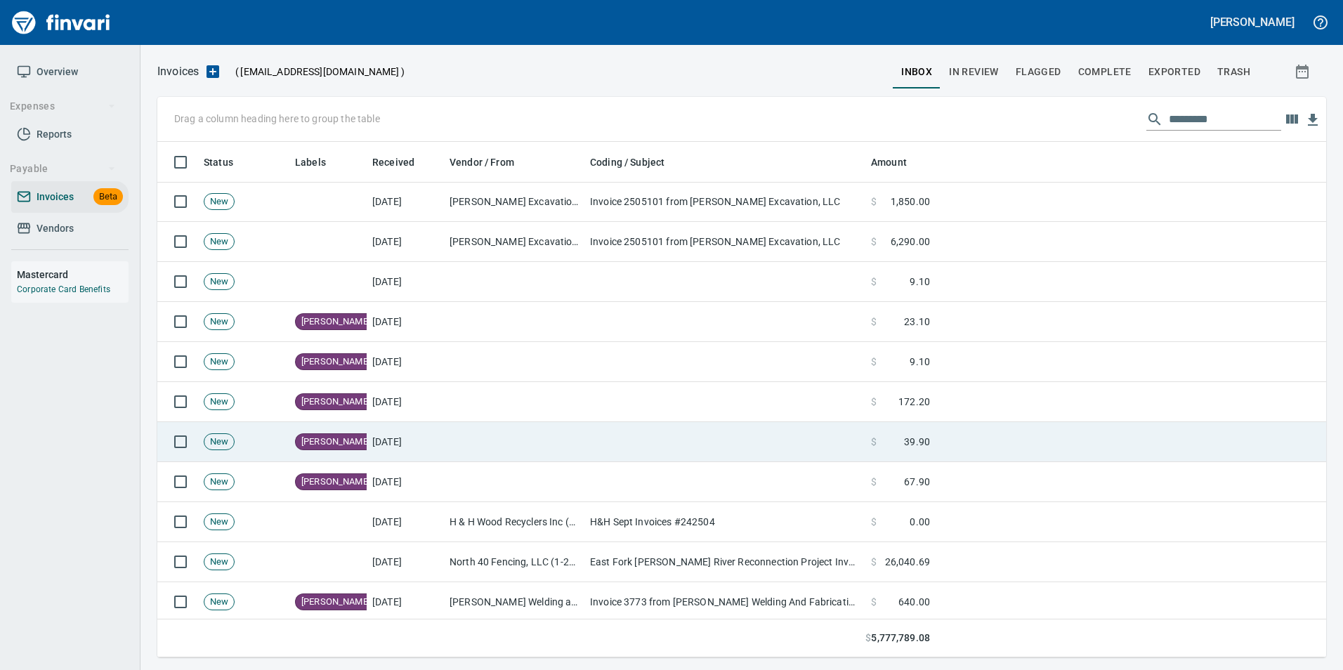
scroll to position [211, 0]
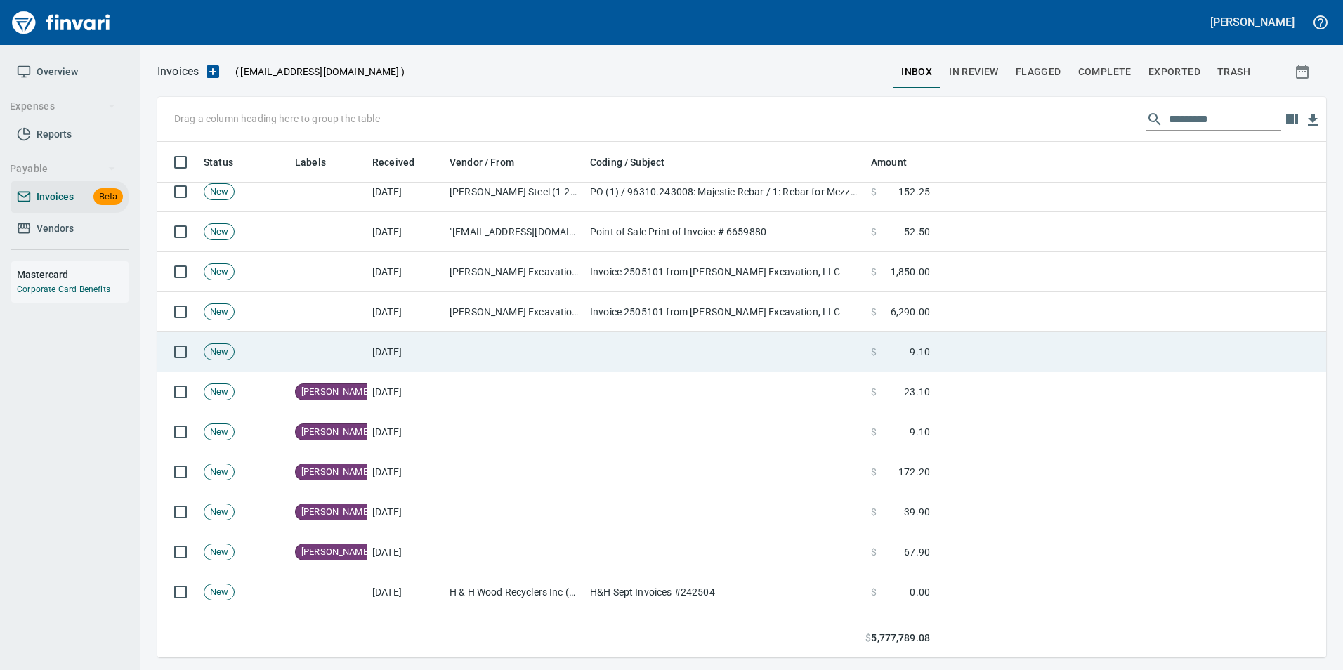
click at [371, 338] on td "[DATE]" at bounding box center [405, 352] width 77 height 40
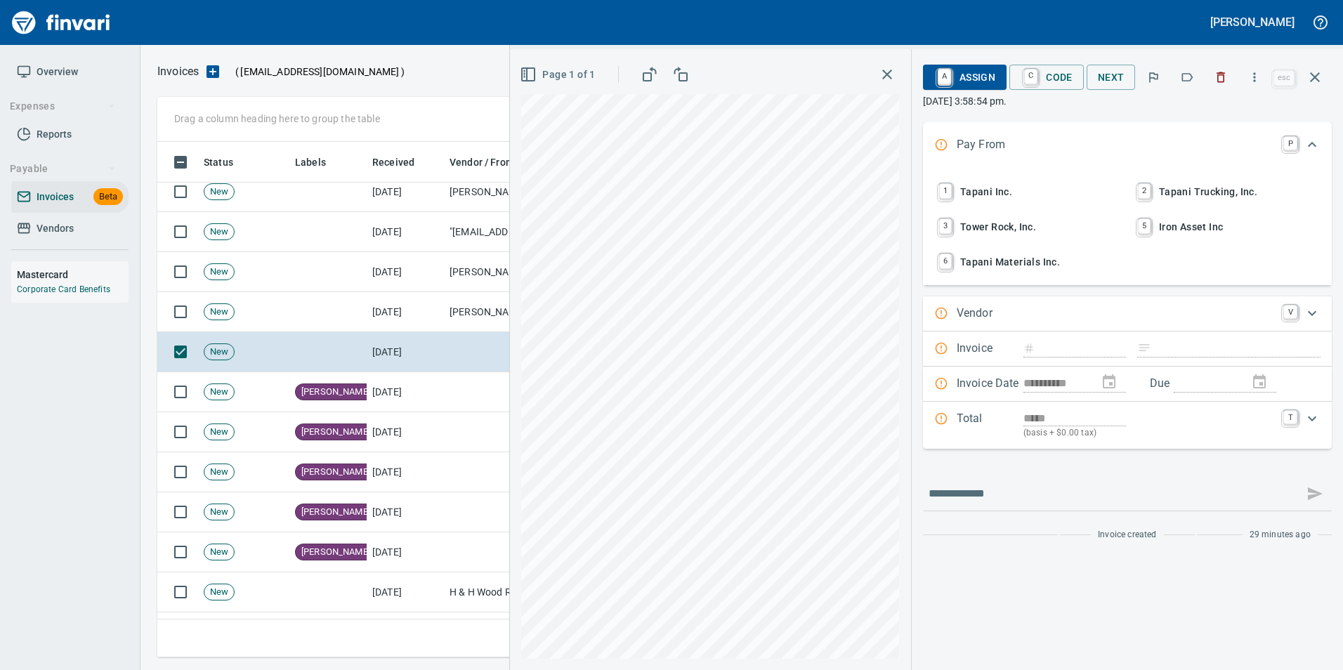
click at [1184, 76] on icon "button" at bounding box center [1187, 77] width 11 height 8
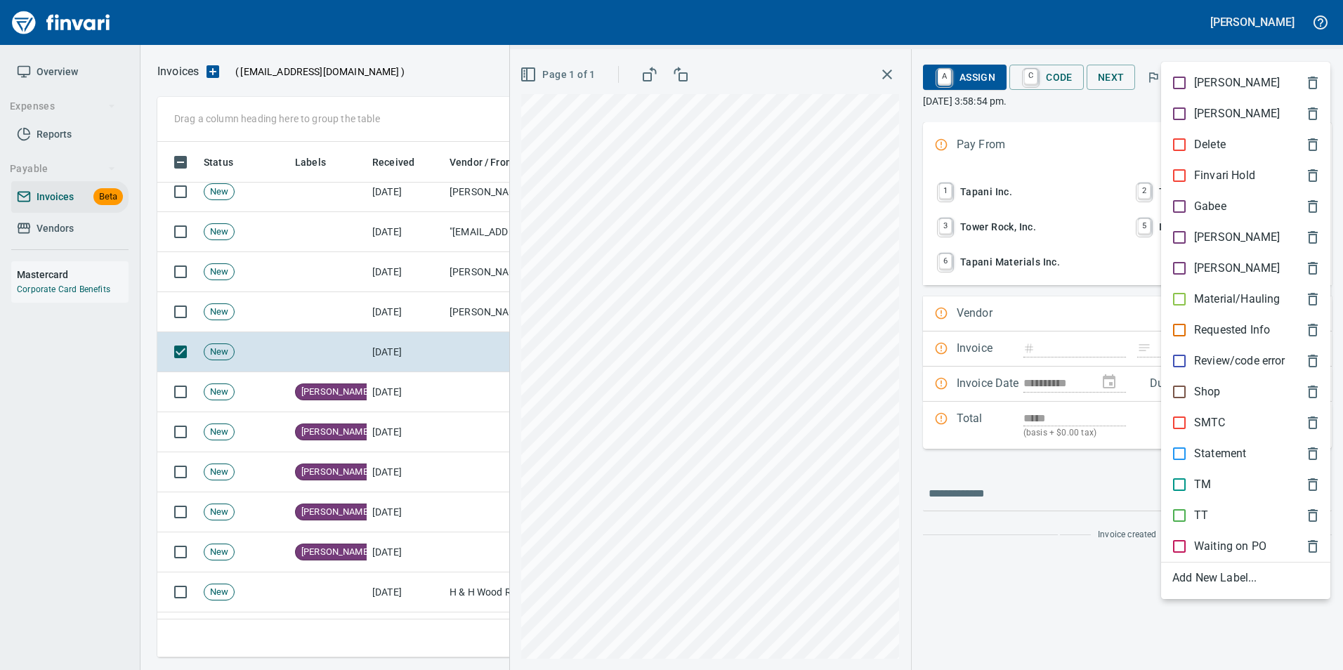
scroll to position [505, 1147]
drag, startPoint x: 1227, startPoint y: 230, endPoint x: 1288, endPoint y: 157, distance: 94.8
click at [1225, 229] on span "[PERSON_NAME]" at bounding box center [1234, 237] width 124 height 17
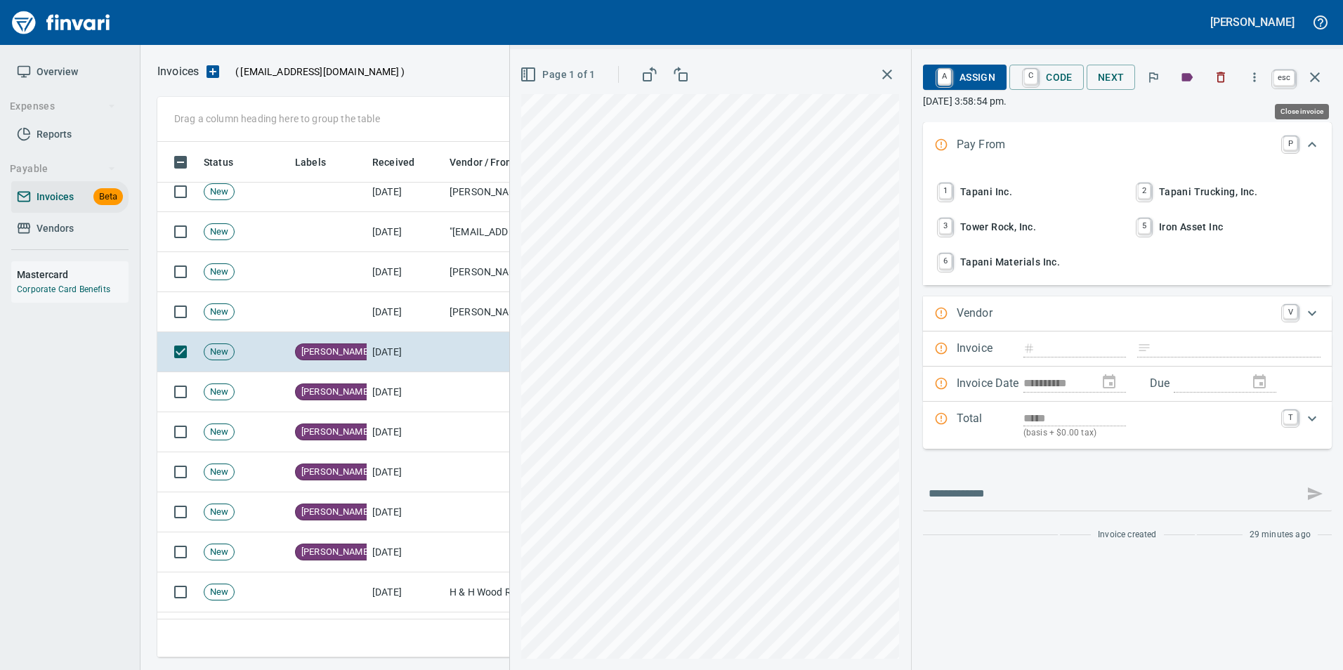
click at [1313, 86] on button "button" at bounding box center [1315, 77] width 34 height 34
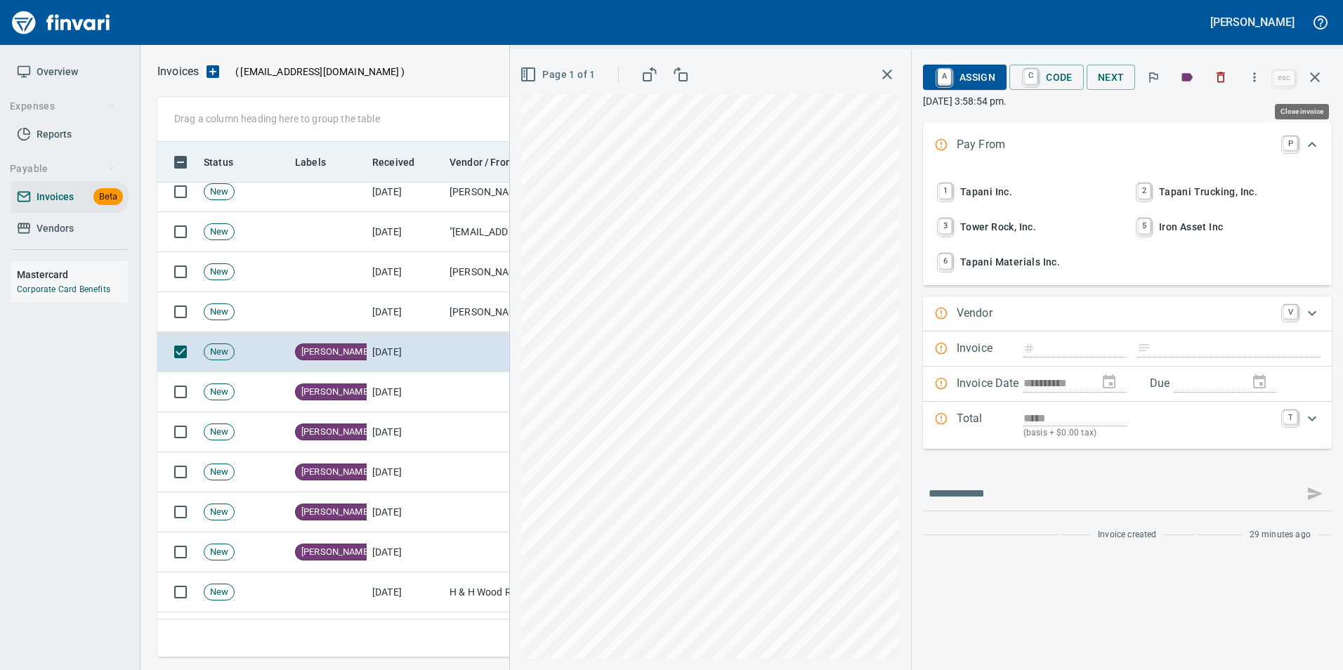
scroll to position [505, 1147]
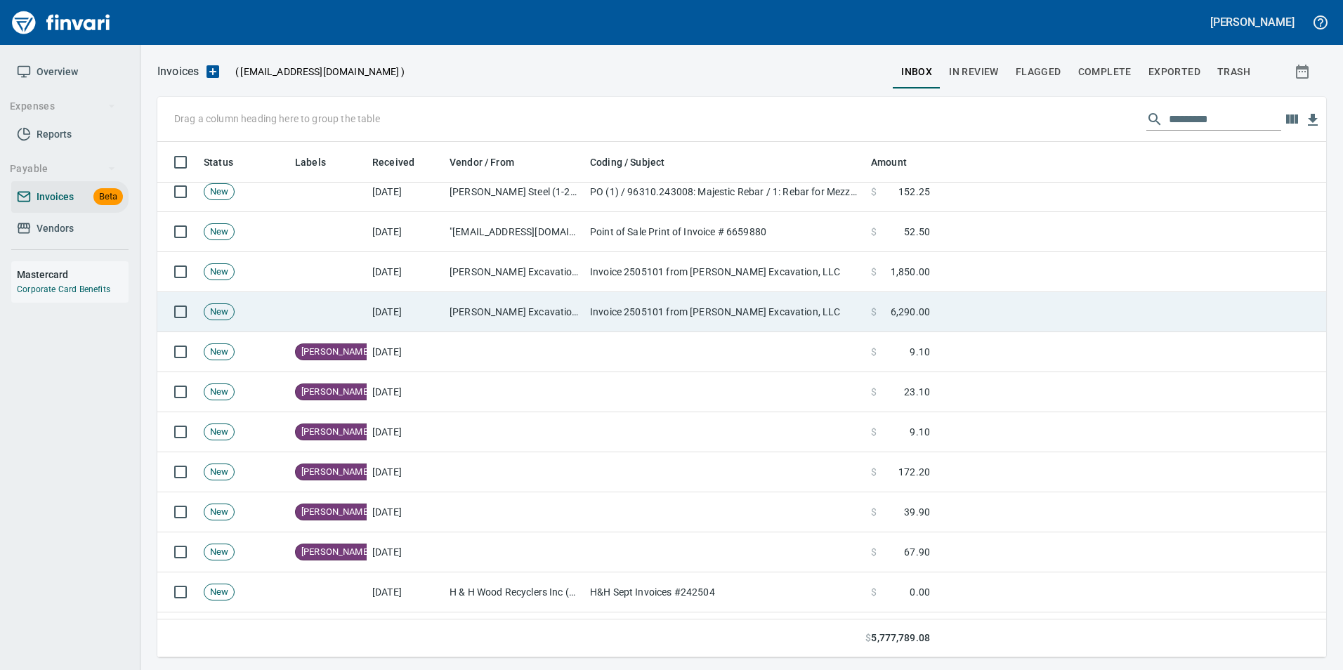
click at [445, 300] on td "[PERSON_NAME] Excavation, LLC (1-39943)" at bounding box center [514, 312] width 140 height 40
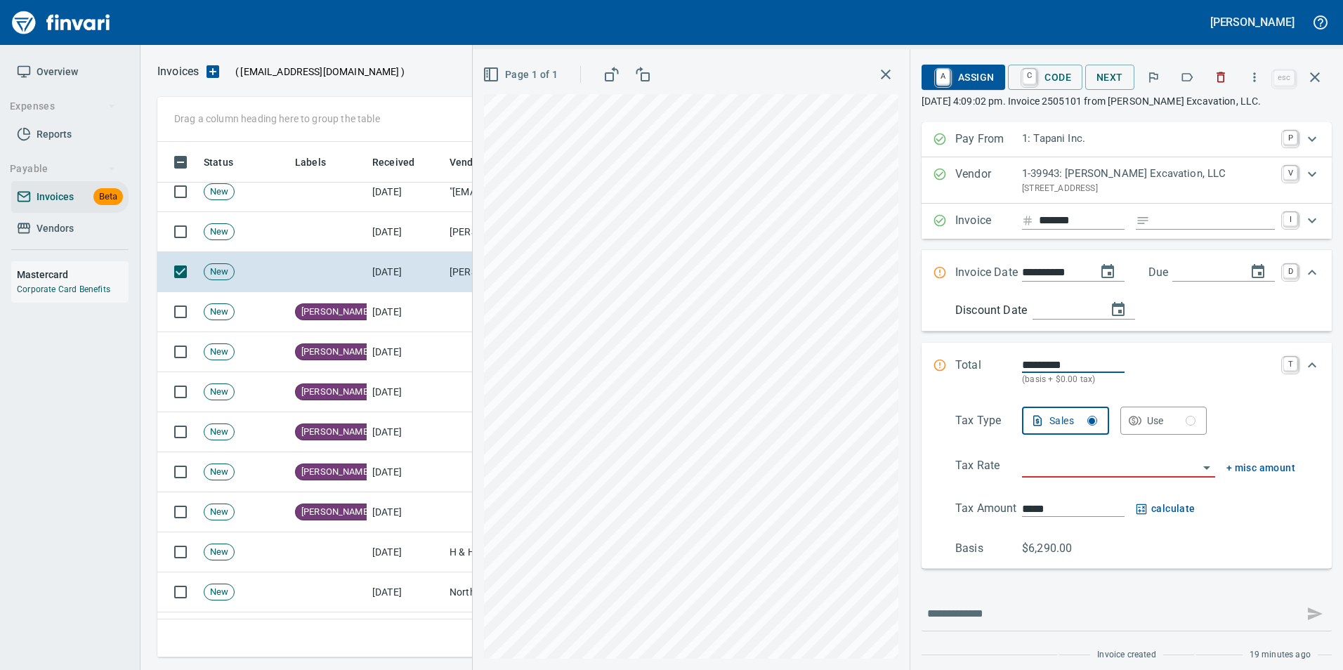
click at [1190, 72] on icon "button" at bounding box center [1187, 77] width 14 height 14
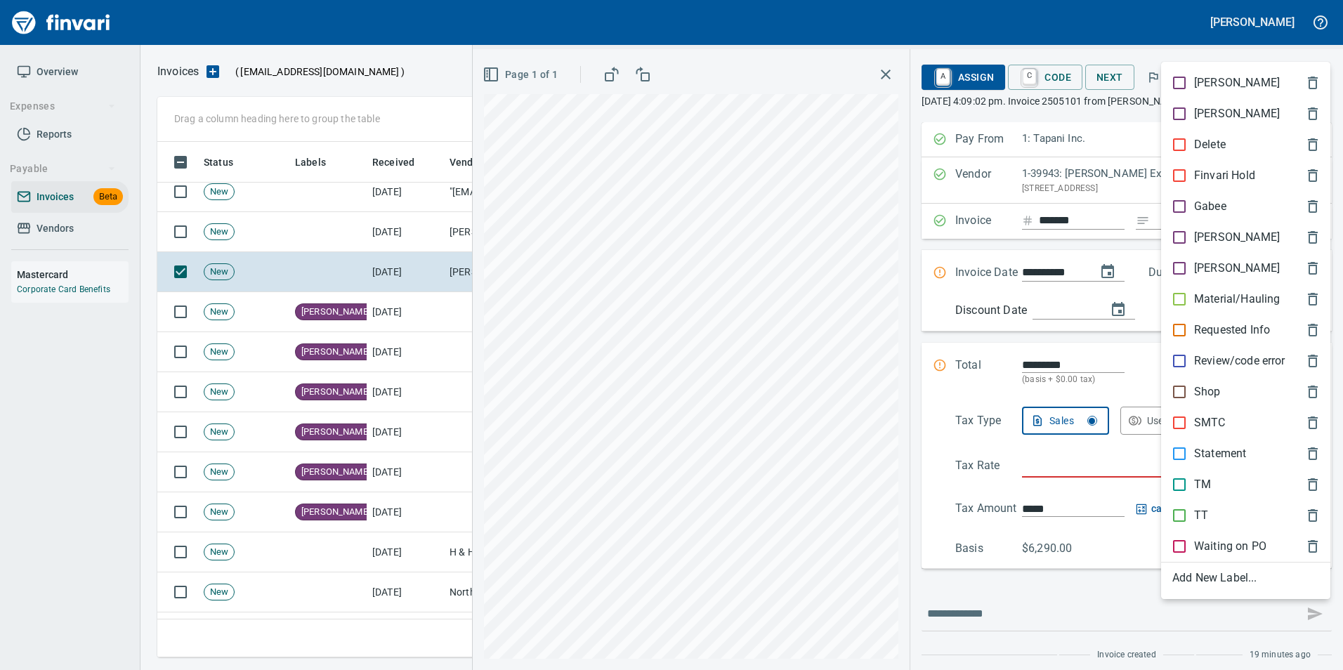
scroll to position [505, 1147]
click at [1227, 293] on p "Material/Hauling" at bounding box center [1237, 299] width 86 height 17
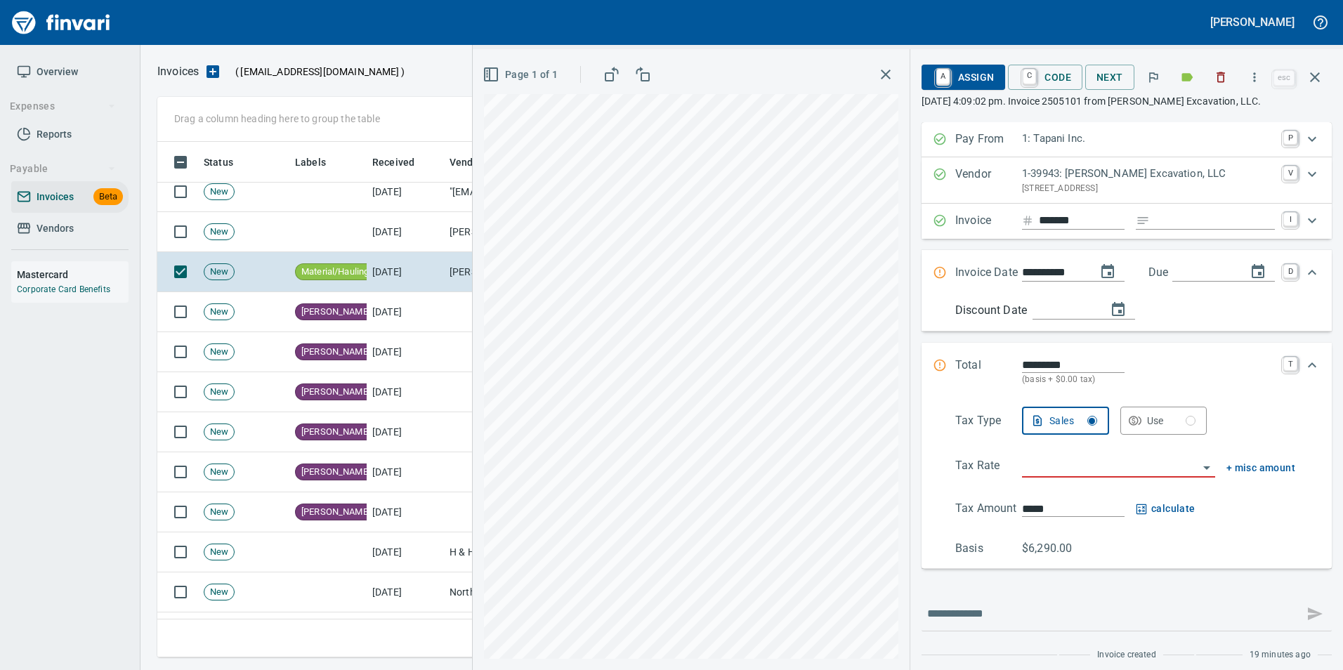
click at [1323, 74] on button "button" at bounding box center [1315, 77] width 34 height 34
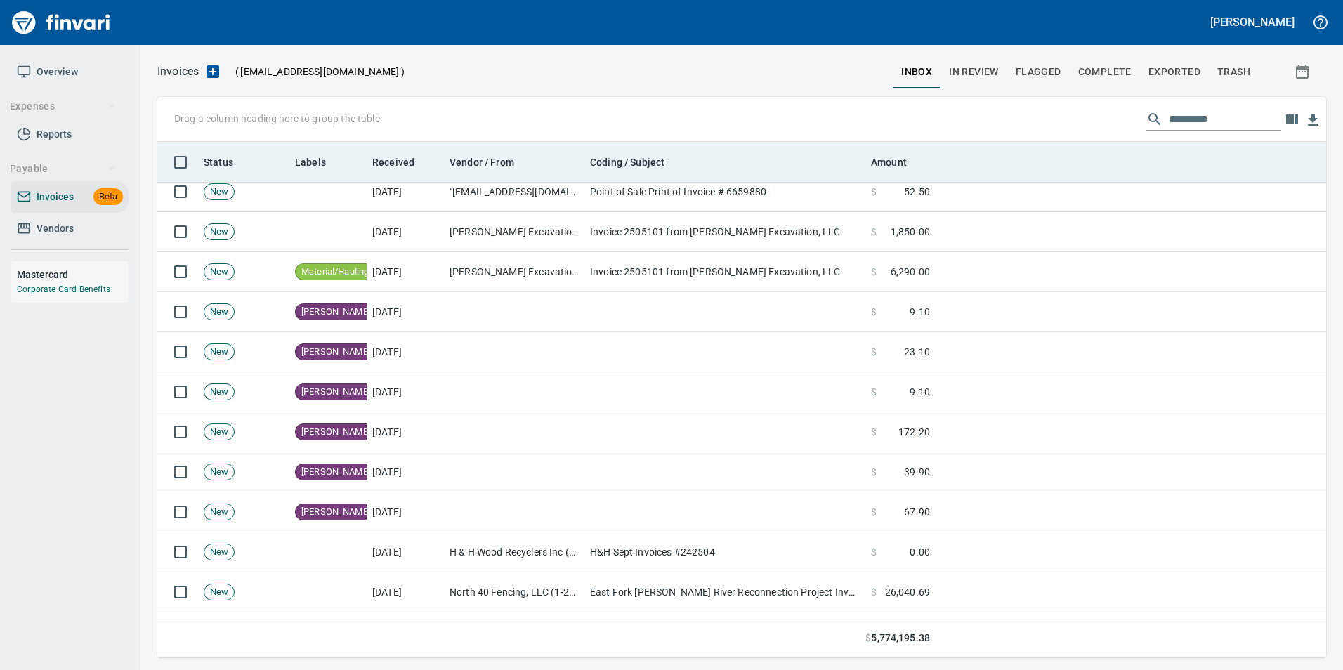
scroll to position [505, 1147]
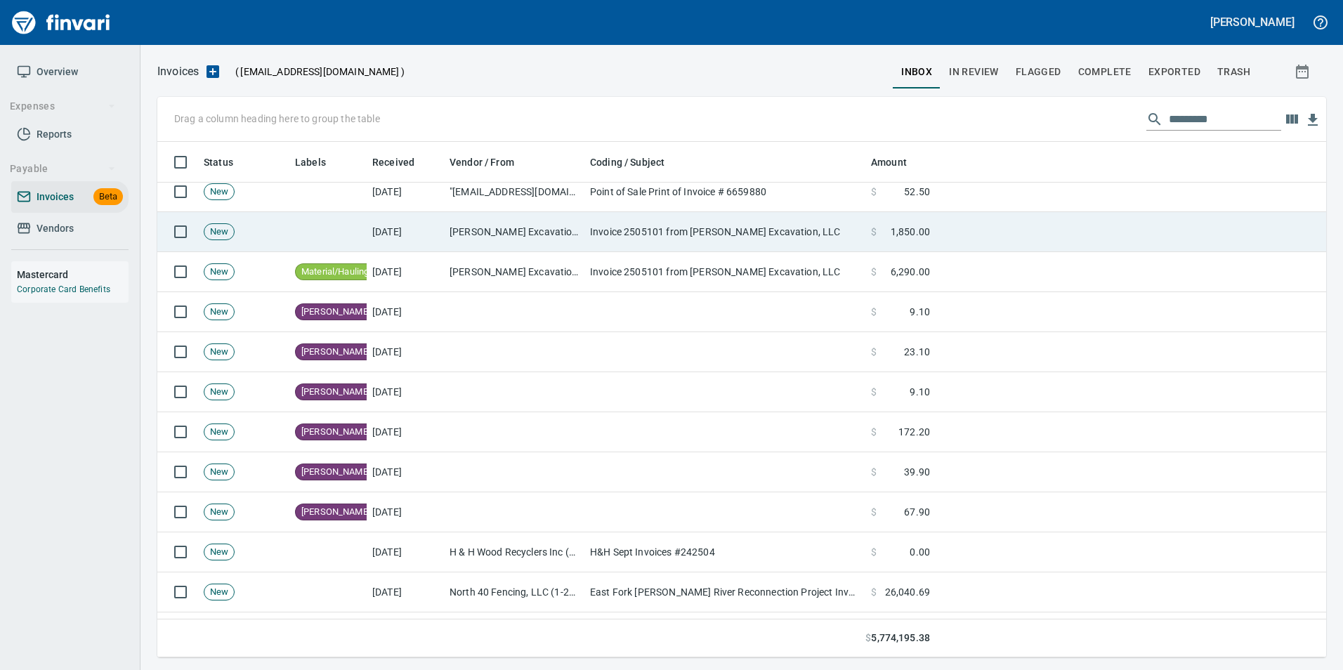
click at [804, 242] on td "Invoice 2505101 from [PERSON_NAME] Excavation, LLC" at bounding box center [724, 232] width 281 height 40
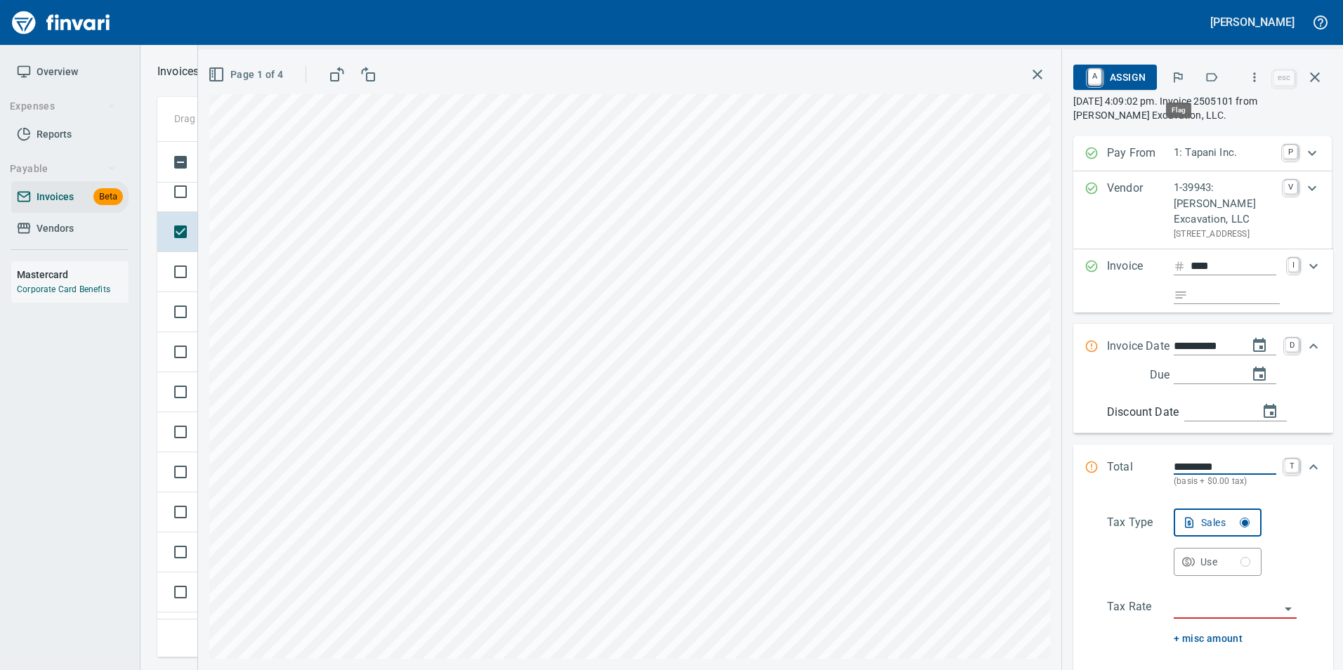
scroll to position [505, 1147]
click at [1182, 77] on icon "button" at bounding box center [1178, 77] width 9 height 10
click at [1206, 79] on icon "button" at bounding box center [1211, 77] width 14 height 14
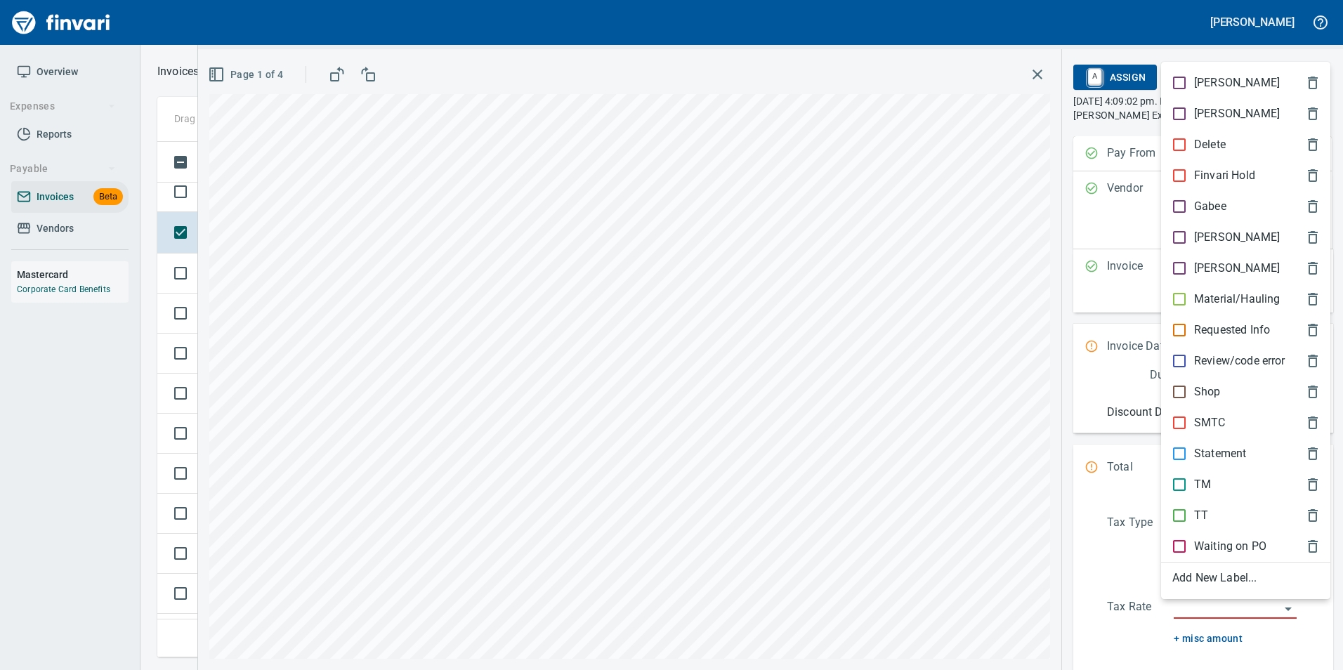
click at [1223, 291] on p "Material/Hauling" at bounding box center [1237, 299] width 86 height 17
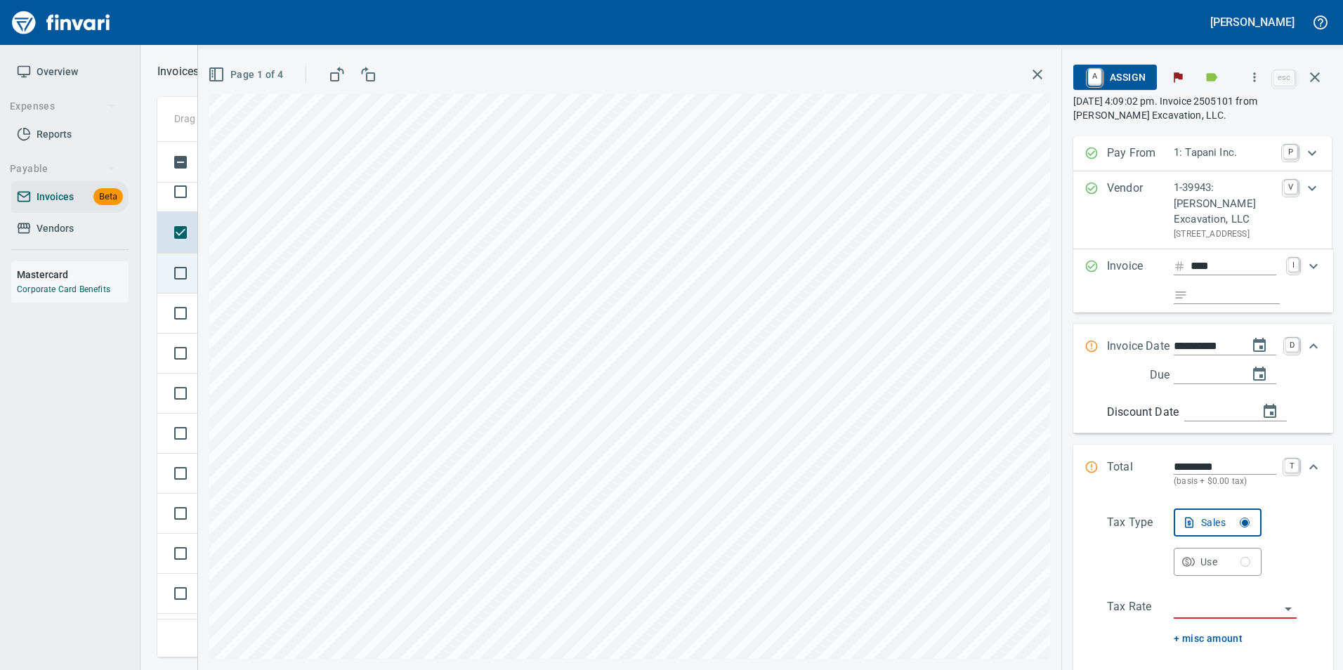
click at [1319, 77] on icon "button" at bounding box center [1314, 77] width 17 height 17
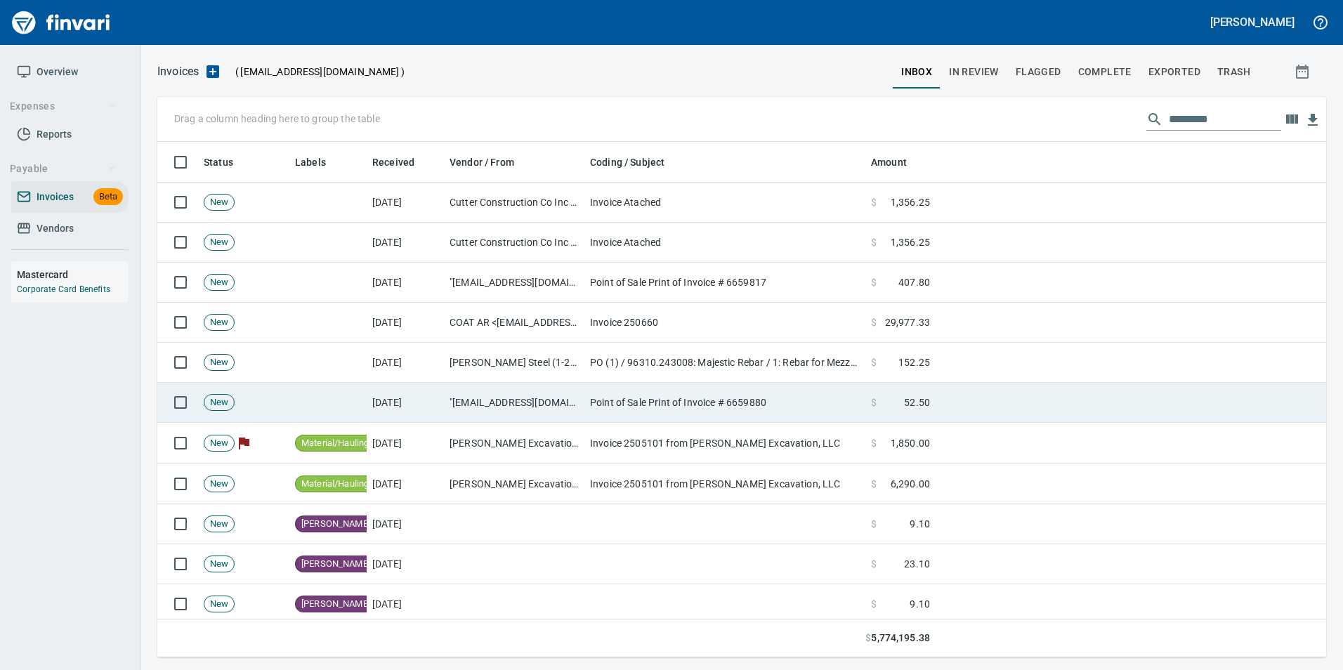
click at [605, 400] on td "Point of Sale Print of Invoice # 6659880" at bounding box center [724, 403] width 281 height 40
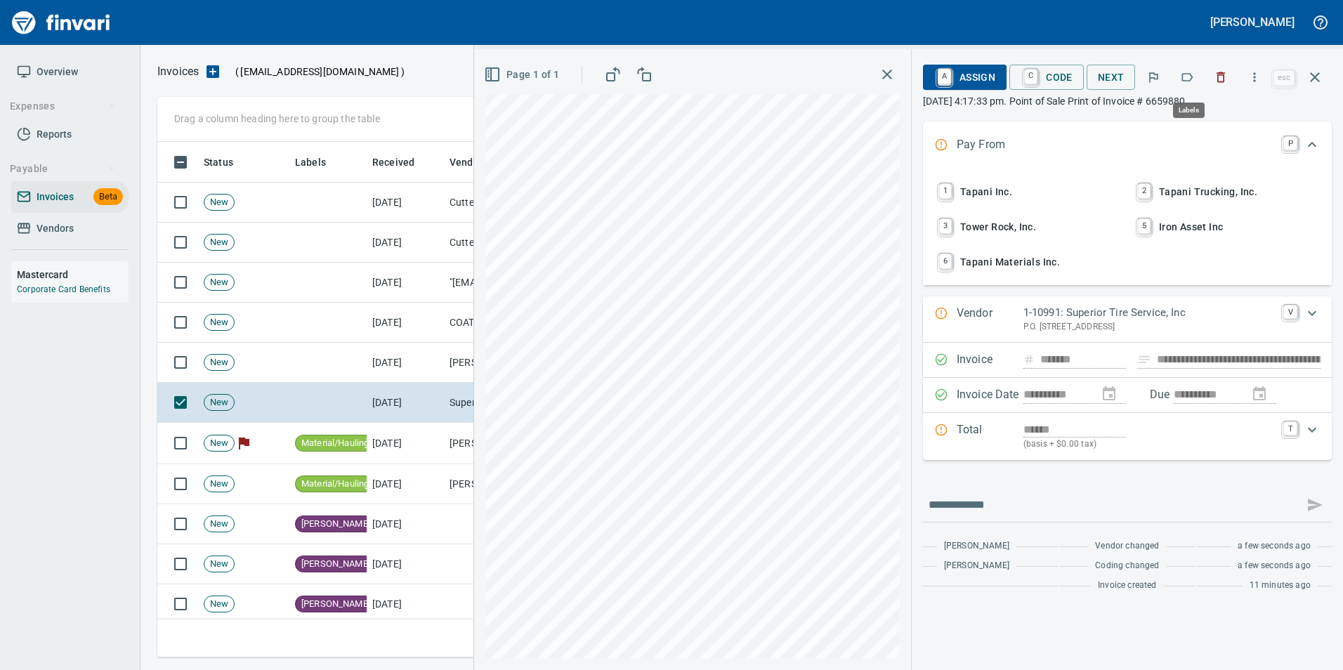
click at [1186, 70] on button "button" at bounding box center [1186, 77] width 31 height 31
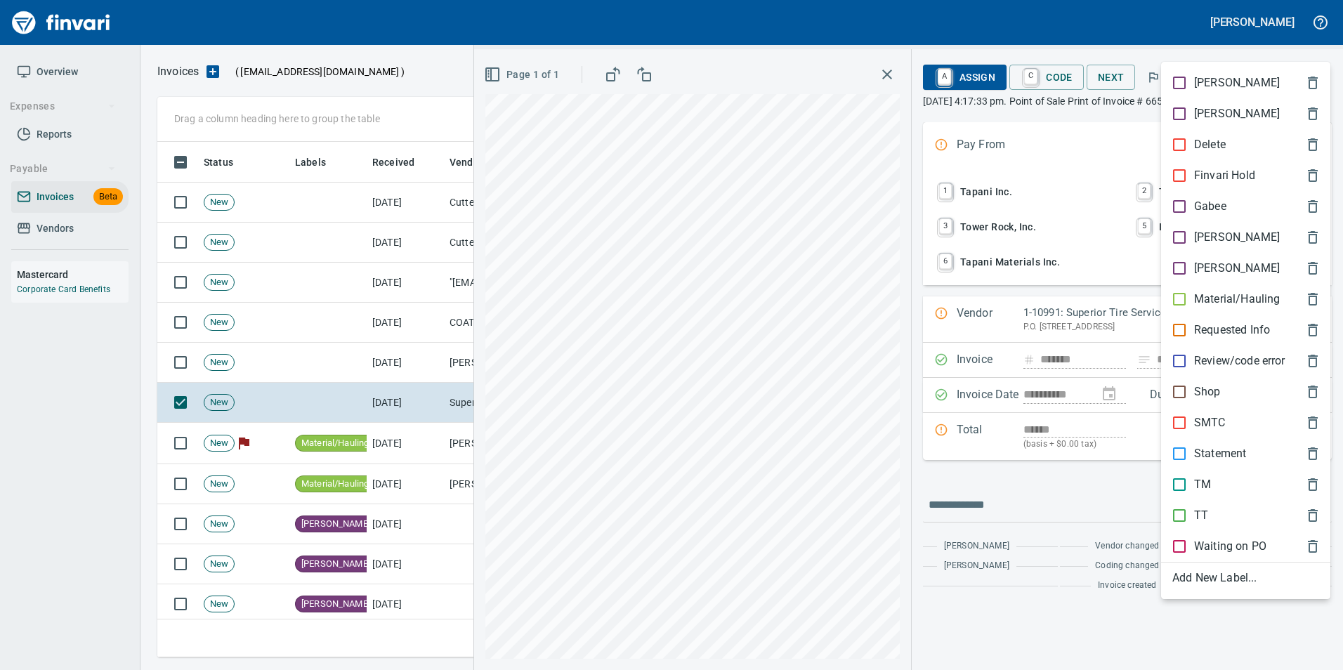
scroll to position [505, 1147]
click at [1201, 509] on p "TT" at bounding box center [1201, 515] width 14 height 17
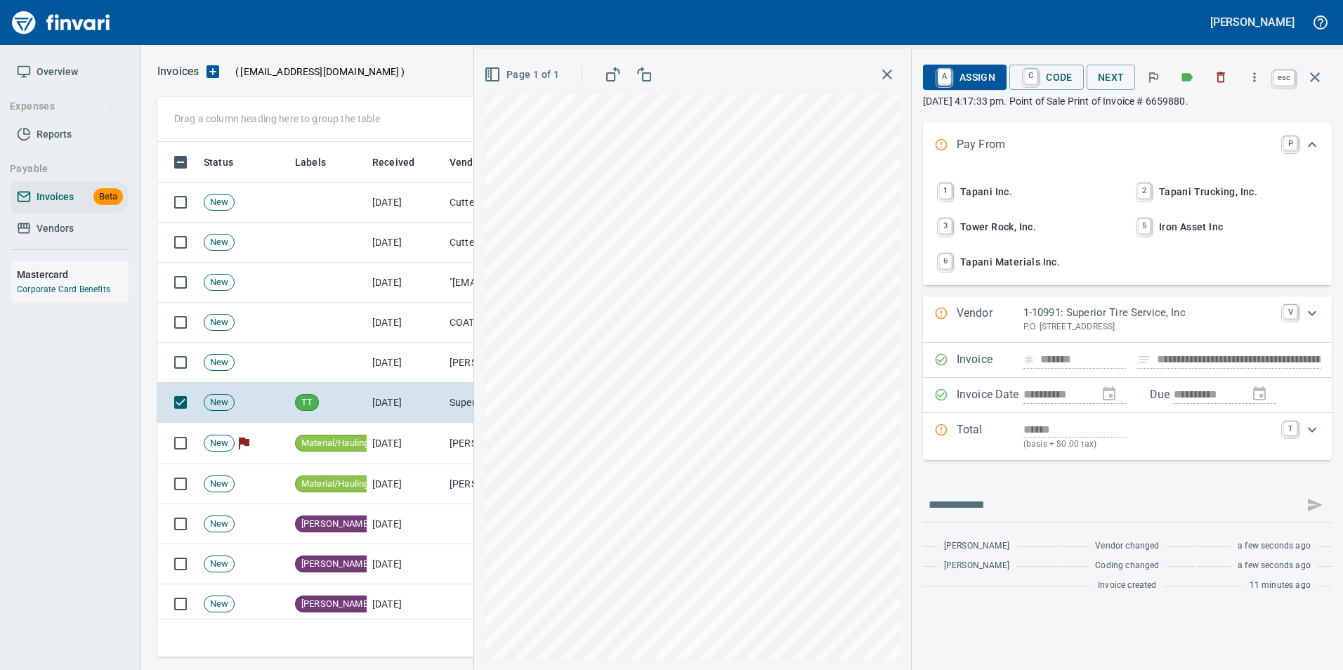
click at [1319, 76] on icon "button" at bounding box center [1314, 77] width 17 height 17
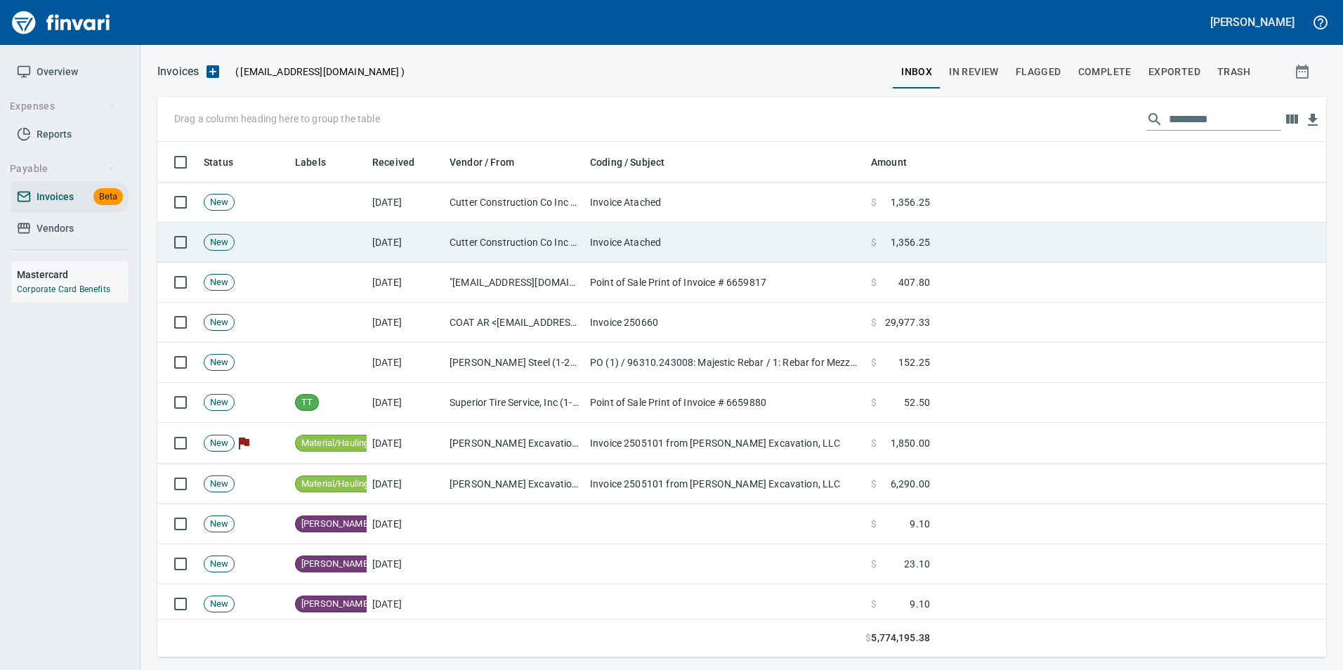
scroll to position [505, 1147]
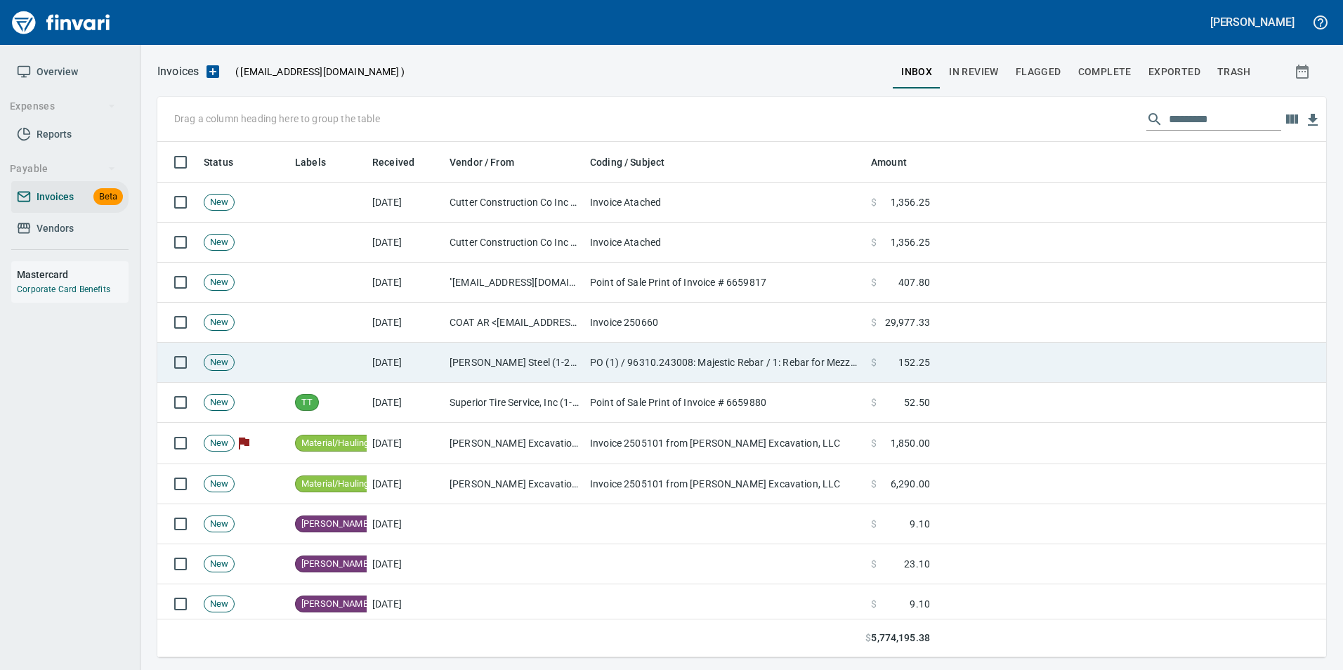
click at [607, 357] on td "PO (1) / 96310.243008: Majestic Rebar / 1: Rebar for Mezzanine" at bounding box center [724, 363] width 281 height 40
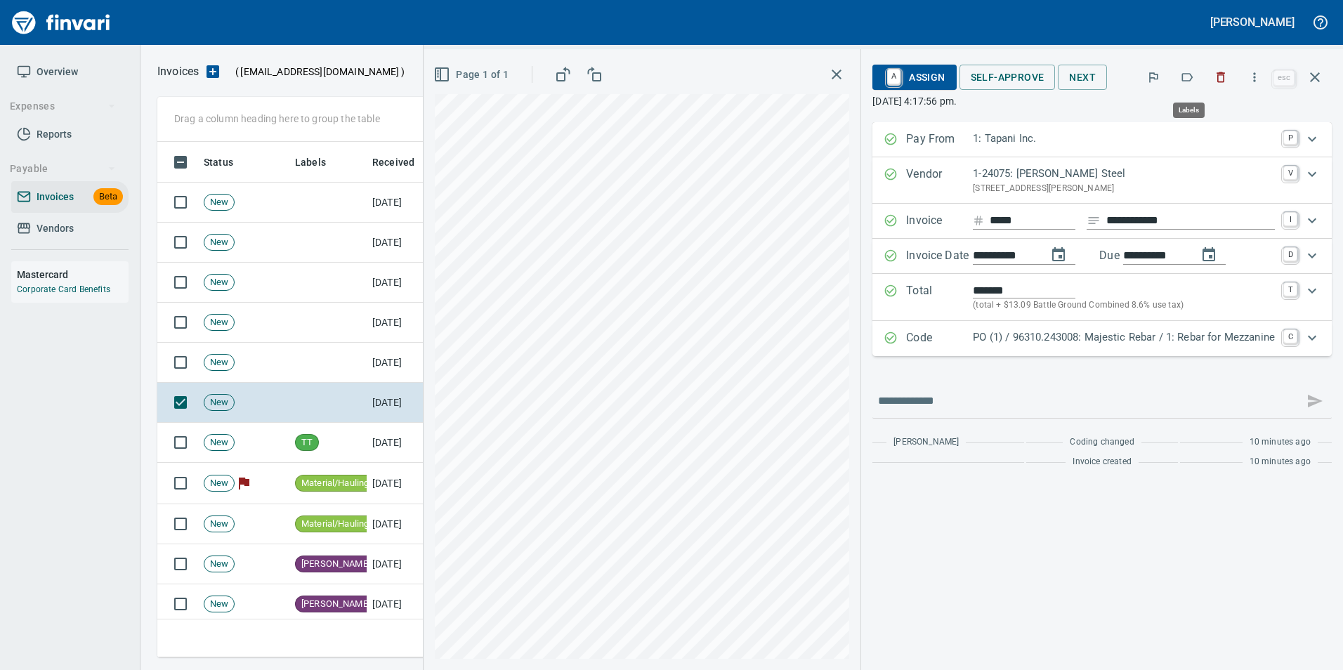
click at [1178, 79] on button "button" at bounding box center [1186, 77] width 31 height 31
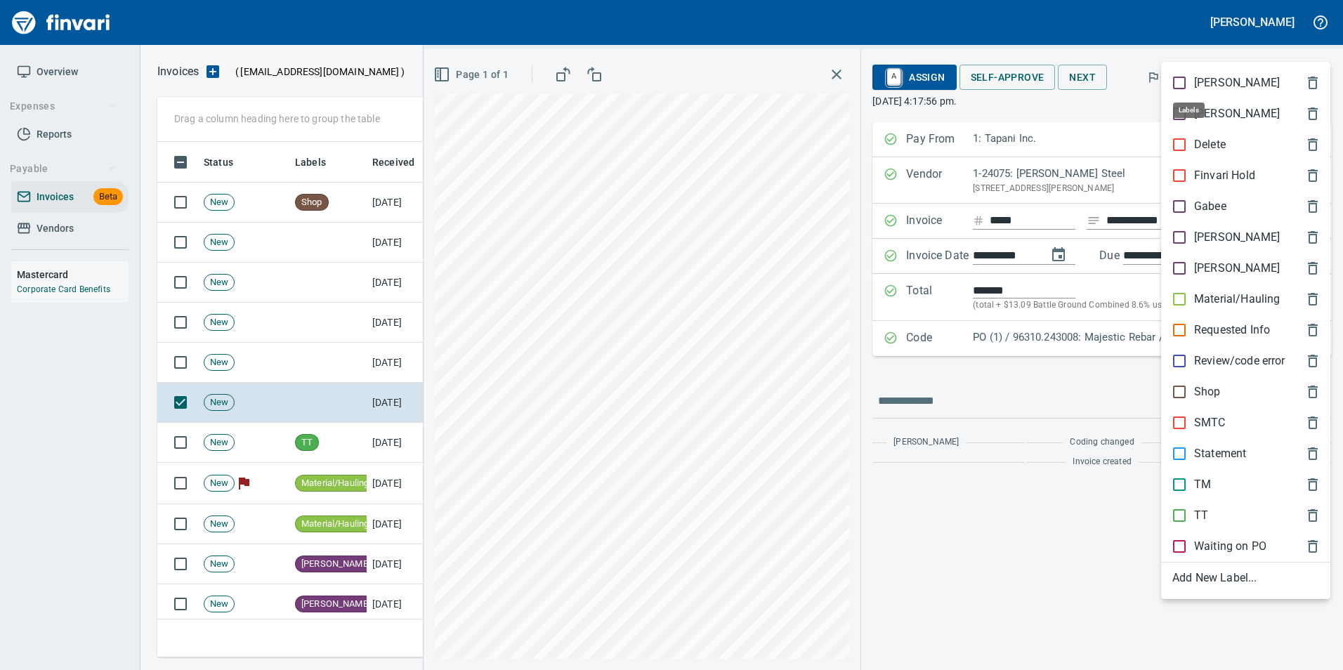
scroll to position [505, 1147]
click at [1197, 393] on p "Shop" at bounding box center [1207, 391] width 27 height 17
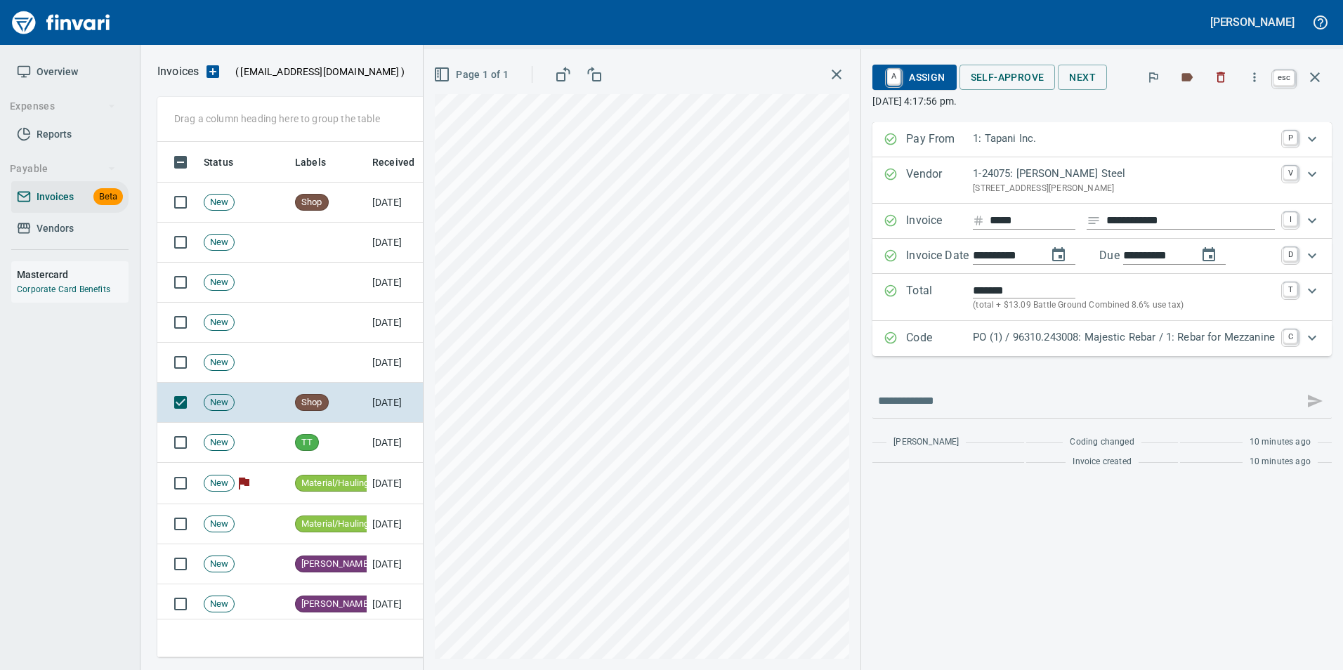
click at [1309, 85] on icon "button" at bounding box center [1314, 77] width 17 height 17
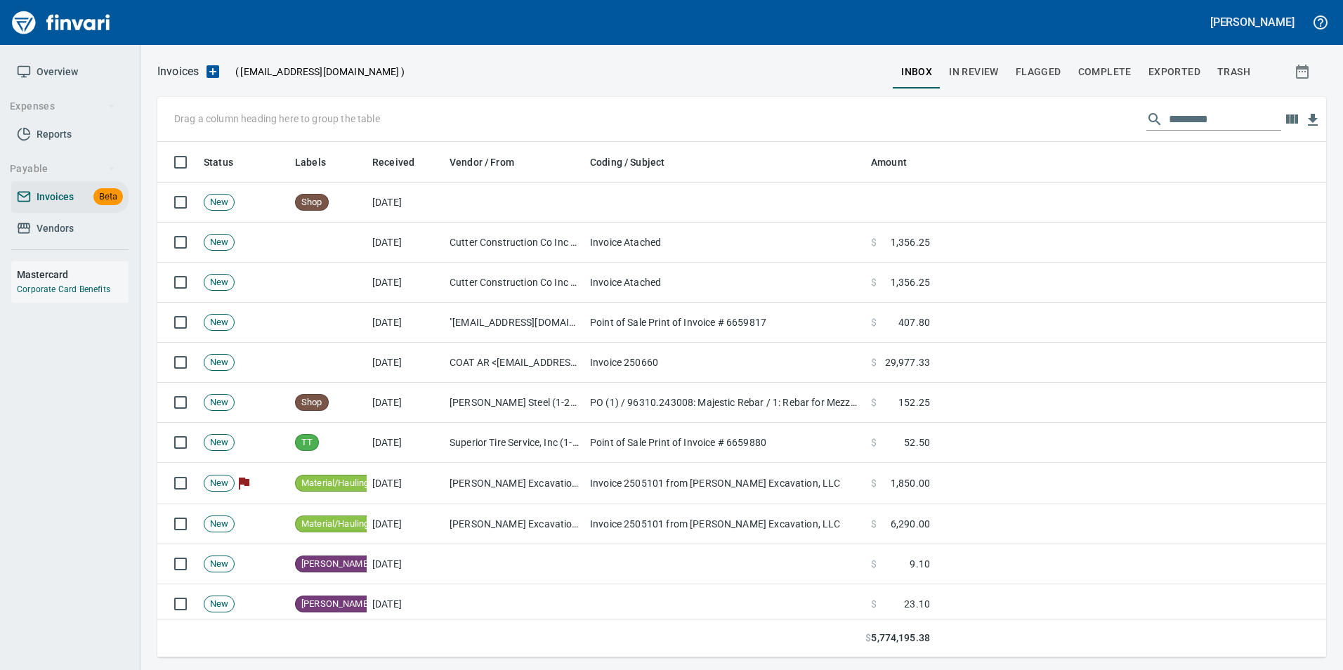
scroll to position [505, 1147]
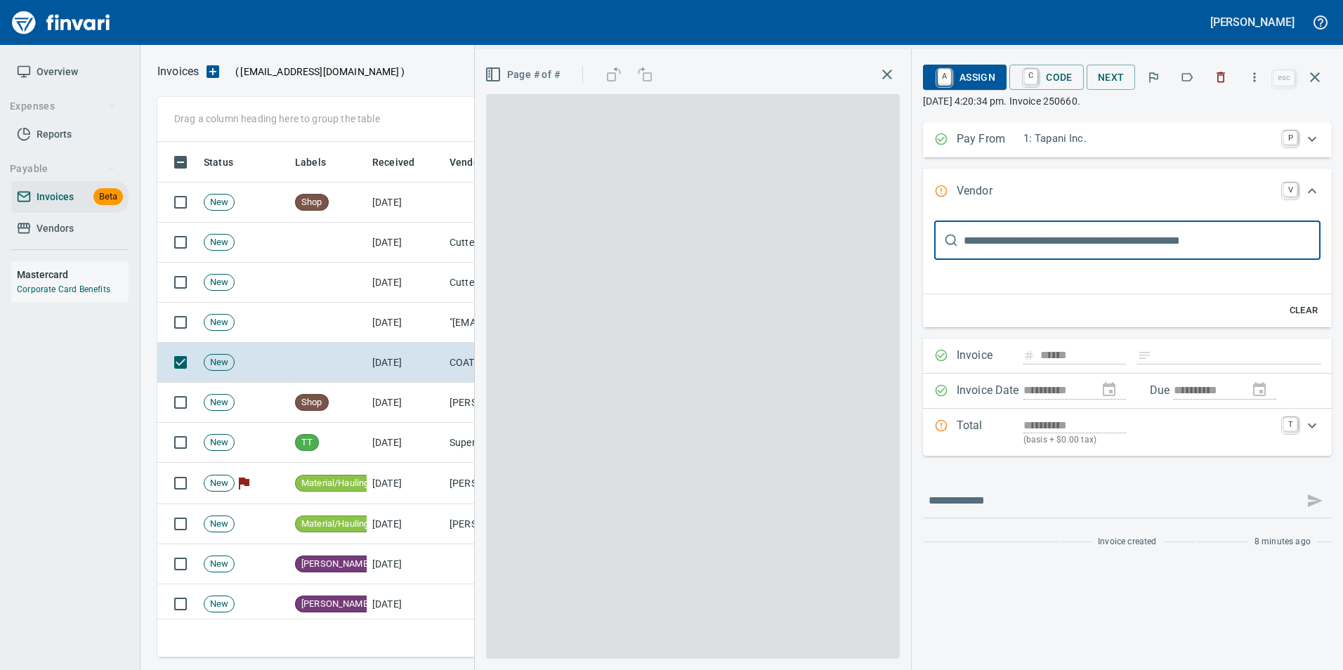
type input "**********"
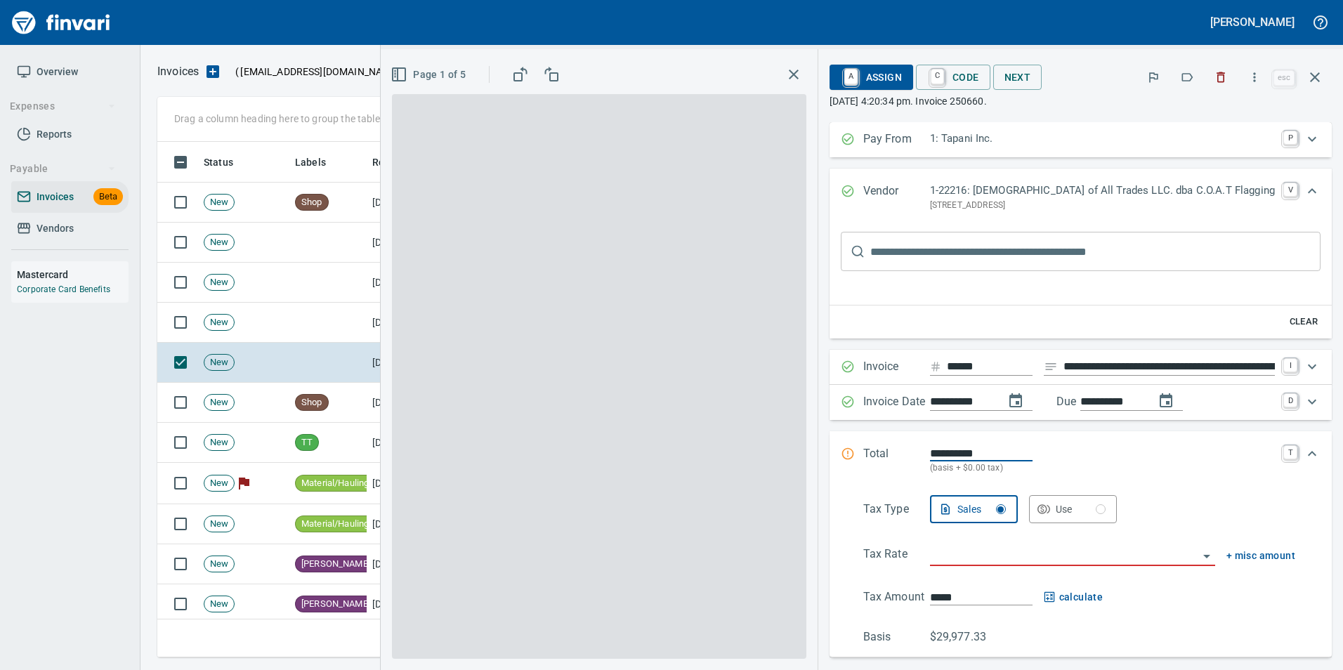
scroll to position [505, 1147]
click at [1177, 79] on button "button" at bounding box center [1186, 77] width 31 height 31
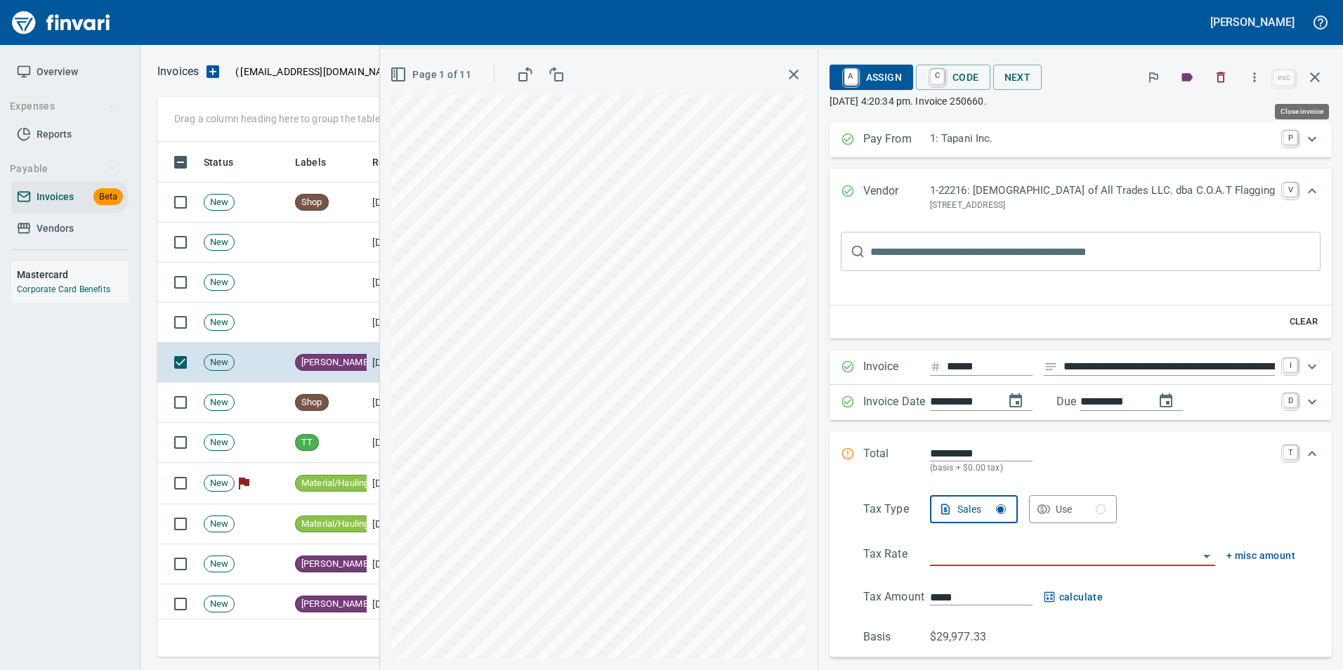
click at [1322, 78] on icon "button" at bounding box center [1314, 77] width 17 height 17
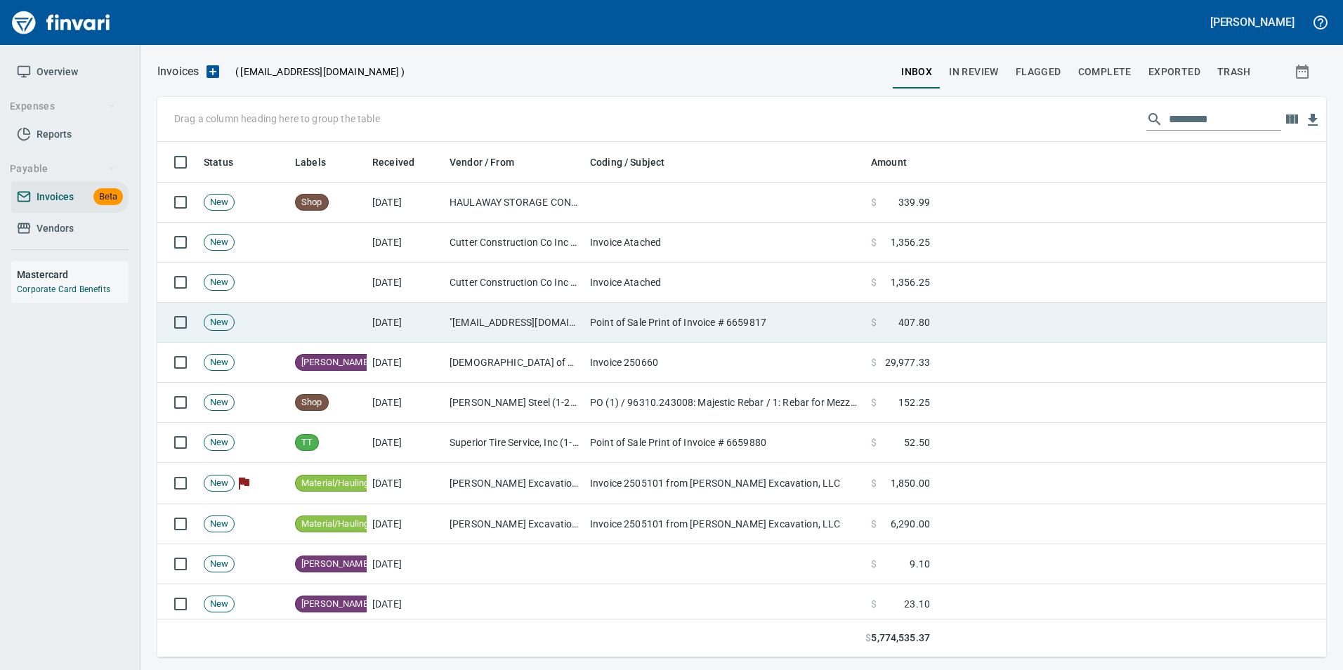
click at [692, 334] on td "Point of Sale Print of Invoice # 6659817" at bounding box center [724, 323] width 281 height 40
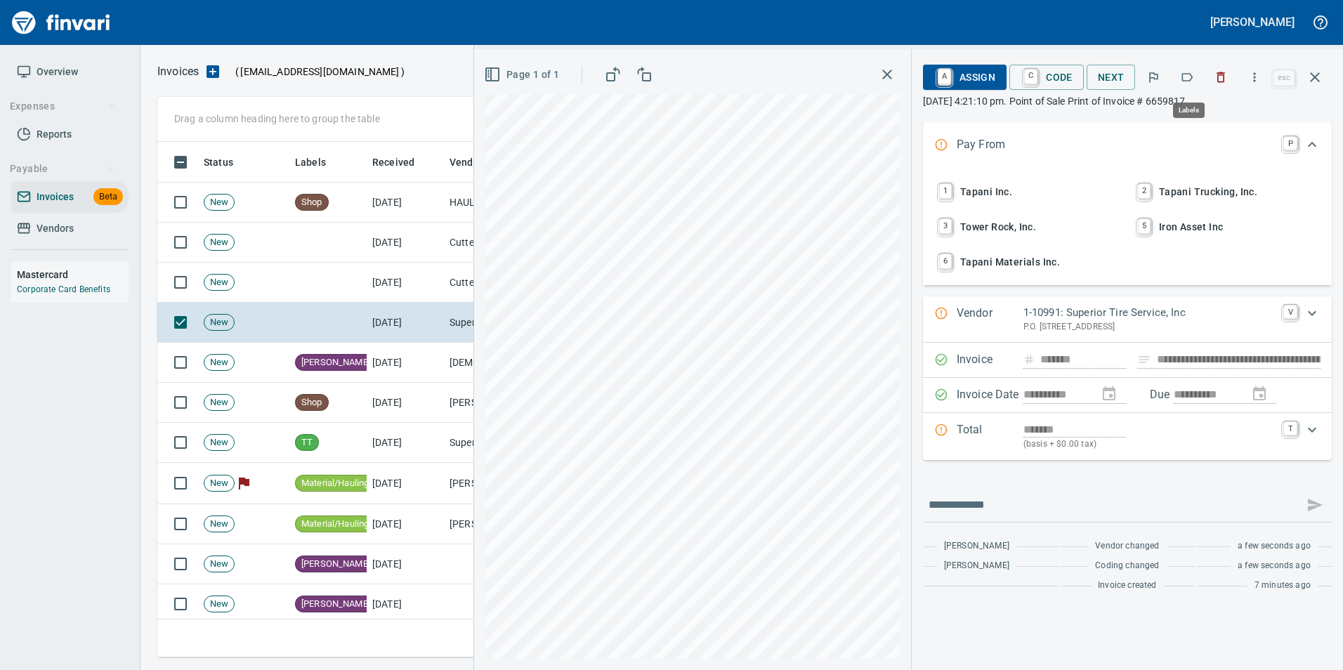
click at [1190, 77] on icon "button" at bounding box center [1187, 77] width 14 height 14
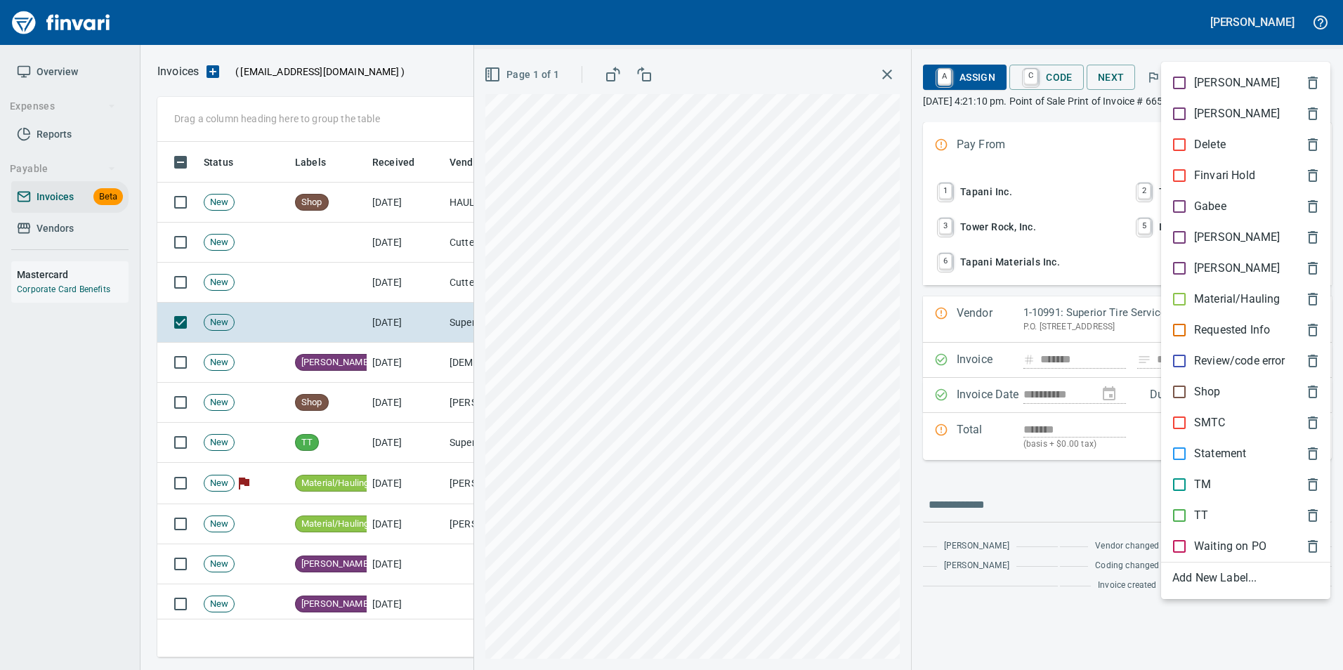
scroll to position [505, 1147]
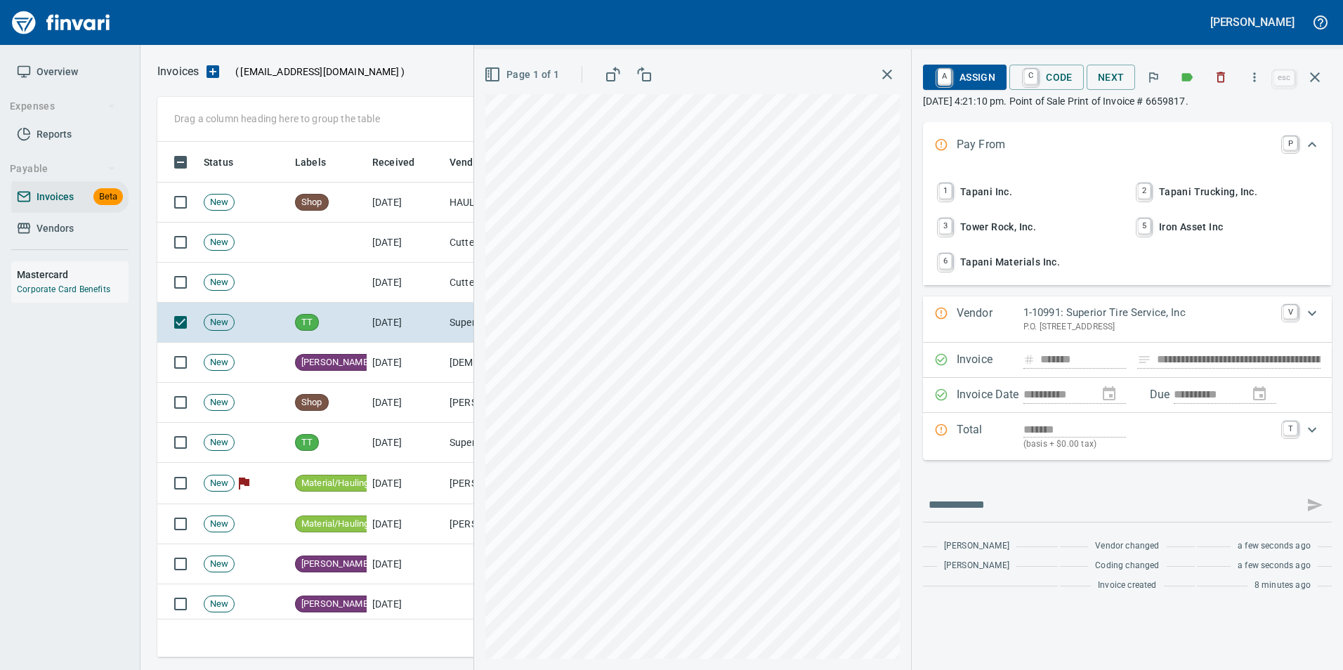
click at [1319, 80] on icon "button" at bounding box center [1314, 77] width 17 height 17
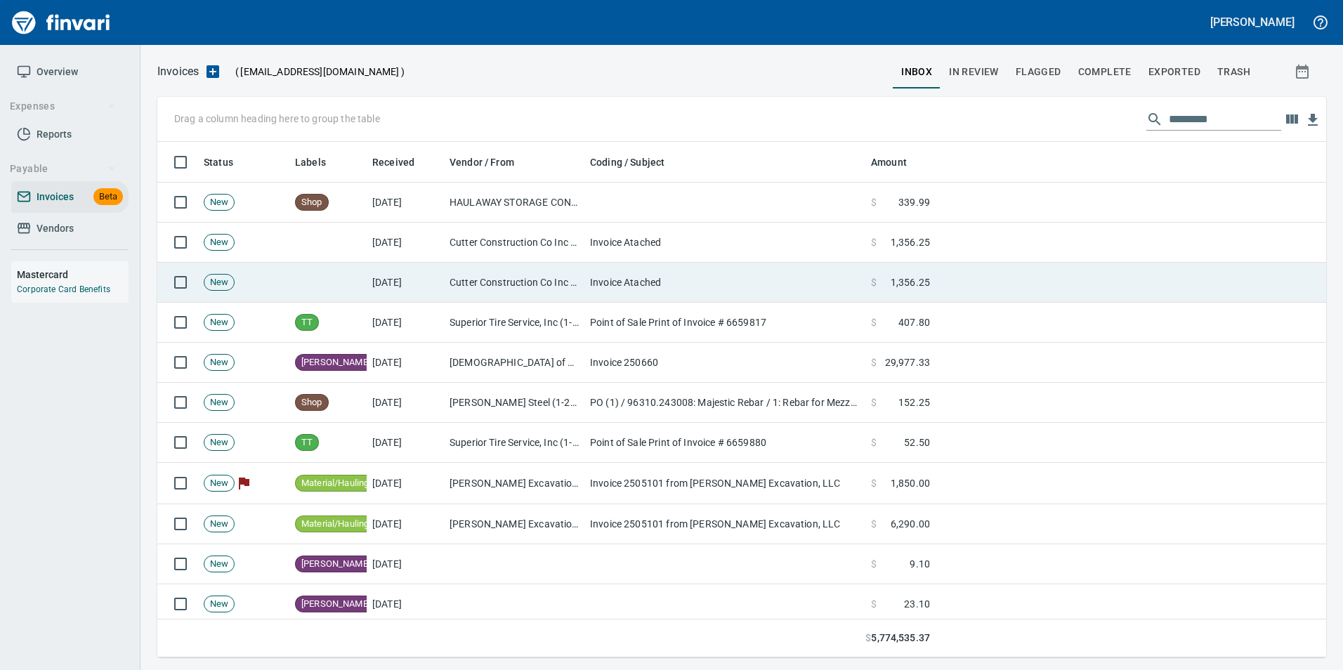
click at [609, 281] on td "Invoice Atached" at bounding box center [724, 283] width 281 height 40
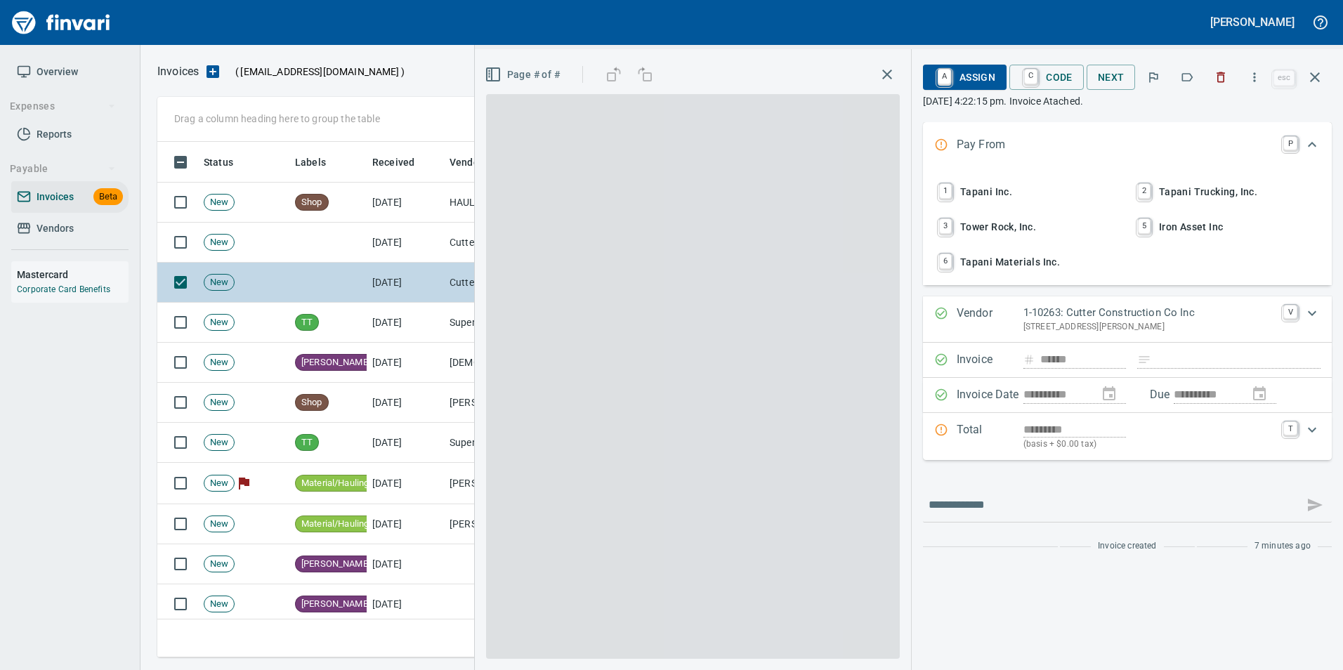
scroll to position [505, 1147]
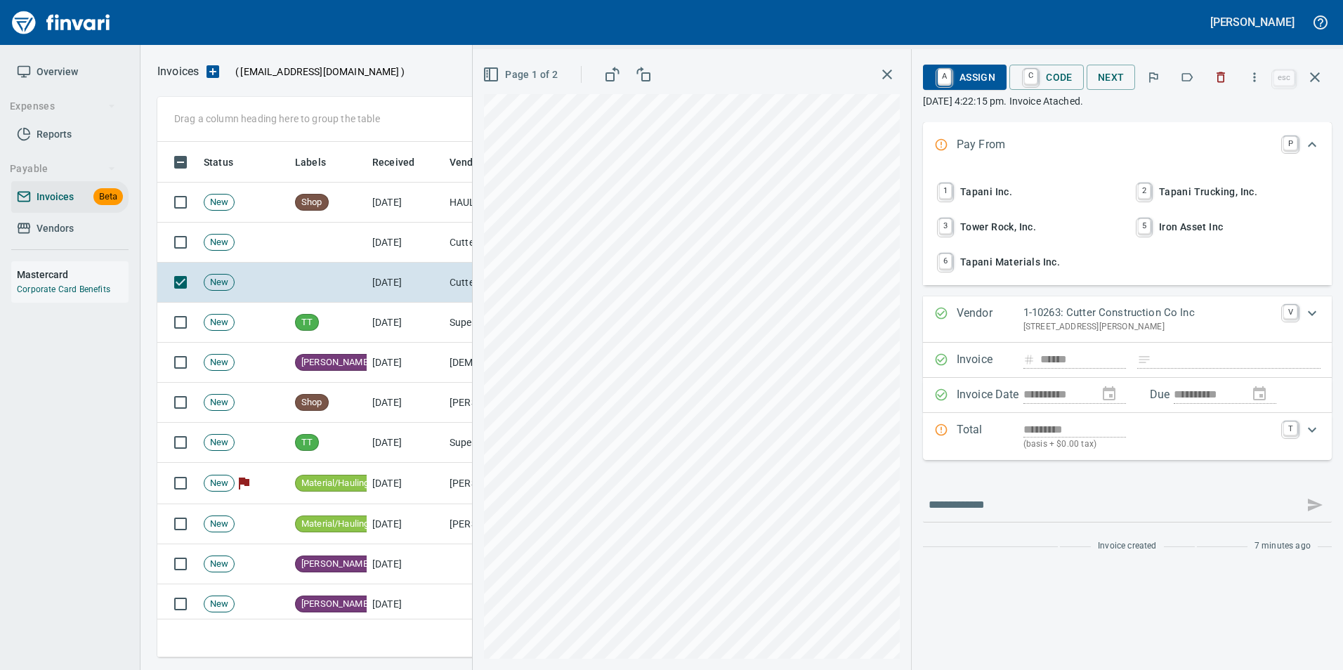
click at [1187, 79] on icon "button" at bounding box center [1187, 77] width 14 height 14
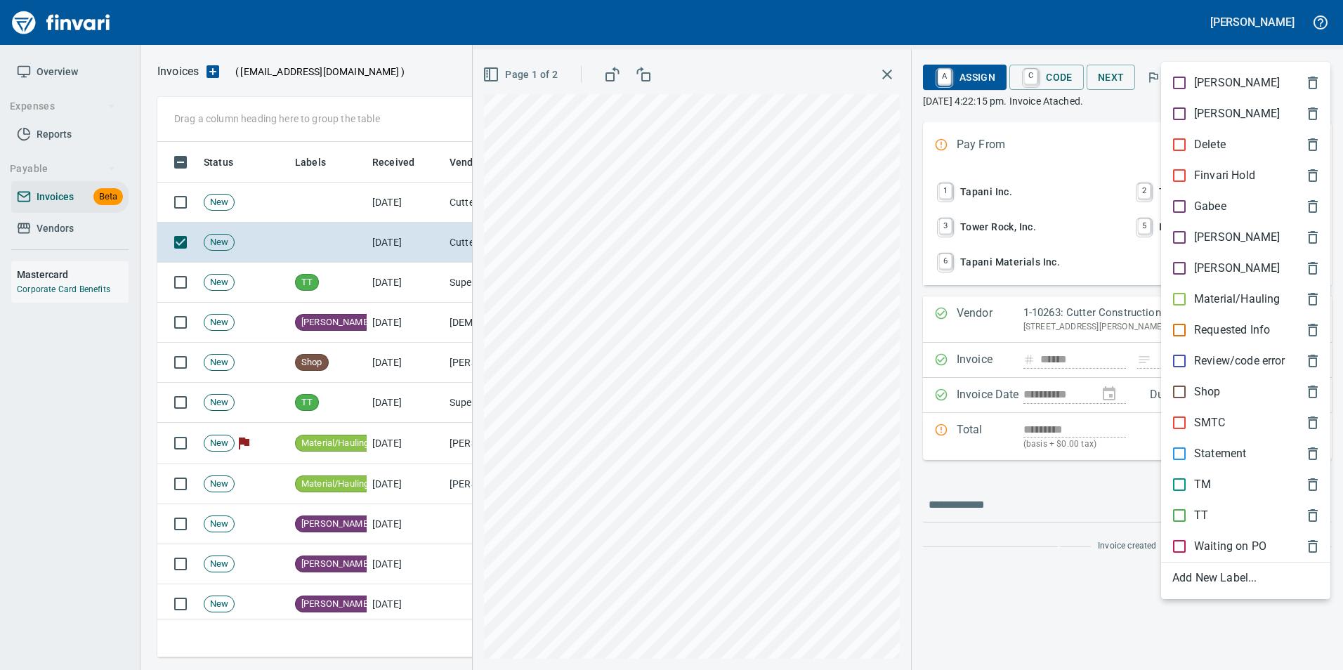
click at [1241, 298] on p "Material/Hauling" at bounding box center [1237, 299] width 86 height 17
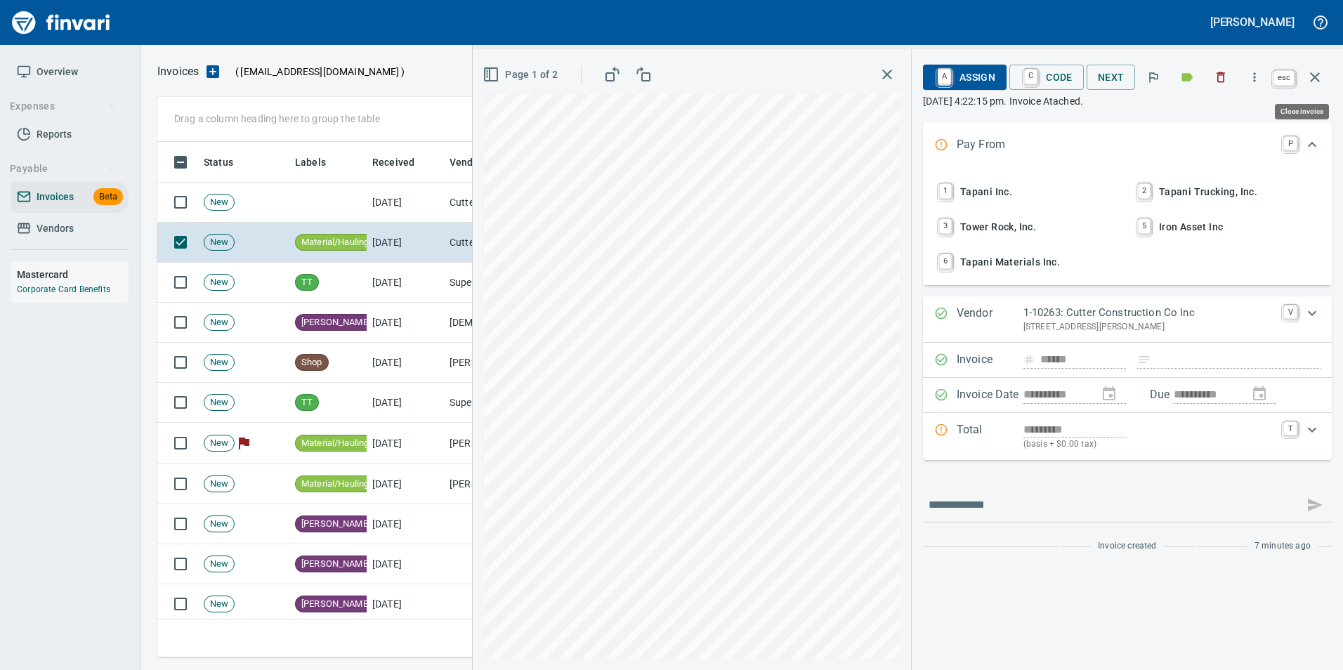
click at [1306, 77] on icon "button" at bounding box center [1314, 77] width 17 height 17
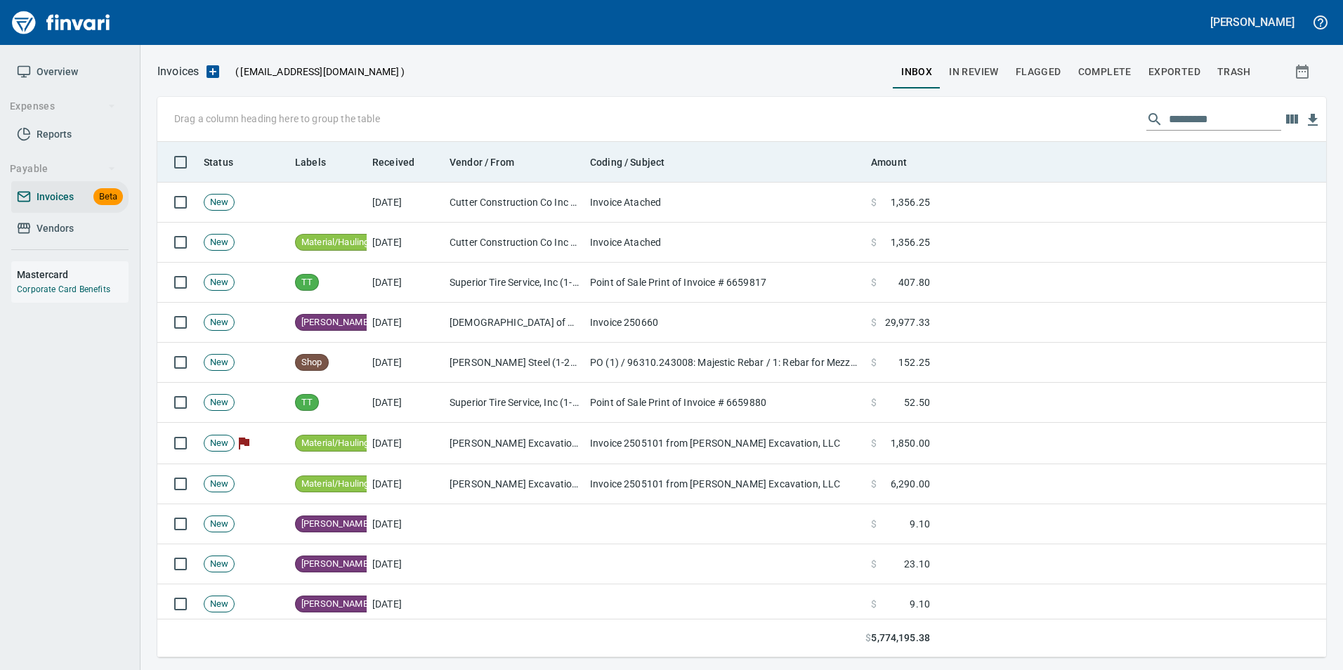
scroll to position [505, 1147]
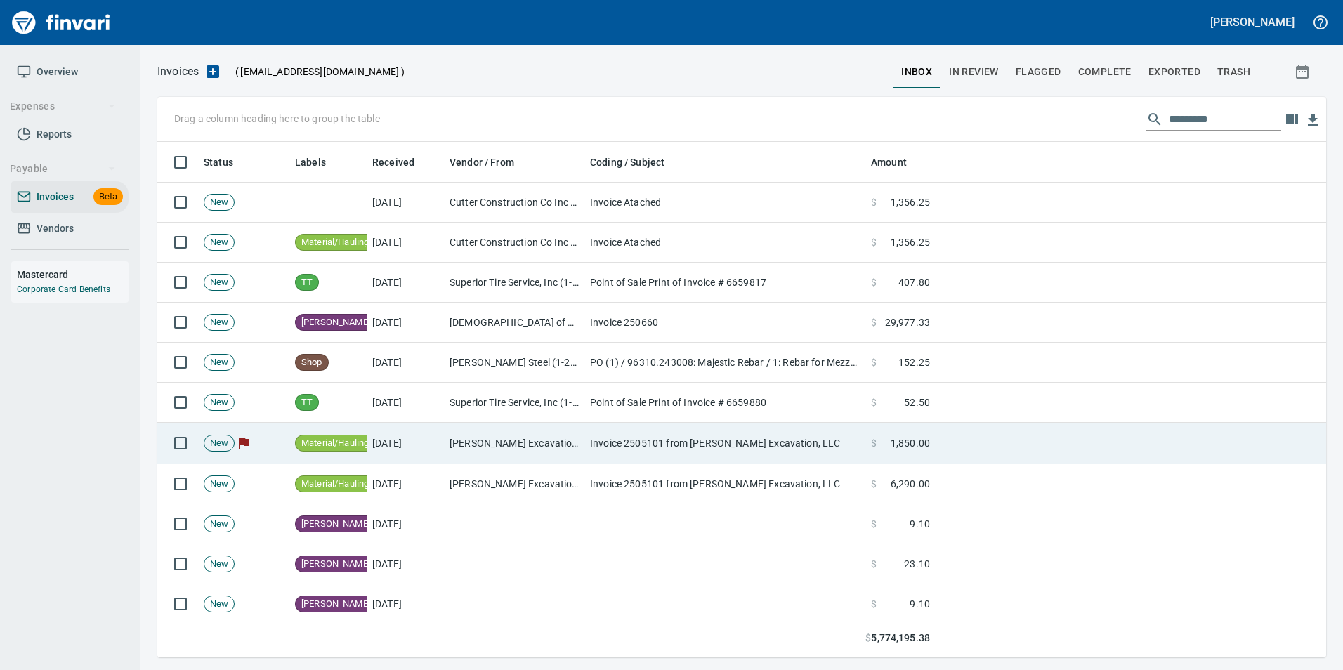
click at [507, 437] on td "[PERSON_NAME] Excavation, LLC (1-39943)" at bounding box center [514, 443] width 140 height 41
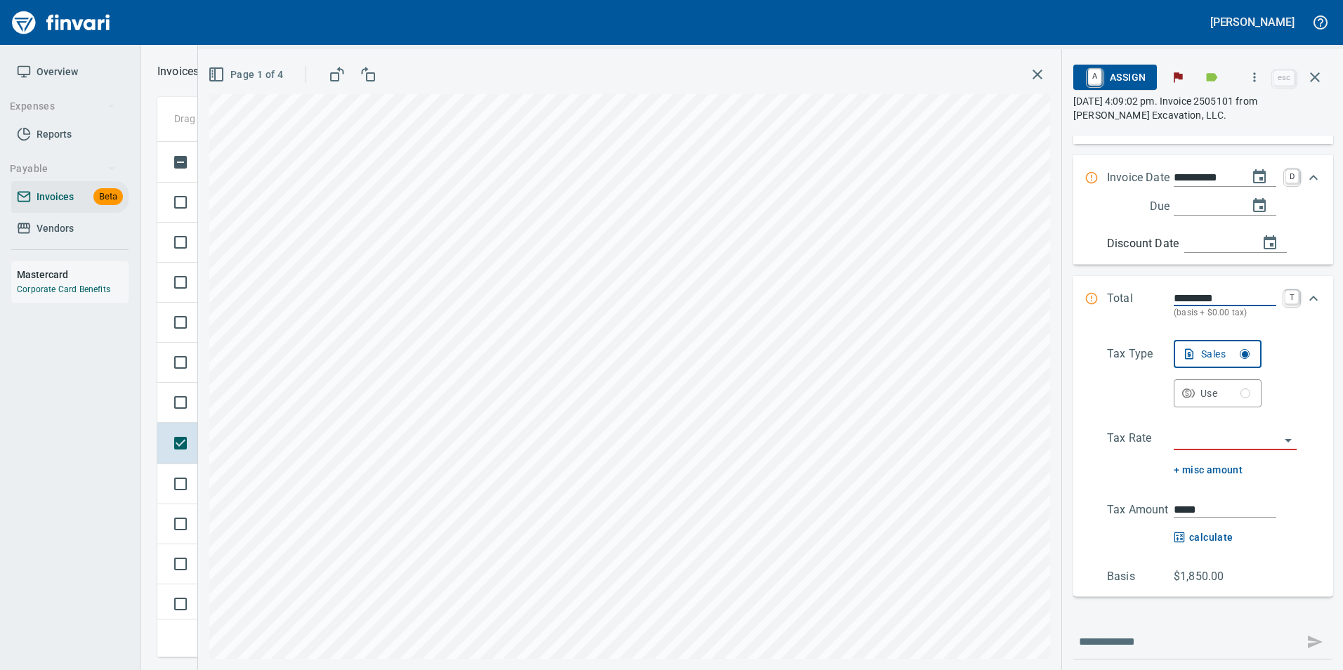
scroll to position [248, 0]
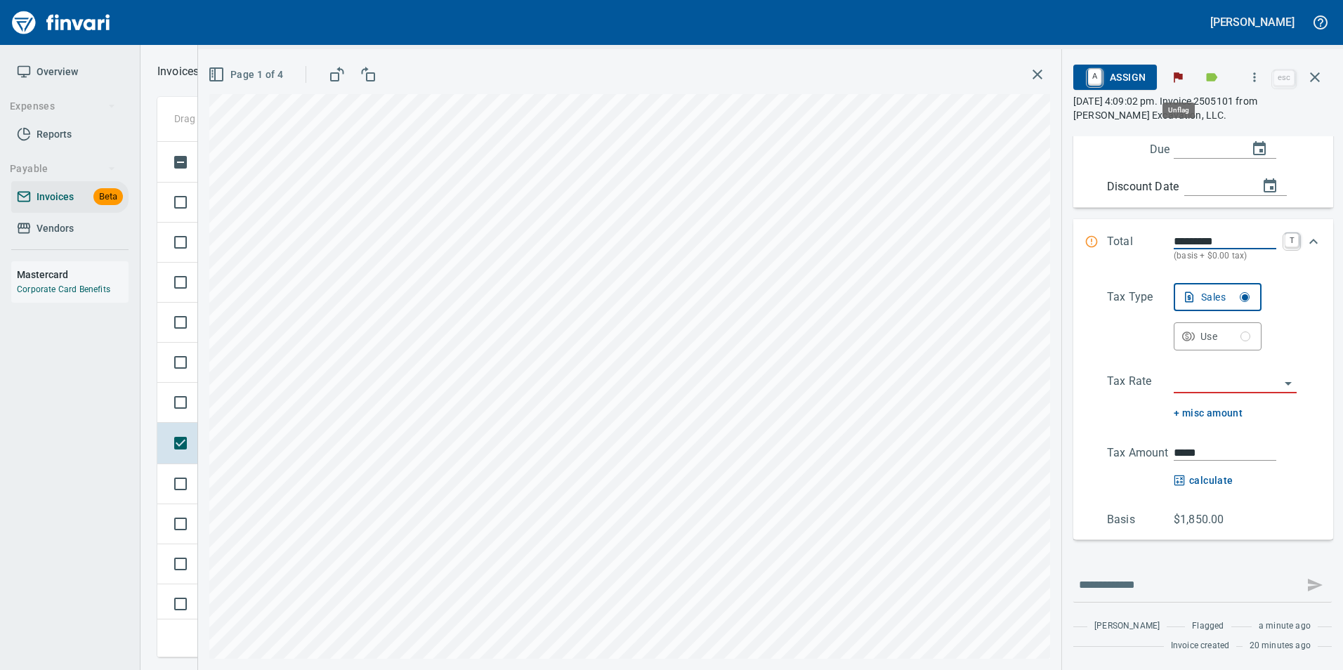
click at [1172, 72] on icon "button" at bounding box center [1178, 77] width 14 height 14
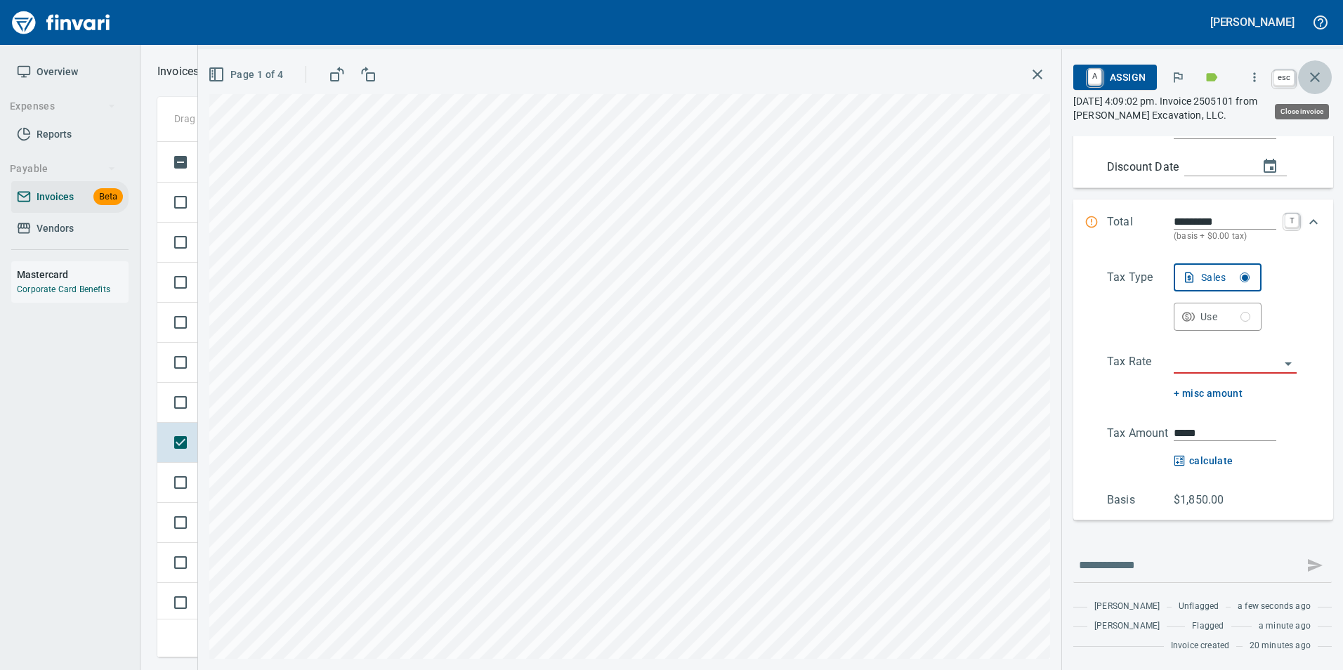
click at [1314, 79] on icon "button" at bounding box center [1314, 77] width 17 height 17
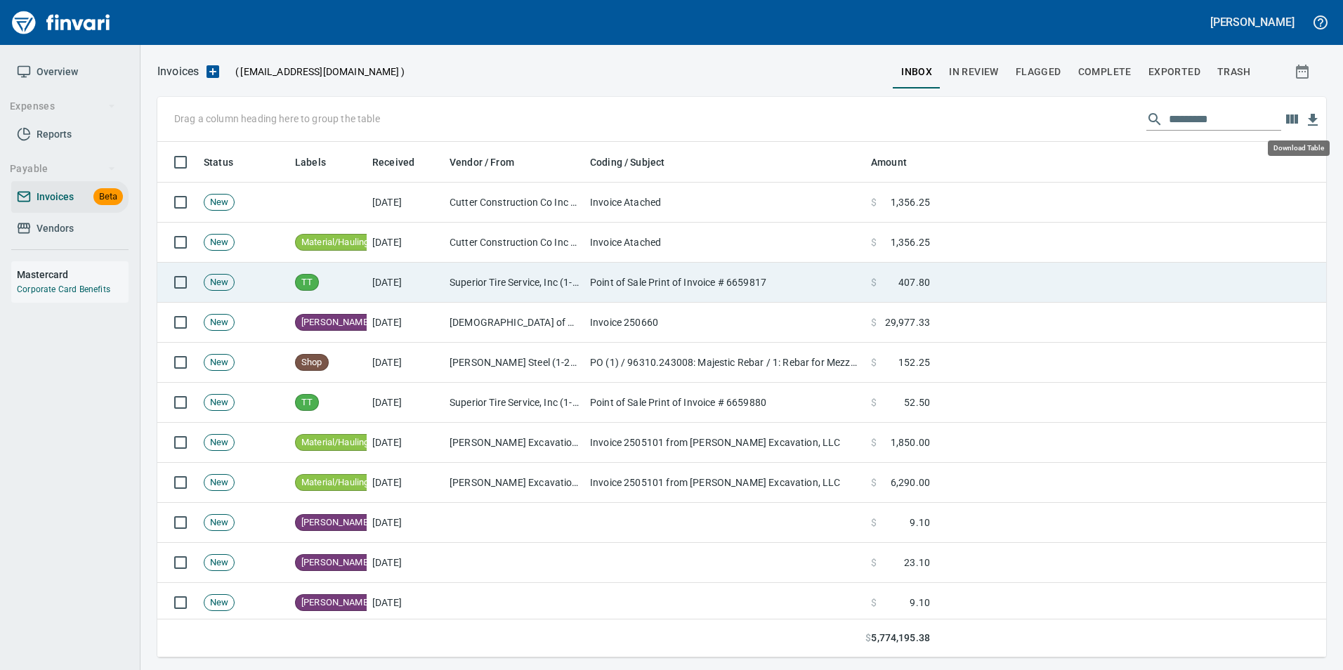
scroll to position [505, 1147]
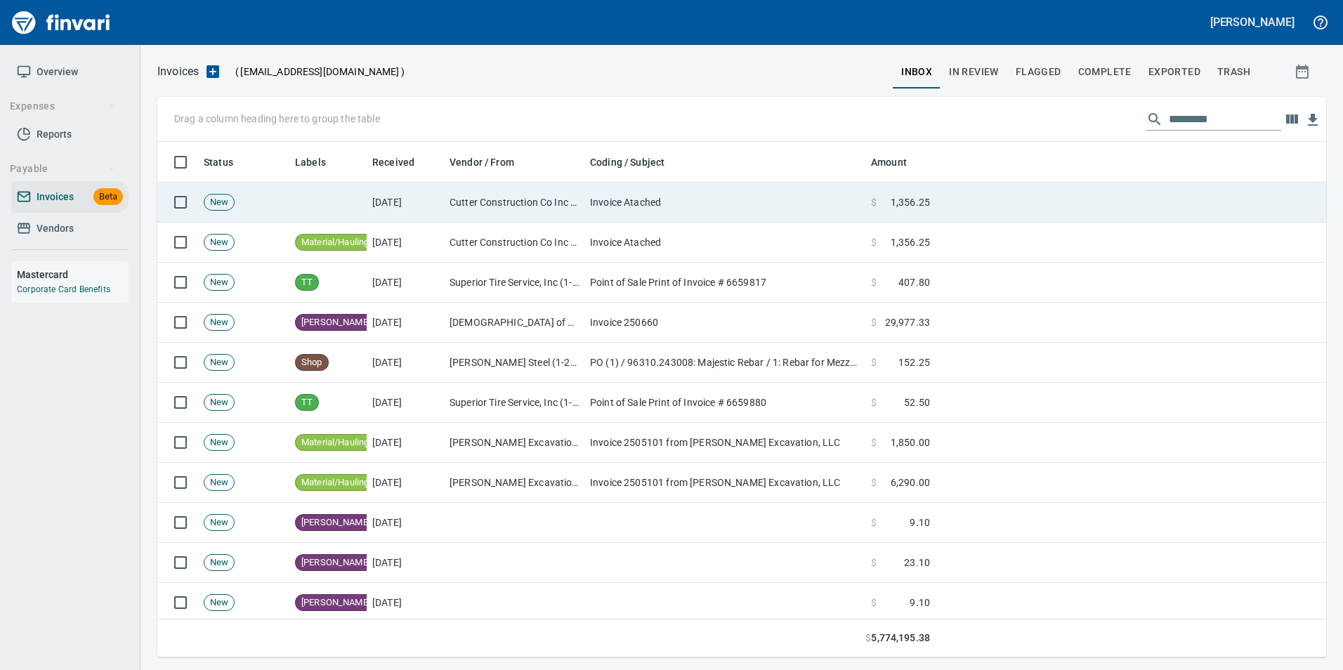
click at [480, 194] on td "Cutter Construction Co Inc (1-10263)" at bounding box center [514, 203] width 140 height 40
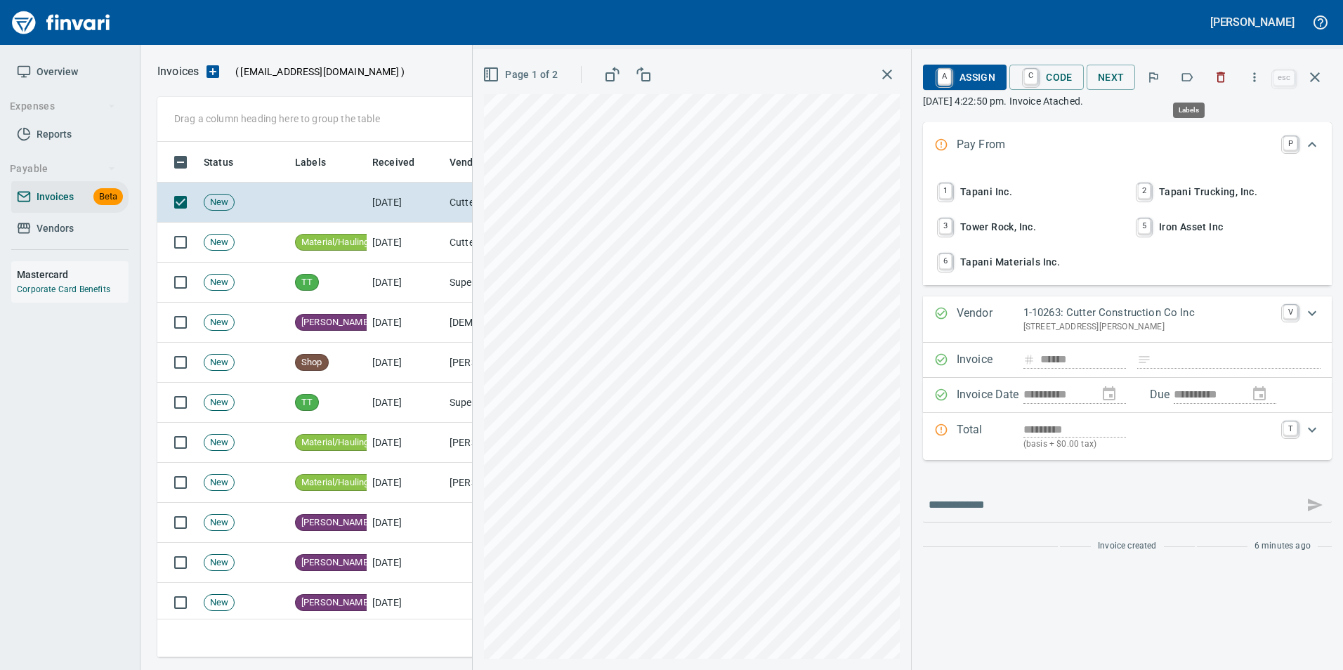
click at [1188, 73] on icon "button" at bounding box center [1187, 77] width 14 height 14
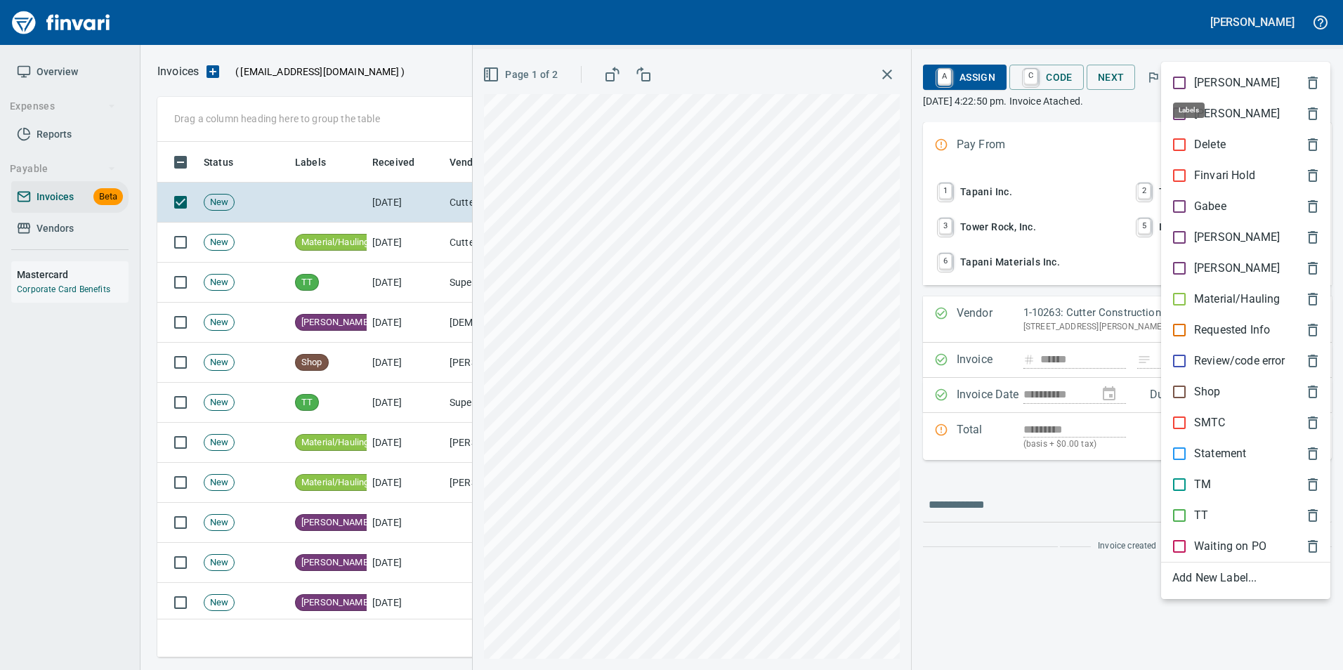
scroll to position [505, 1147]
drag, startPoint x: 1225, startPoint y: 296, endPoint x: 1237, endPoint y: 242, distance: 55.5
click at [1225, 295] on p "Material/Hauling" at bounding box center [1237, 299] width 86 height 17
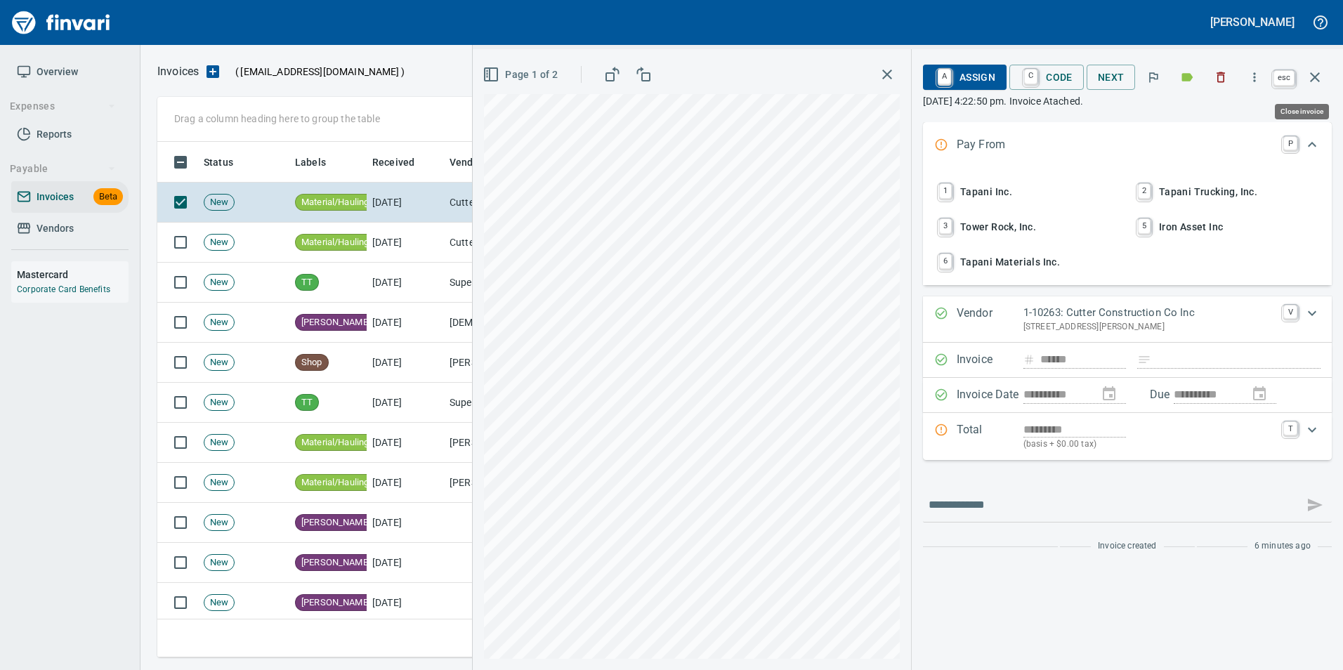
click at [1319, 72] on icon "button" at bounding box center [1314, 77] width 17 height 17
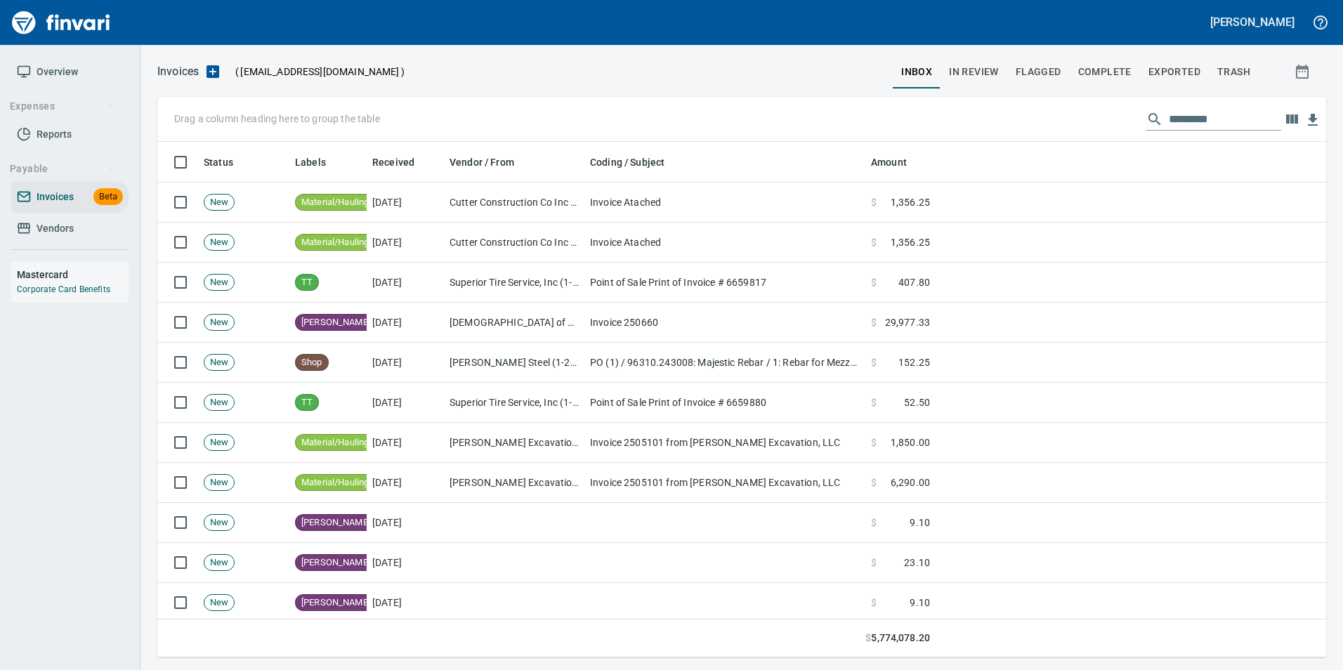
scroll to position [505, 1147]
click at [970, 76] on span "In Review" at bounding box center [974, 72] width 50 height 18
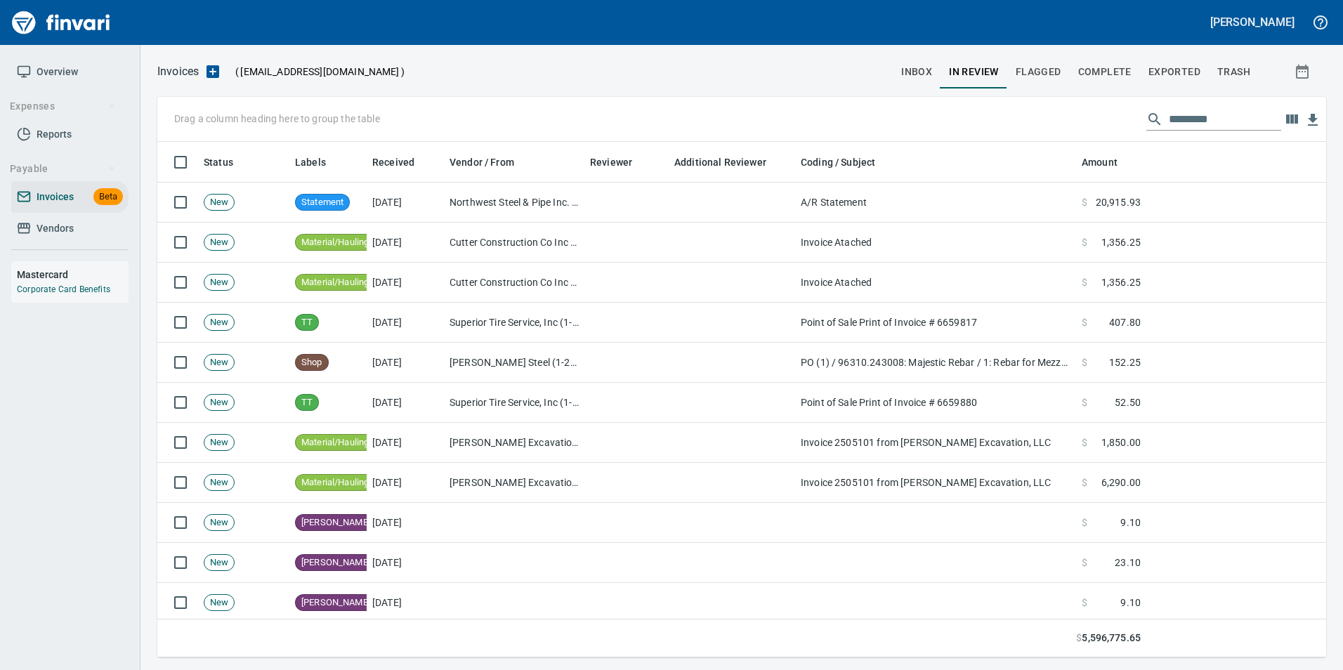
scroll to position [505, 1147]
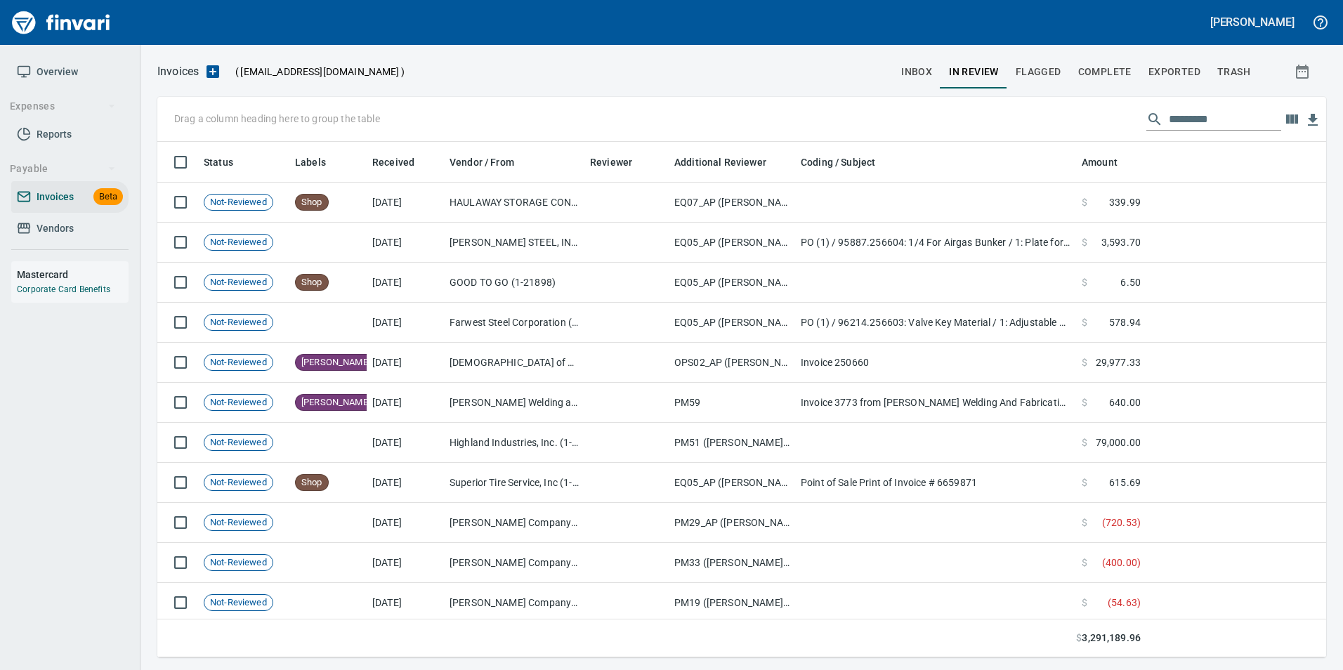
click at [1209, 114] on input "text" at bounding box center [1224, 119] width 112 height 22
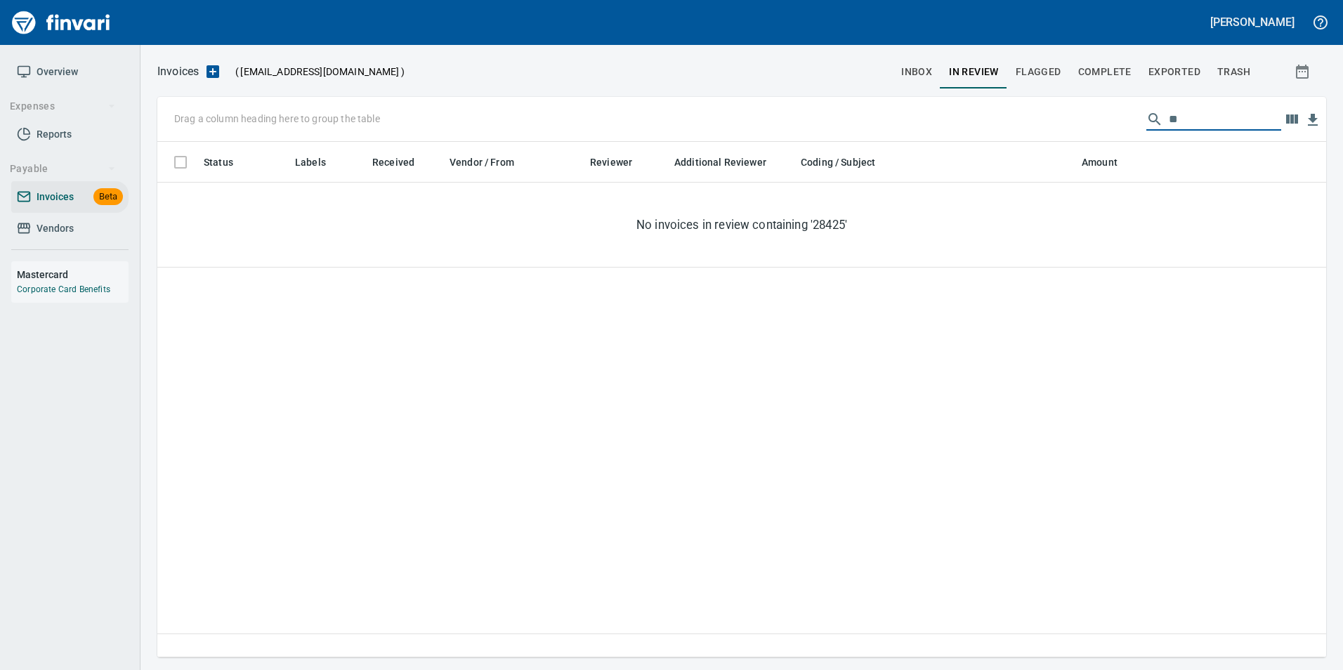
type input "*"
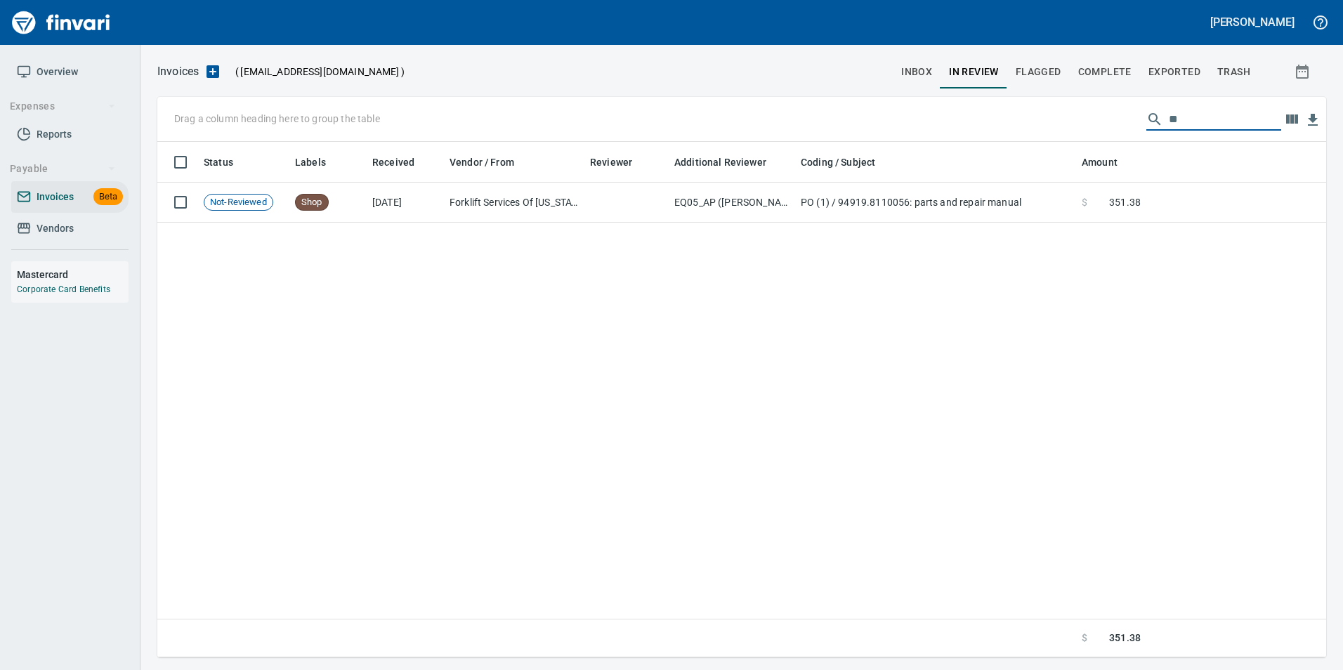
type input "*"
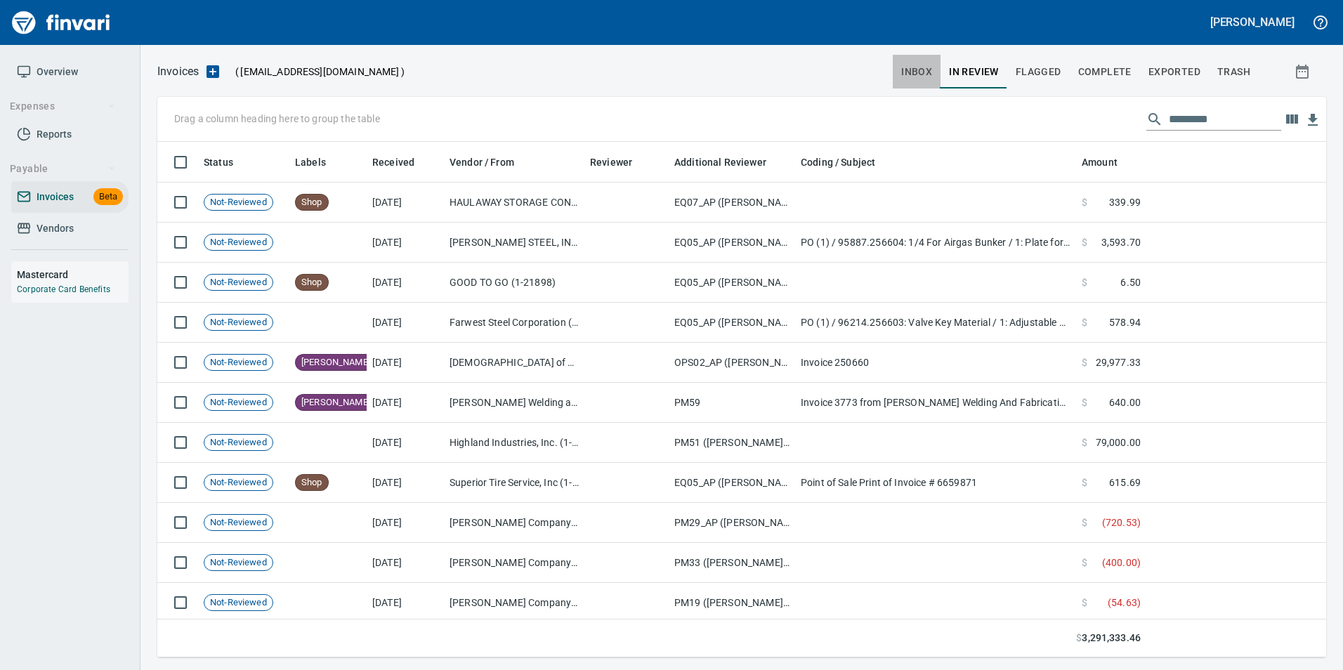
click at [925, 74] on span "inbox" at bounding box center [916, 72] width 31 height 18
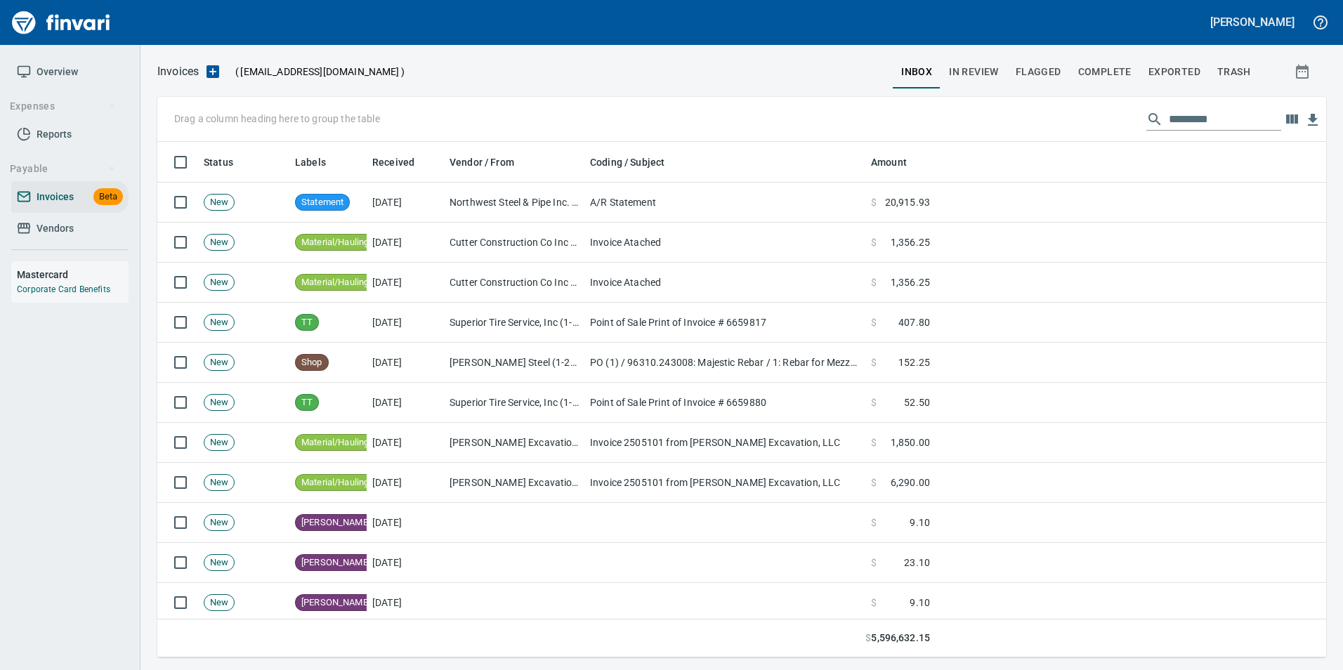
scroll to position [505, 1147]
click at [1206, 123] on input "text" at bounding box center [1224, 119] width 112 height 22
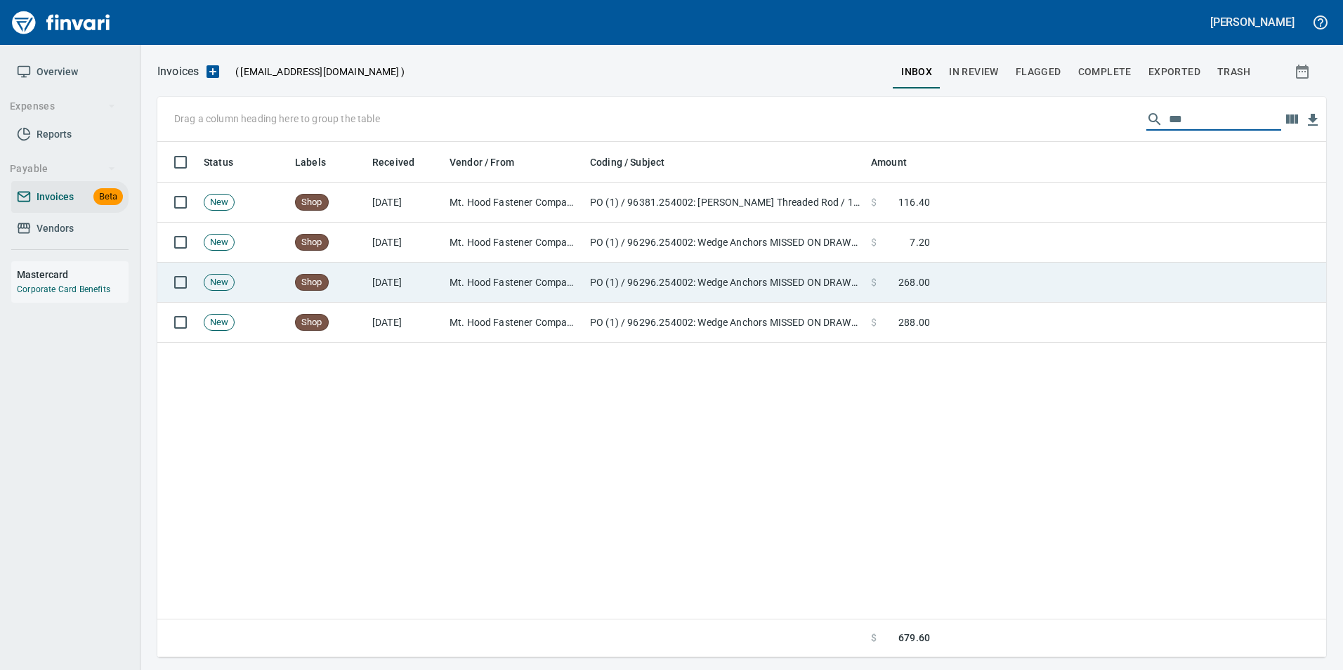
click at [980, 285] on td at bounding box center [1130, 283] width 390 height 40
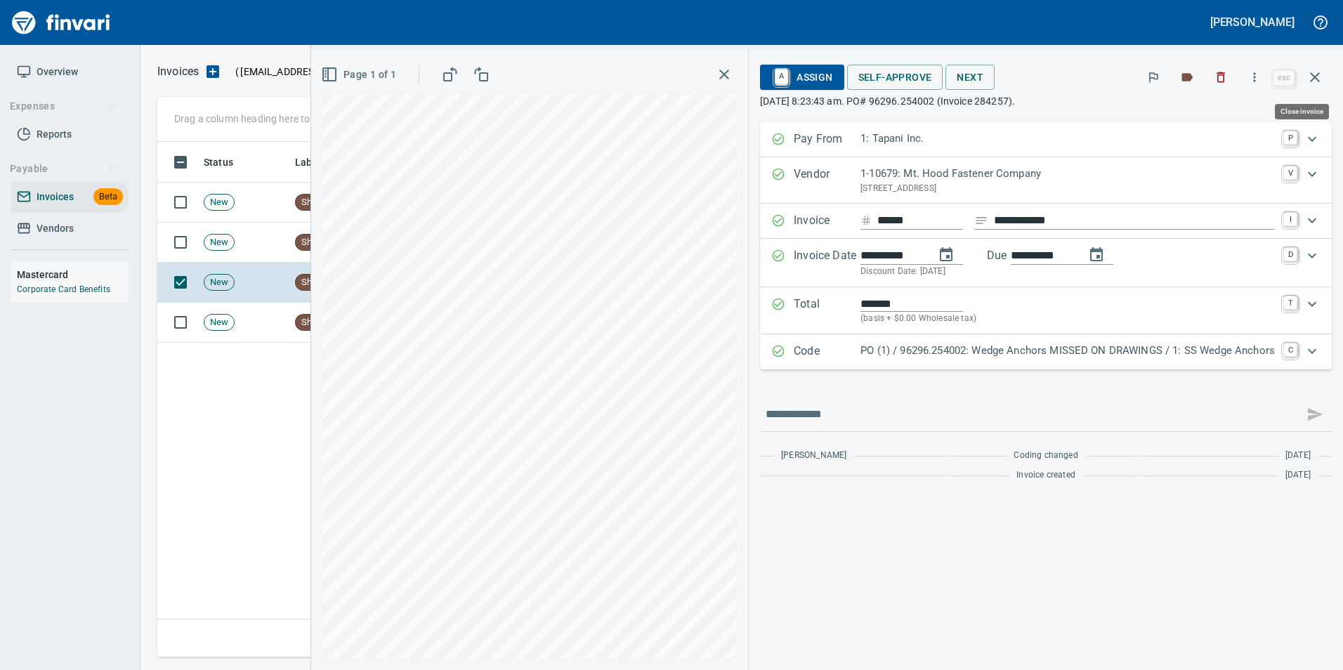
scroll to position [505, 1157]
click at [1166, 348] on p "PO (1) / 96296.254002: Wedge Anchors MISSED ON DRAWINGS / 1: SS Wedge Anchors" at bounding box center [1067, 351] width 414 height 16
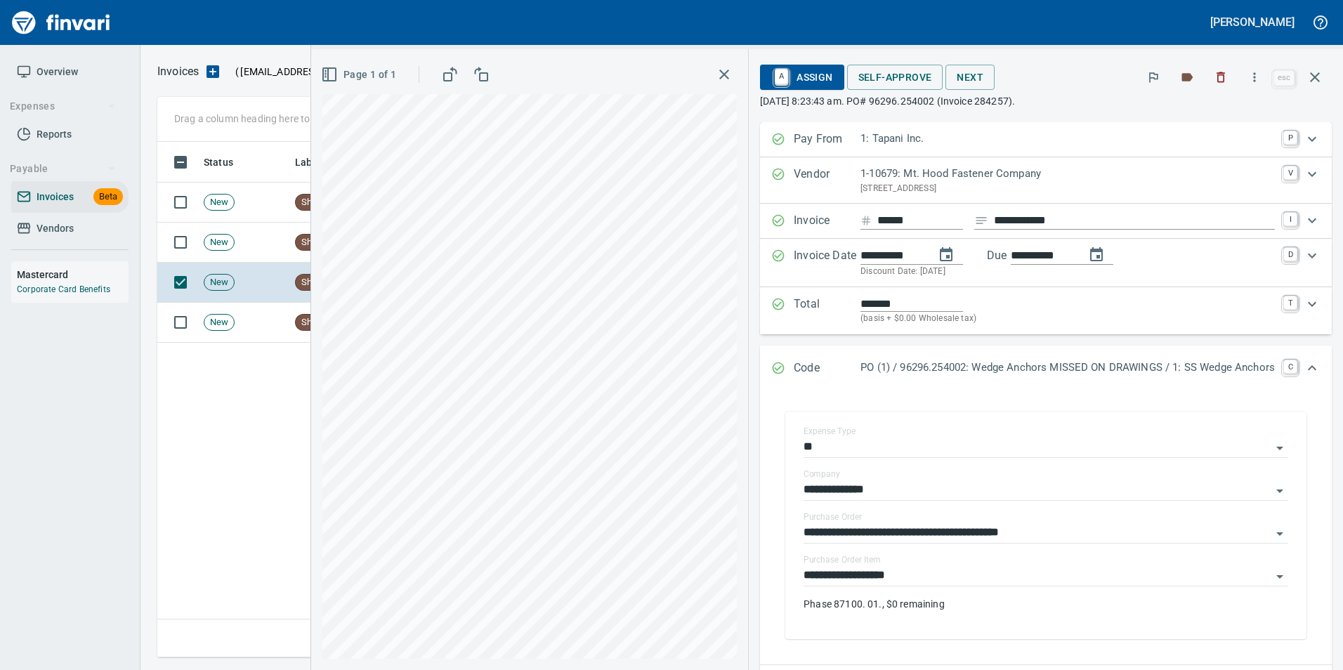
click at [1156, 354] on div "Code PO (1) / 96296.254002: Wedge Anchors MISSED ON DRAWINGS / 1: SS Wedge Anch…" at bounding box center [1046, 368] width 572 height 46
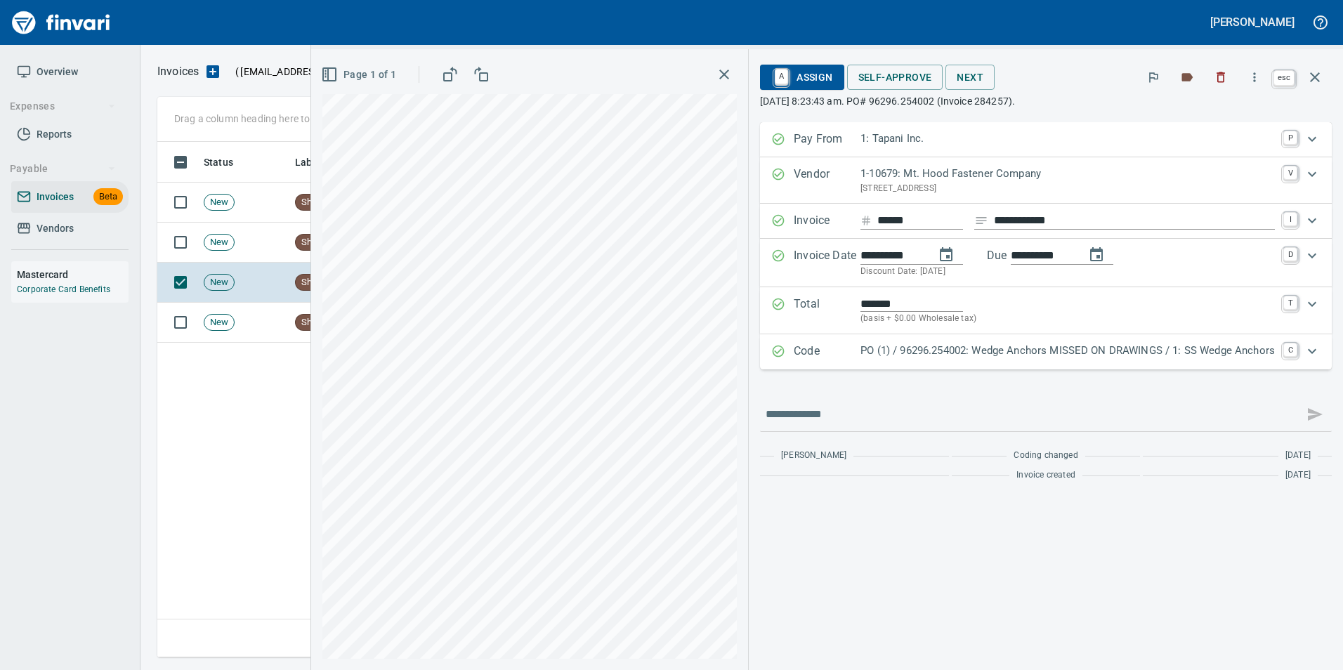
click at [1316, 78] on icon "button" at bounding box center [1315, 77] width 10 height 10
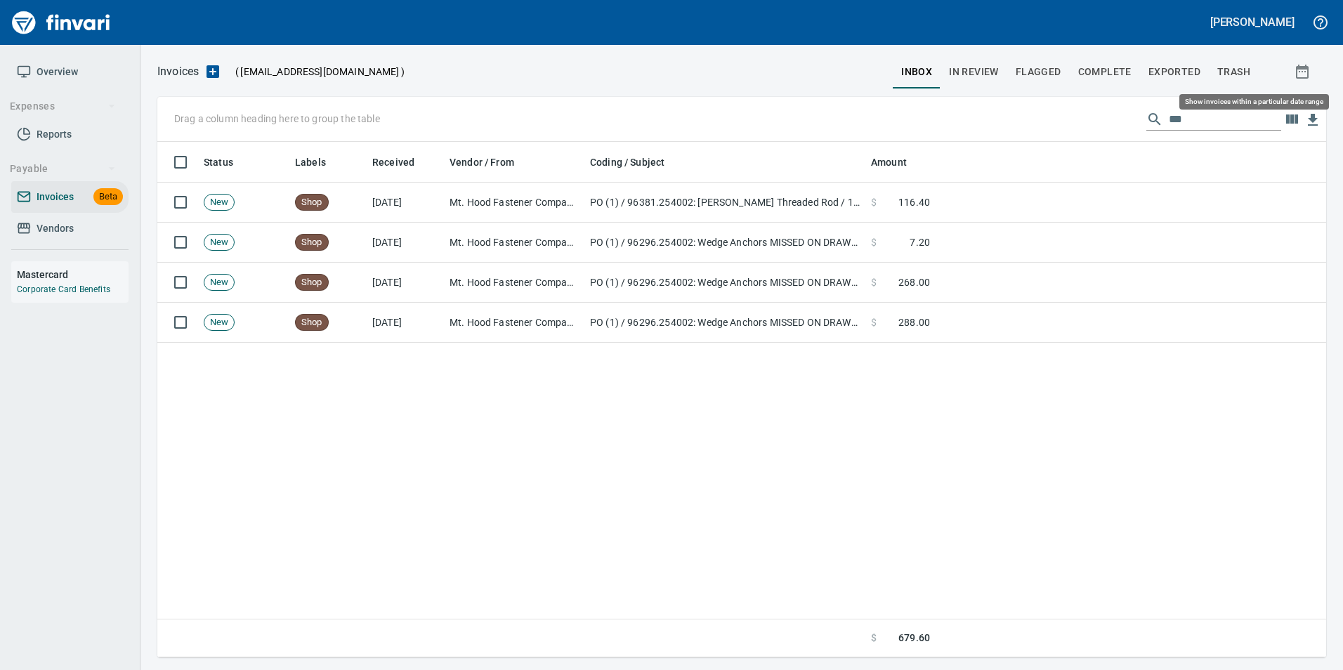
scroll to position [505, 1158]
click at [1236, 116] on input "***" at bounding box center [1224, 119] width 112 height 22
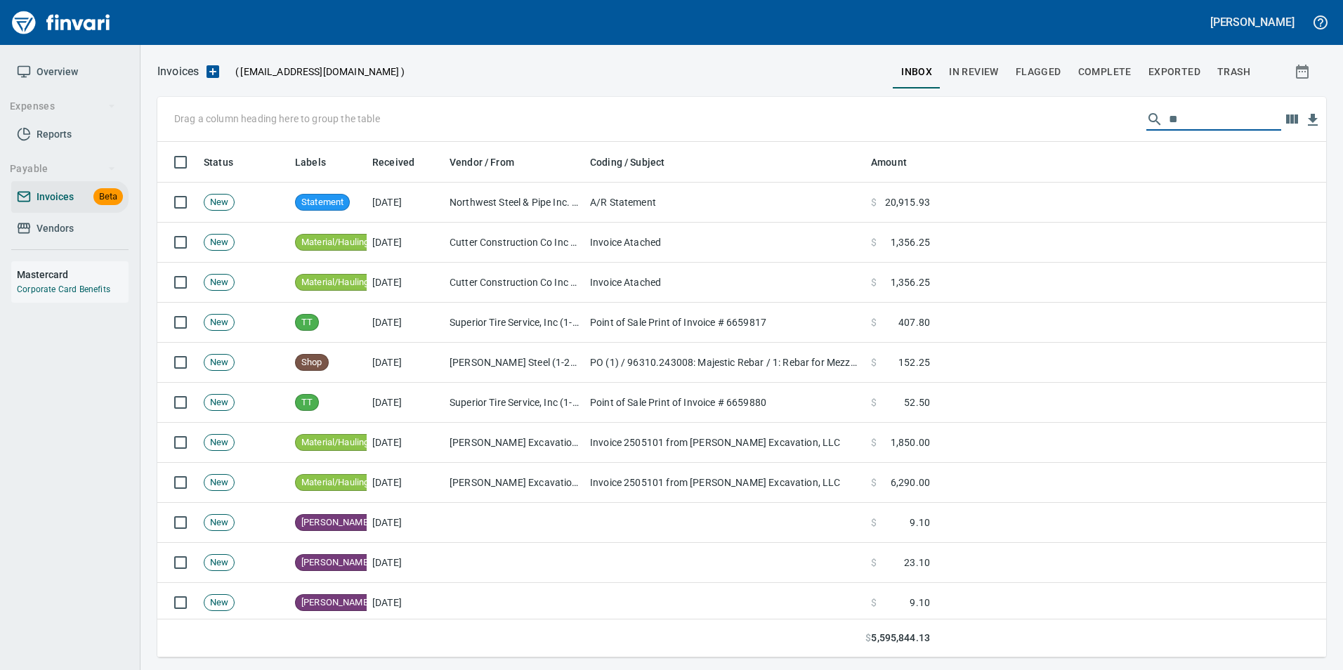
scroll to position [505, 1147]
type input "*"
